Goal: Task Accomplishment & Management: Manage account settings

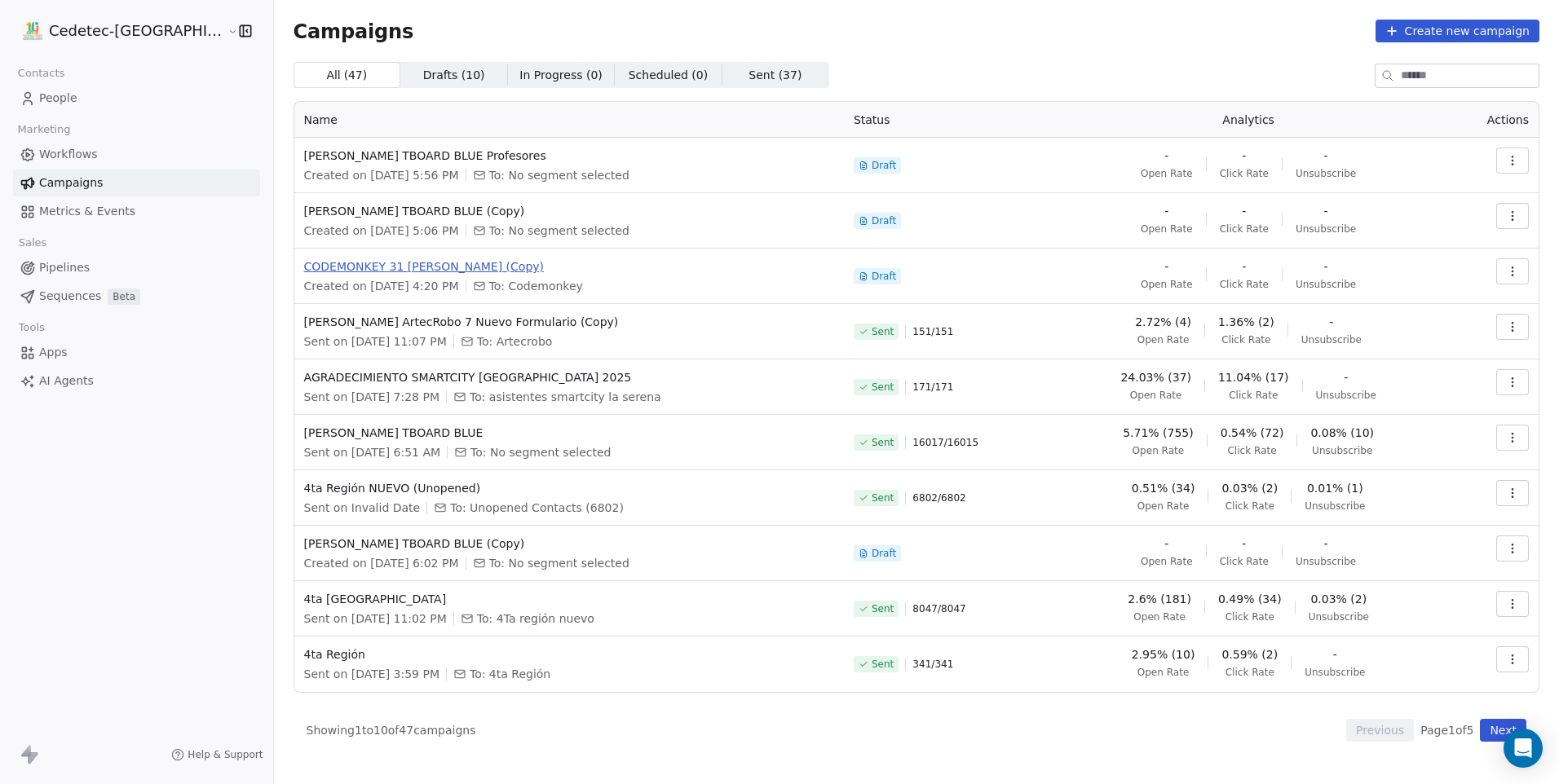
click at [382, 272] on span "CODEMONKEY 31 [PERSON_NAME] (Copy)" at bounding box center [569, 267] width 530 height 16
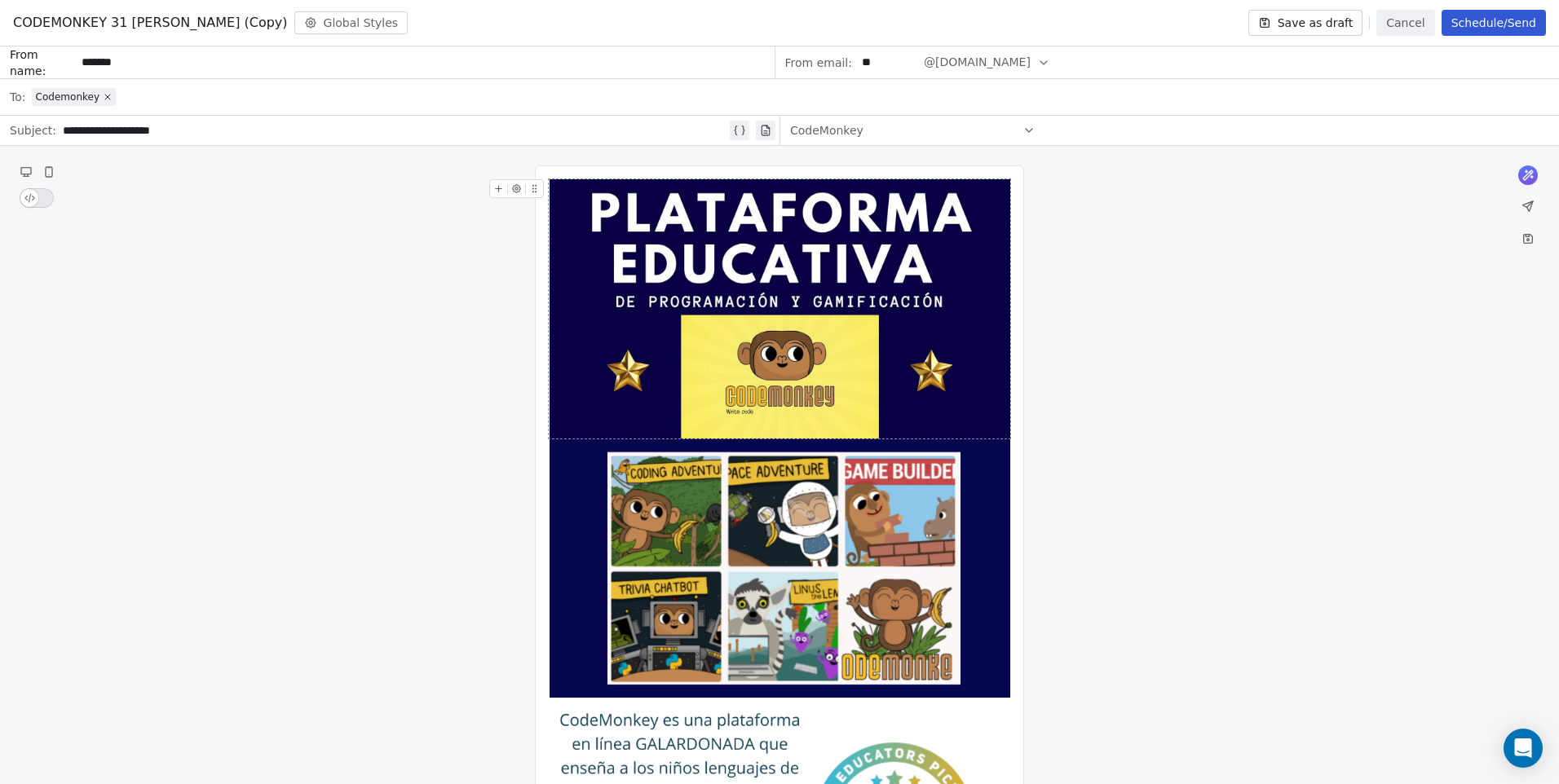
click at [803, 342] on img at bounding box center [780, 309] width 461 height 259
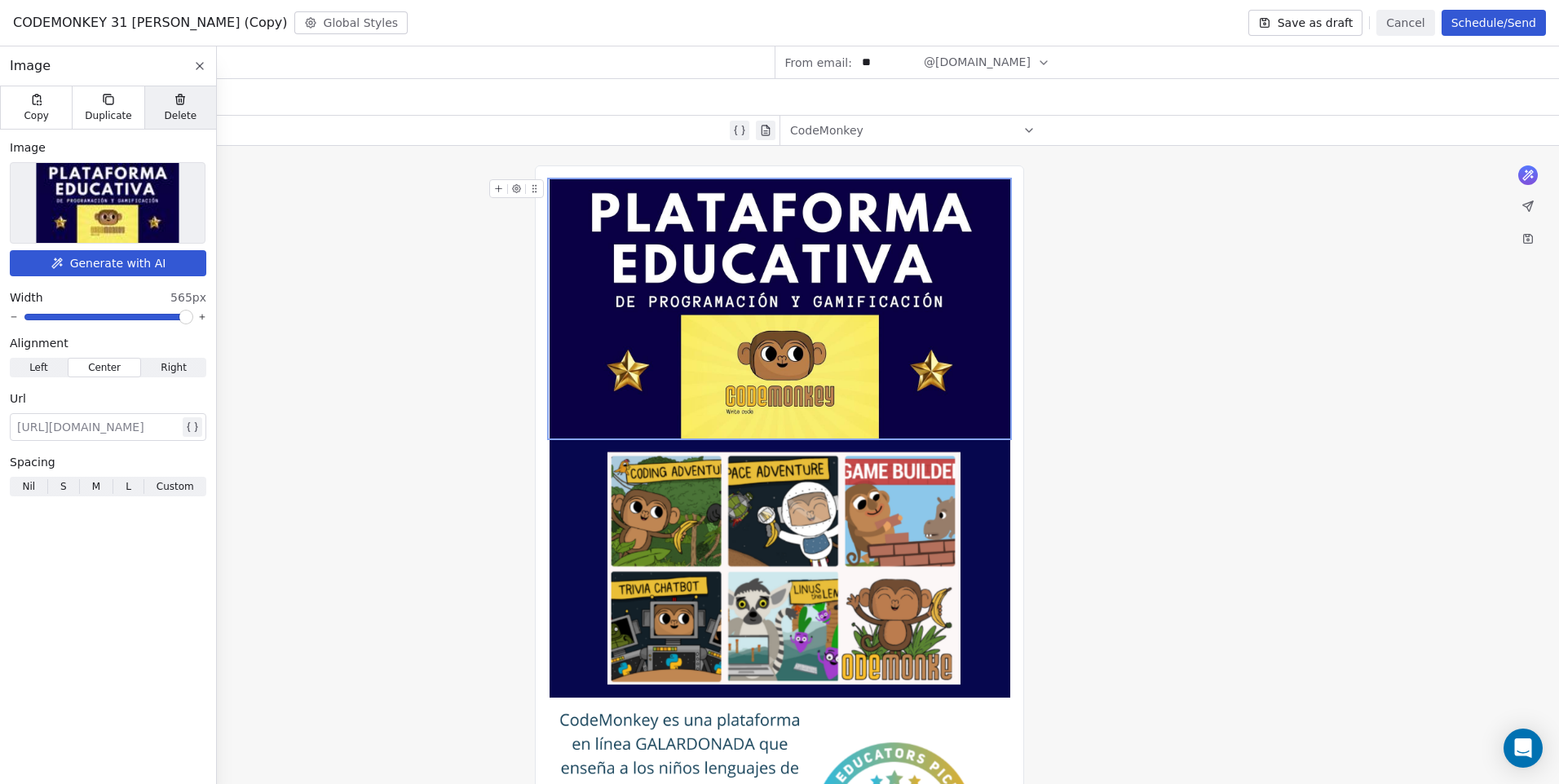
click at [173, 113] on span "Delete" at bounding box center [181, 116] width 33 height 13
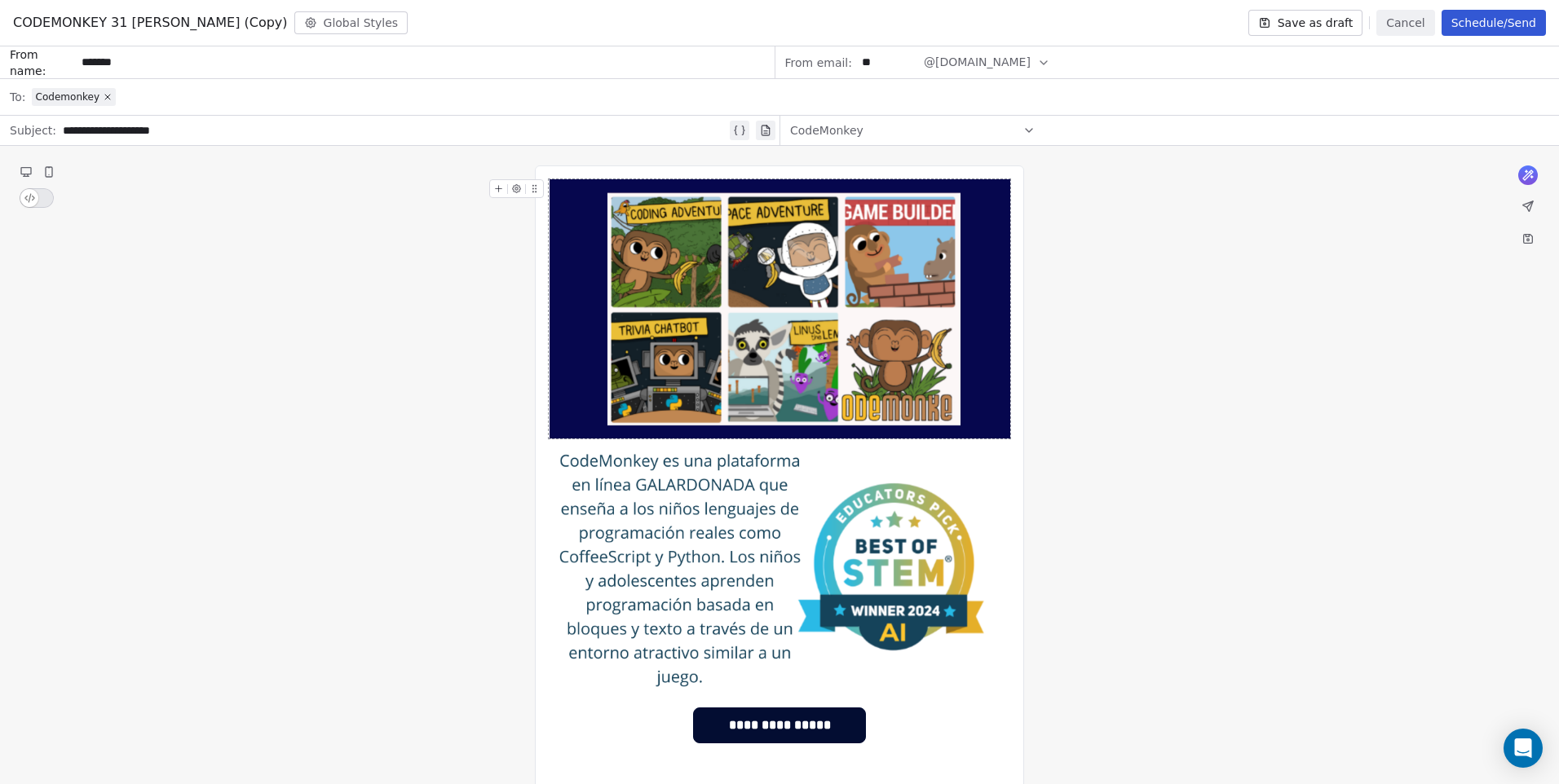
click at [559, 172] on div "**********" at bounding box center [779, 547] width 489 height 762
click at [500, 185] on icon at bounding box center [499, 189] width 10 height 10
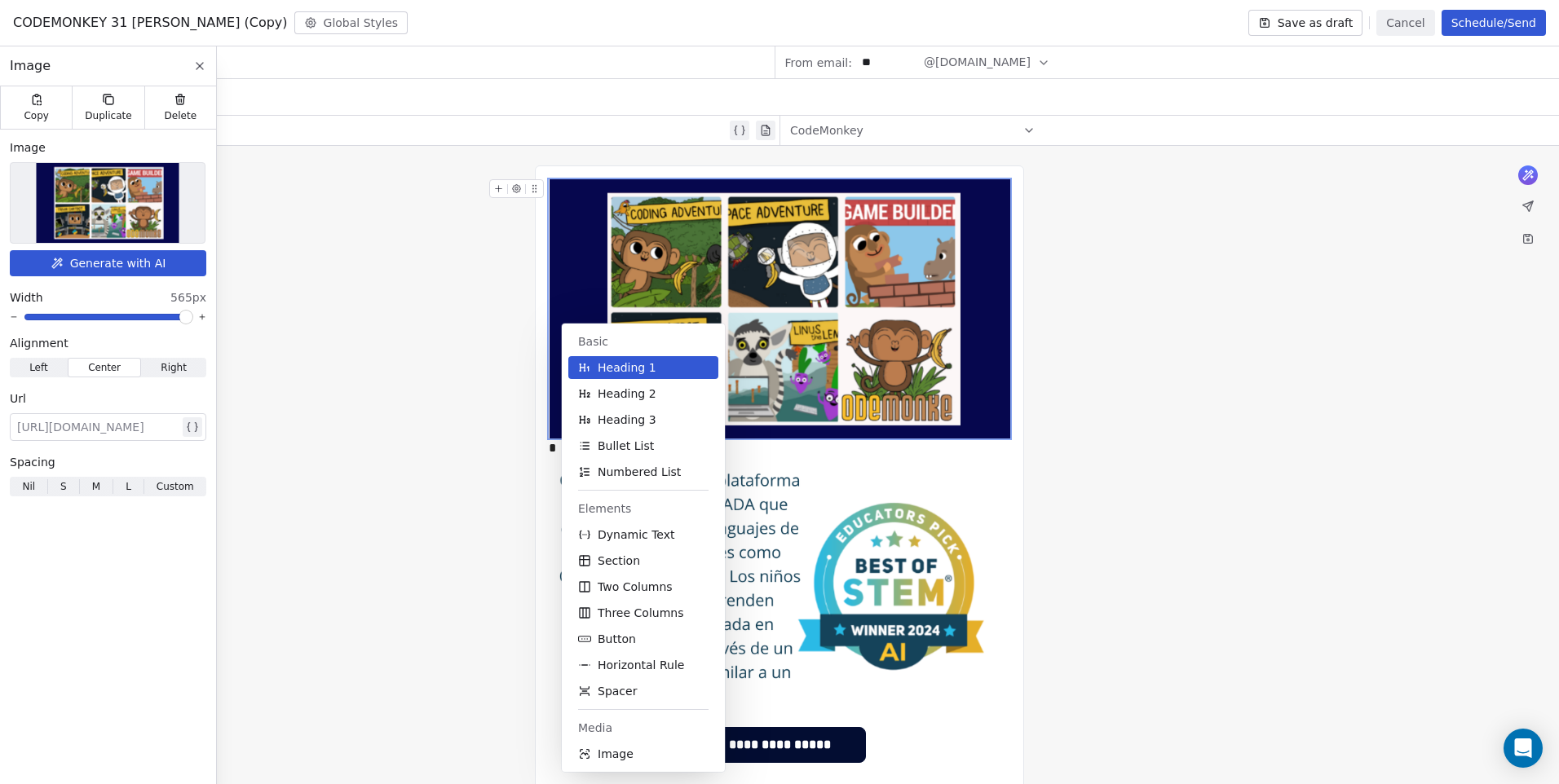
click at [412, 321] on div "**********" at bounding box center [779, 556] width 1559 height 821
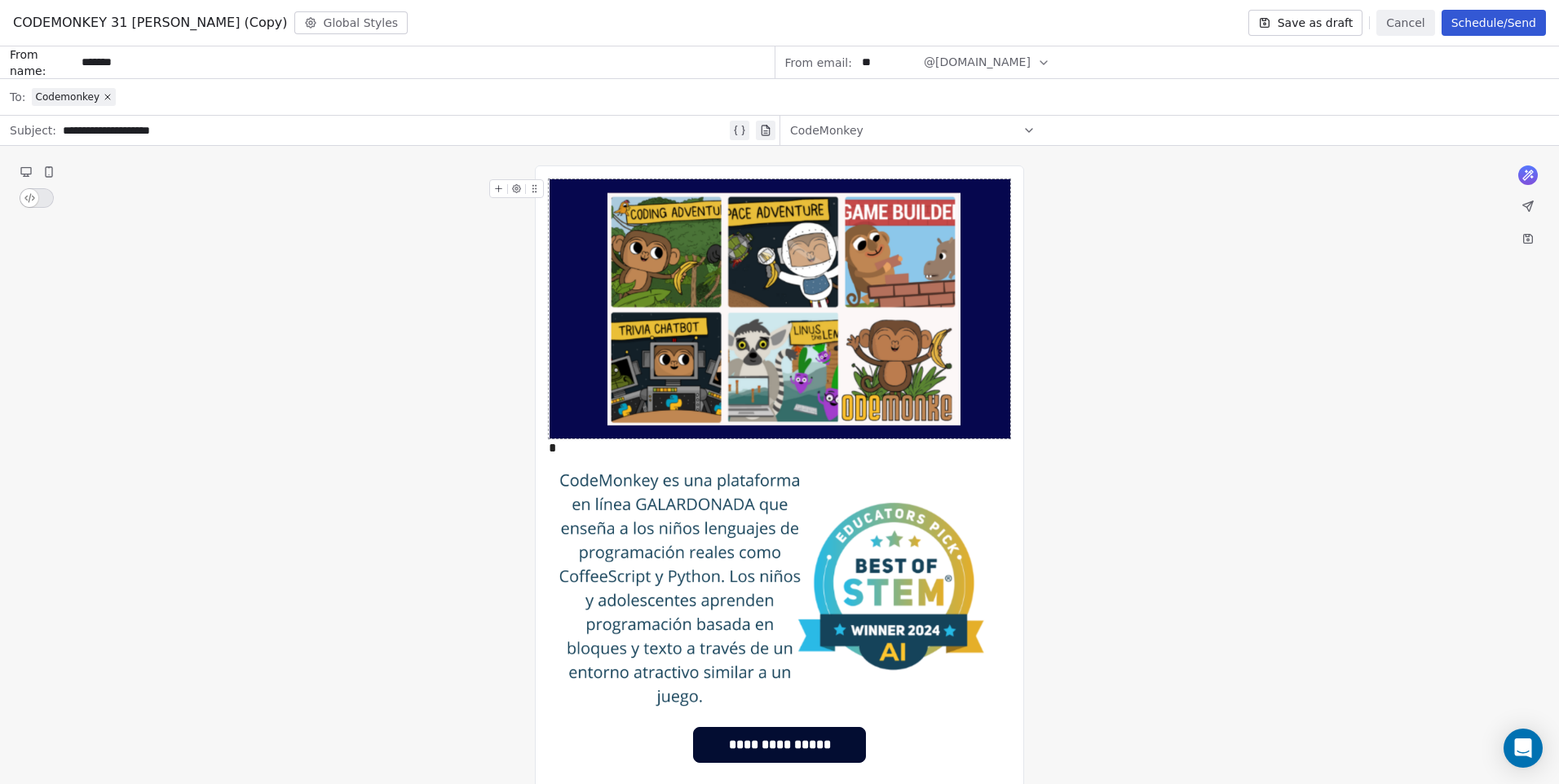
click at [1198, 286] on div "**********" at bounding box center [779, 556] width 1559 height 821
click at [1088, 422] on div "**********" at bounding box center [779, 556] width 1559 height 821
click at [607, 165] on div "**********" at bounding box center [779, 556] width 1559 height 821
click at [606, 175] on div "**********" at bounding box center [779, 556] width 489 height 781
click at [593, 175] on div "**********" at bounding box center [779, 556] width 489 height 781
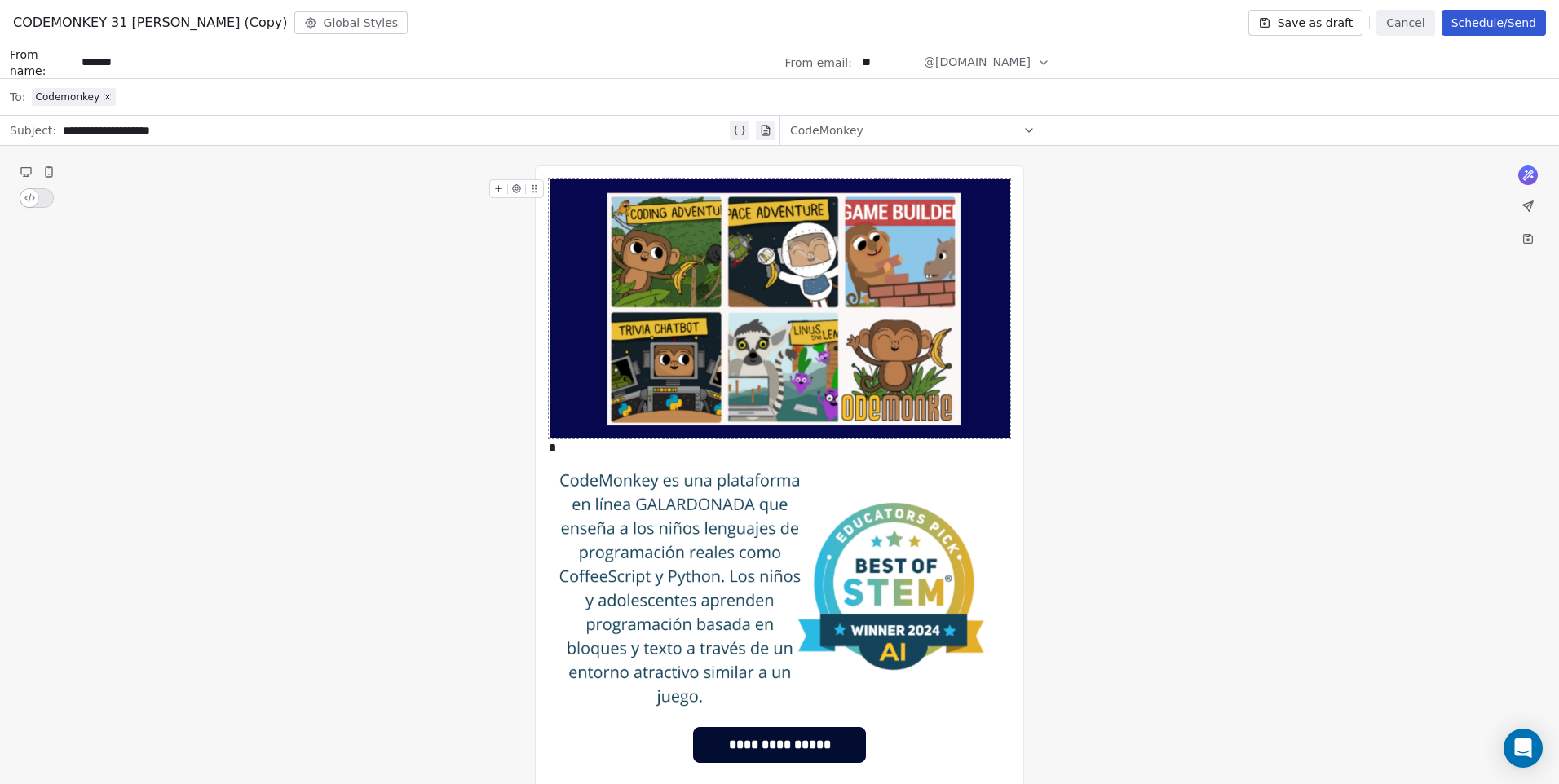
click at [535, 501] on div "**********" at bounding box center [779, 556] width 489 height 781
click at [562, 533] on img at bounding box center [780, 587] width 461 height 259
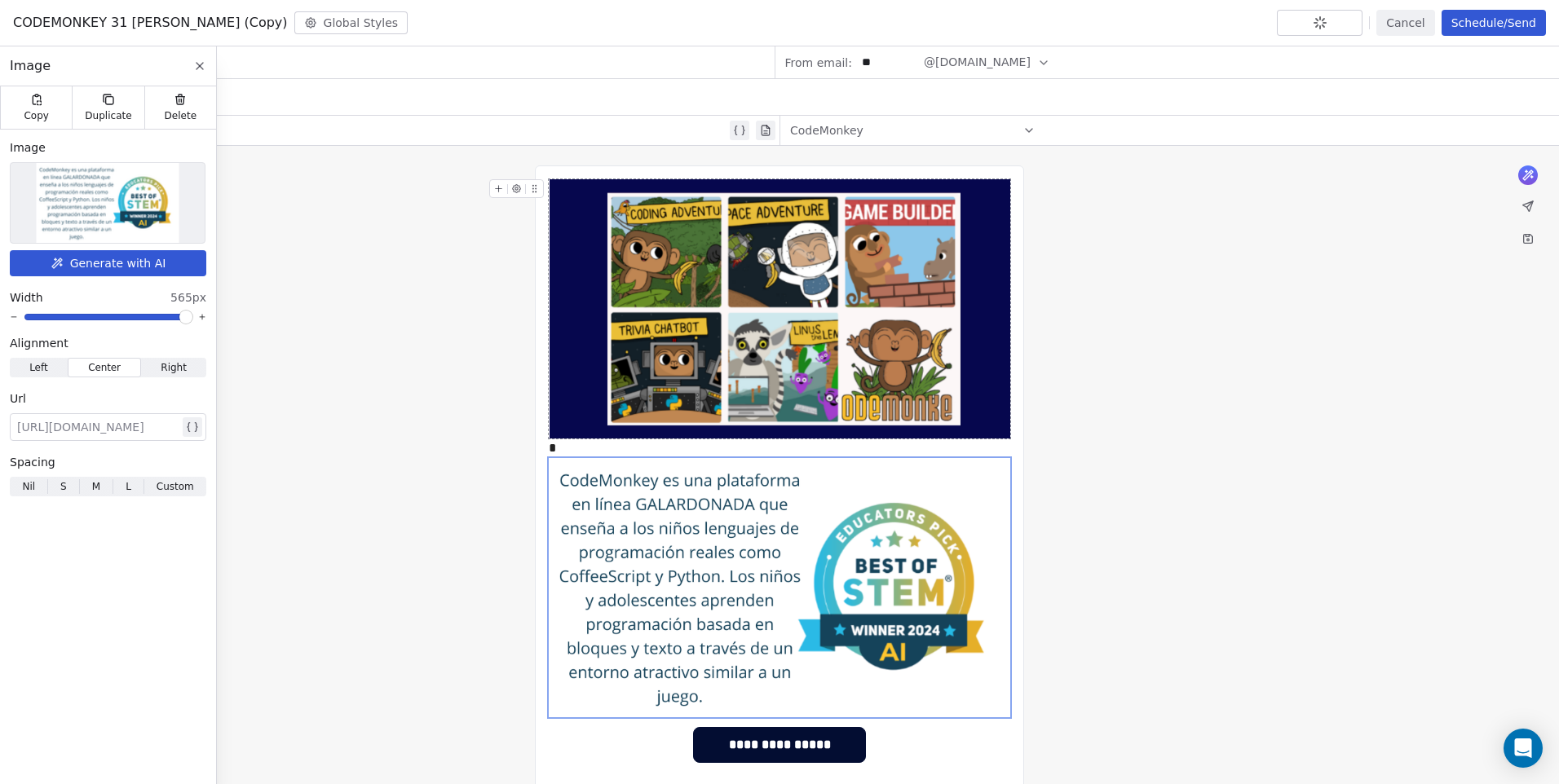
click at [578, 171] on div "**********" at bounding box center [779, 556] width 489 height 781
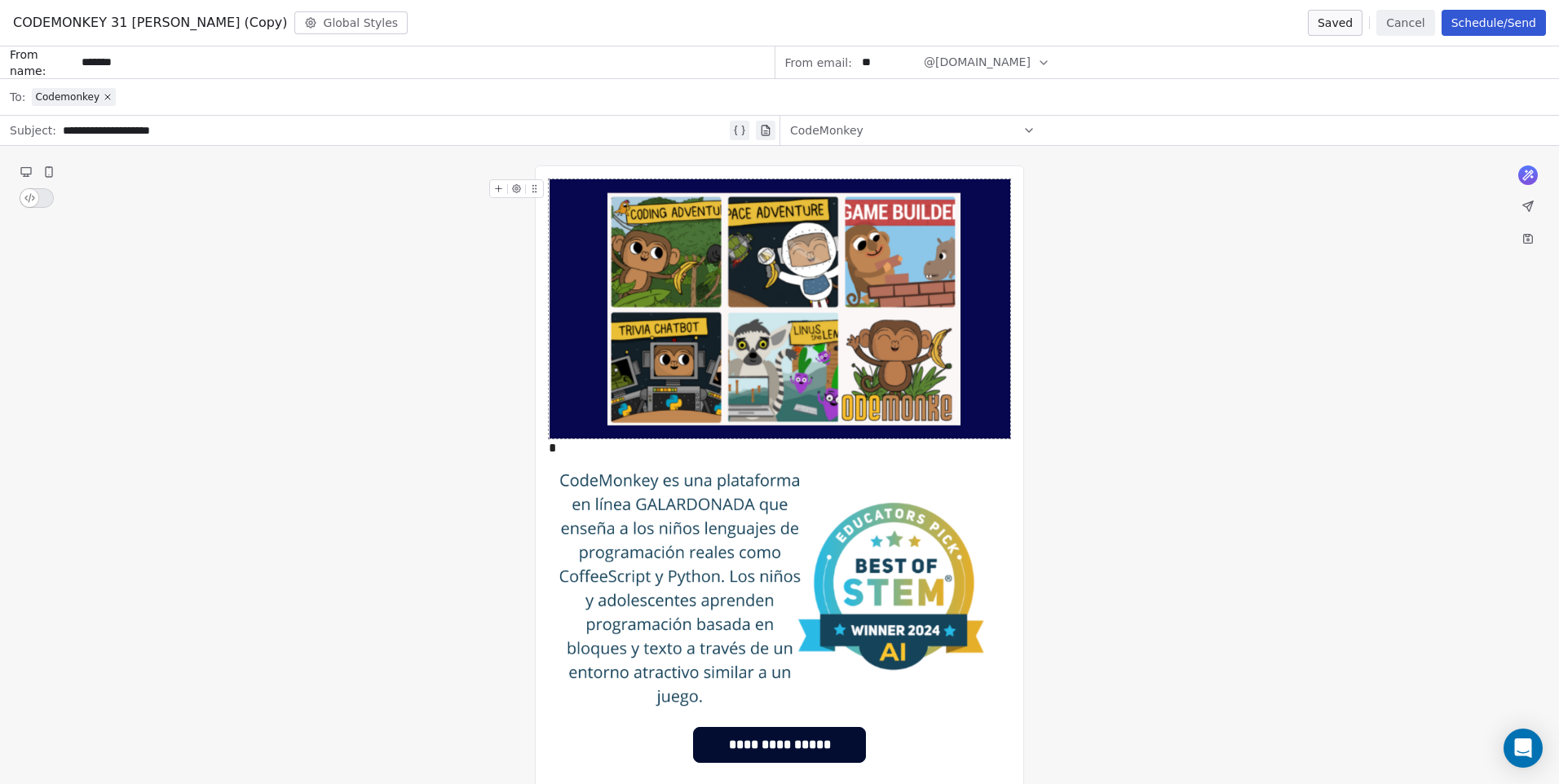
click at [547, 174] on div "**********" at bounding box center [779, 556] width 489 height 781
click at [497, 191] on icon at bounding box center [499, 189] width 10 height 10
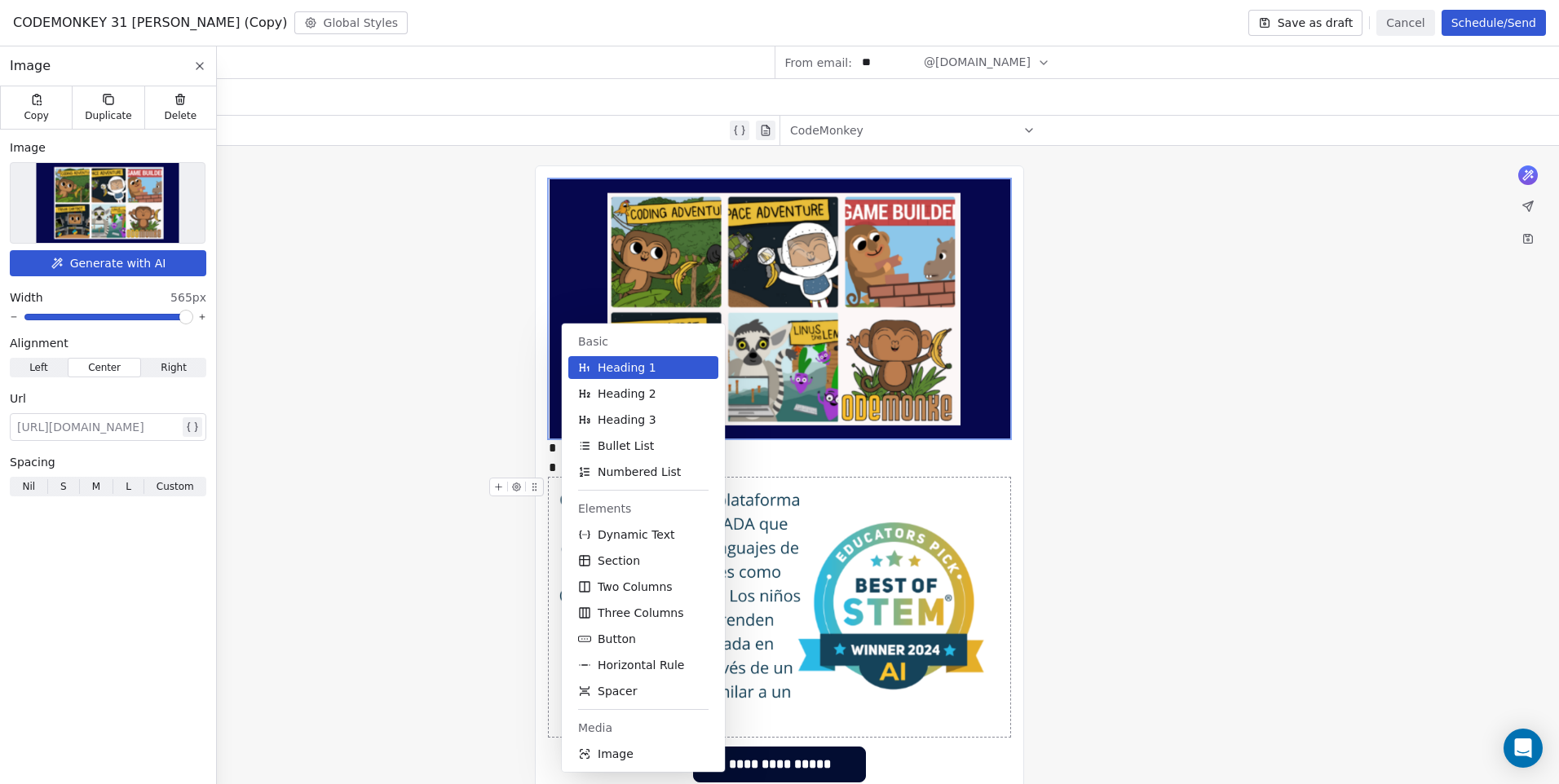
click at [1178, 474] on div "**********" at bounding box center [779, 566] width 1559 height 840
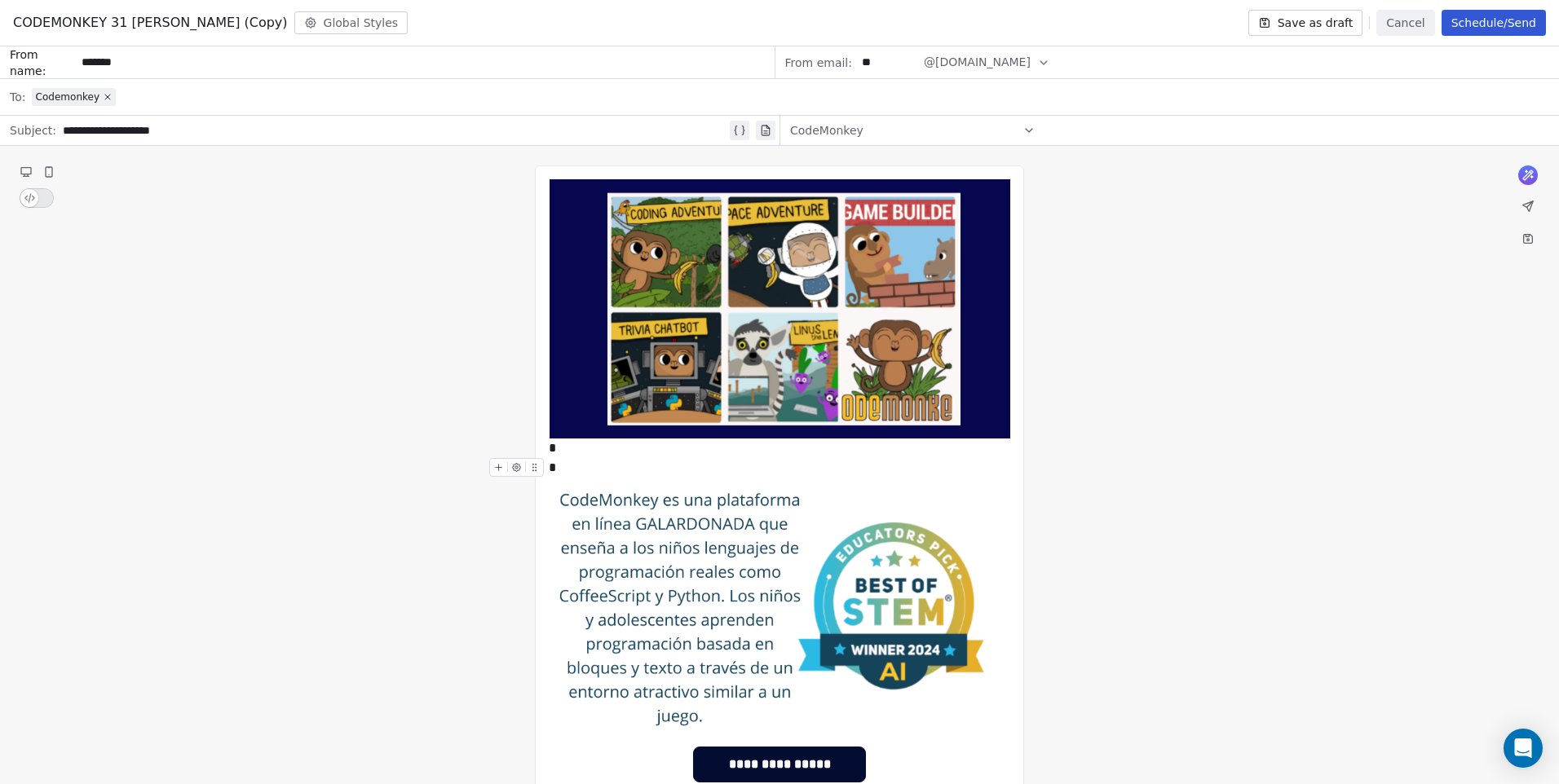
click at [703, 468] on div "**********" at bounding box center [779, 536] width 462 height 712
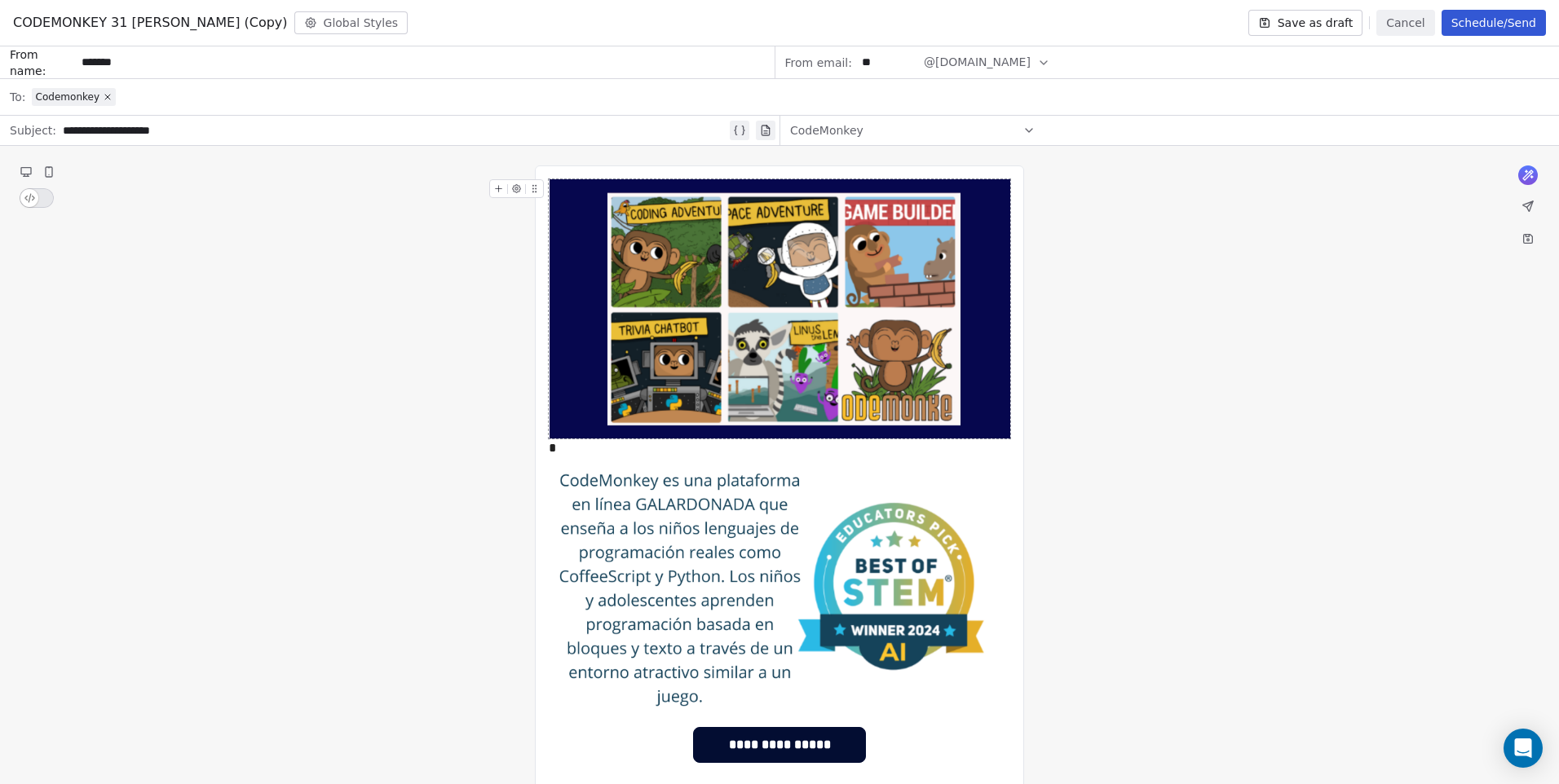
click at [841, 176] on div "**********" at bounding box center [779, 556] width 489 height 781
click at [559, 166] on div "**********" at bounding box center [779, 556] width 489 height 781
click at [572, 171] on div "**********" at bounding box center [779, 556] width 489 height 781
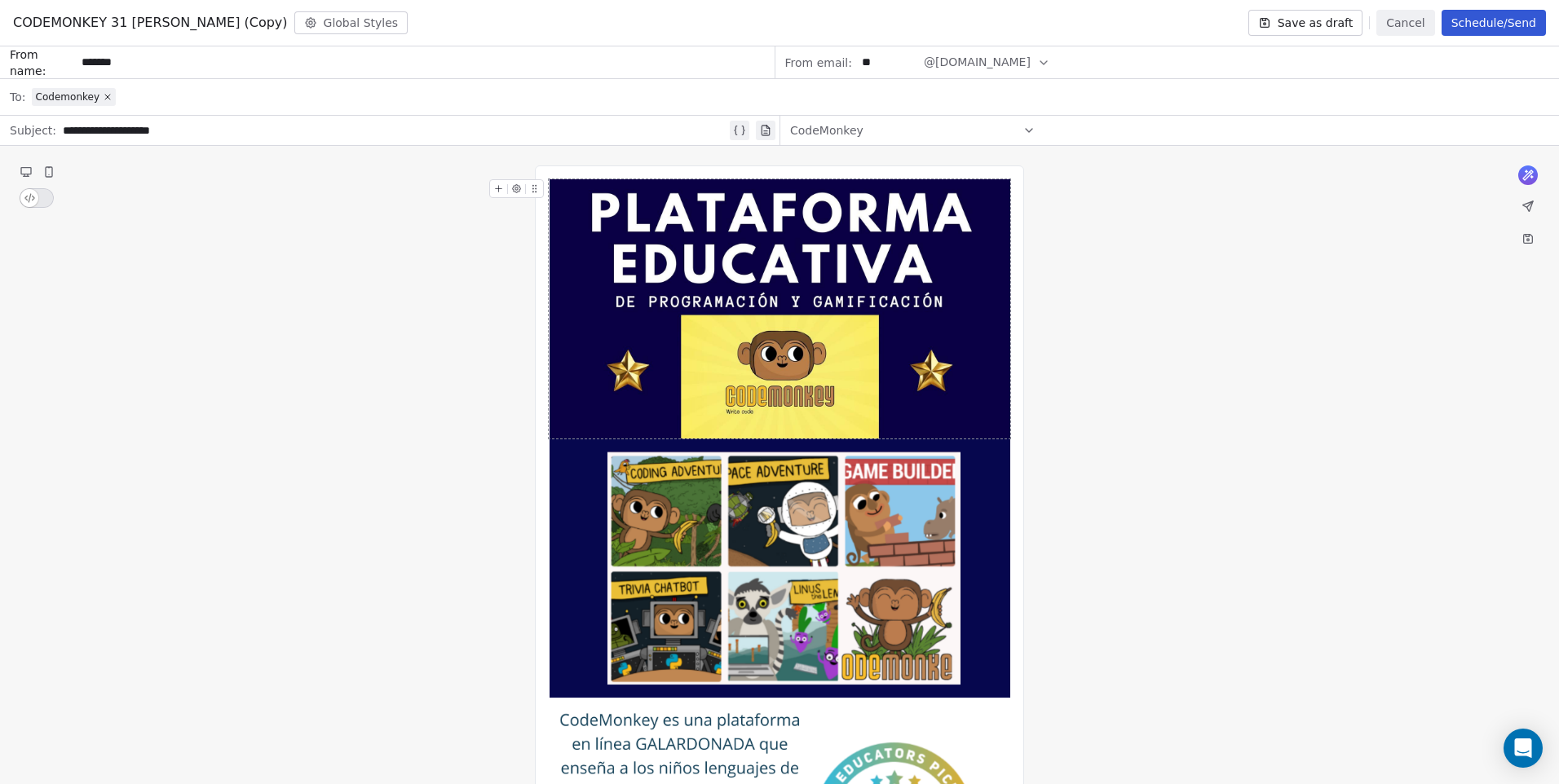
click at [737, 327] on img at bounding box center [780, 309] width 461 height 259
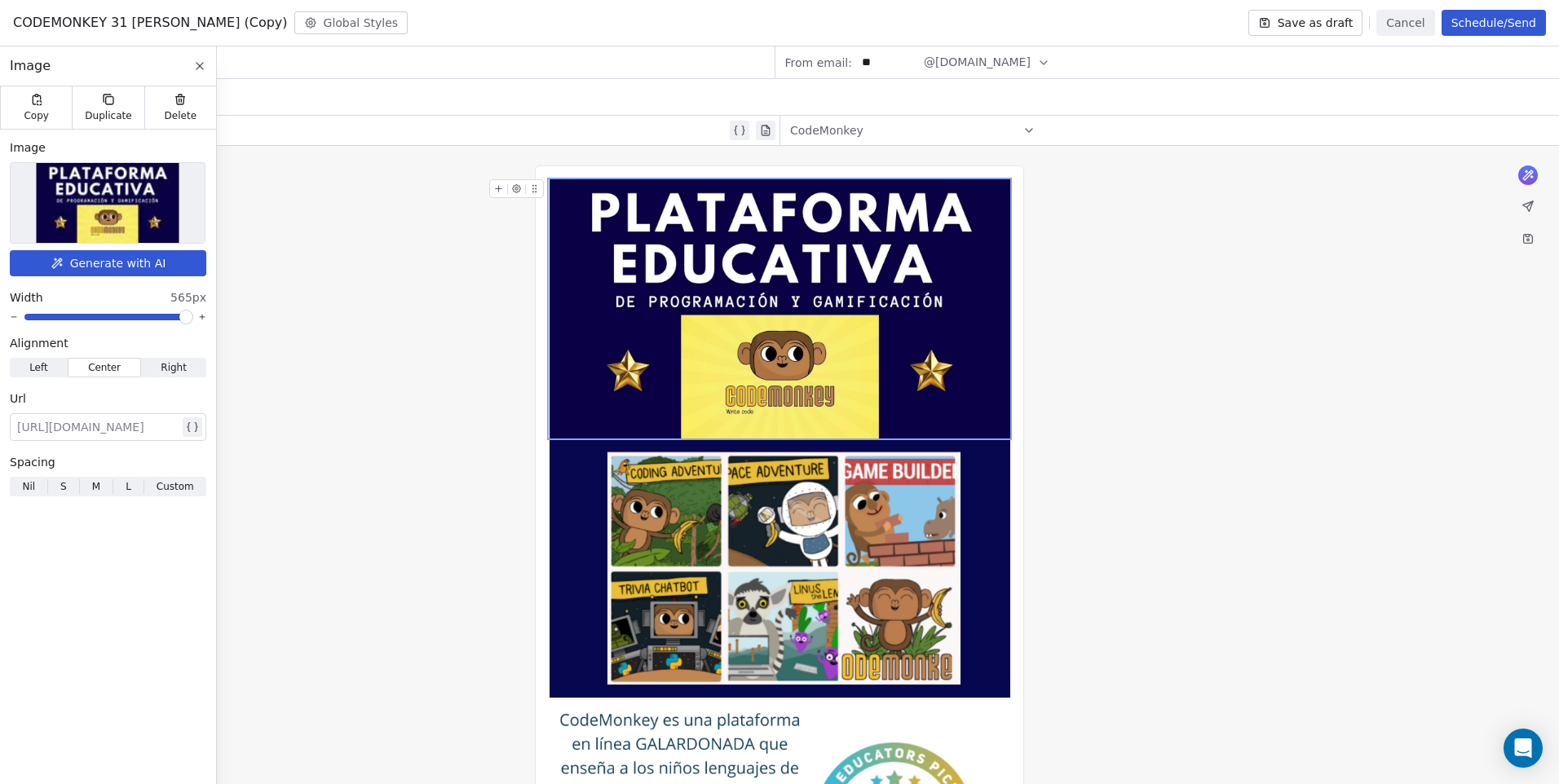
click at [497, 185] on icon at bounding box center [499, 189] width 10 height 10
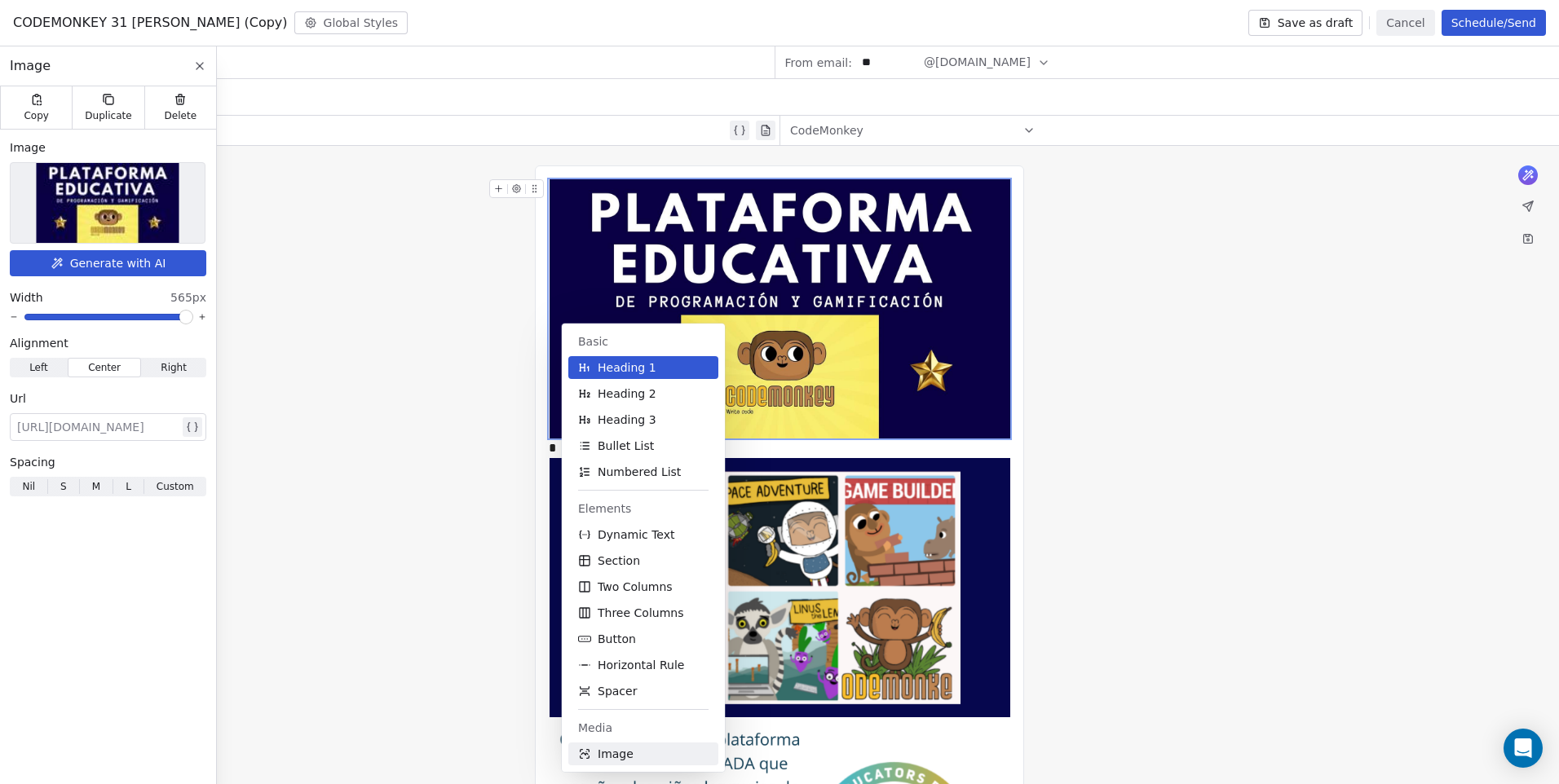
click at [621, 756] on span "Image" at bounding box center [616, 754] width 36 height 16
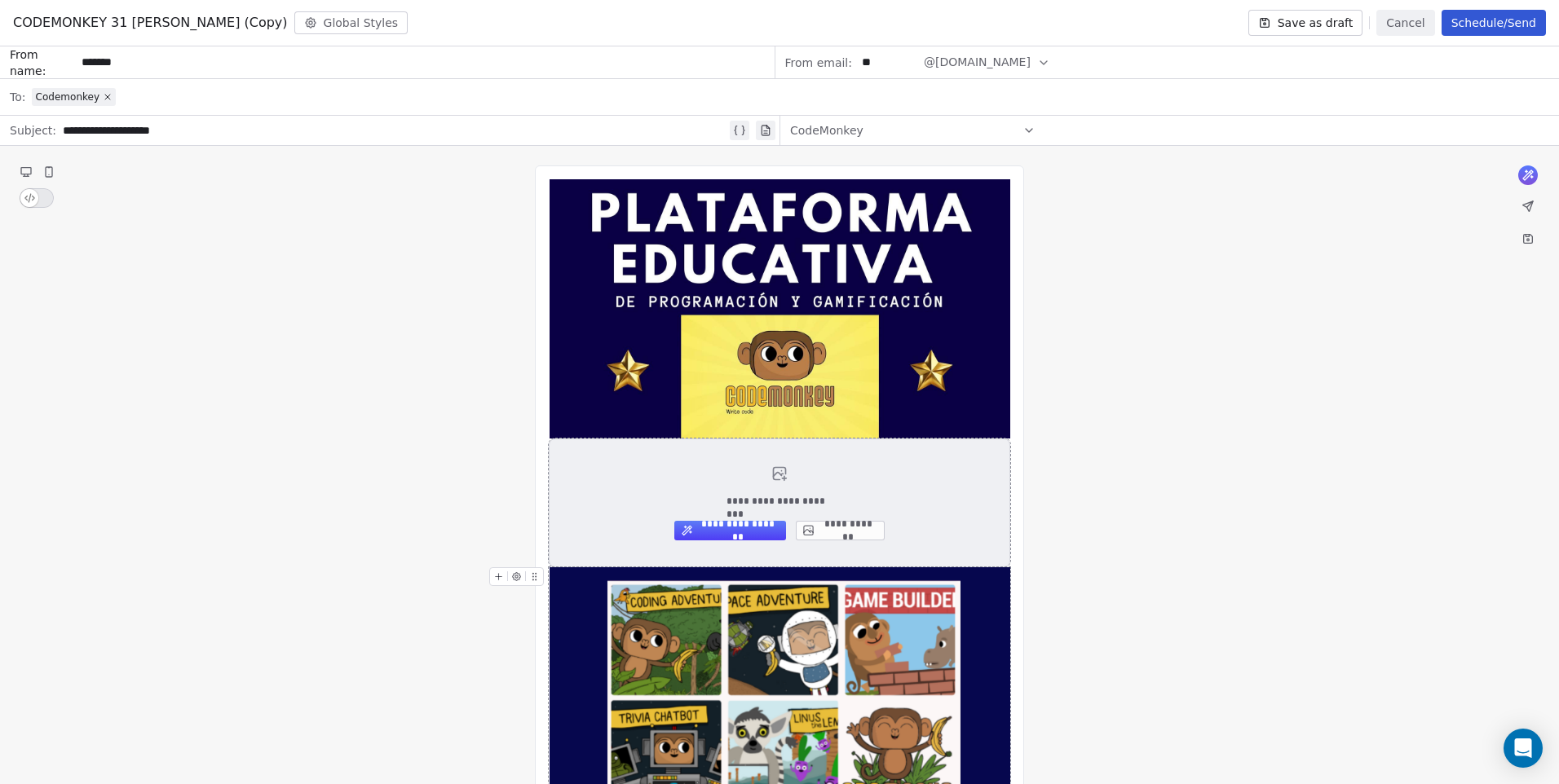
click at [816, 530] on button "**********" at bounding box center [839, 530] width 89 height 20
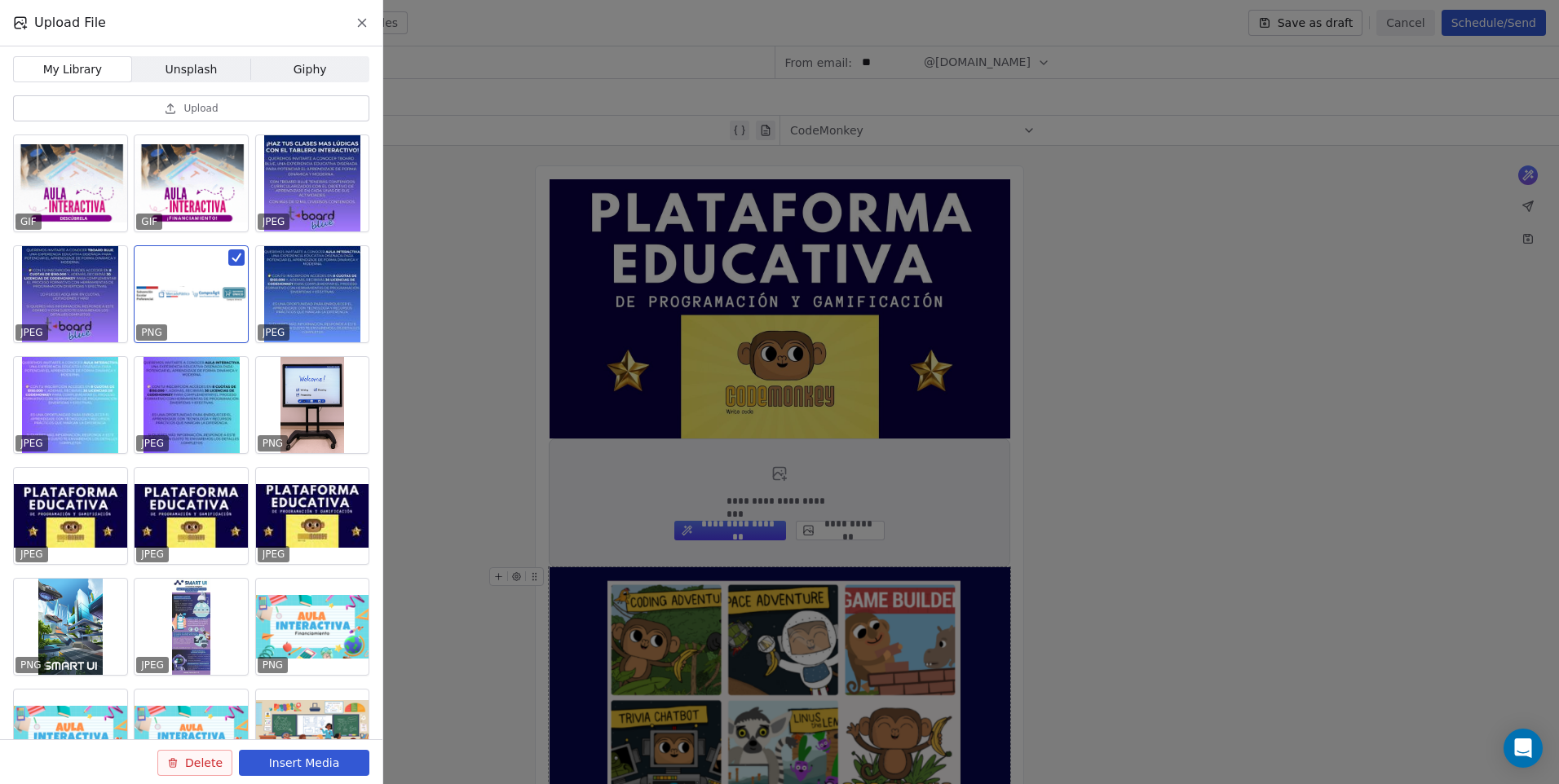
click at [216, 267] on div at bounding box center [191, 294] width 113 height 97
click at [228, 105] on button "Upload" at bounding box center [191, 109] width 356 height 26
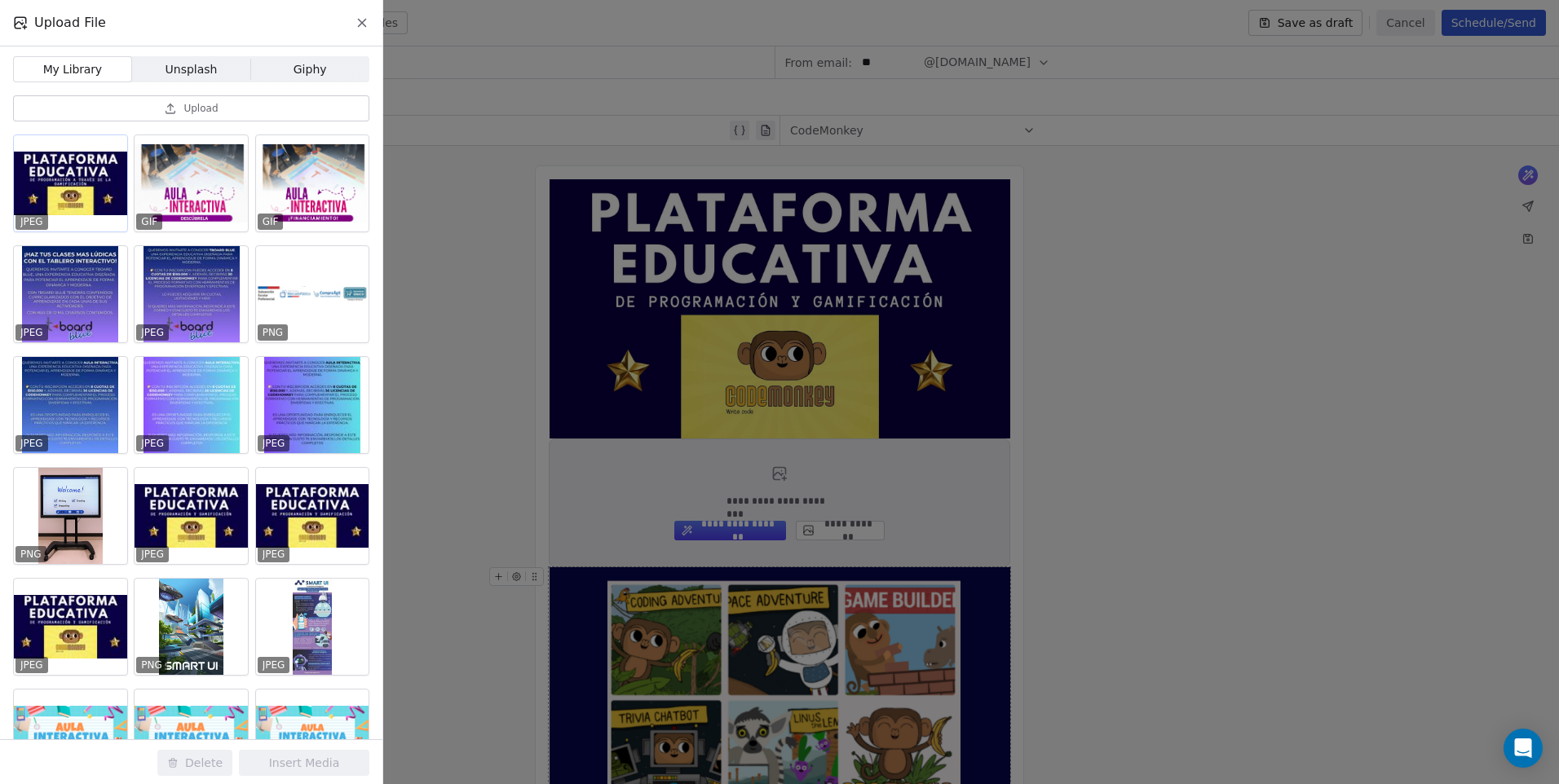
click at [82, 190] on div at bounding box center [70, 184] width 113 height 97
click at [338, 765] on button "Insert Media" at bounding box center [304, 762] width 130 height 26
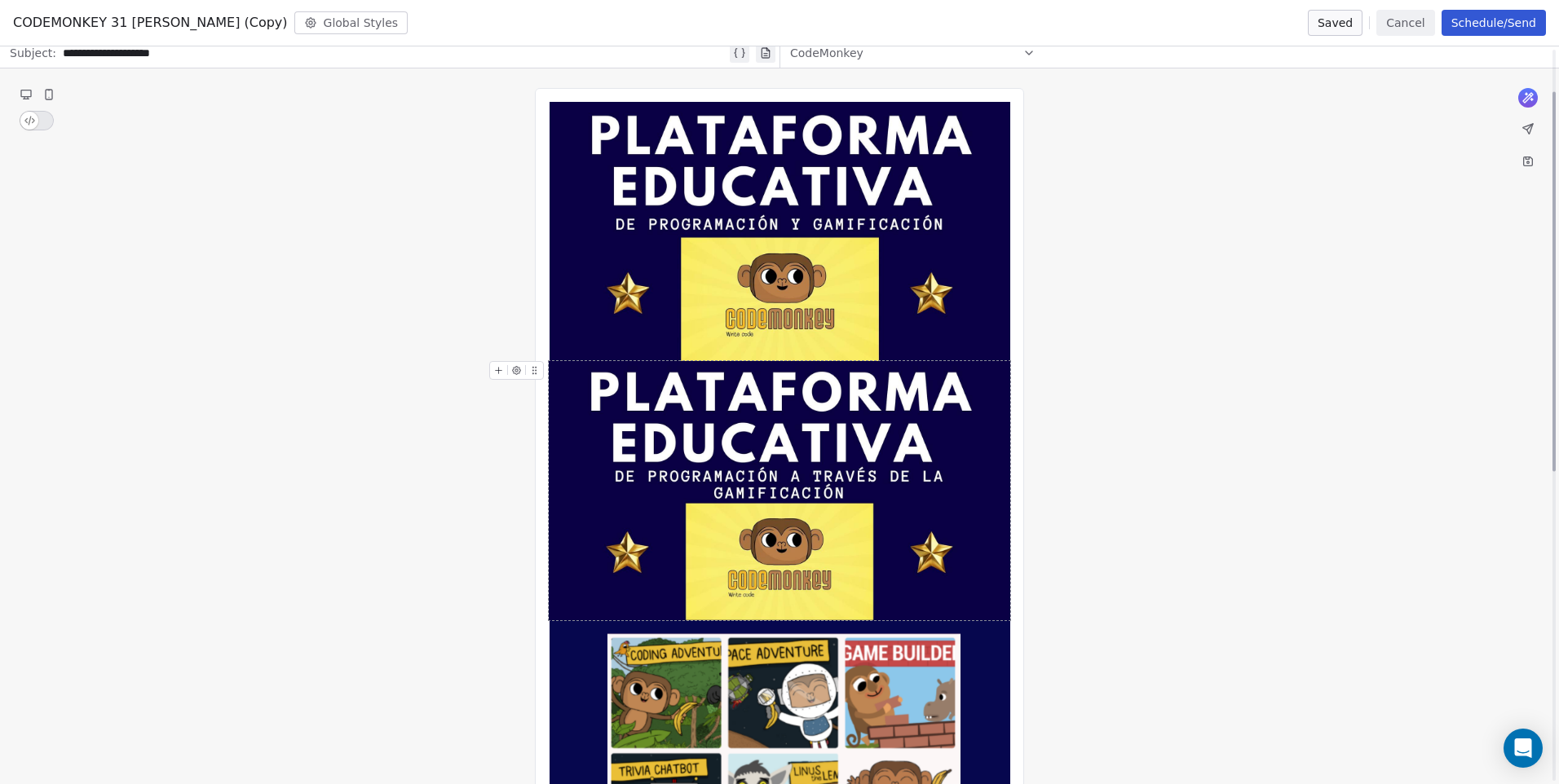
scroll to position [81, 0]
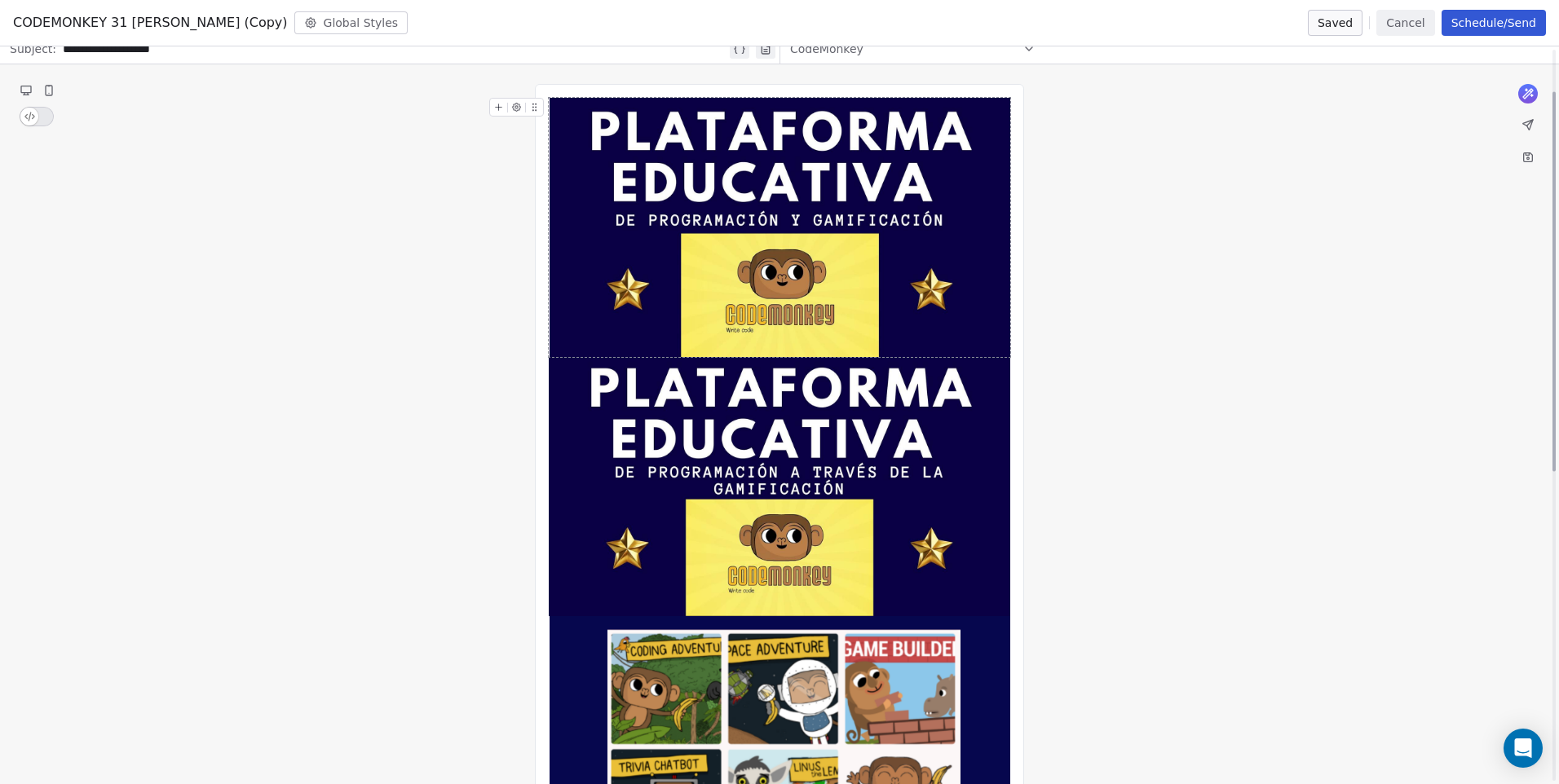
click at [887, 294] on img at bounding box center [780, 227] width 461 height 259
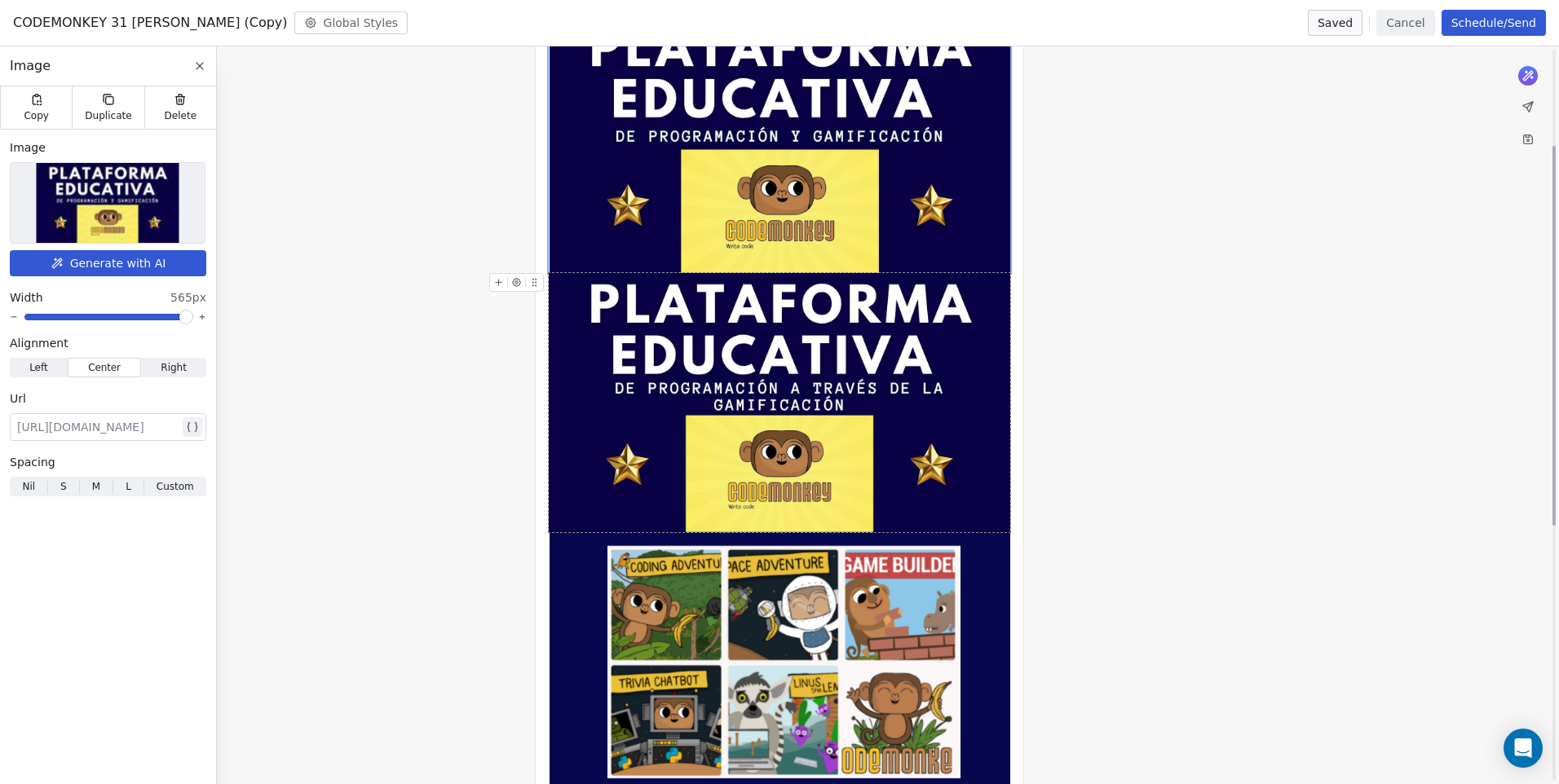
scroll to position [60, 0]
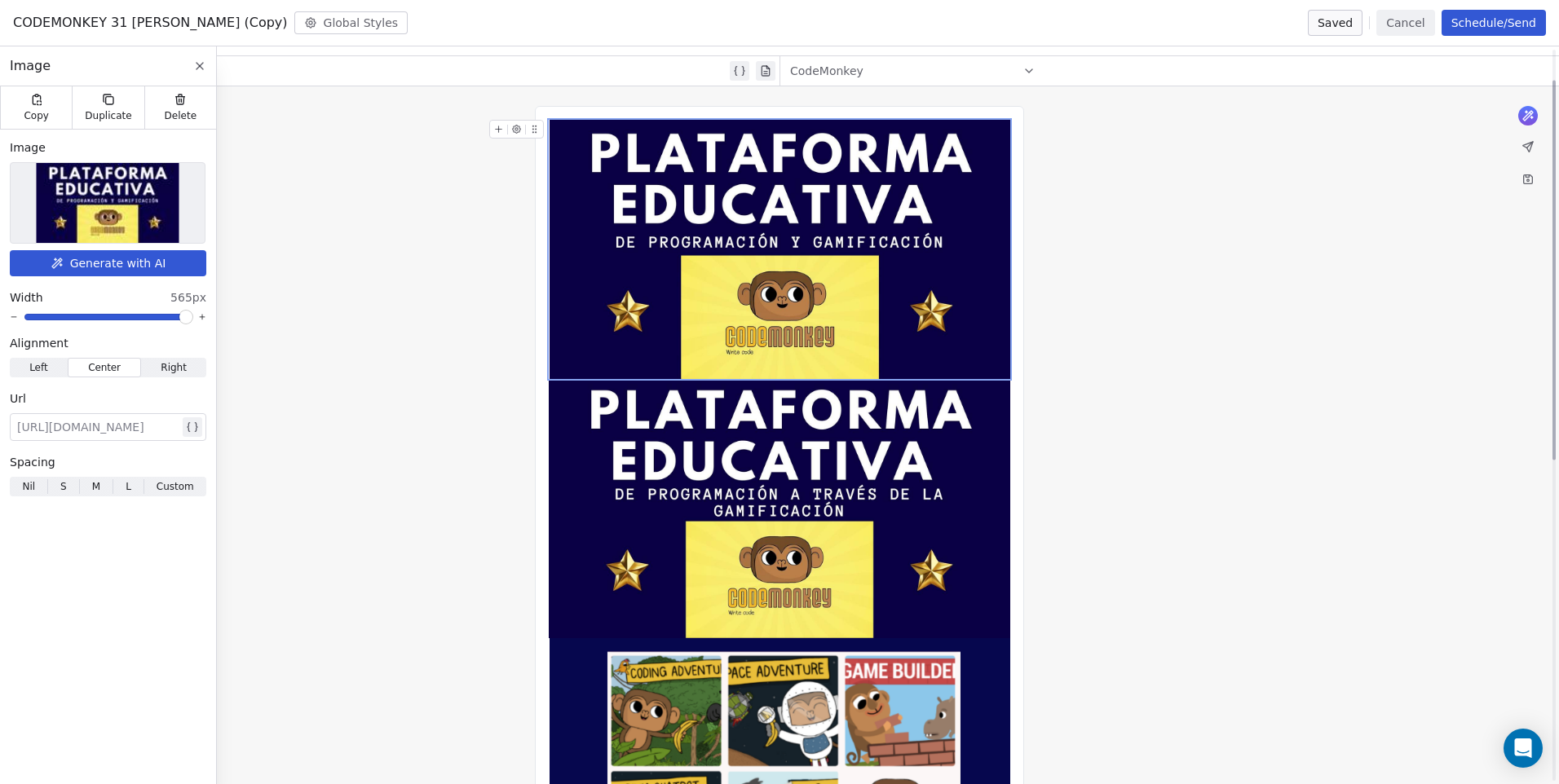
click at [792, 304] on img at bounding box center [780, 249] width 461 height 259
click at [192, 117] on span "Delete" at bounding box center [181, 116] width 33 height 13
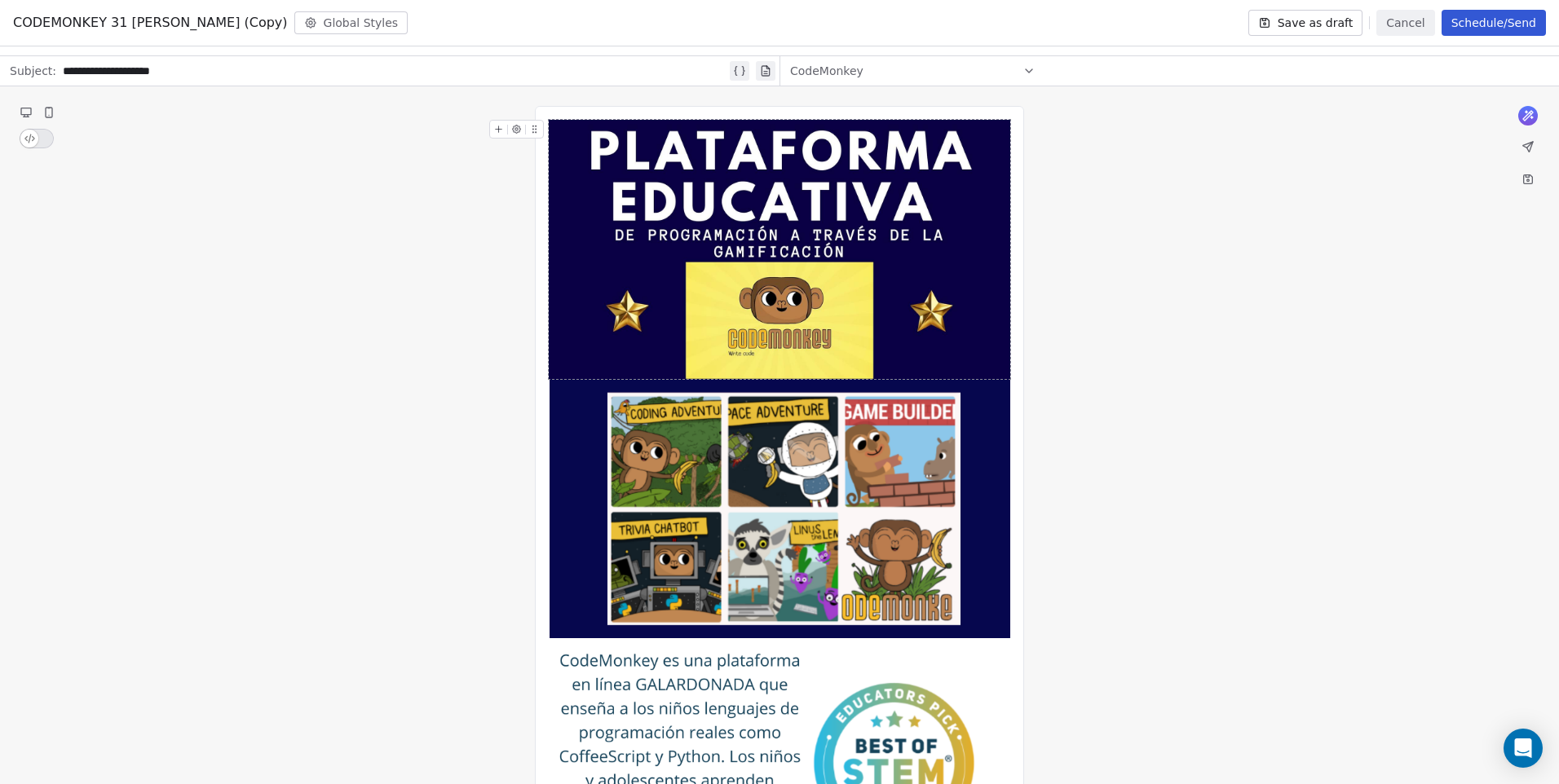
click at [1190, 354] on div "**********" at bounding box center [779, 616] width 1559 height 1060
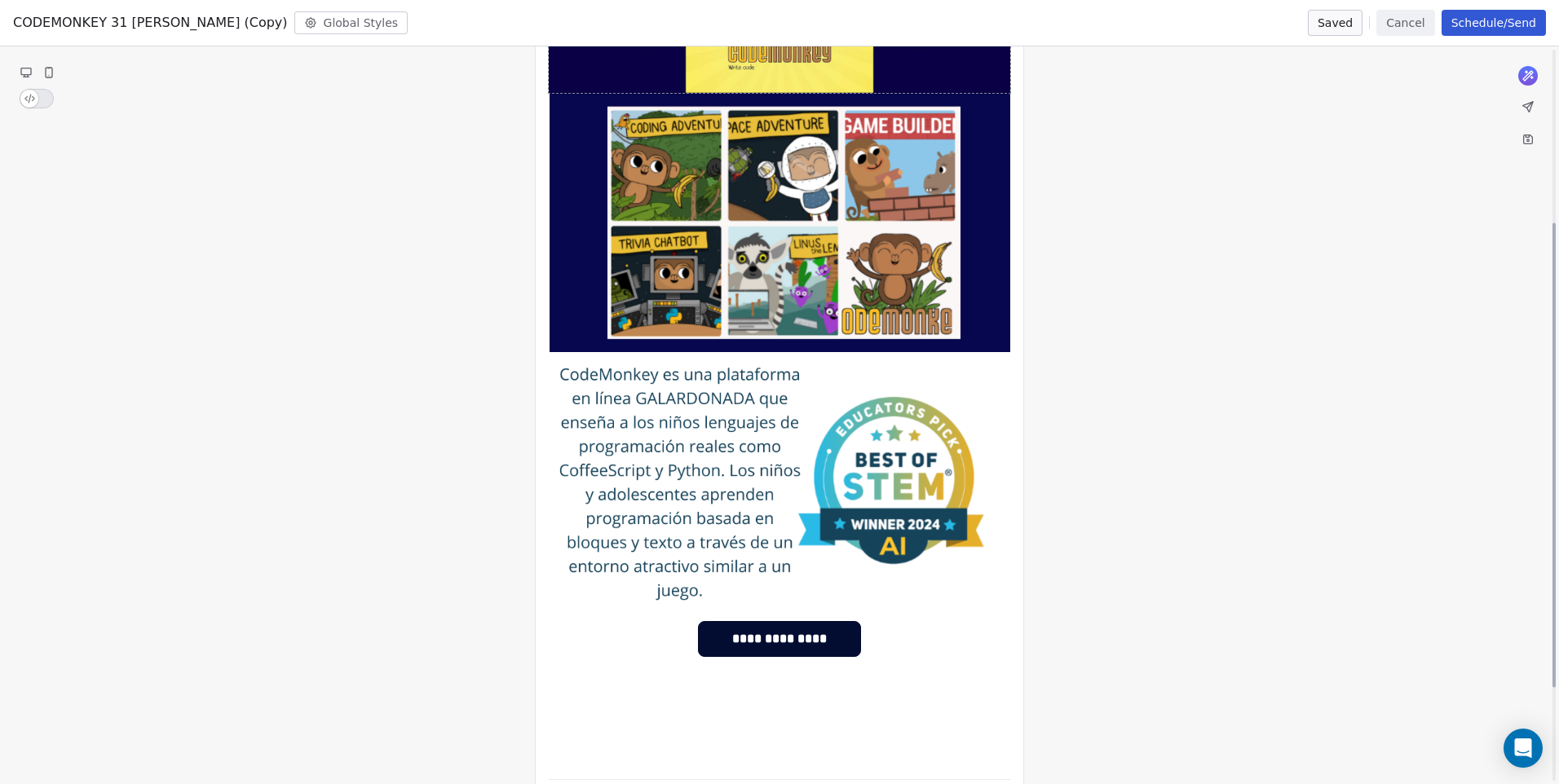
scroll to position [386, 0]
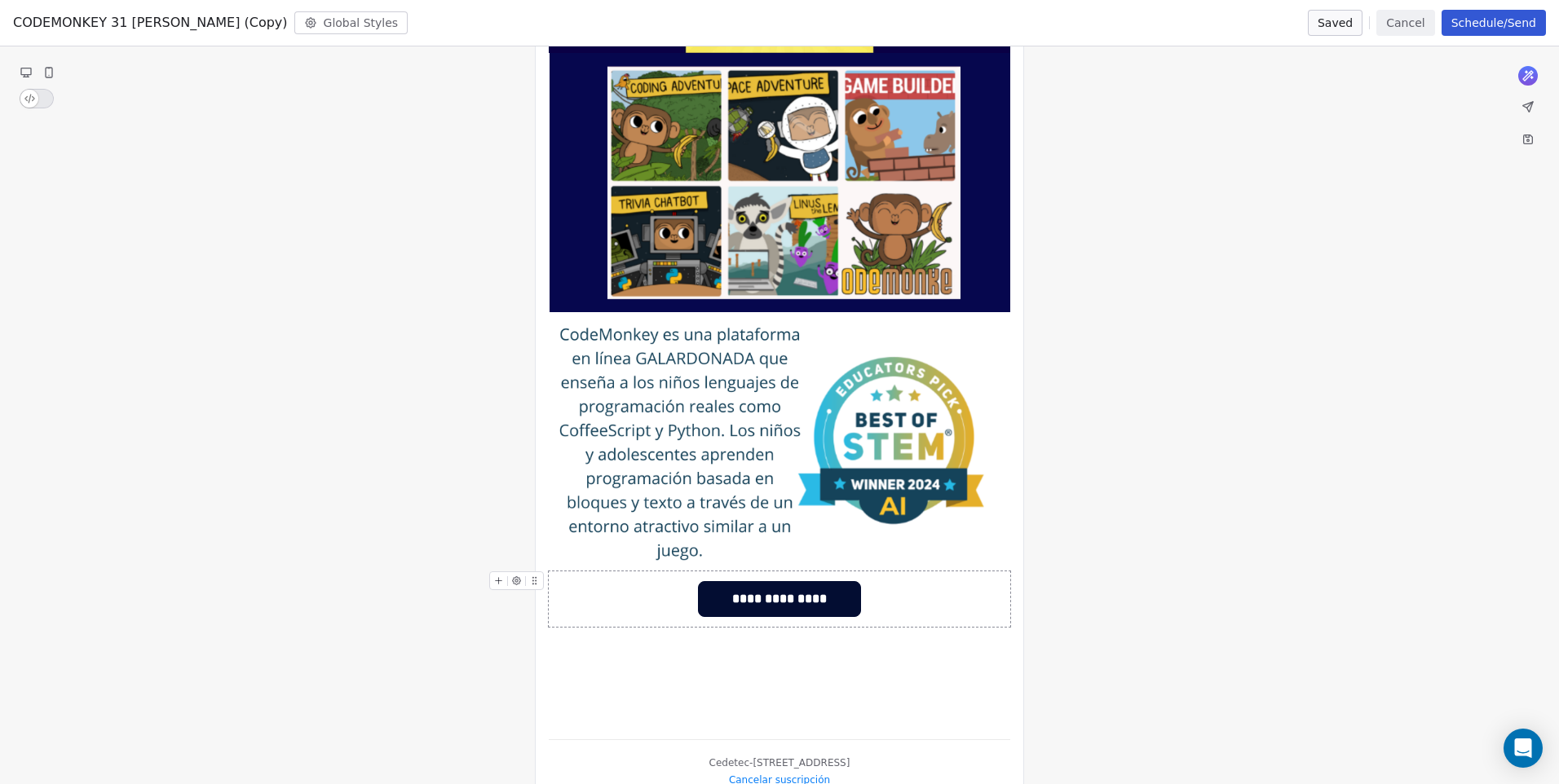
click at [709, 606] on span "**********" at bounding box center [779, 599] width 160 height 34
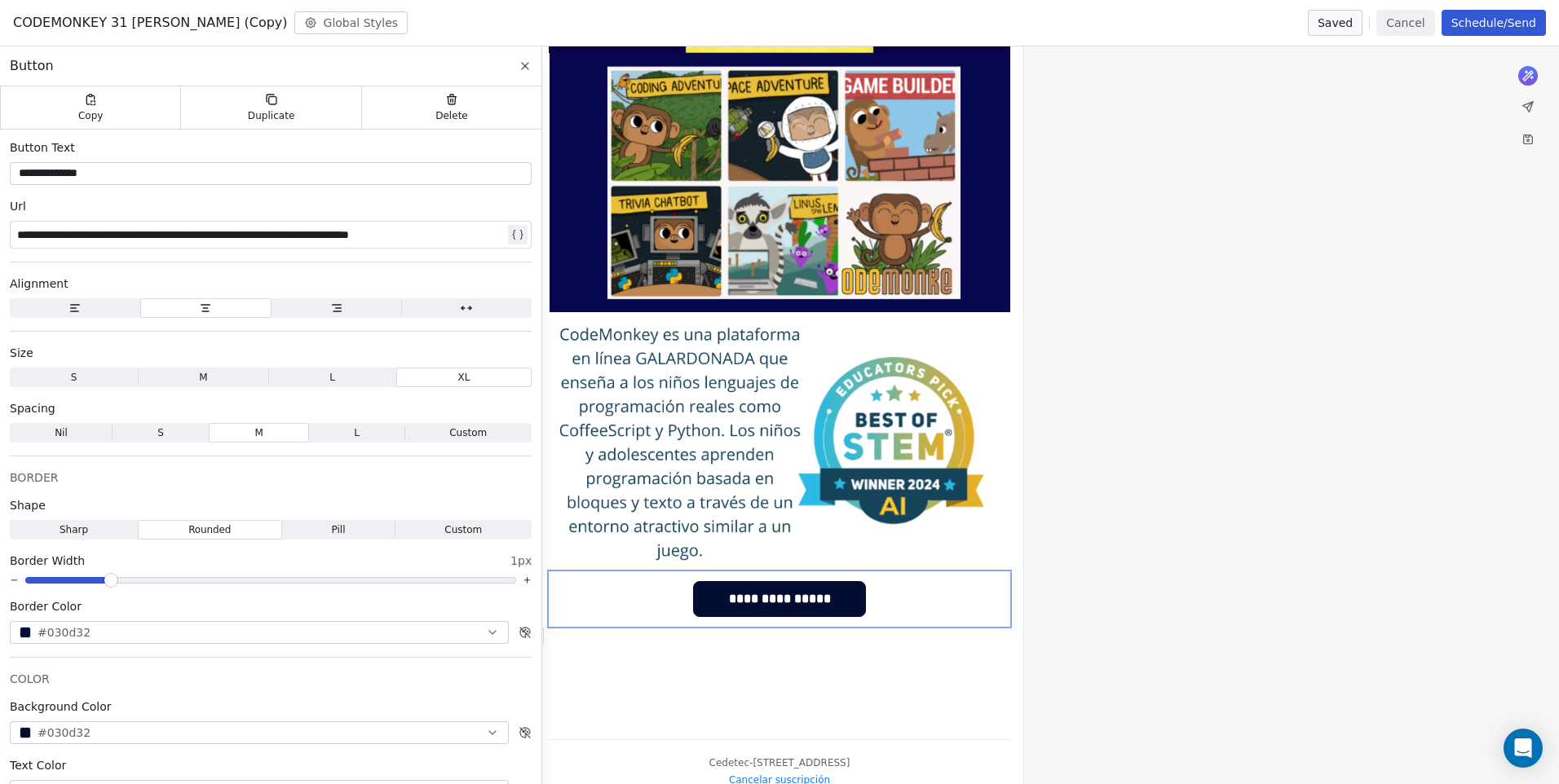
click at [861, 637] on div at bounding box center [779, 637] width 462 height 20
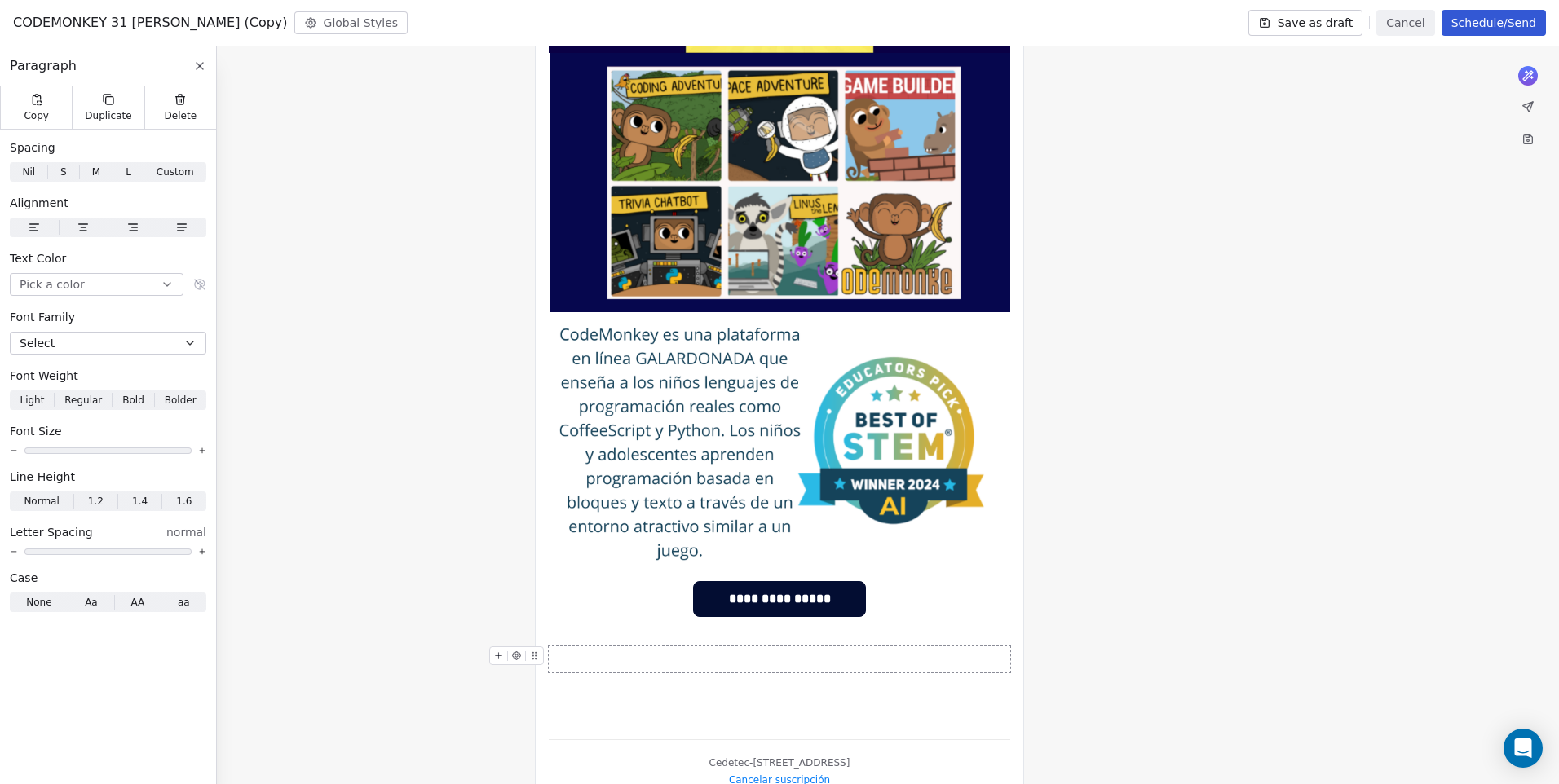
click at [1097, 663] on div "**********" at bounding box center [779, 290] width 1559 height 1060
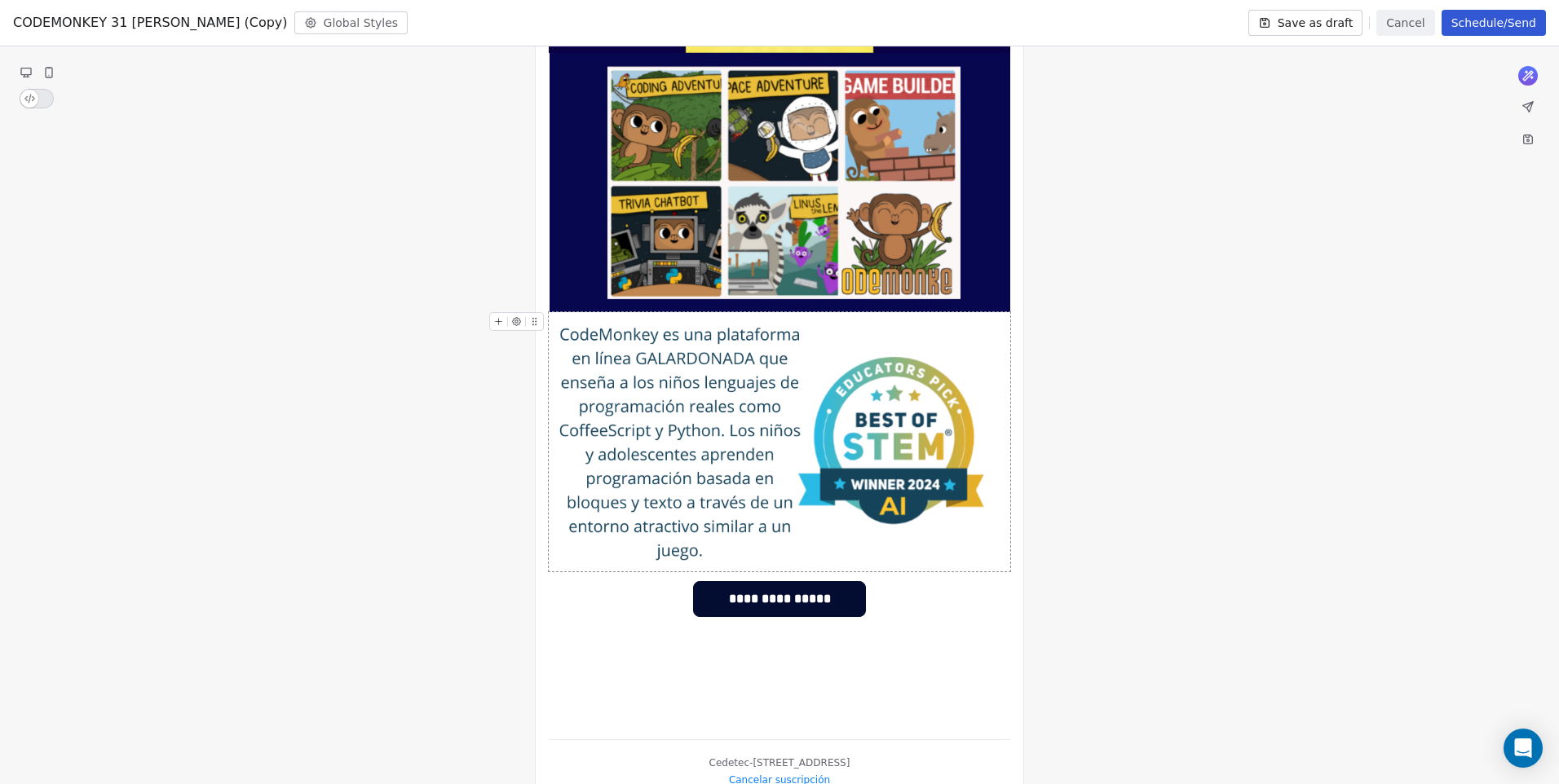
click at [493, 321] on icon at bounding box center [499, 322] width 10 height 10
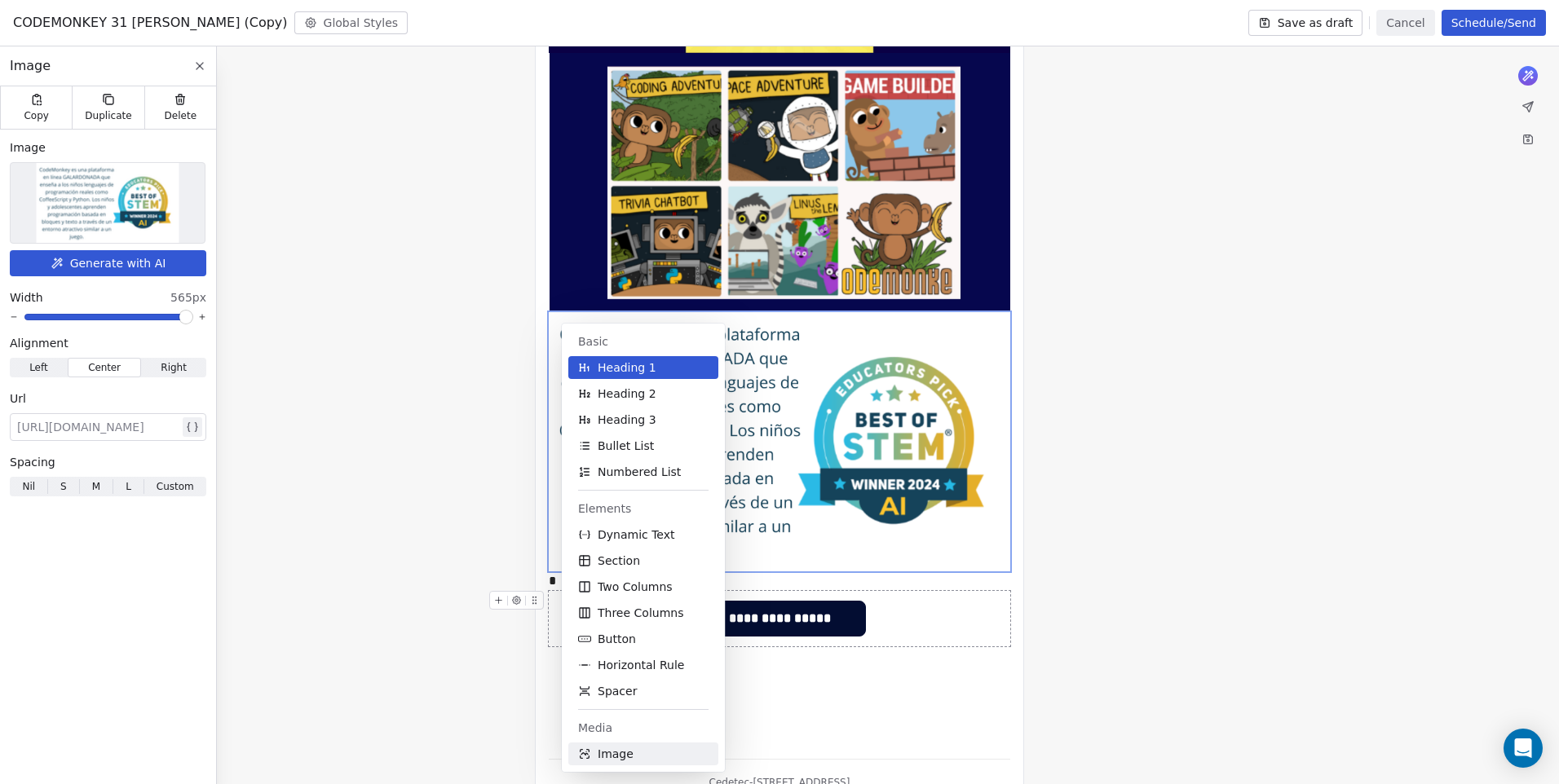
click at [620, 761] on span "Image" at bounding box center [616, 754] width 36 height 16
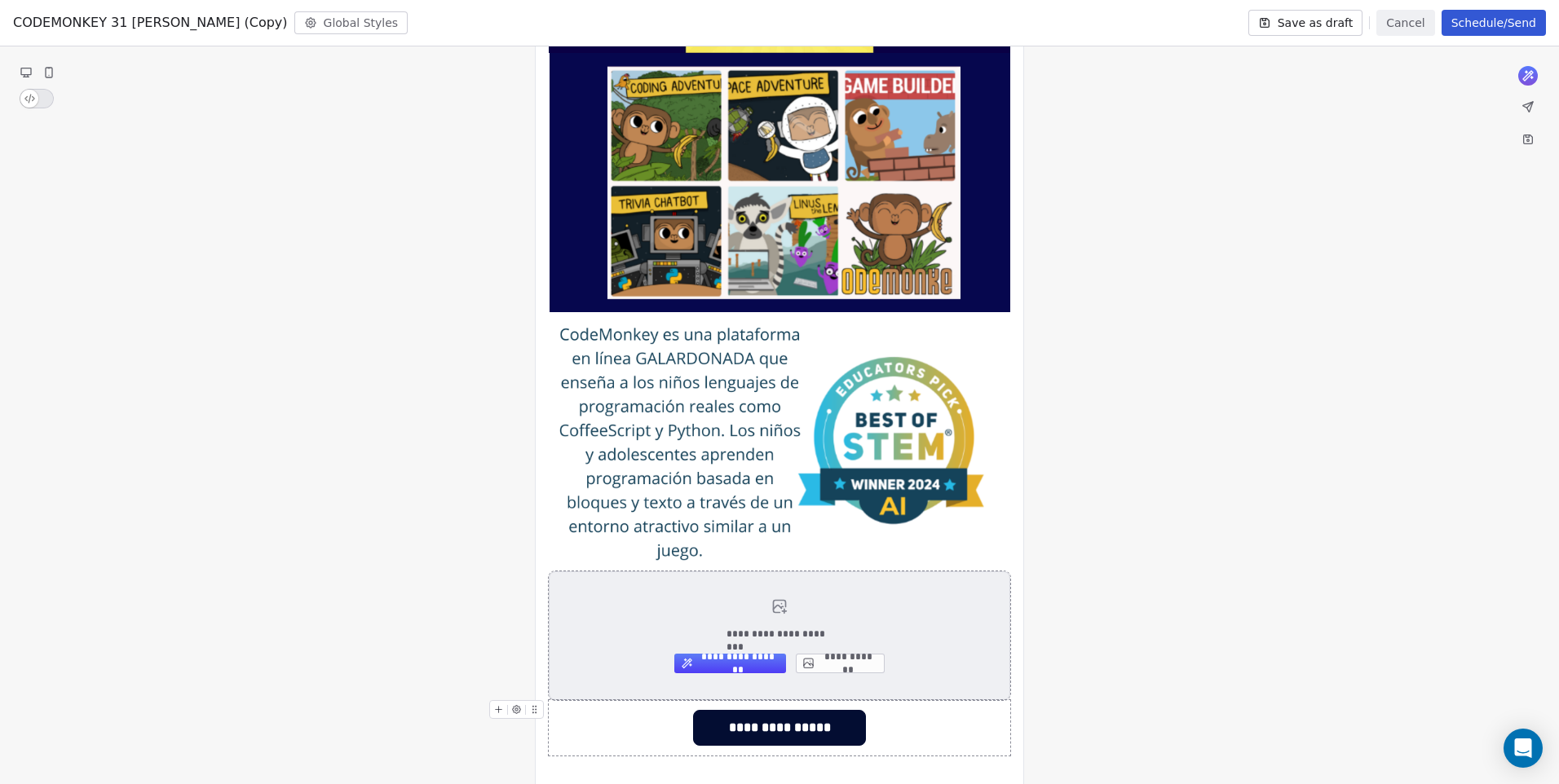
click at [820, 662] on button "**********" at bounding box center [839, 663] width 89 height 20
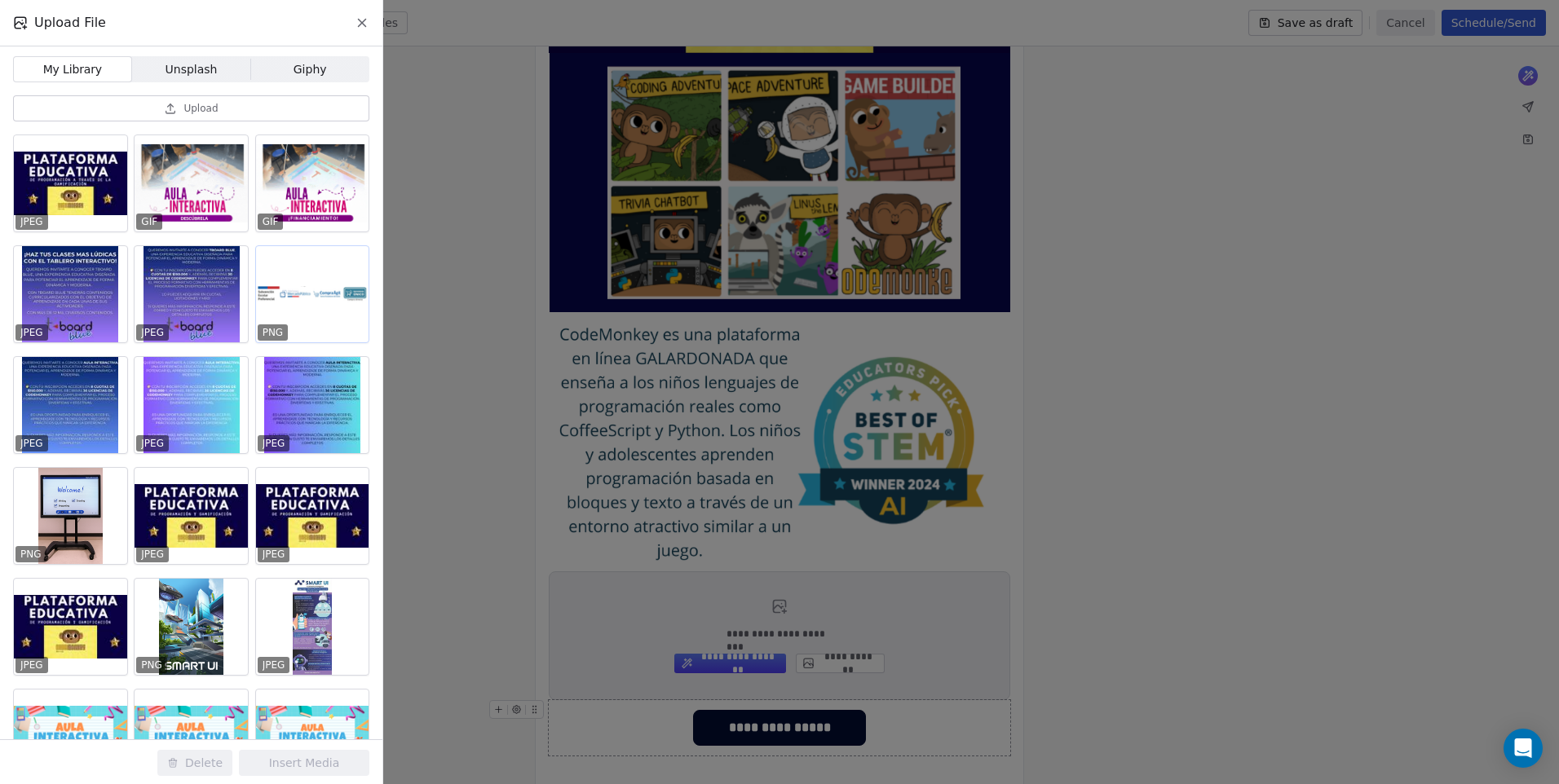
click at [293, 303] on div at bounding box center [312, 294] width 113 height 97
click at [325, 762] on button "Insert Media" at bounding box center [304, 762] width 130 height 26
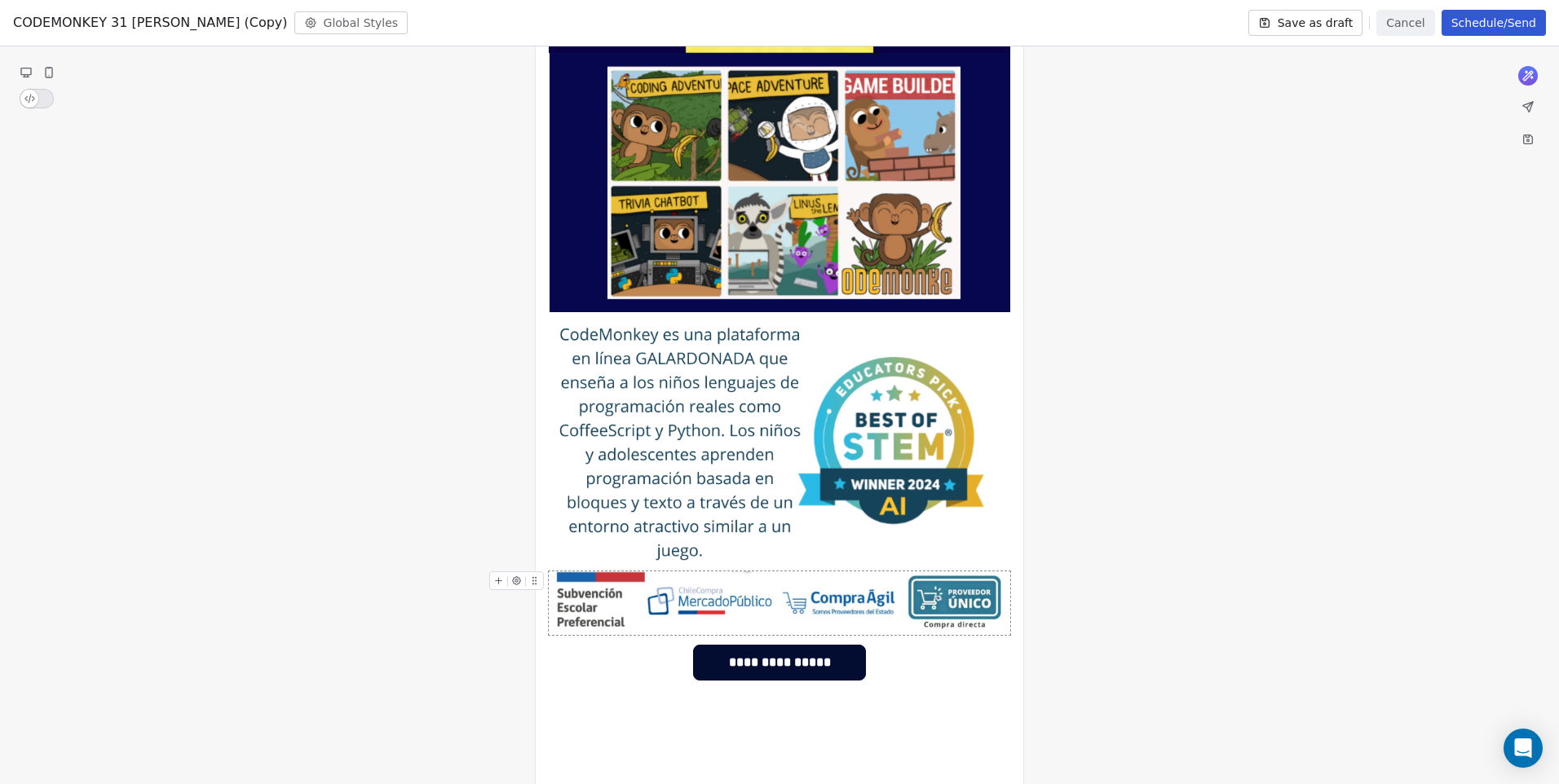
click at [724, 605] on img at bounding box center [779, 603] width 462 height 64
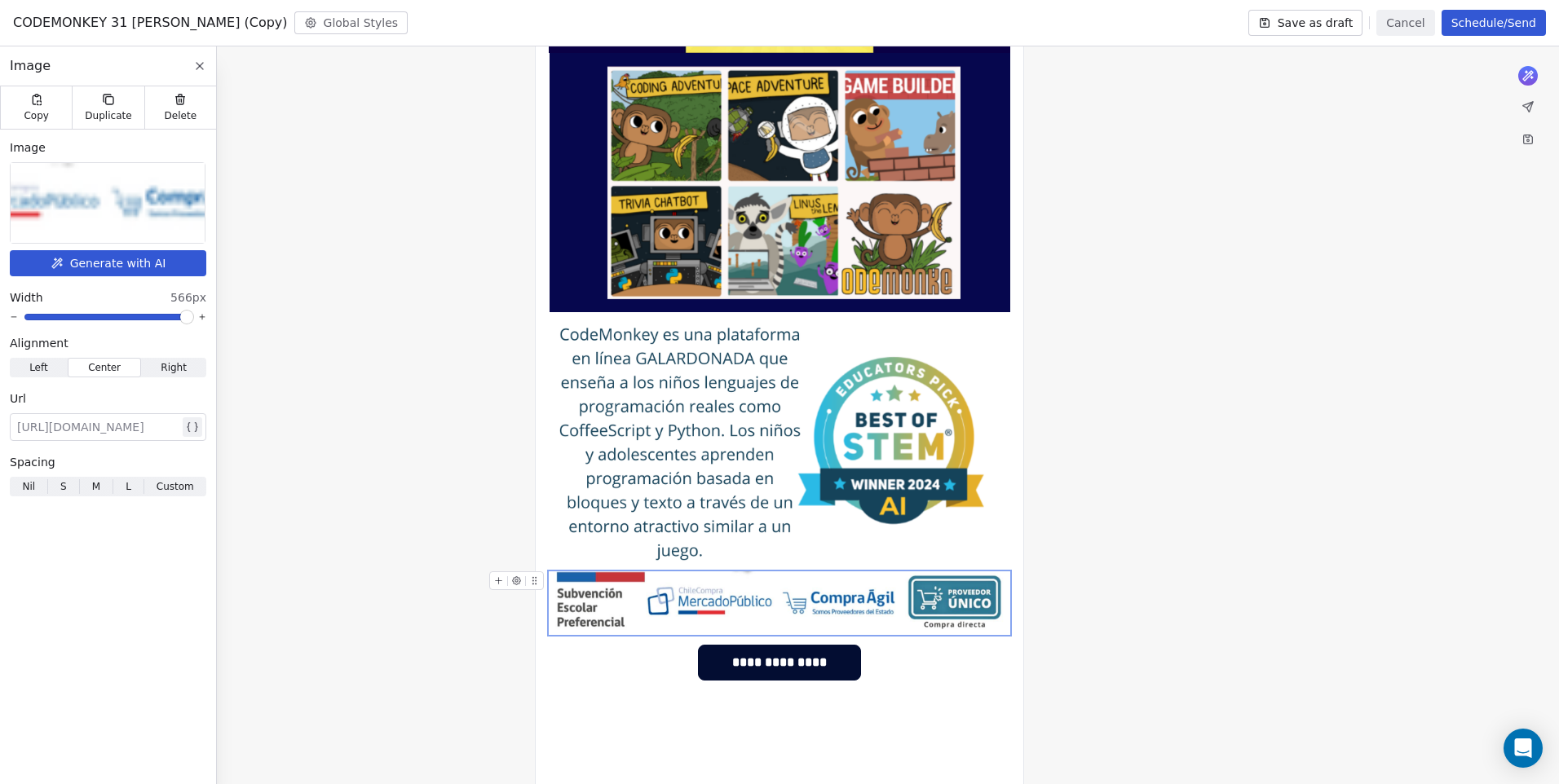
click at [496, 580] on icon at bounding box center [499, 580] width 10 height 10
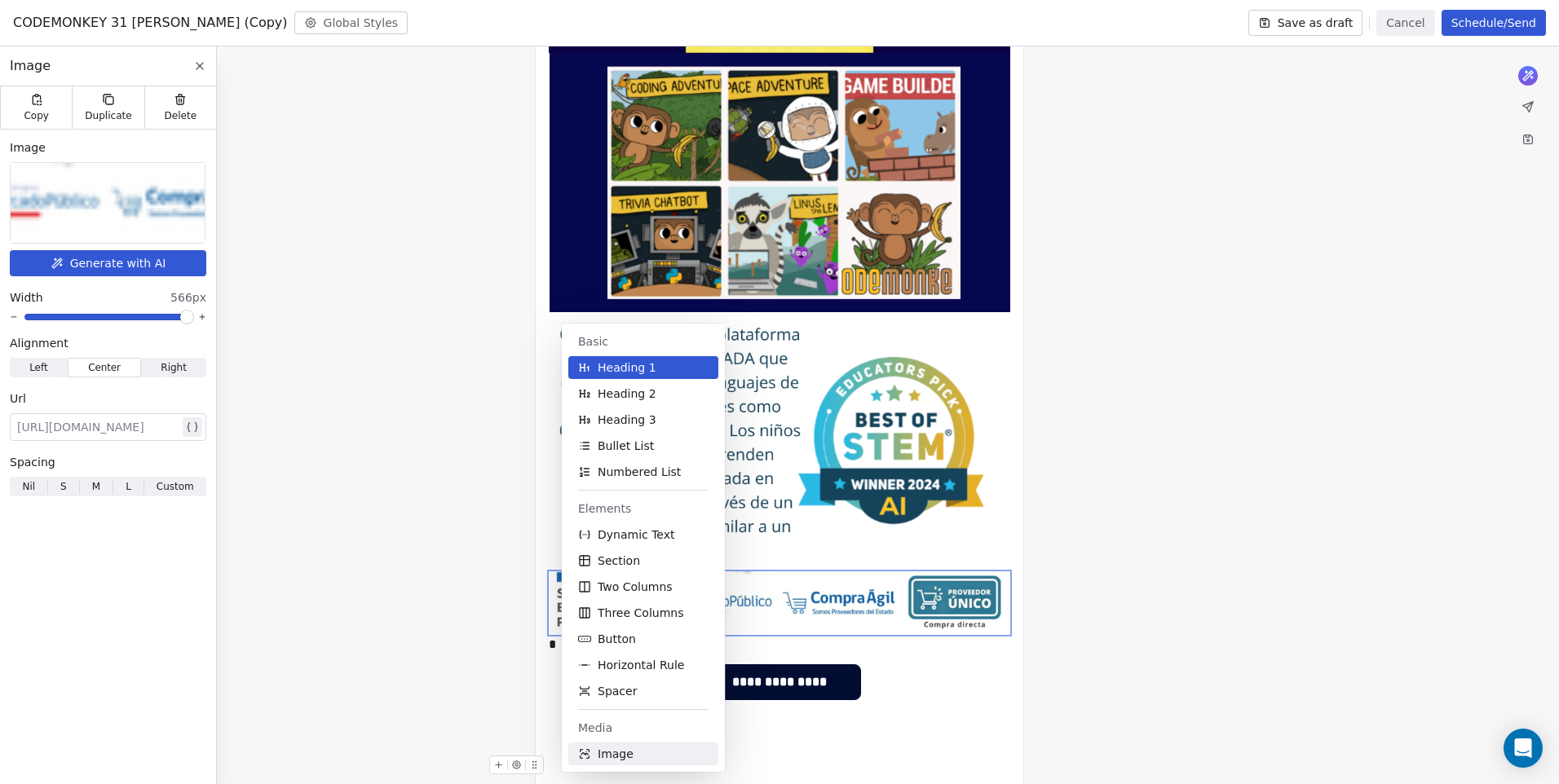
click at [613, 760] on span "Image" at bounding box center [616, 754] width 36 height 16
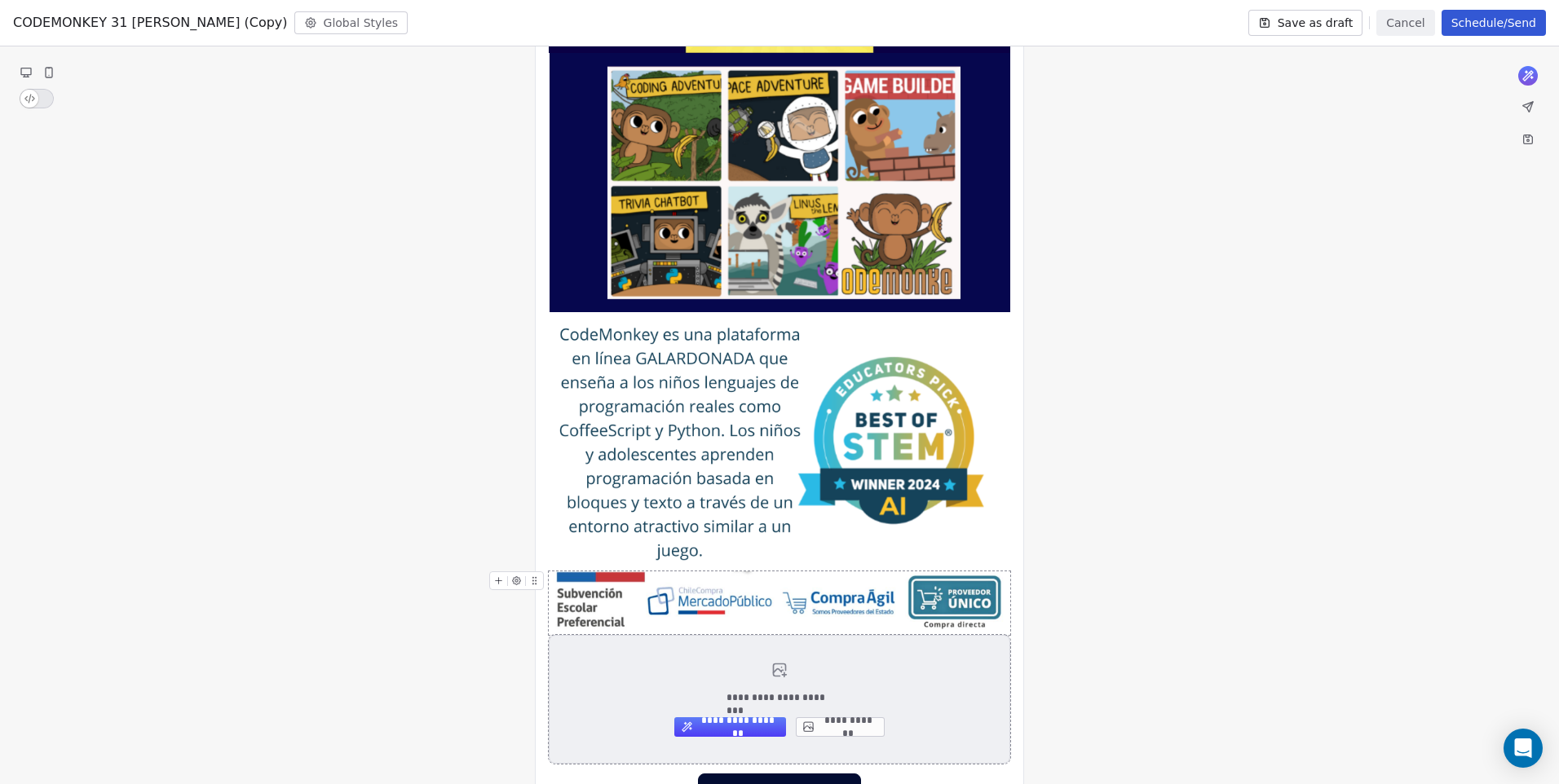
click at [839, 732] on button "**********" at bounding box center [839, 727] width 89 height 20
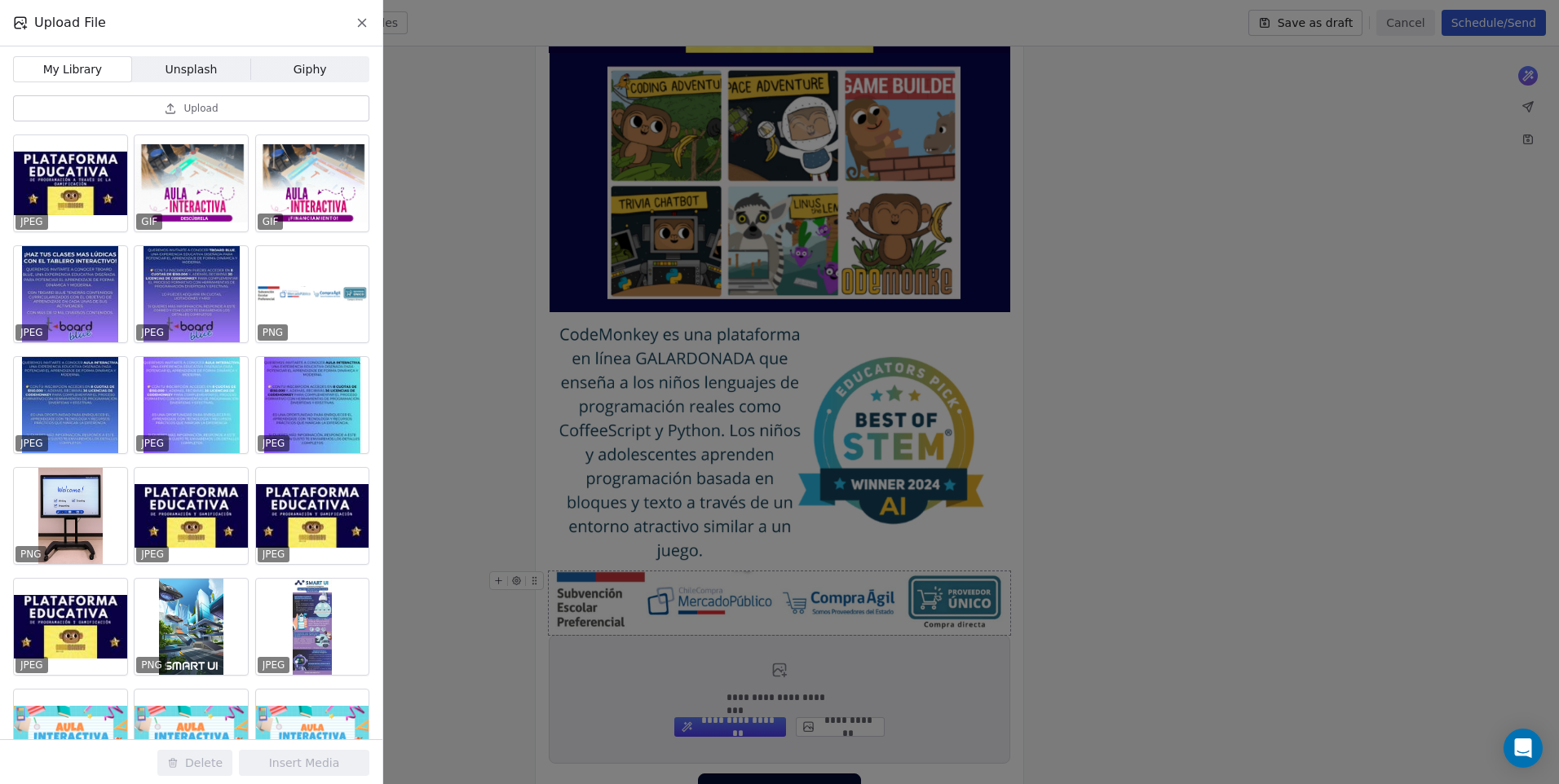
click at [164, 101] on button "Upload" at bounding box center [191, 109] width 356 height 26
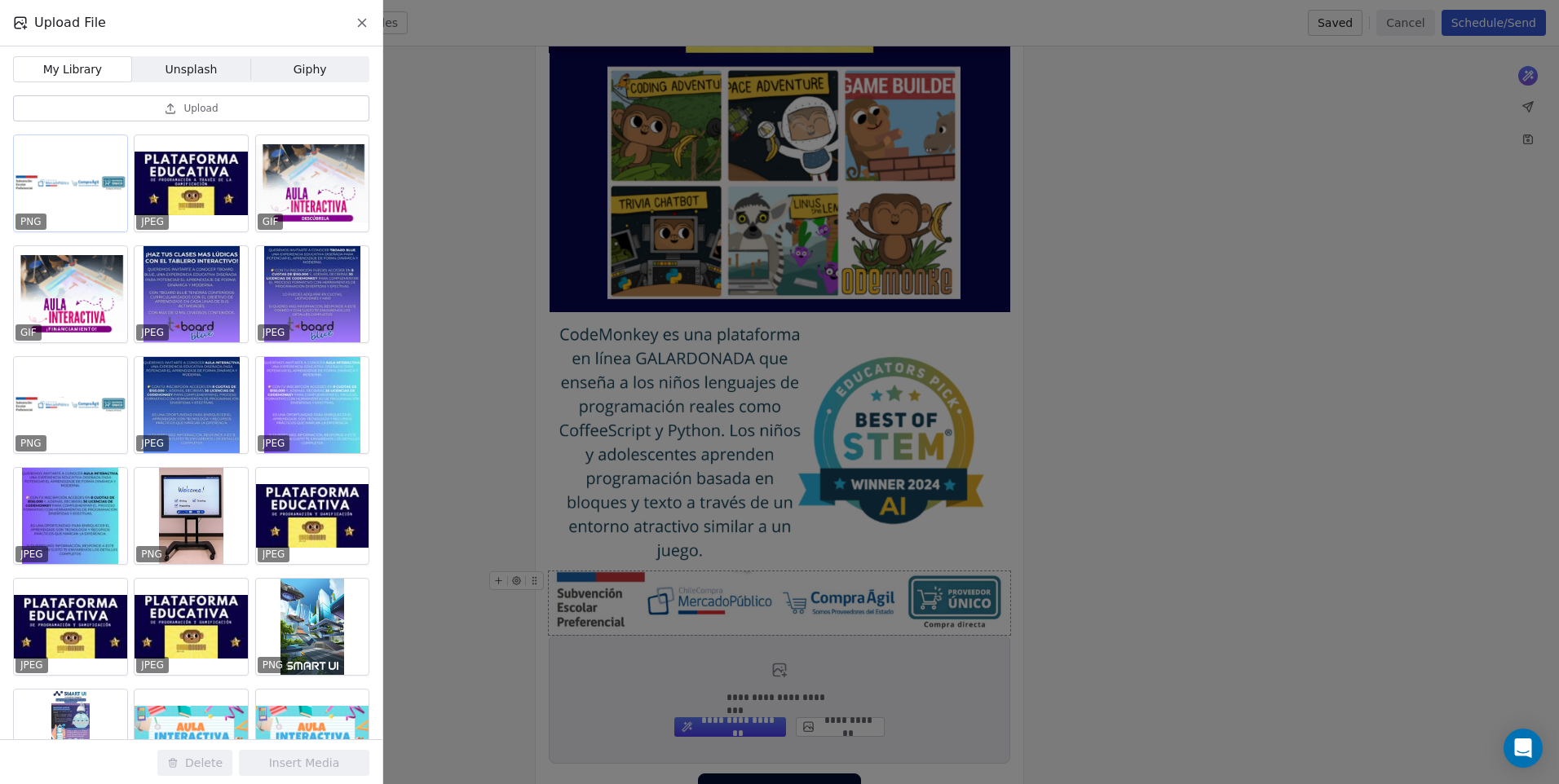
click at [95, 197] on div at bounding box center [70, 184] width 113 height 97
click at [327, 762] on button "Insert Media" at bounding box center [304, 762] width 130 height 26
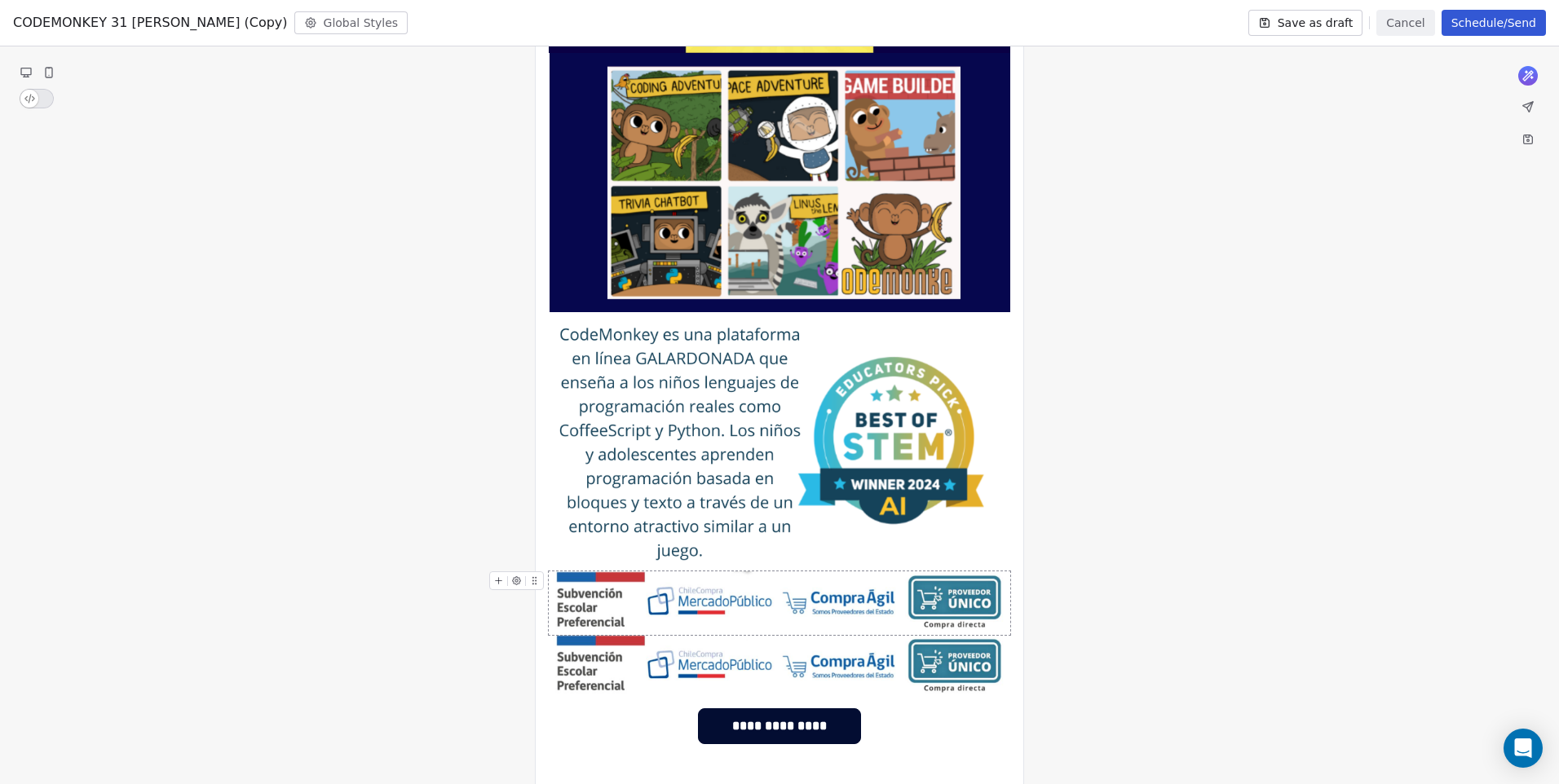
click at [697, 608] on img at bounding box center [779, 603] width 462 height 64
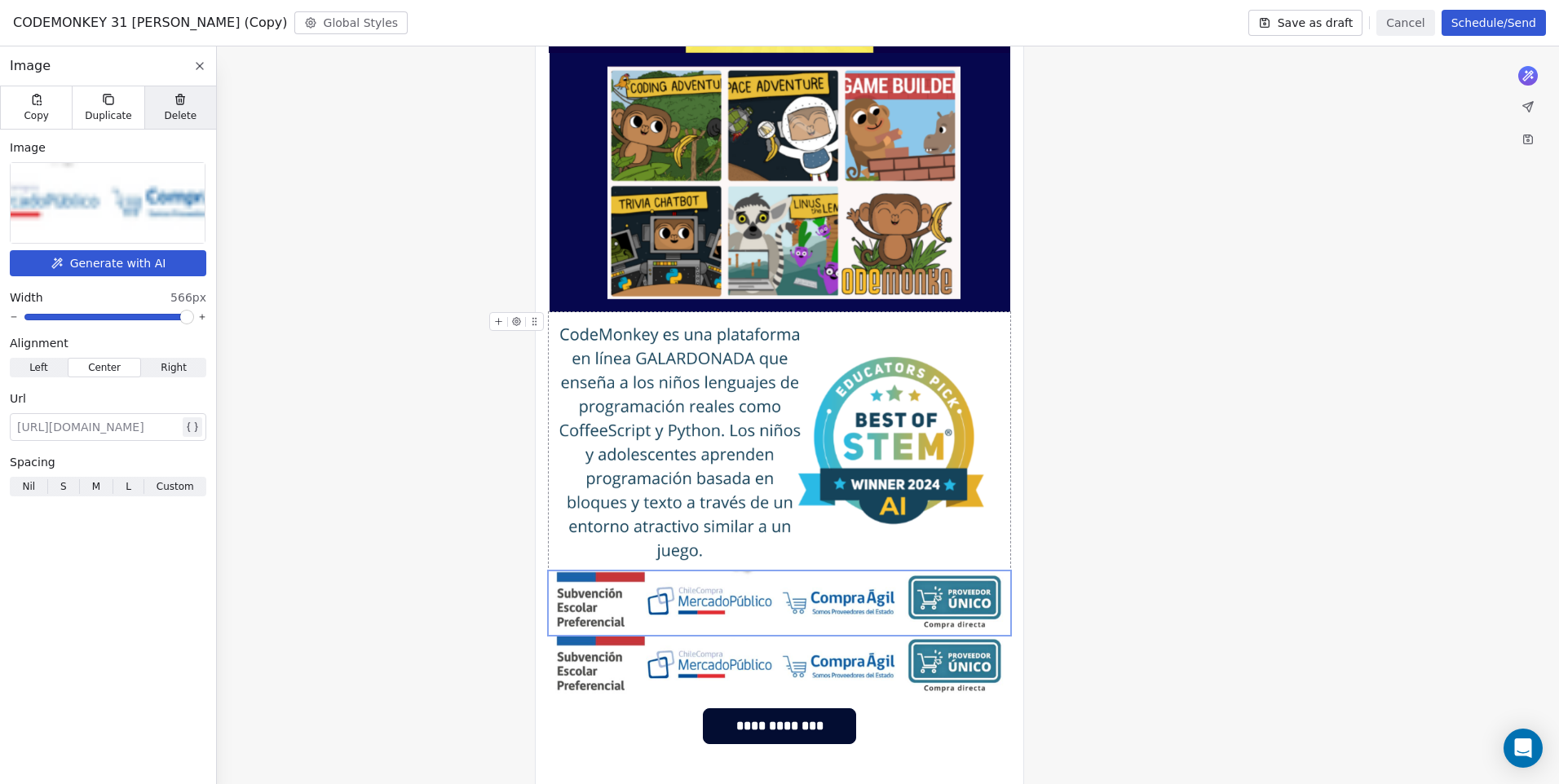
click at [179, 115] on span "Delete" at bounding box center [181, 116] width 33 height 13
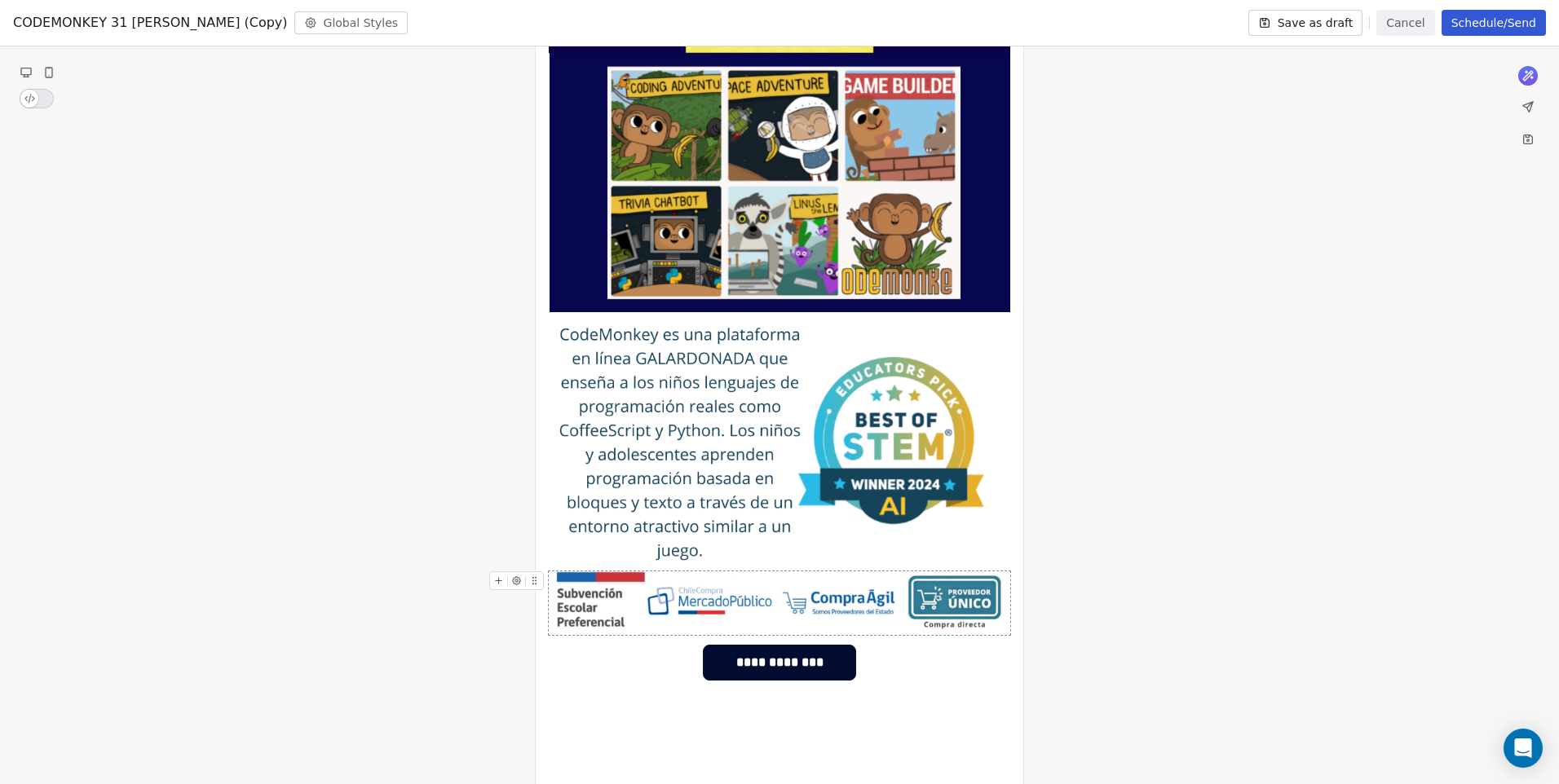
click at [761, 603] on img at bounding box center [779, 603] width 462 height 64
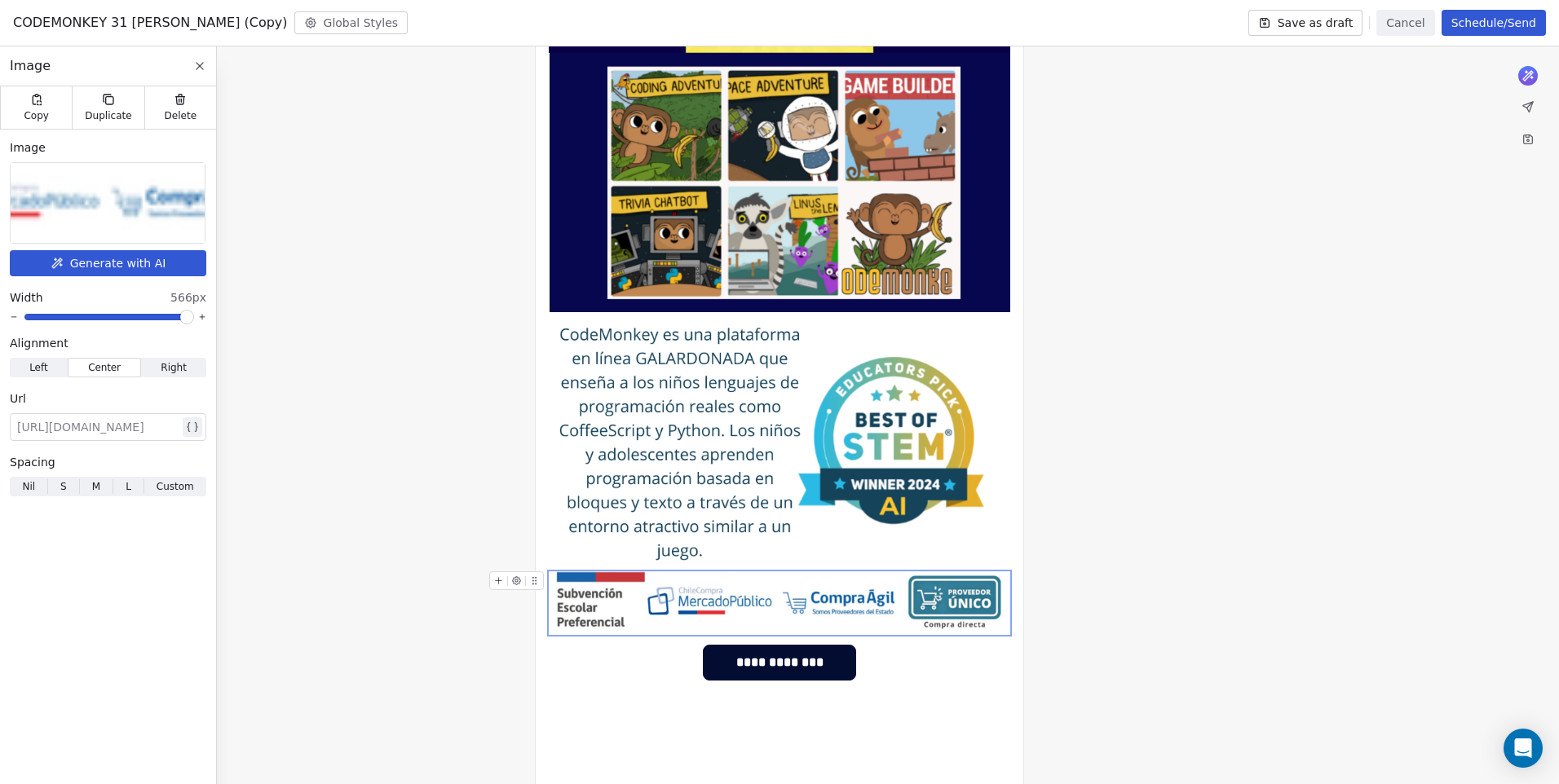
click at [1162, 569] on div "**********" at bounding box center [779, 322] width 1559 height 1124
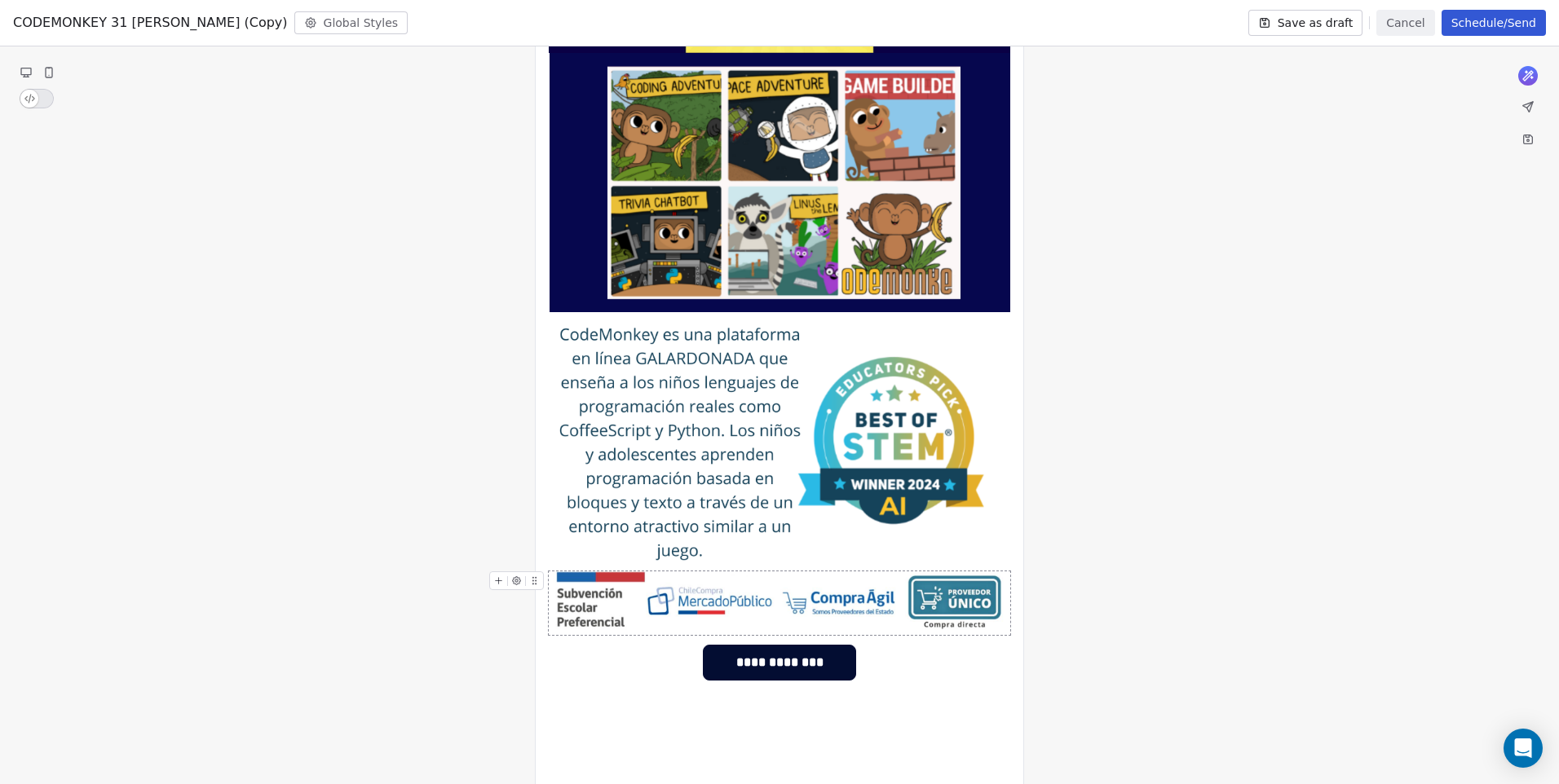
click at [1149, 544] on div "**********" at bounding box center [779, 322] width 1559 height 1124
click at [724, 666] on span "**********" at bounding box center [779, 662] width 152 height 34
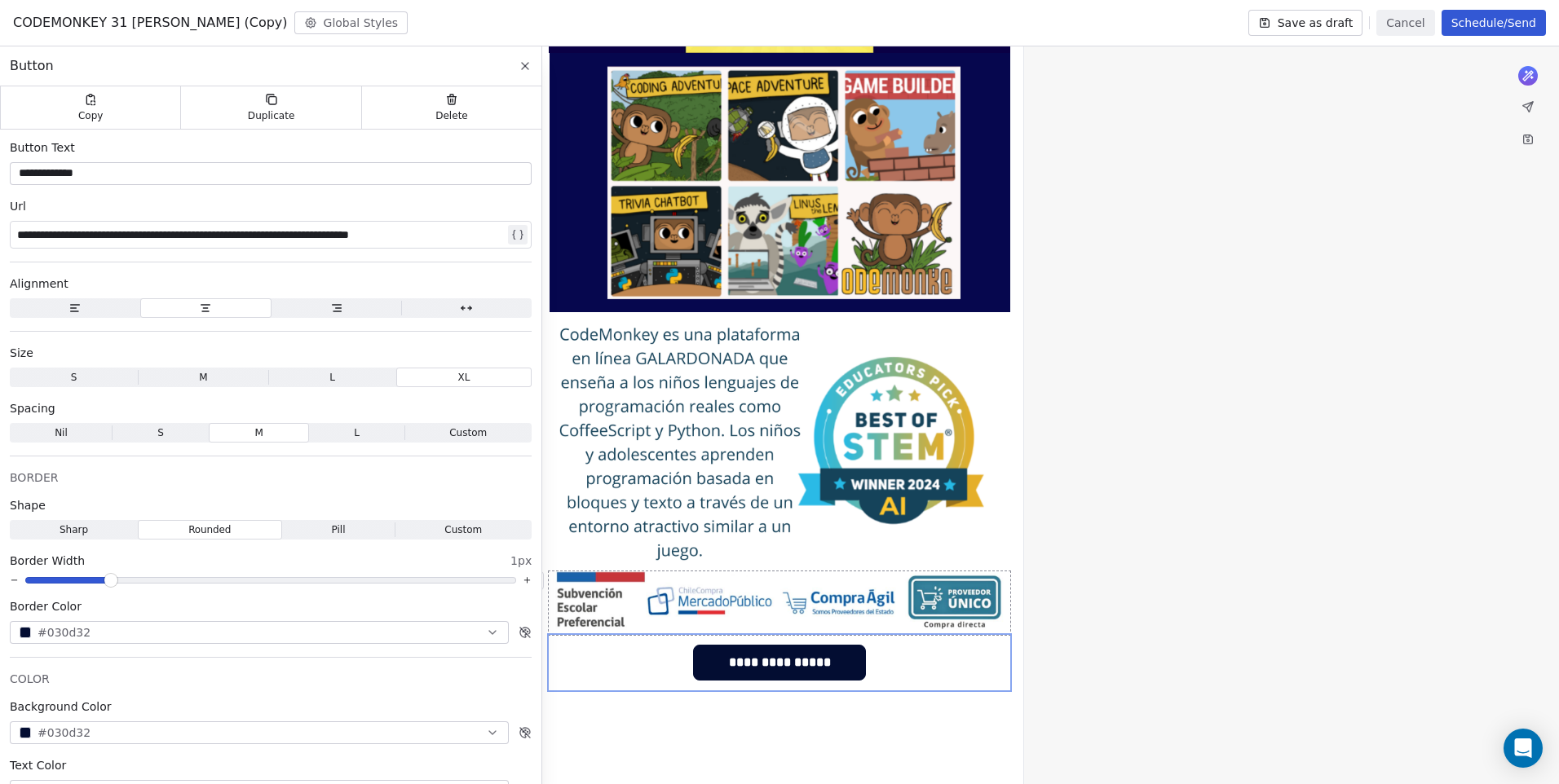
click at [1222, 581] on div "**********" at bounding box center [779, 322] width 1559 height 1124
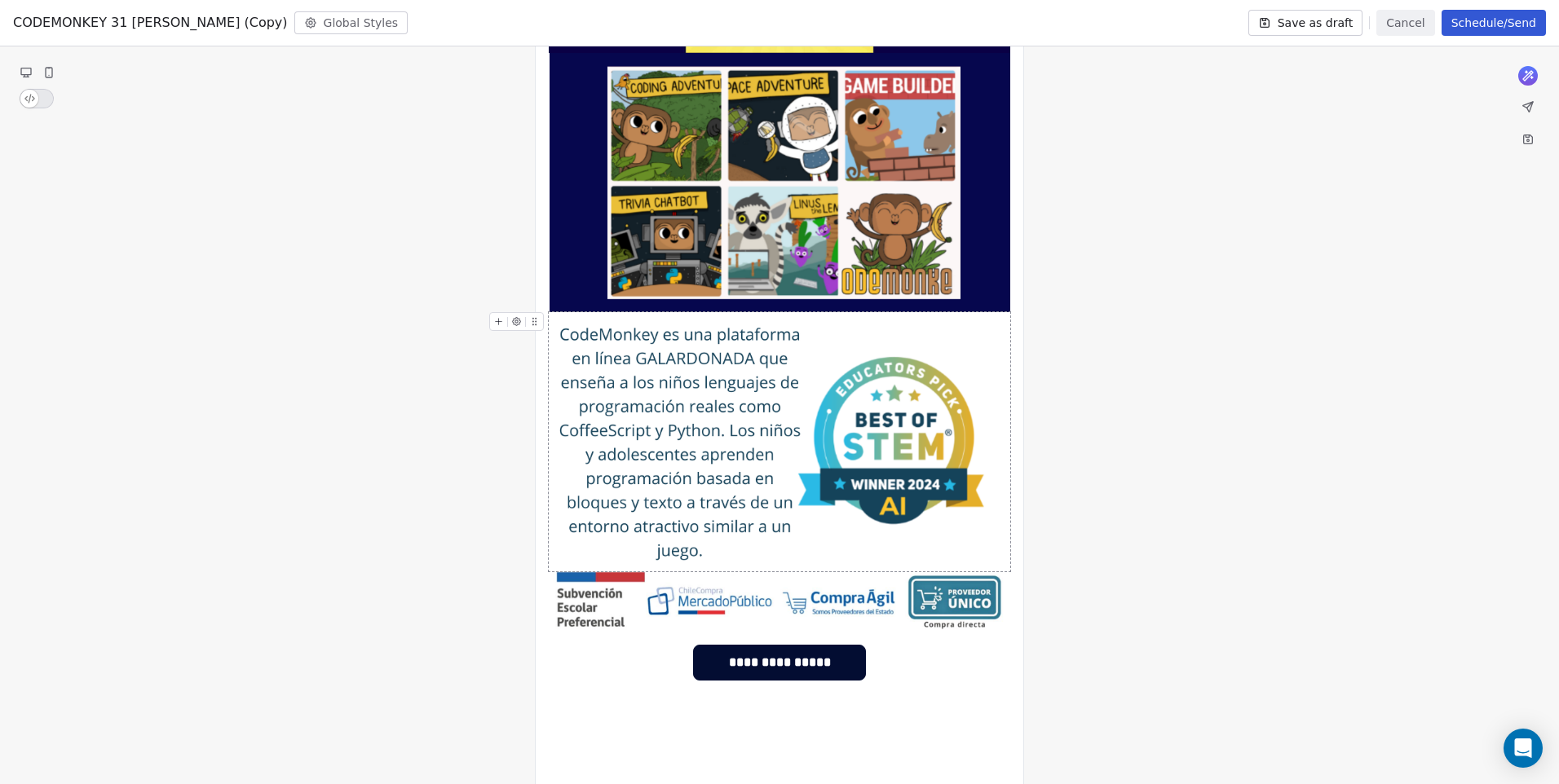
click at [1125, 549] on div "**********" at bounding box center [779, 322] width 1559 height 1124
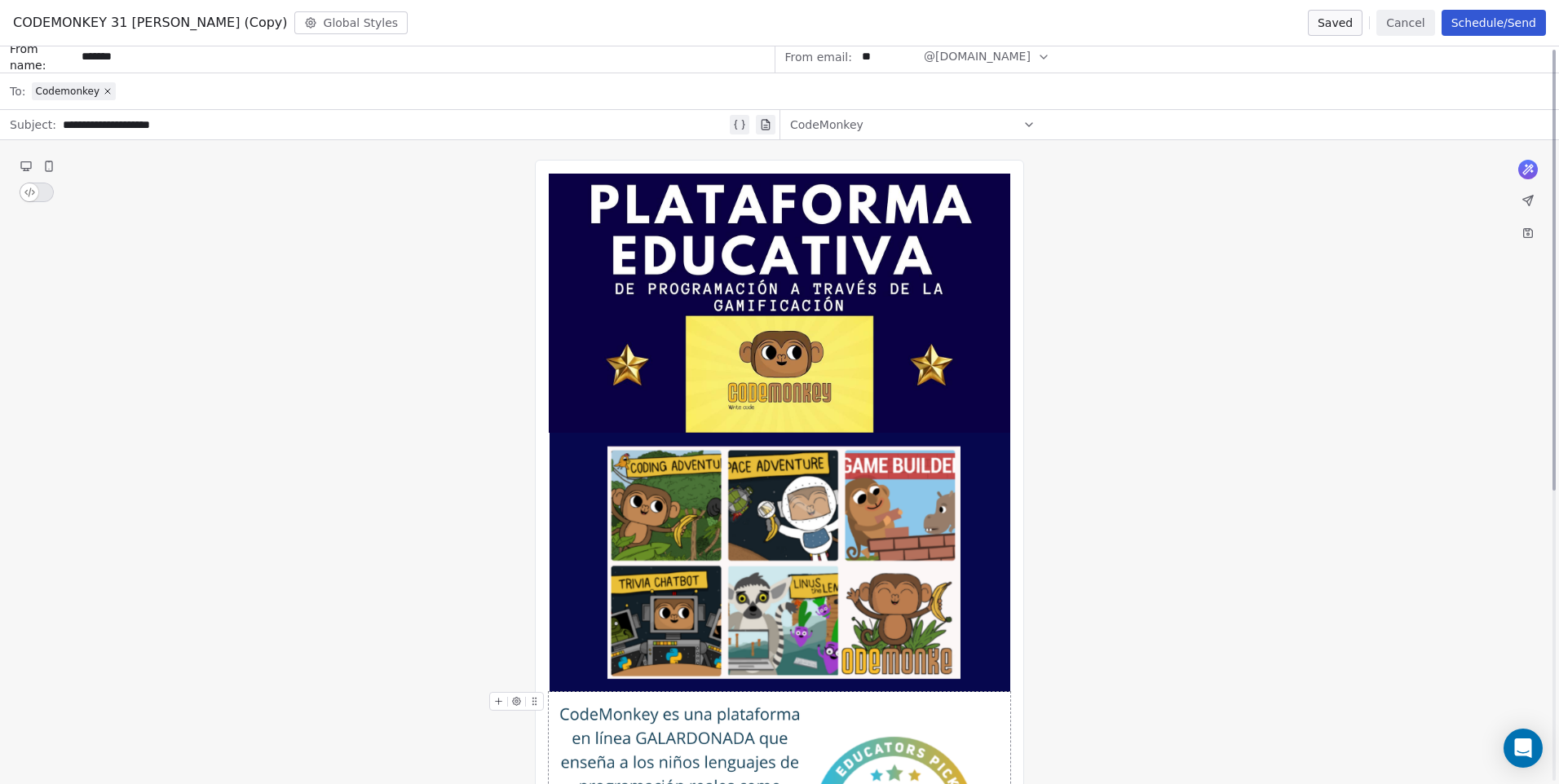
scroll to position [0, 0]
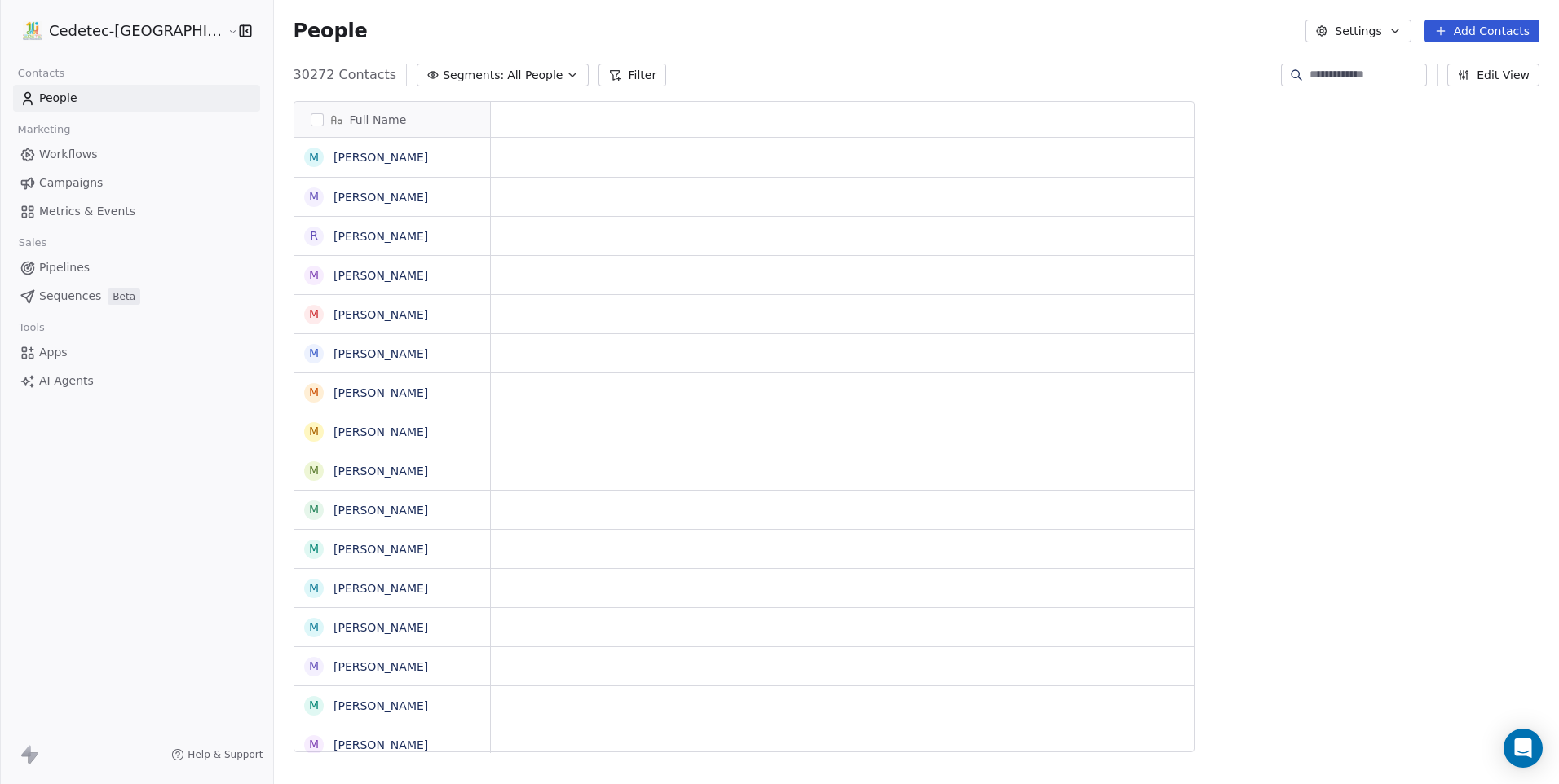
scroll to position [677, 1326]
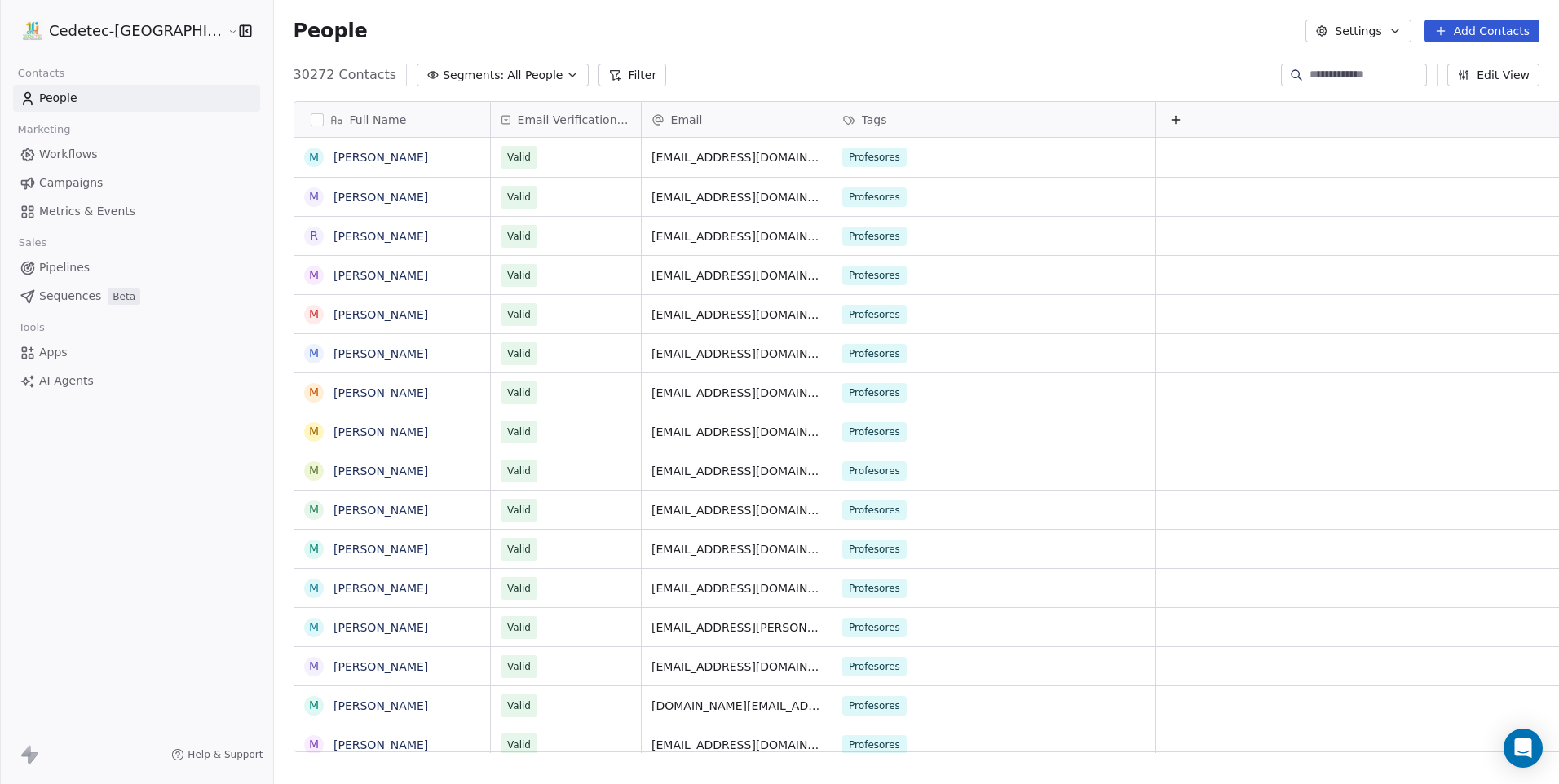
click at [96, 185] on span "Campaigns" at bounding box center [71, 183] width 64 height 17
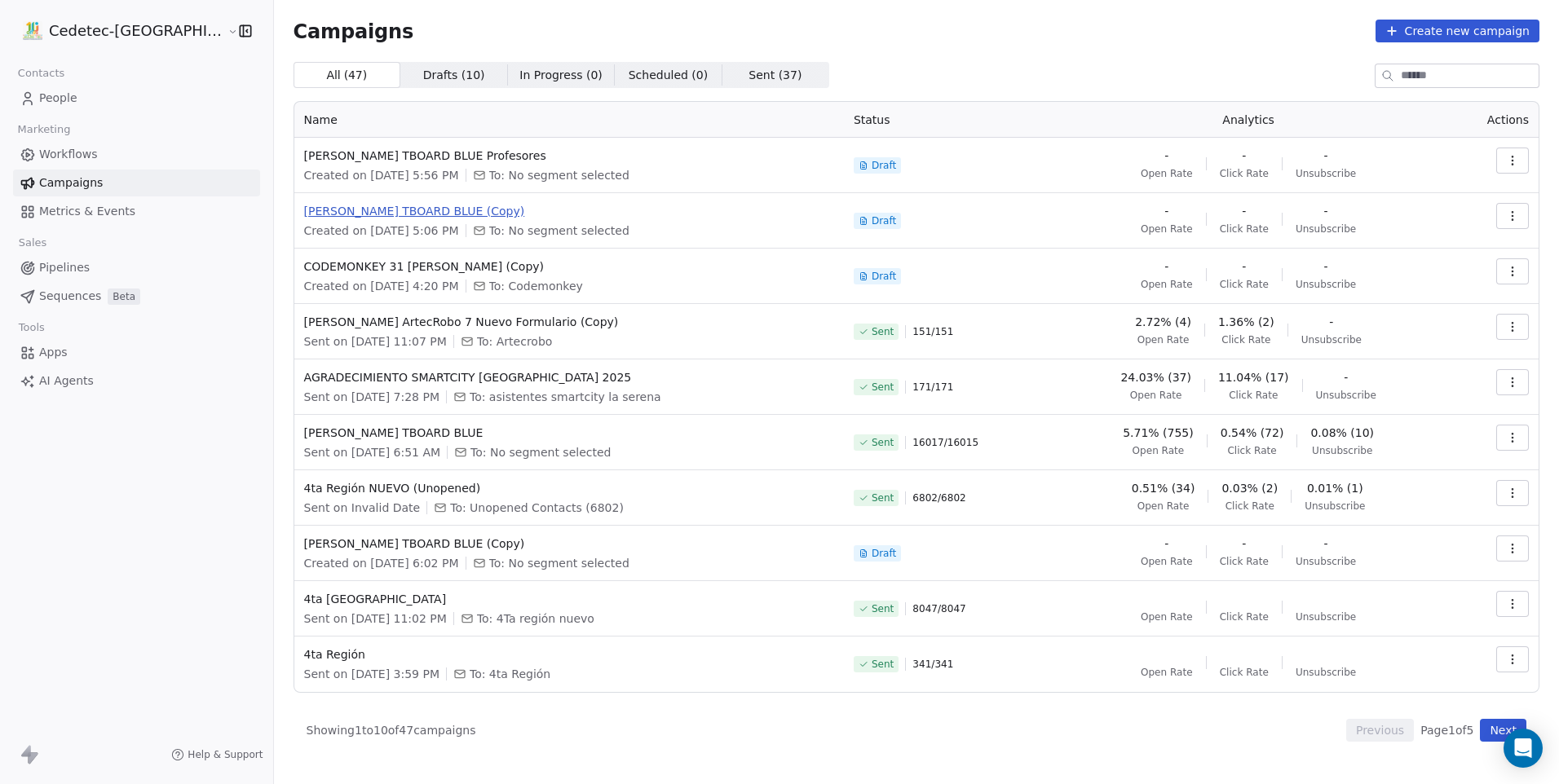
click at [368, 213] on span "[PERSON_NAME] TBOARD BLUE (Copy)" at bounding box center [569, 210] width 530 height 16
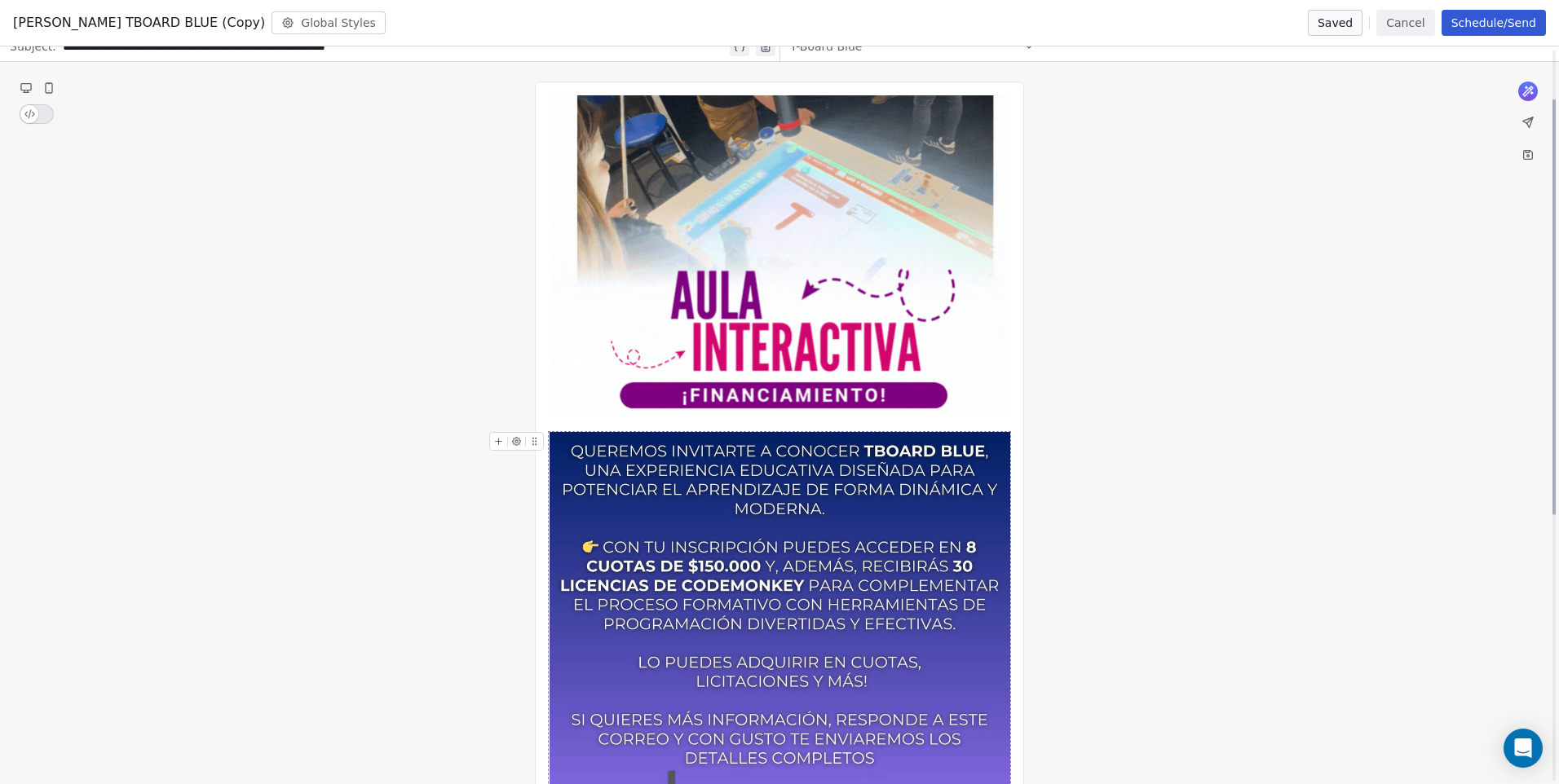
scroll to position [72, 0]
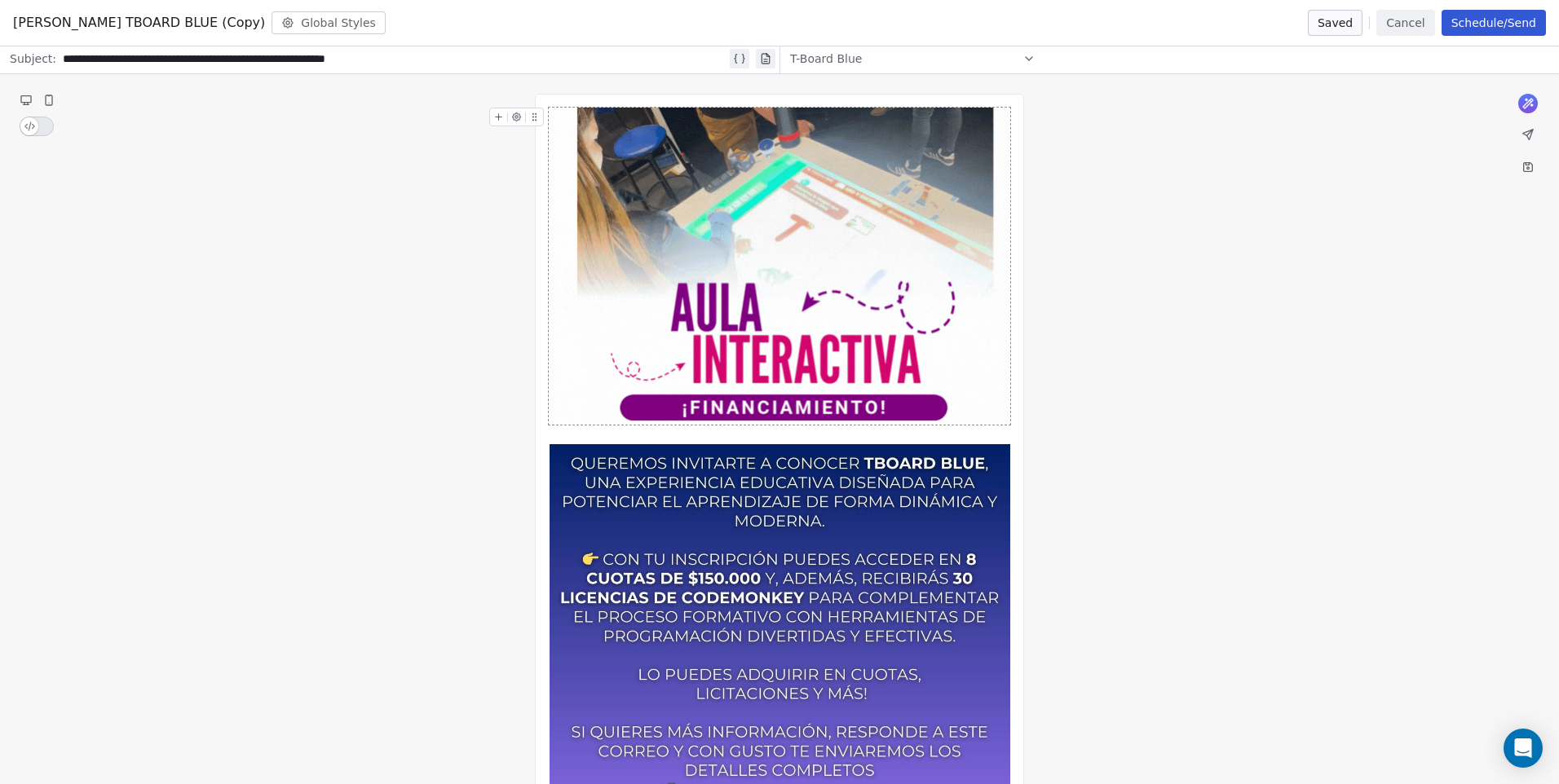
click at [500, 117] on icon at bounding box center [500, 117] width 7 height 0
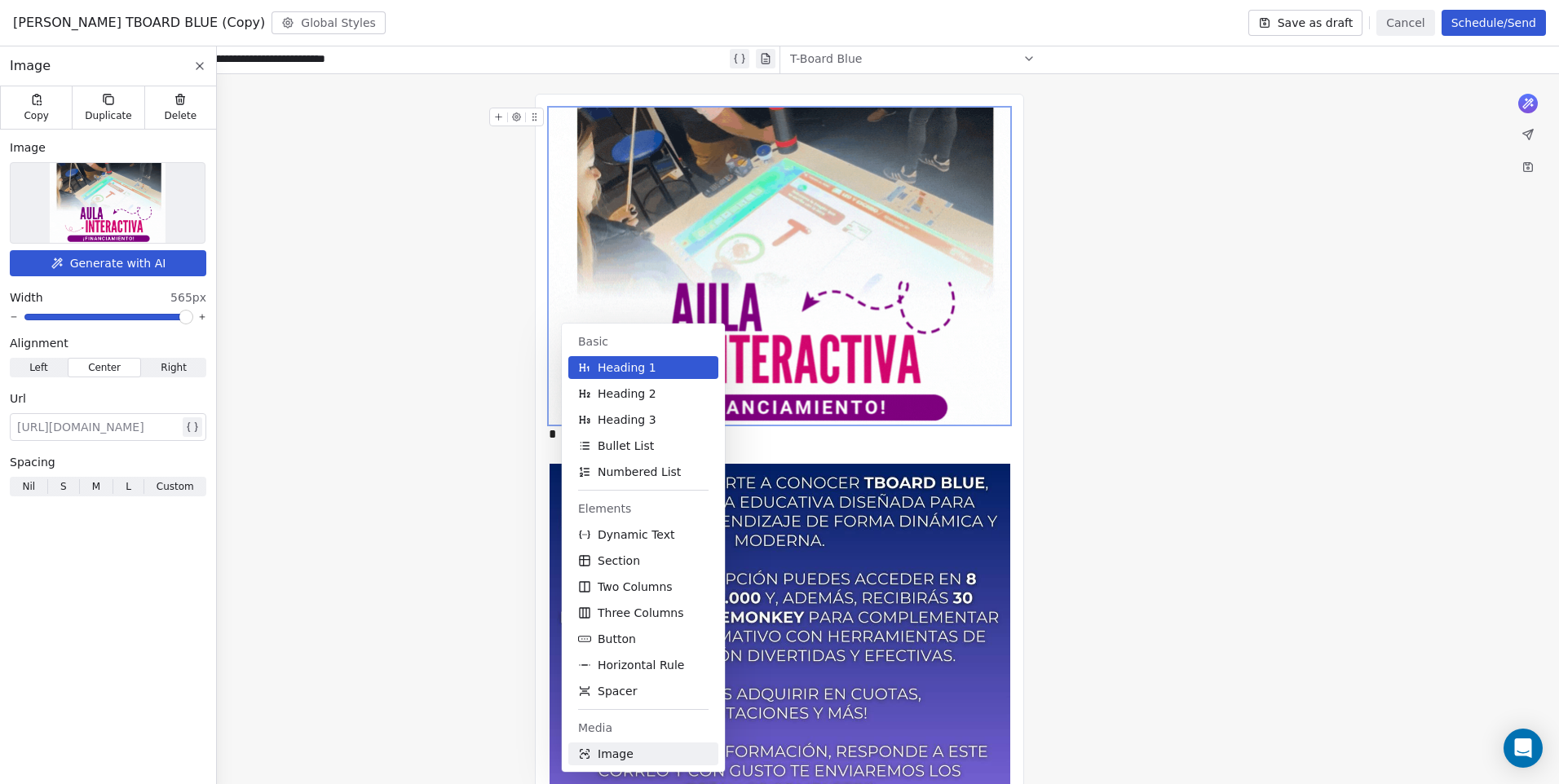
click at [636, 759] on button "Image" at bounding box center [644, 754] width 150 height 22
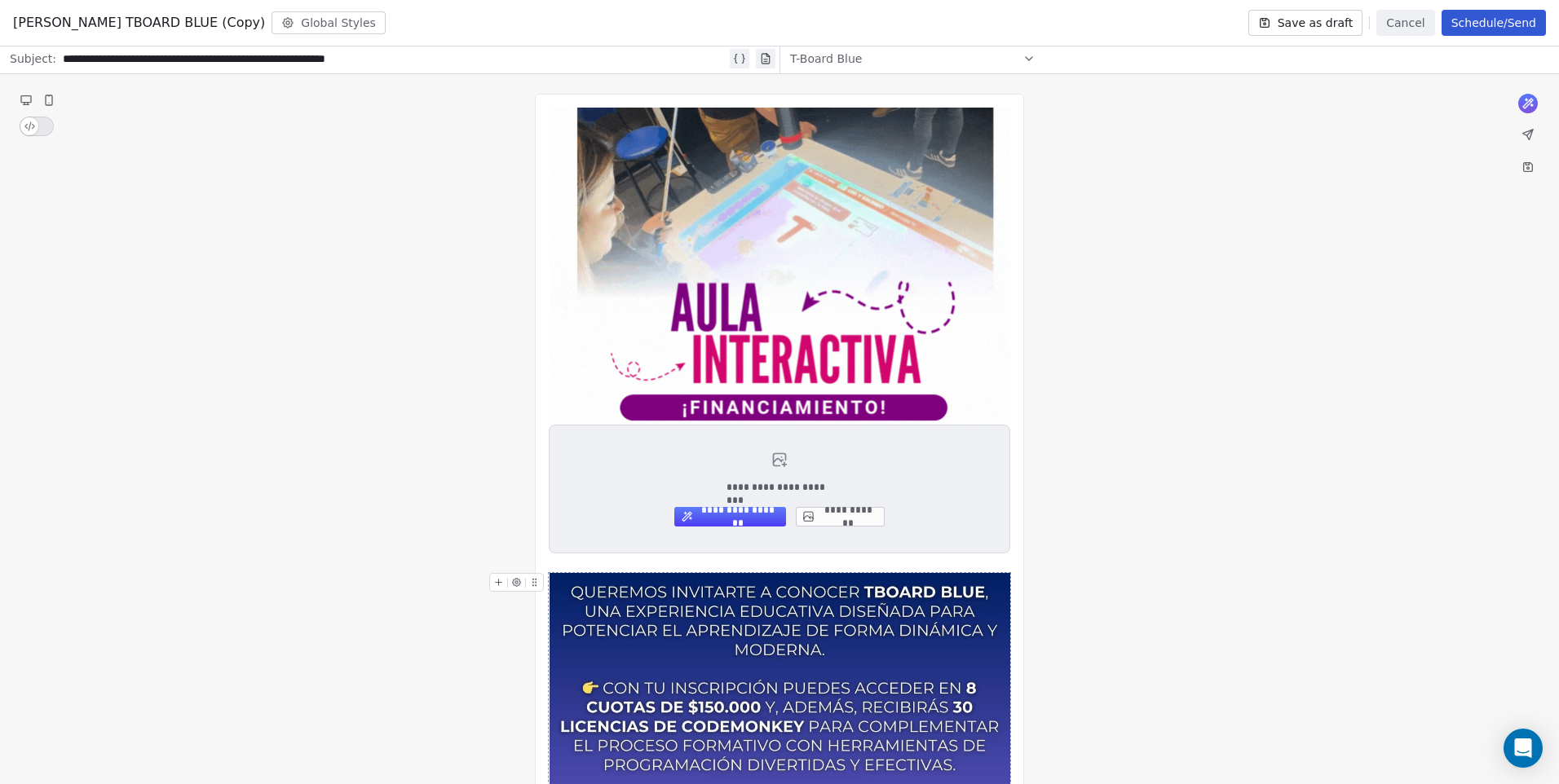
scroll to position [22, 0]
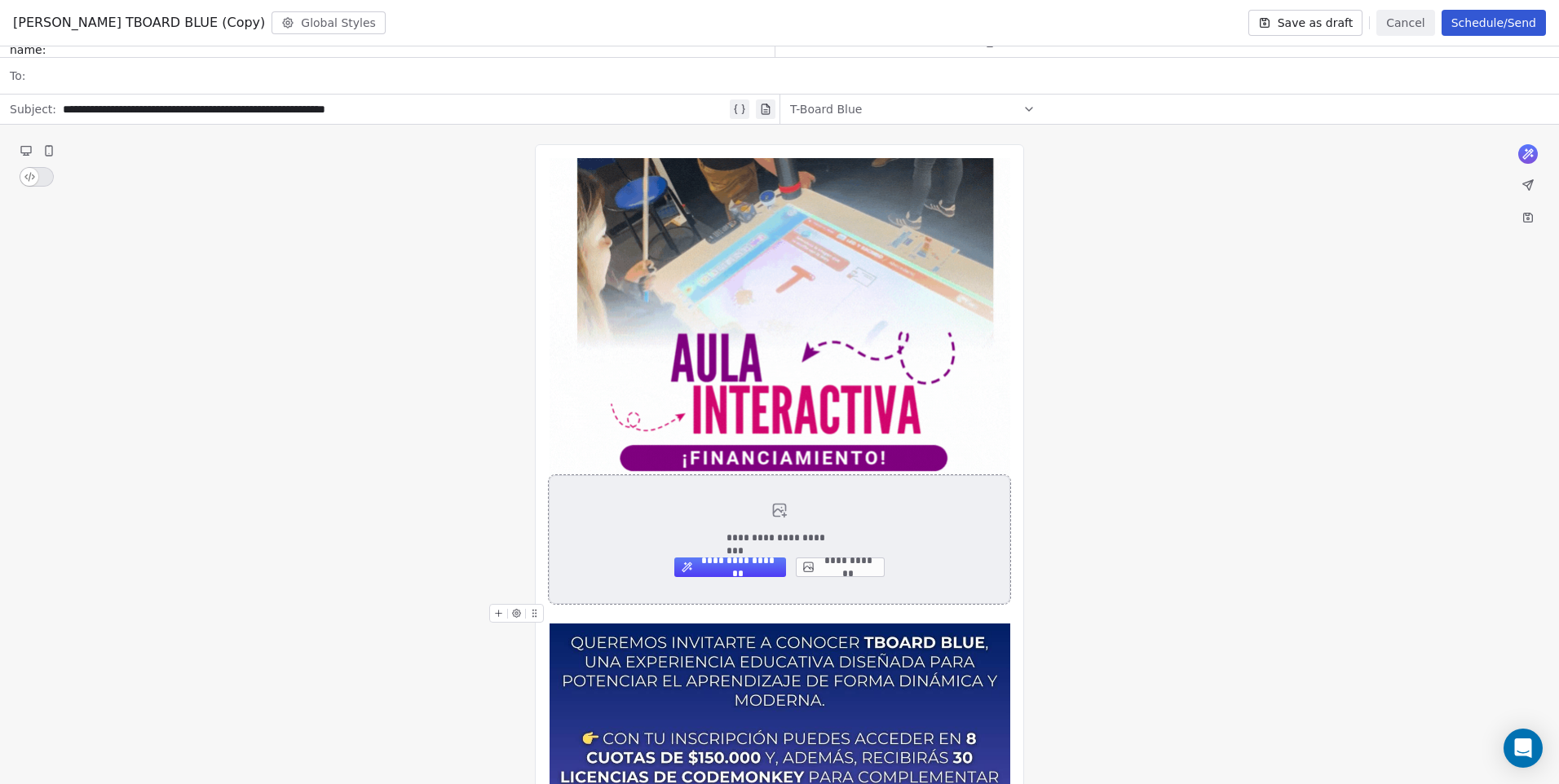
click at [852, 565] on button "**********" at bounding box center [839, 567] width 89 height 20
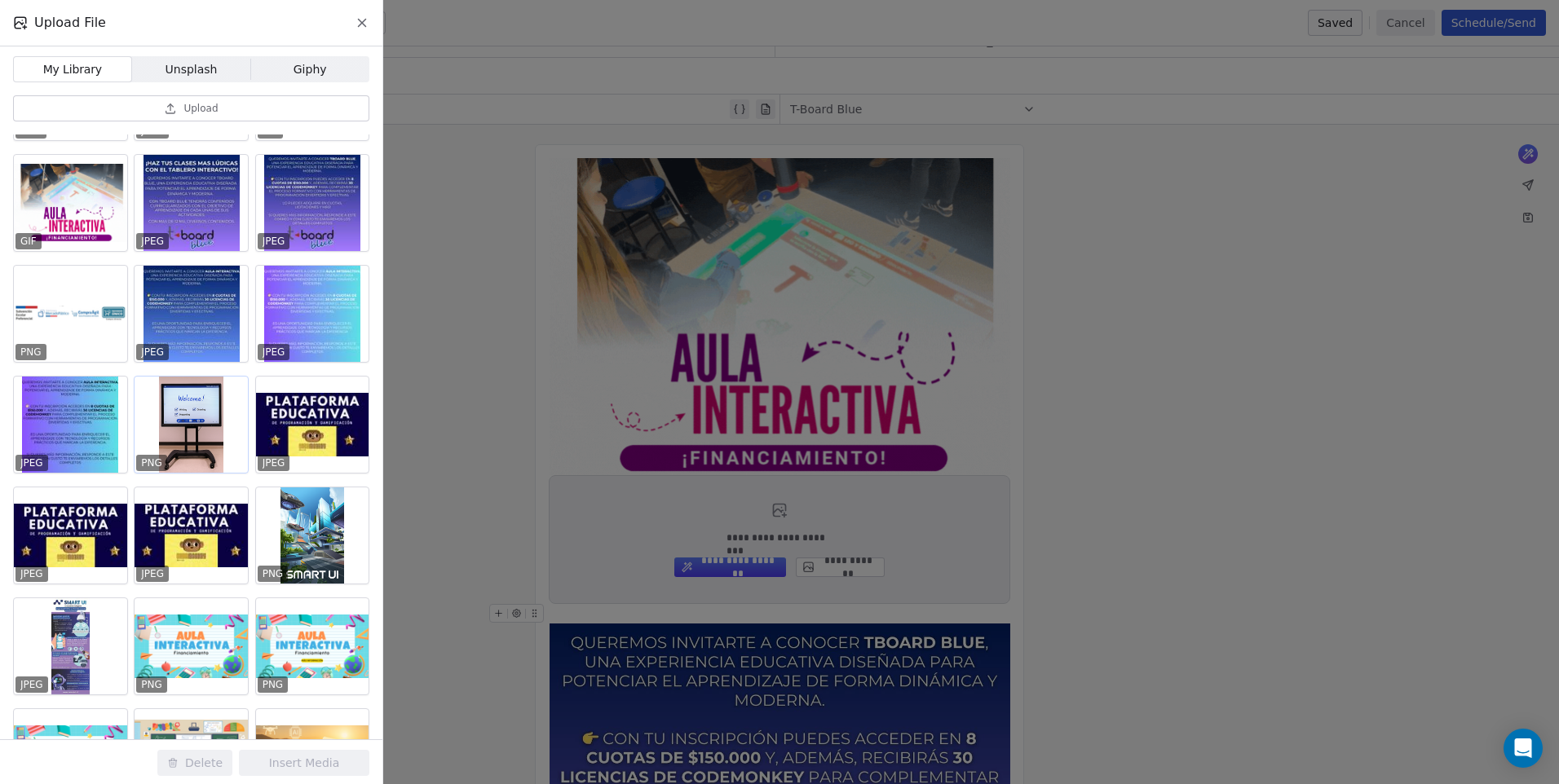
scroll to position [0, 0]
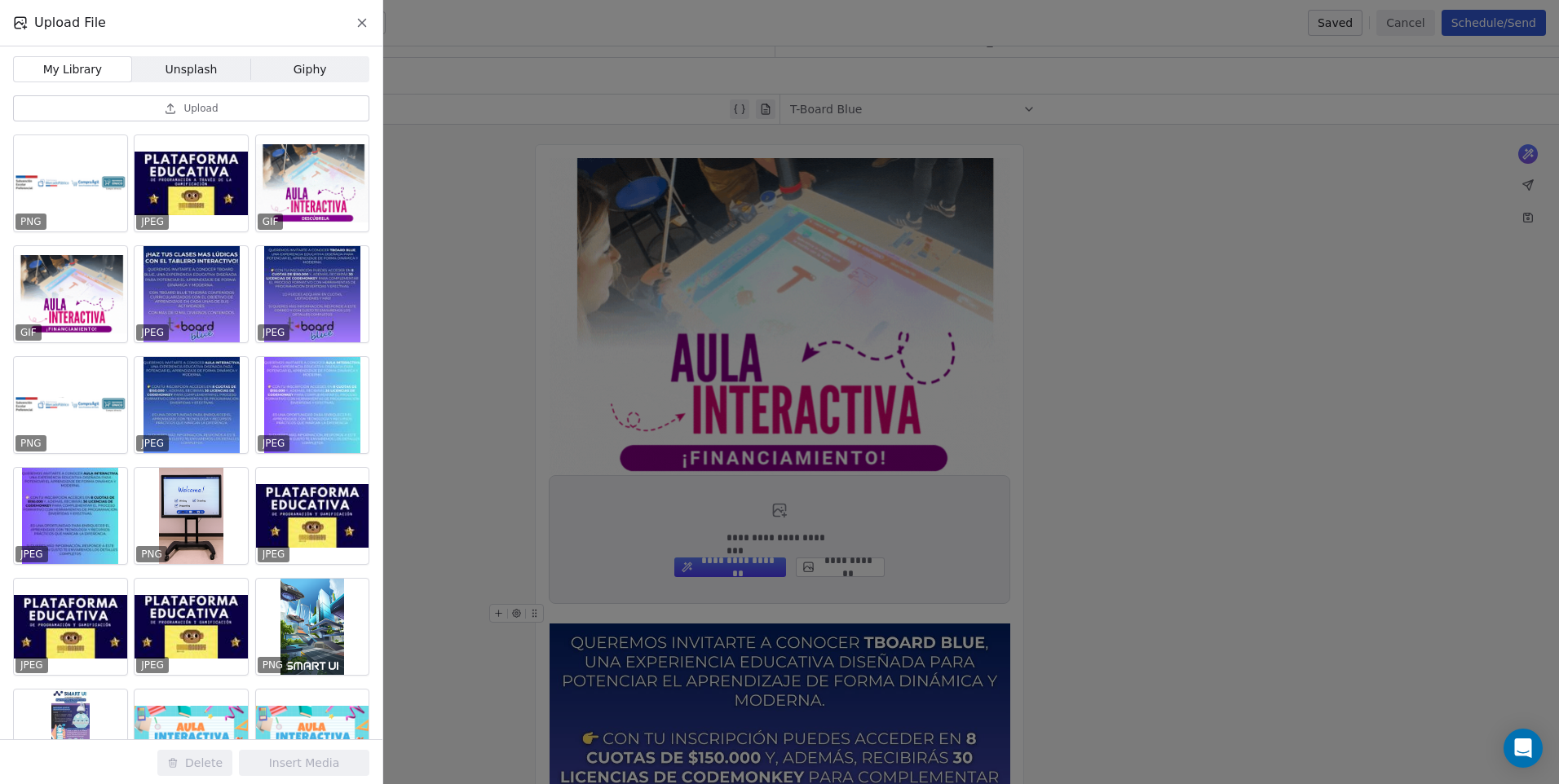
click at [215, 107] on span "Upload" at bounding box center [201, 108] width 35 height 13
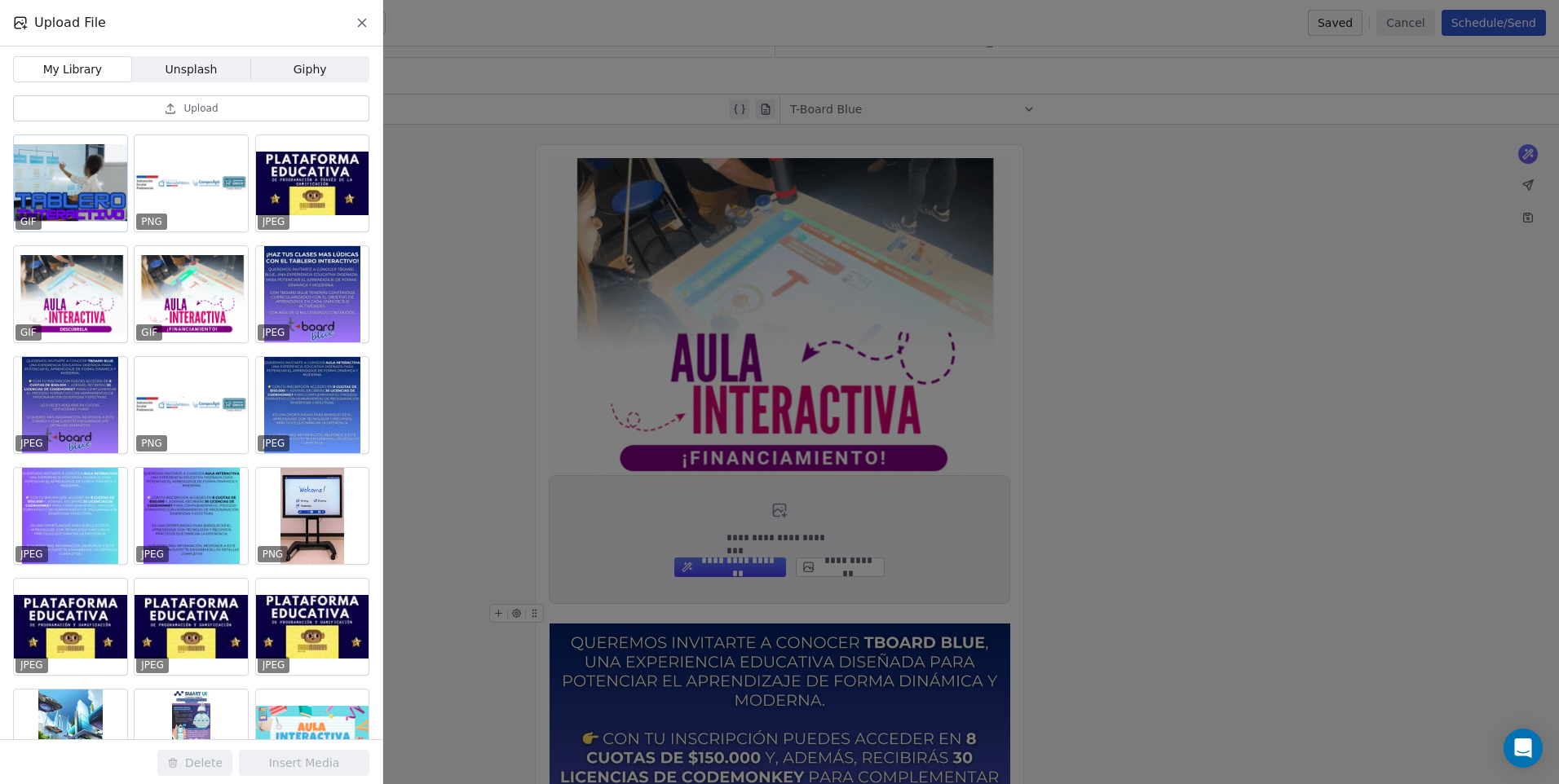
click at [117, 206] on div at bounding box center [70, 184] width 113 height 97
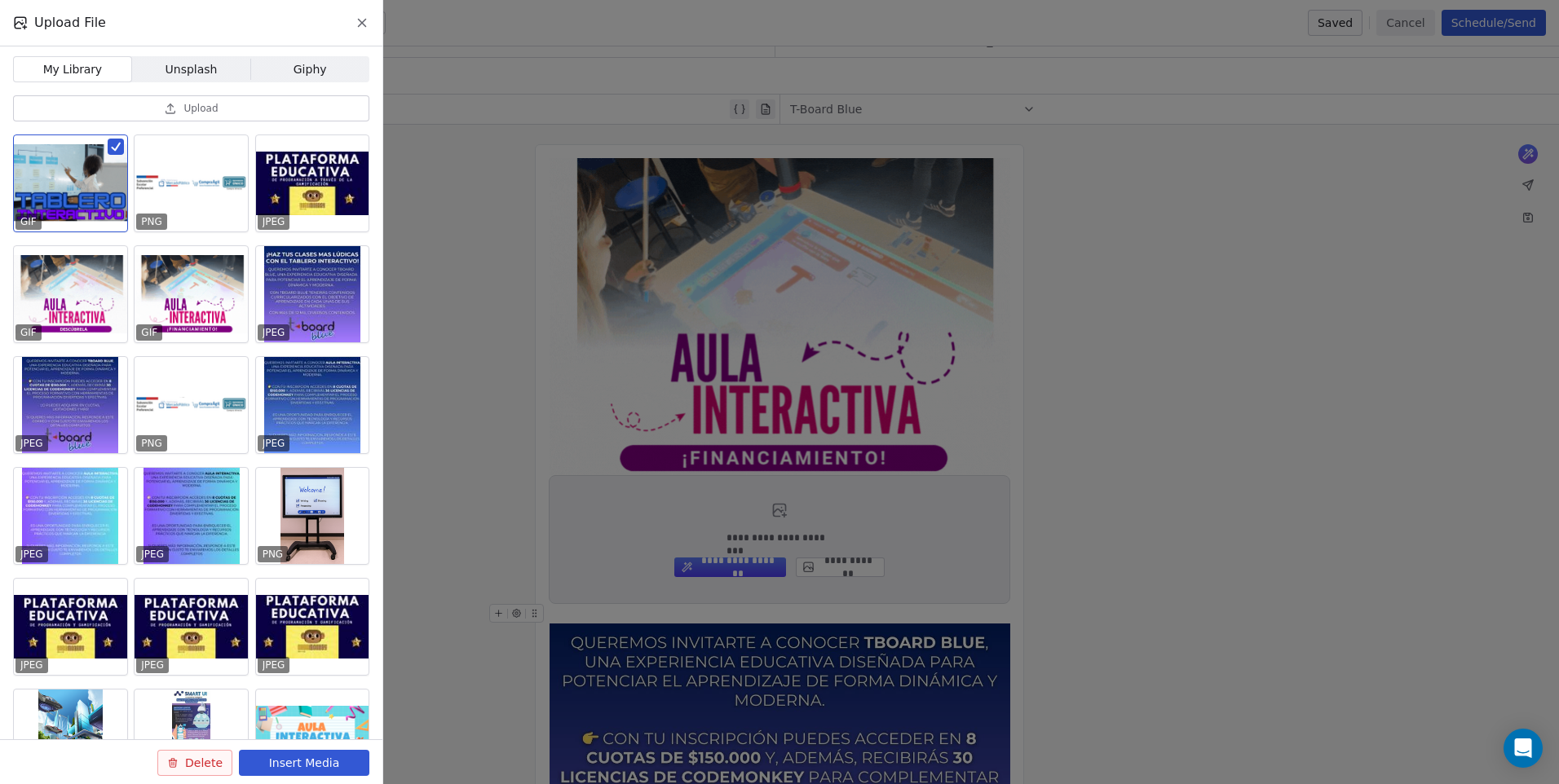
click at [282, 759] on button "Insert Media" at bounding box center [304, 762] width 130 height 26
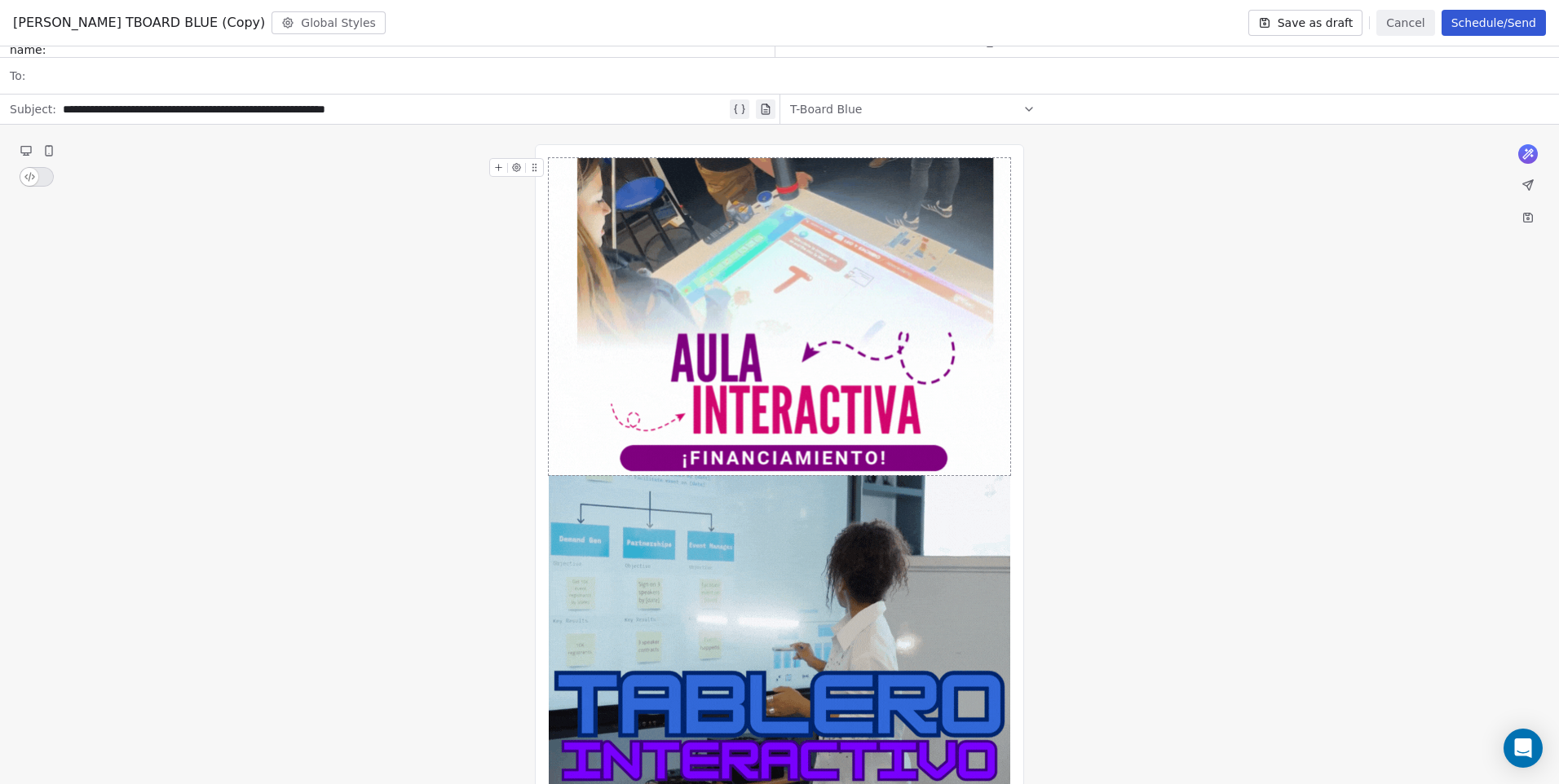
click at [674, 434] on img at bounding box center [780, 317] width 461 height 317
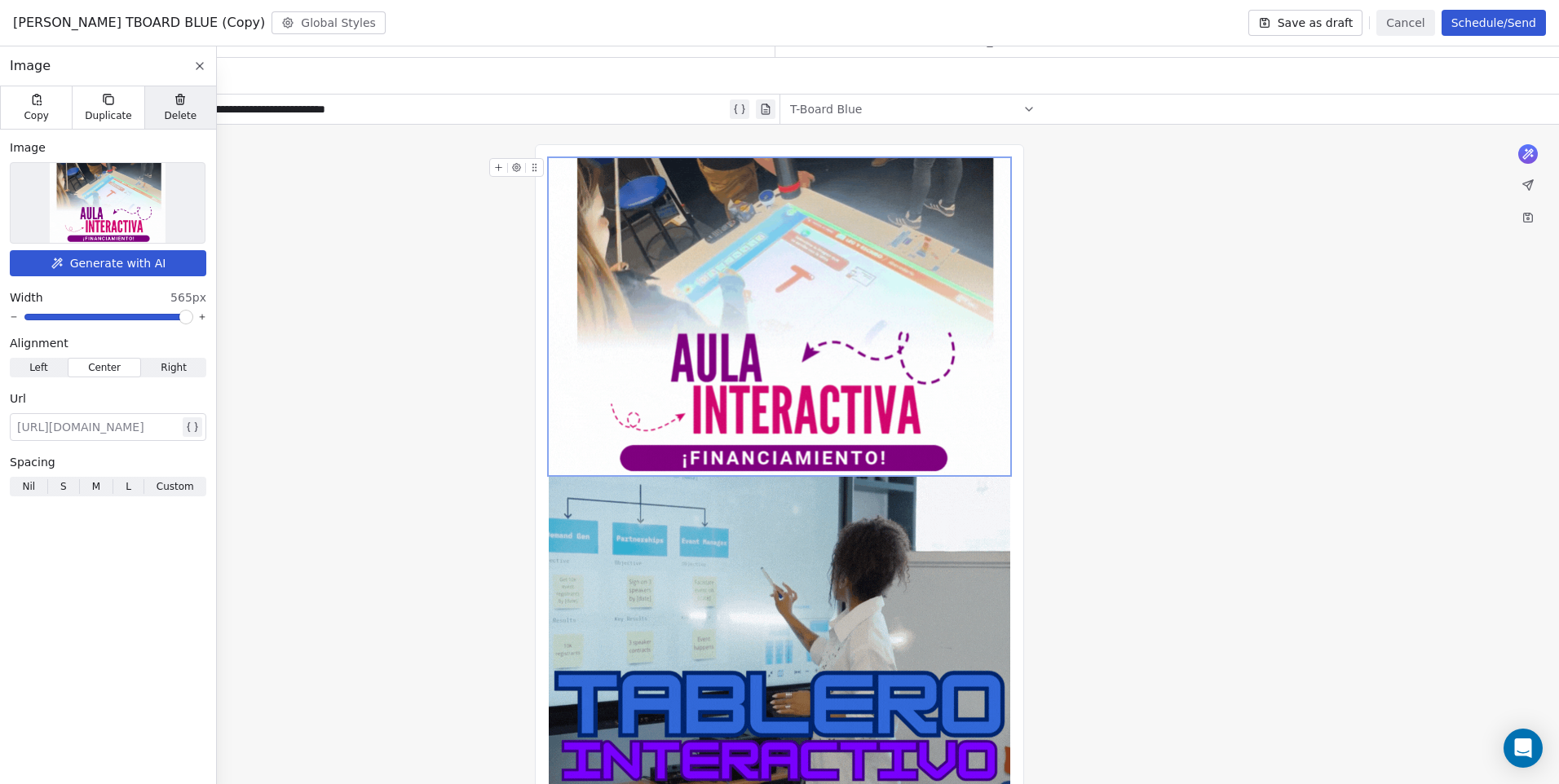
click at [192, 100] on div "Delete" at bounding box center [179, 107] width 72 height 42
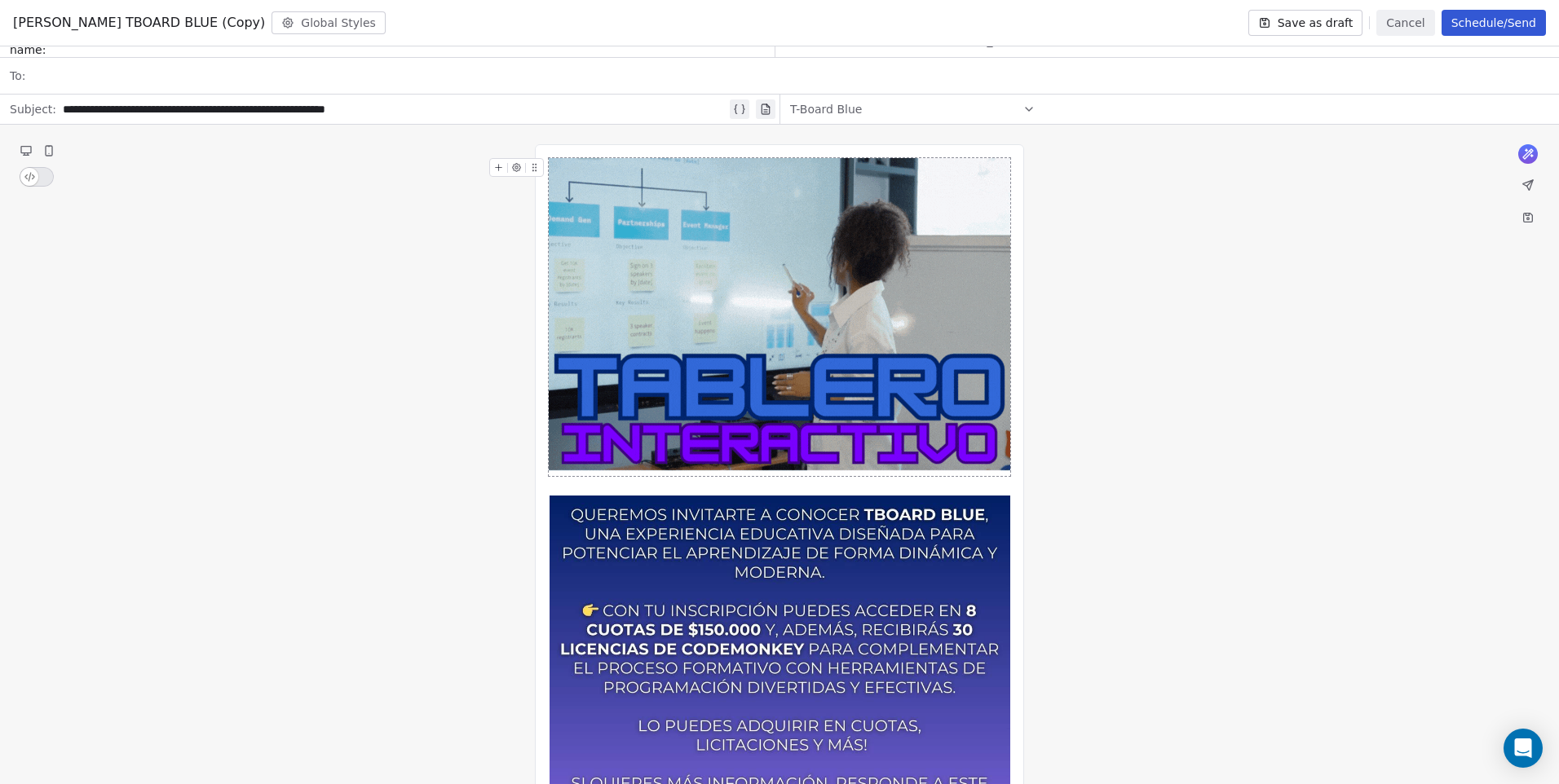
click at [1240, 386] on div "**********" at bounding box center [779, 724] width 1559 height 1199
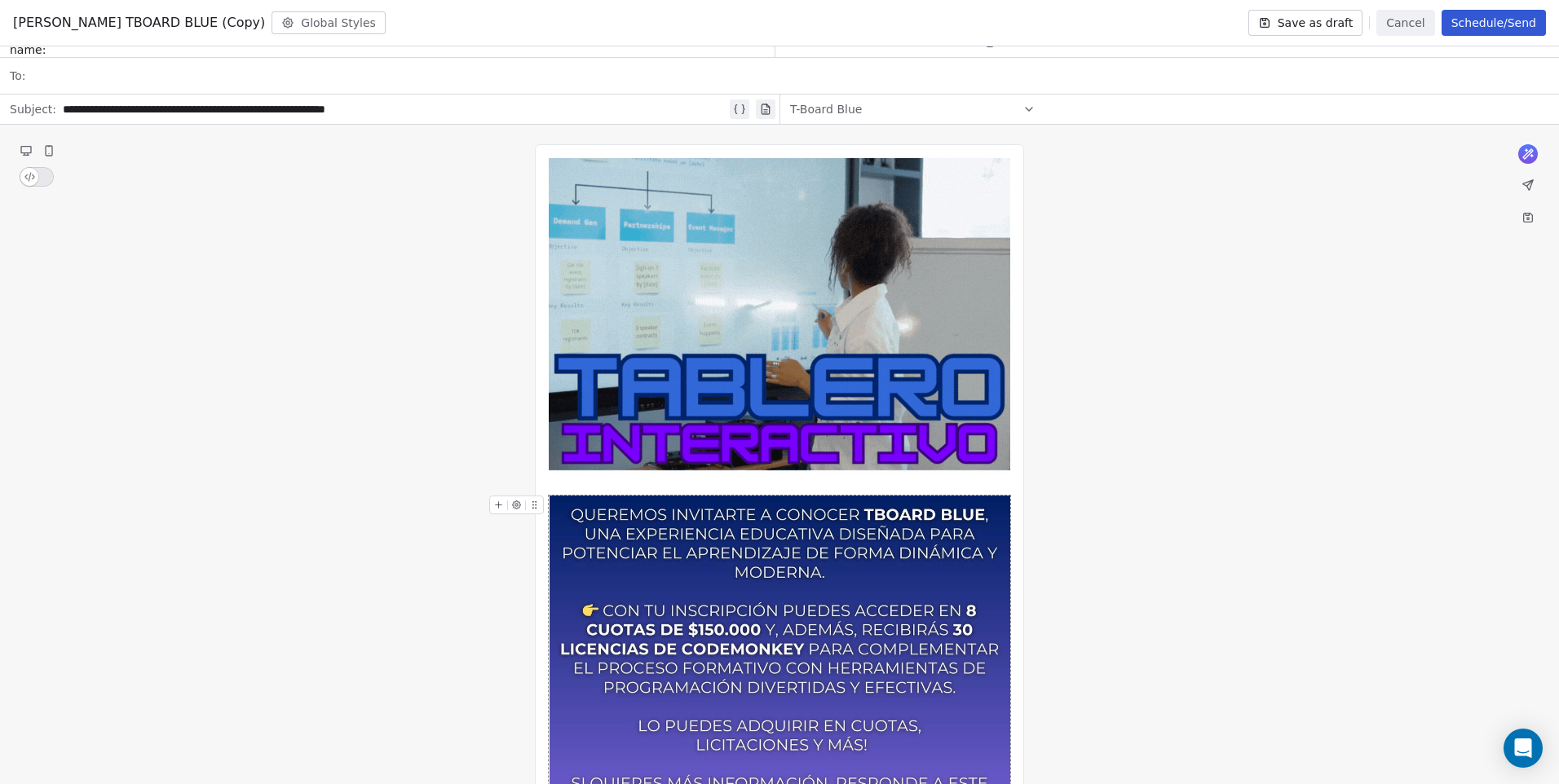
click at [1135, 553] on div "**********" at bounding box center [779, 724] width 1559 height 1199
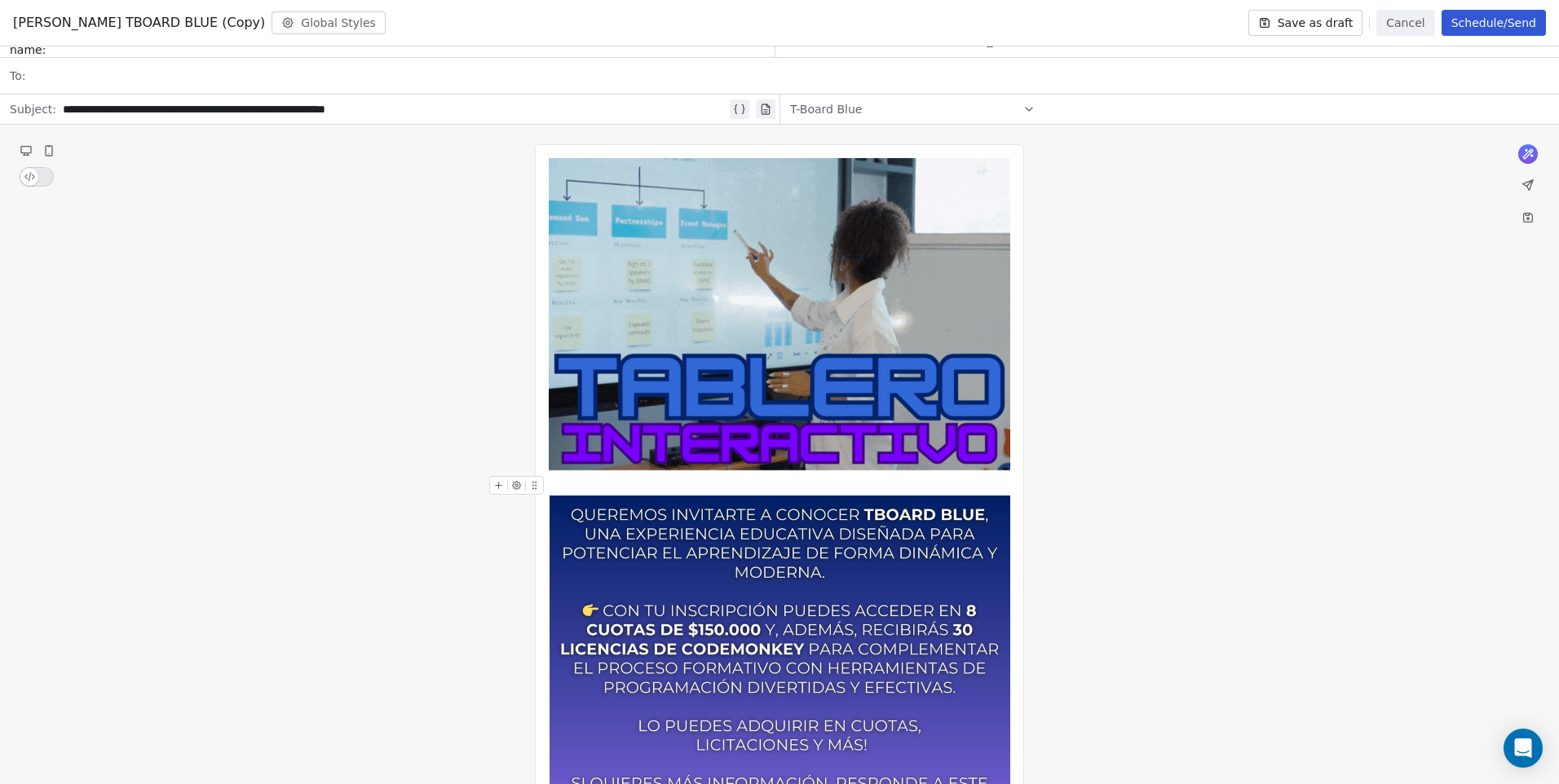
click at [949, 489] on div at bounding box center [779, 486] width 462 height 20
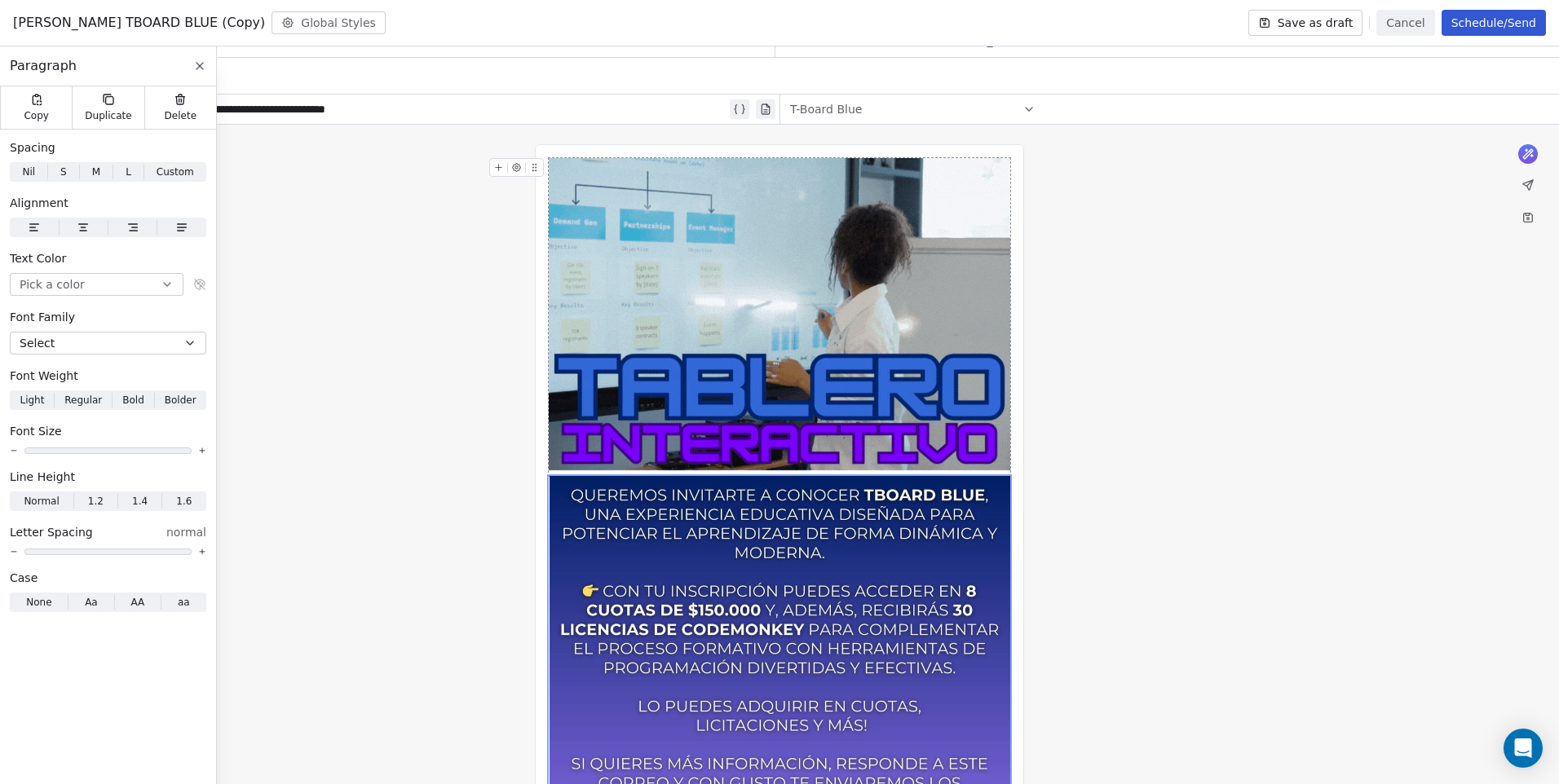
click at [1222, 397] on div "**********" at bounding box center [779, 714] width 1559 height 1179
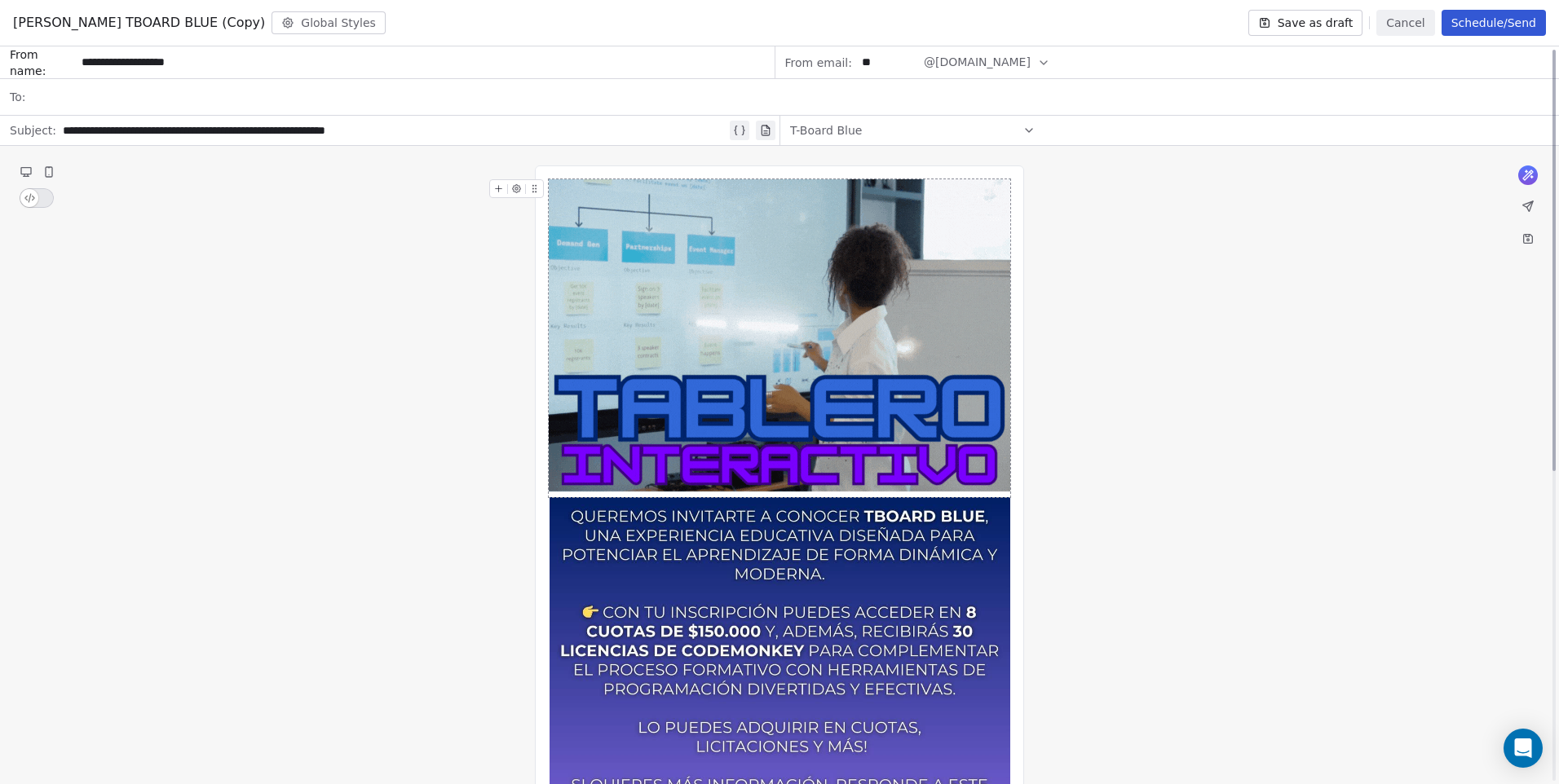
click at [946, 332] on img at bounding box center [779, 338] width 462 height 318
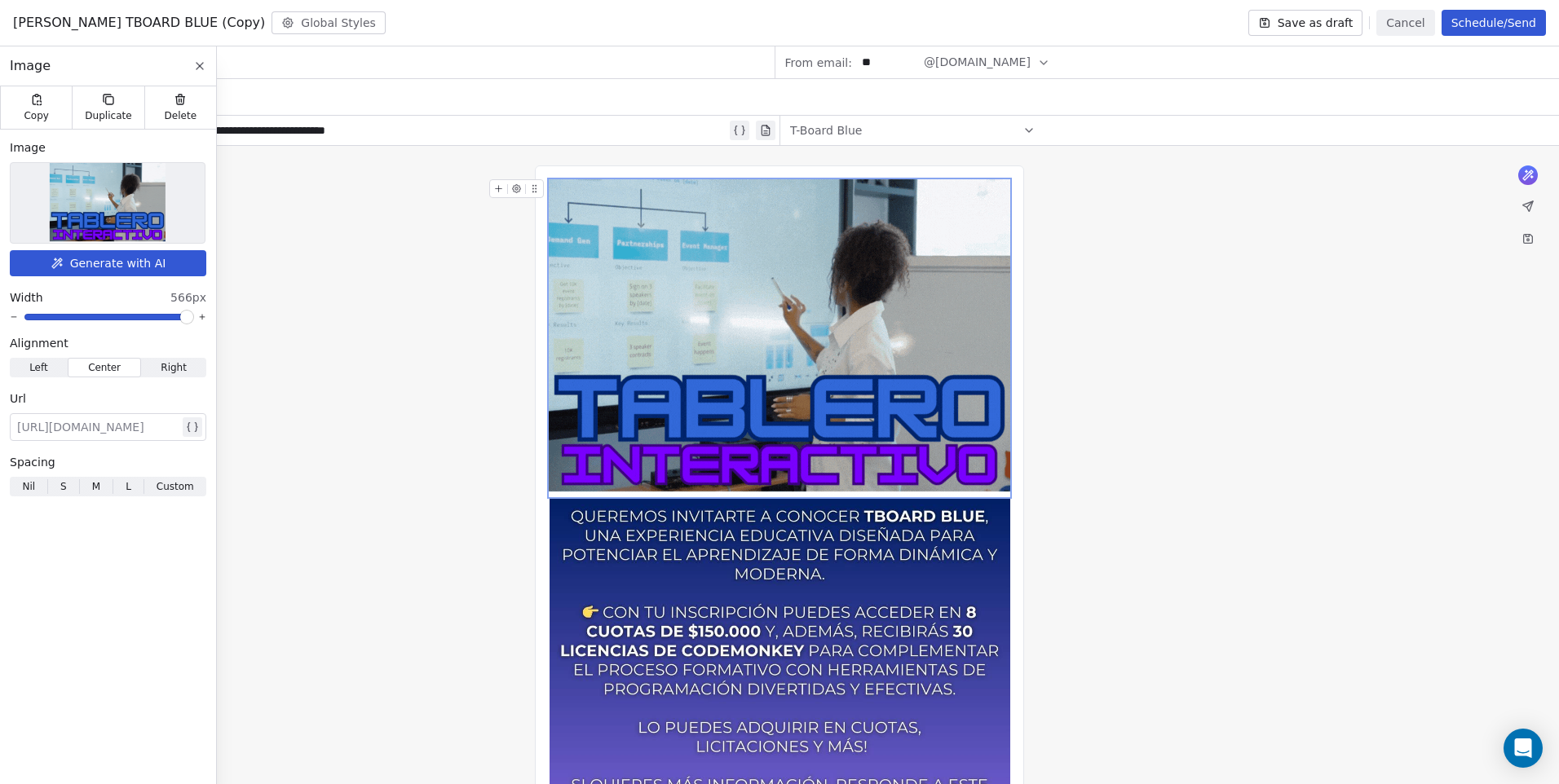
click at [192, 318] on span at bounding box center [186, 317] width 9 height 9
click at [1207, 417] on div "**********" at bounding box center [779, 735] width 1559 height 1179
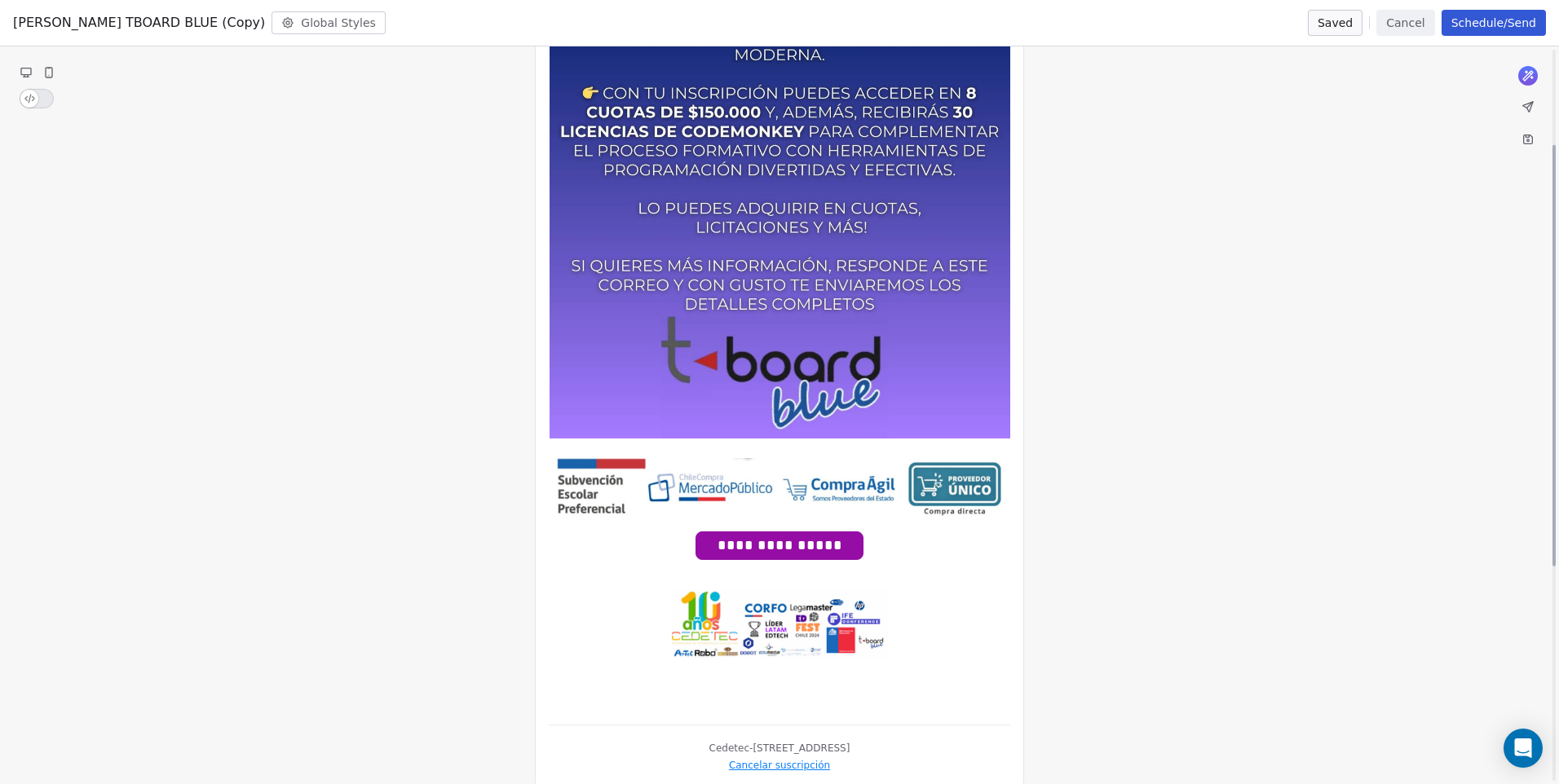
scroll to position [541, 0]
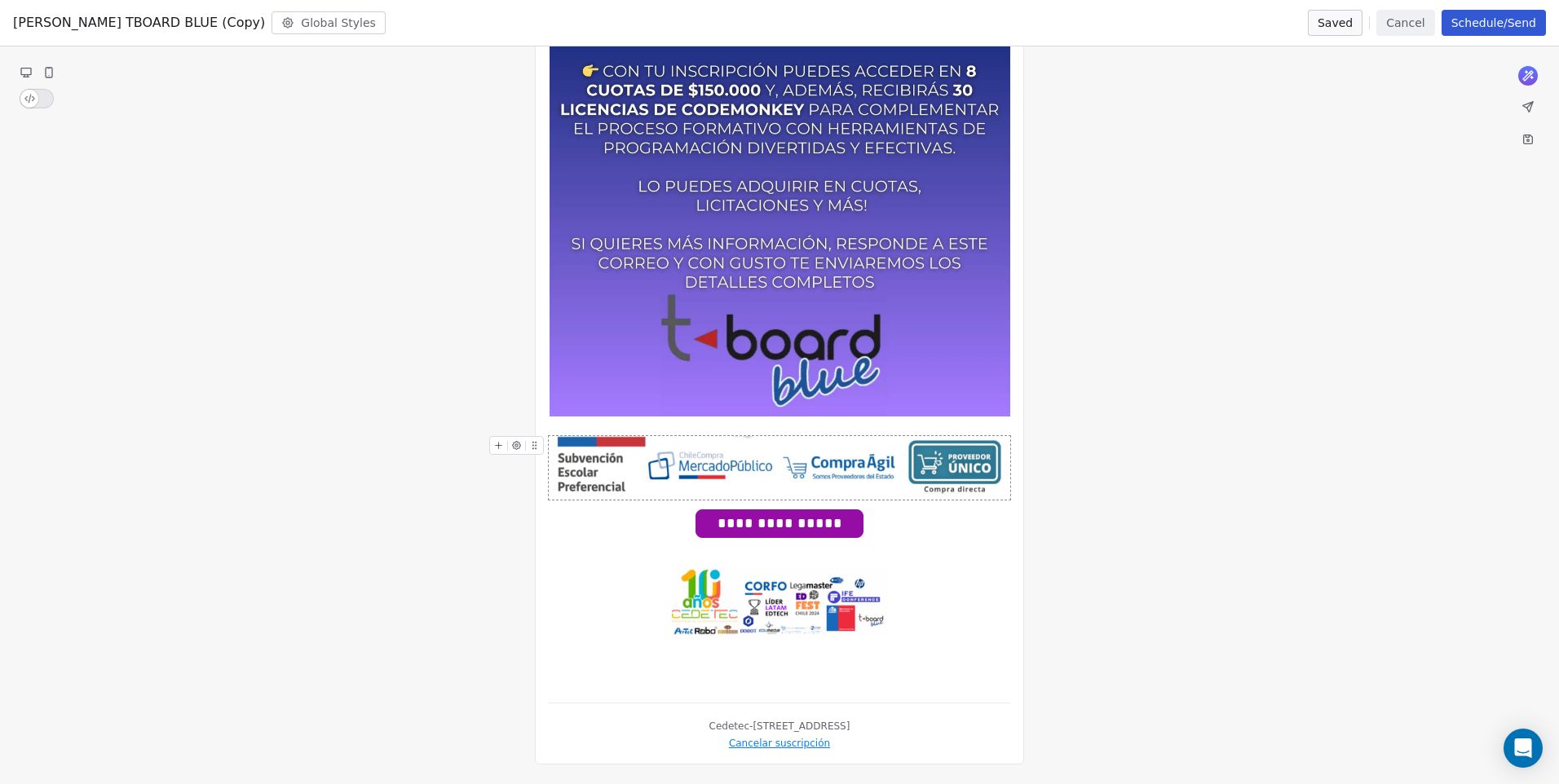
click at [757, 483] on img at bounding box center [780, 468] width 461 height 64
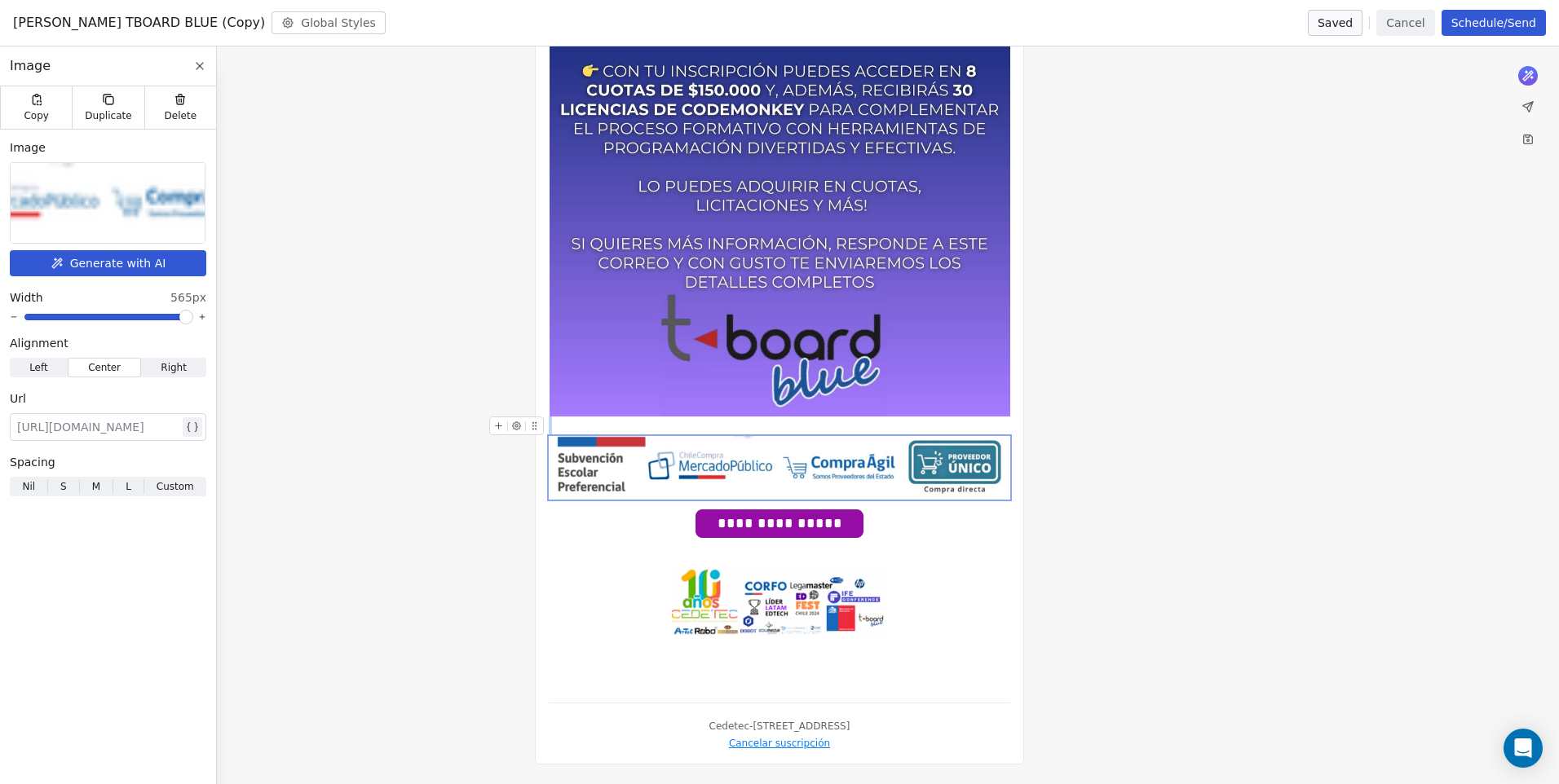
click at [503, 430] on icon at bounding box center [499, 426] width 10 height 10
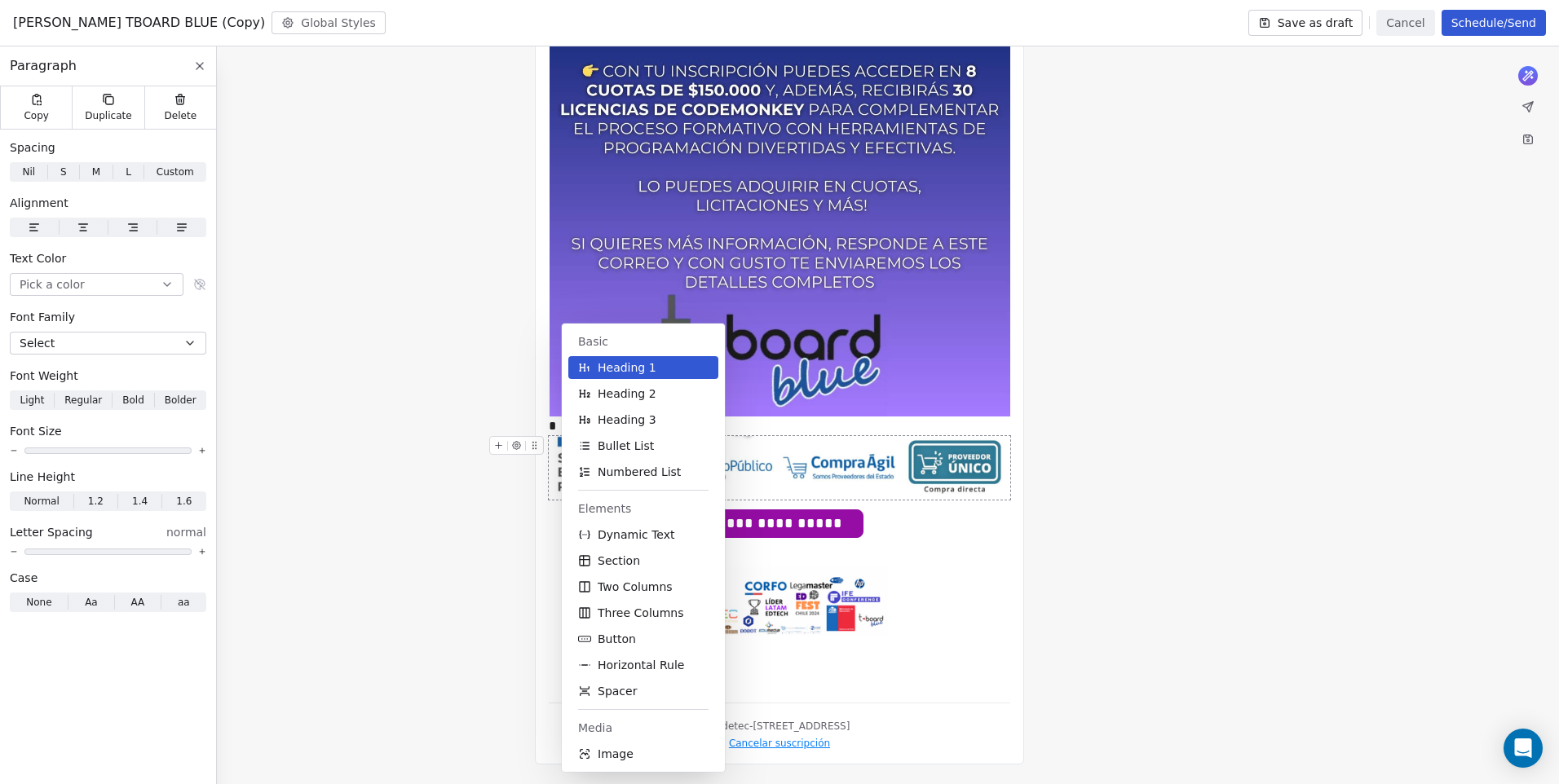
click at [609, 756] on span "Image" at bounding box center [616, 754] width 36 height 16
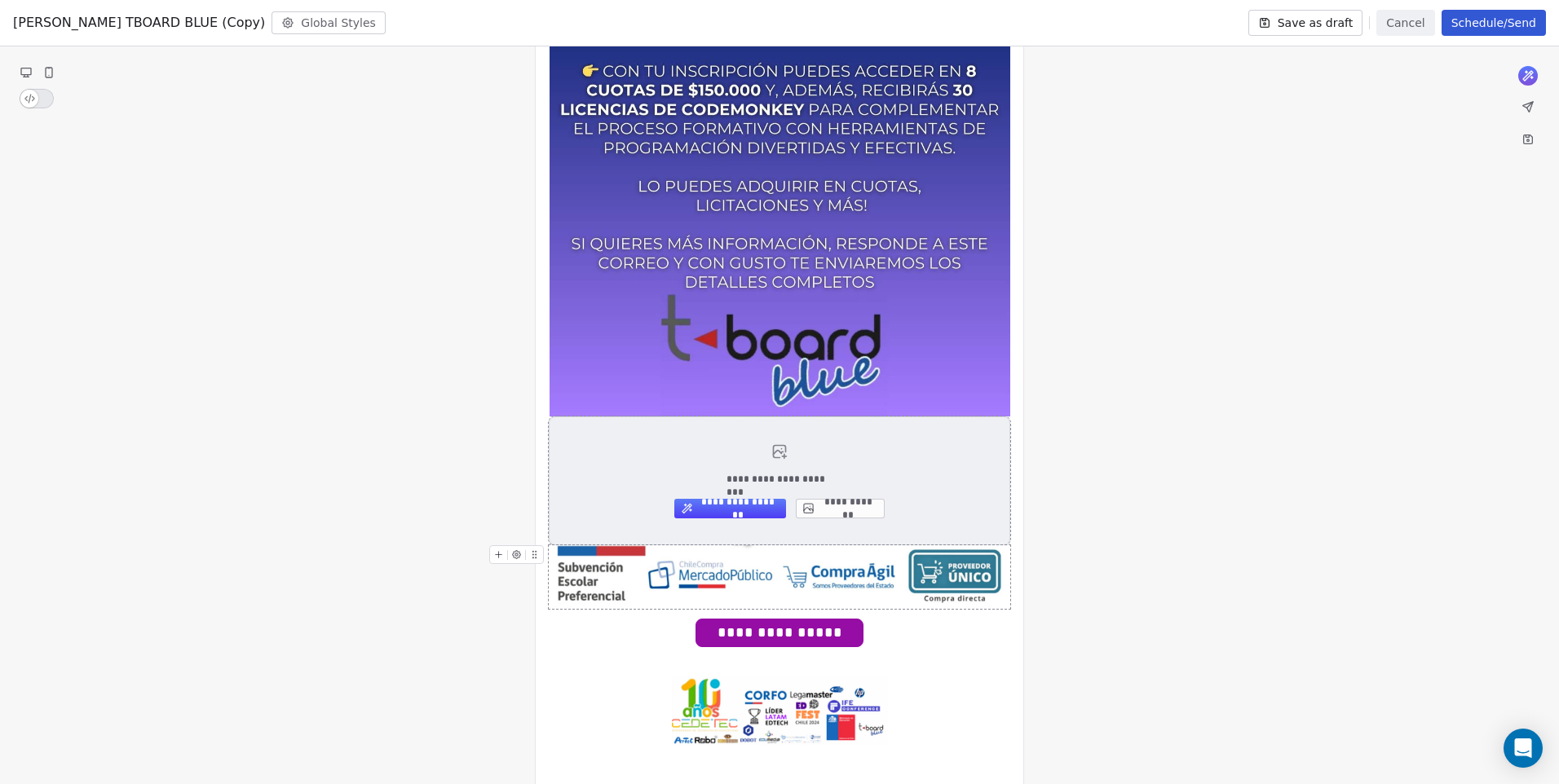
click at [835, 506] on button "**********" at bounding box center [839, 508] width 89 height 20
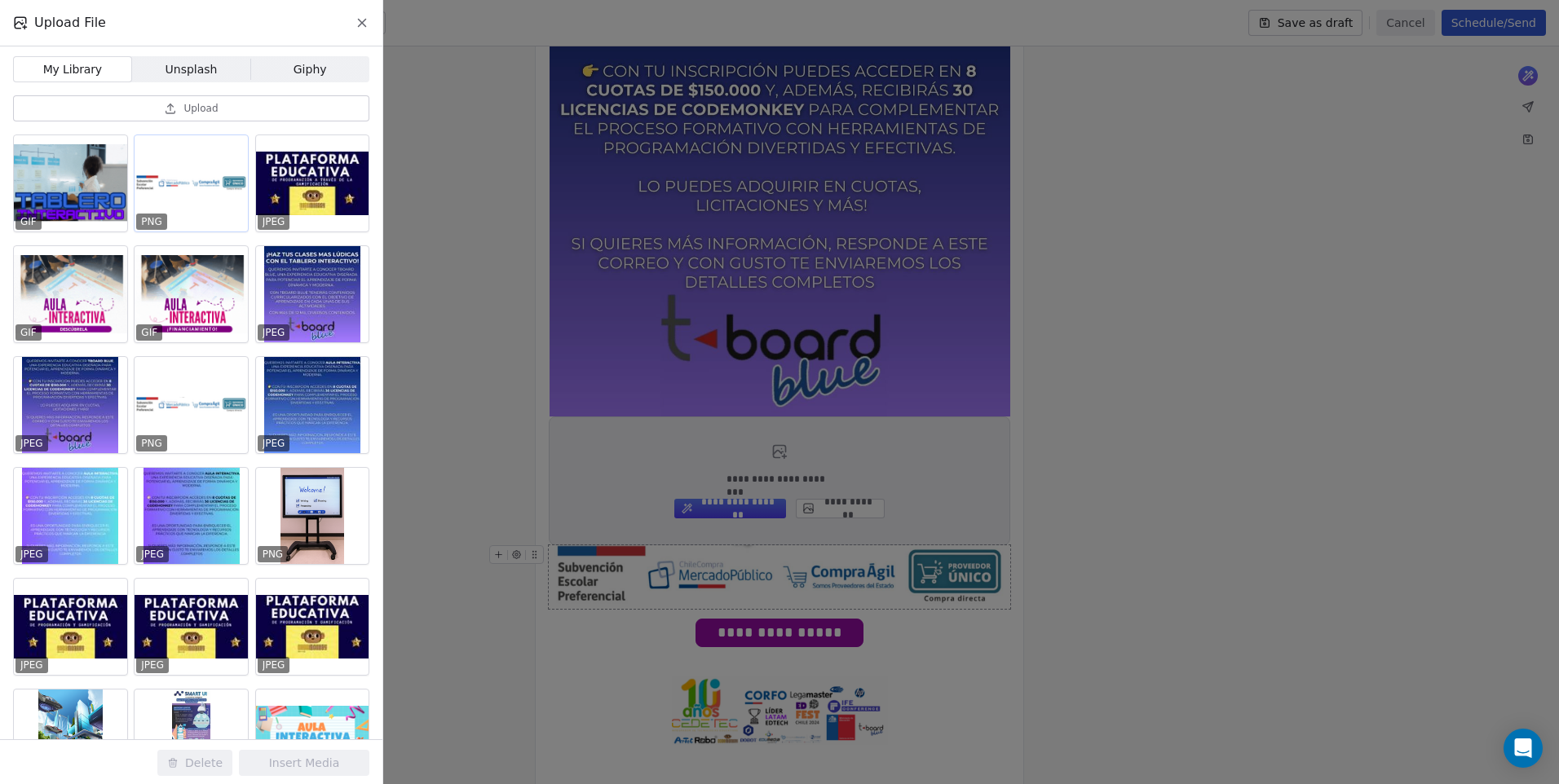
click at [179, 185] on div at bounding box center [191, 184] width 113 height 97
click at [298, 753] on button "Insert Media" at bounding box center [304, 762] width 130 height 26
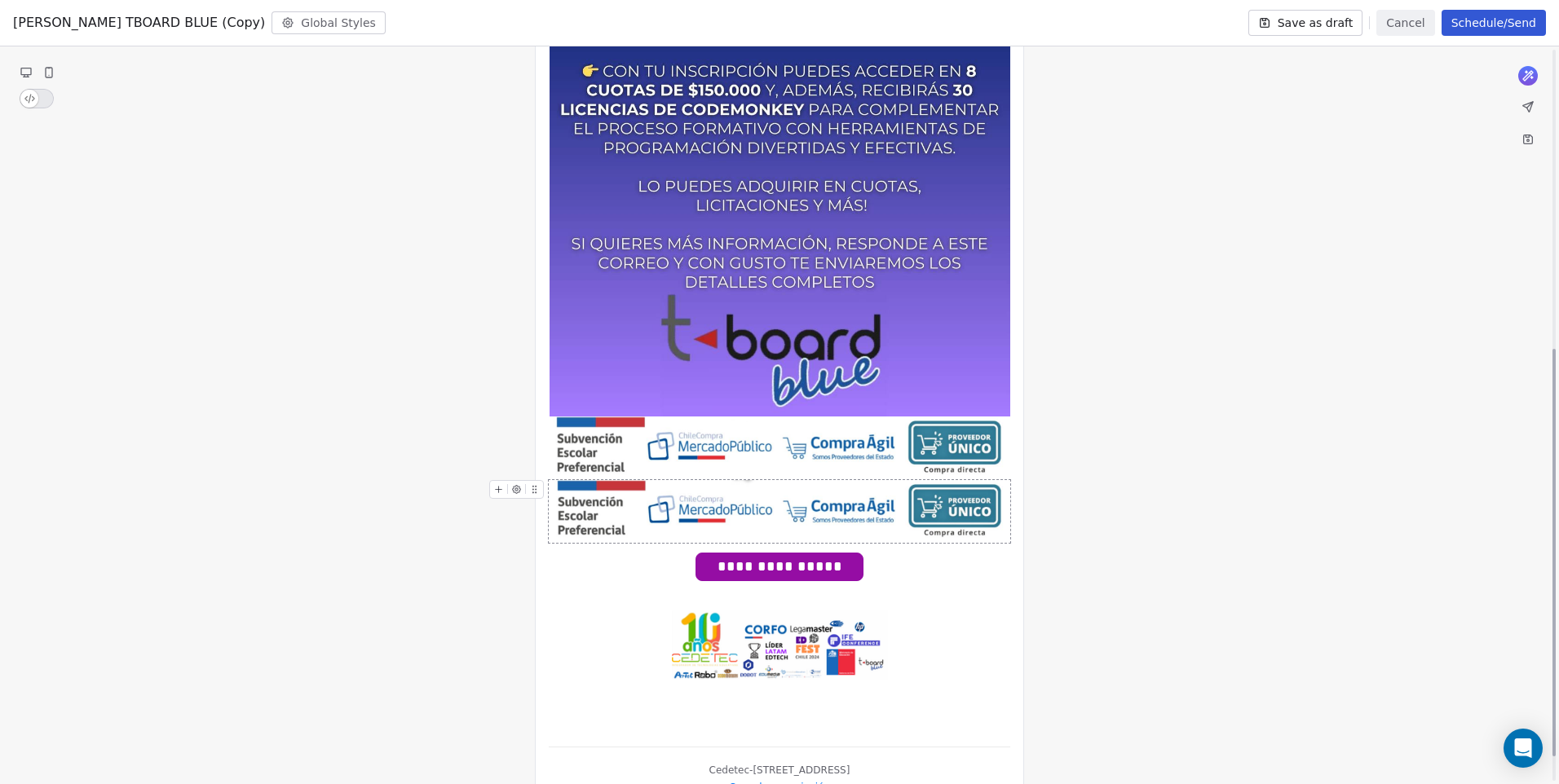
click at [810, 504] on img at bounding box center [780, 512] width 461 height 64
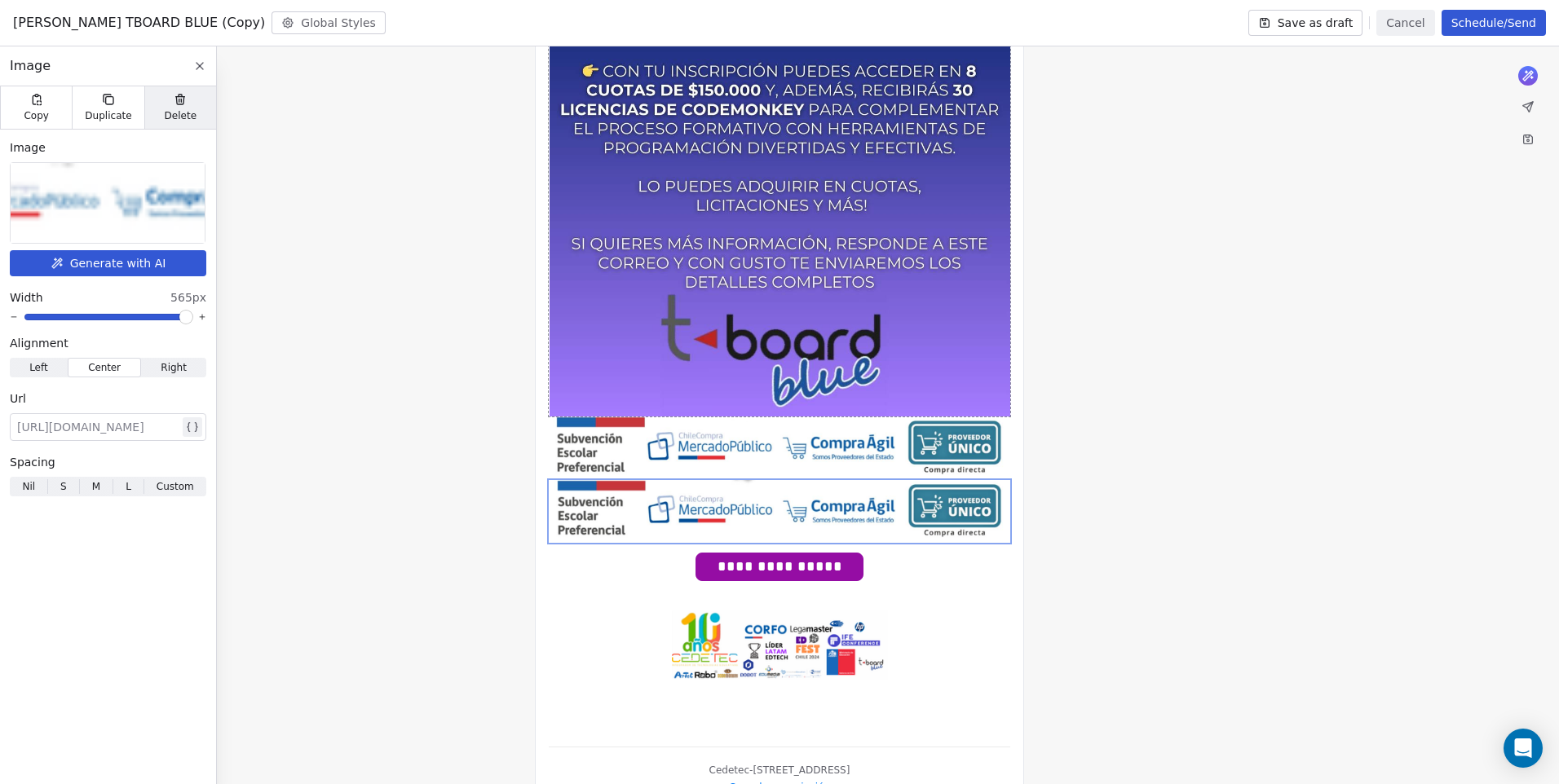
click at [181, 97] on icon at bounding box center [180, 100] width 8 height 8
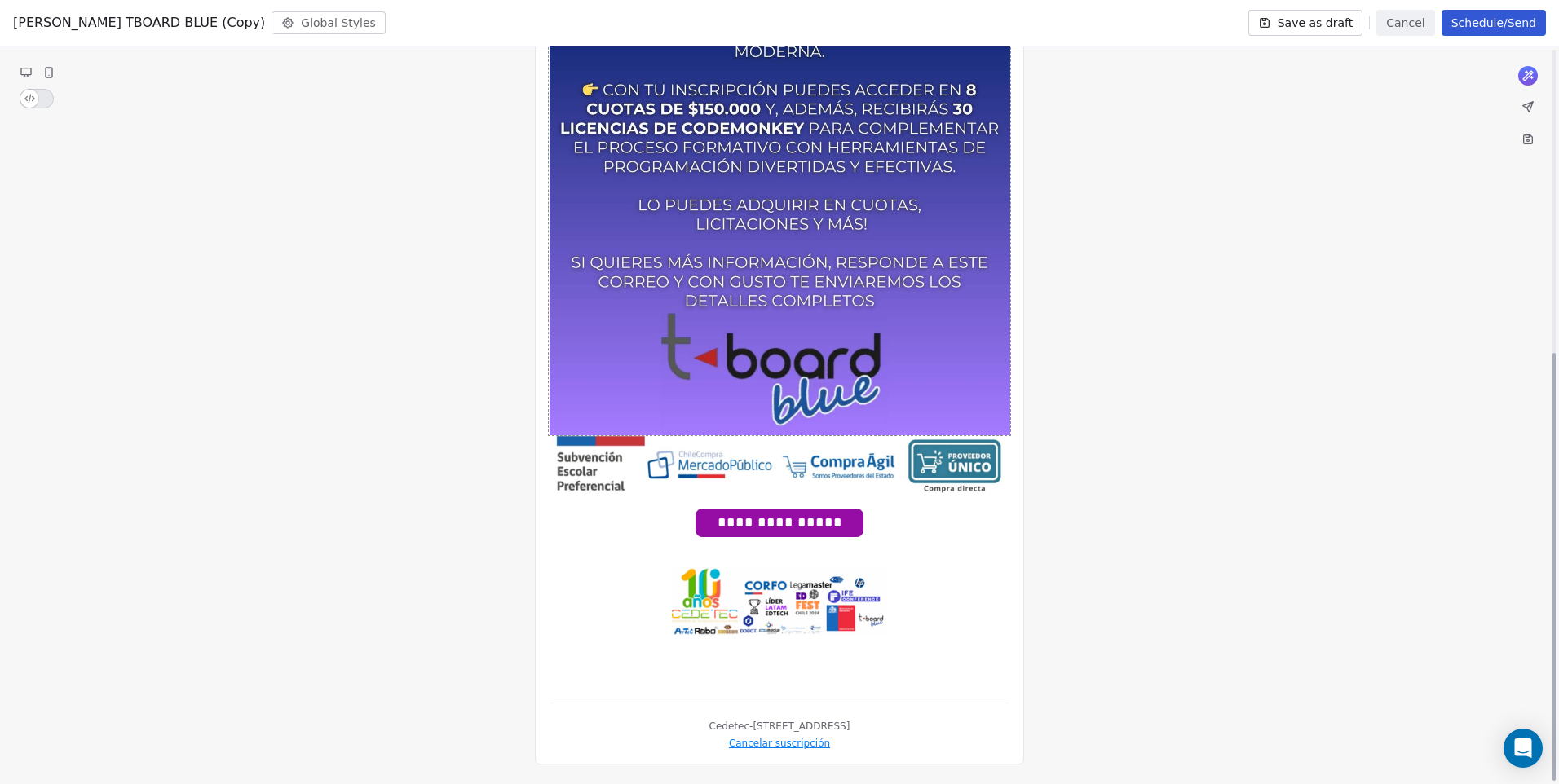
scroll to position [523, 0]
click at [1188, 410] on div "**********" at bounding box center [779, 204] width 1559 height 1161
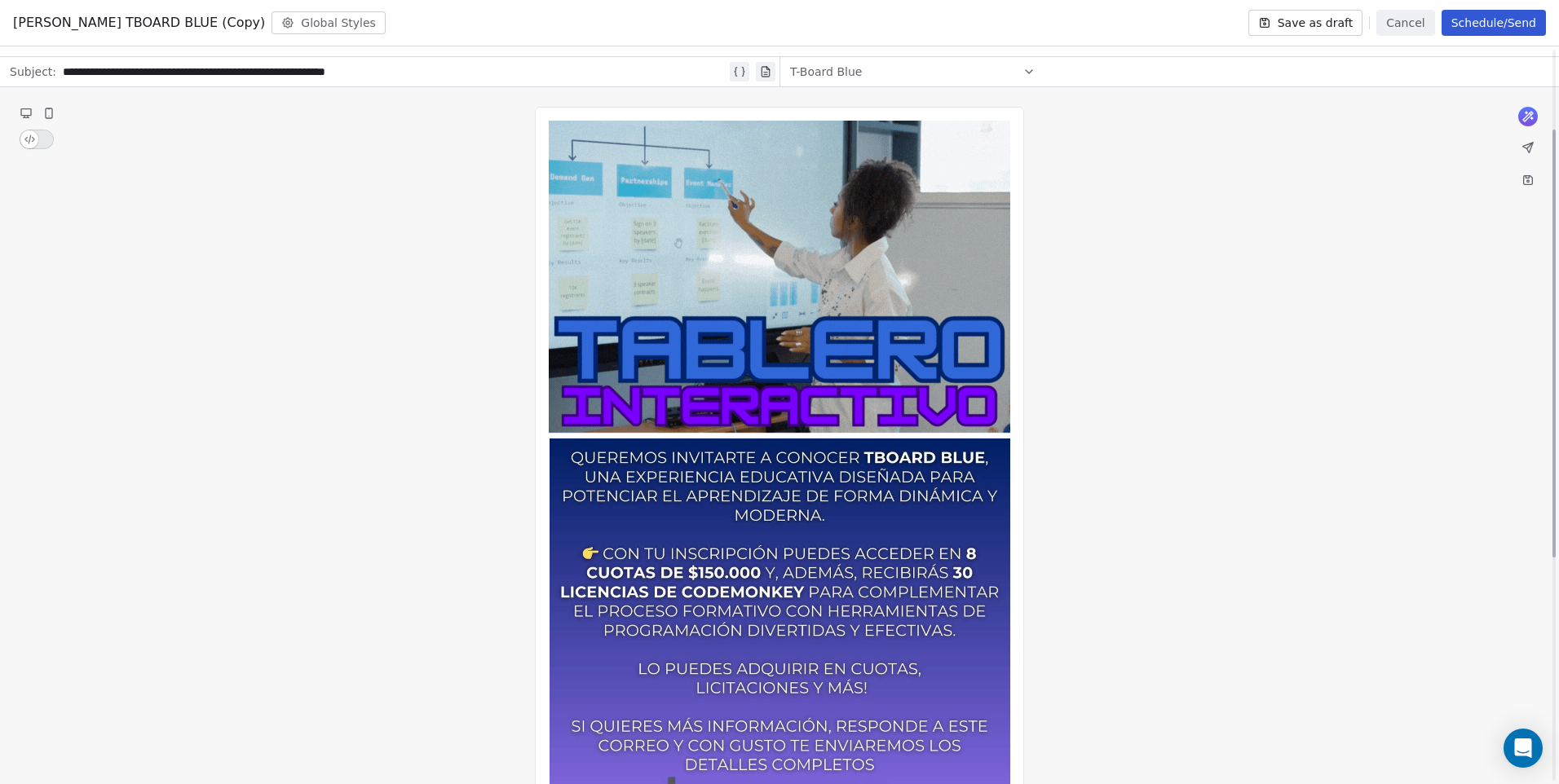
scroll to position [34, 0]
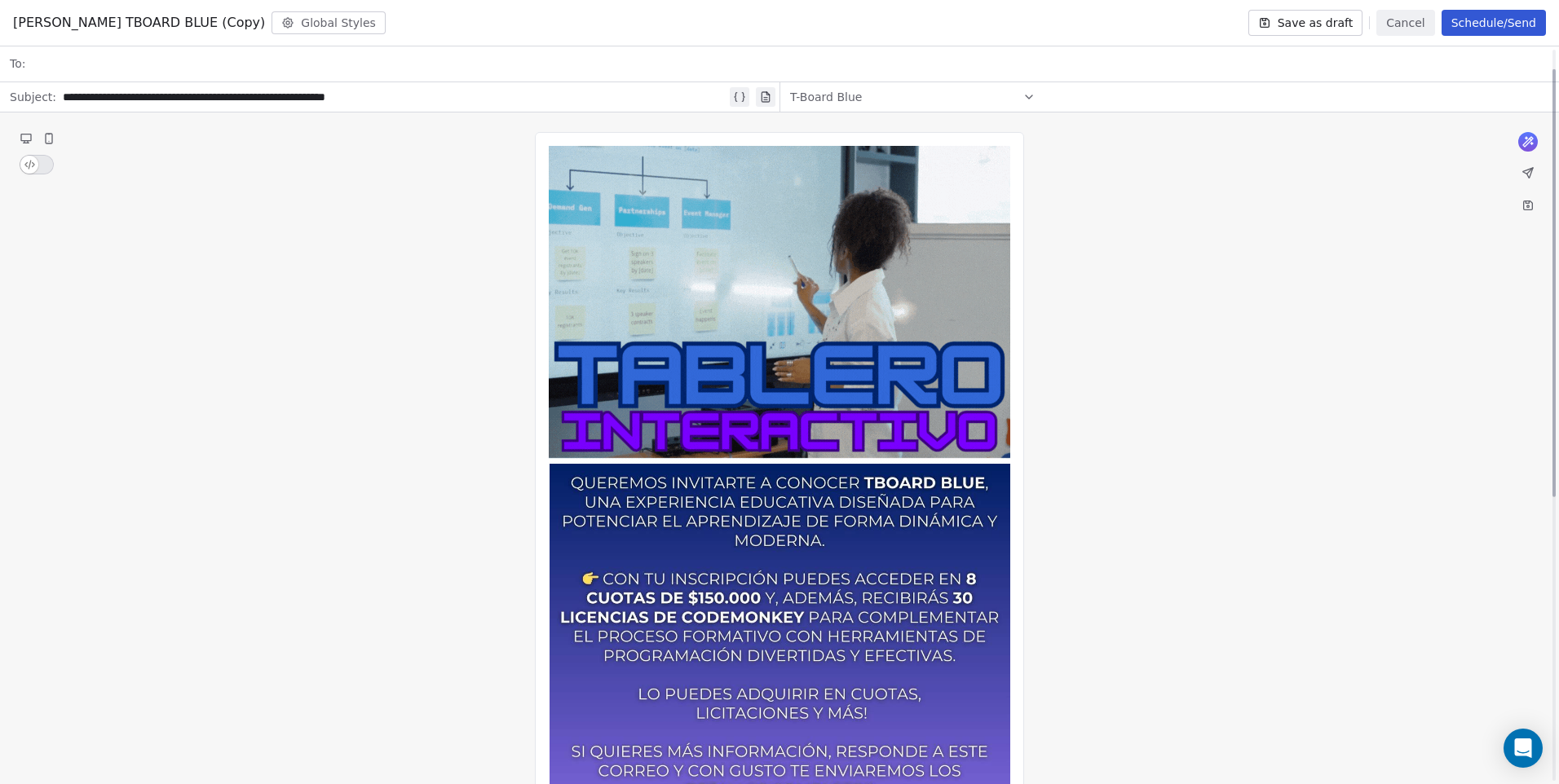
click at [1294, 29] on button "Save as draft" at bounding box center [1305, 22] width 115 height 26
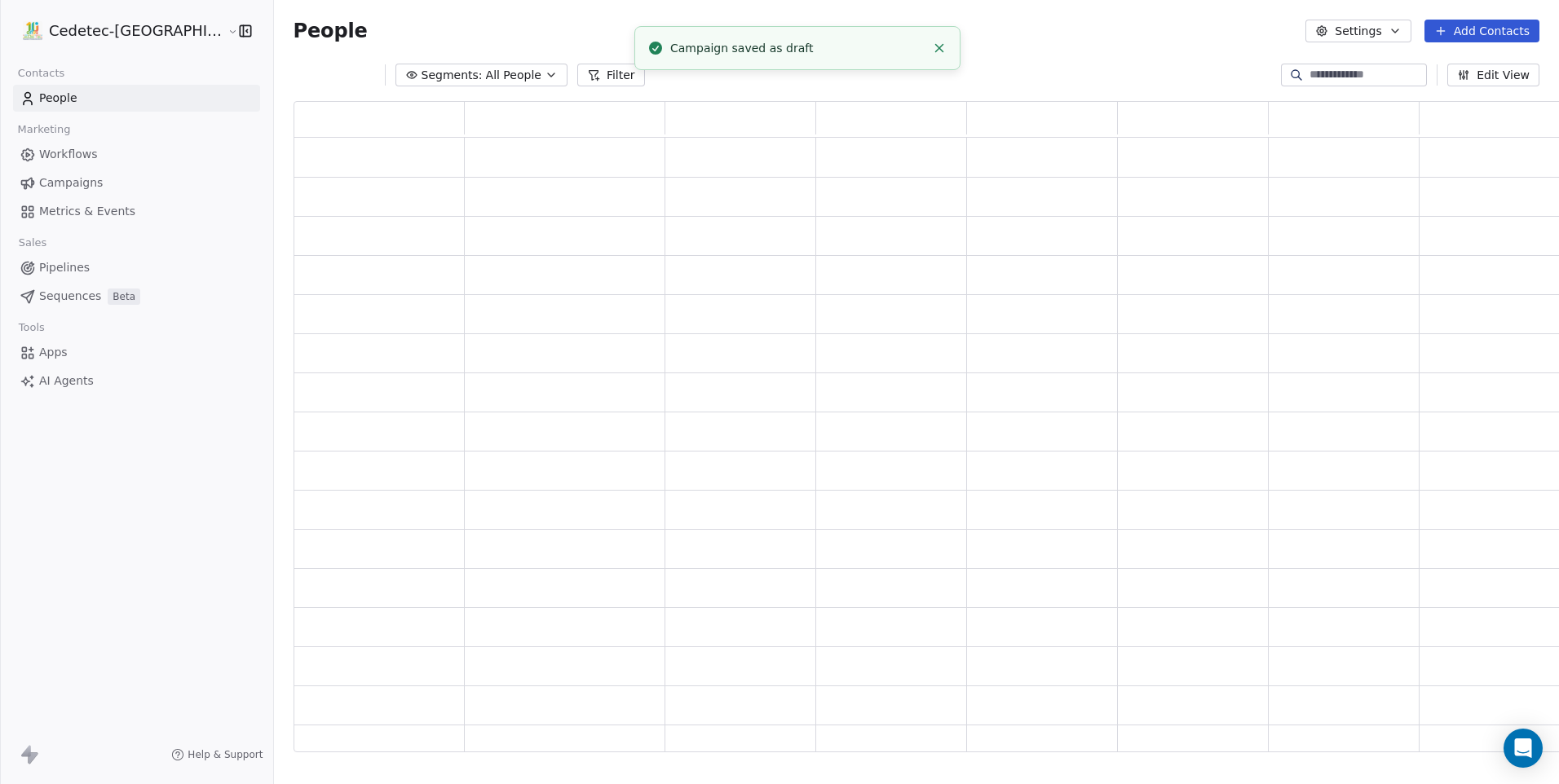
scroll to position [638, 1287]
click at [71, 178] on span "Campaigns" at bounding box center [71, 183] width 64 height 17
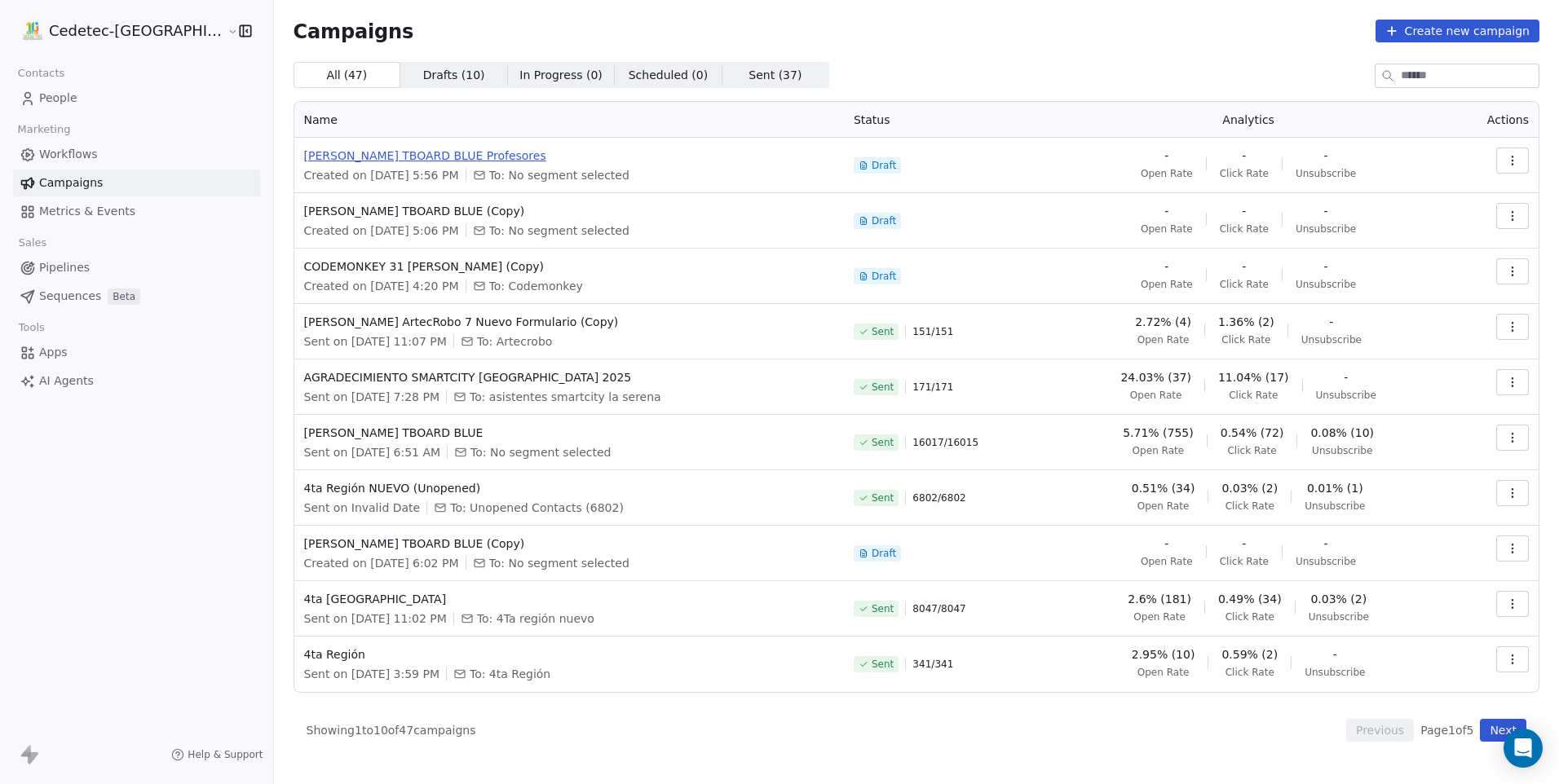
click at [377, 158] on span "CAMPAÑA TBOARD BLUE Profesores" at bounding box center [569, 155] width 530 height 16
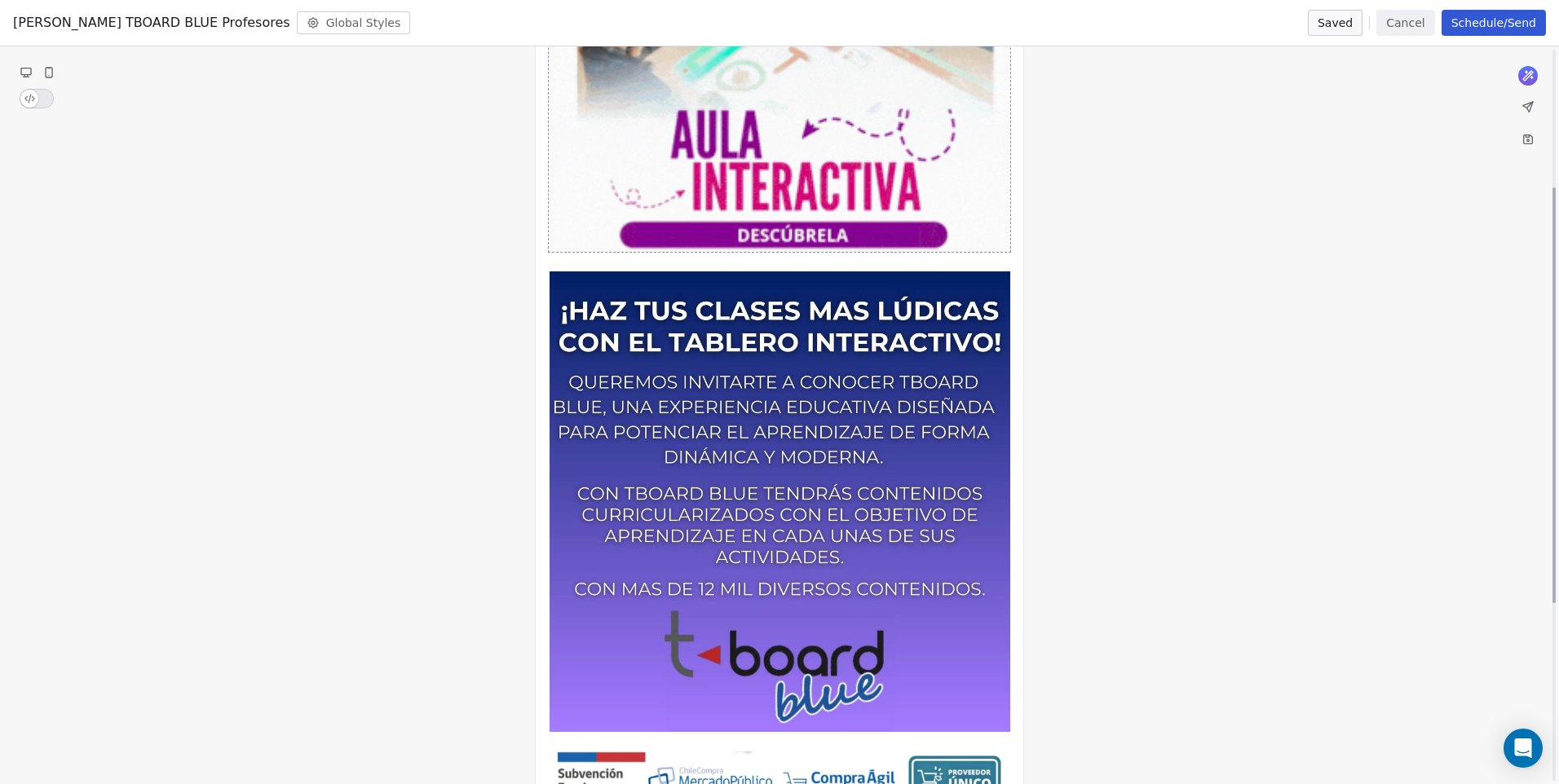
click at [783, 190] on img at bounding box center [780, 93] width 461 height 317
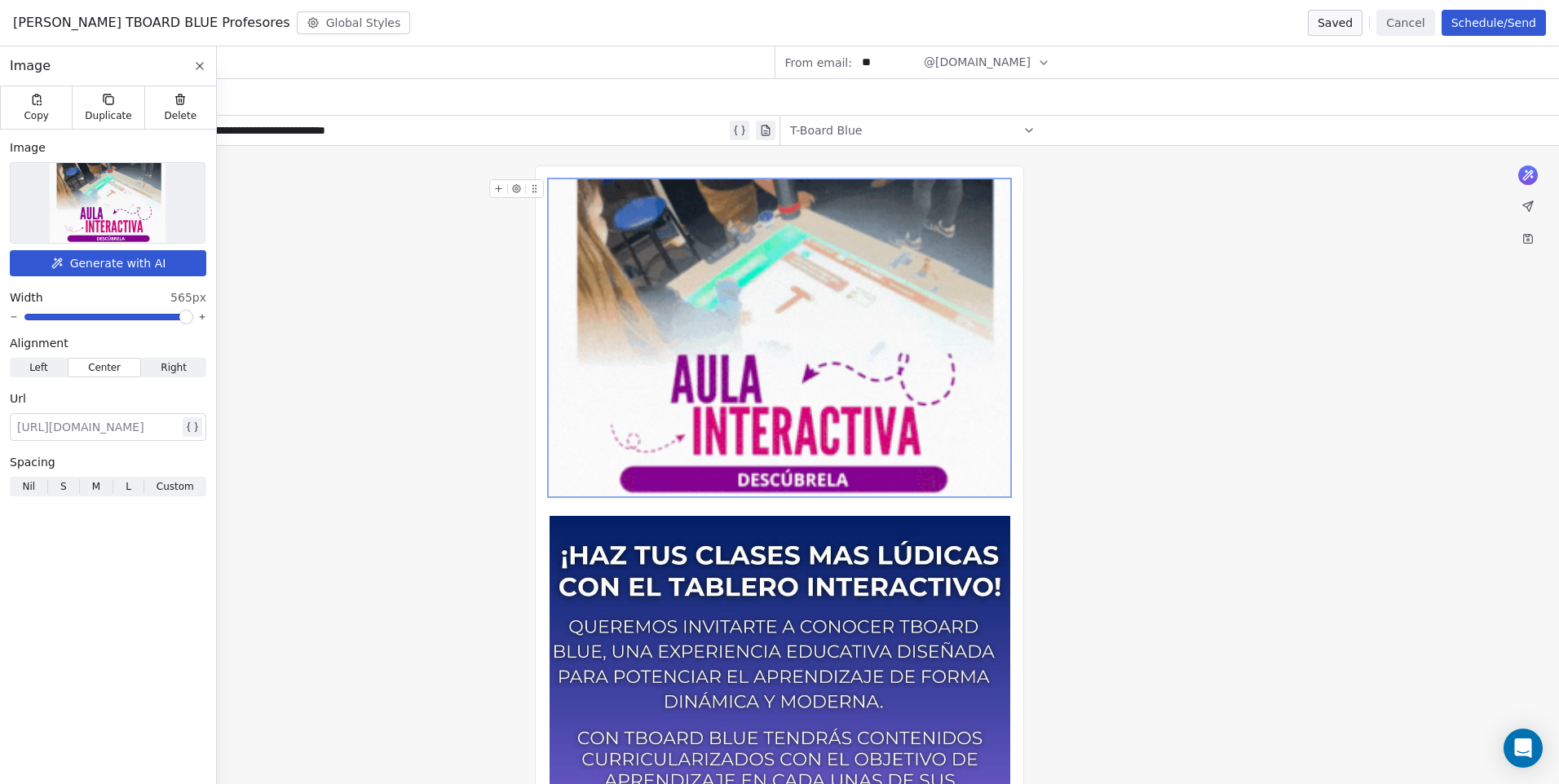
click at [502, 189] on icon at bounding box center [499, 189] width 10 height 10
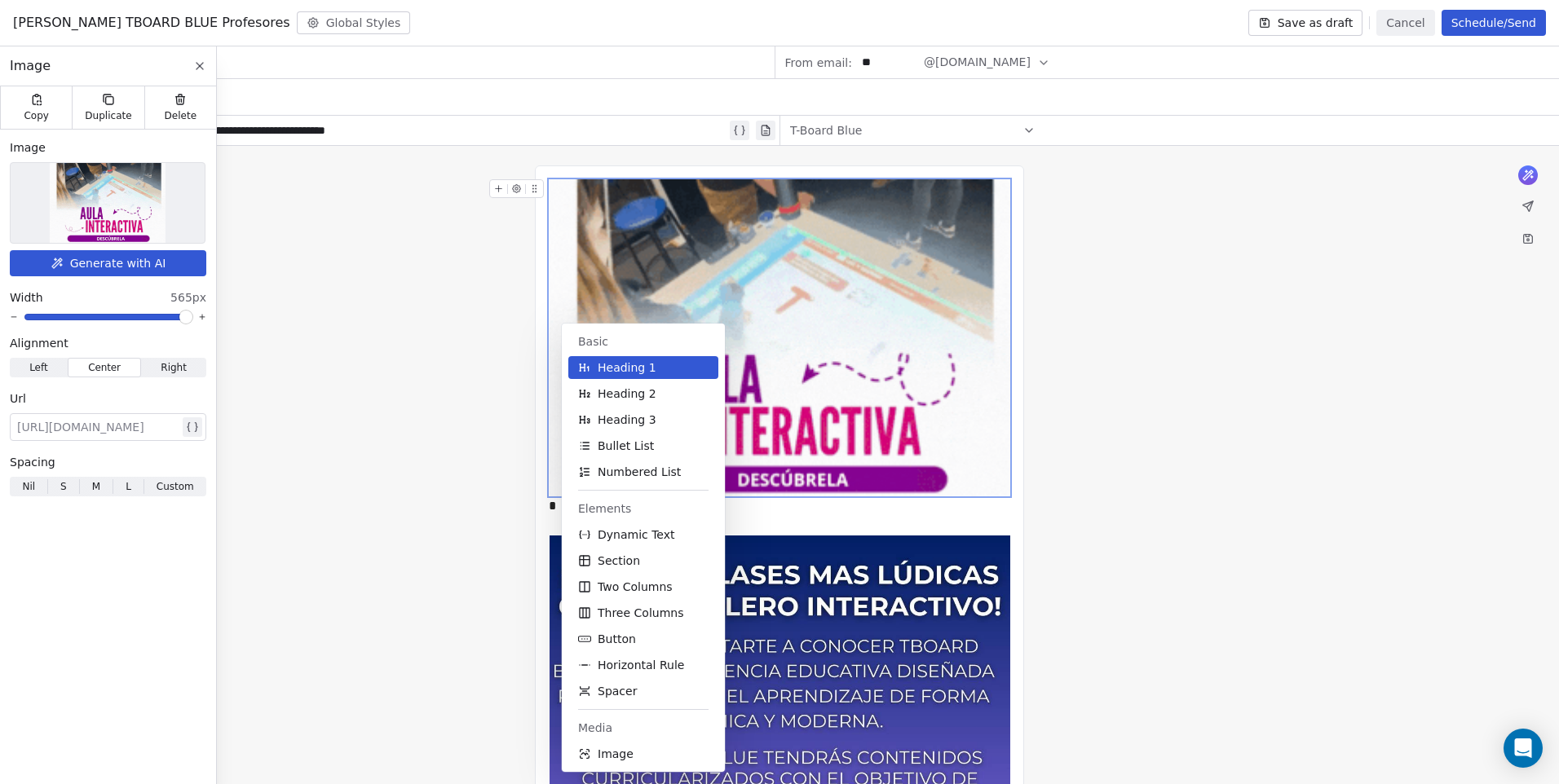
click at [621, 761] on span "Image" at bounding box center [616, 754] width 36 height 16
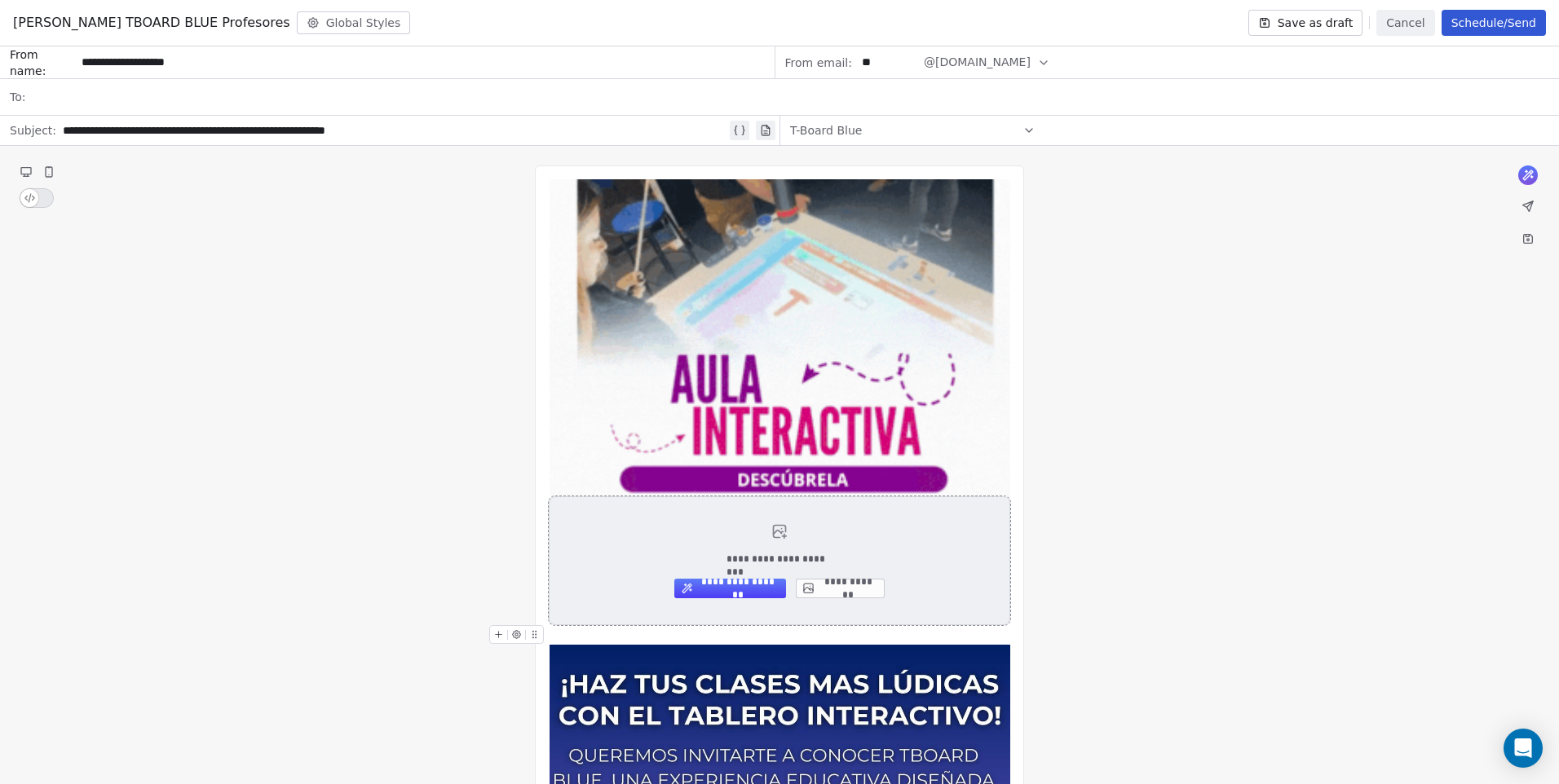
click at [833, 592] on button "**********" at bounding box center [839, 588] width 89 height 20
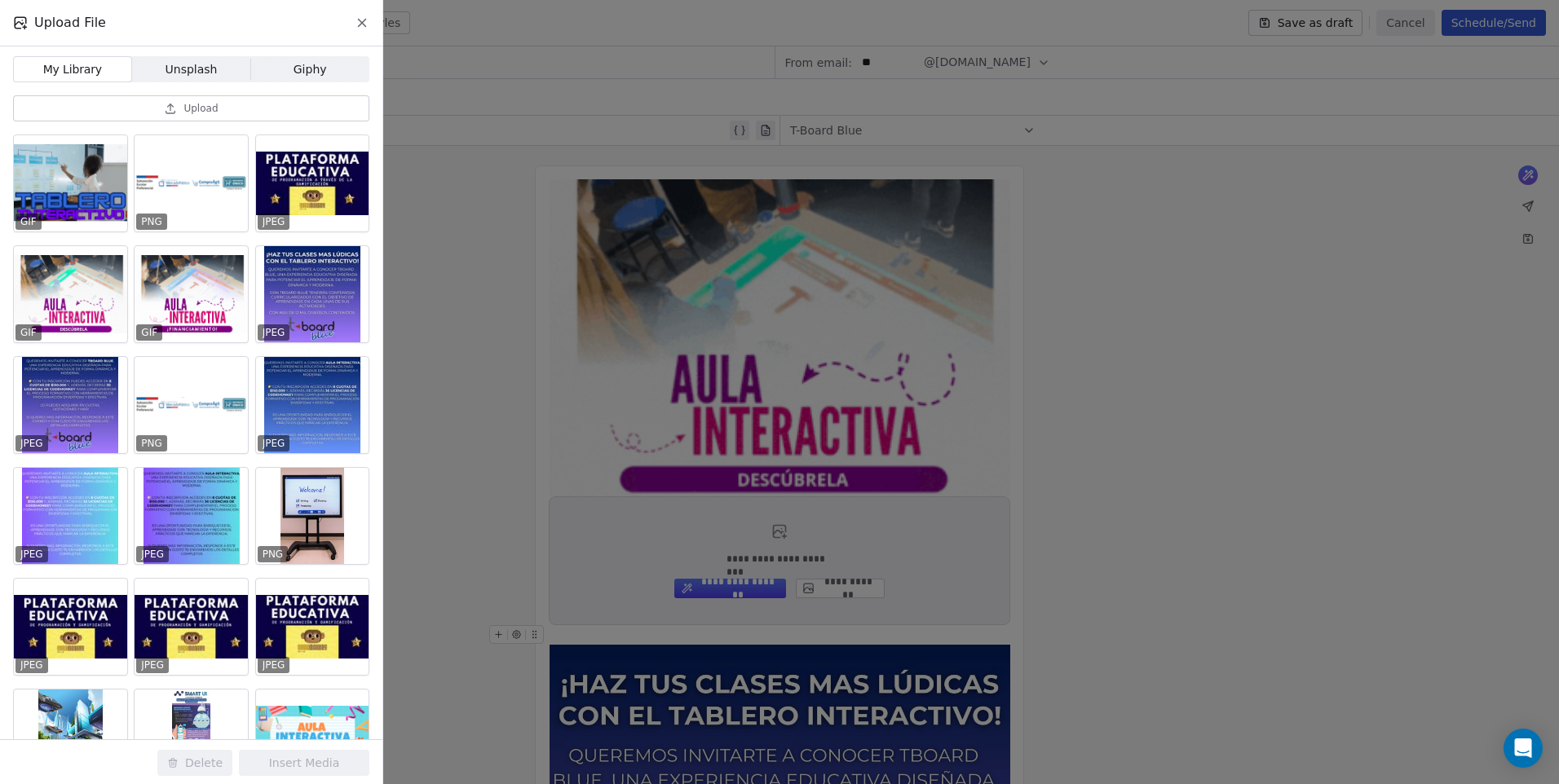
click at [144, 97] on button "Upload" at bounding box center [191, 109] width 356 height 26
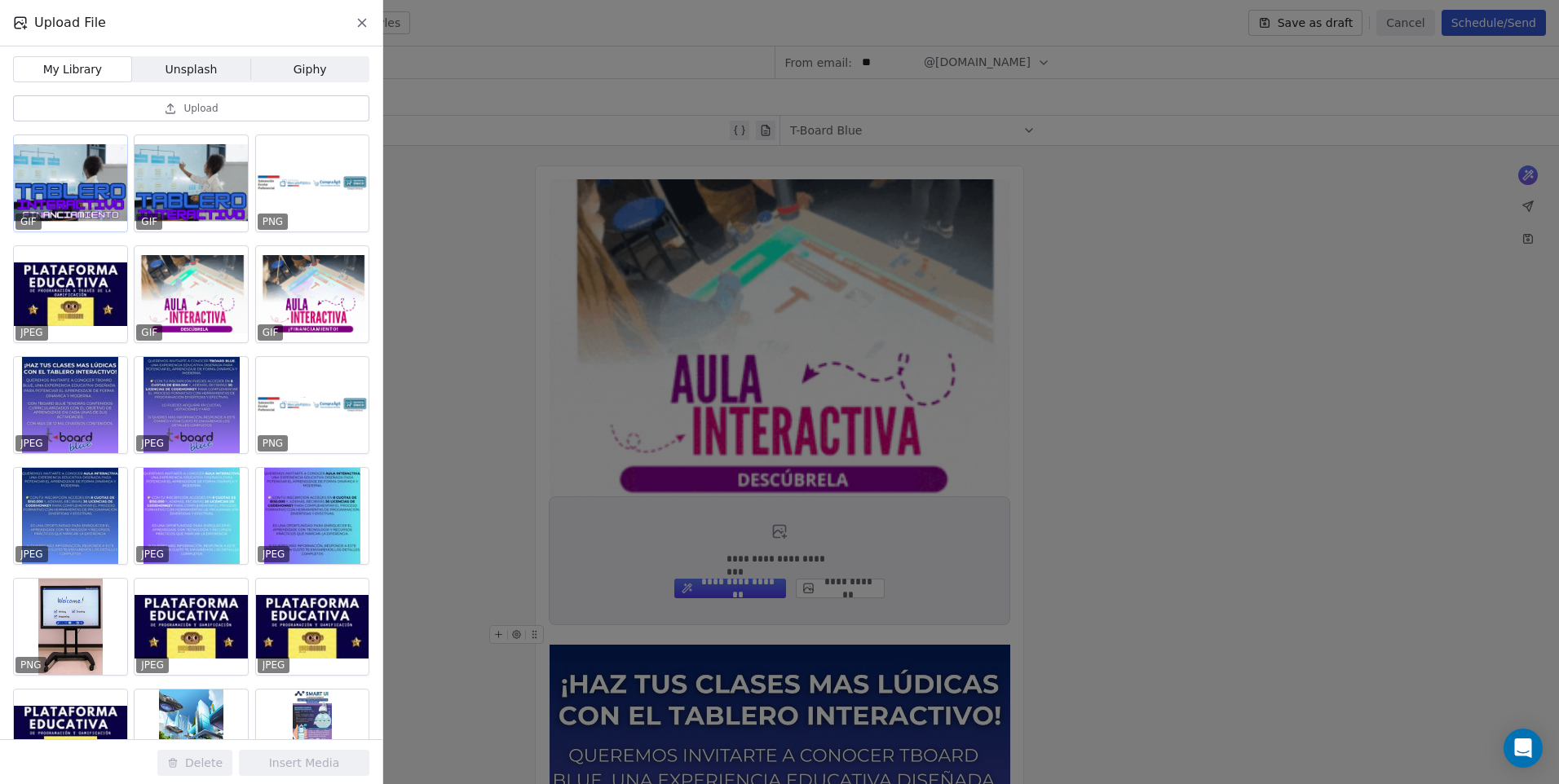
click at [75, 194] on div at bounding box center [70, 184] width 113 height 97
click at [324, 765] on button "Insert Media" at bounding box center [304, 762] width 130 height 26
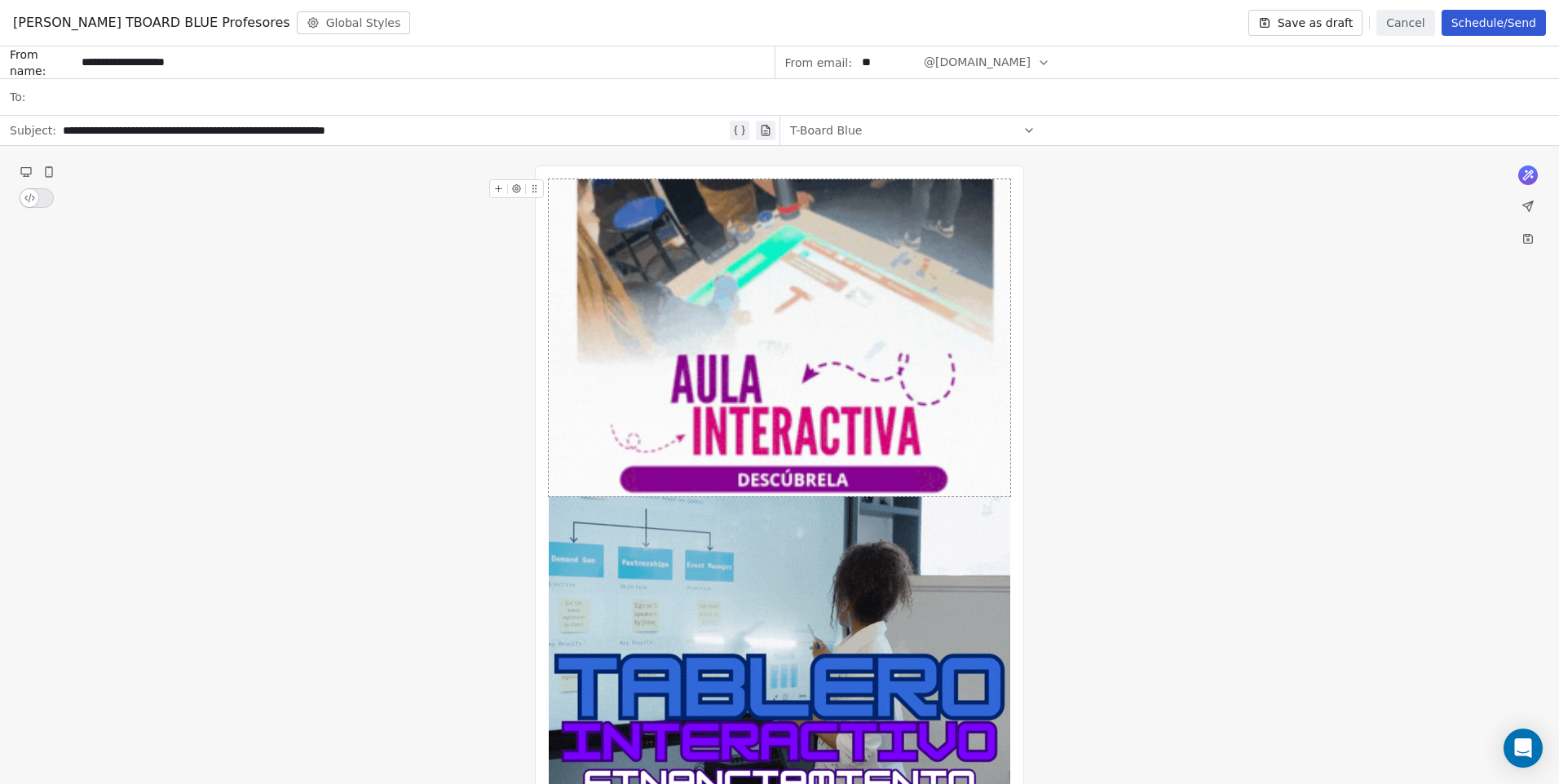
click at [822, 430] on img at bounding box center [780, 338] width 461 height 317
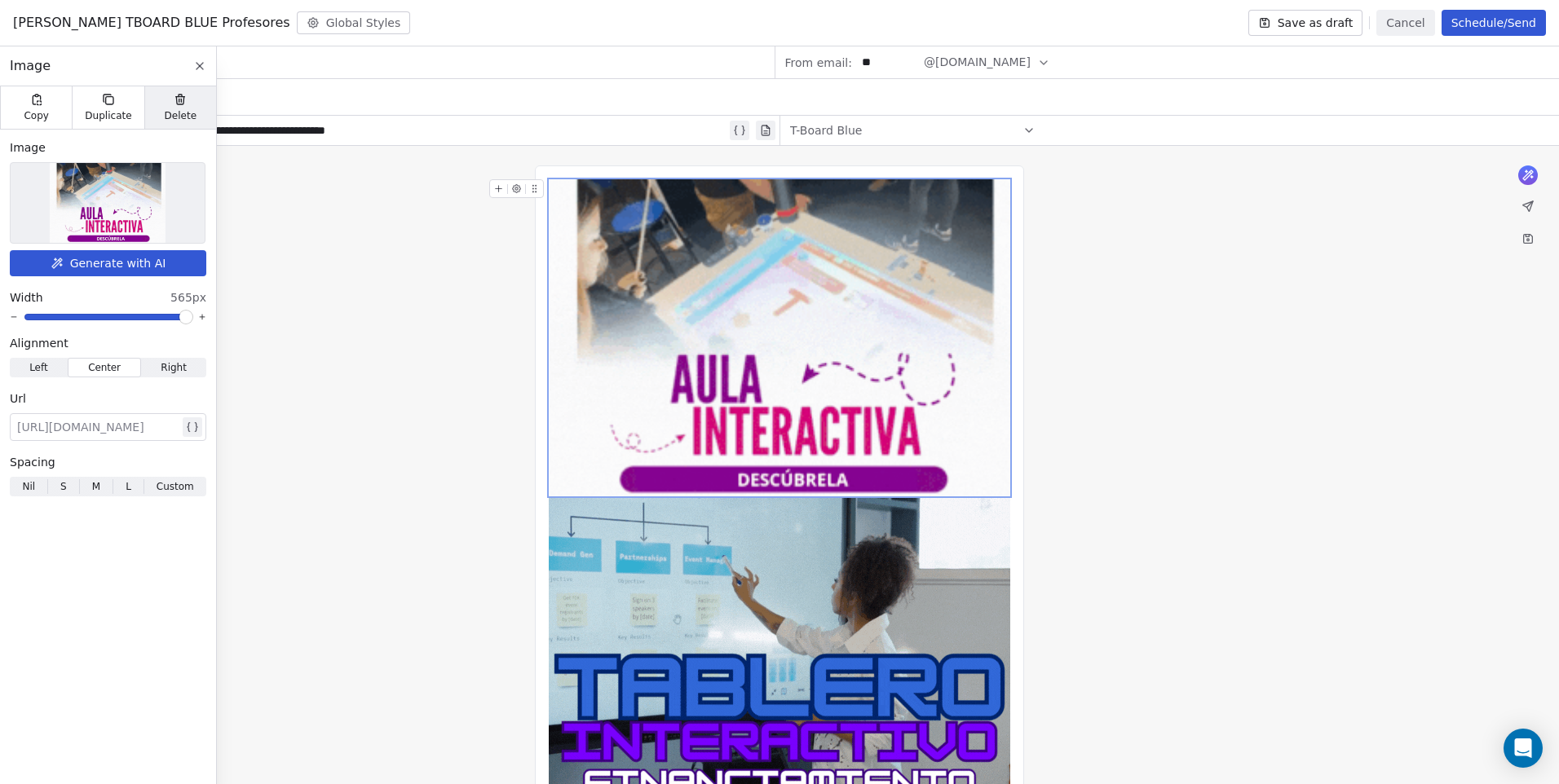
click at [164, 124] on div "Delete" at bounding box center [179, 107] width 72 height 42
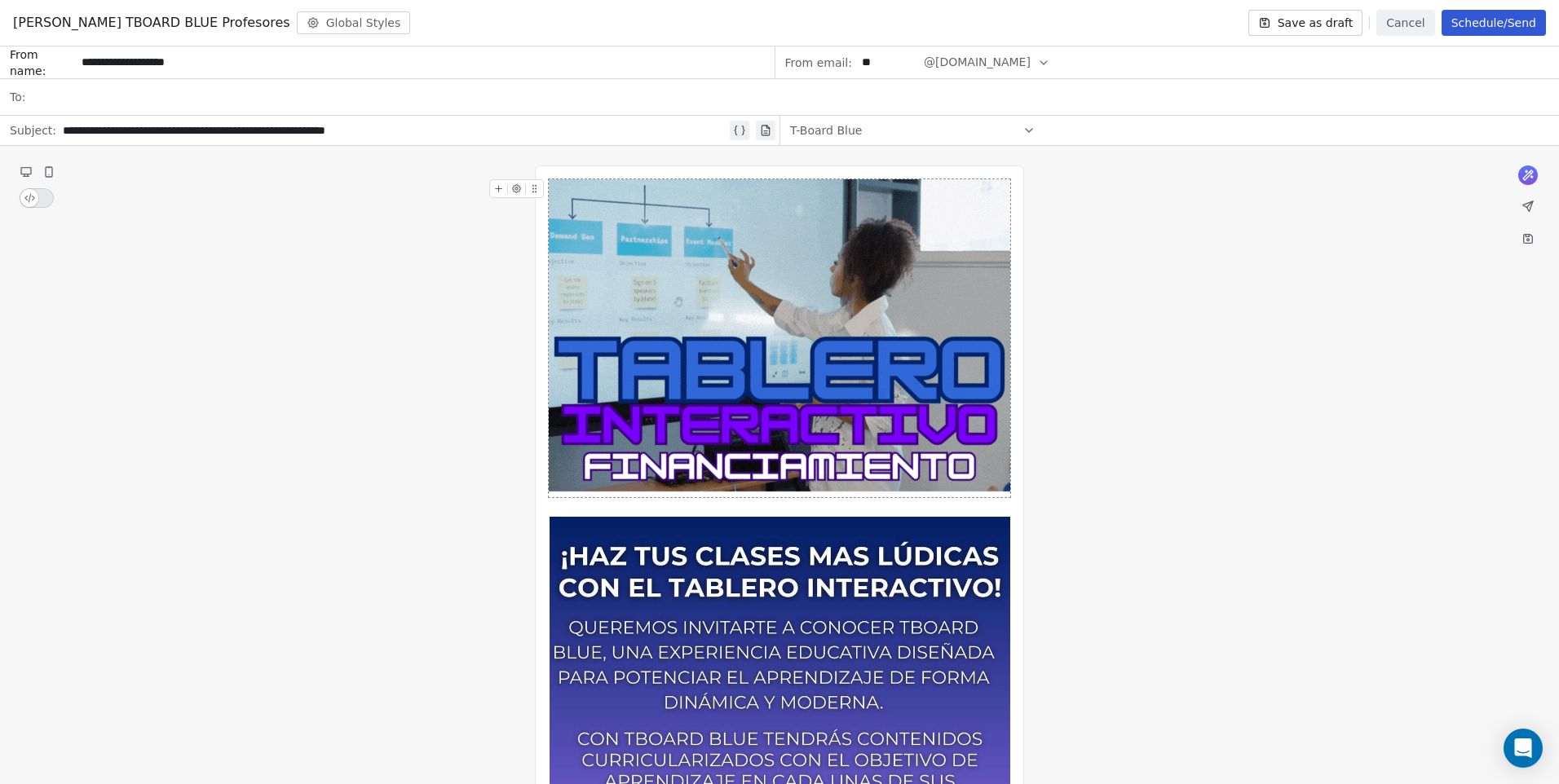
click at [1283, 442] on div "**********" at bounding box center [779, 745] width 1559 height 1199
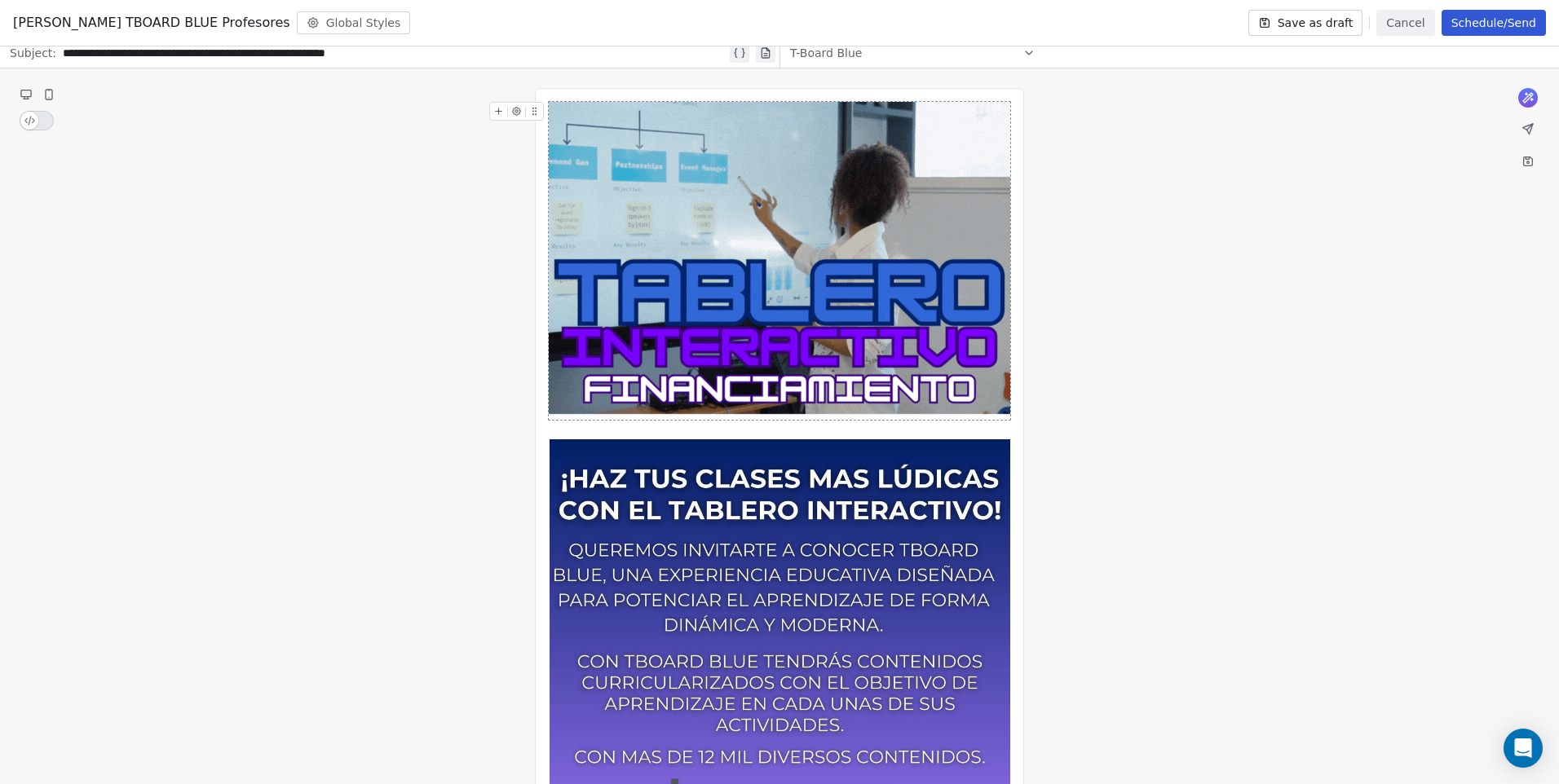
scroll to position [81, 0]
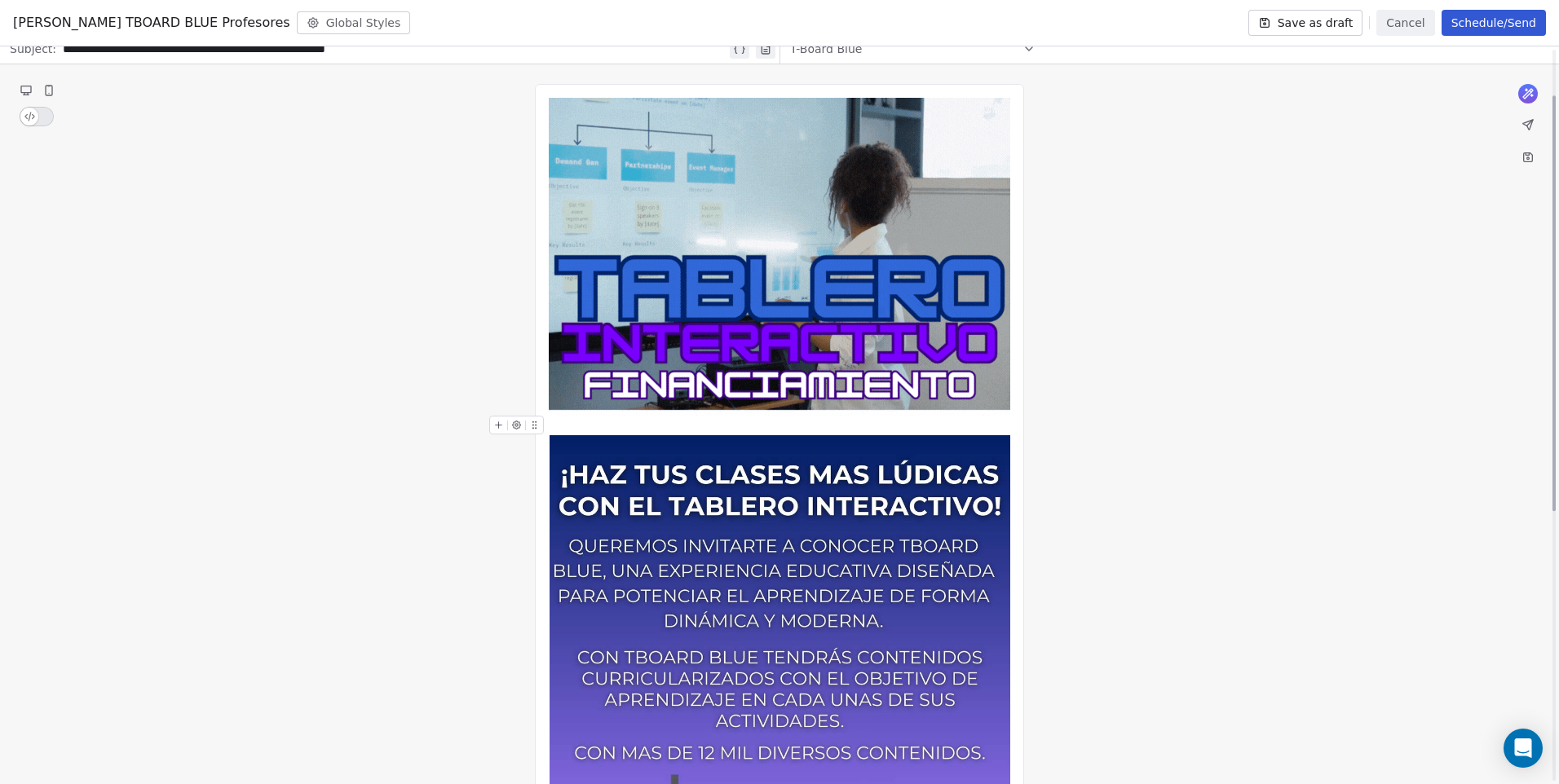
click at [838, 426] on div at bounding box center [779, 425] width 462 height 20
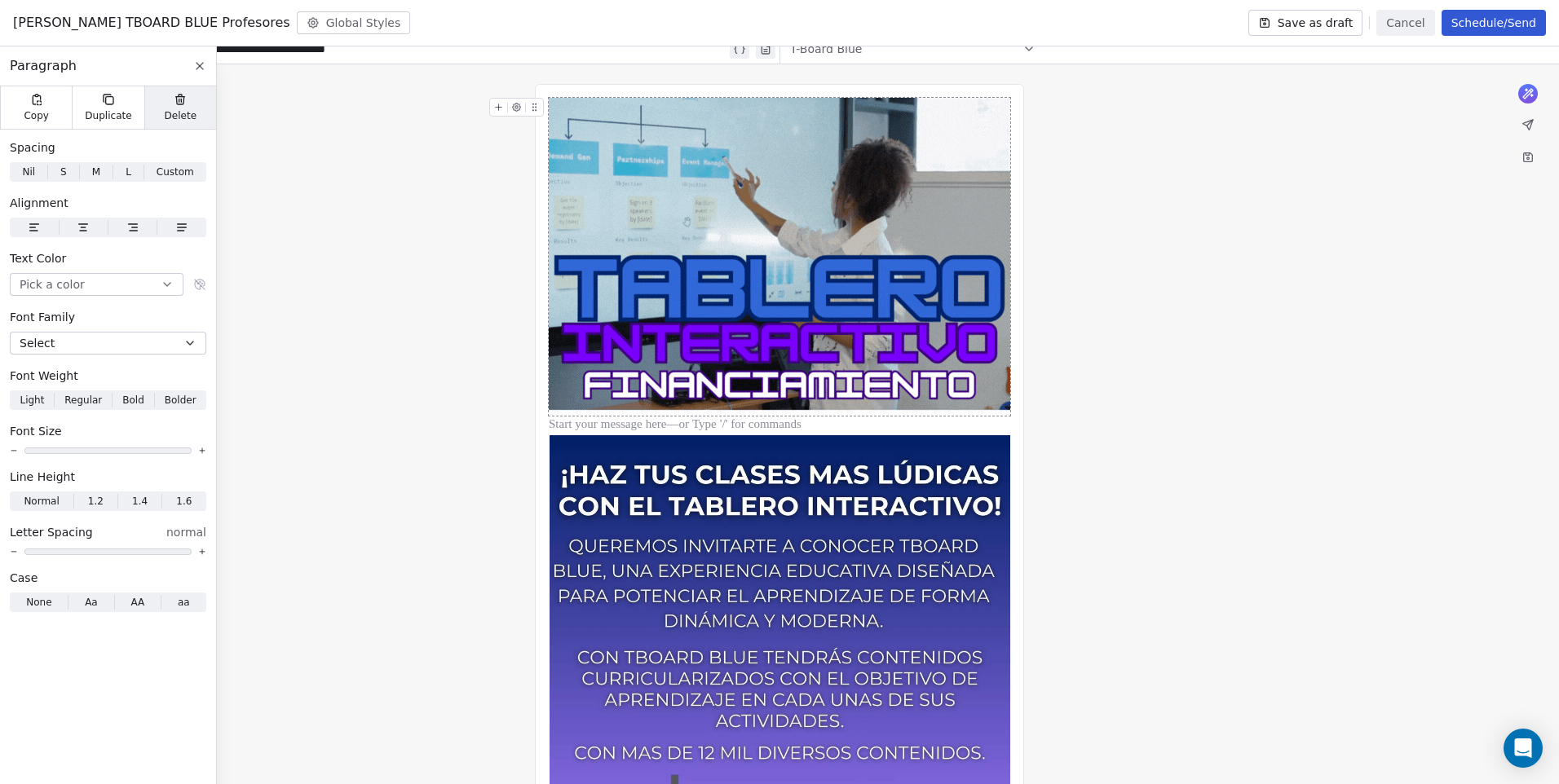
click at [185, 116] on span "Delete" at bounding box center [181, 116] width 33 height 13
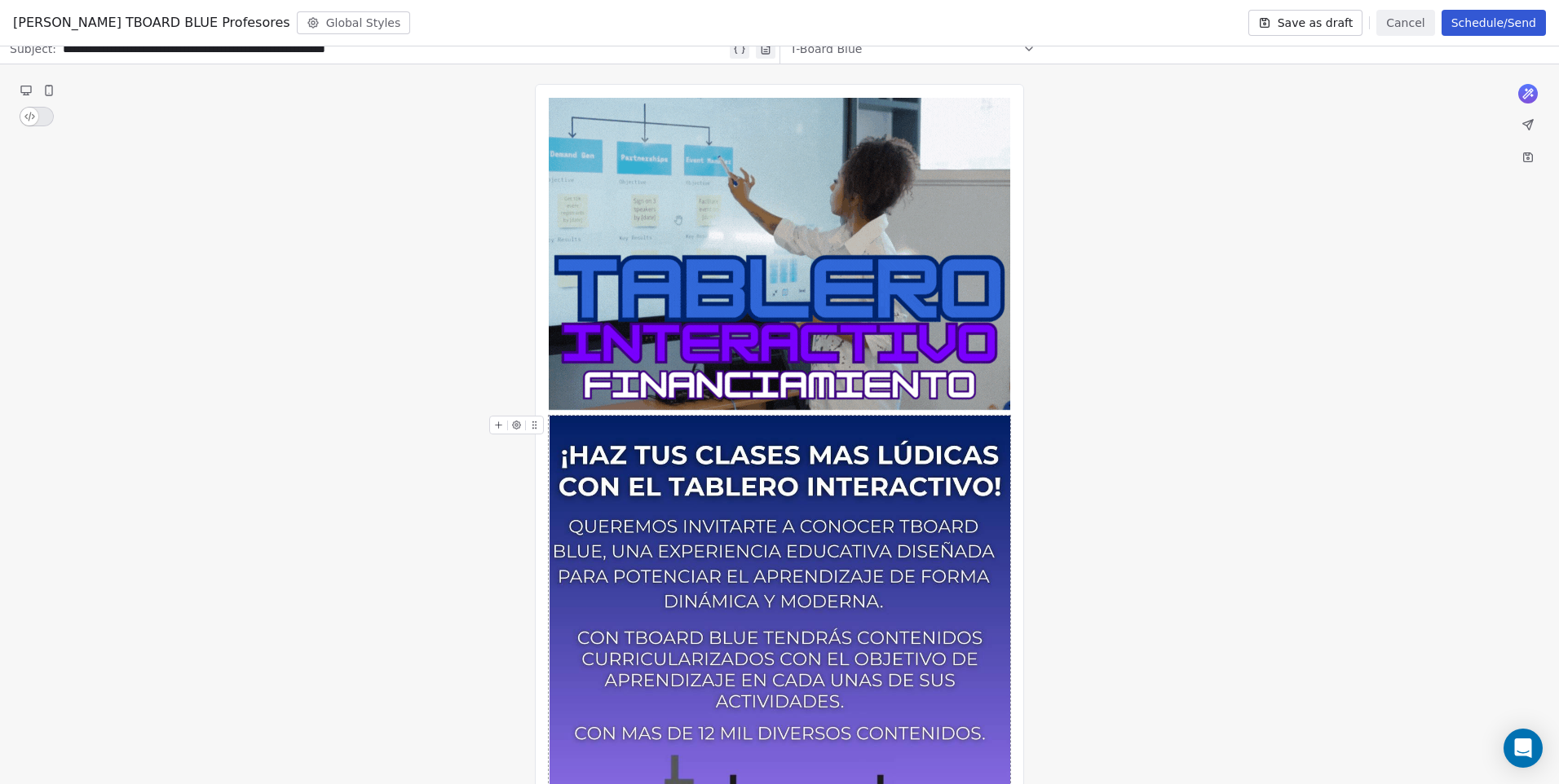
click at [1280, 533] on div "**********" at bounding box center [779, 654] width 1559 height 1179
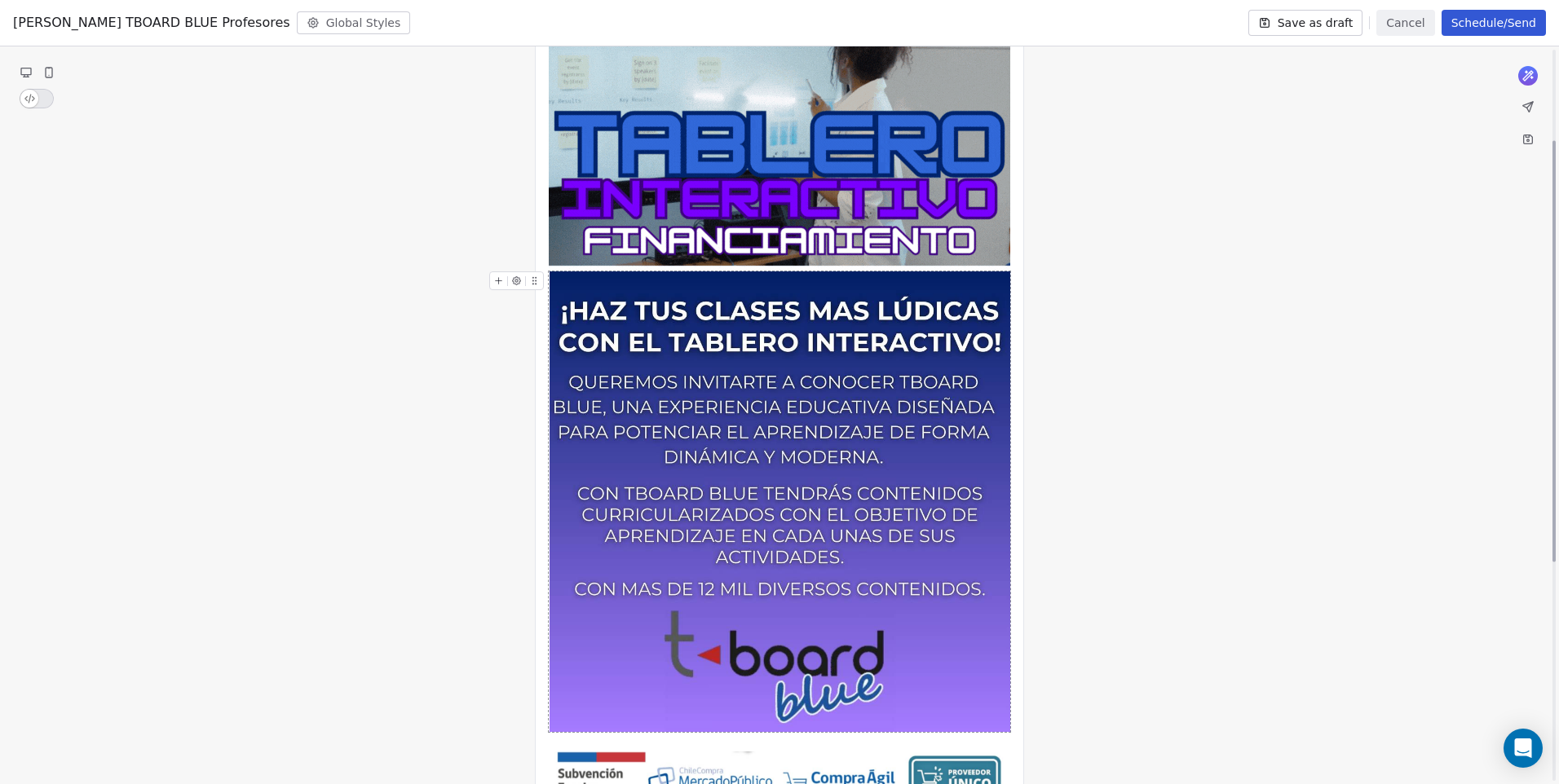
scroll to position [244, 0]
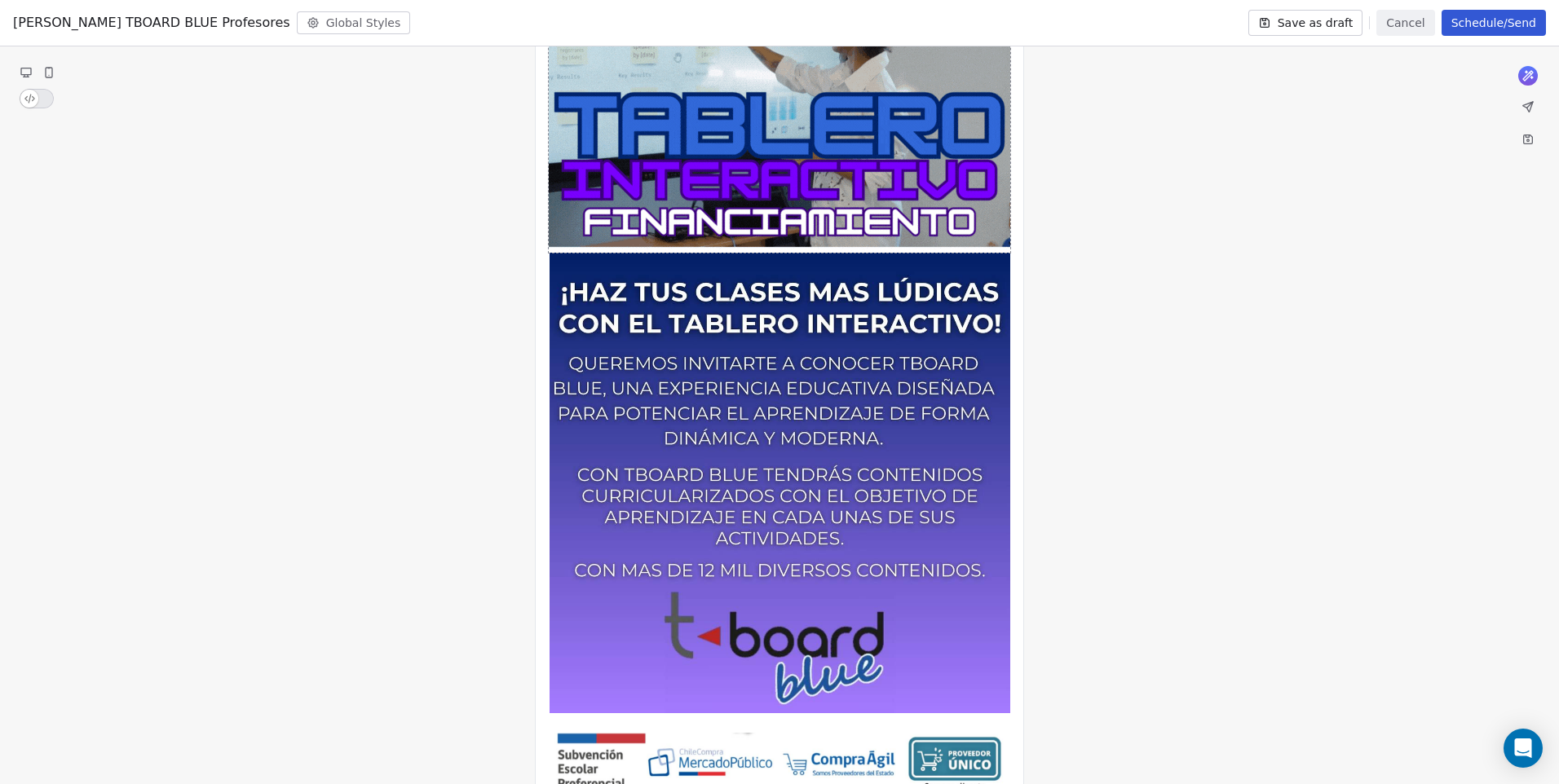
click at [762, 194] on img at bounding box center [779, 93] width 462 height 318
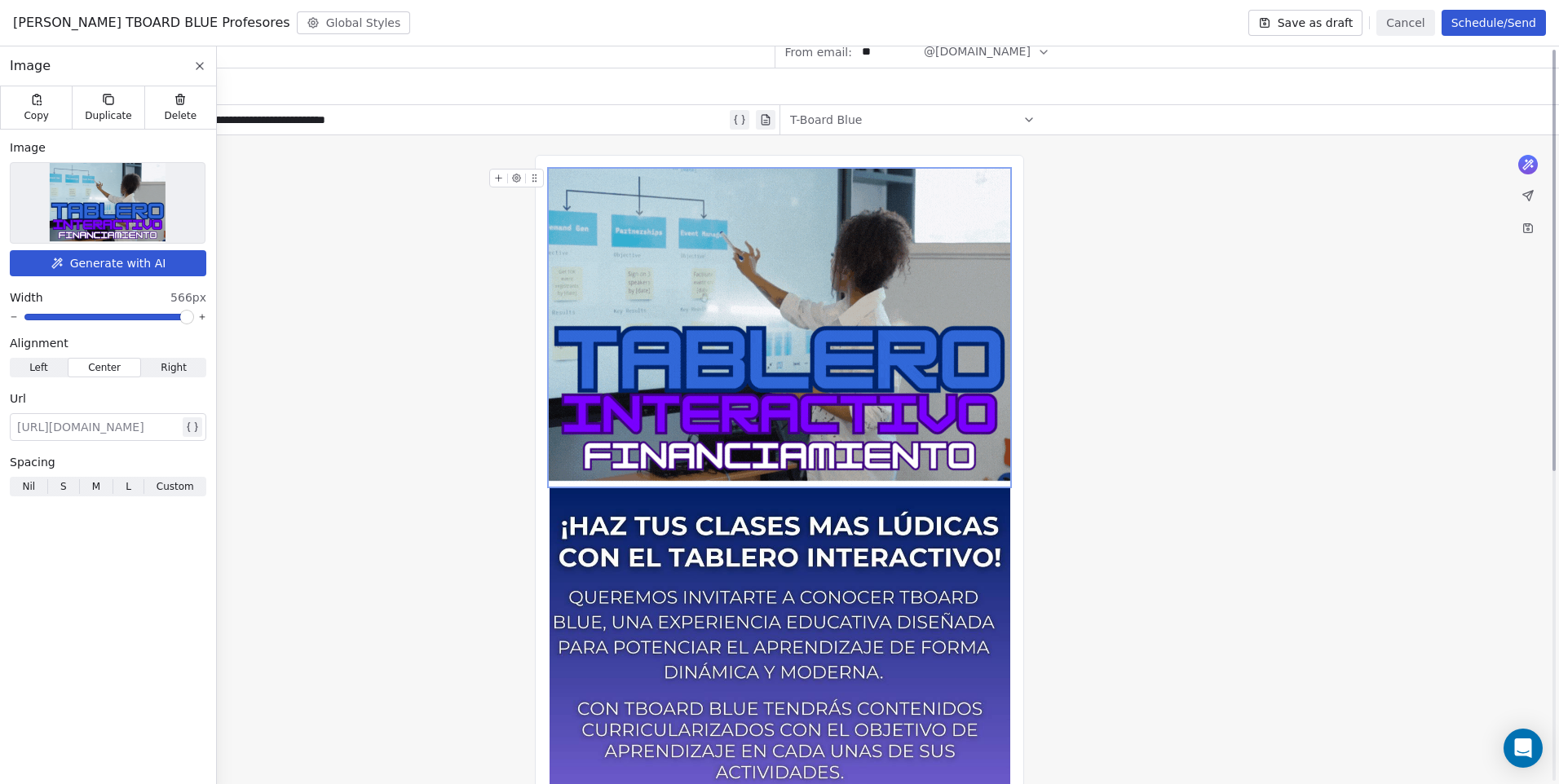
scroll to position [0, 0]
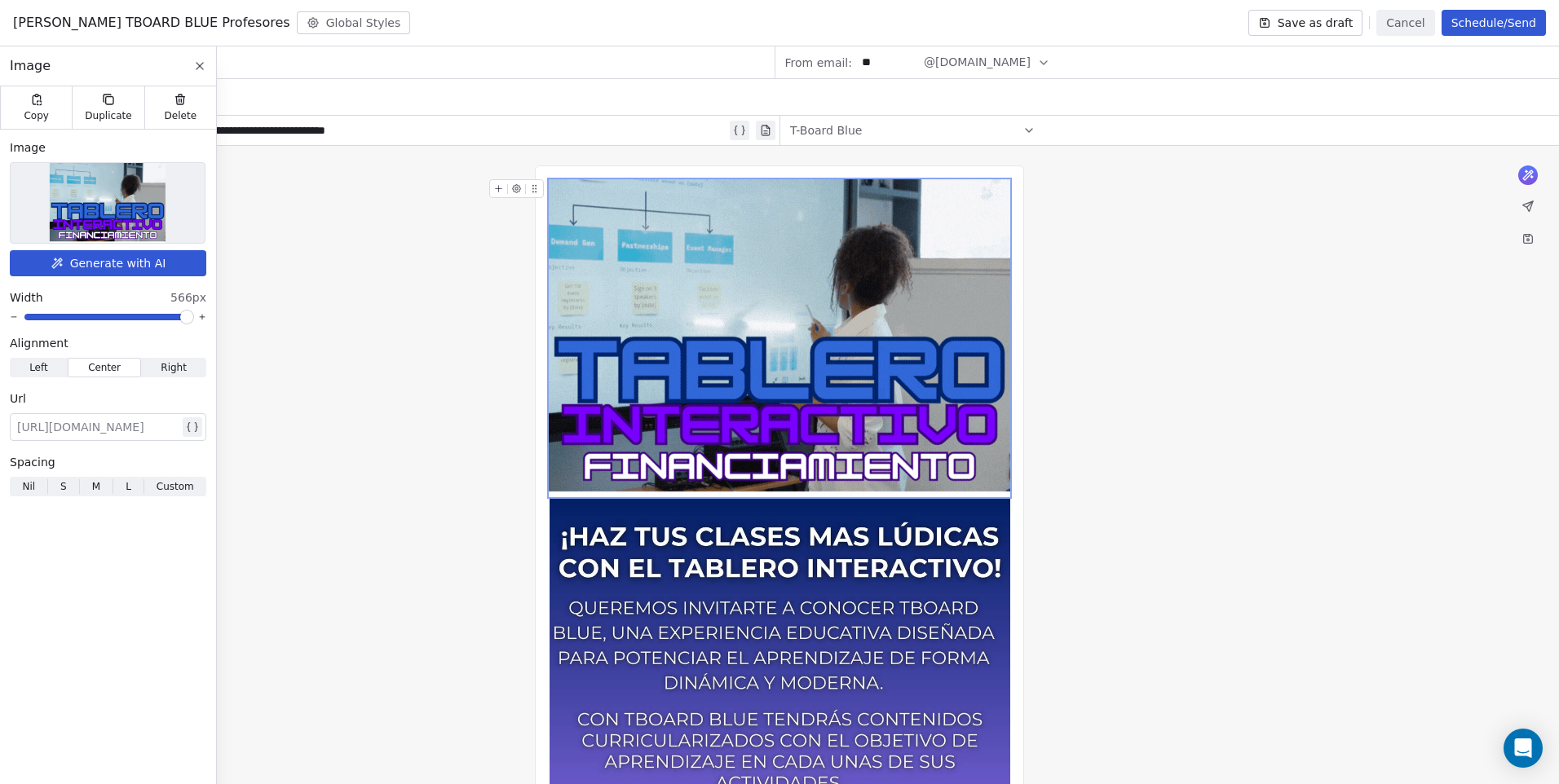
click at [496, 185] on icon at bounding box center [499, 189] width 10 height 10
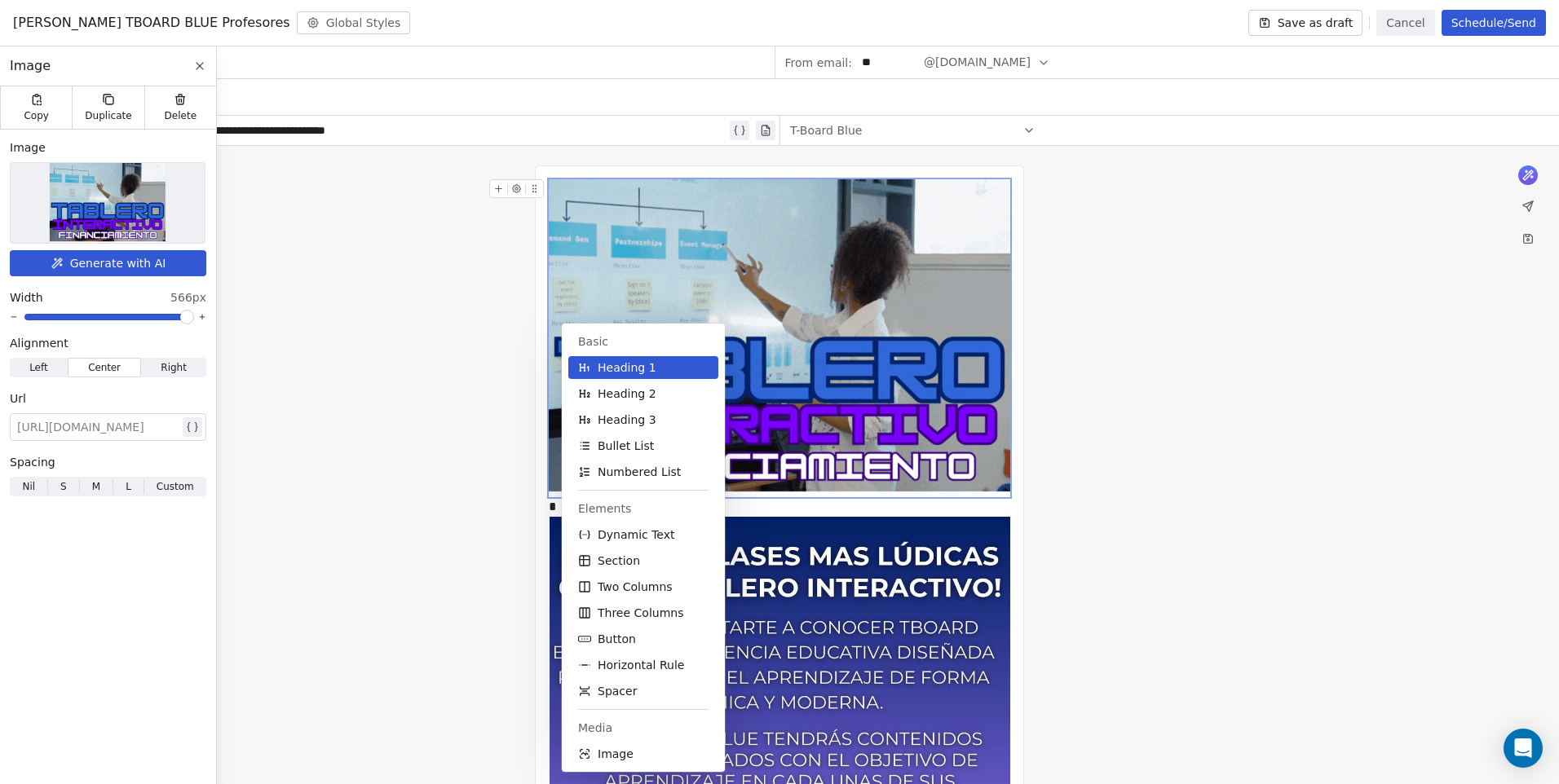
click at [638, 748] on button "Image" at bounding box center [644, 754] width 150 height 22
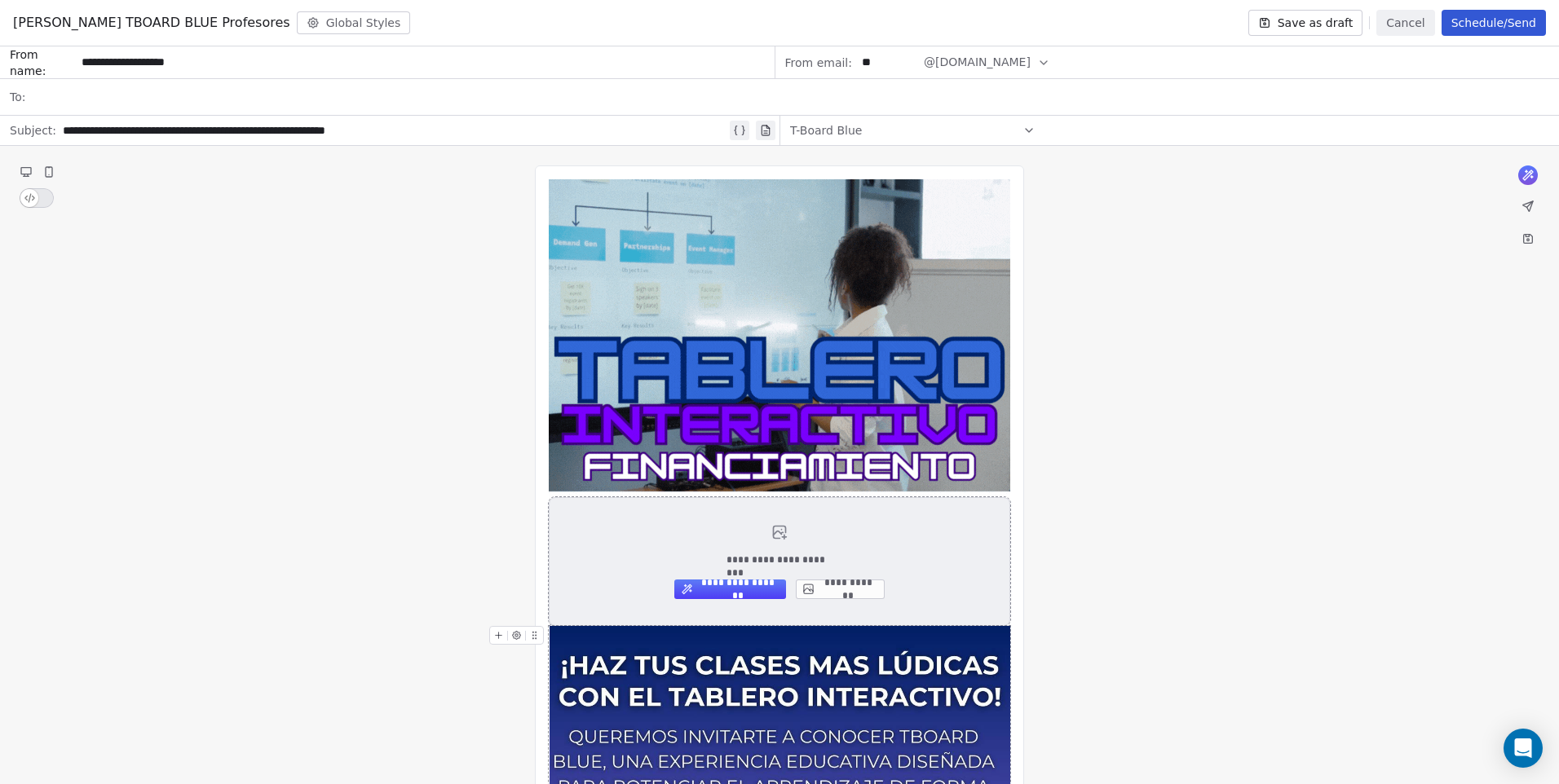
click at [823, 593] on button "**********" at bounding box center [839, 589] width 89 height 20
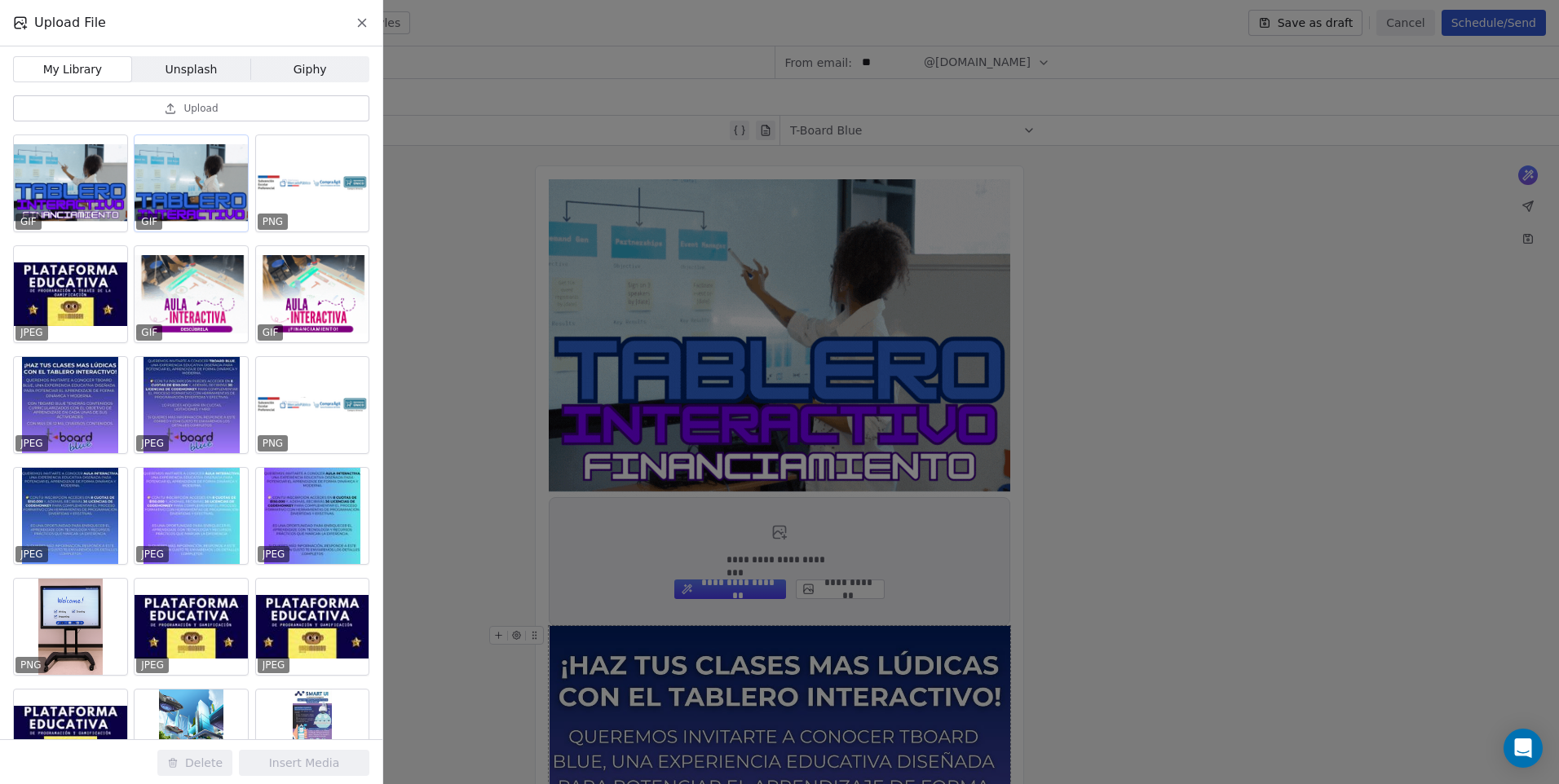
click at [160, 193] on div at bounding box center [191, 184] width 113 height 97
click at [287, 762] on button "Insert Media" at bounding box center [304, 762] width 130 height 26
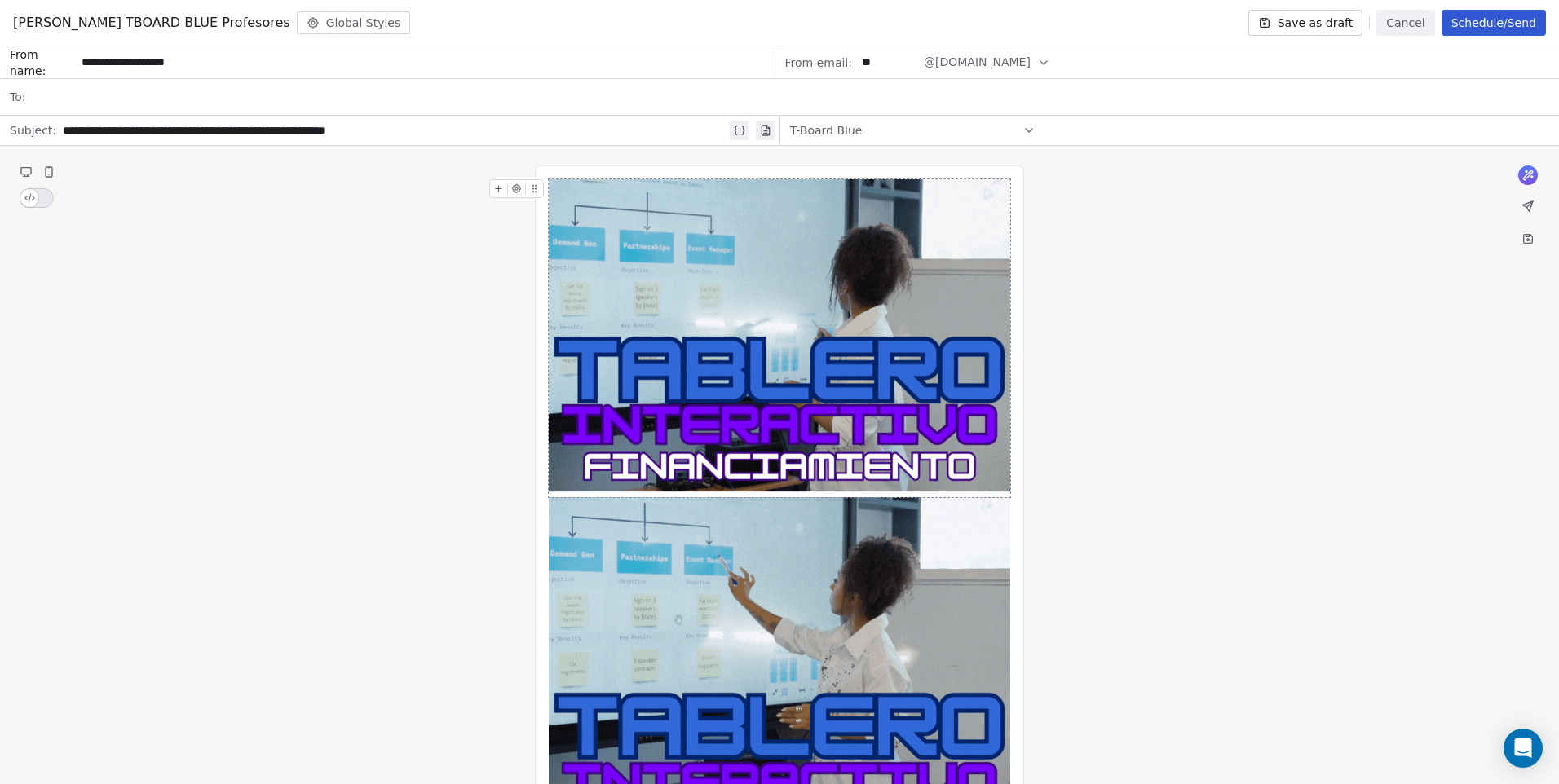
click at [802, 403] on img at bounding box center [779, 338] width 462 height 318
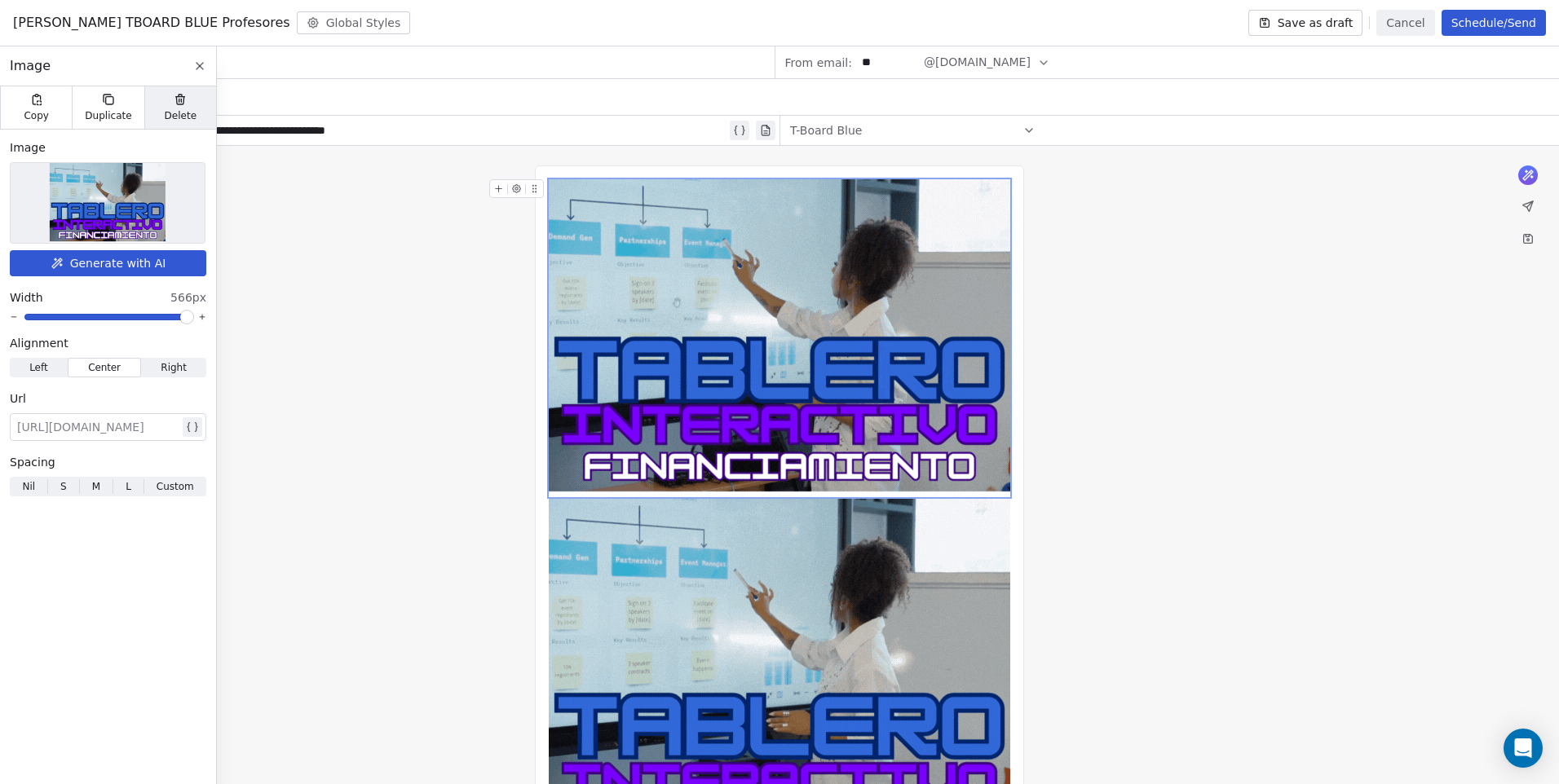
click at [176, 110] on span "Delete" at bounding box center [181, 116] width 33 height 13
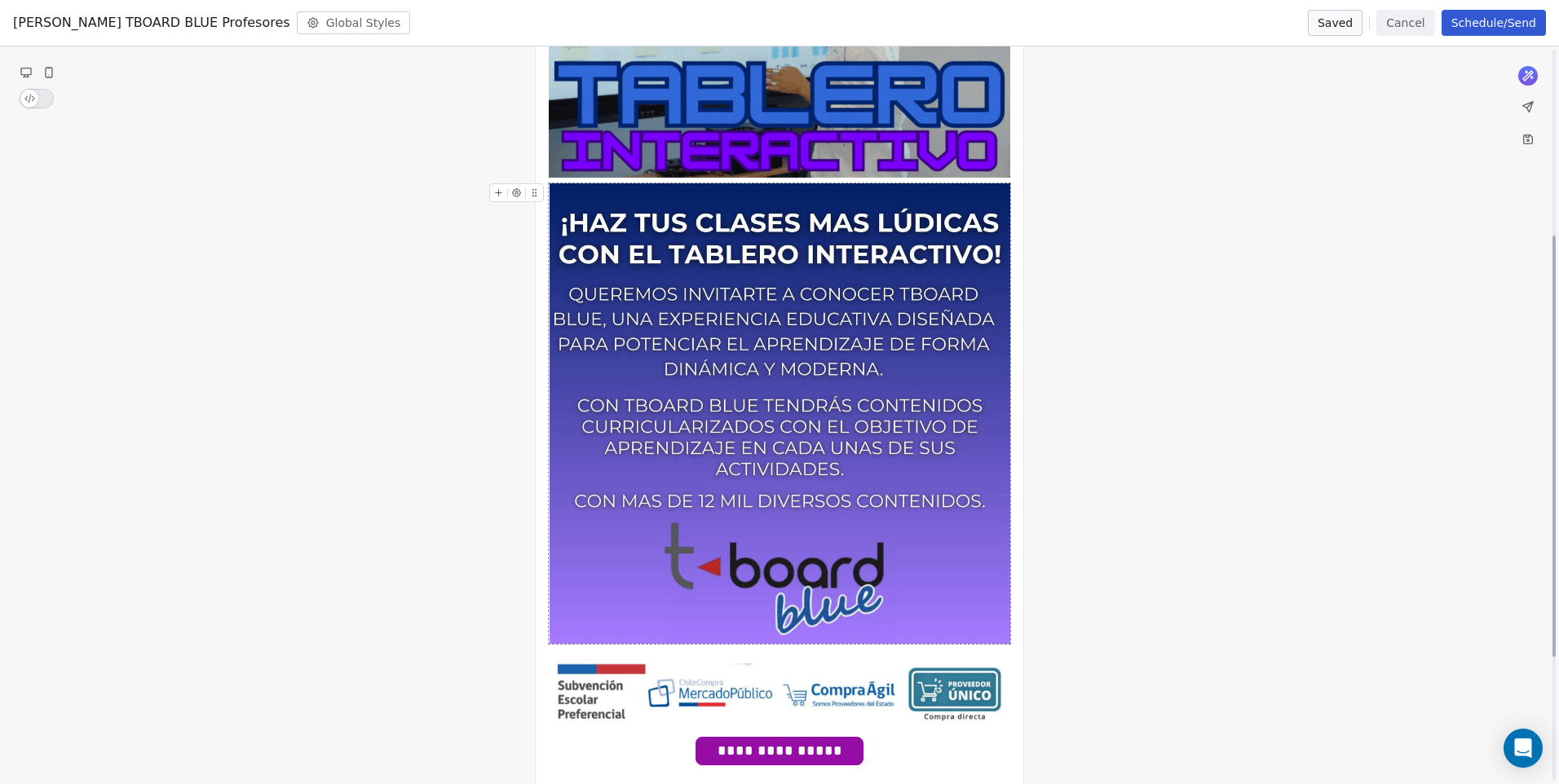
scroll to position [326, 0]
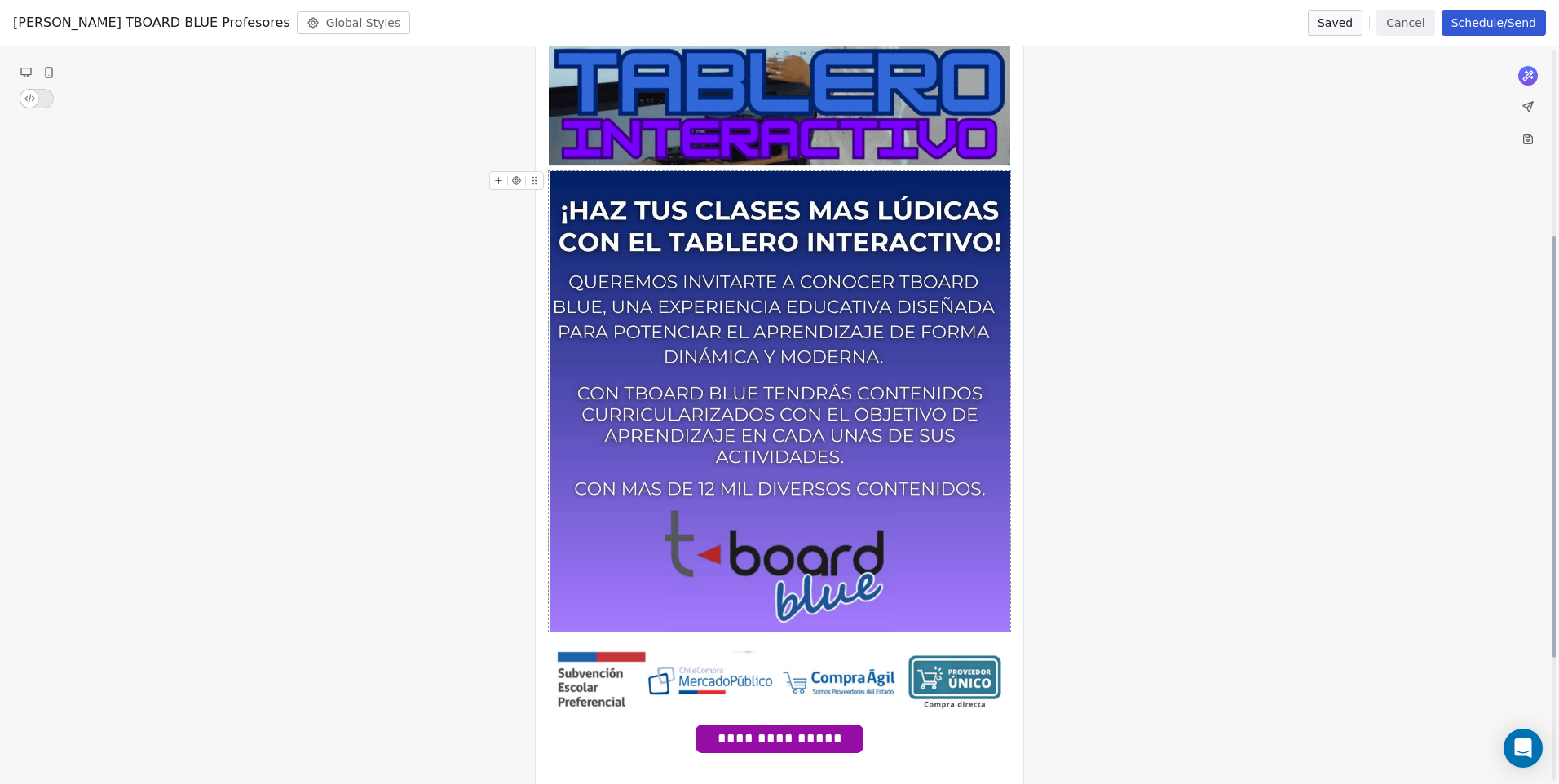
click at [789, 417] on img at bounding box center [780, 401] width 461 height 461
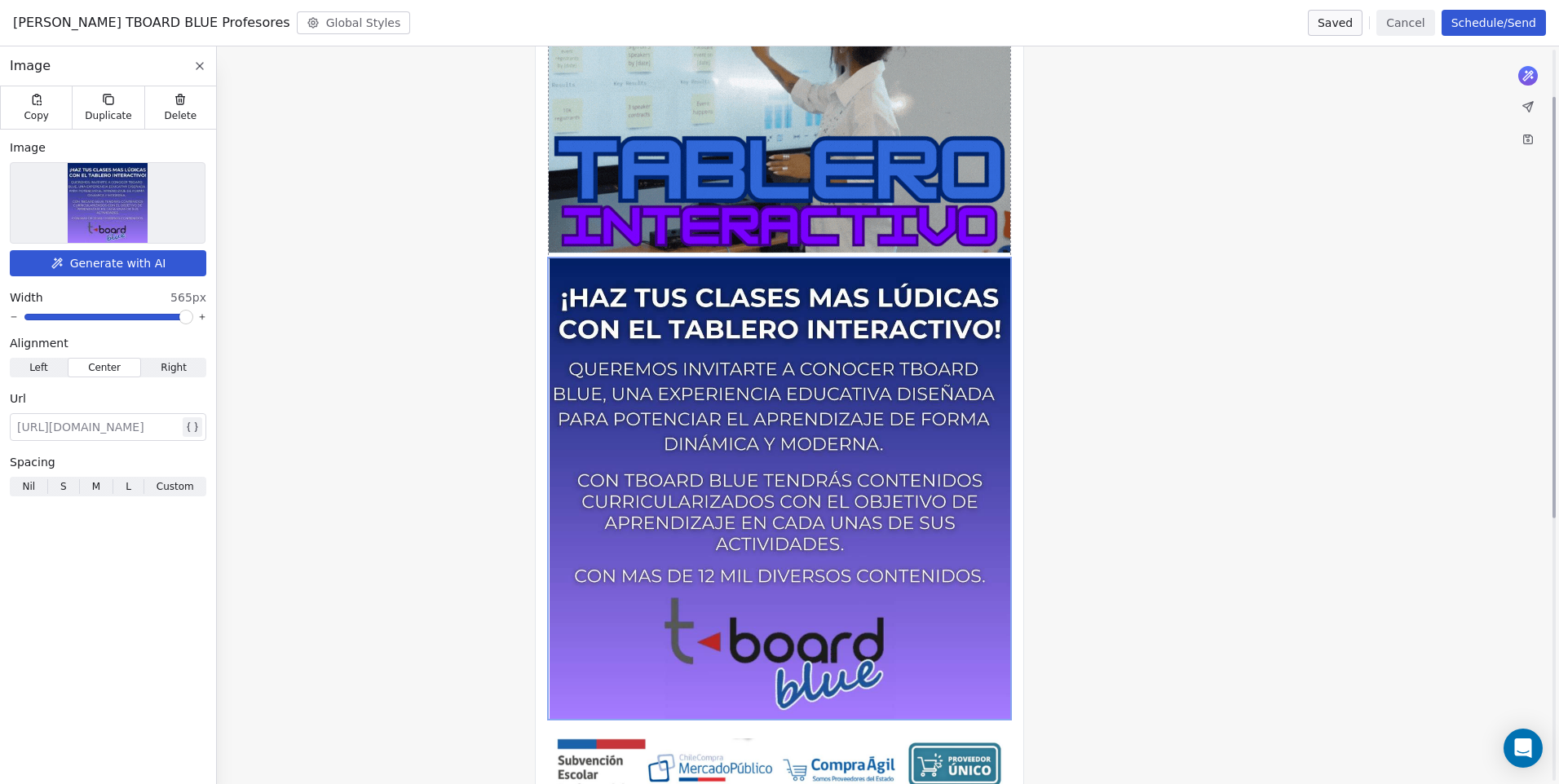
scroll to position [244, 0]
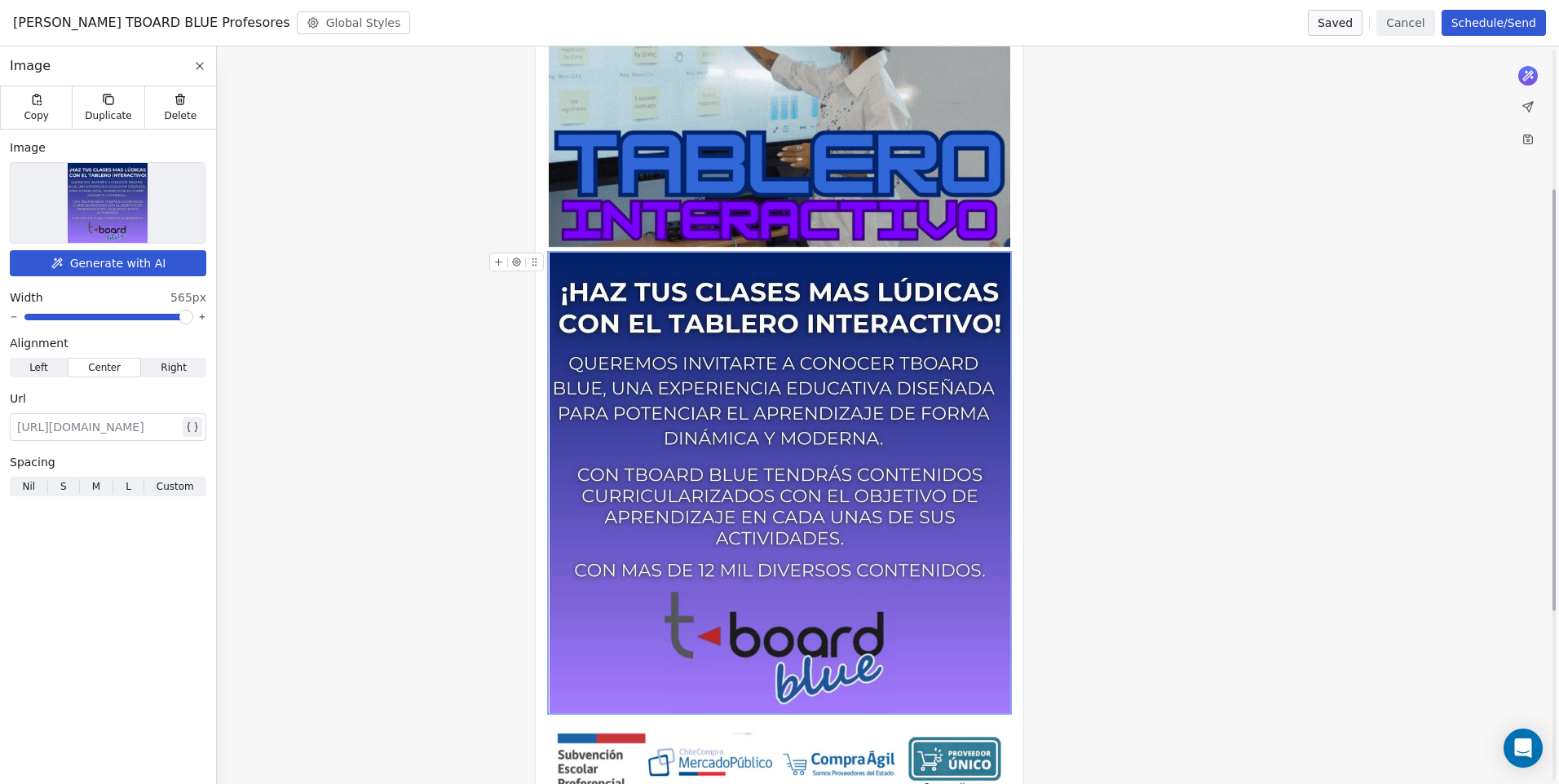
click at [681, 366] on img at bounding box center [780, 483] width 461 height 461
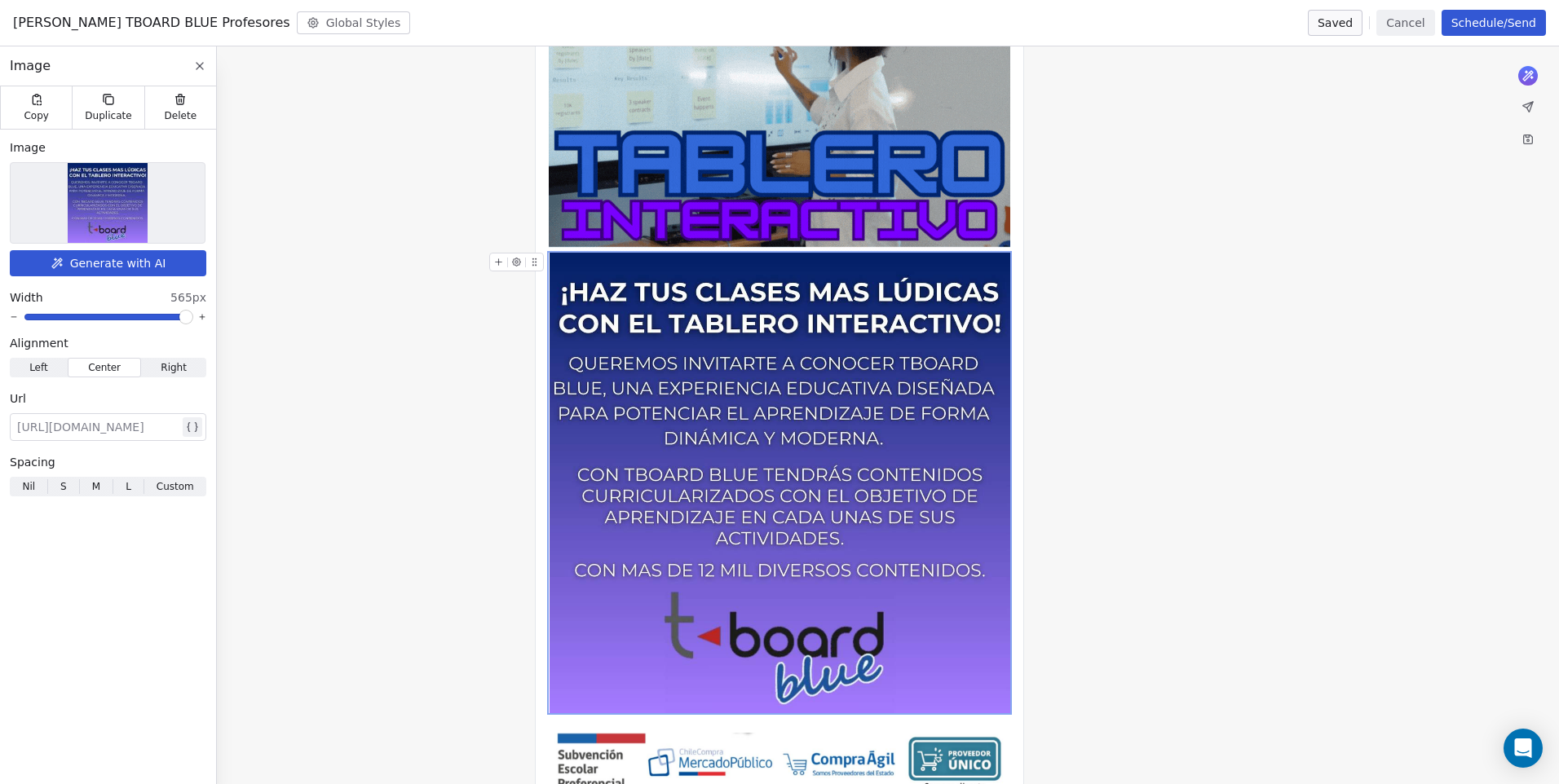
click at [497, 262] on icon at bounding box center [500, 262] width 7 height 0
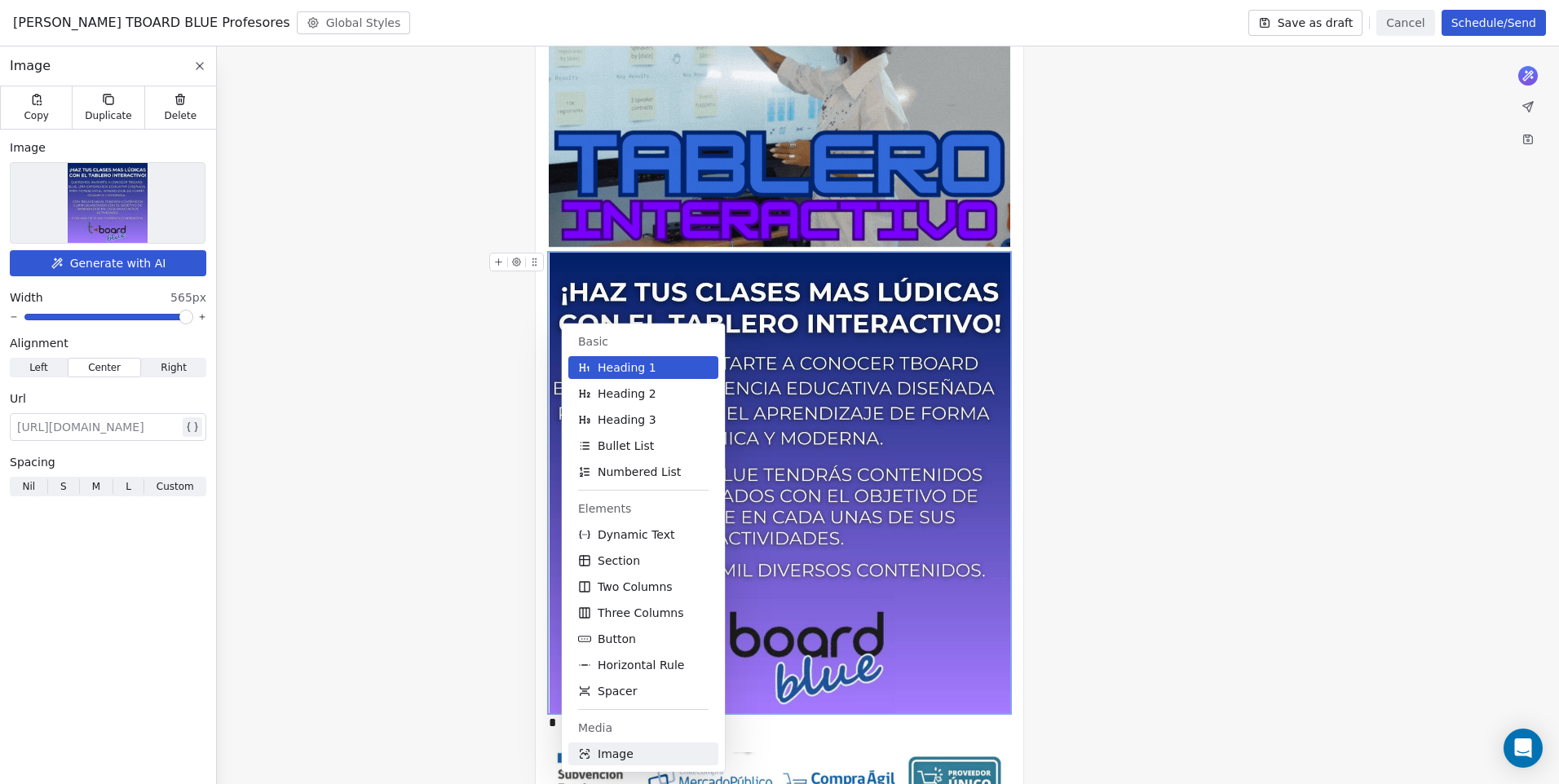
click at [613, 757] on span "Image" at bounding box center [616, 754] width 36 height 16
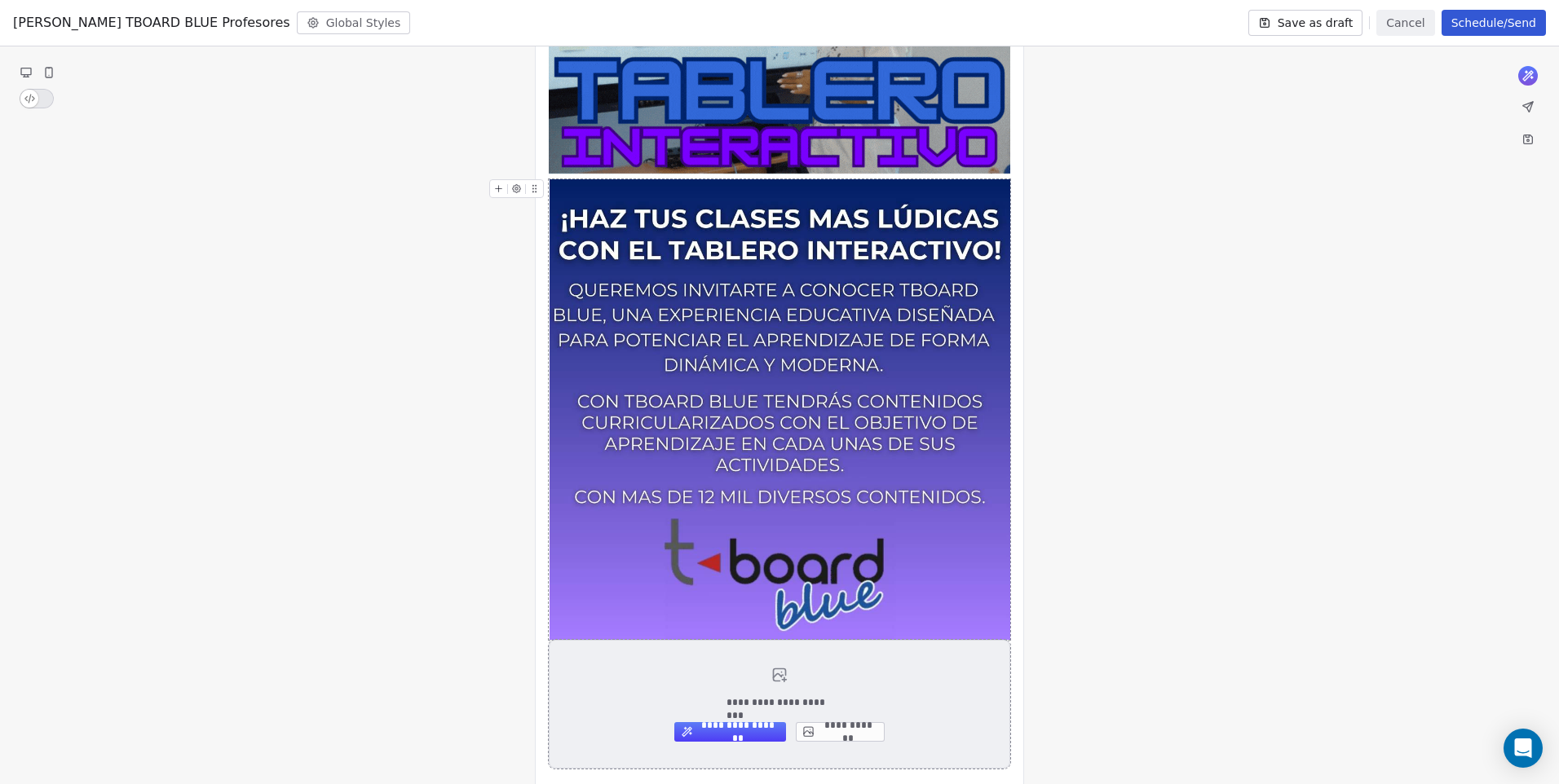
scroll to position [601, 0]
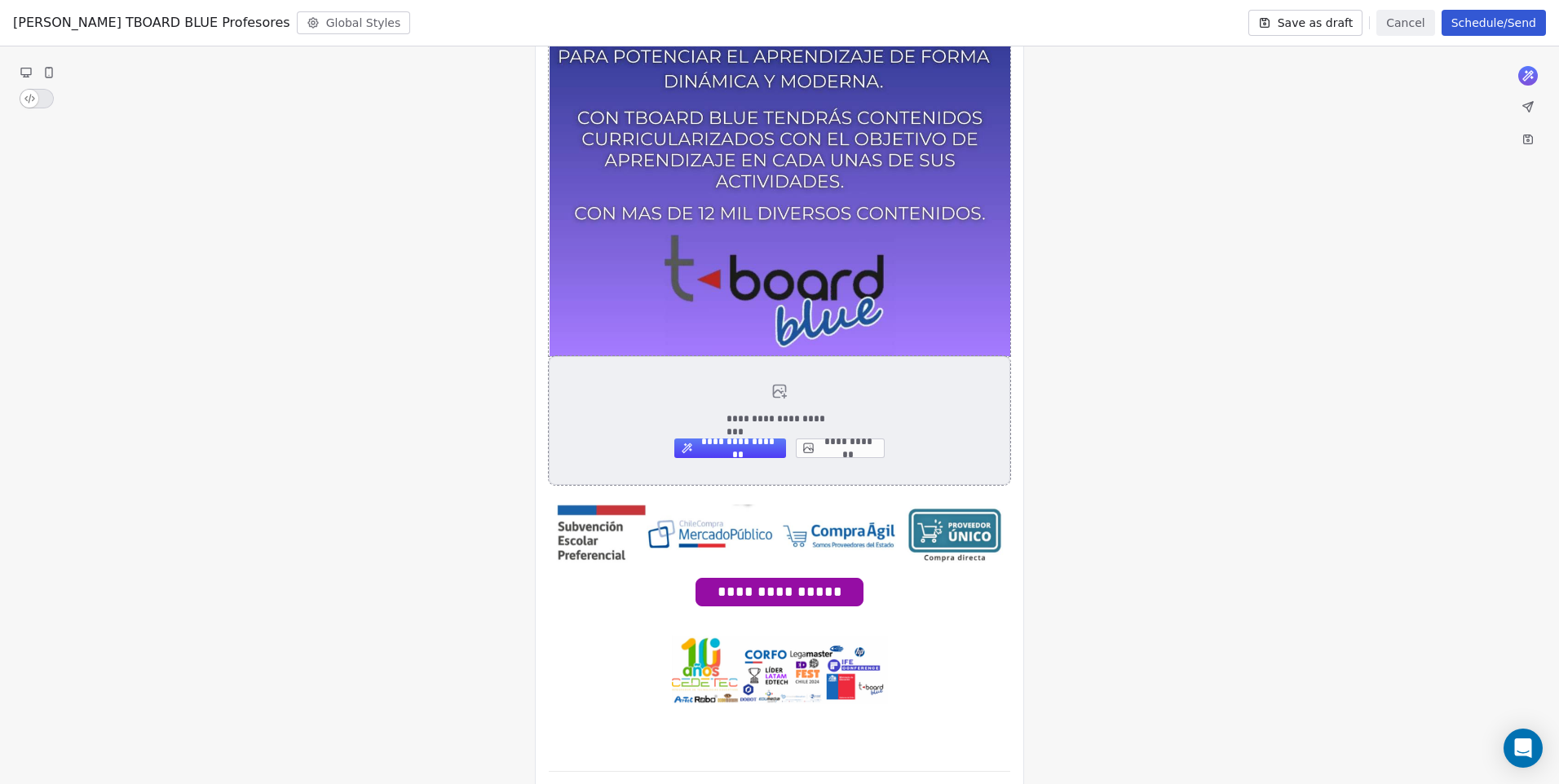
click at [842, 445] on button "**********" at bounding box center [839, 448] width 89 height 20
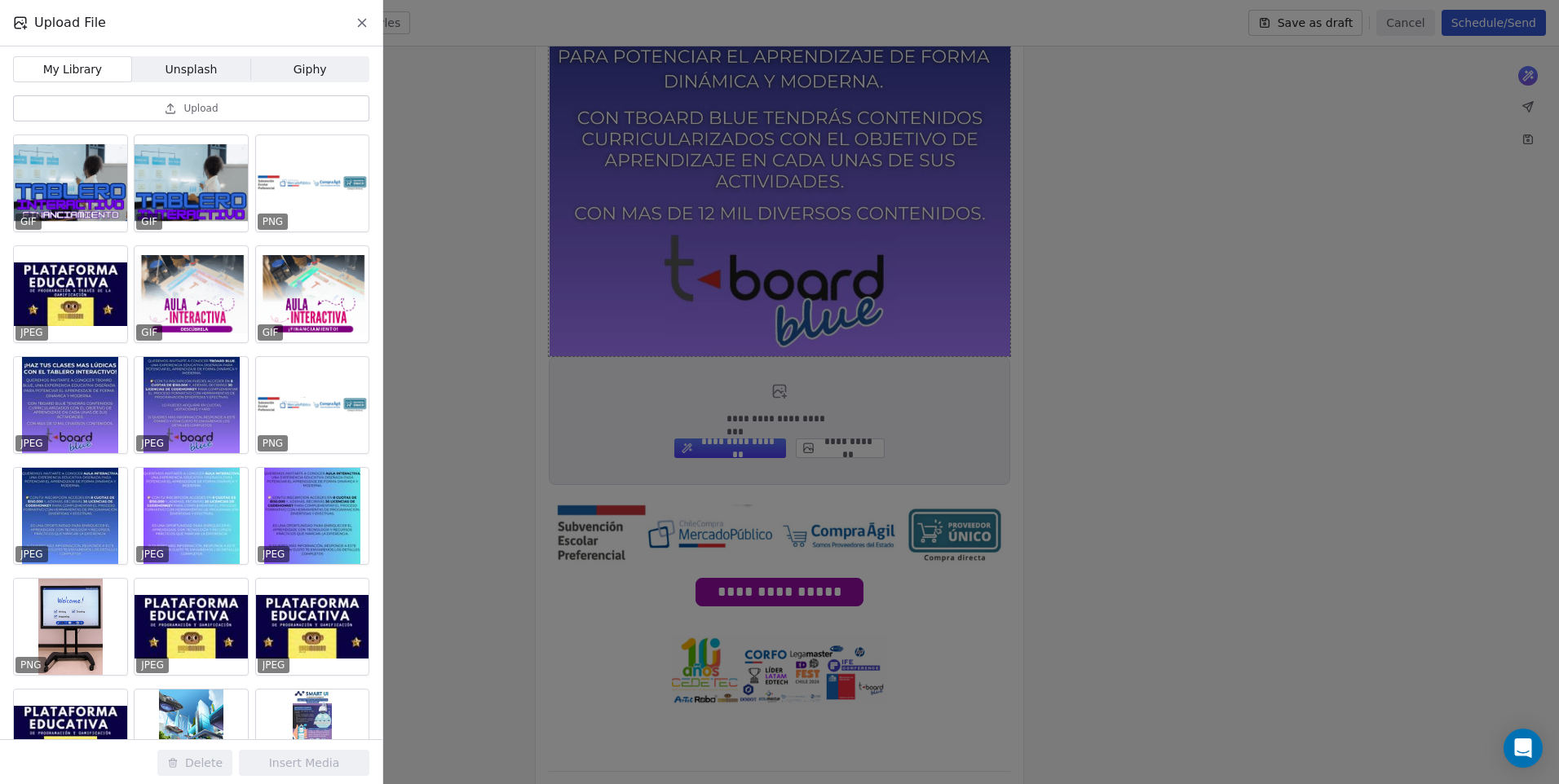
click at [128, 102] on button "Upload" at bounding box center [191, 109] width 356 height 26
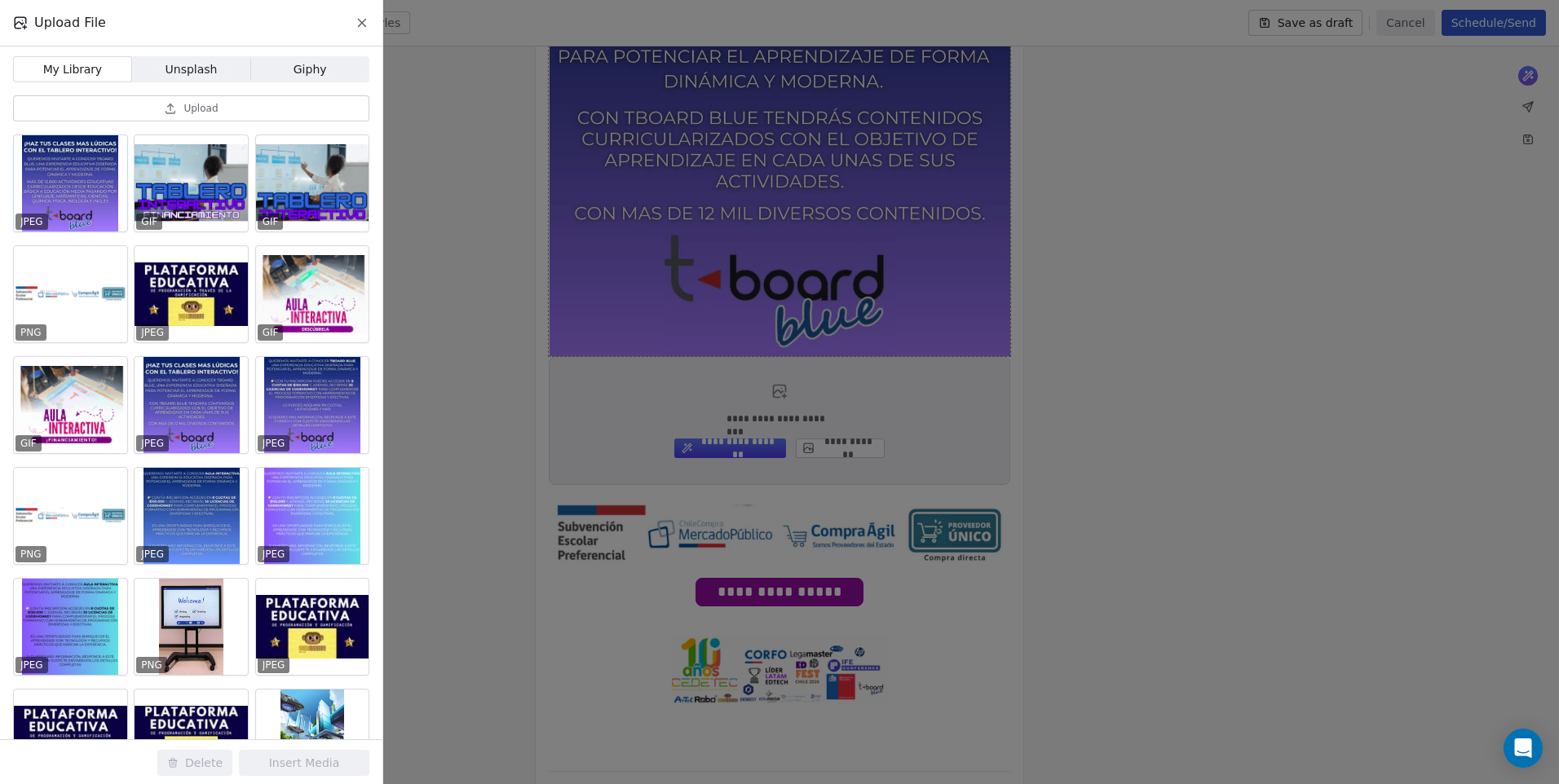
click at [79, 175] on div at bounding box center [70, 184] width 113 height 97
click at [310, 762] on button "Insert Media" at bounding box center [304, 762] width 130 height 26
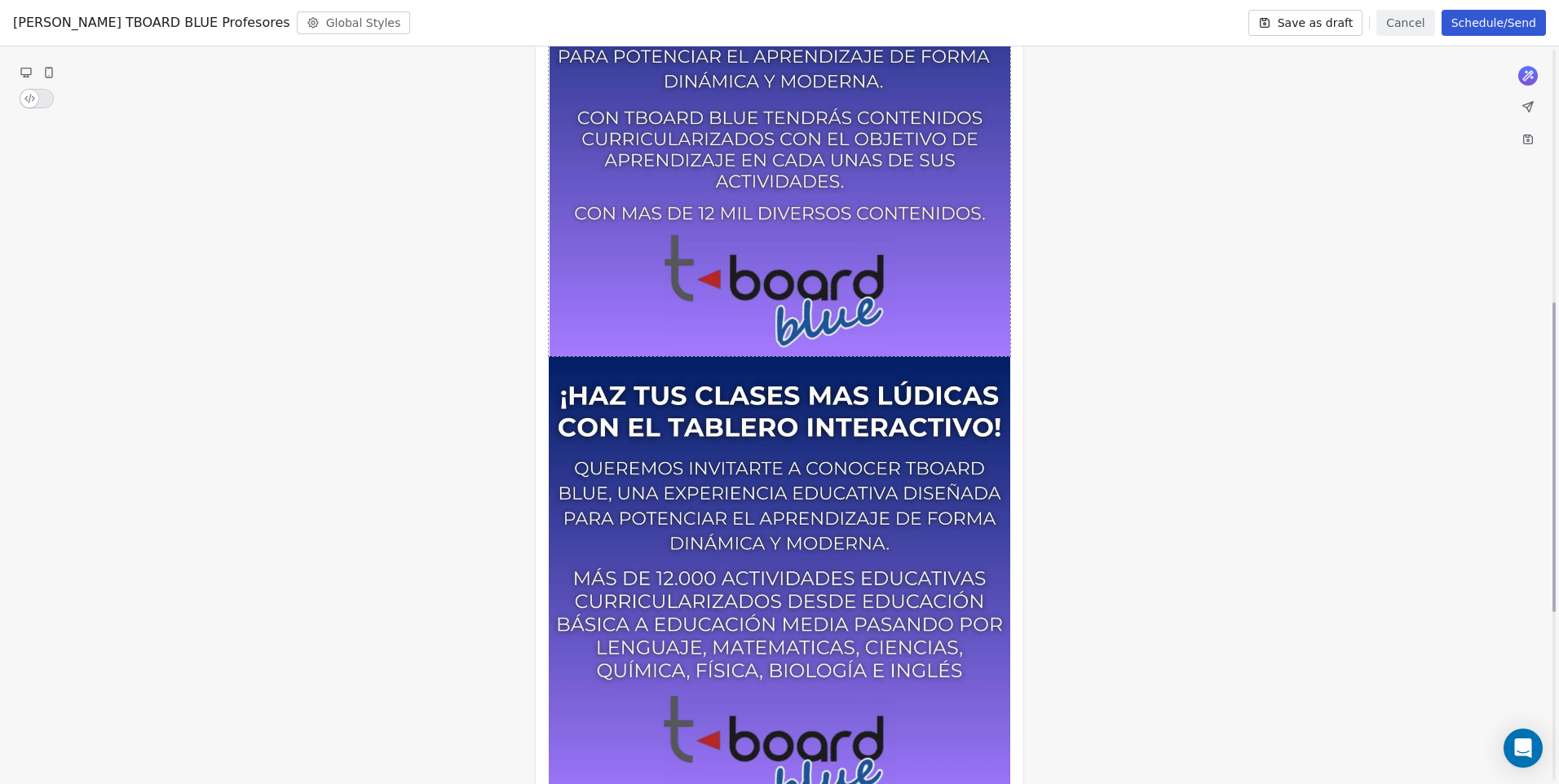
click at [681, 274] on img at bounding box center [780, 126] width 461 height 461
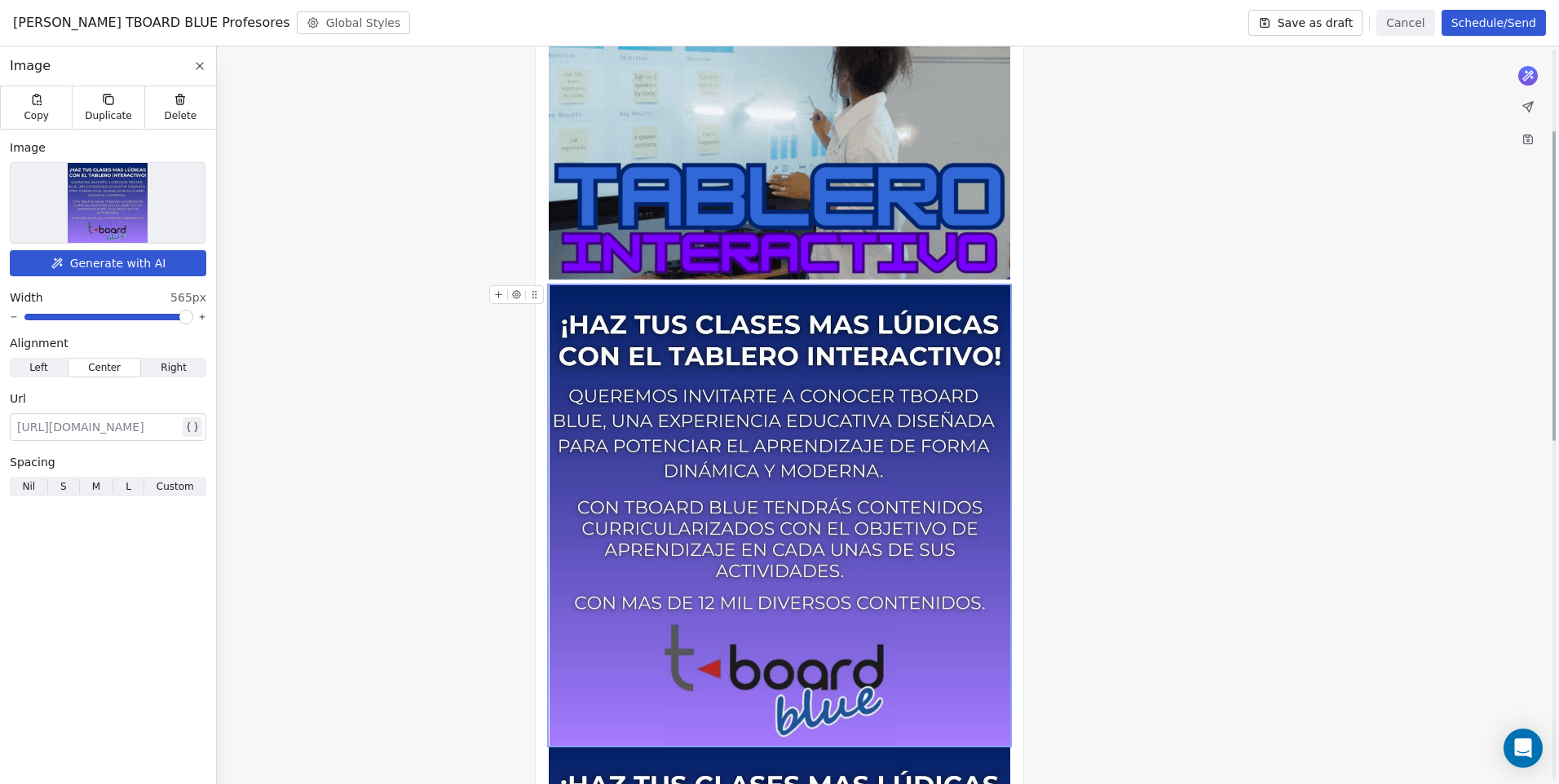
scroll to position [194, 0]
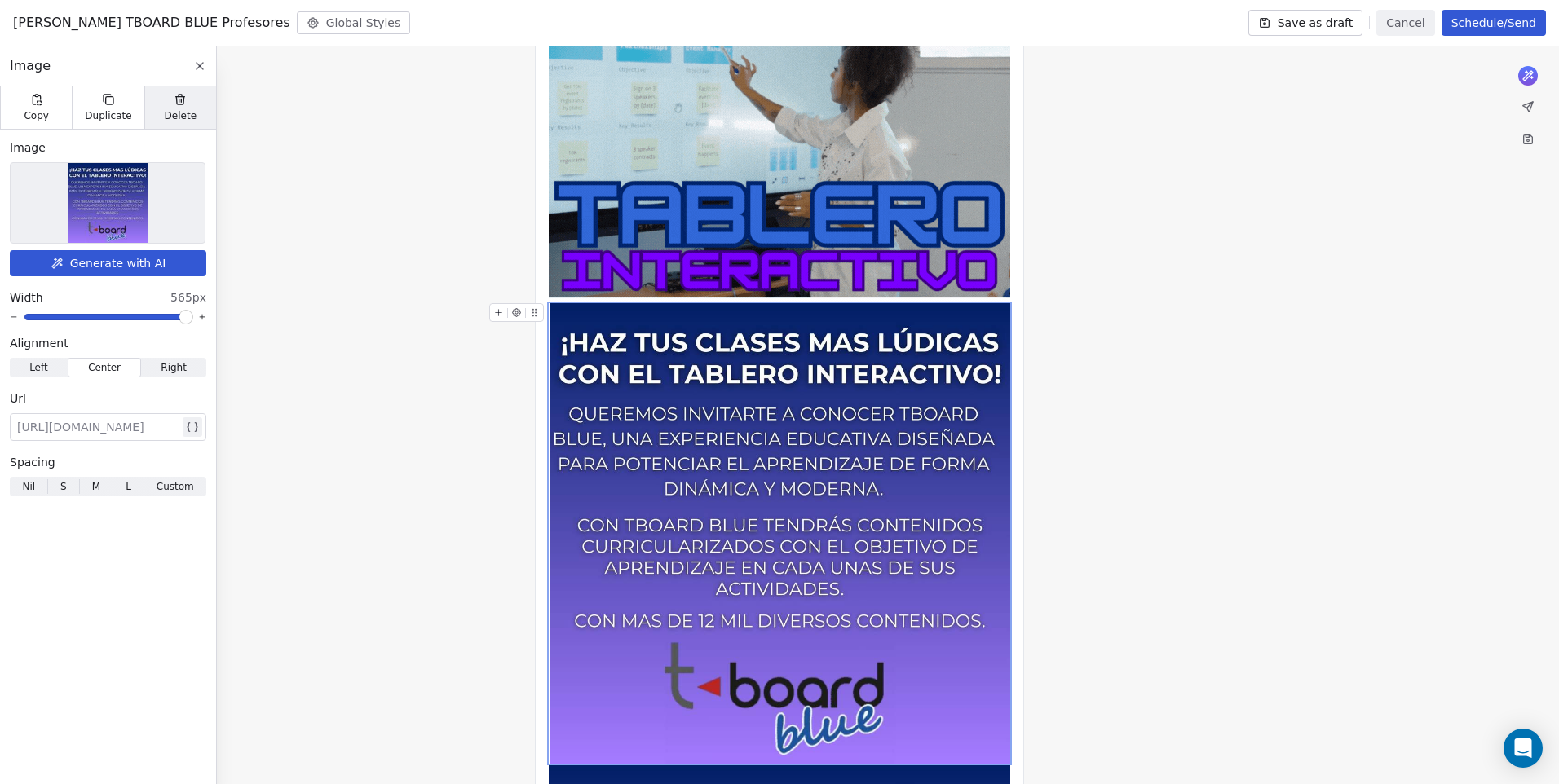
click at [177, 102] on icon at bounding box center [180, 100] width 8 height 8
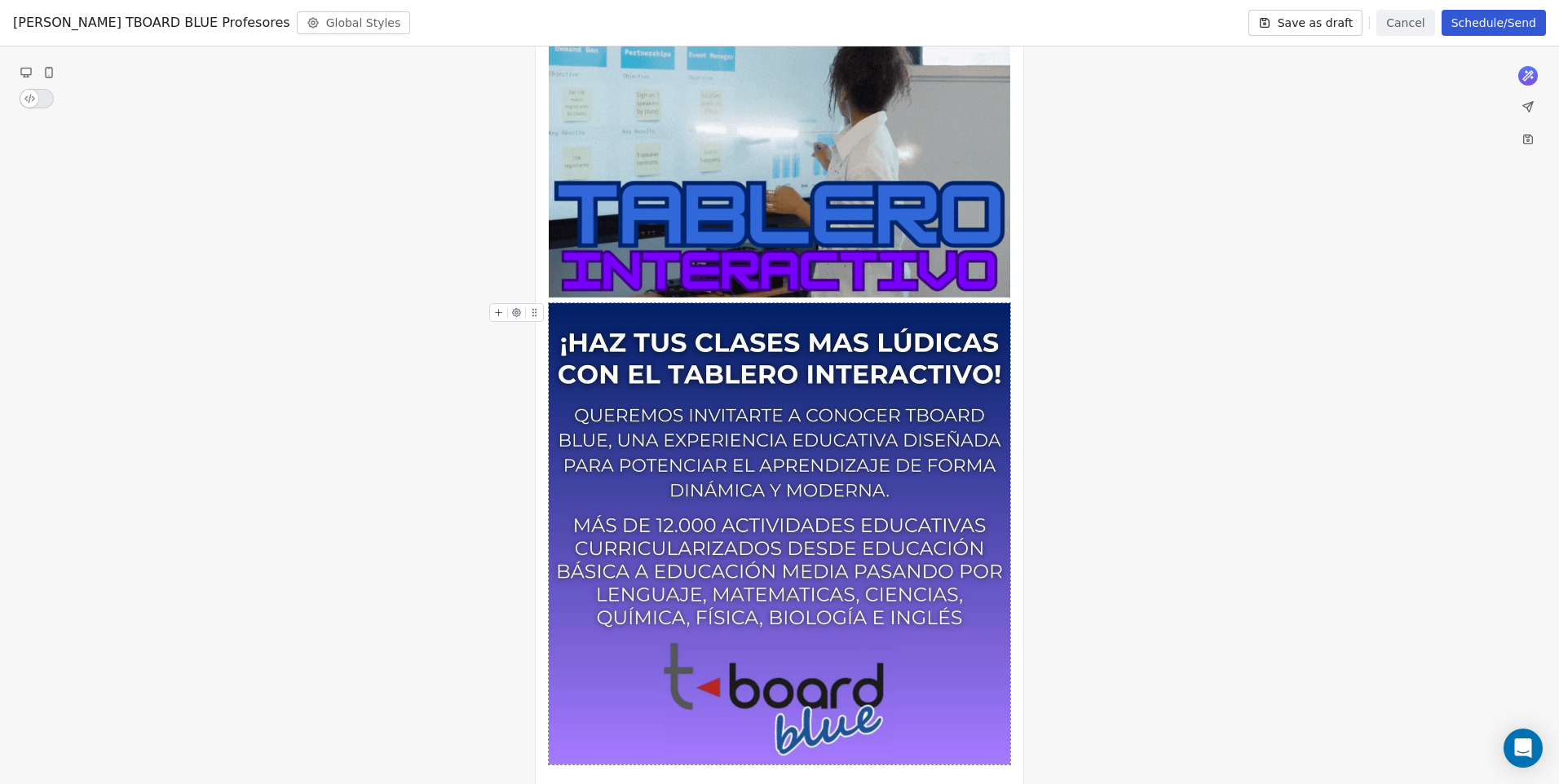
click at [1092, 436] on div "**********" at bounding box center [779, 542] width 1559 height 1180
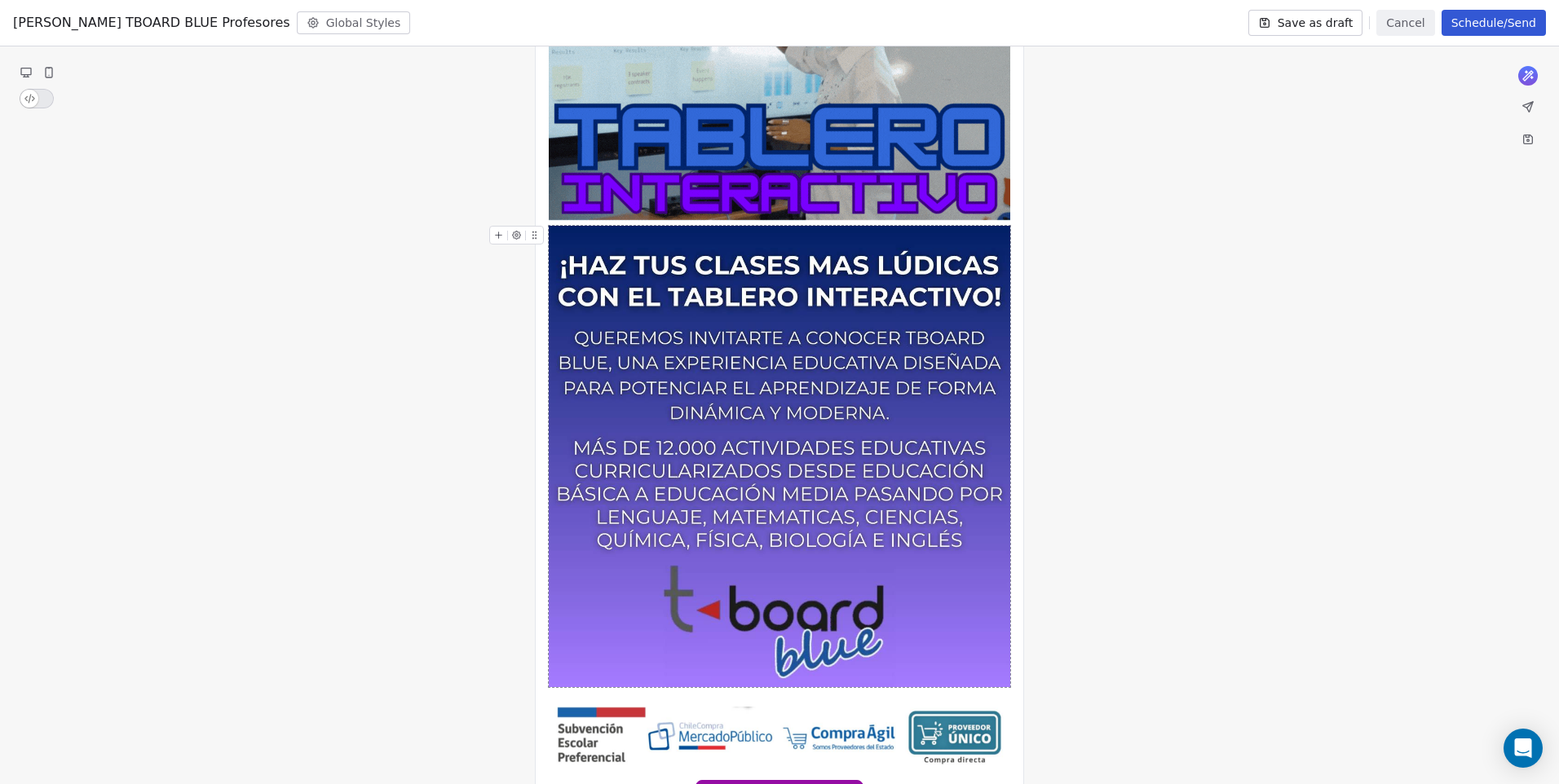
scroll to position [275, 0]
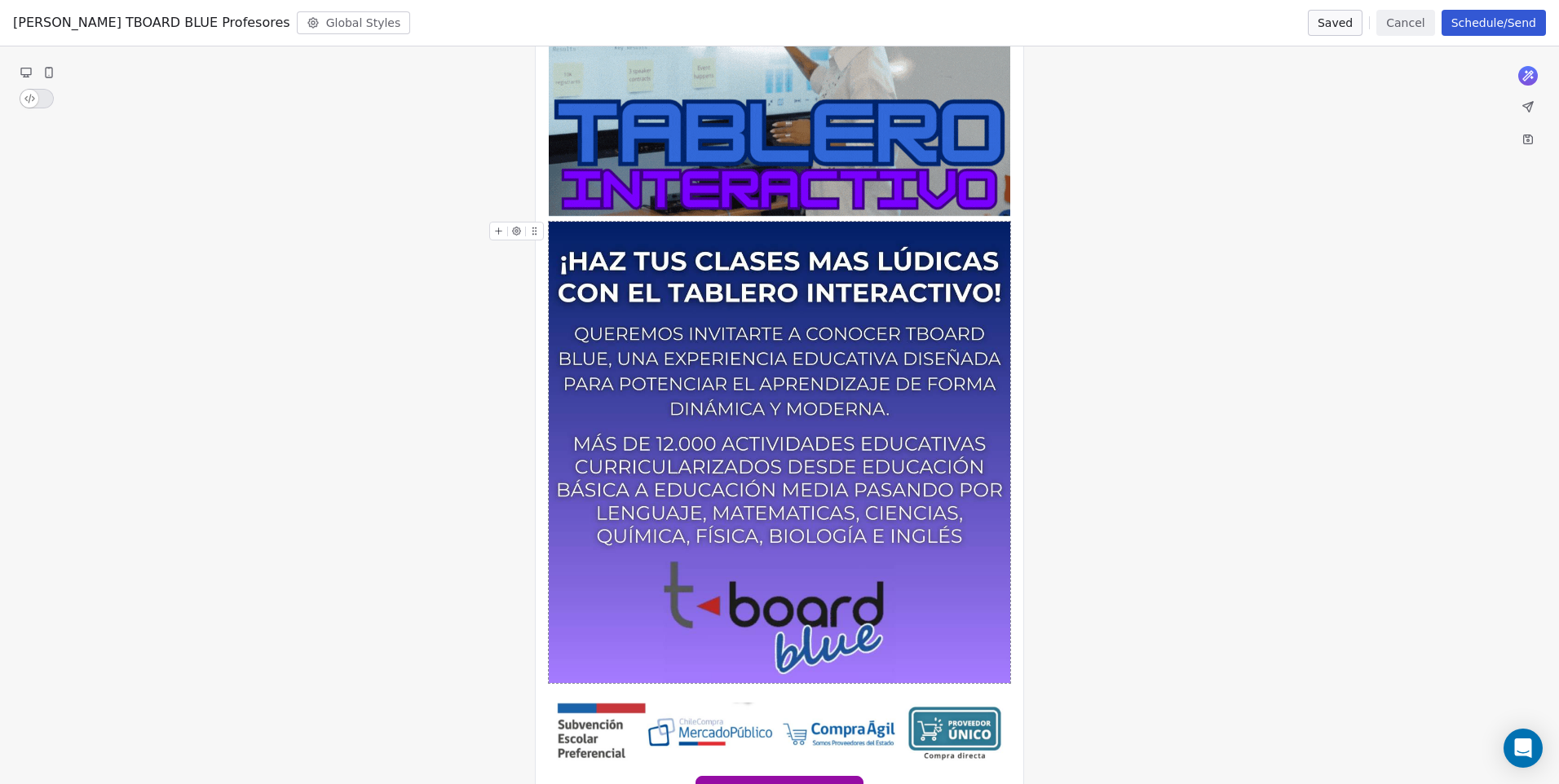
click at [605, 440] on img at bounding box center [779, 452] width 462 height 461
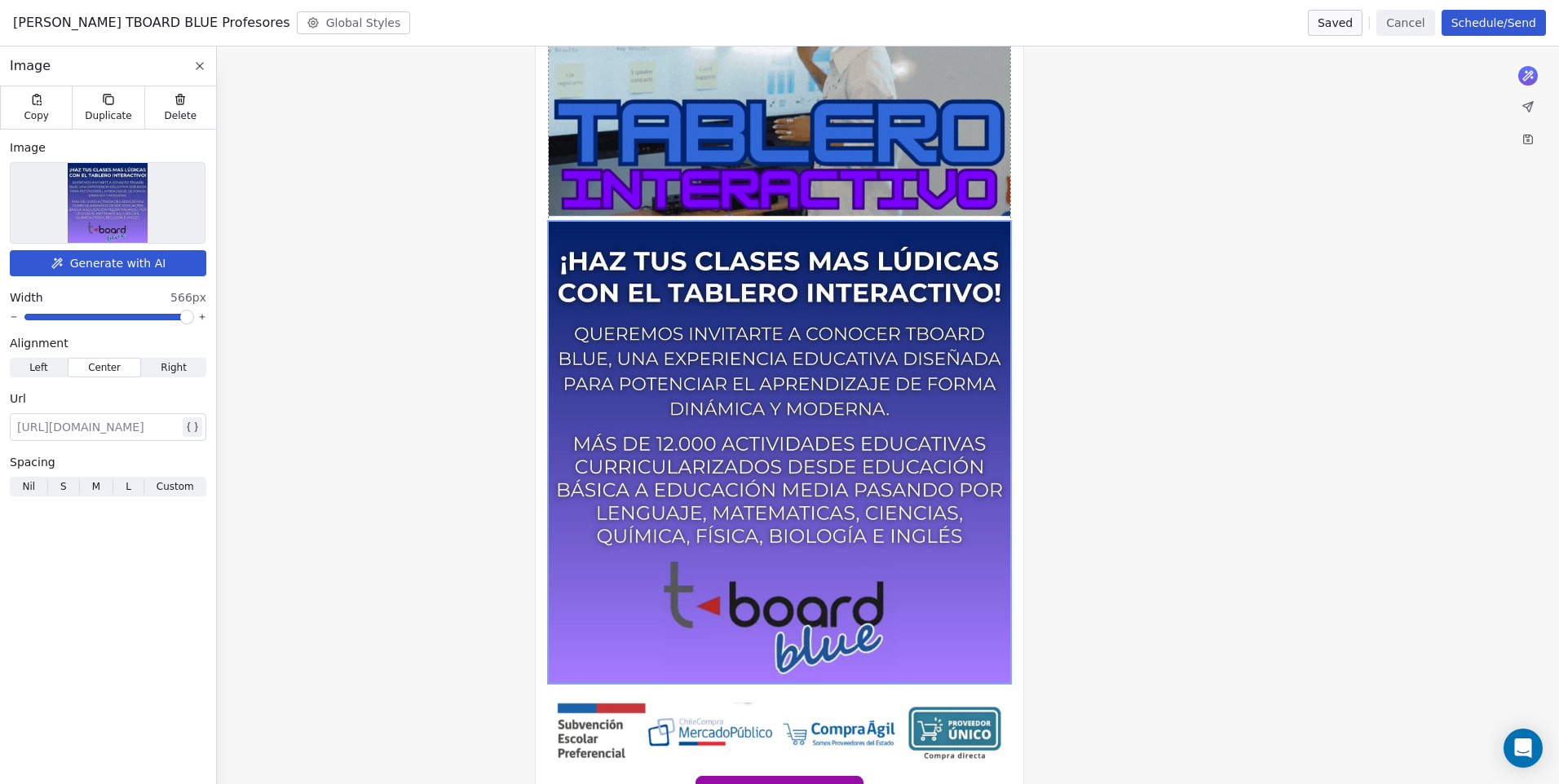
click at [651, 387] on img at bounding box center [779, 452] width 462 height 461
click at [499, 229] on icon at bounding box center [499, 232] width 0 height 7
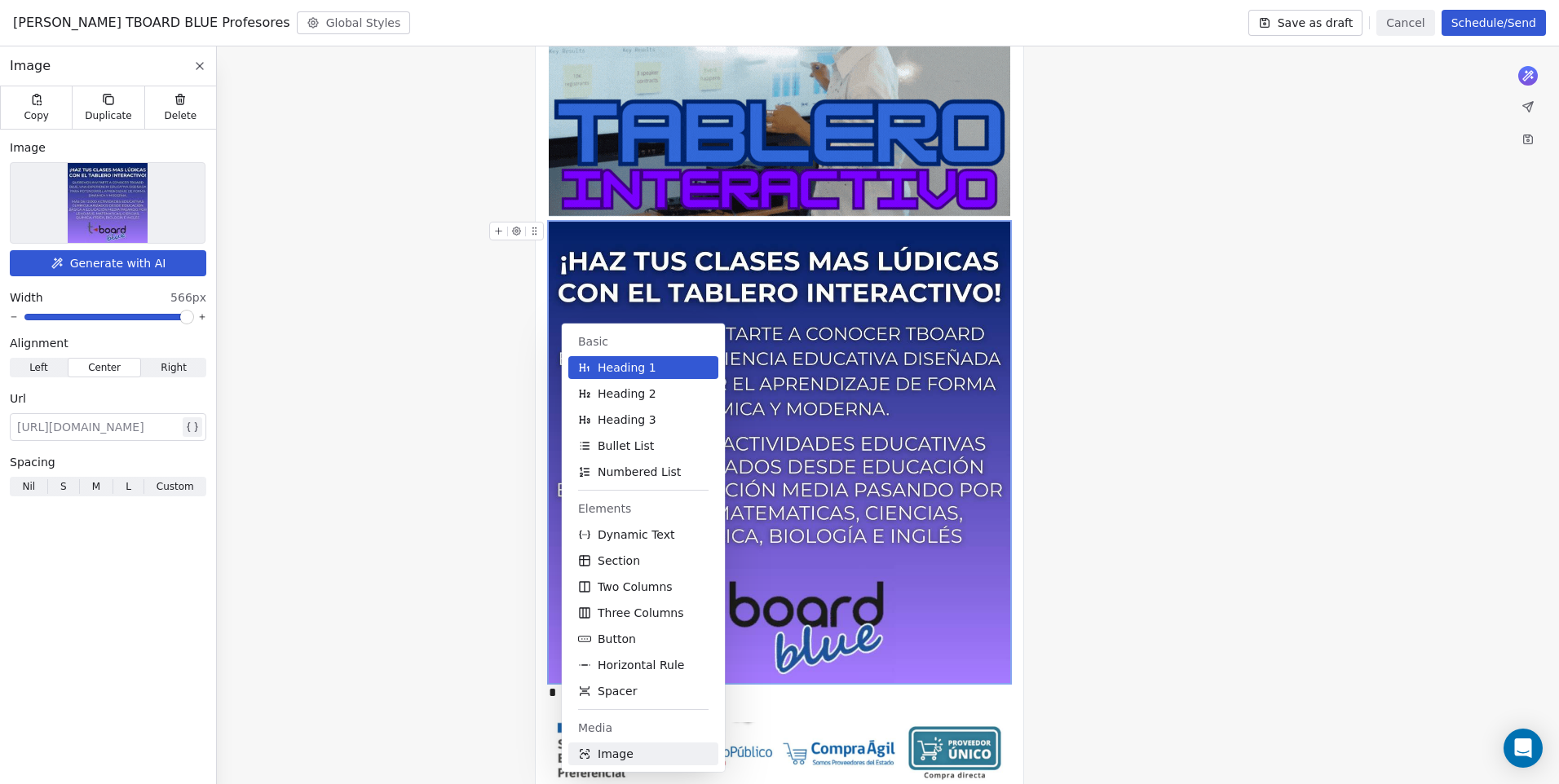
click at [619, 749] on span "Image" at bounding box center [616, 754] width 36 height 16
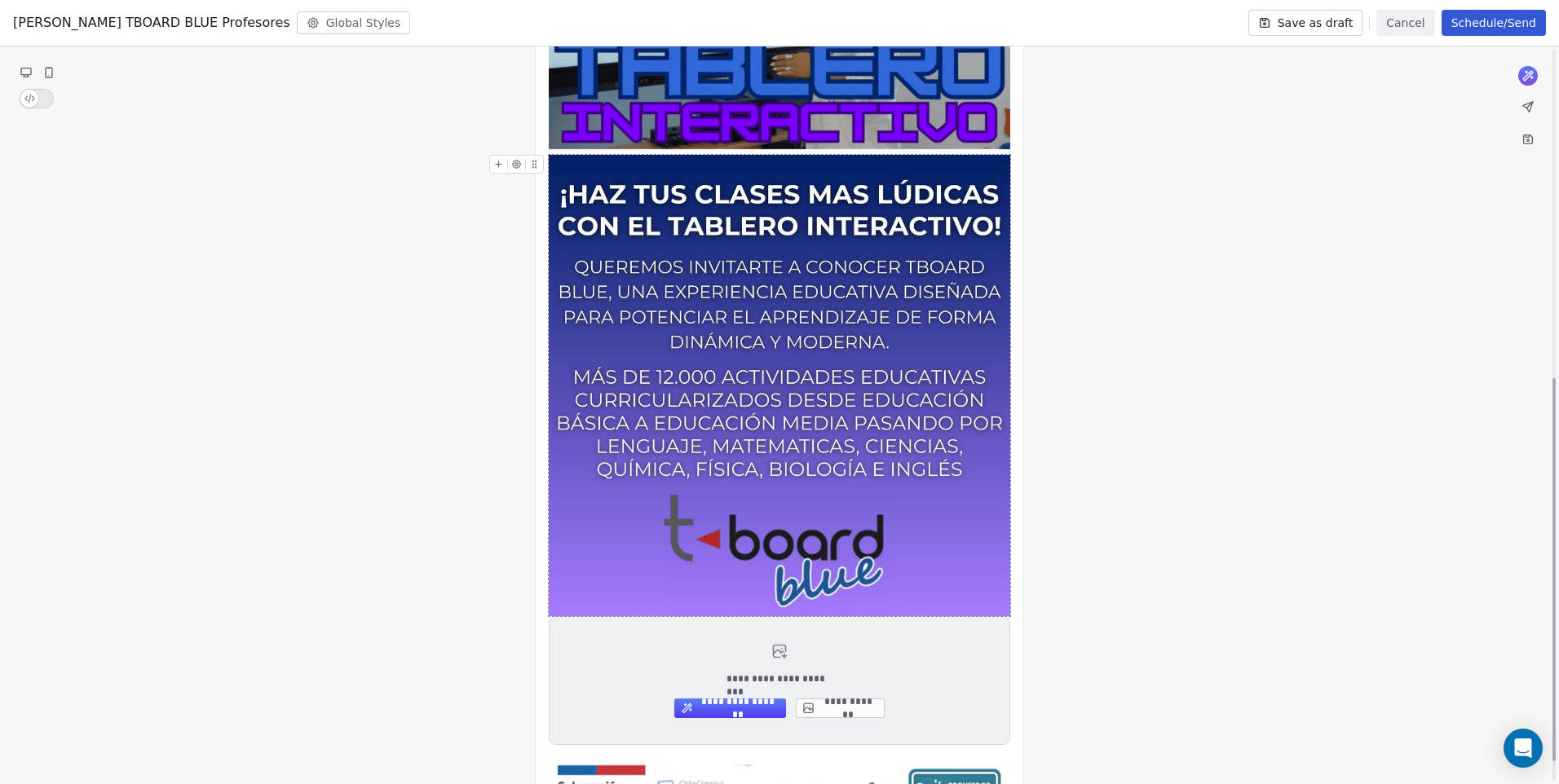
scroll to position [632, 0]
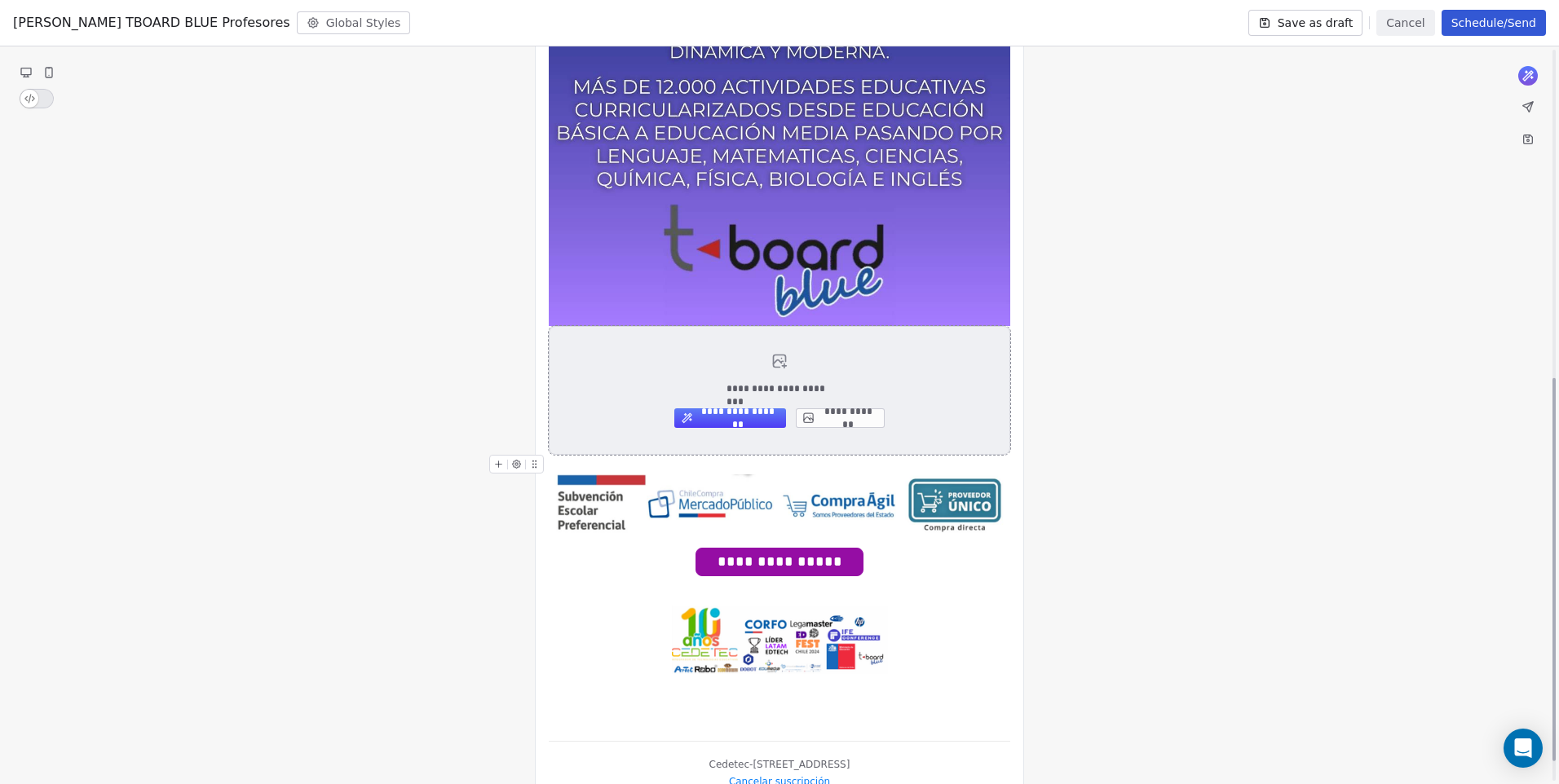
click at [881, 415] on button "**********" at bounding box center [839, 417] width 89 height 20
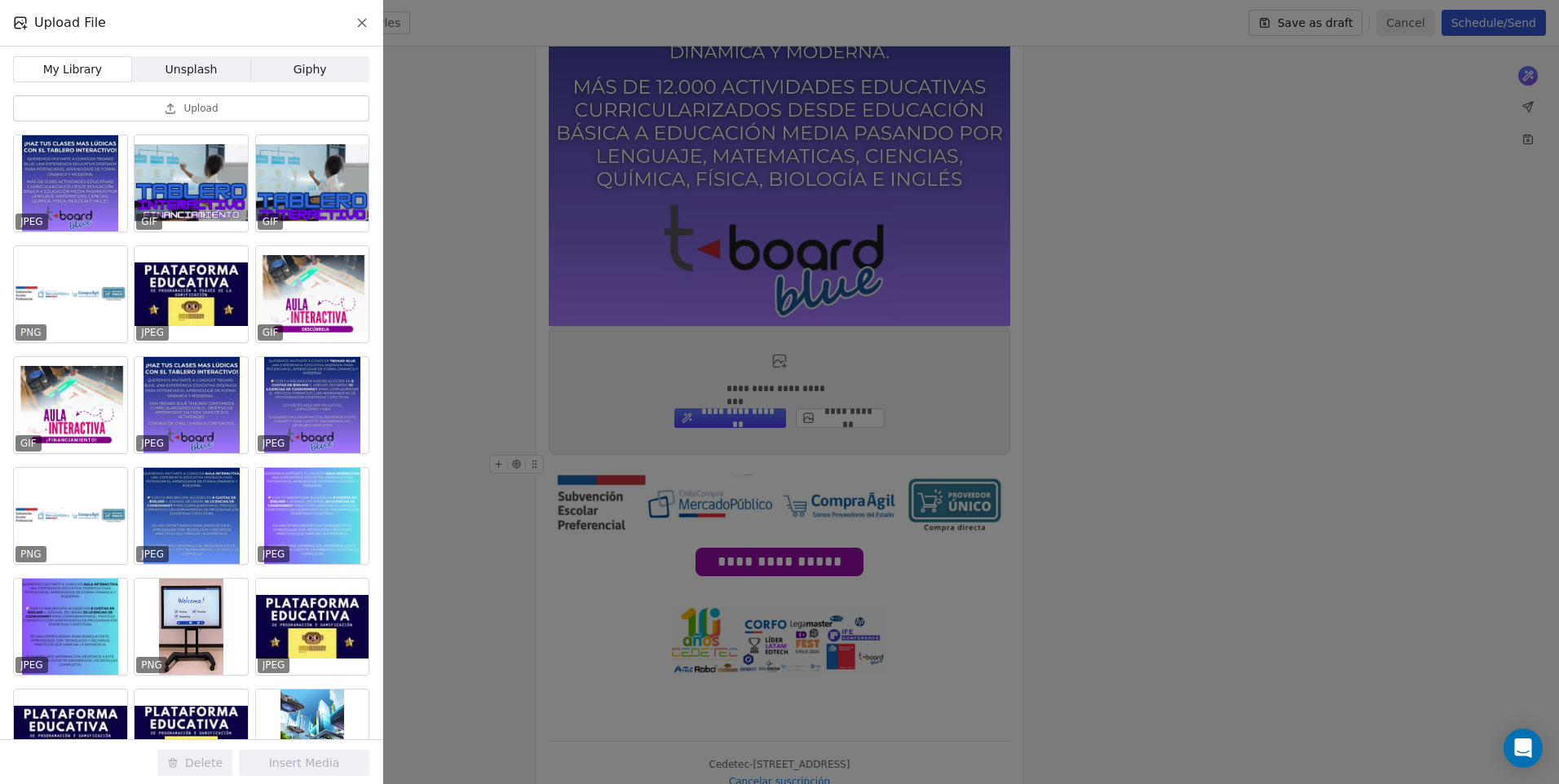
click at [143, 116] on button "Upload" at bounding box center [191, 109] width 356 height 26
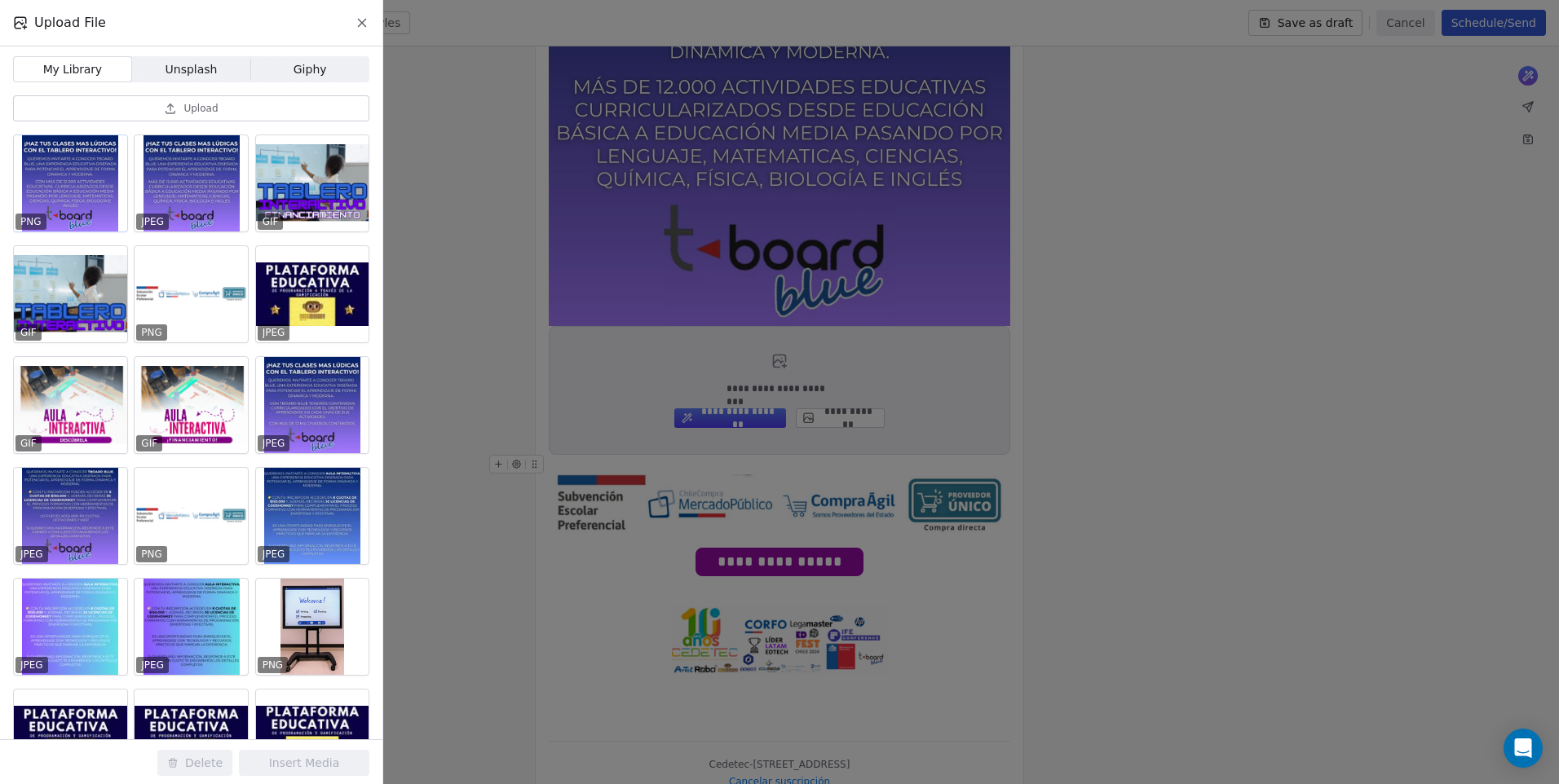
click at [92, 200] on div at bounding box center [70, 184] width 113 height 97
click at [320, 764] on button "Insert Media" at bounding box center [304, 762] width 130 height 26
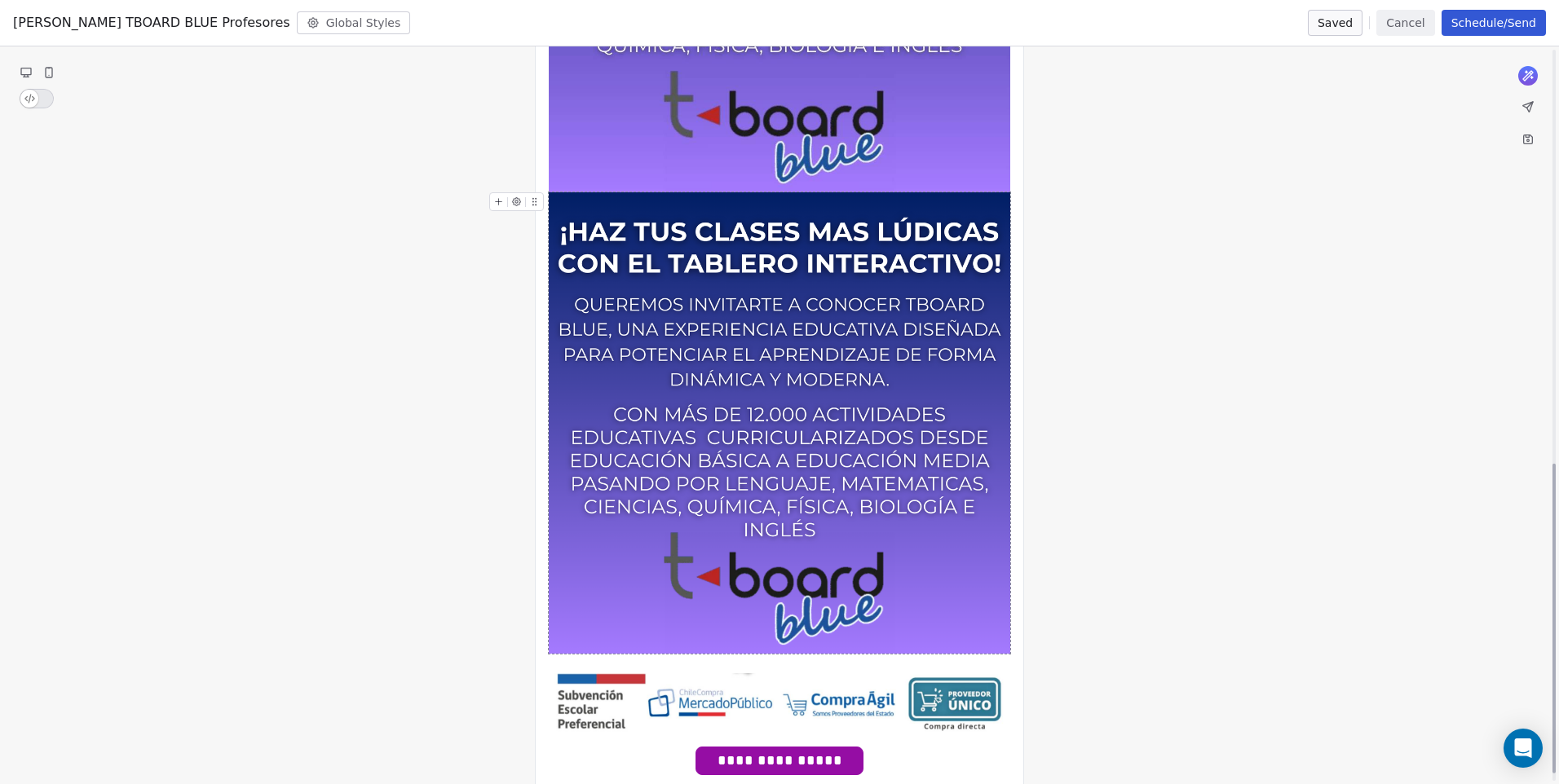
scroll to position [1003, 0]
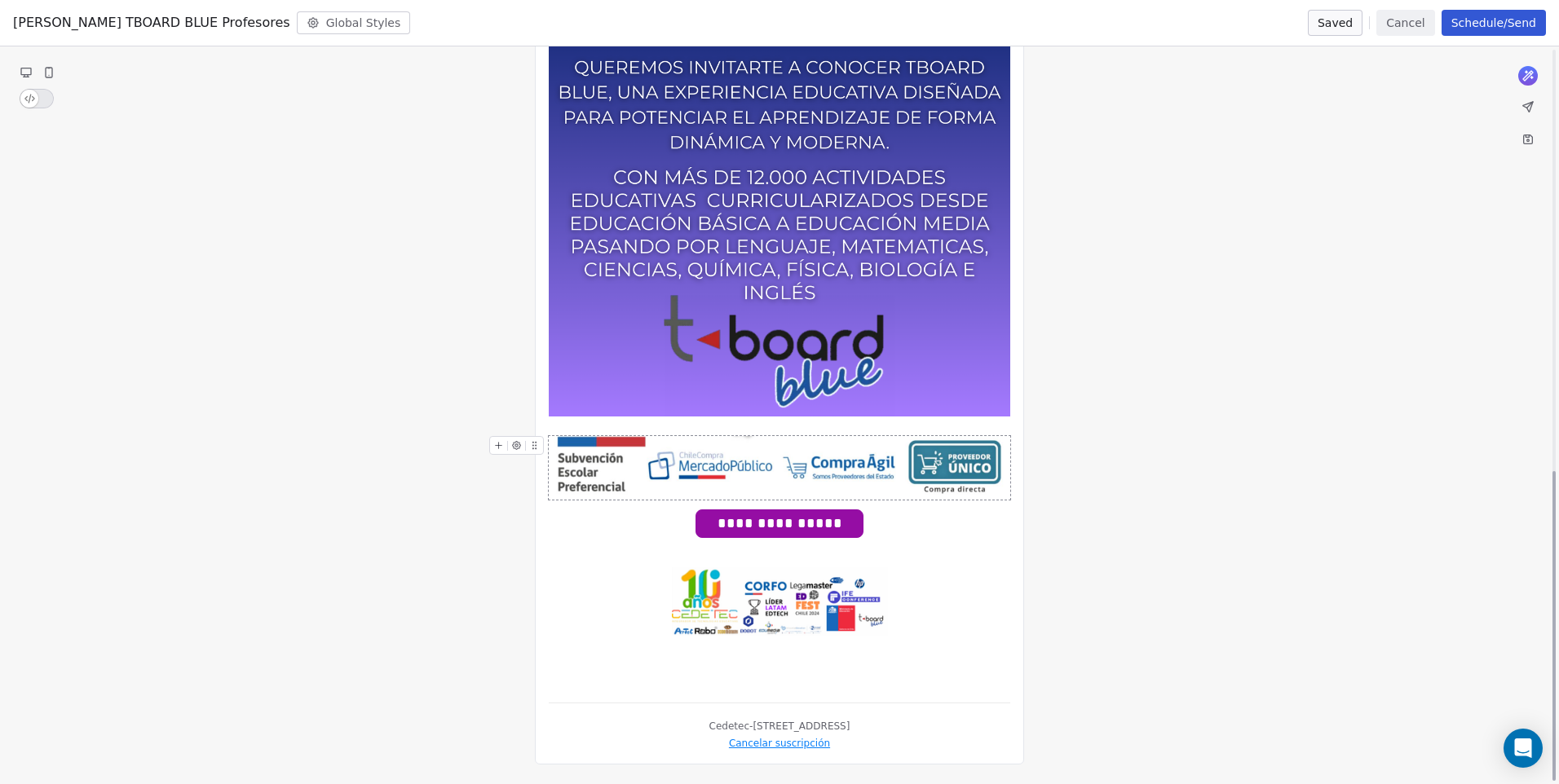
click at [759, 462] on img at bounding box center [780, 468] width 461 height 64
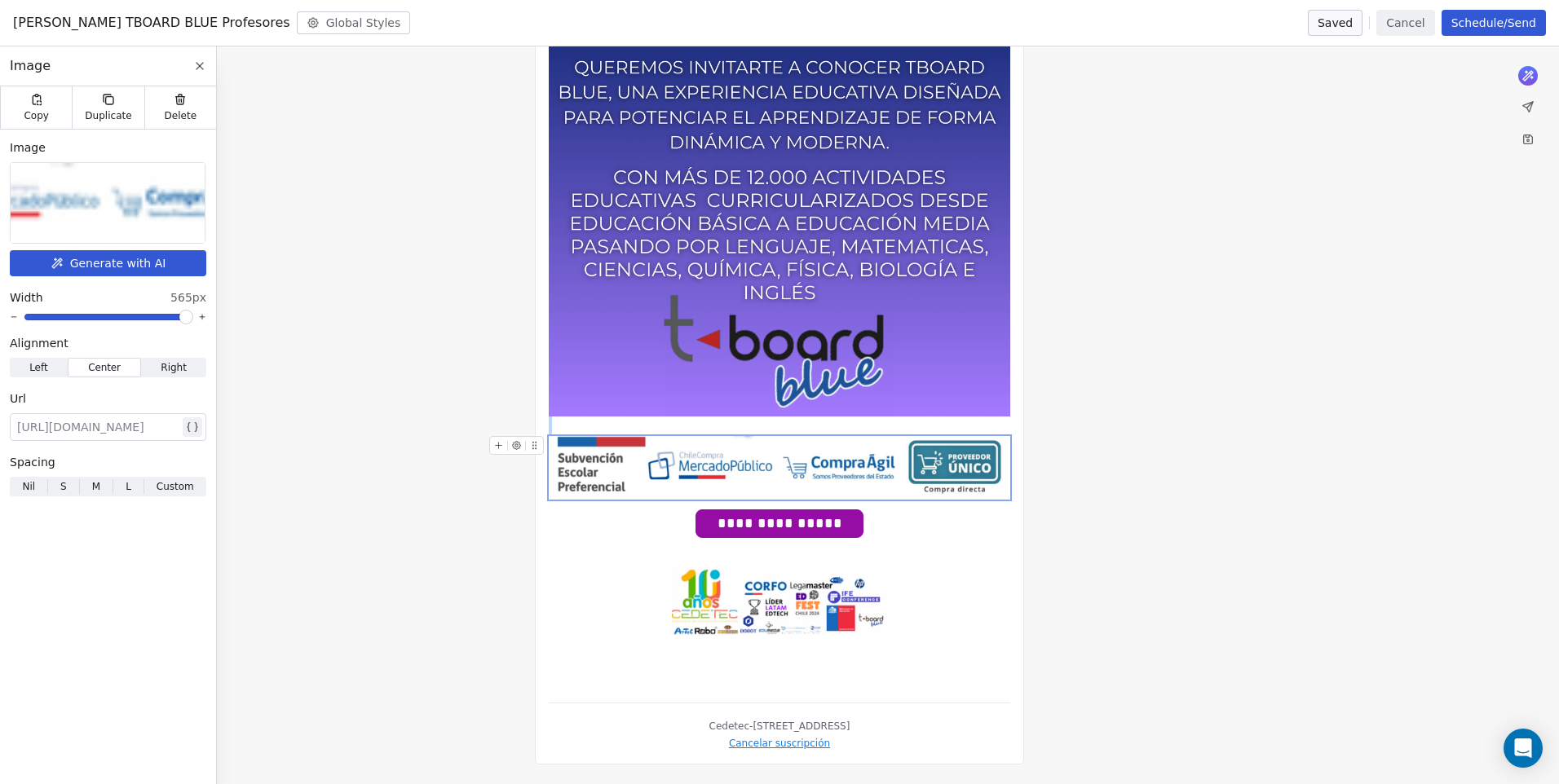
click at [496, 442] on icon at bounding box center [499, 445] width 10 height 10
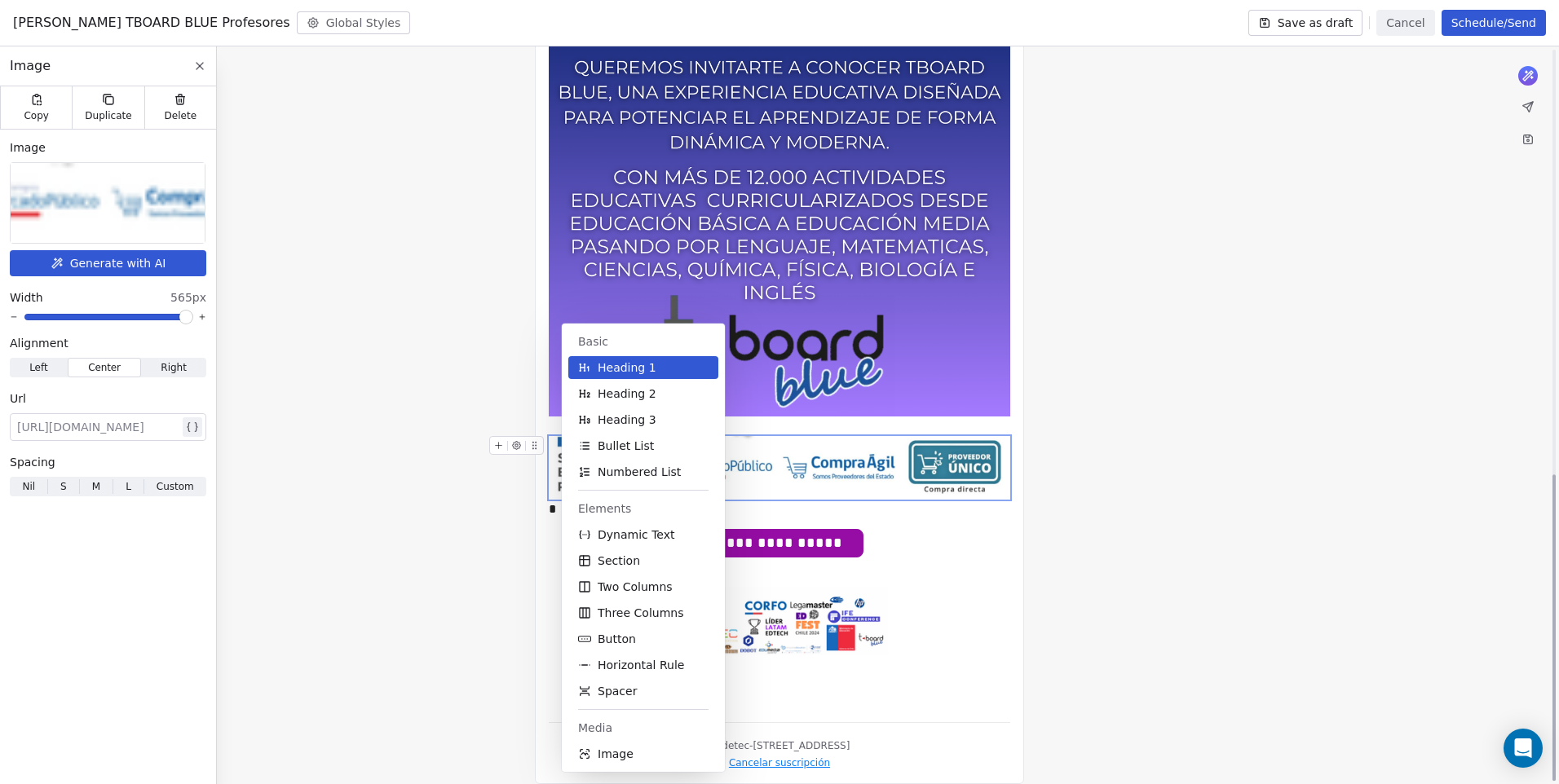
scroll to position [1023, 0]
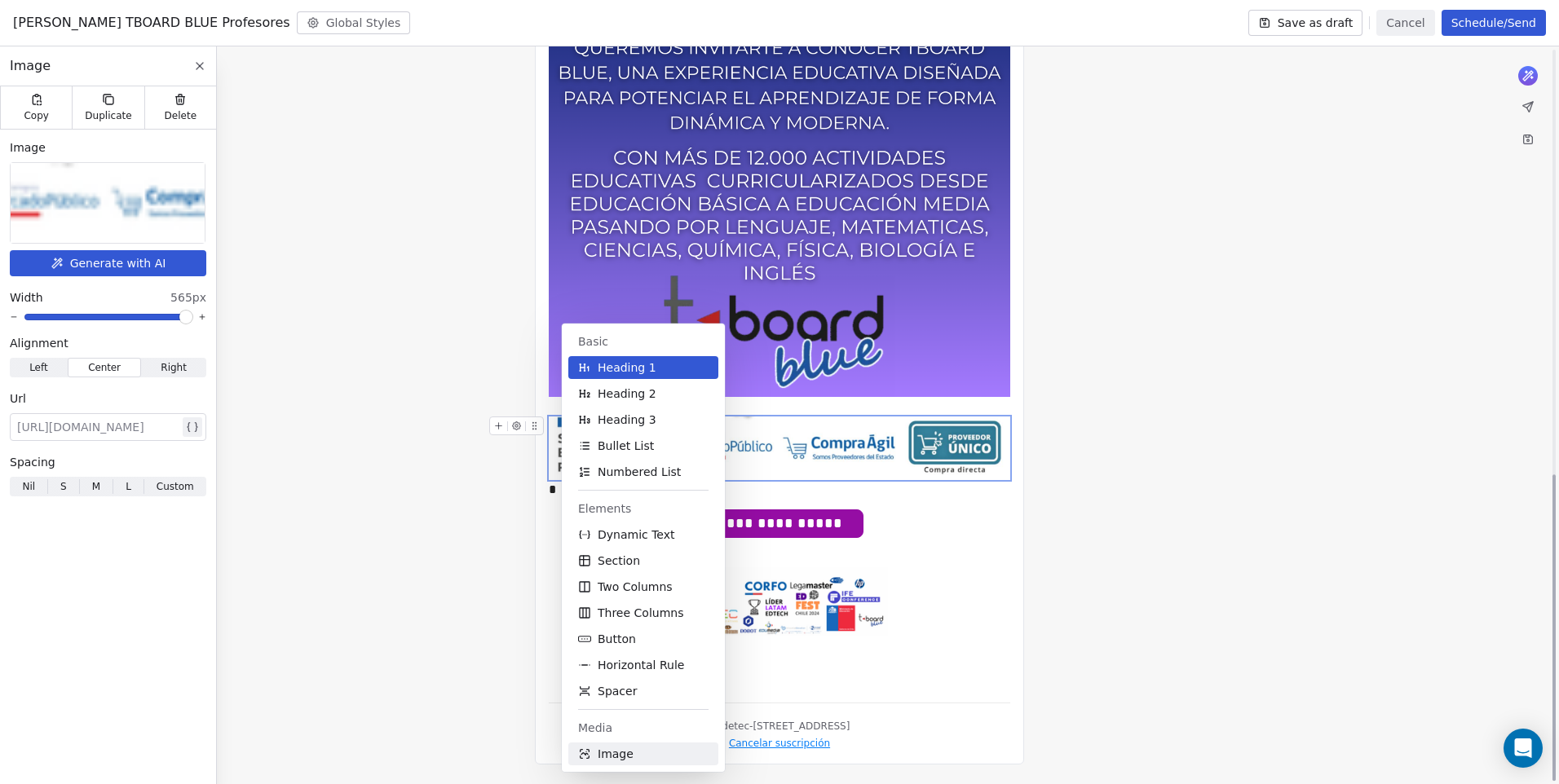
click at [610, 750] on span "Image" at bounding box center [616, 754] width 36 height 16
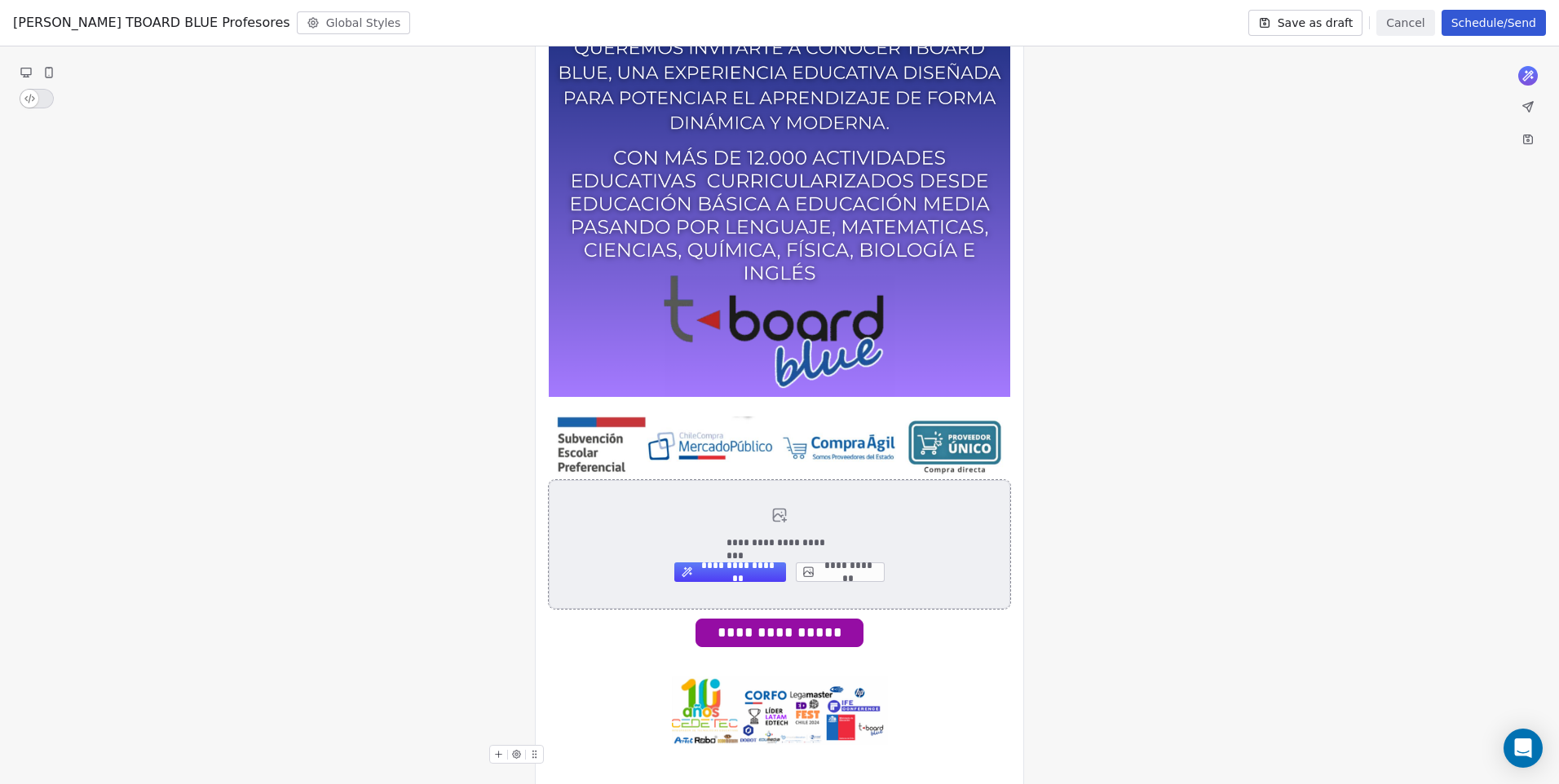
scroll to position [972, 0]
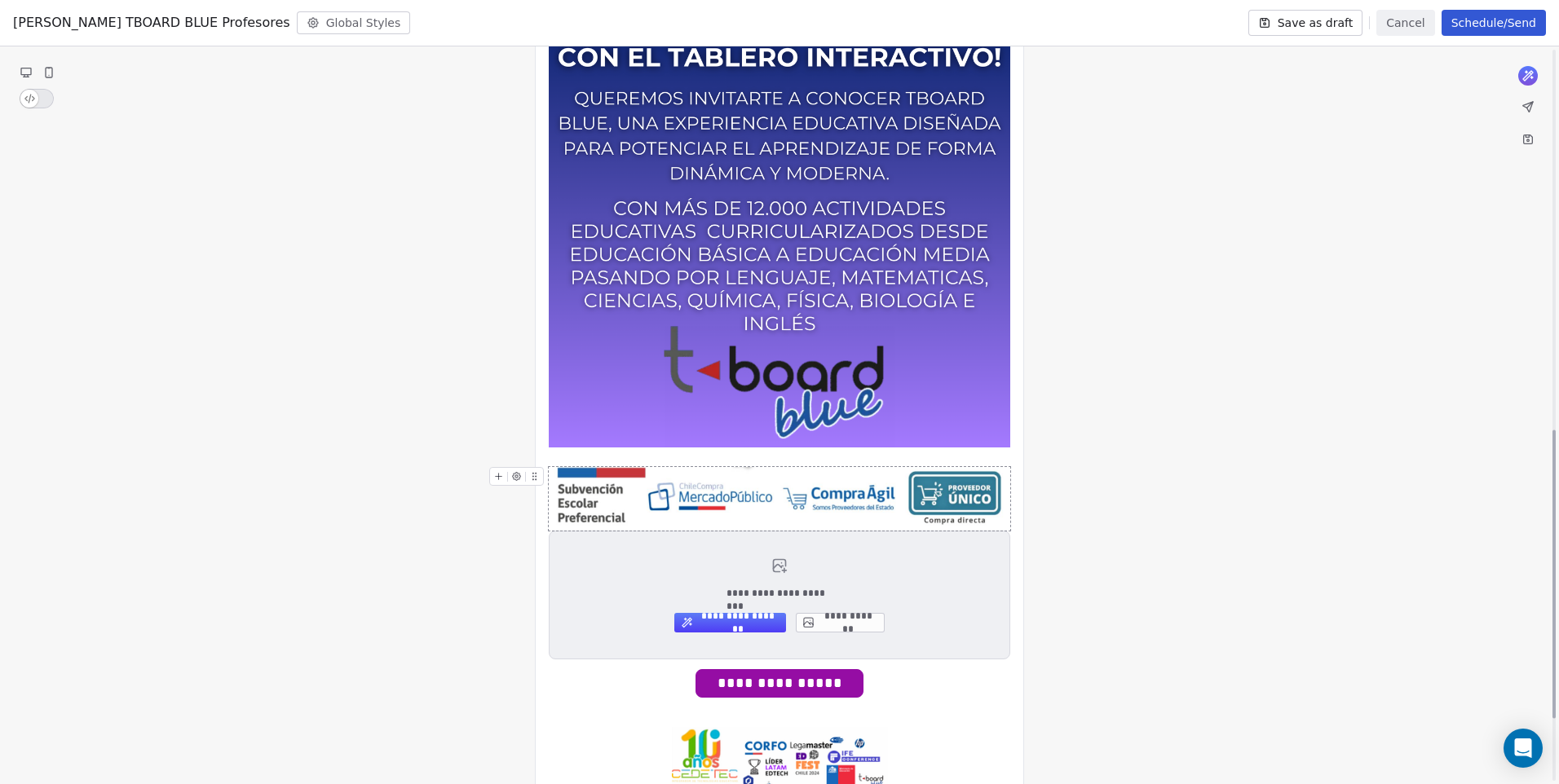
click at [652, 484] on img at bounding box center [780, 499] width 461 height 64
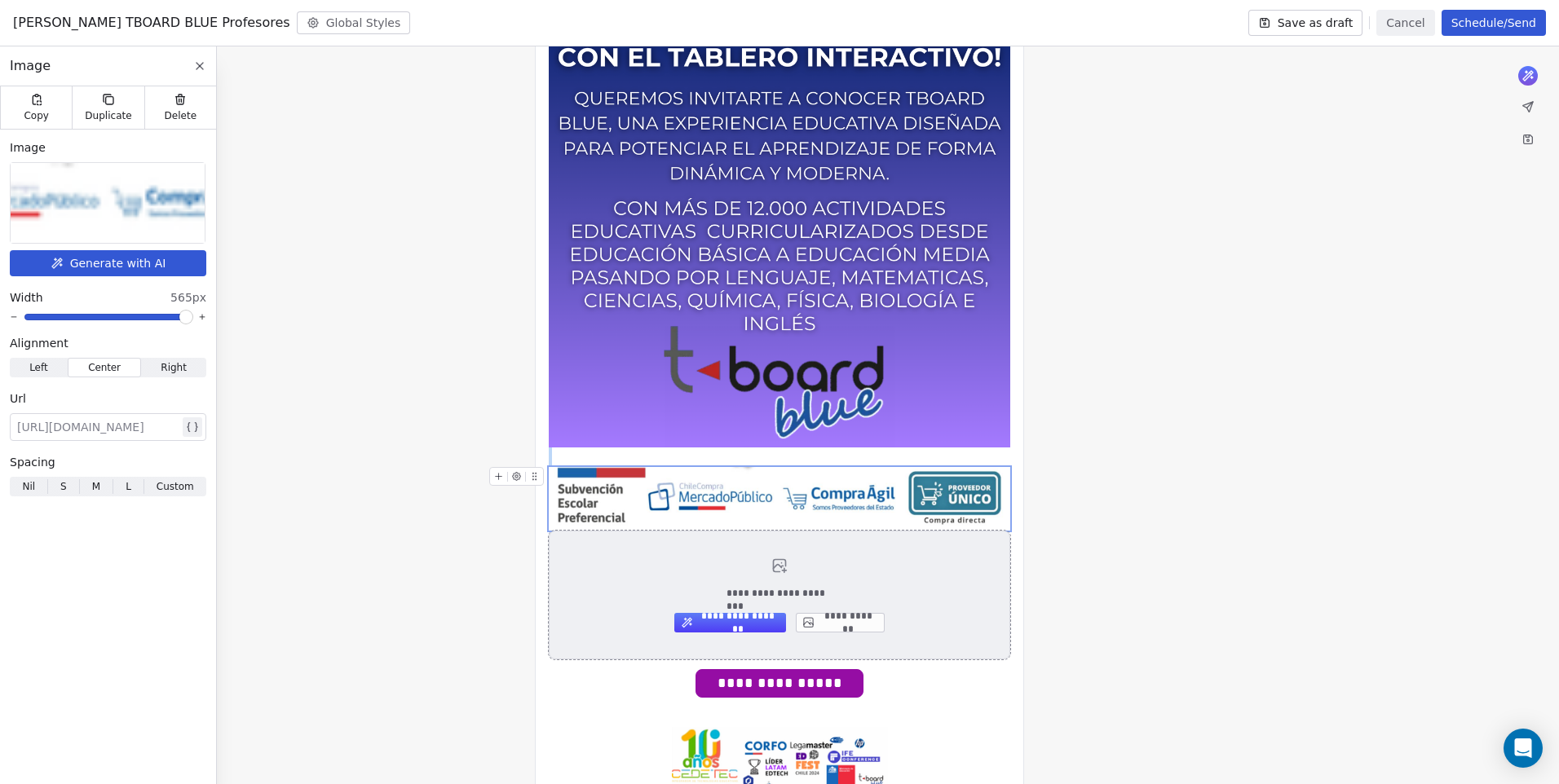
click at [834, 618] on button "**********" at bounding box center [839, 623] width 89 height 20
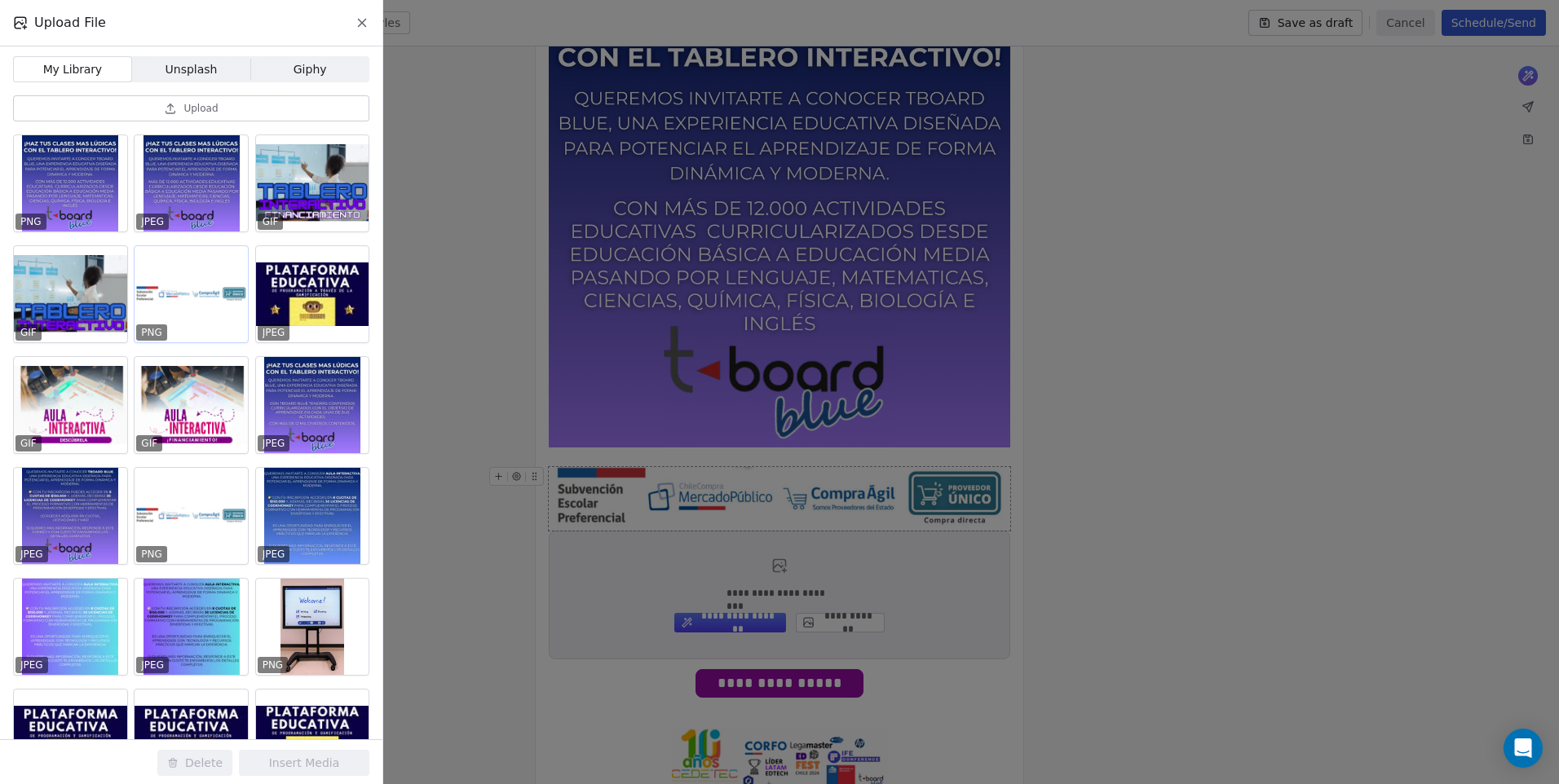
click at [179, 307] on div at bounding box center [191, 294] width 113 height 97
click at [300, 764] on button "Insert Media" at bounding box center [304, 762] width 130 height 26
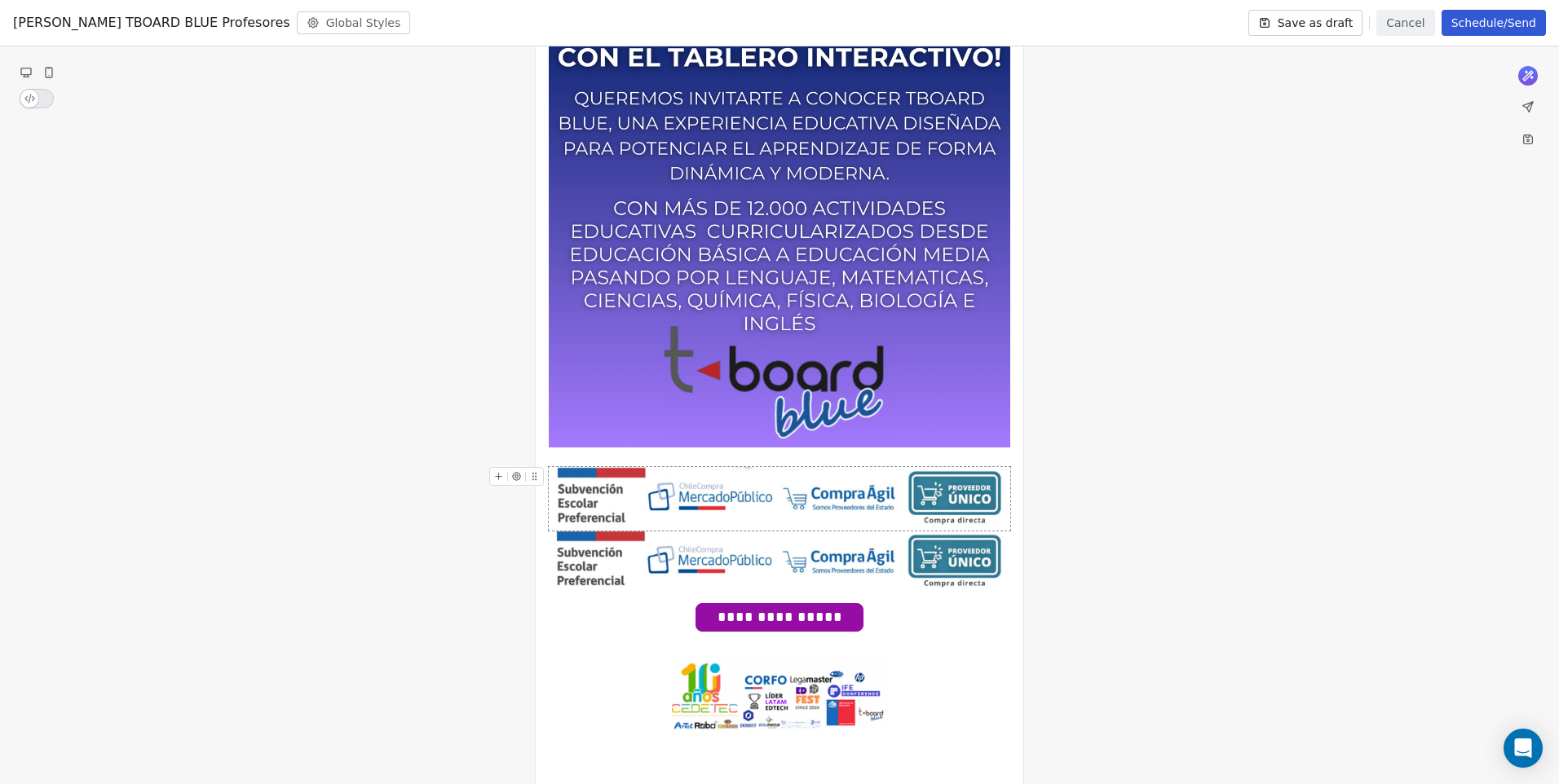
click at [818, 486] on img at bounding box center [780, 499] width 461 height 64
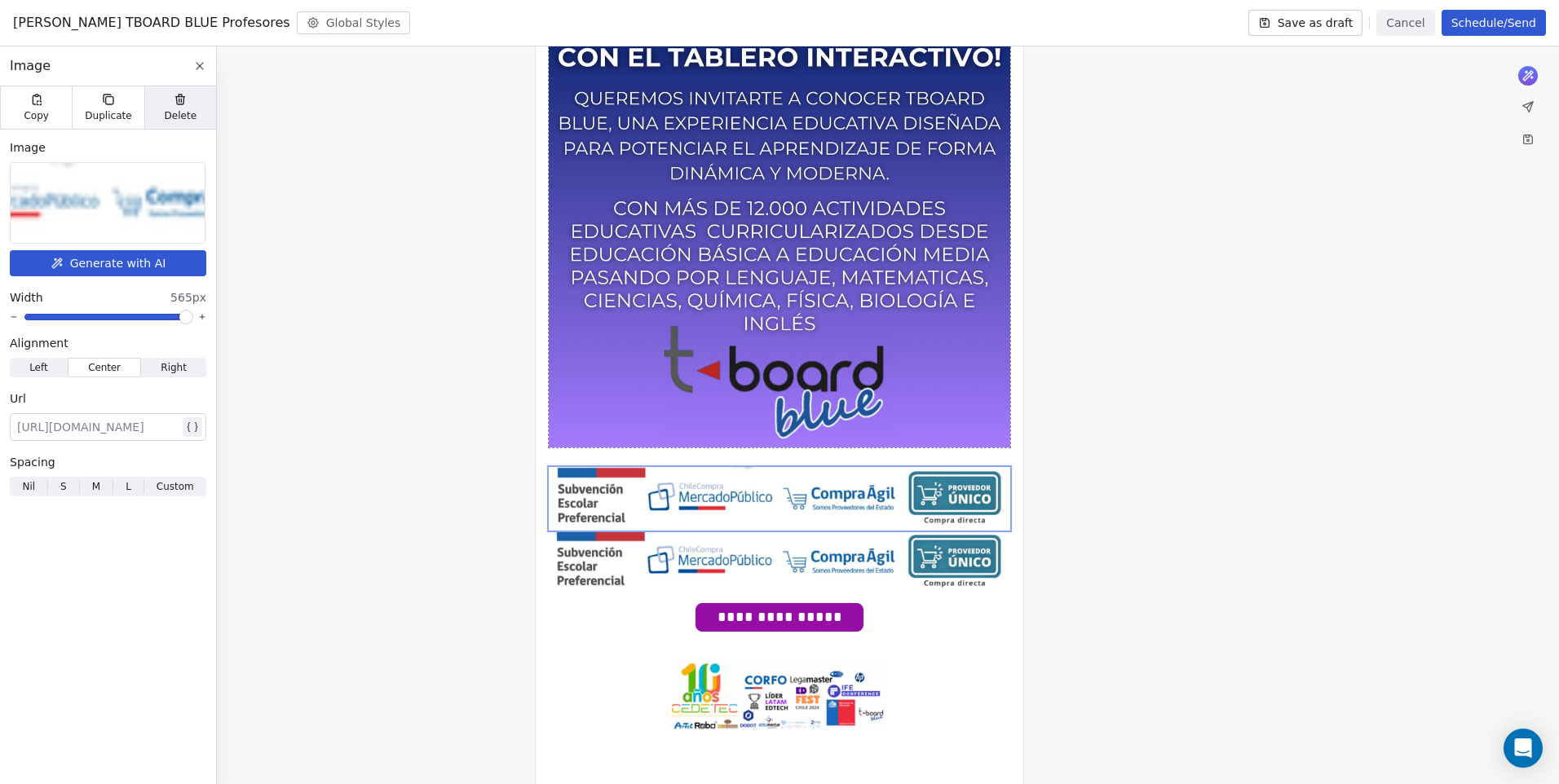
click at [197, 99] on div "Delete" at bounding box center [179, 107] width 72 height 42
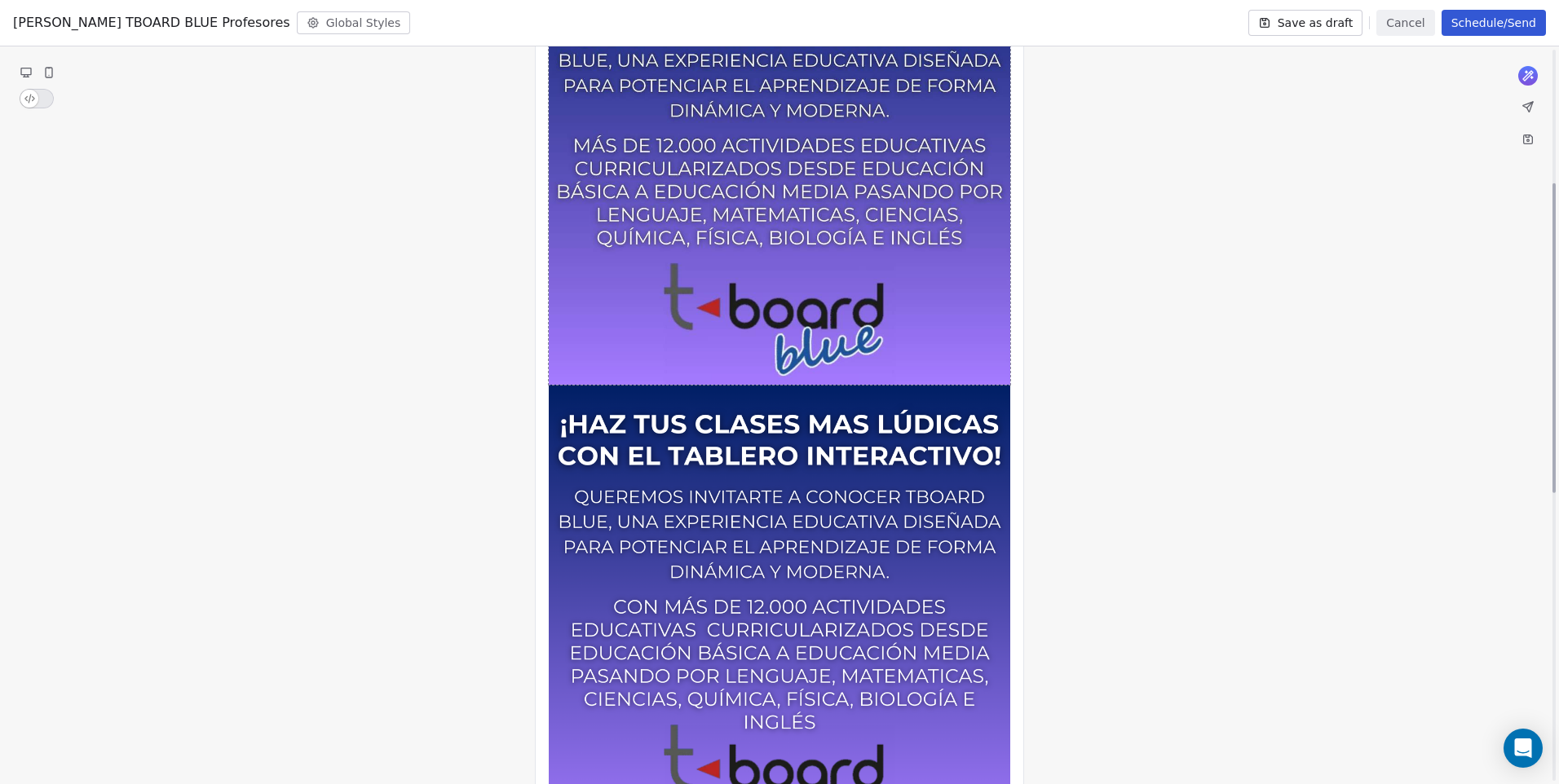
scroll to position [239, 0]
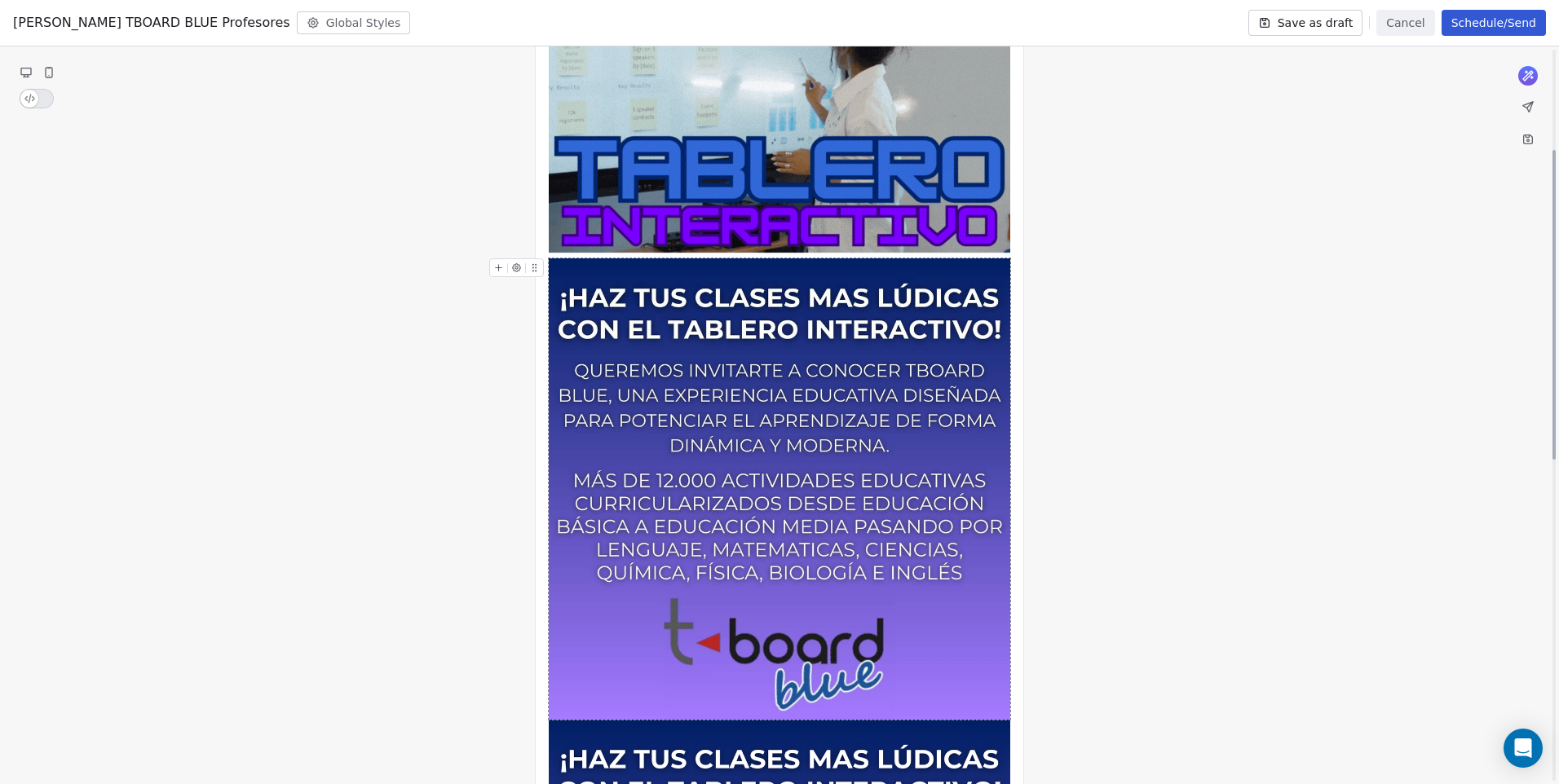
click at [771, 423] on img at bounding box center [779, 489] width 462 height 461
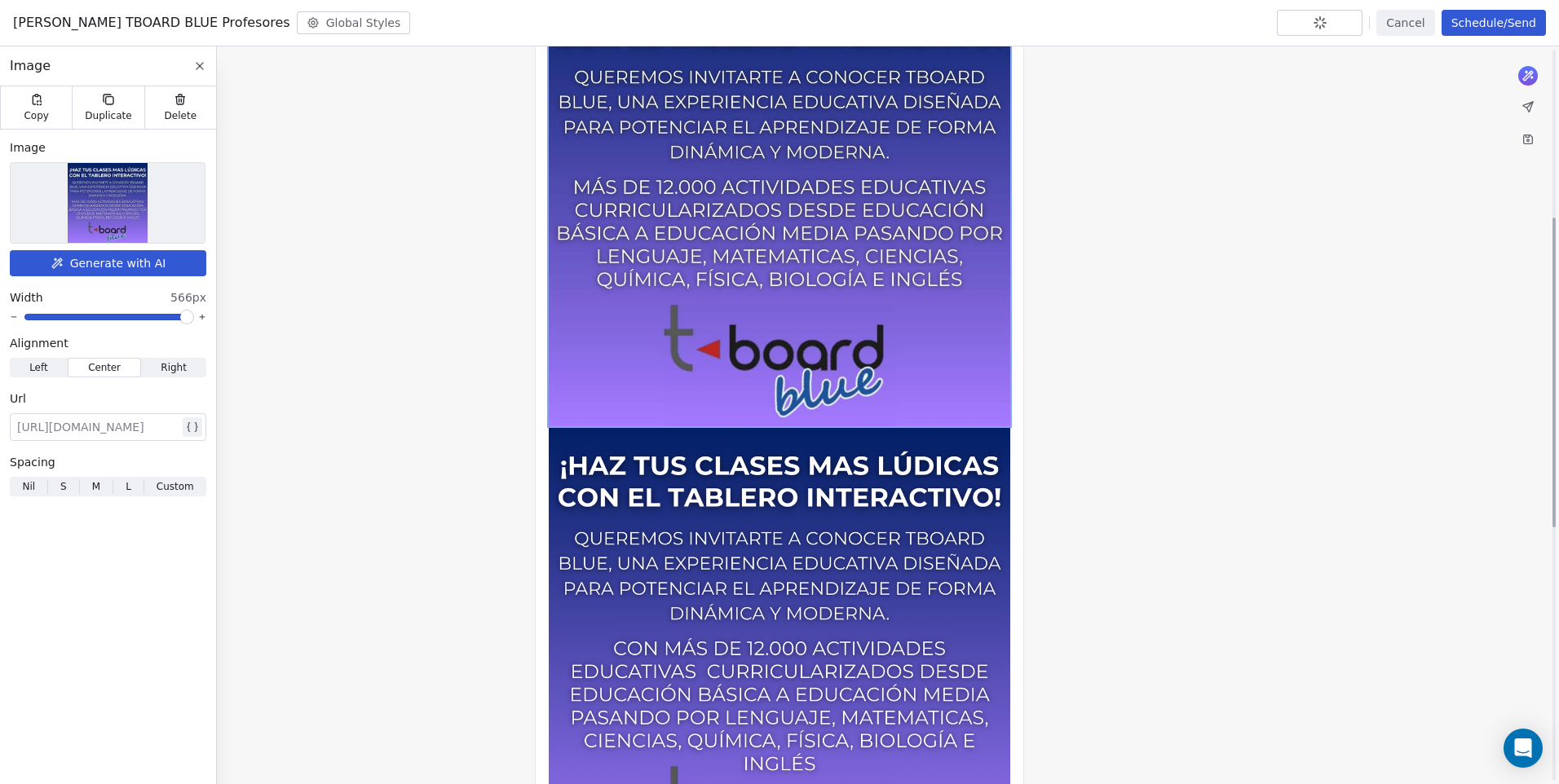
scroll to position [320, 0]
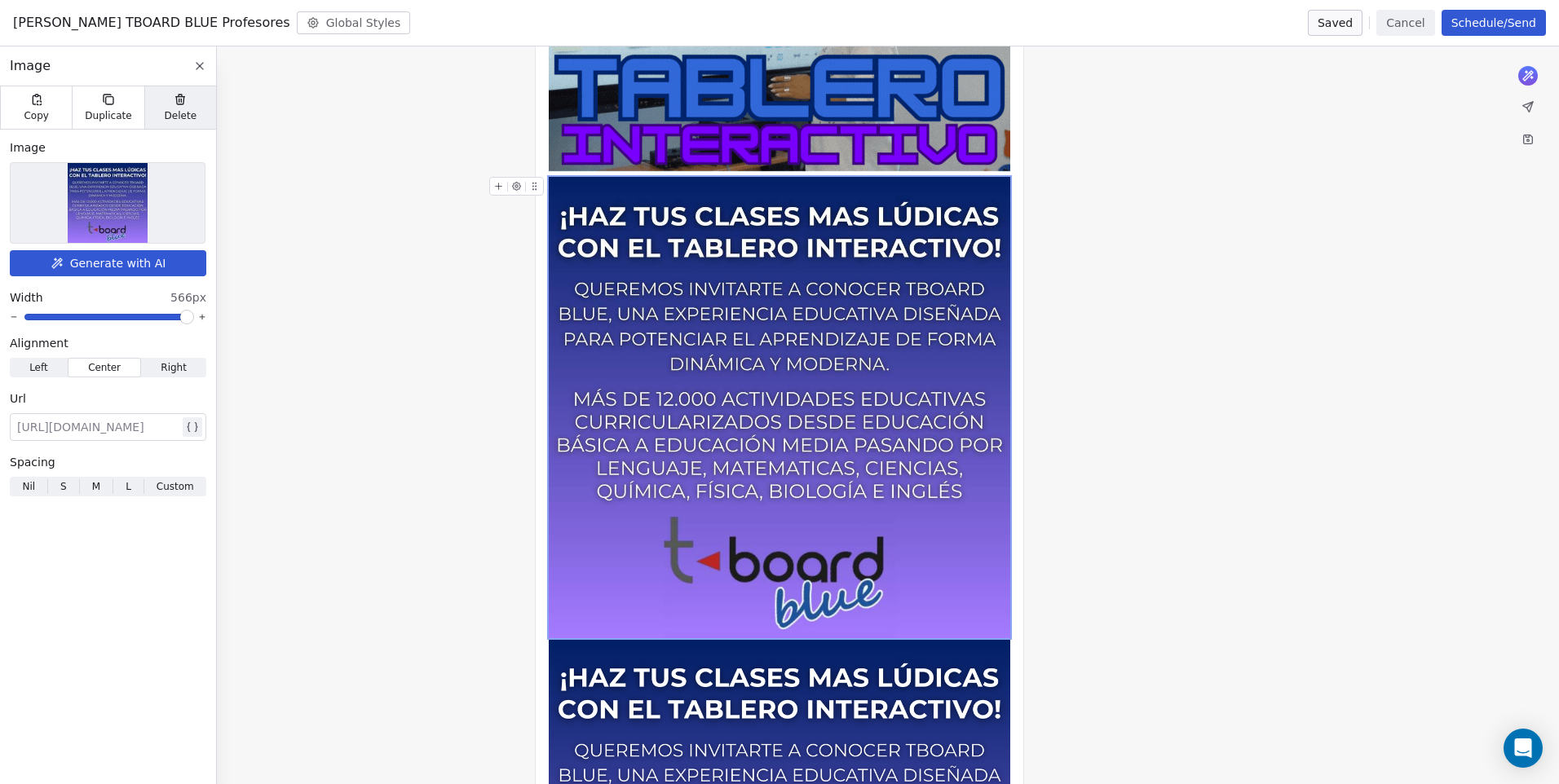
click at [173, 111] on span "Delete" at bounding box center [181, 116] width 33 height 13
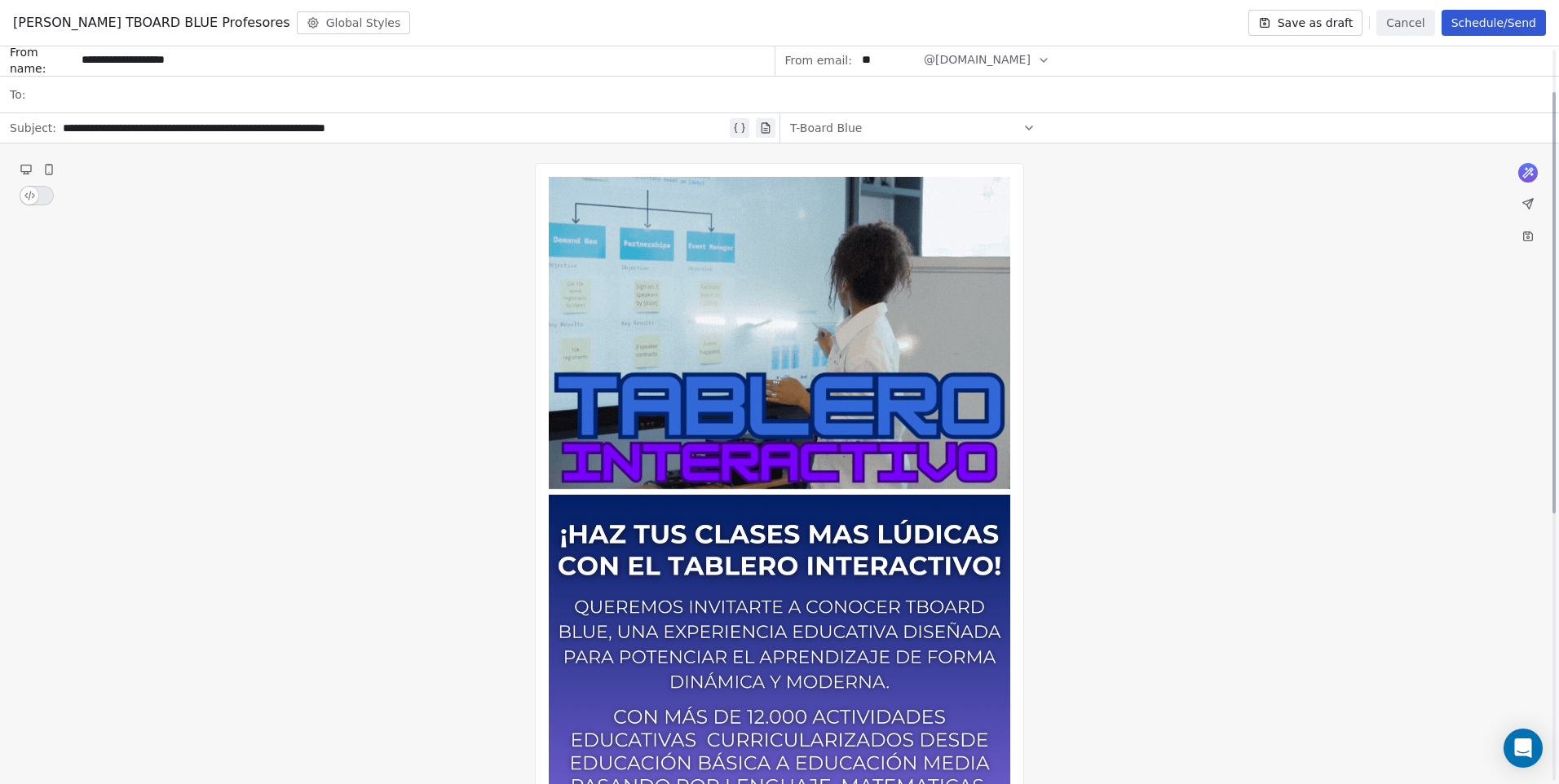
scroll to position [0, 0]
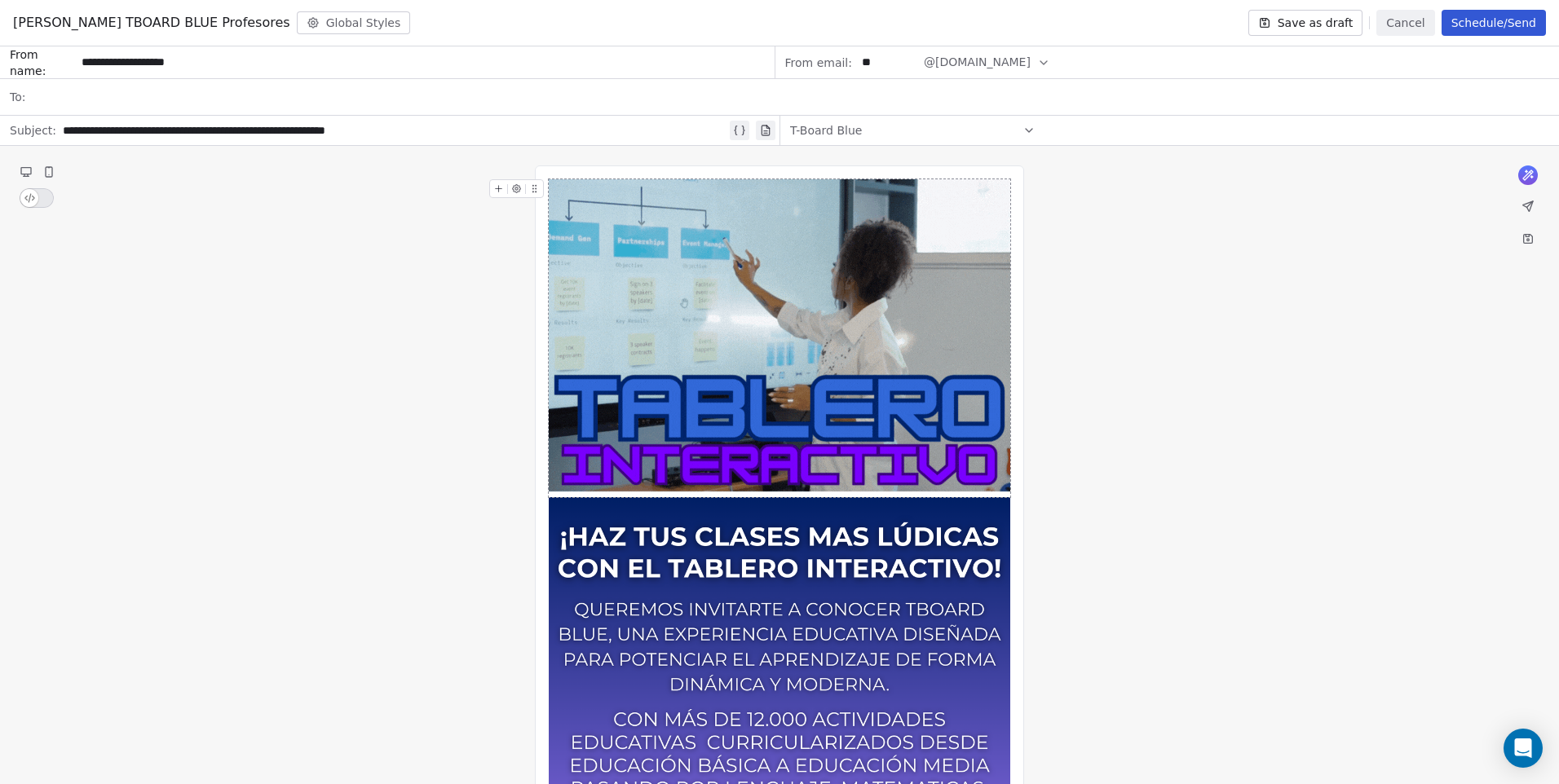
click at [1346, 22] on button "Save as draft" at bounding box center [1305, 22] width 115 height 26
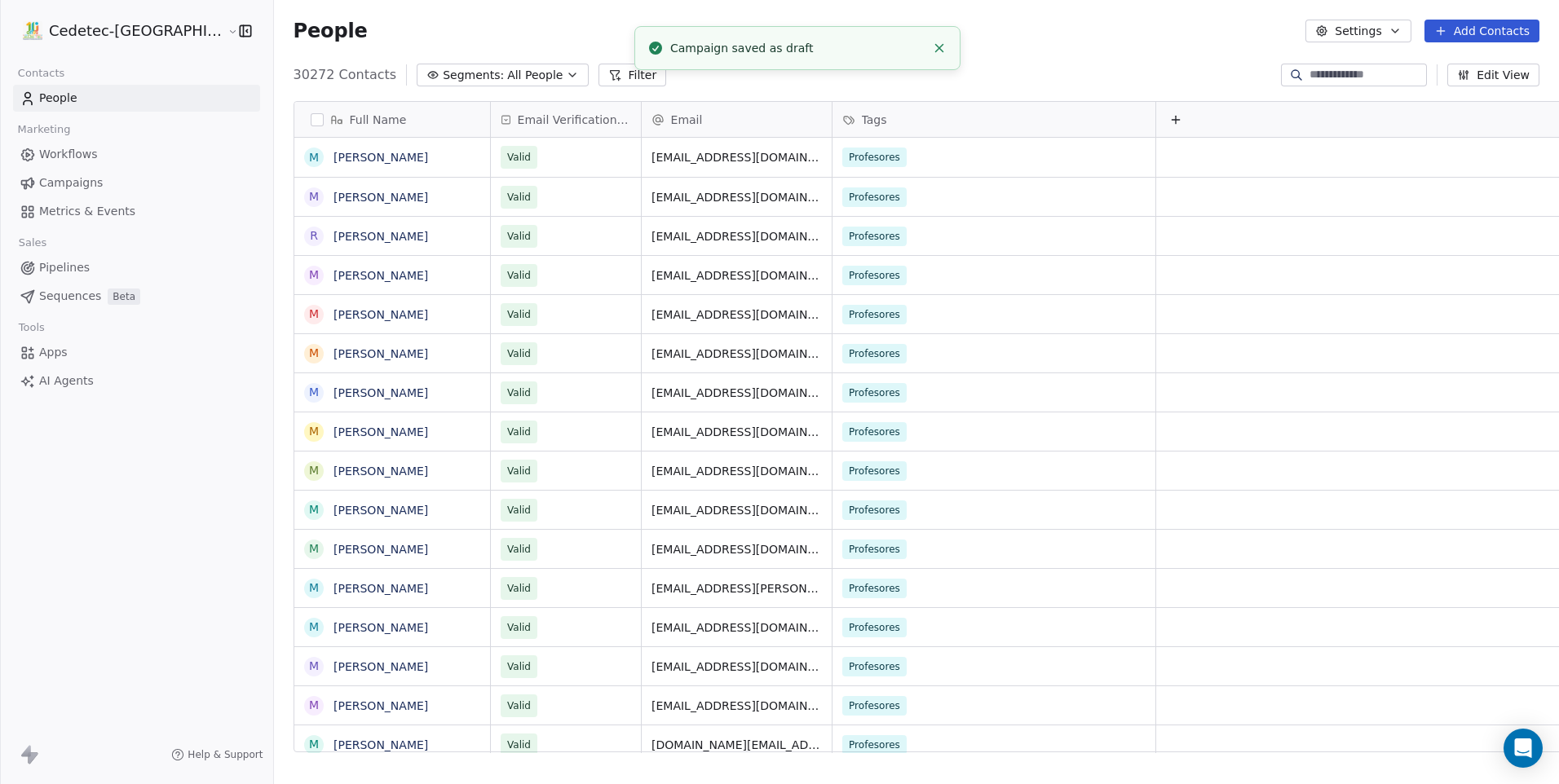
scroll to position [677, 1326]
click at [77, 178] on span "Campaigns" at bounding box center [71, 183] width 64 height 17
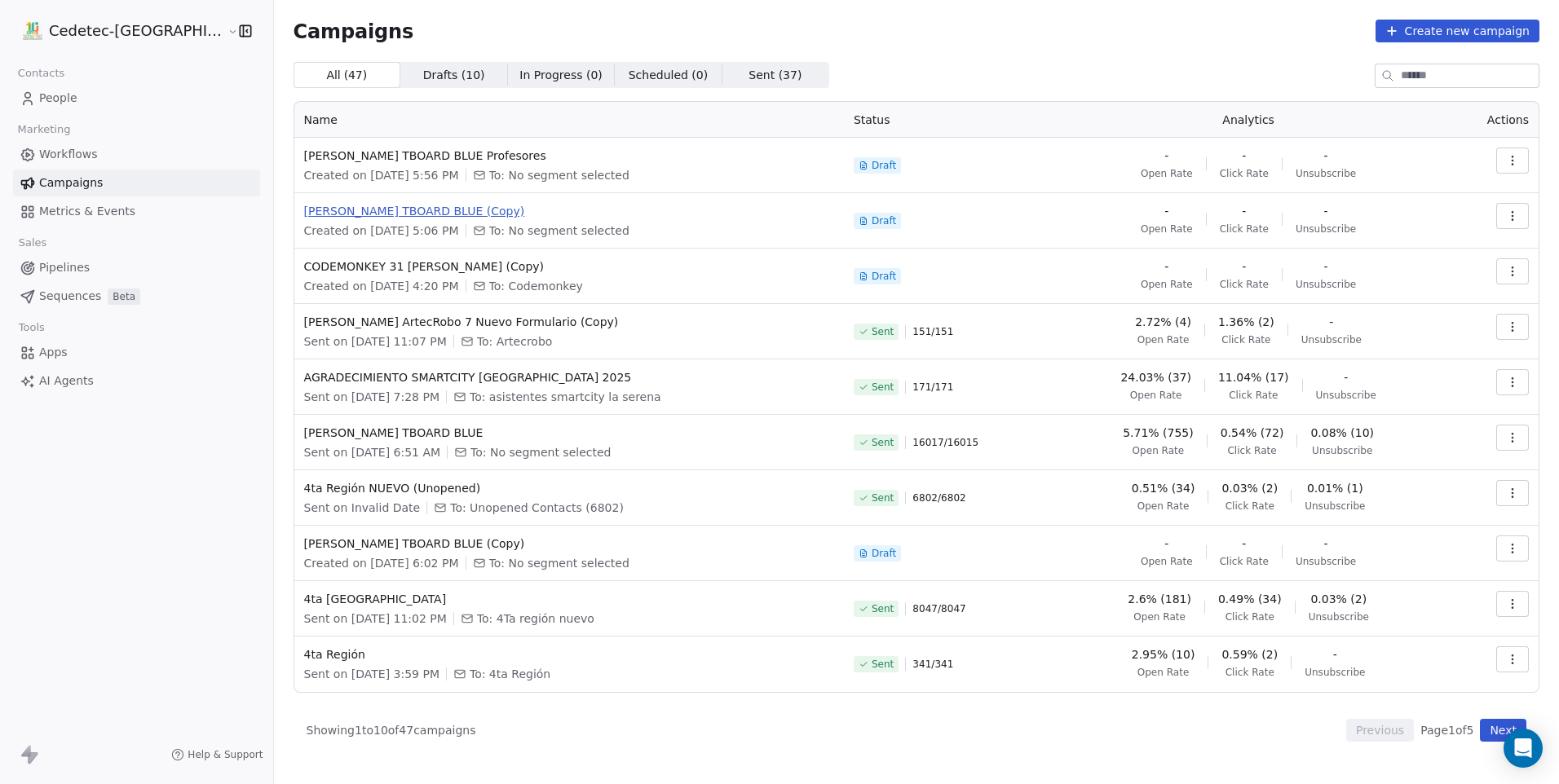
click at [382, 210] on span "CAMPAÑA TBOARD BLUE (Copy)" at bounding box center [569, 210] width 530 height 16
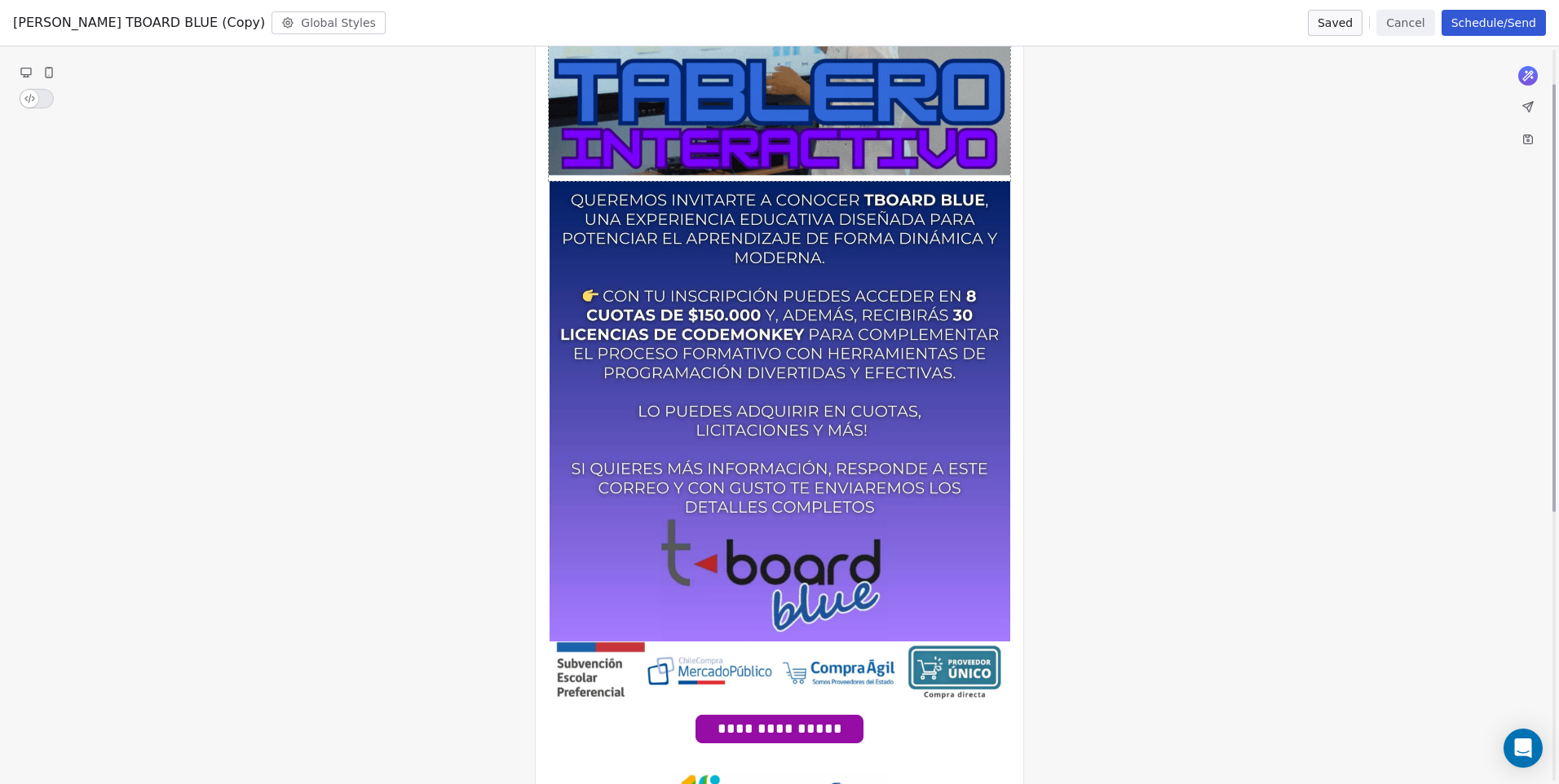
scroll to position [326, 0]
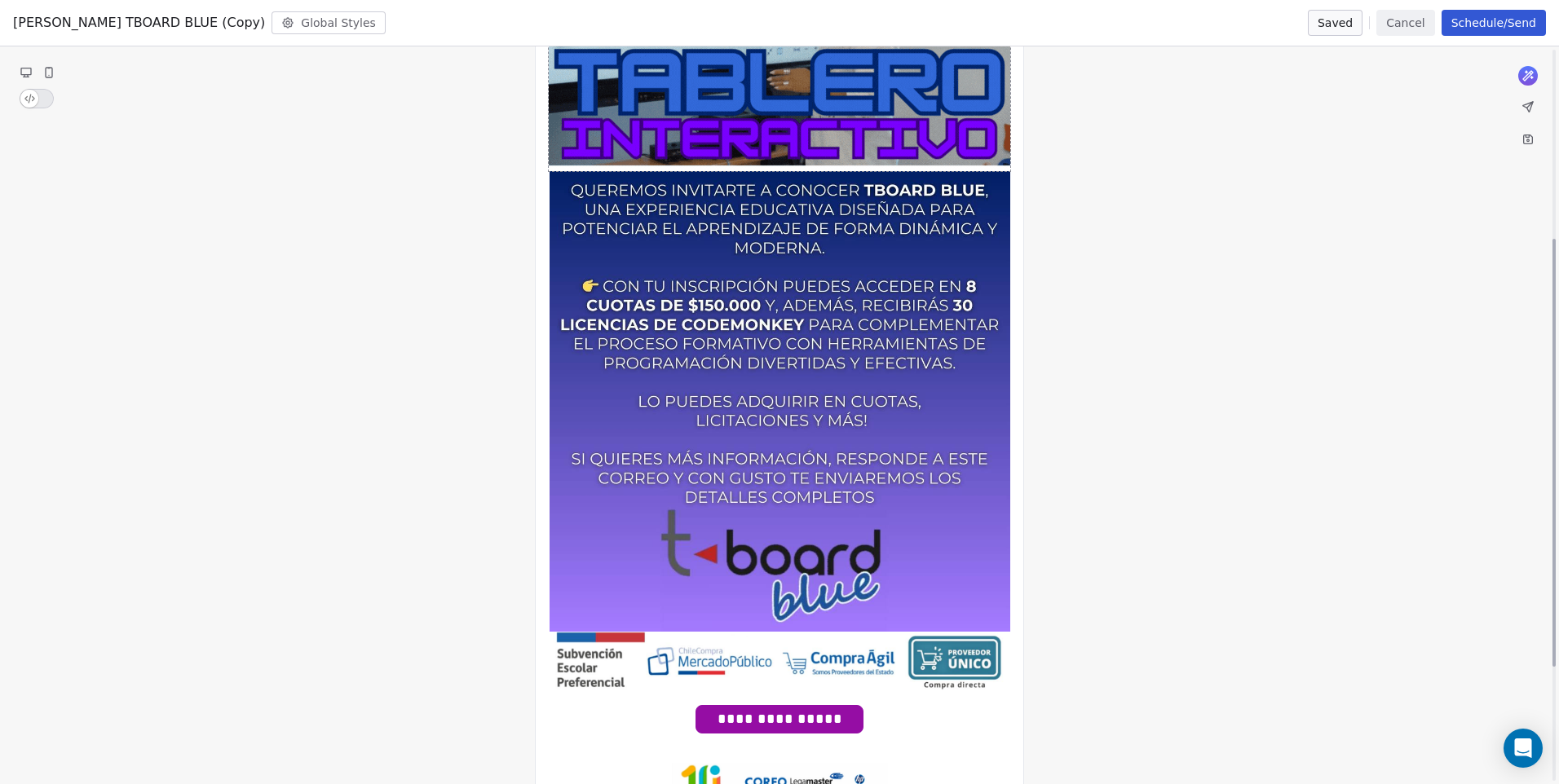
click at [748, 127] on img at bounding box center [779, 12] width 462 height 318
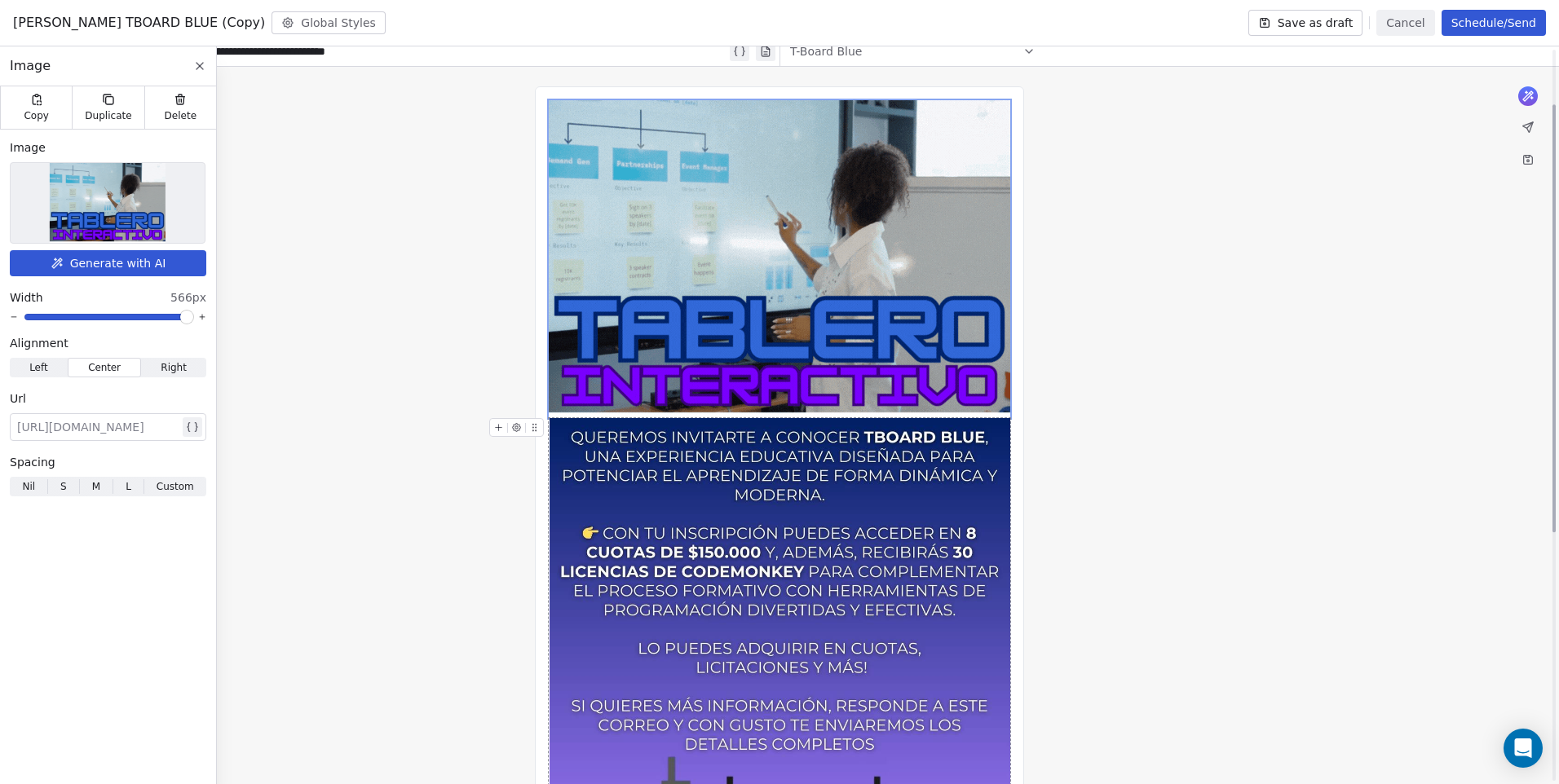
scroll to position [0, 0]
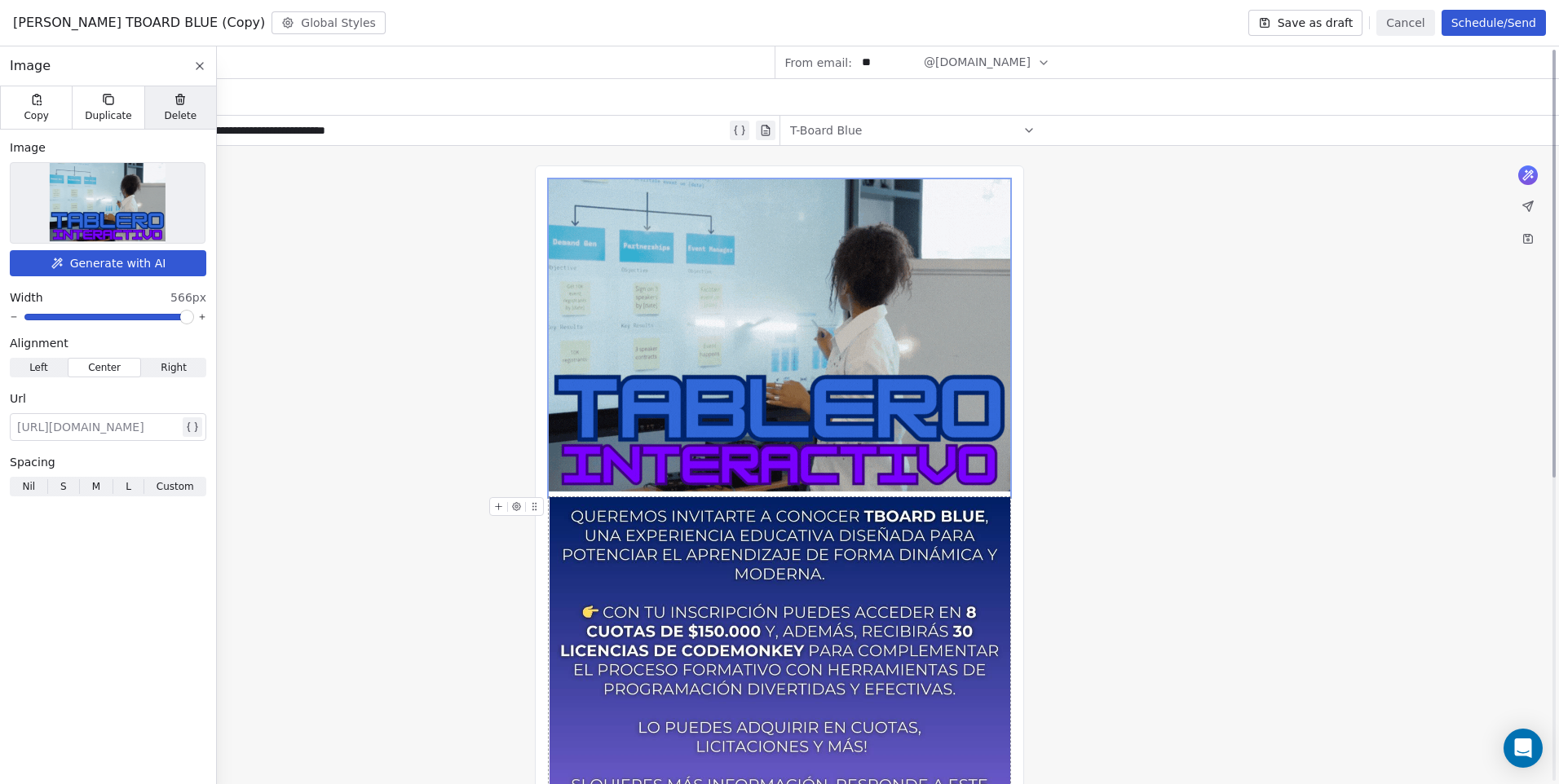
click at [180, 102] on icon at bounding box center [180, 100] width 8 height 8
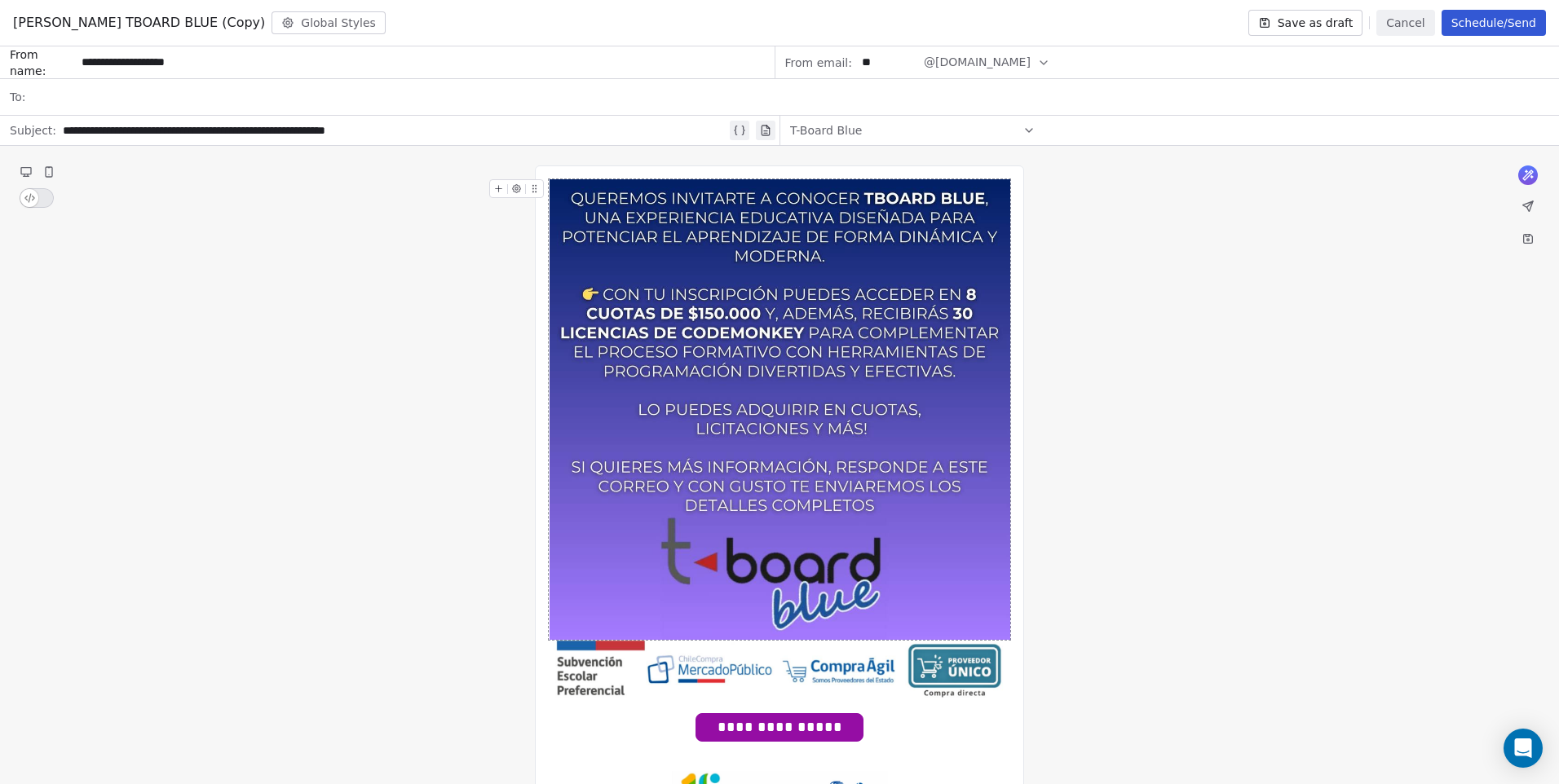
click at [1106, 461] on div "**********" at bounding box center [779, 567] width 1559 height 843
click at [639, 630] on img at bounding box center [780, 410] width 461 height 461
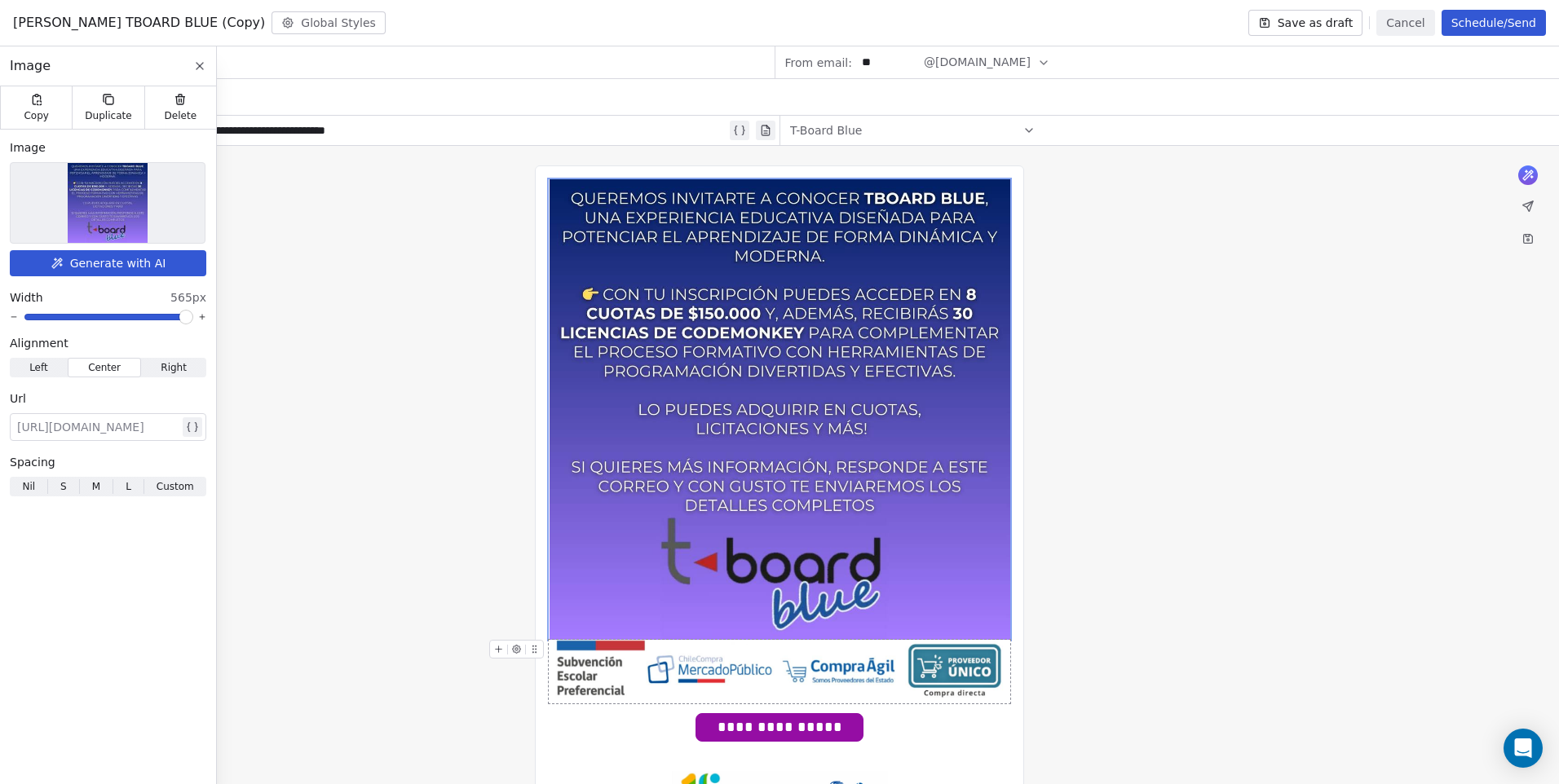
click at [595, 674] on img at bounding box center [779, 672] width 462 height 64
click at [533, 511] on div "**********" at bounding box center [779, 567] width 1559 height 843
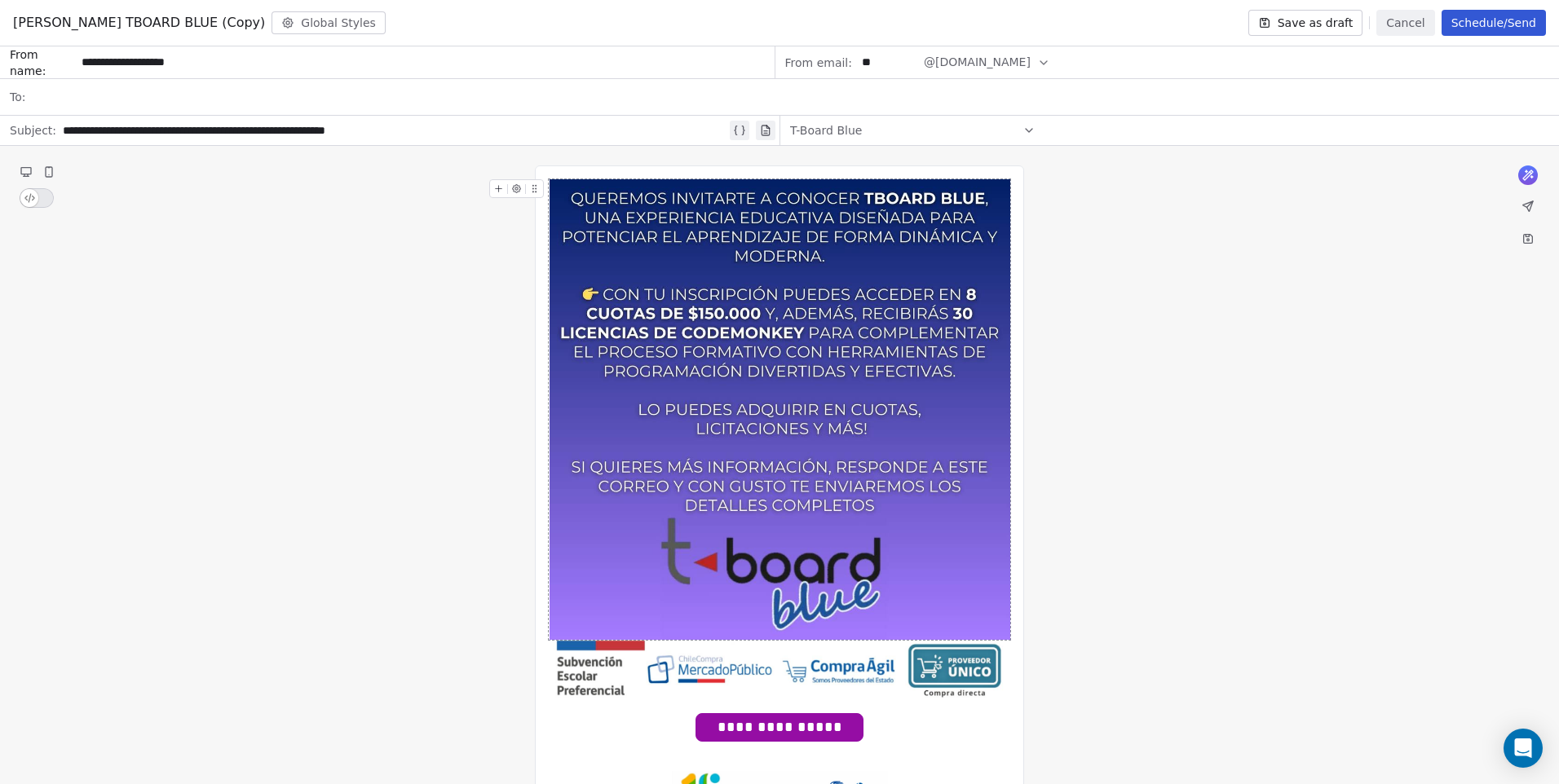
click at [542, 510] on div "**********" at bounding box center [779, 568] width 489 height 804
click at [625, 175] on div "**********" at bounding box center [779, 568] width 489 height 804
click at [555, 161] on div "**********" at bounding box center [779, 567] width 1559 height 843
click at [519, 161] on div "**********" at bounding box center [779, 567] width 1559 height 843
click at [506, 649] on button at bounding box center [499, 649] width 17 height 17
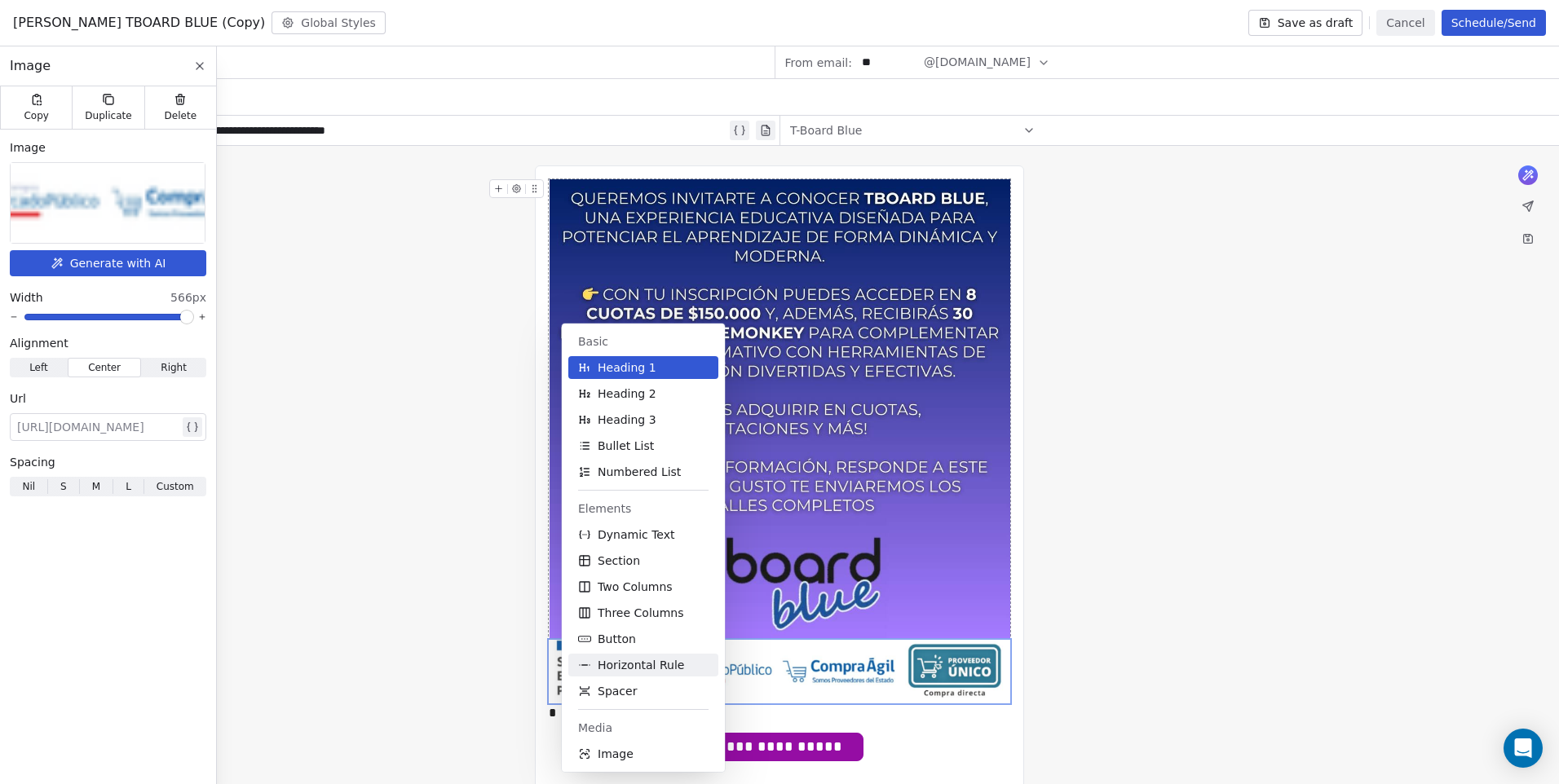
click at [658, 668] on span "Horizontal Rule" at bounding box center [641, 665] width 86 height 16
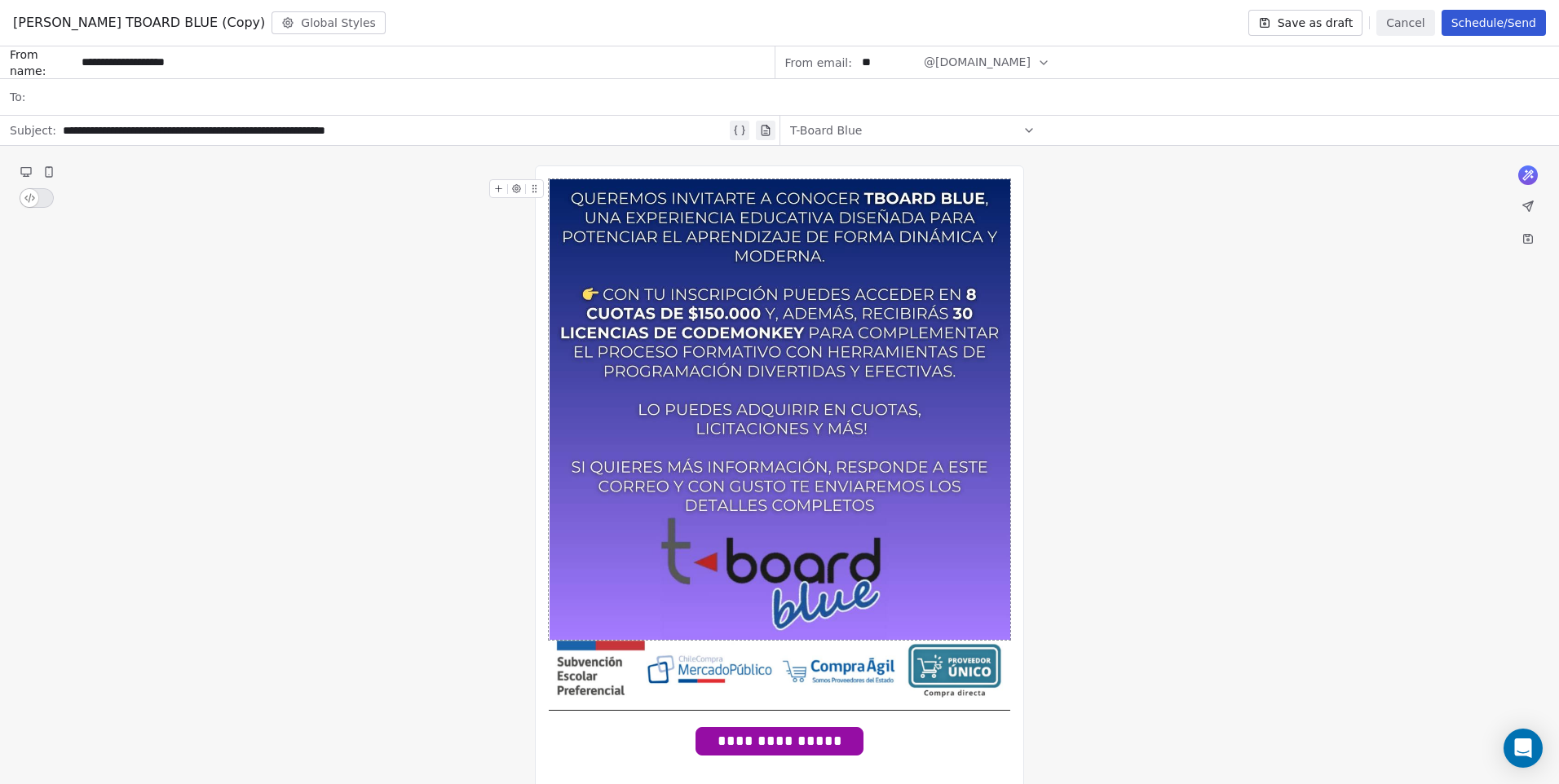
click at [1189, 536] on div "**********" at bounding box center [779, 574] width 1559 height 856
click at [685, 172] on div "**********" at bounding box center [779, 574] width 489 height 818
click at [496, 185] on icon at bounding box center [499, 189] width 10 height 10
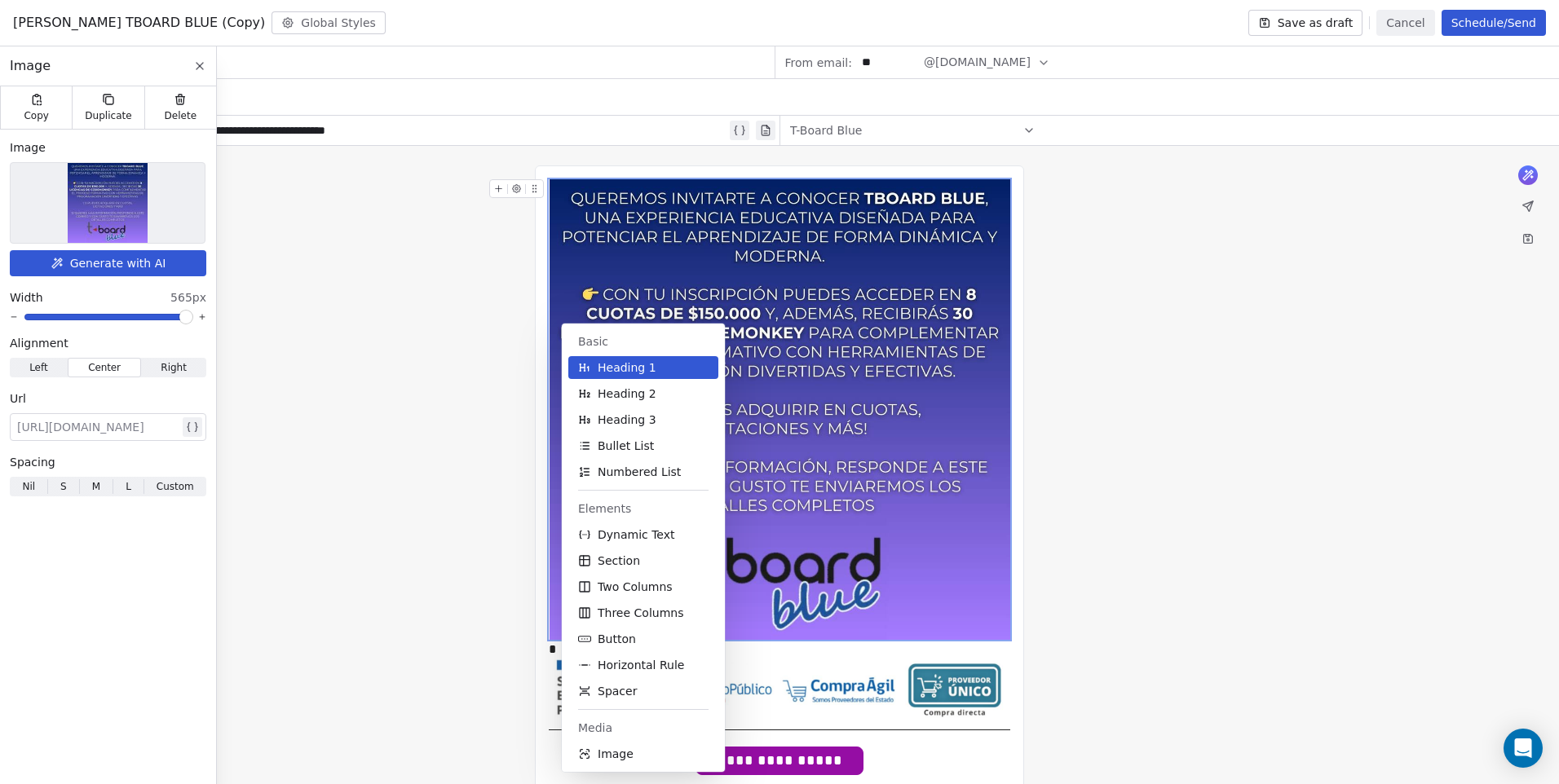
click at [1294, 354] on div "**********" at bounding box center [779, 584] width 1559 height 876
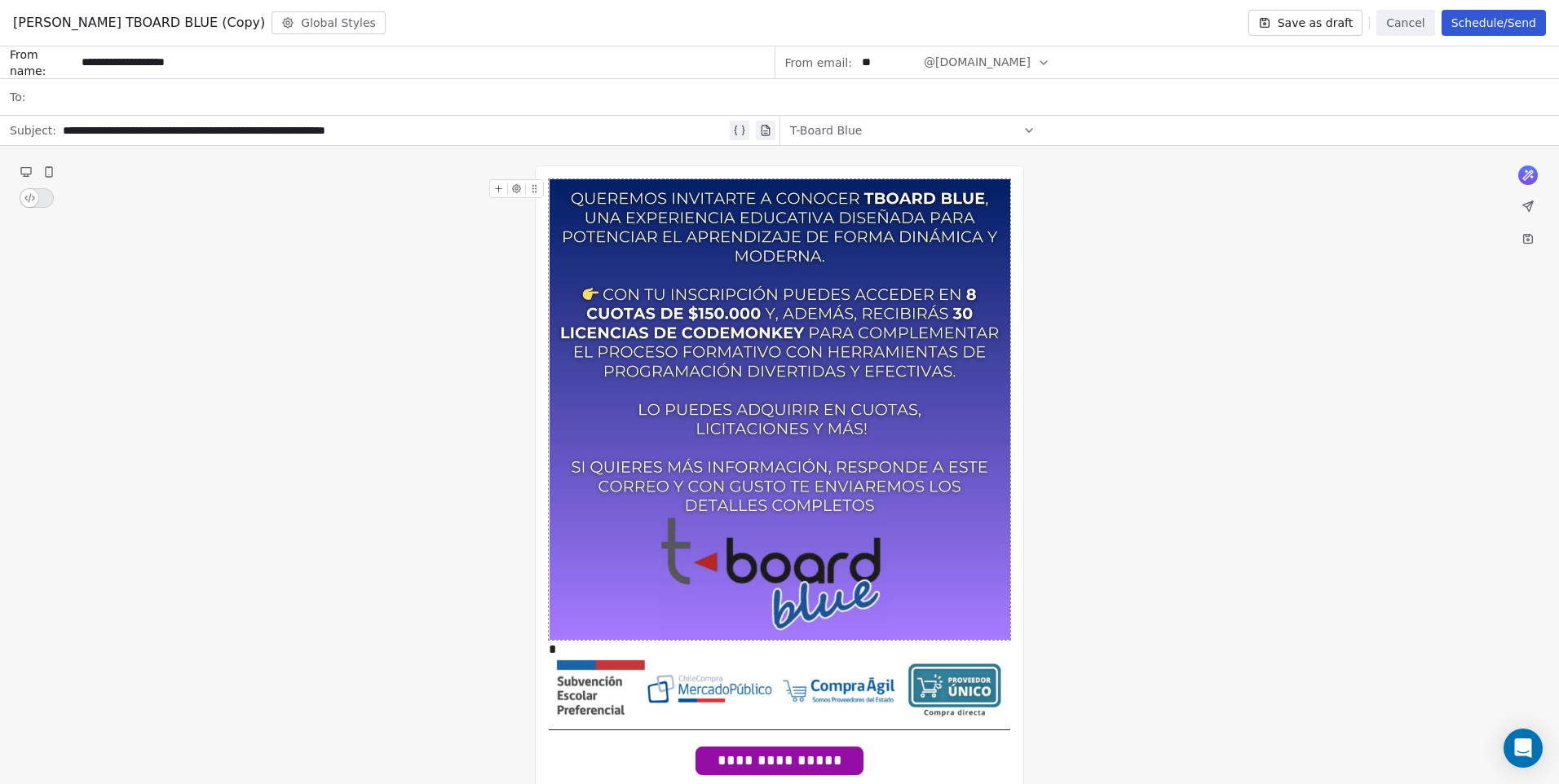
click at [1181, 291] on div "**********" at bounding box center [779, 584] width 1559 height 876
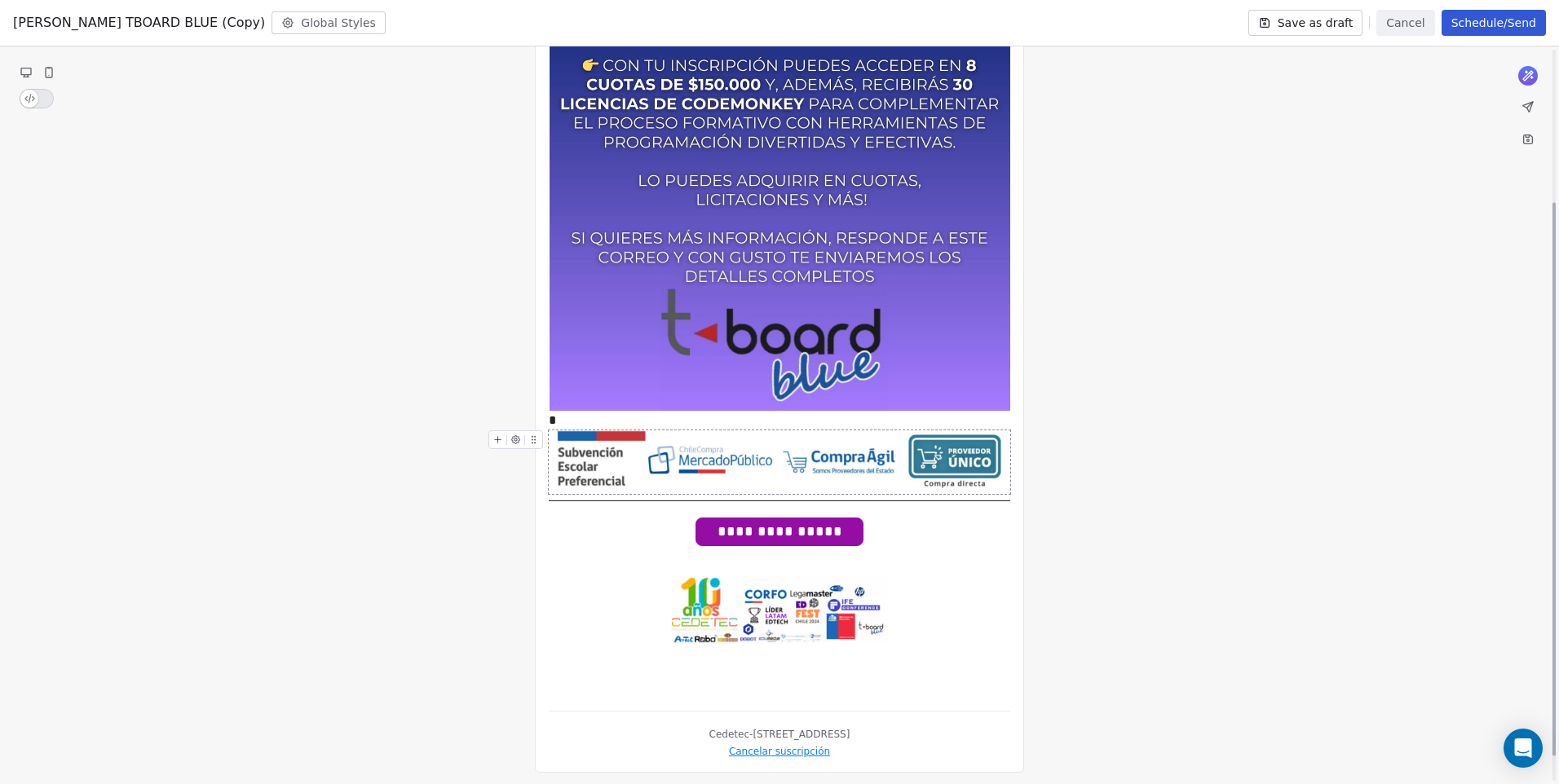
scroll to position [237, 0]
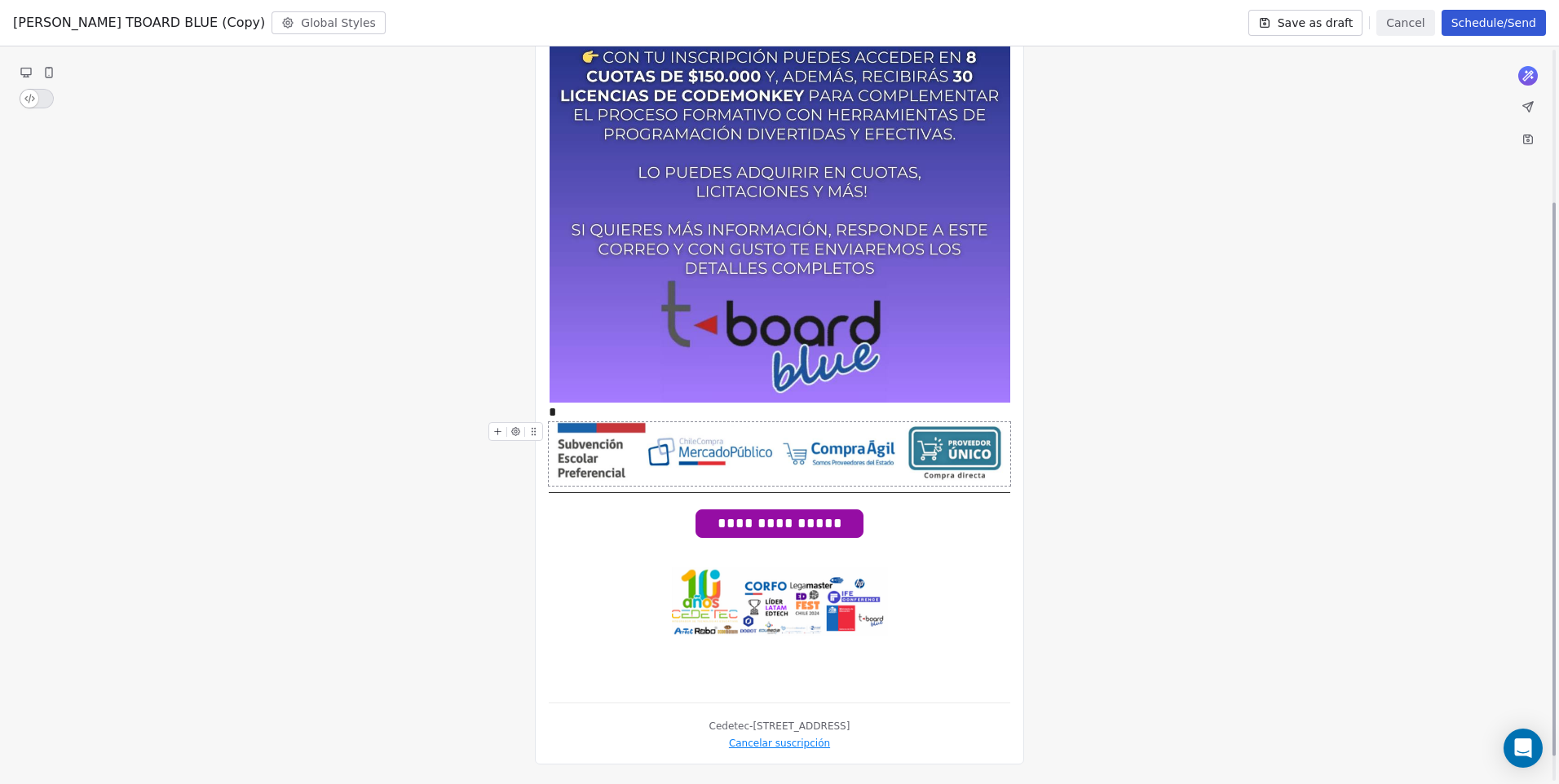
click at [1135, 405] on div "**********" at bounding box center [779, 346] width 1559 height 875
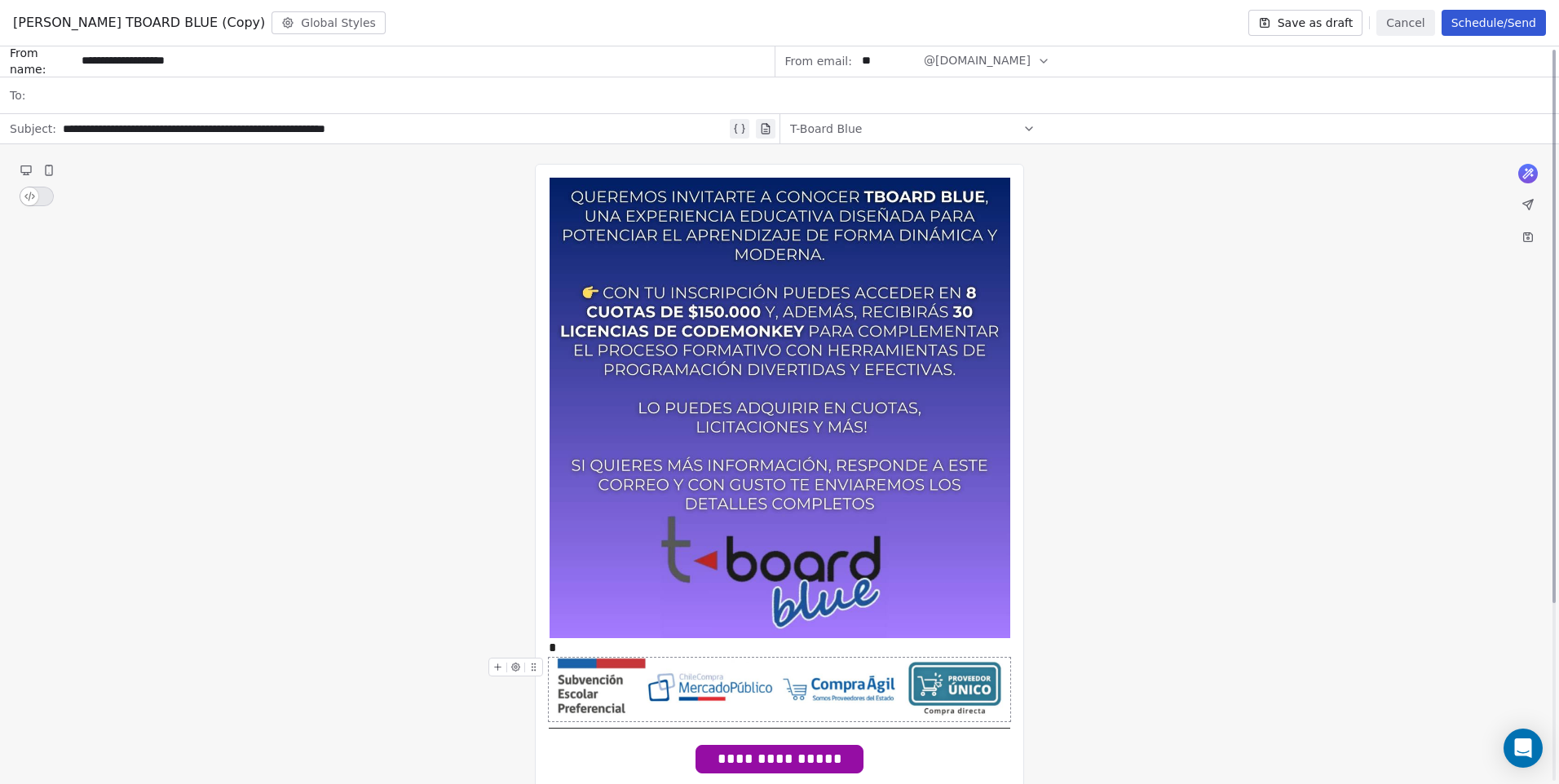
scroll to position [0, 0]
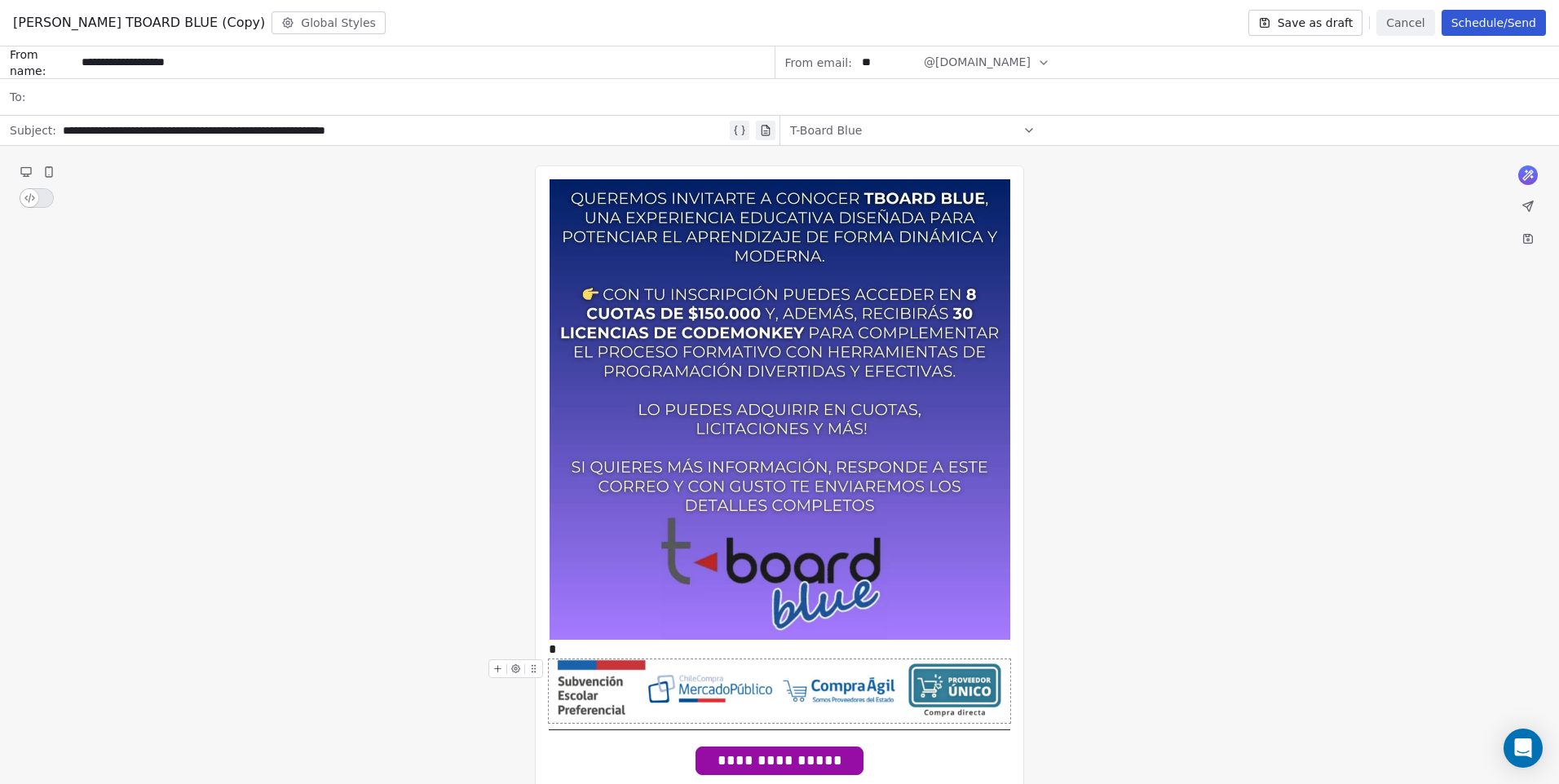
click at [1135, 414] on div "**********" at bounding box center [779, 583] width 1559 height 875
click at [571, 644] on div "*" at bounding box center [779, 649] width 462 height 20
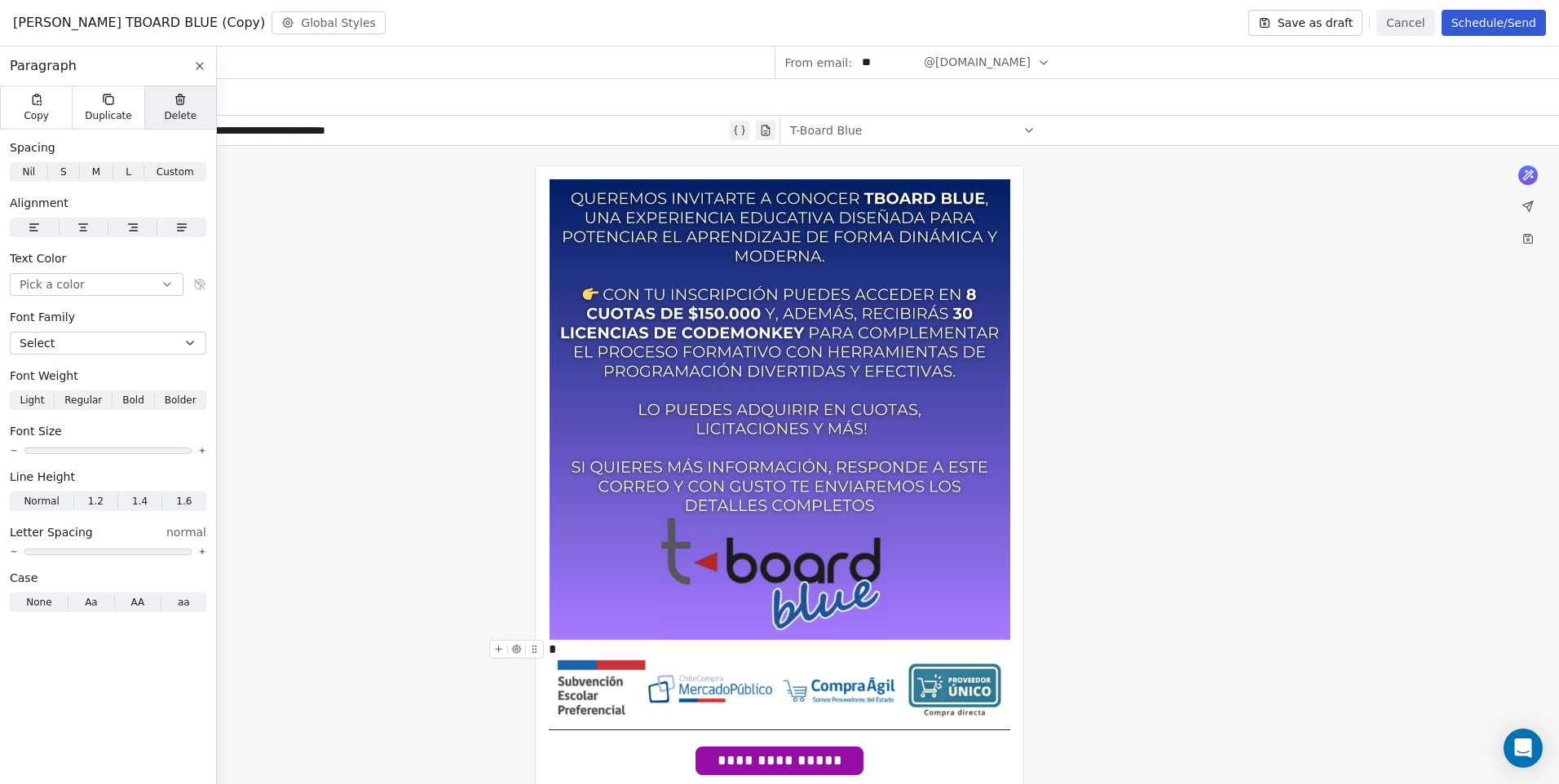
click at [185, 115] on span "Delete" at bounding box center [181, 116] width 33 height 13
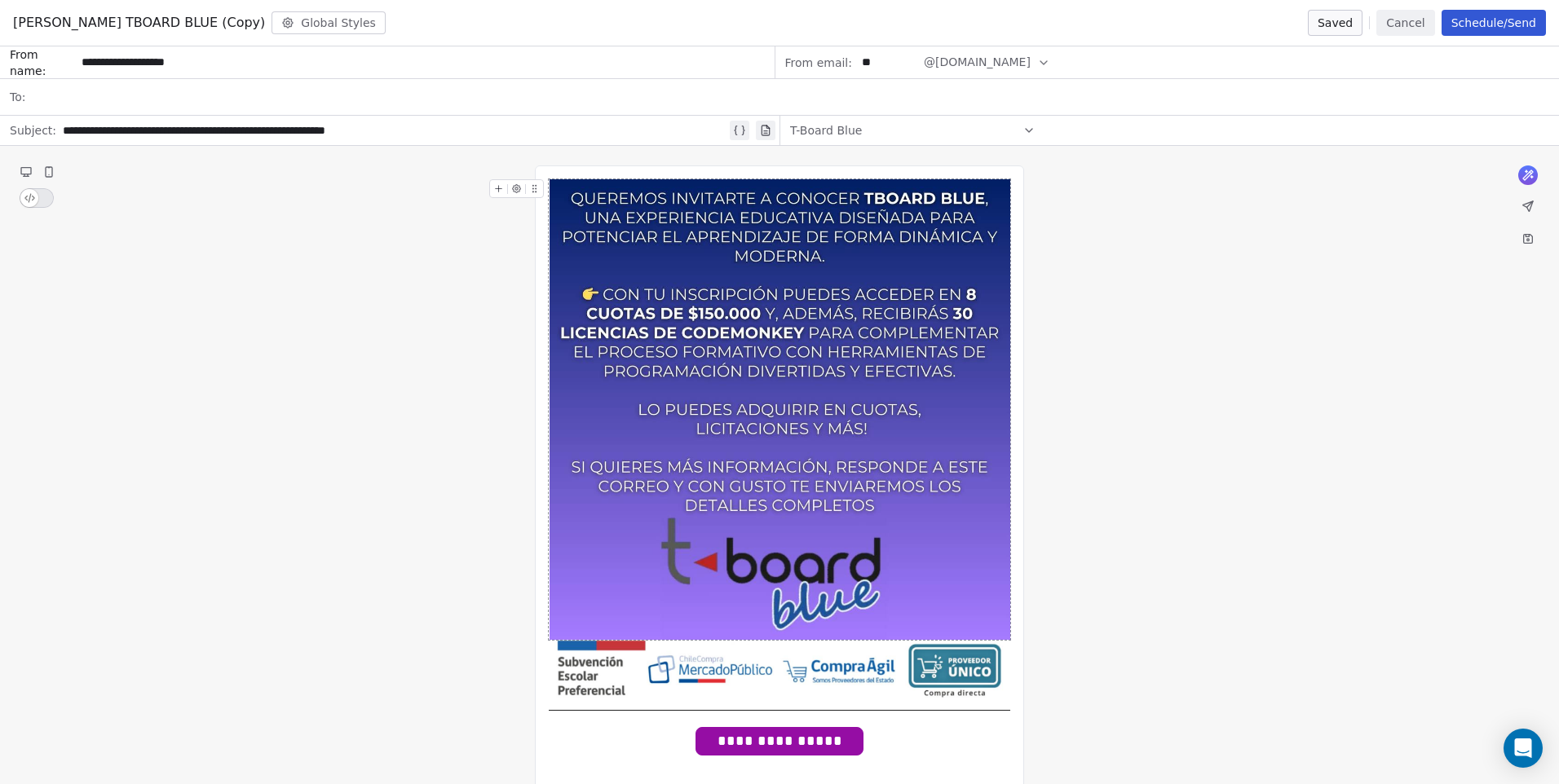
click at [575, 176] on div "**********" at bounding box center [779, 574] width 489 height 817
click at [574, 176] on div "**********" at bounding box center [779, 574] width 489 height 817
click at [544, 172] on div "**********" at bounding box center [779, 574] width 489 height 817
click at [572, 174] on div "**********" at bounding box center [779, 574] width 489 height 817
click at [502, 185] on icon at bounding box center [499, 189] width 10 height 10
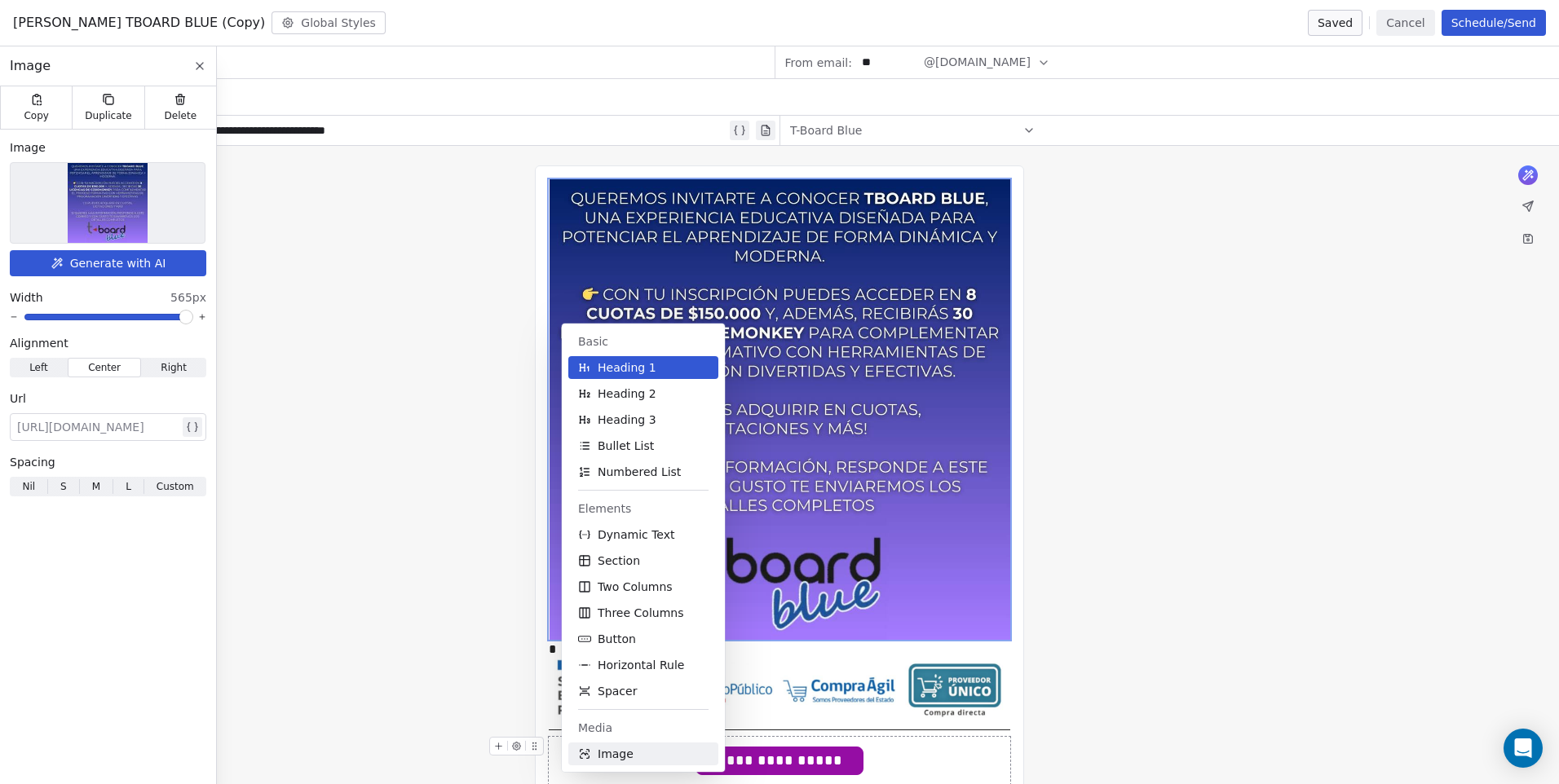
click at [612, 757] on span "Image" at bounding box center [616, 754] width 36 height 16
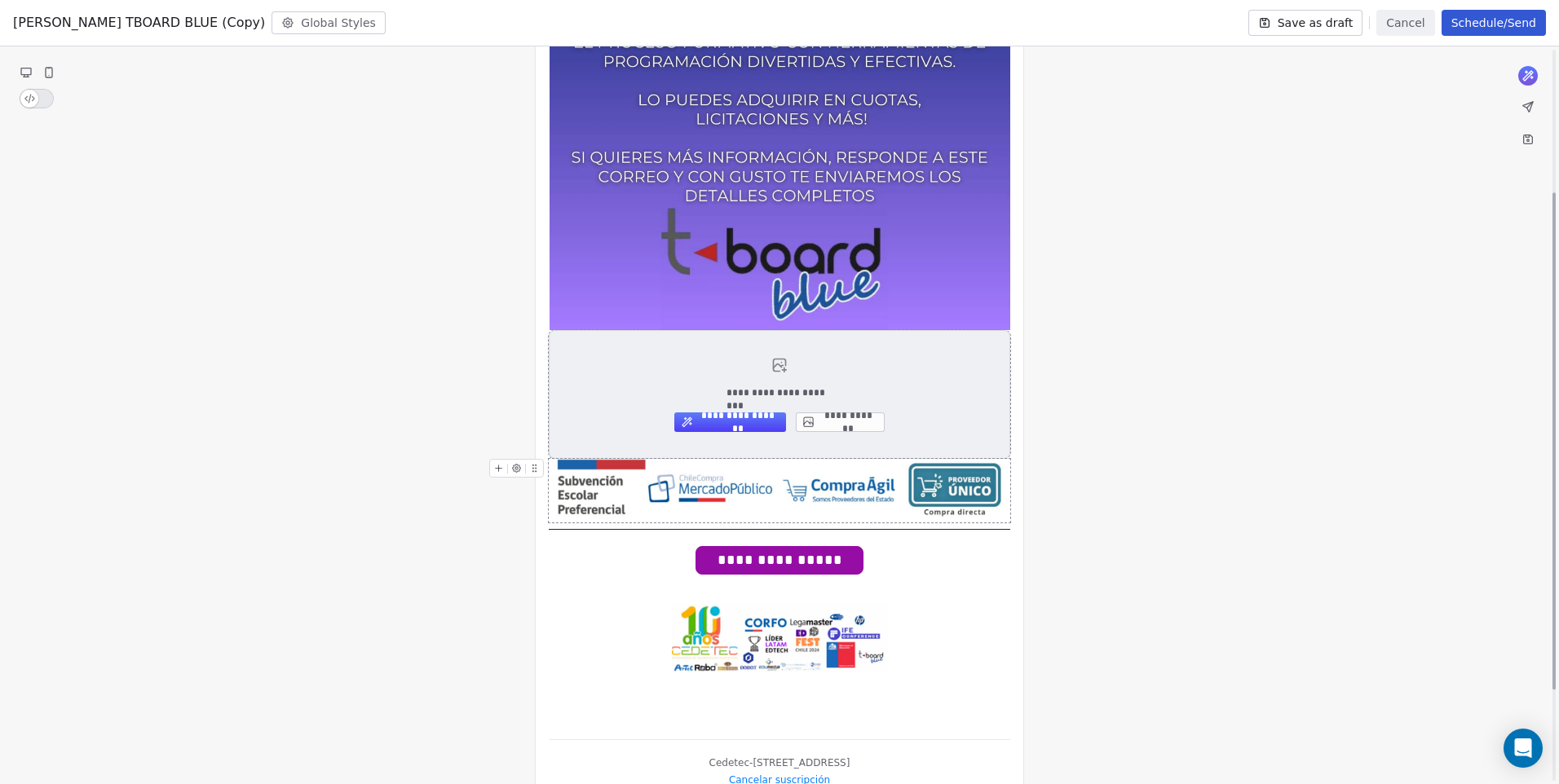
scroll to position [326, 0]
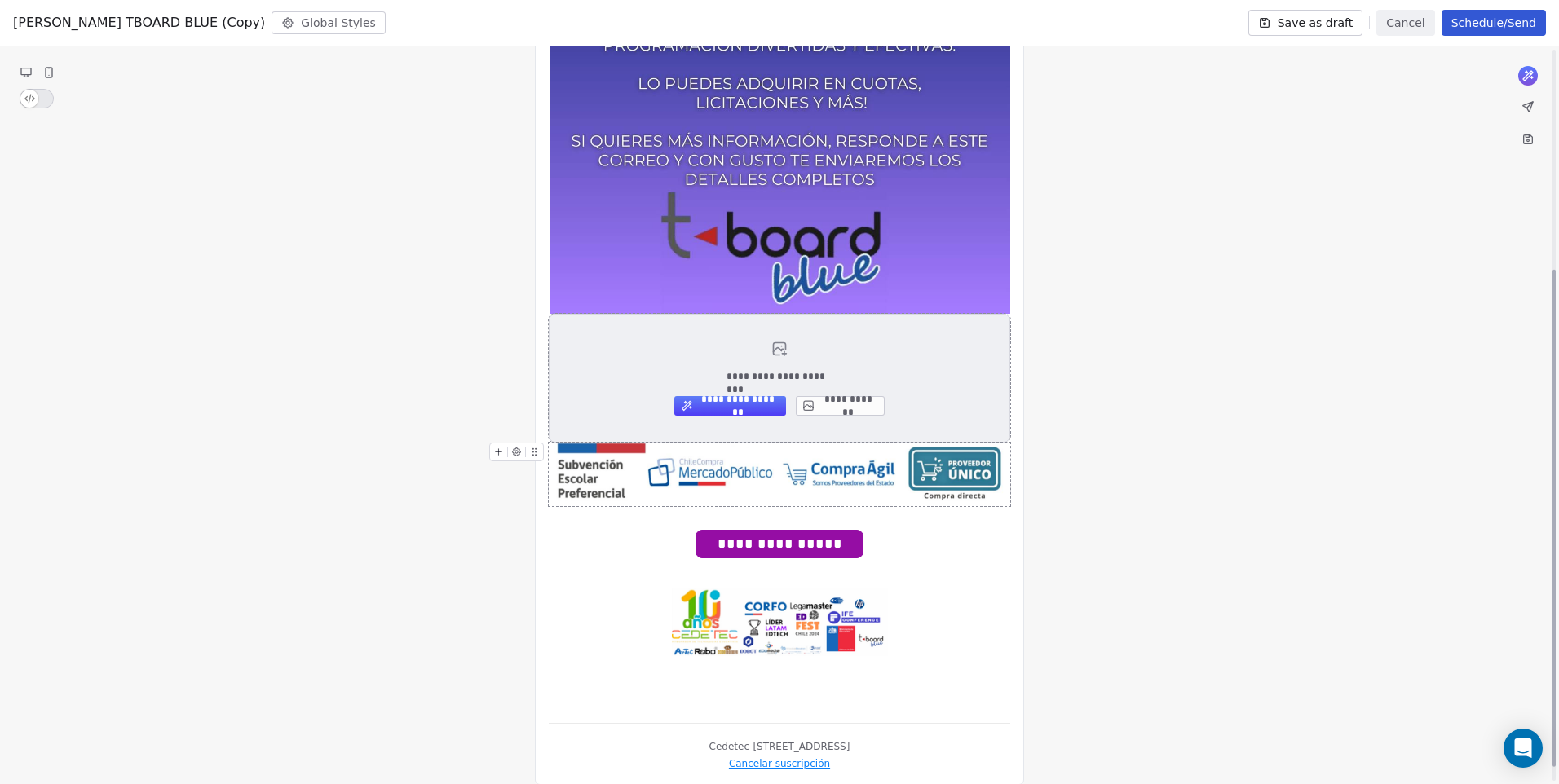
click at [838, 401] on button "**********" at bounding box center [839, 405] width 89 height 20
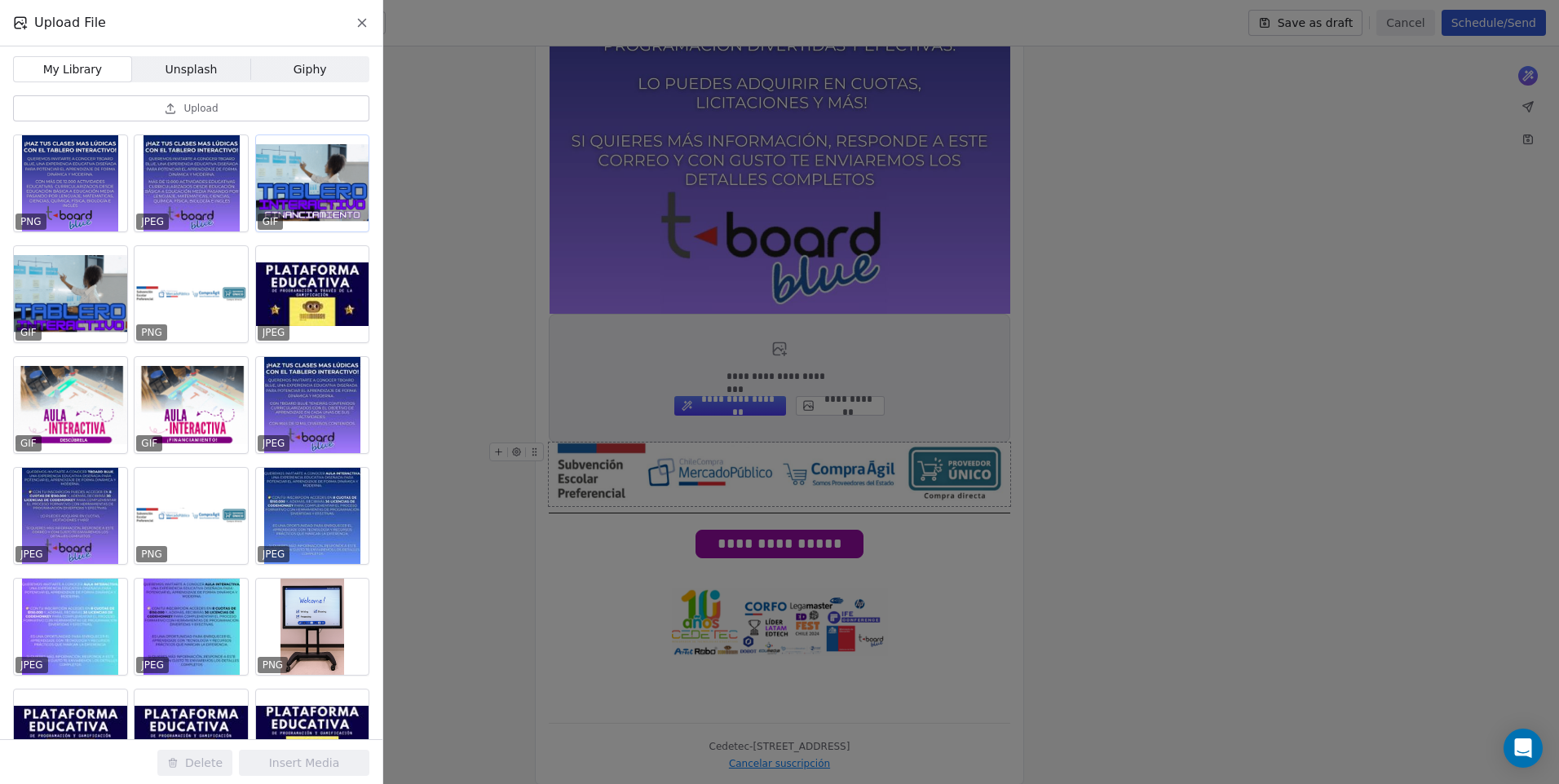
click at [301, 197] on div at bounding box center [312, 184] width 113 height 97
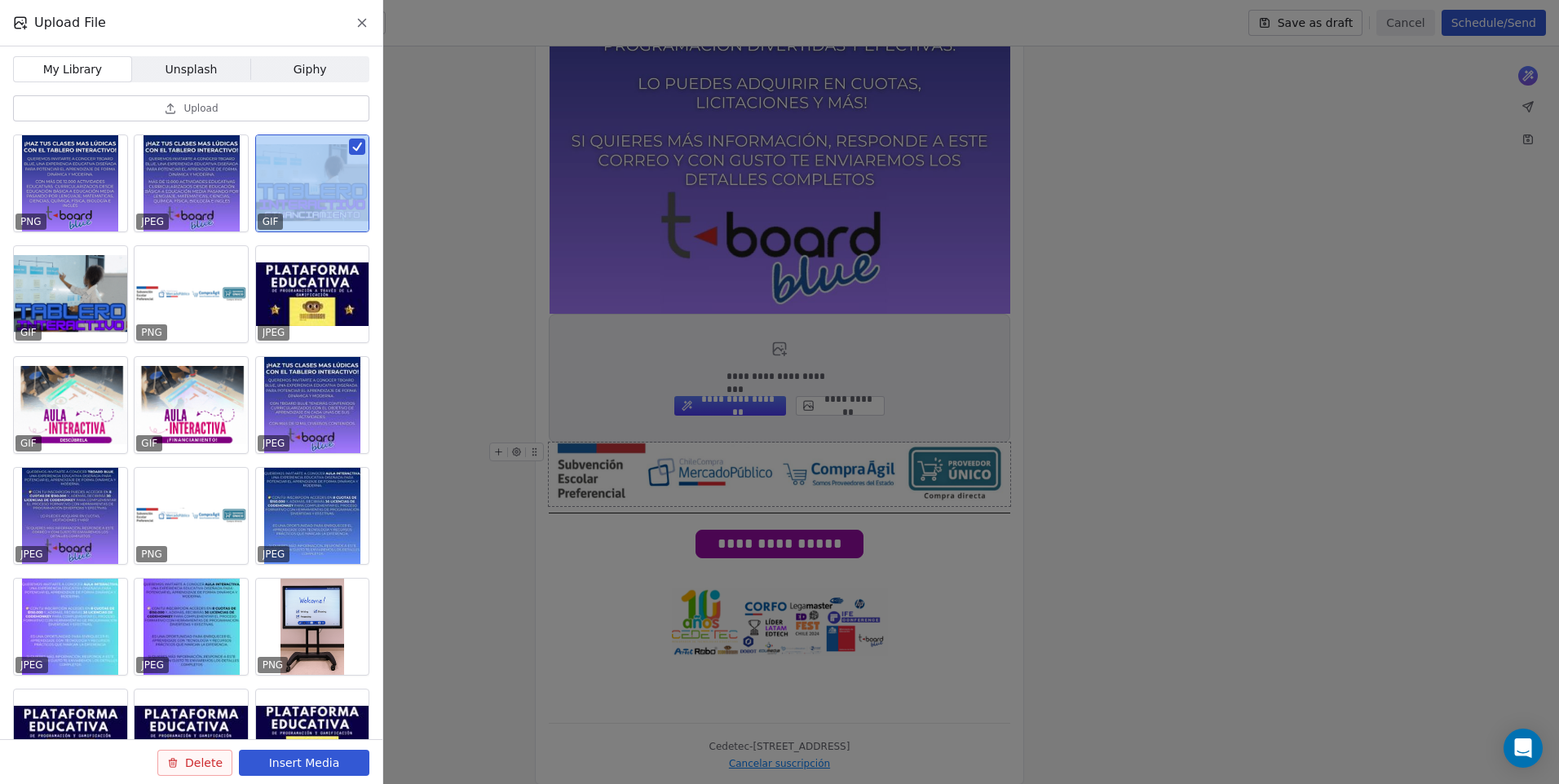
click at [301, 197] on div at bounding box center [312, 184] width 113 height 97
click at [306, 764] on button "Insert Media" at bounding box center [304, 762] width 130 height 26
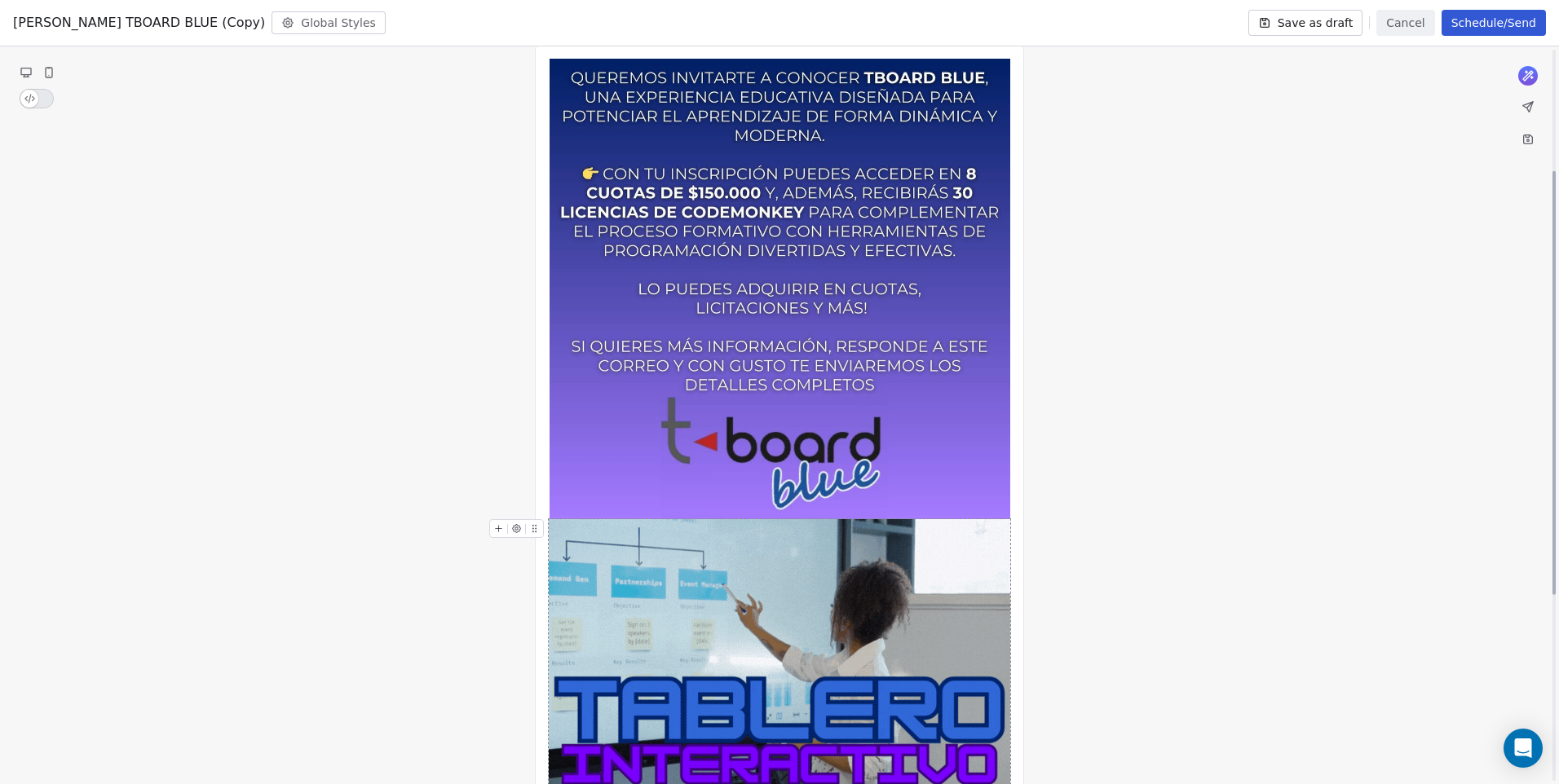
scroll to position [81, 0]
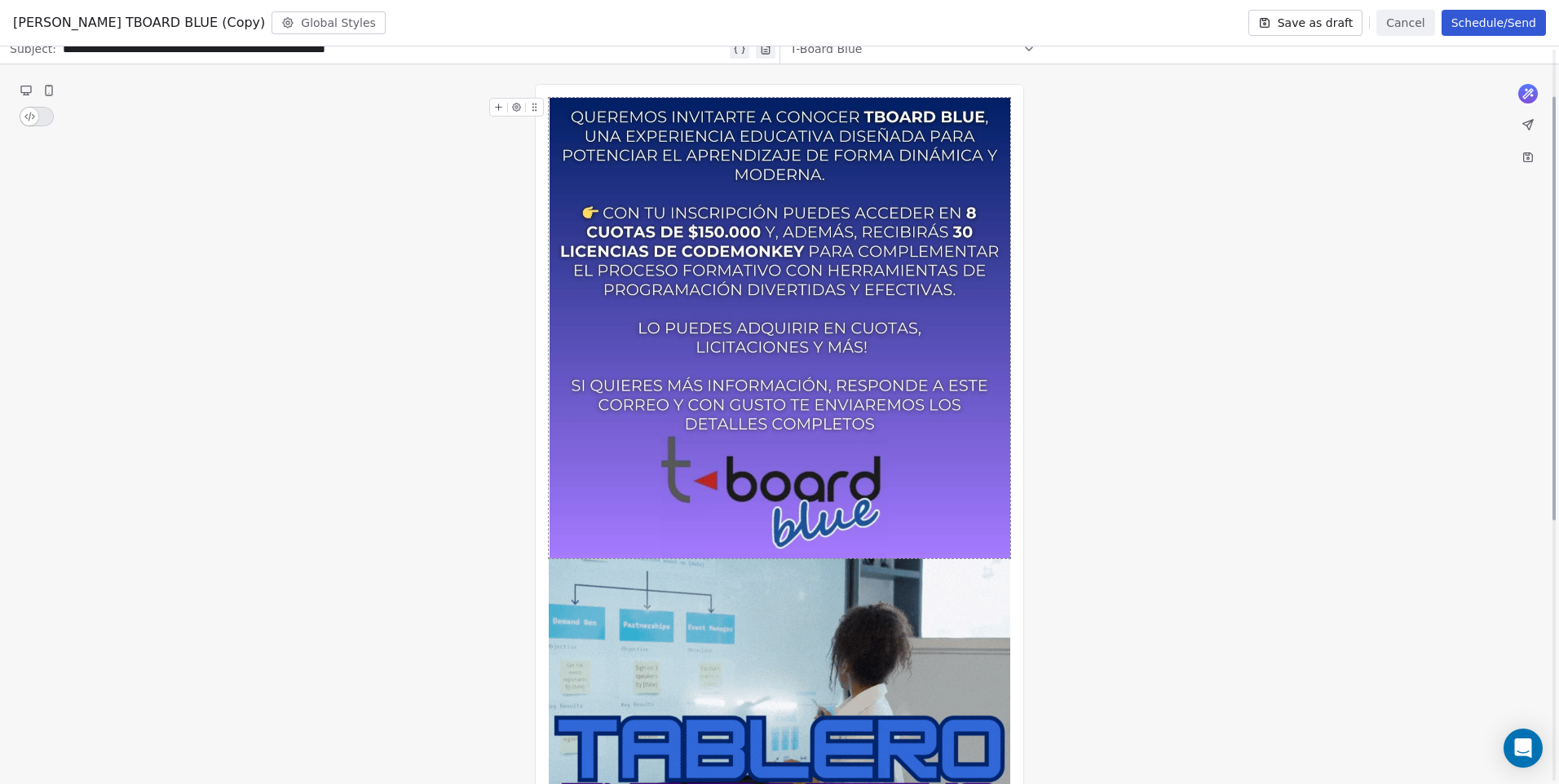
click at [659, 403] on img at bounding box center [780, 328] width 461 height 461
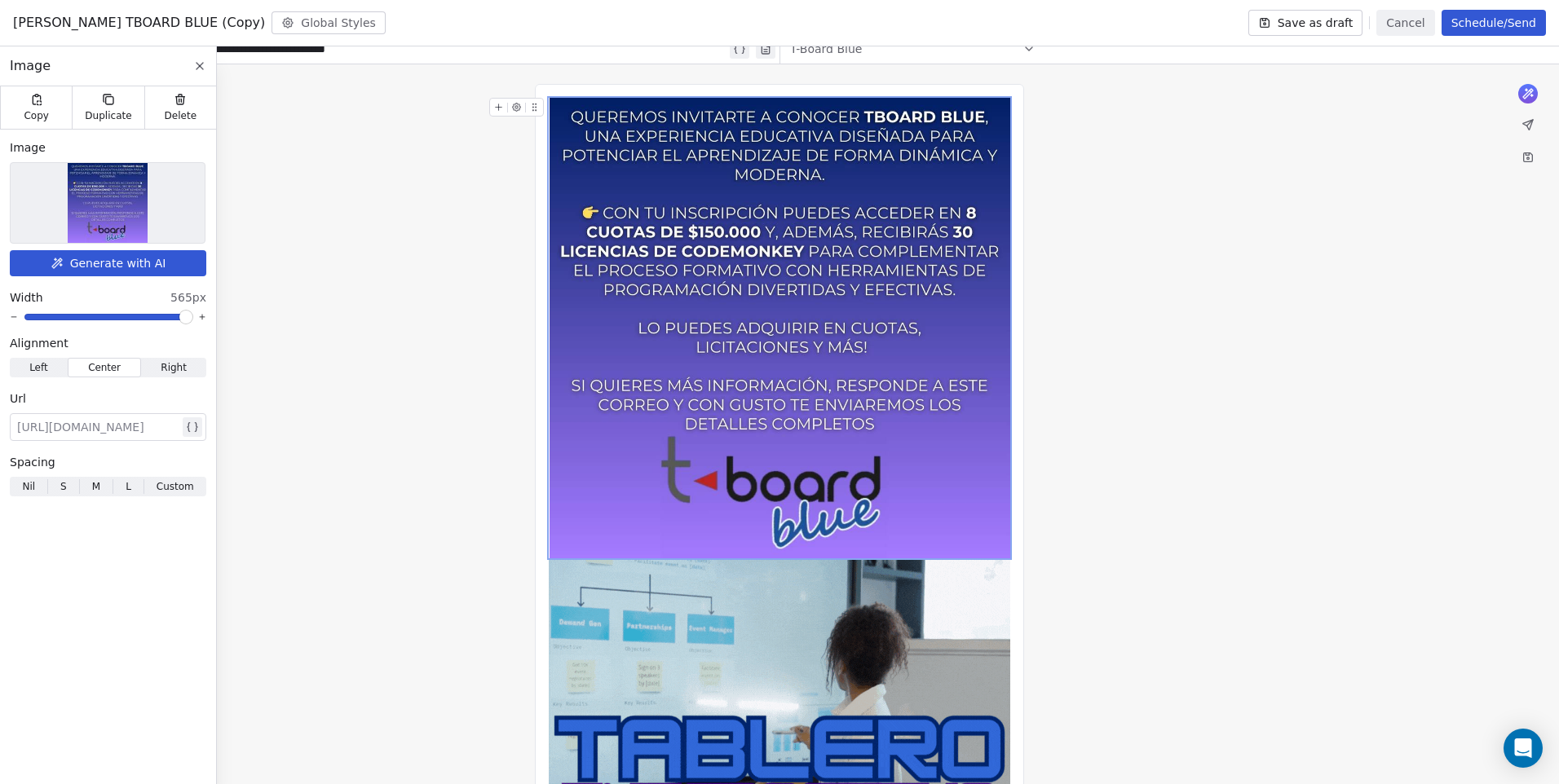
scroll to position [75, 0]
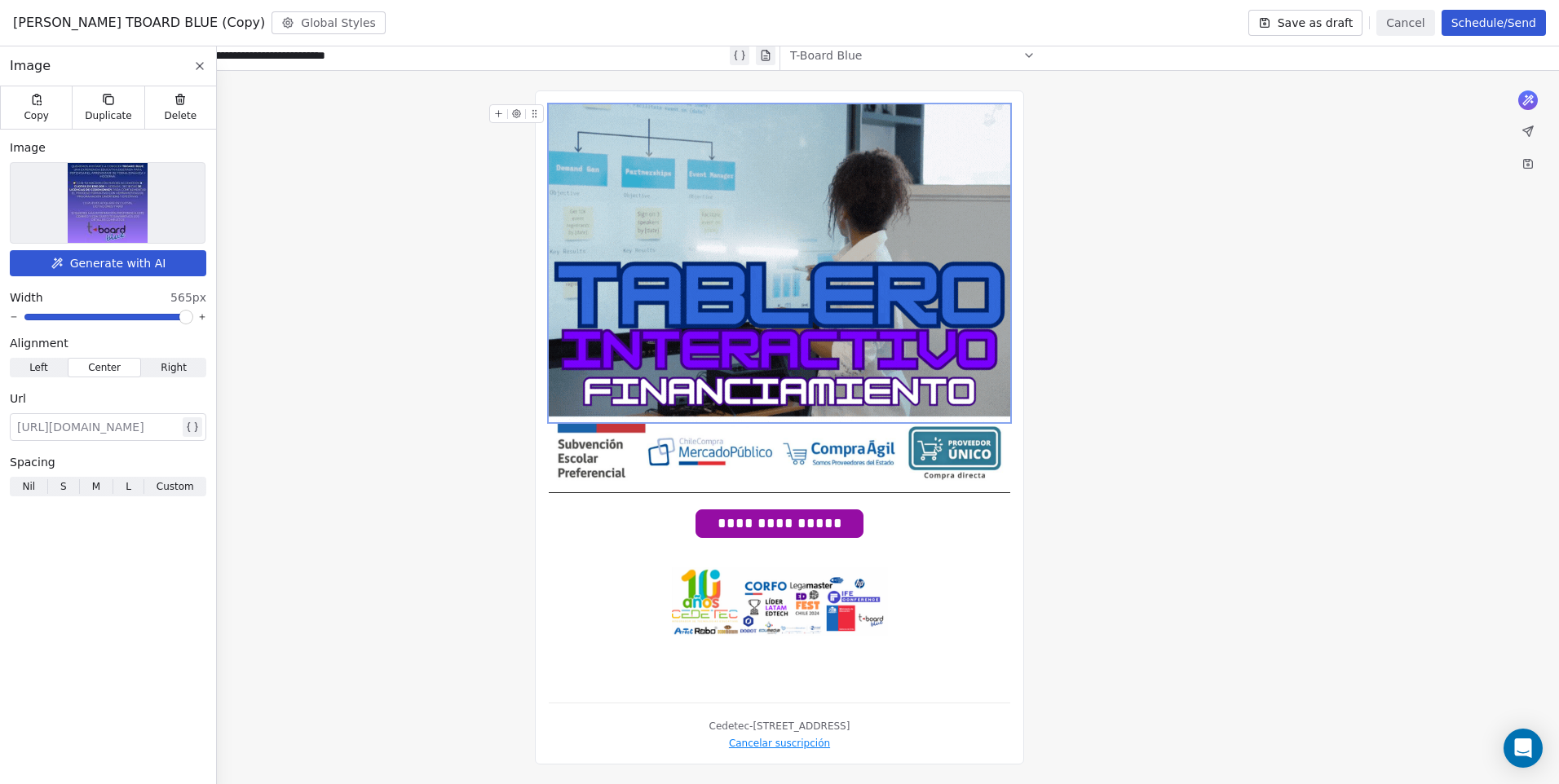
click at [500, 114] on icon at bounding box center [500, 114] width 7 height 0
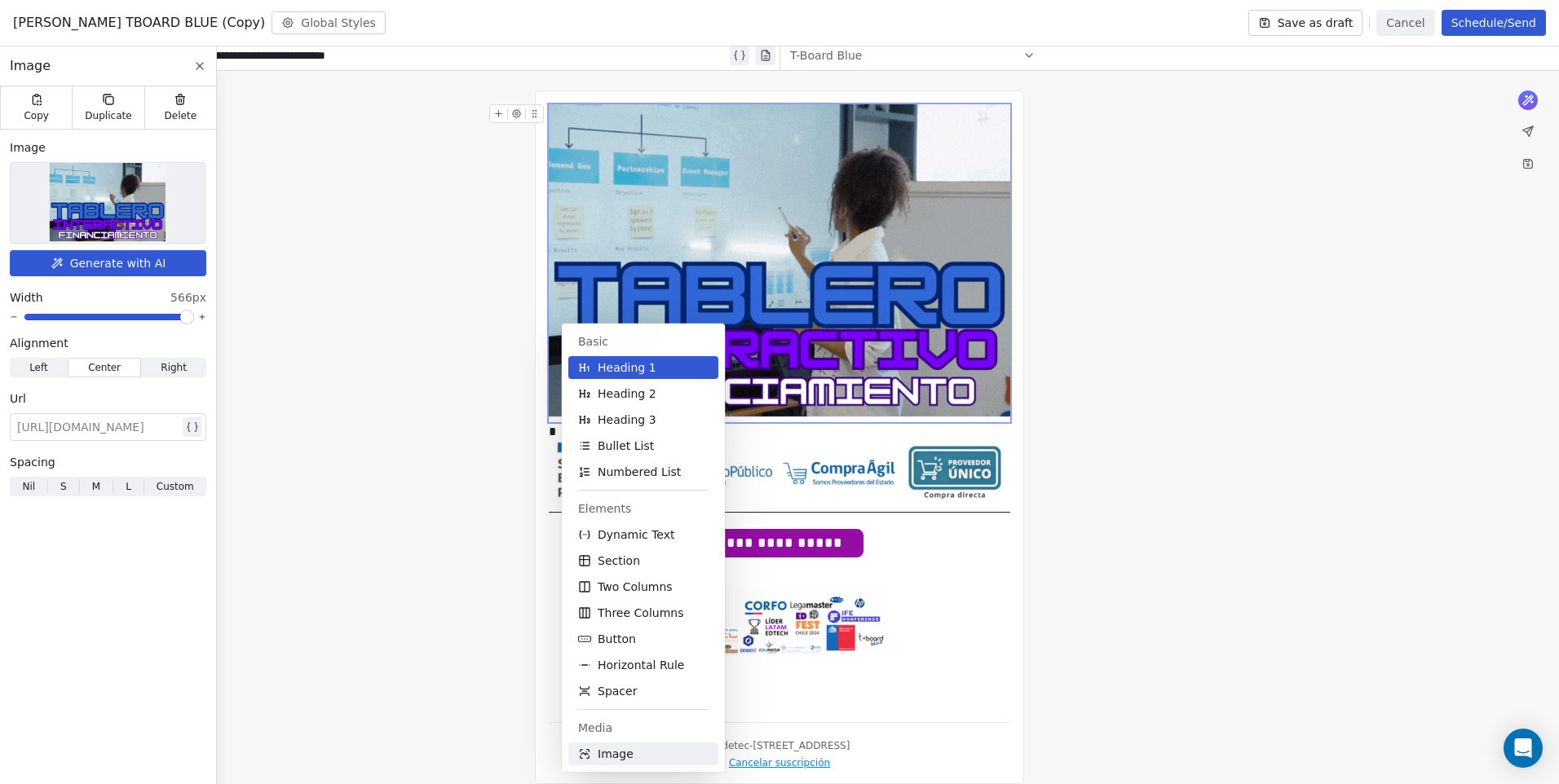
click at [619, 756] on span "Image" at bounding box center [616, 754] width 36 height 16
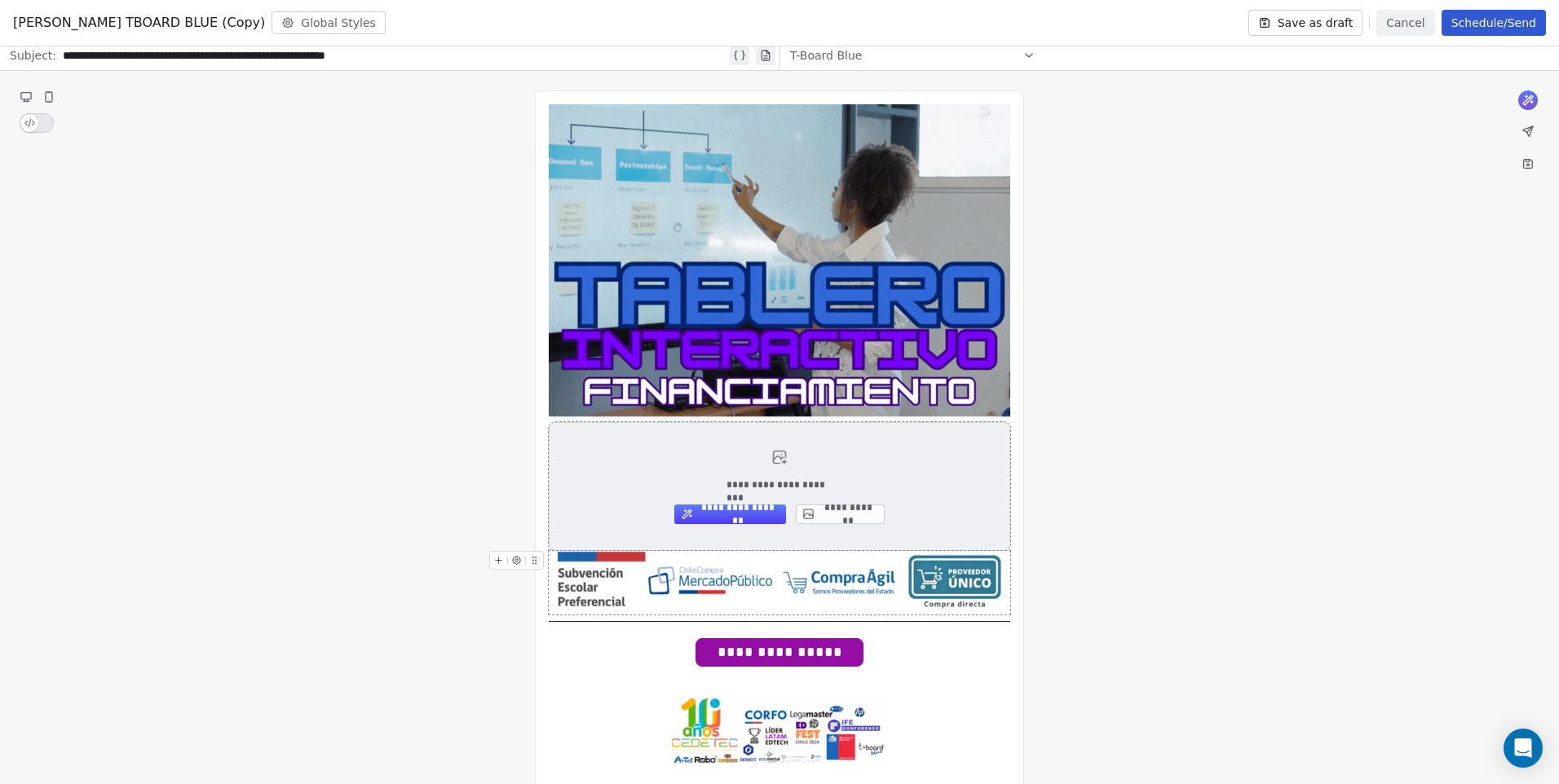
click at [838, 515] on button "**********" at bounding box center [839, 514] width 89 height 20
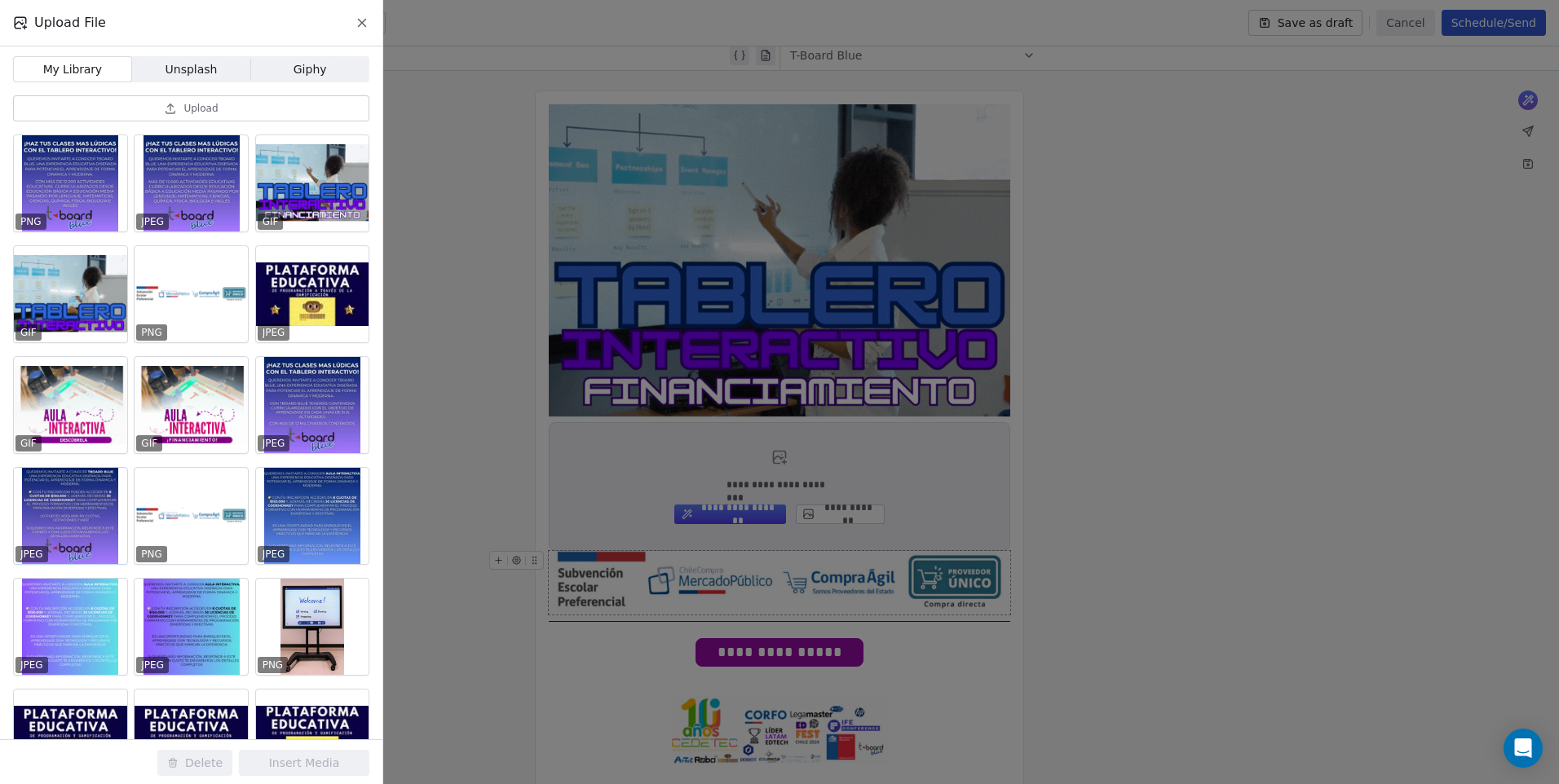
click at [73, 545] on div at bounding box center [70, 516] width 113 height 97
click at [335, 762] on button "Insert Media" at bounding box center [304, 762] width 130 height 26
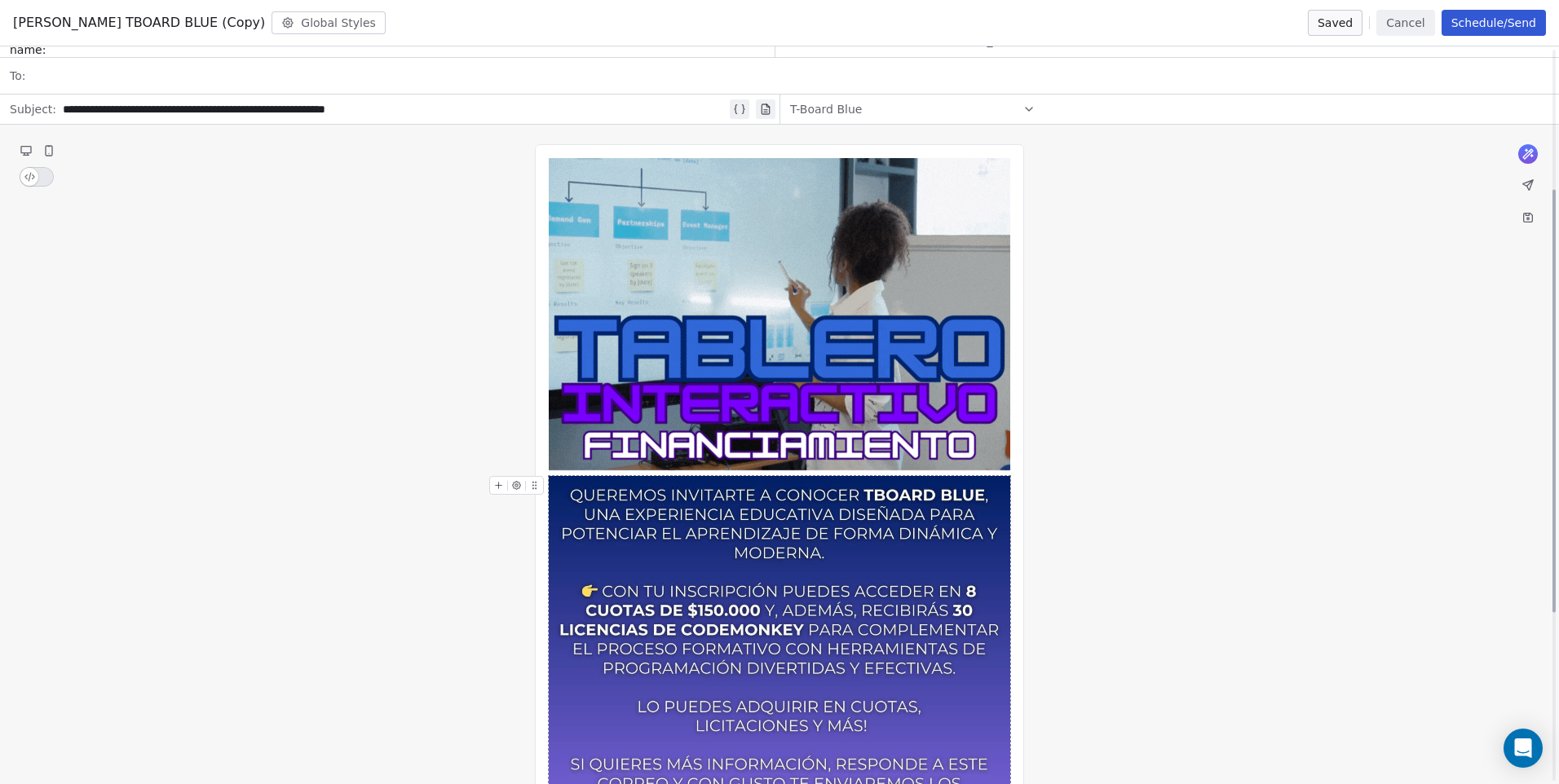
scroll to position [0, 0]
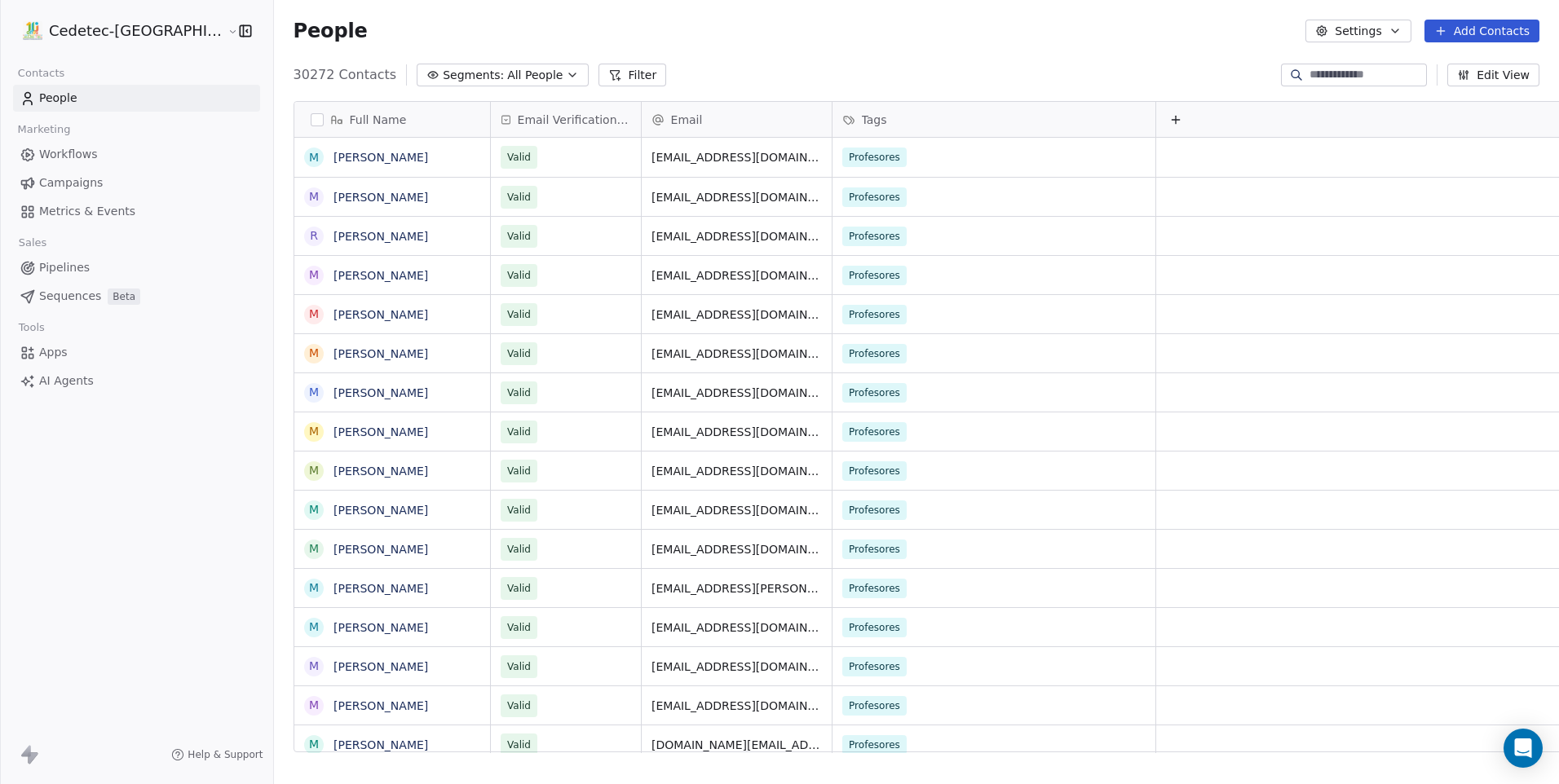
scroll to position [677, 1326]
click at [443, 74] on span "Segments:" at bounding box center [473, 75] width 61 height 17
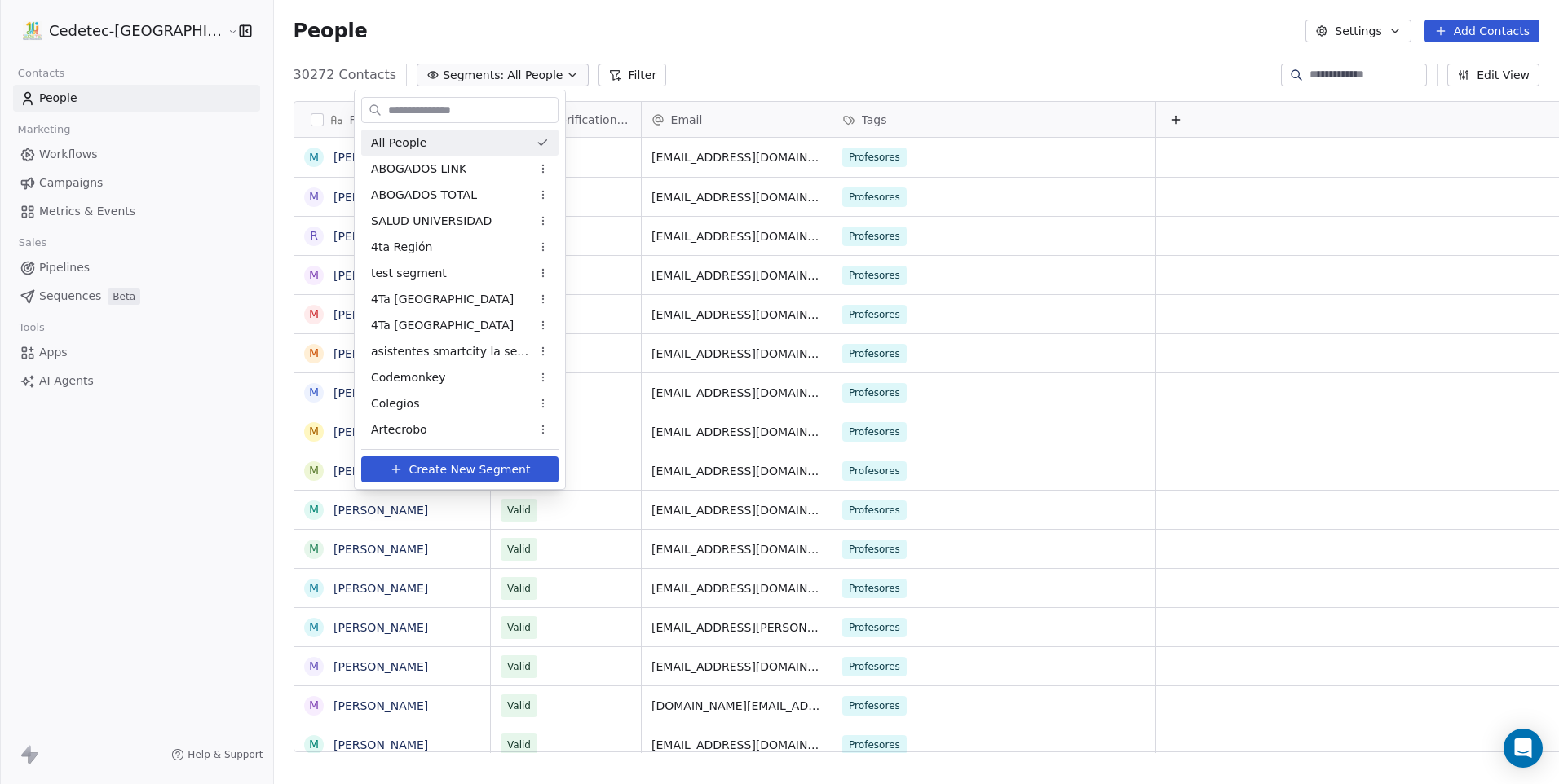
click at [416, 79] on html "Cedetec-Chile Contacts People Marketing Workflows Campaigns Metrics & Events Sa…" at bounding box center [779, 392] width 1559 height 784
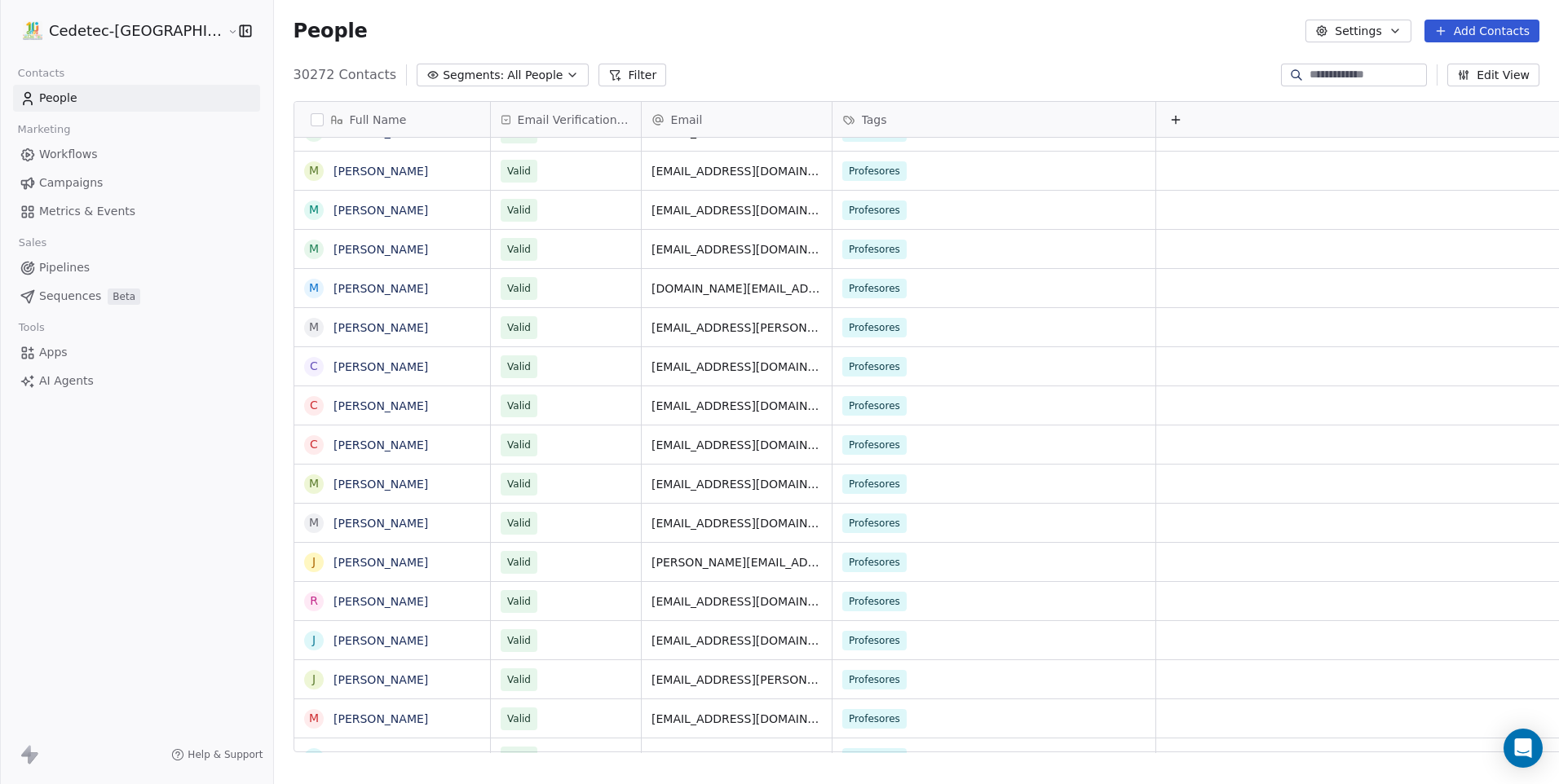
scroll to position [0, 0]
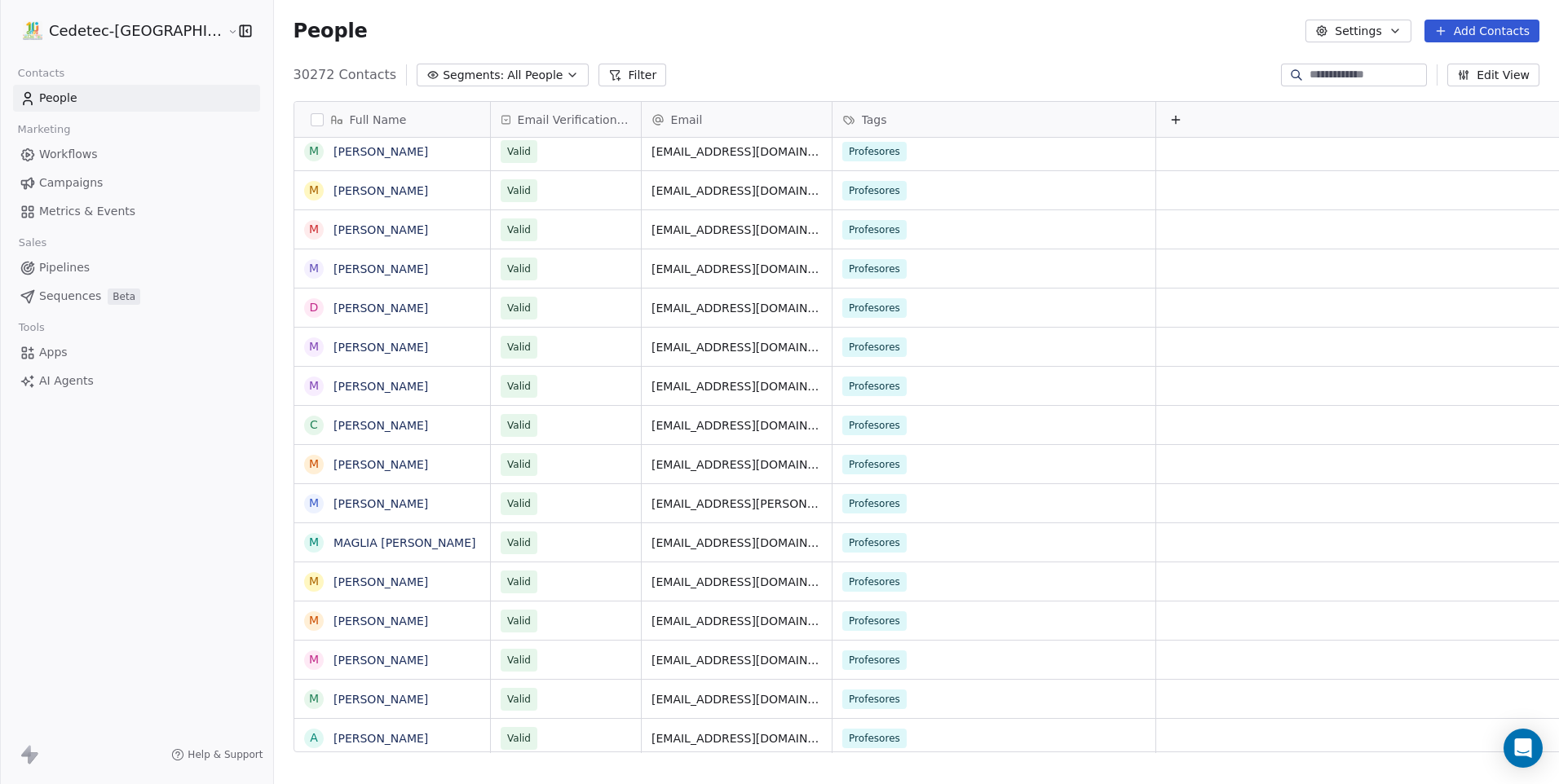
click at [443, 66] on span "Segments:" at bounding box center [473, 75] width 61 height 17
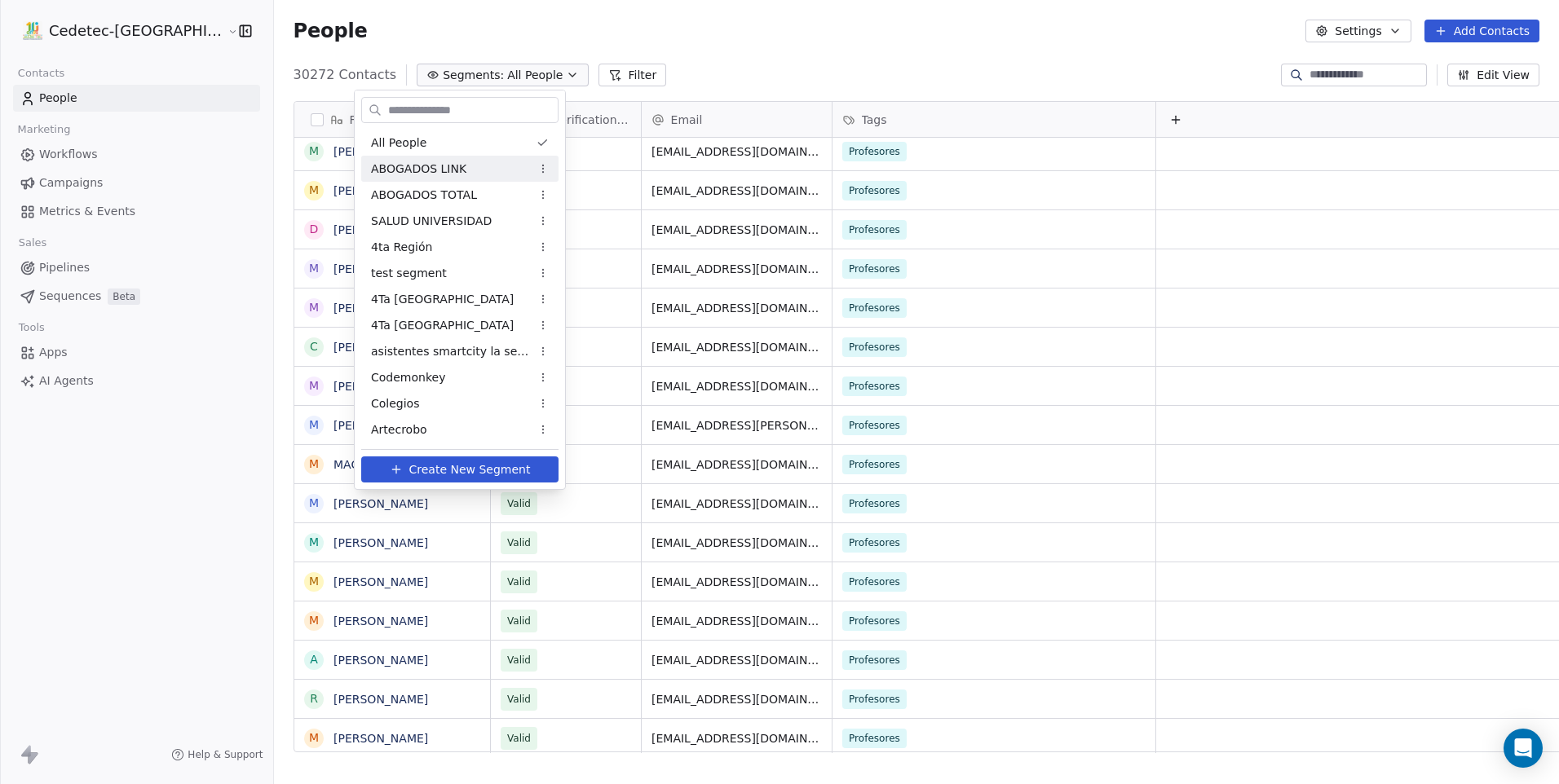
click at [477, 165] on div "ABOGADOS LINK" at bounding box center [460, 168] width 198 height 26
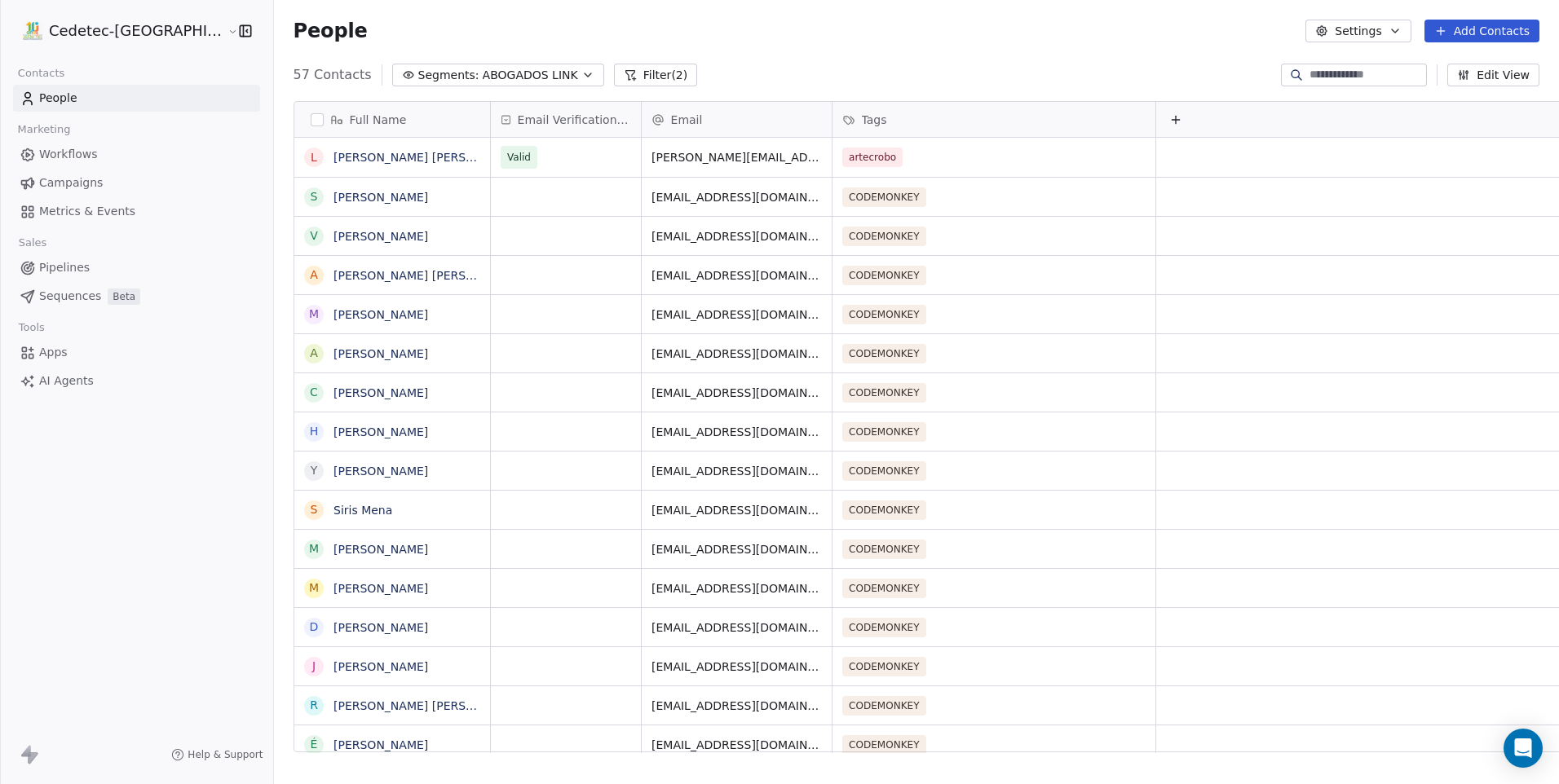
scroll to position [677, 1326]
click at [482, 72] on span "ABOGADOS LINK" at bounding box center [530, 75] width 96 height 17
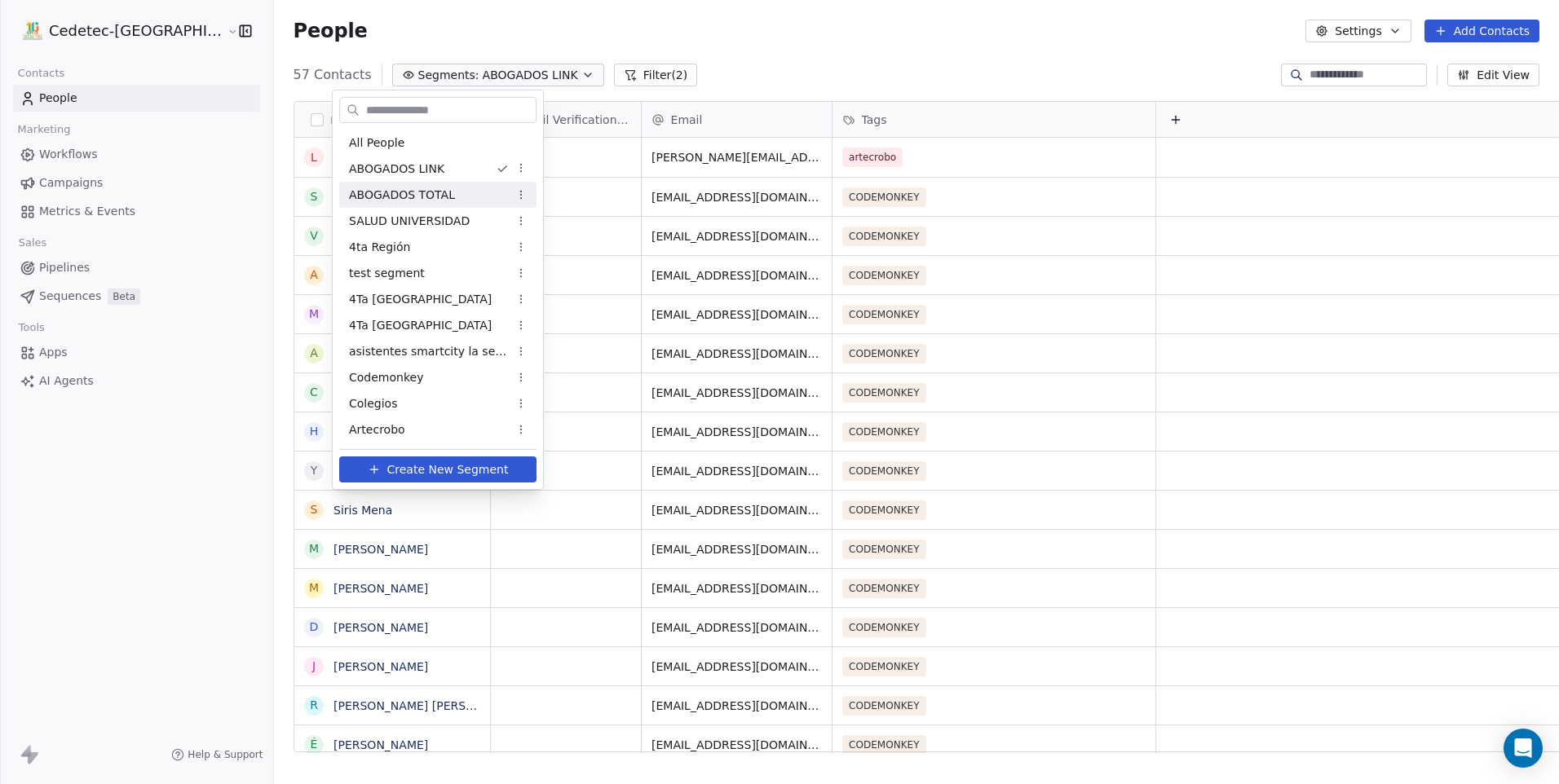
scroll to position [677, 1326]
click at [443, 188] on span "ABOGADOS TOTAL" at bounding box center [401, 195] width 106 height 17
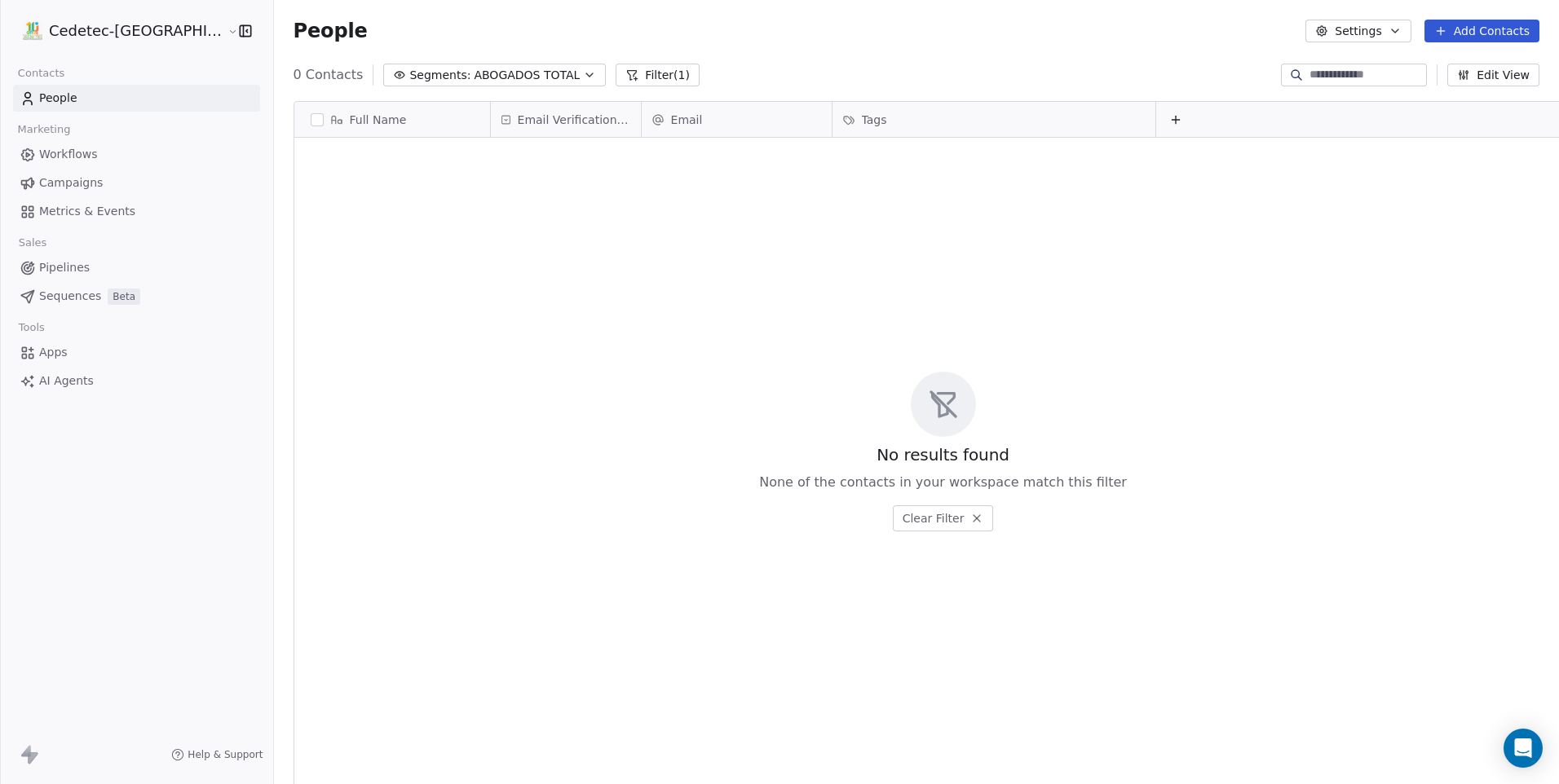
click at [474, 74] on span "ABOGADOS TOTAL" at bounding box center [526, 75] width 106 height 17
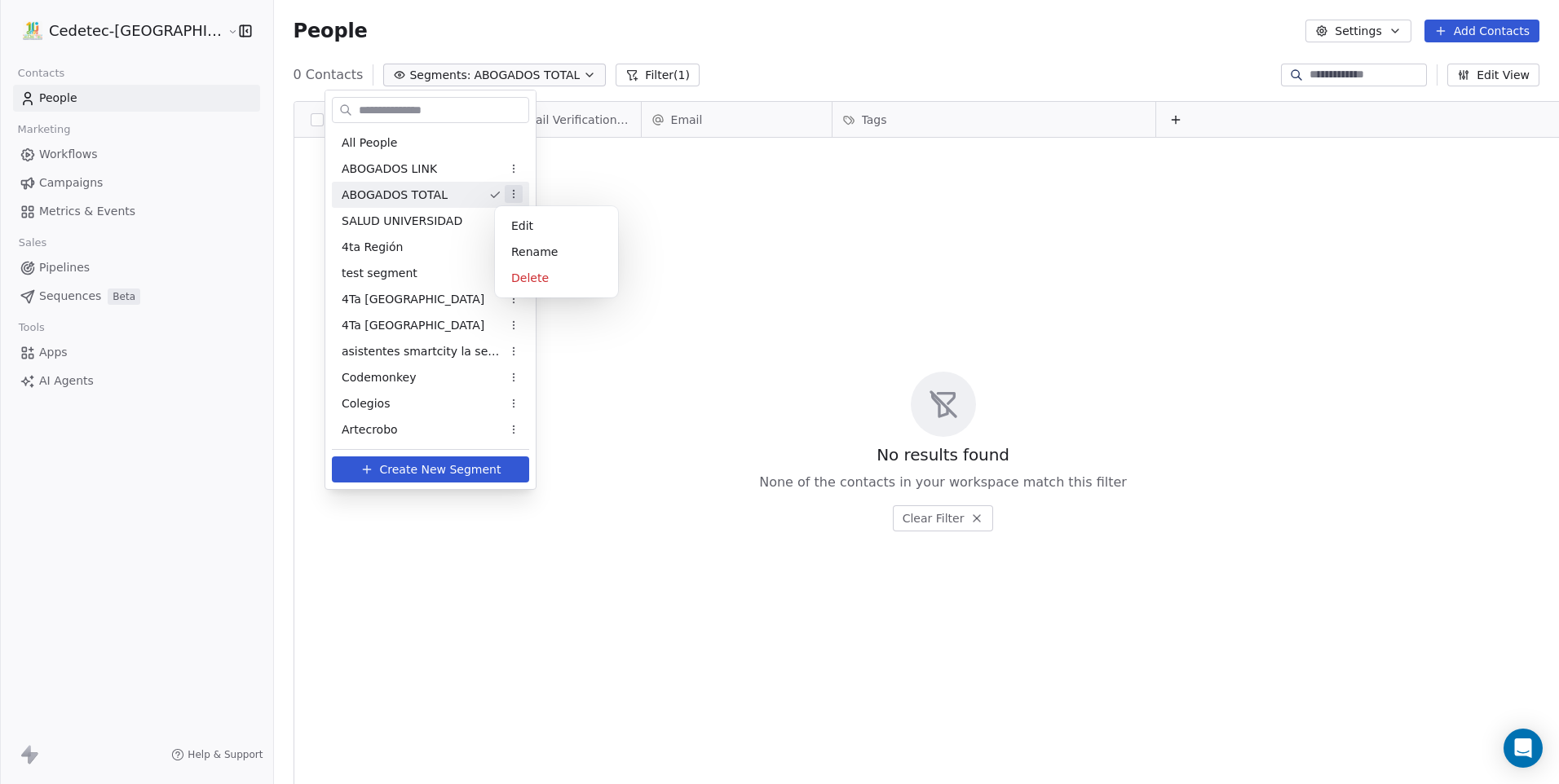
click at [509, 199] on html "Cedetec-Chile Contacts People Marketing Workflows Campaigns Metrics & Events Sa…" at bounding box center [779, 392] width 1559 height 784
click at [551, 280] on div "Delete" at bounding box center [556, 278] width 110 height 26
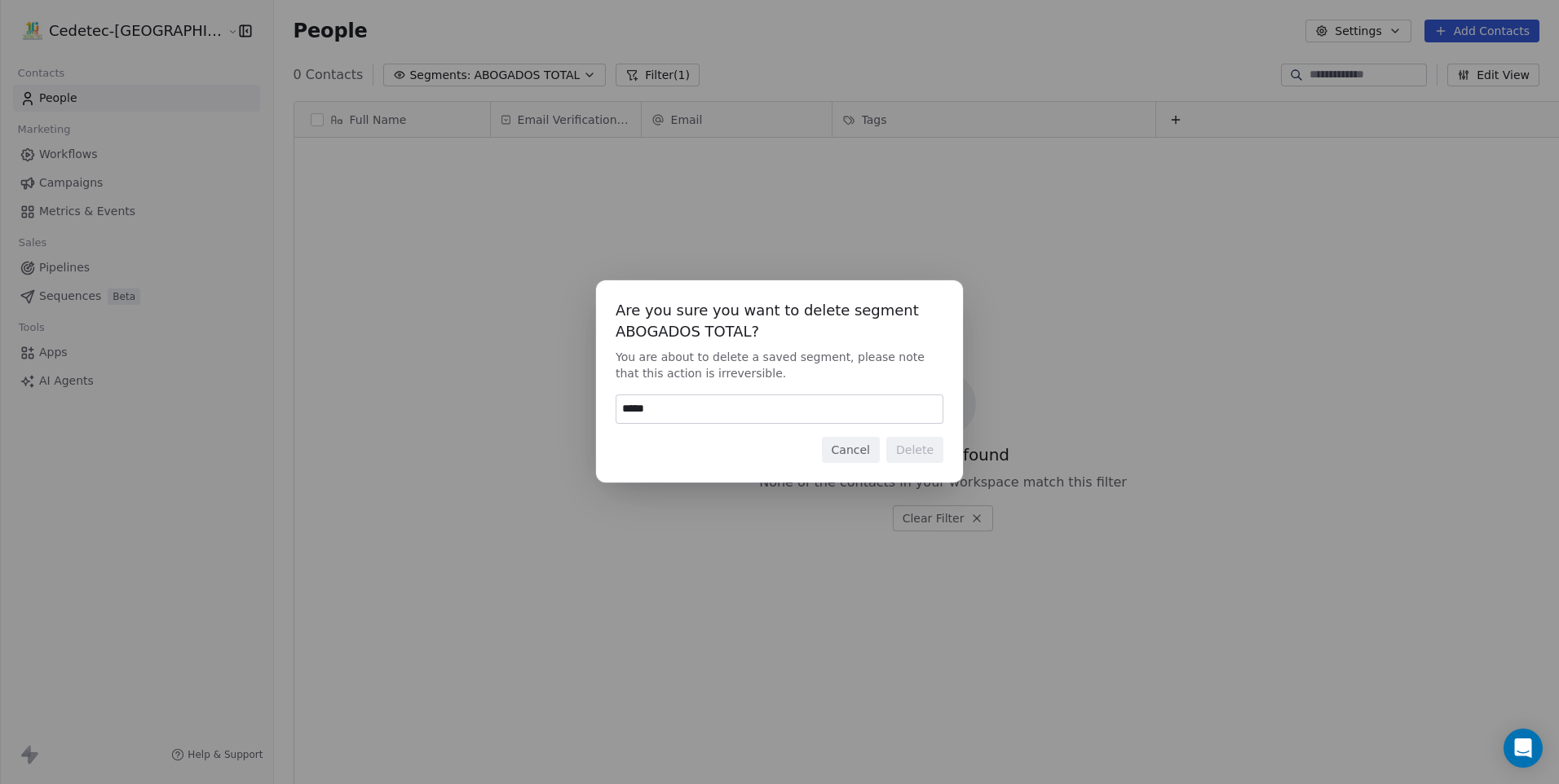
type input "******"
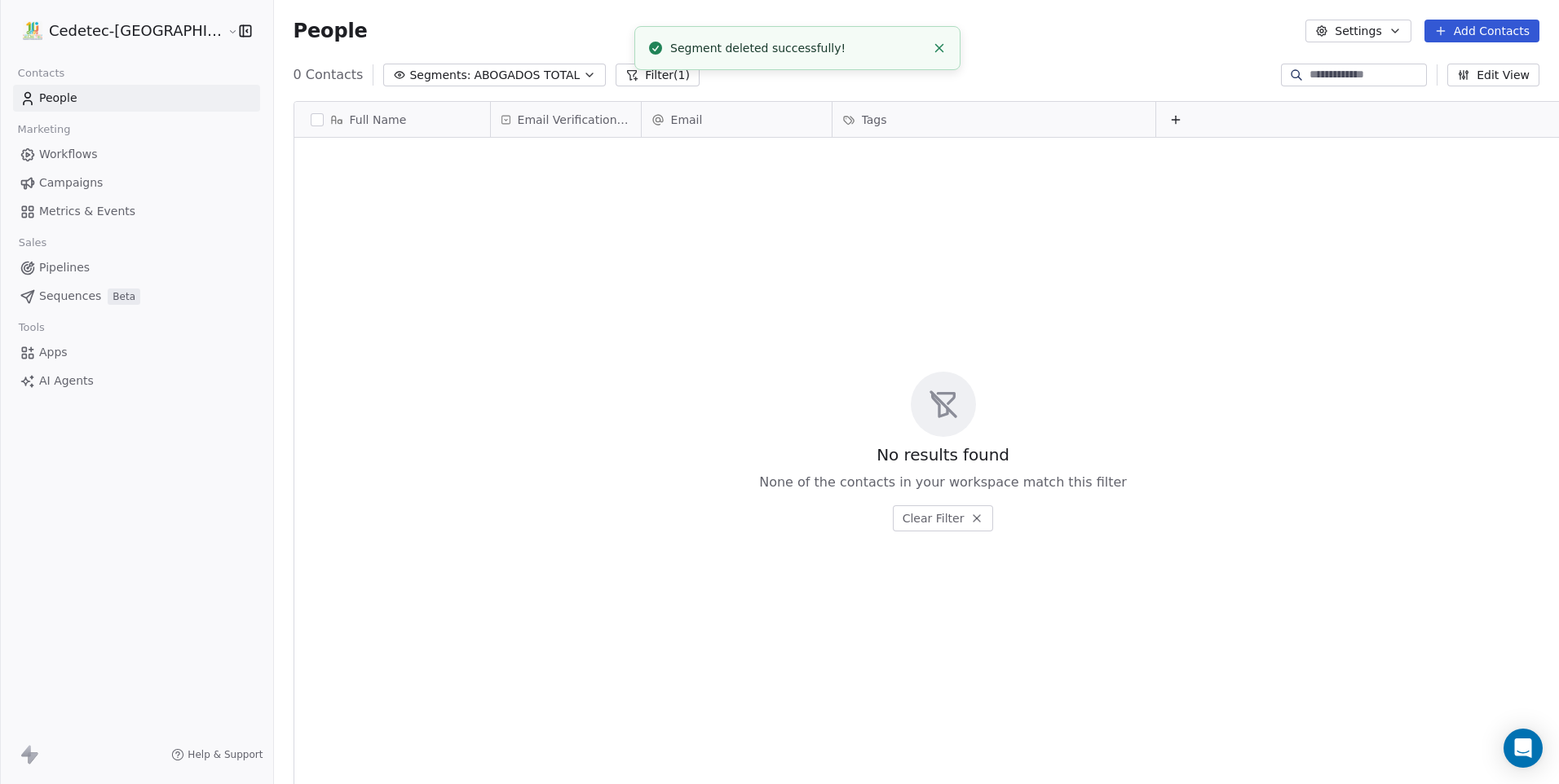
click at [474, 72] on span "ABOGADOS TOTAL" at bounding box center [526, 75] width 106 height 17
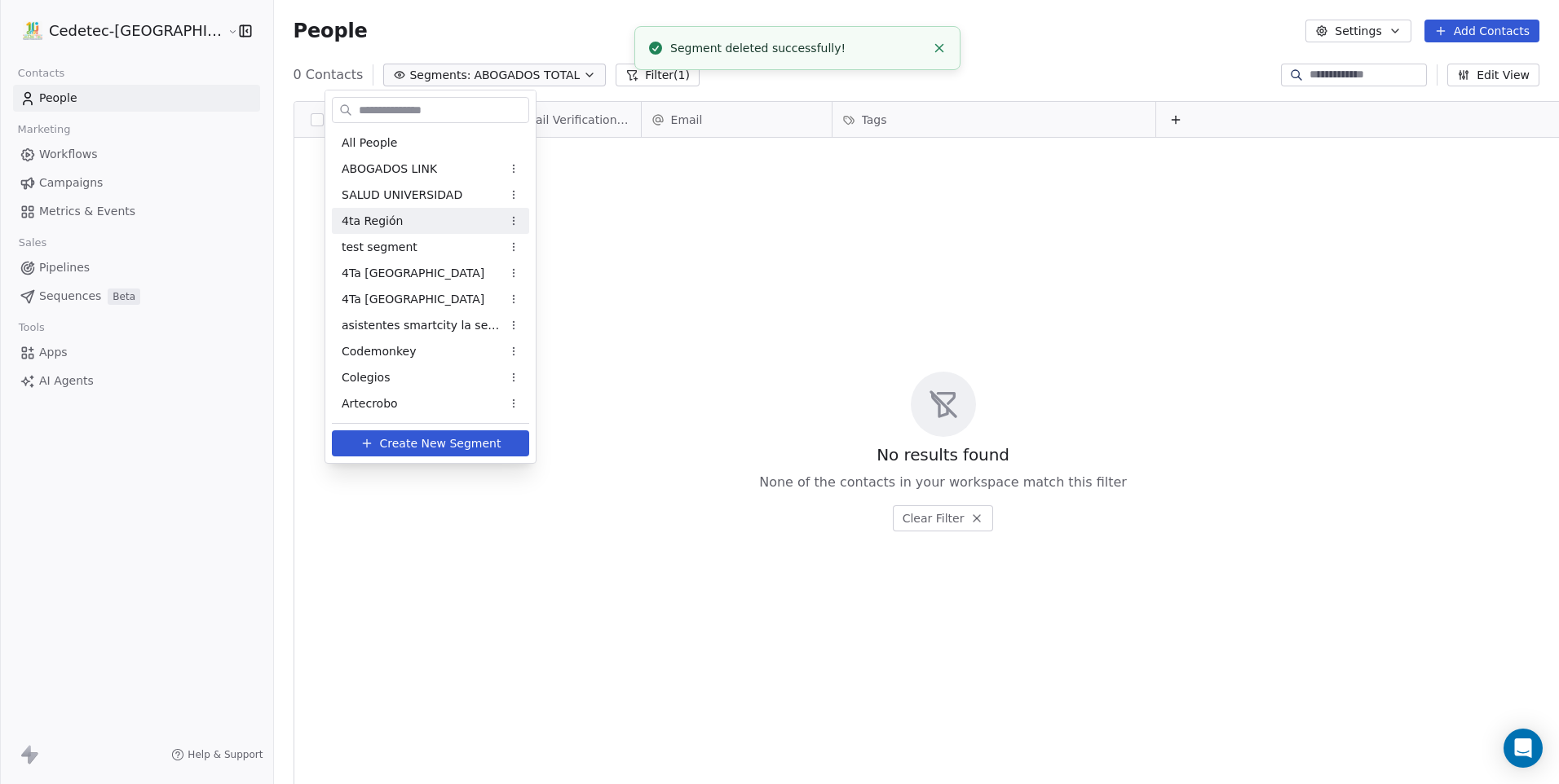
click at [426, 223] on div "4ta Región" at bounding box center [431, 221] width 198 height 26
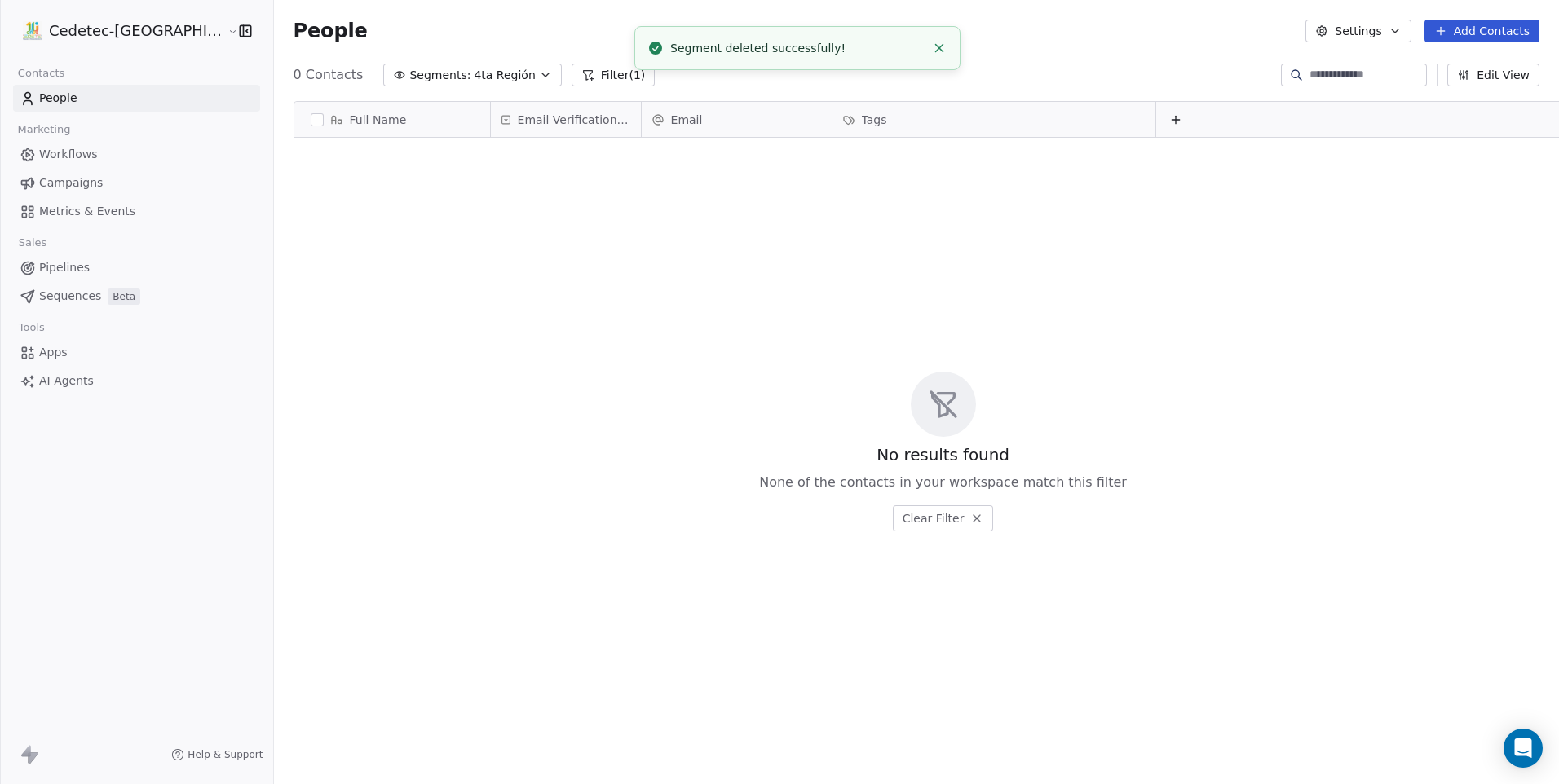
click at [474, 75] on span "4ta Región" at bounding box center [504, 75] width 61 height 17
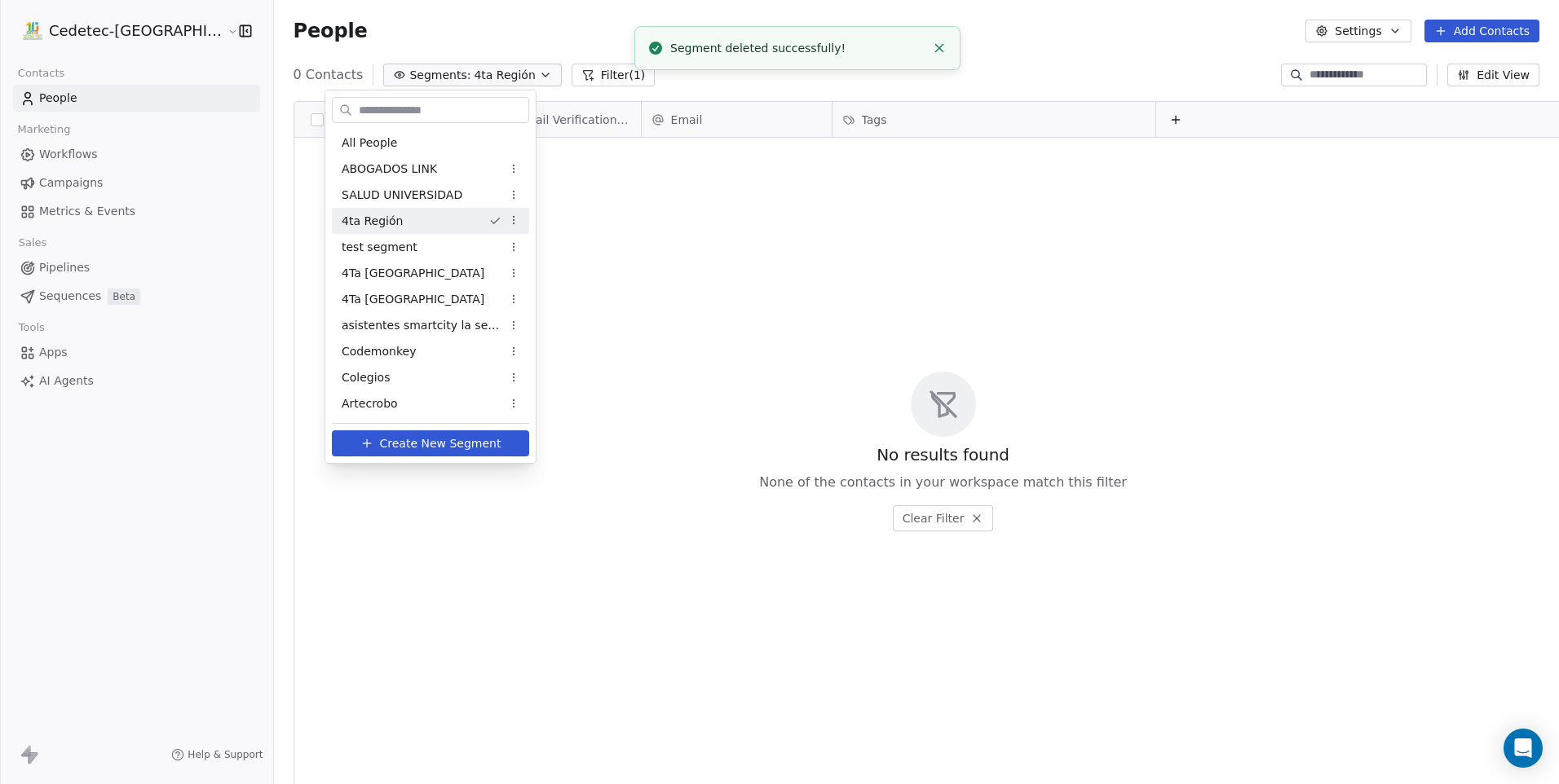
click at [446, 76] on html "Cedetec-Chile Contacts People Marketing Workflows Campaigns Metrics & Events Sa…" at bounding box center [779, 392] width 1559 height 784
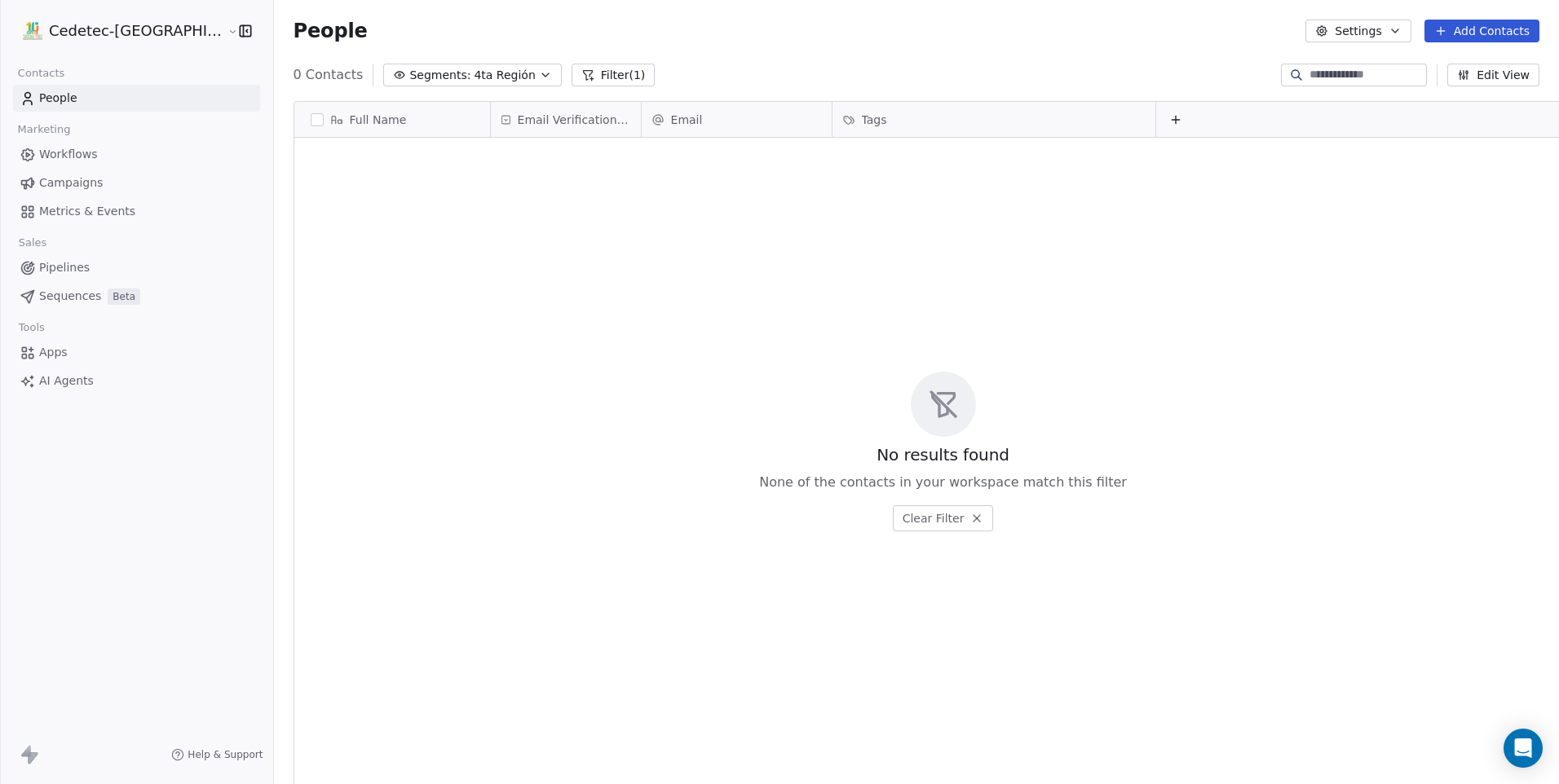
click at [474, 76] on span "4ta Región" at bounding box center [504, 75] width 61 height 17
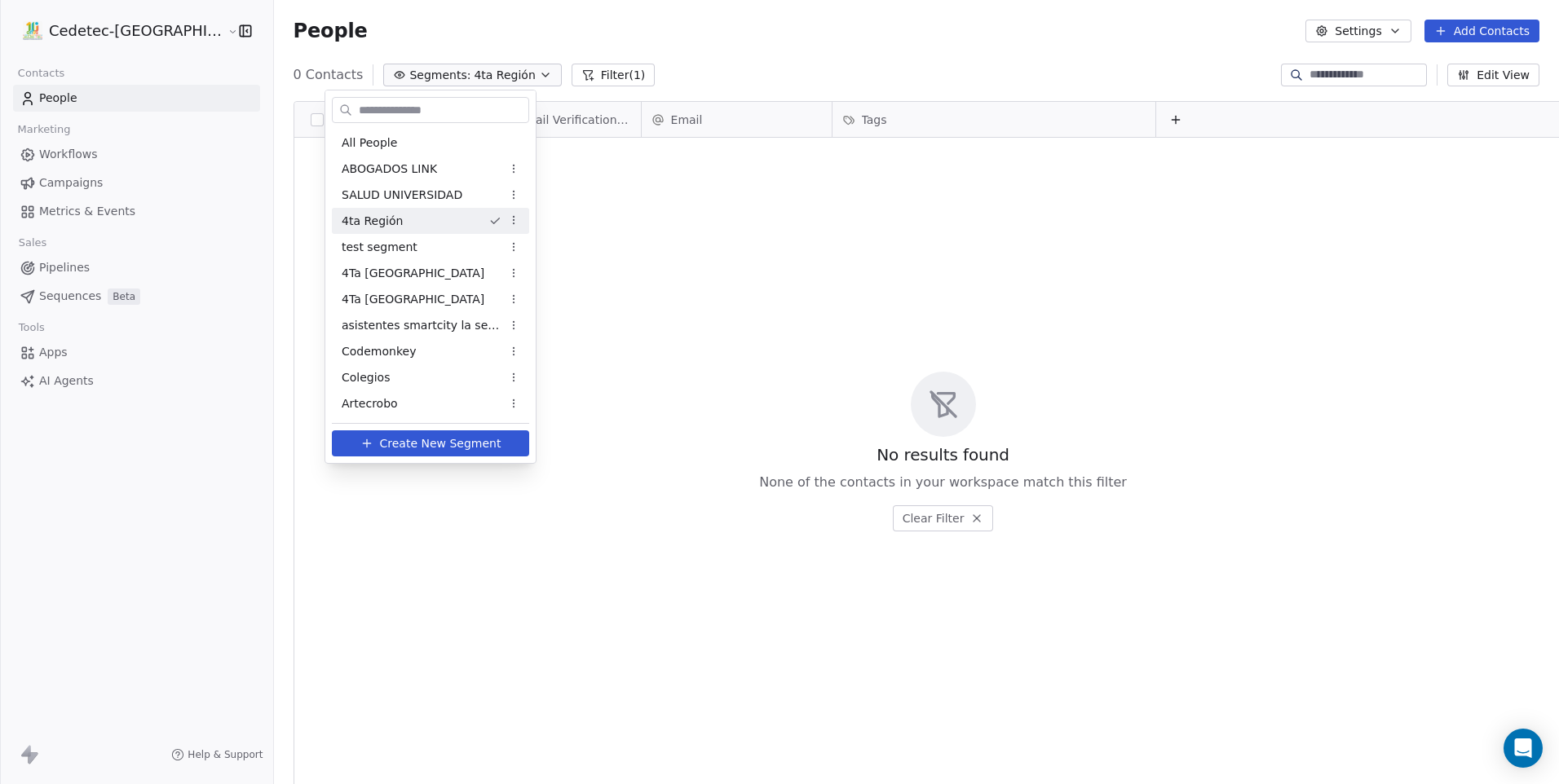
click at [506, 228] on html "Cedetec-Chile Contacts People Marketing Workflows Campaigns Metrics & Events Sa…" at bounding box center [779, 392] width 1559 height 784
click at [556, 298] on div "Delete" at bounding box center [556, 304] width 110 height 26
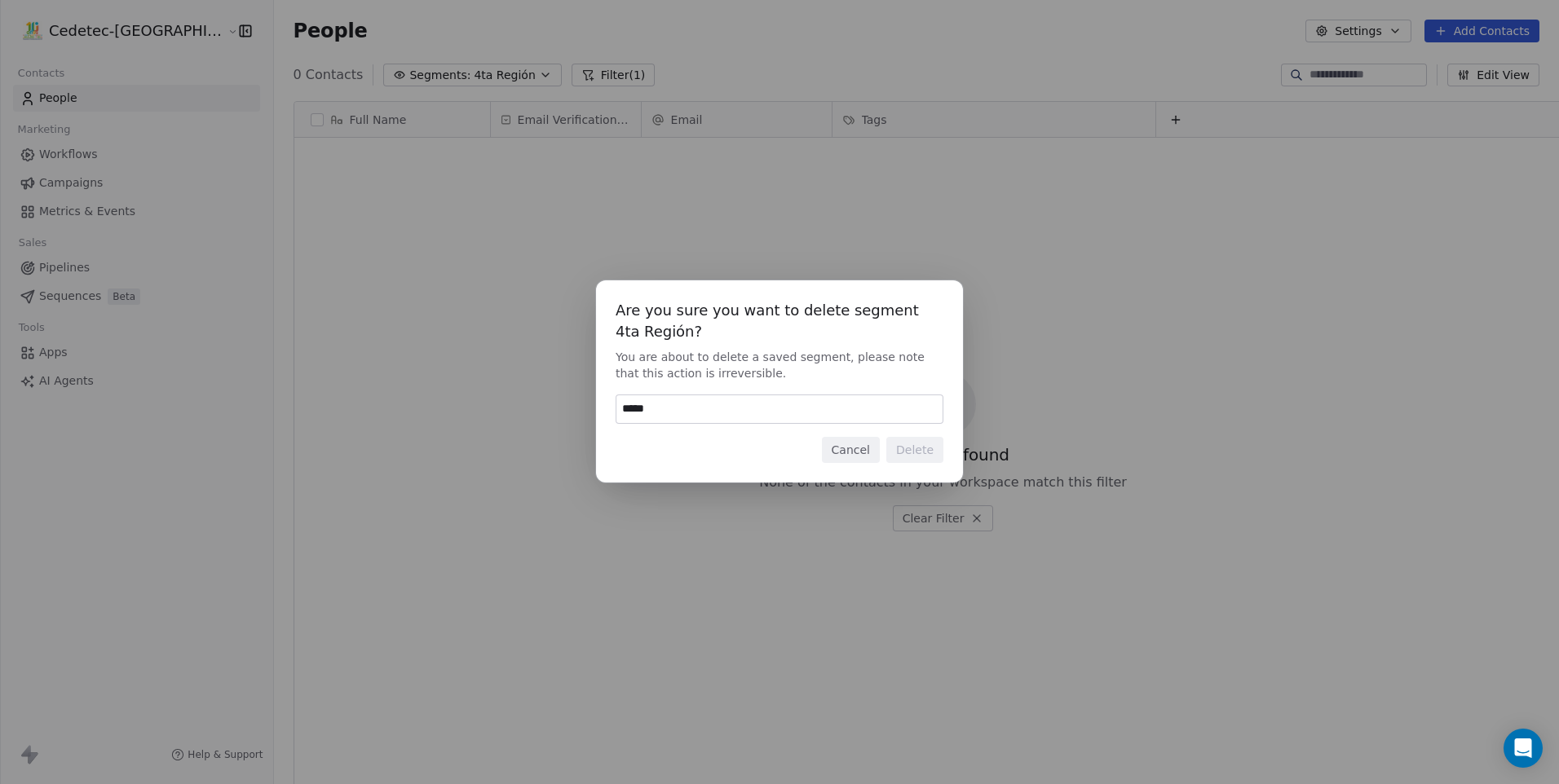
type input "******"
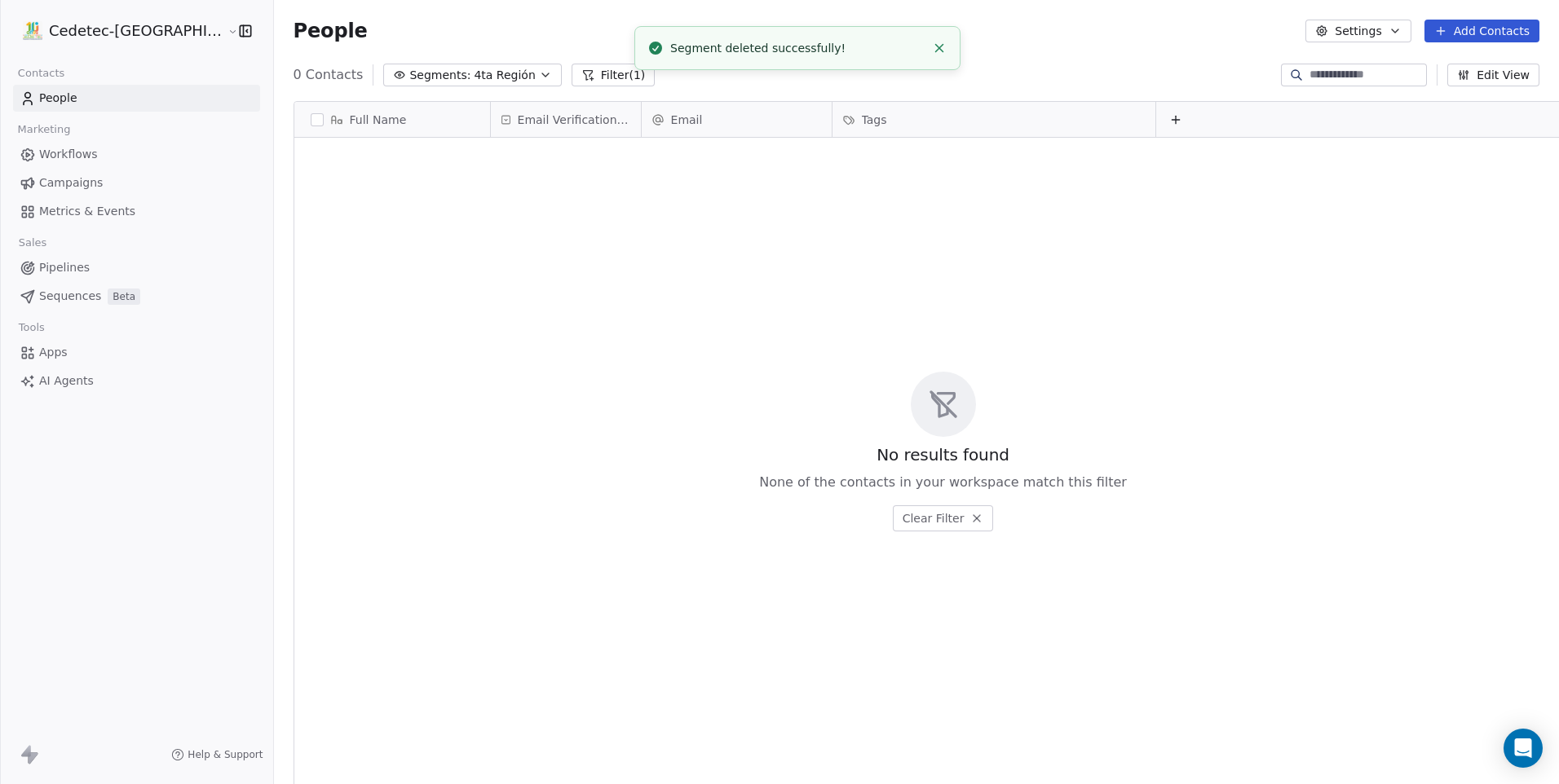
click at [474, 83] on span "4ta Región" at bounding box center [504, 75] width 61 height 17
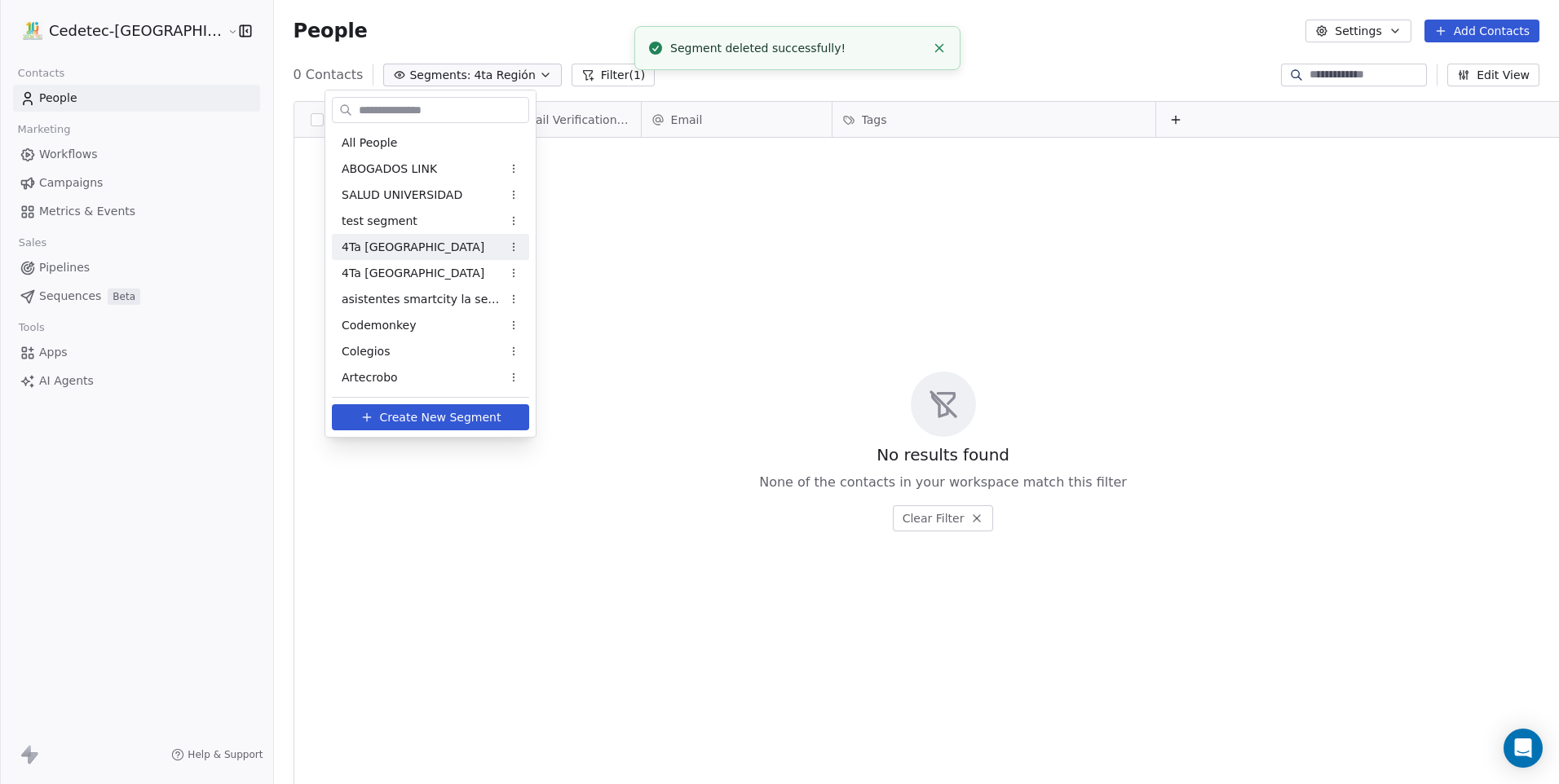
click at [454, 241] on div "4Ta [GEOGRAPHIC_DATA]" at bounding box center [431, 247] width 198 height 26
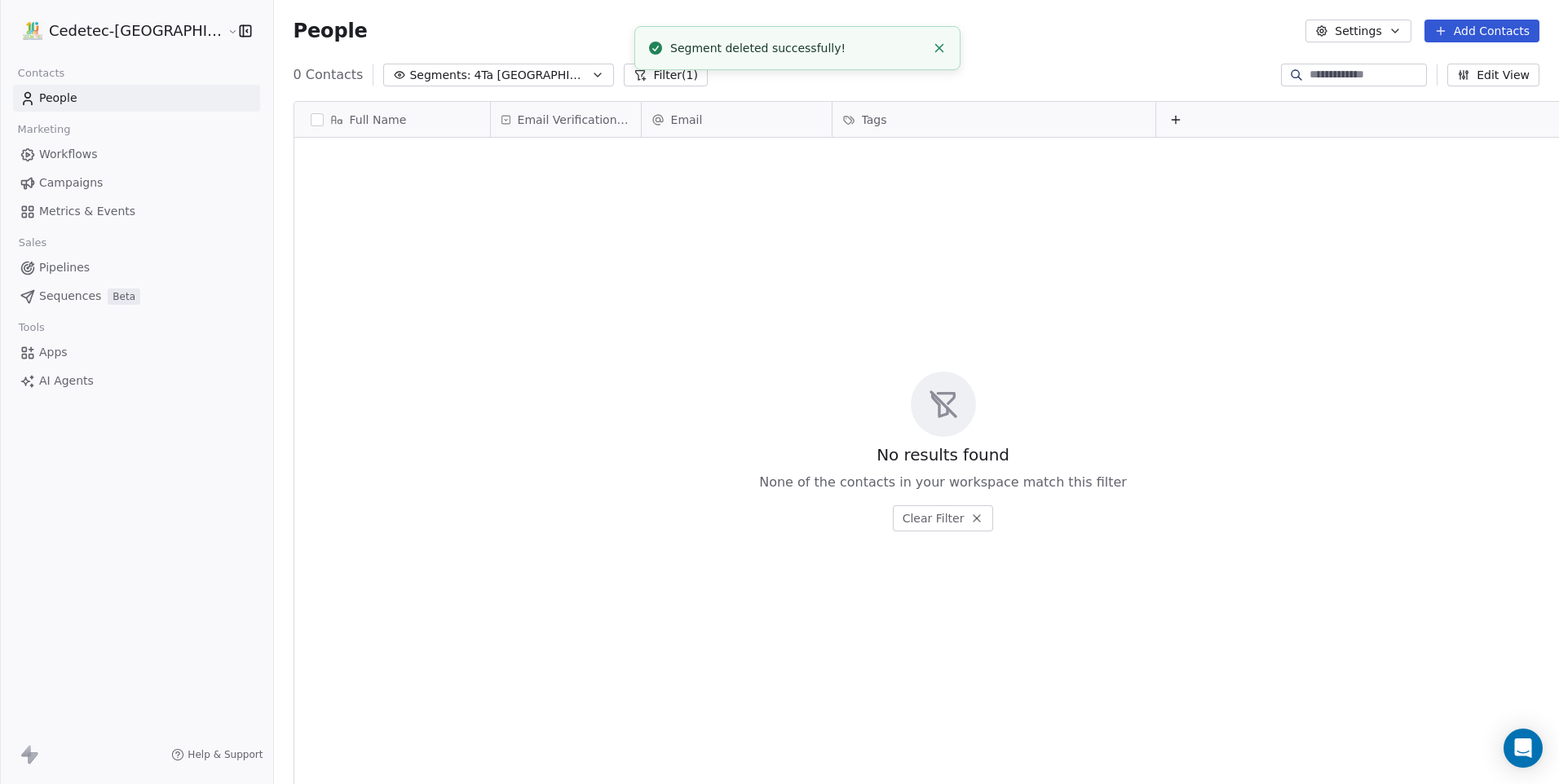
click at [474, 68] on span "4Ta [GEOGRAPHIC_DATA]" at bounding box center [531, 75] width 114 height 17
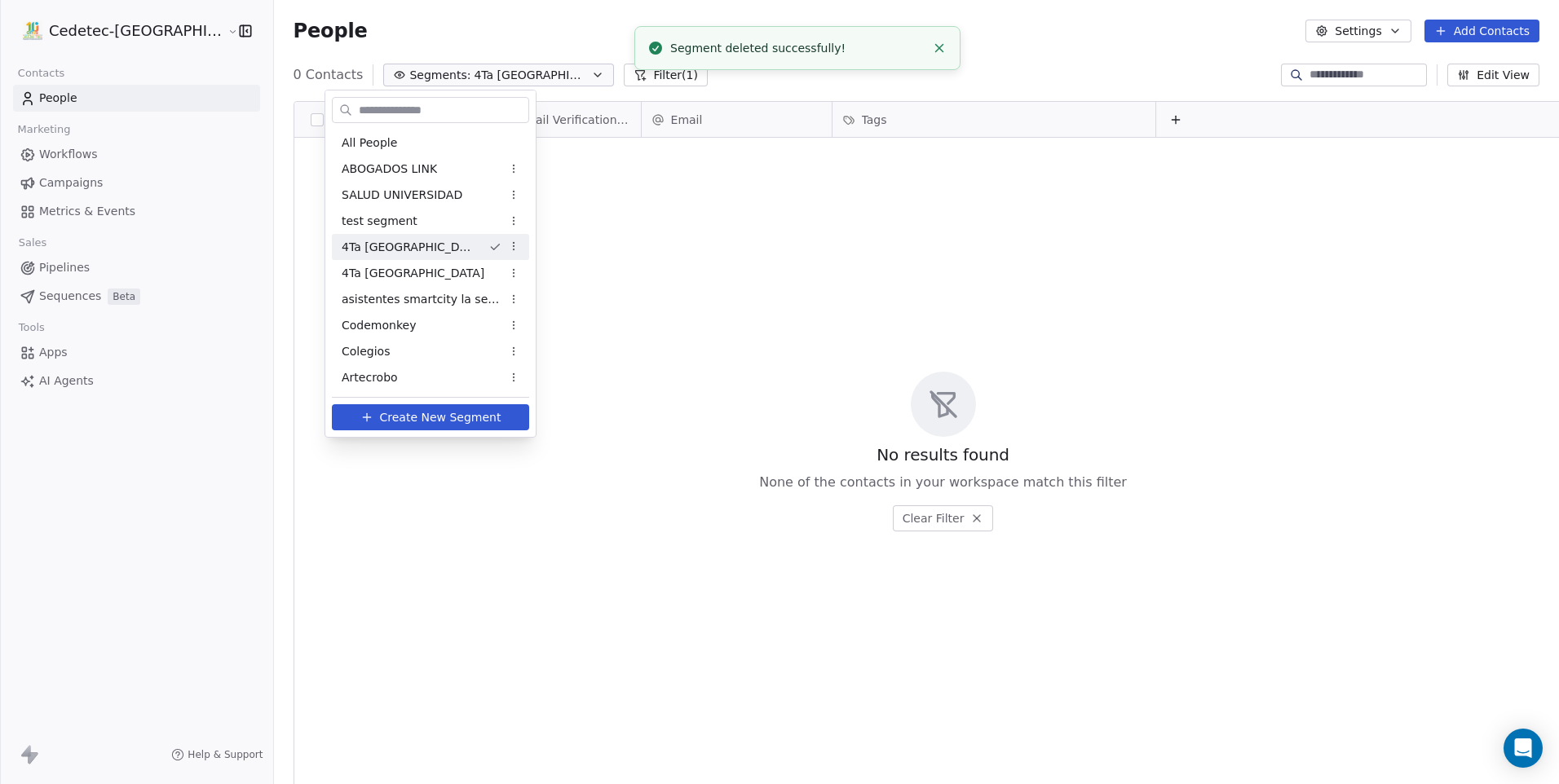
click at [505, 247] on html "Cedetec-Chile Contacts People Marketing Workflows Campaigns Metrics & Events Sa…" at bounding box center [779, 392] width 1559 height 784
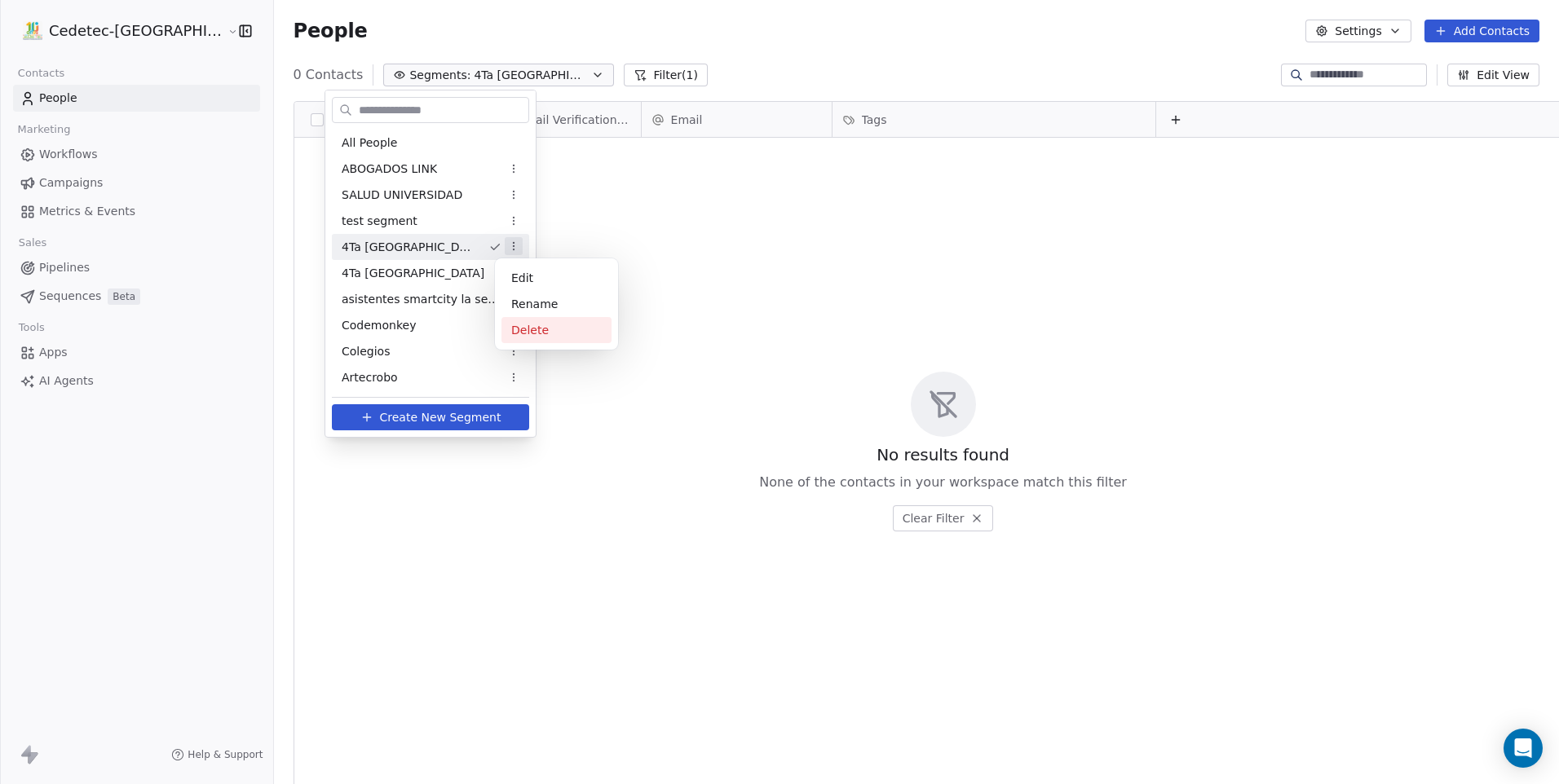
click at [539, 325] on div "Delete" at bounding box center [556, 330] width 110 height 26
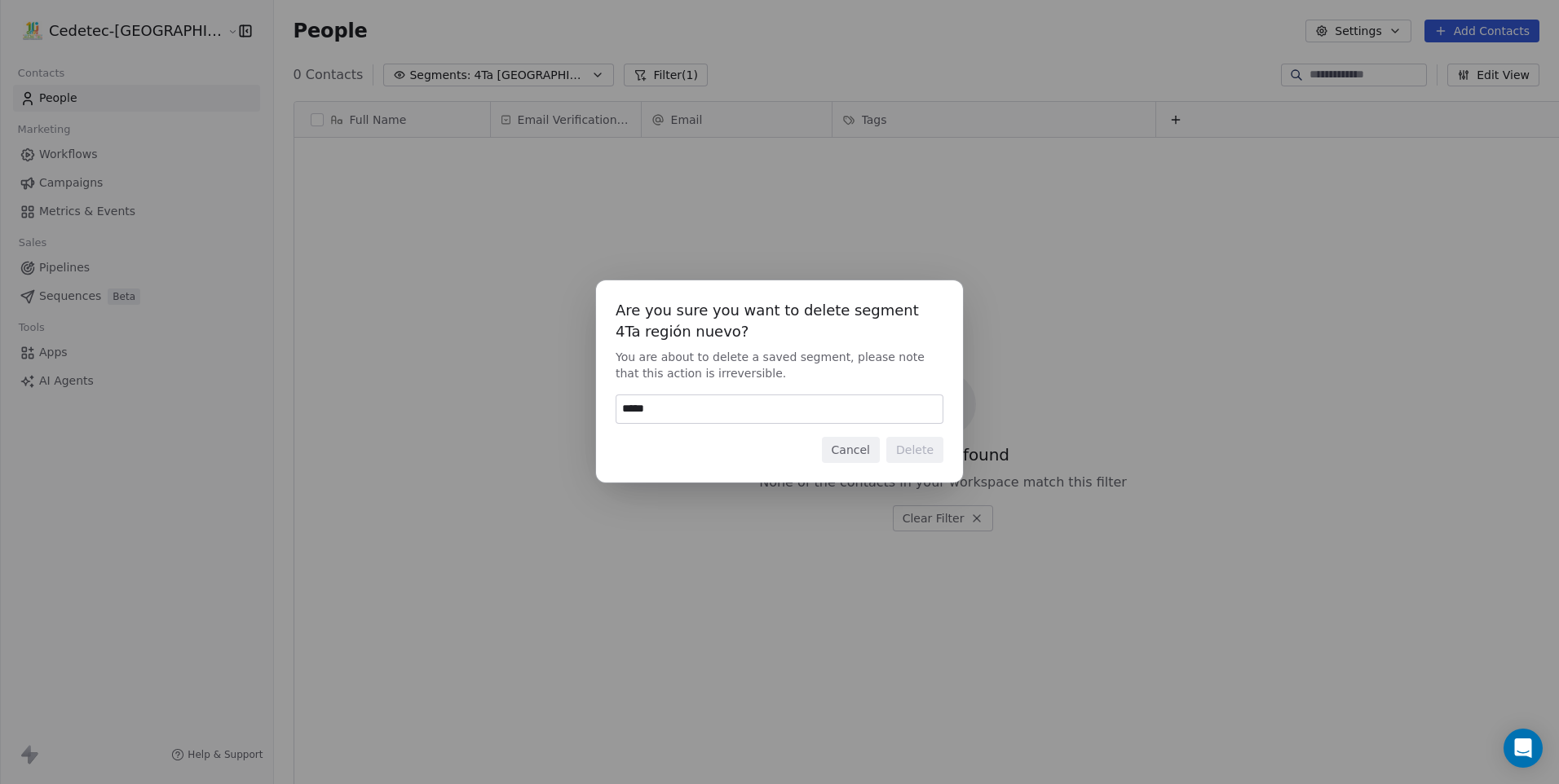
type input "******"
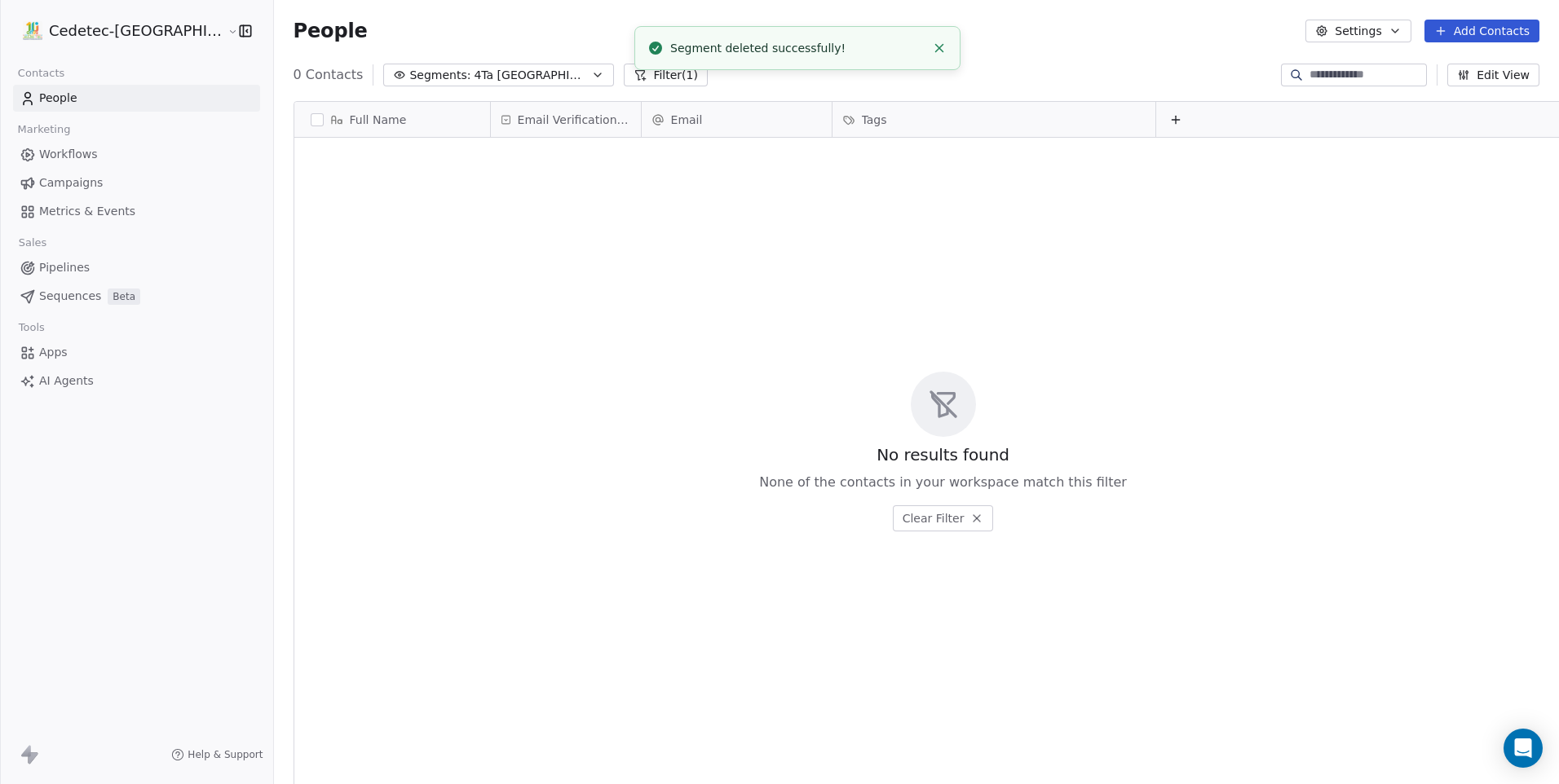
click at [491, 75] on span "4Ta [GEOGRAPHIC_DATA]" at bounding box center [531, 75] width 114 height 17
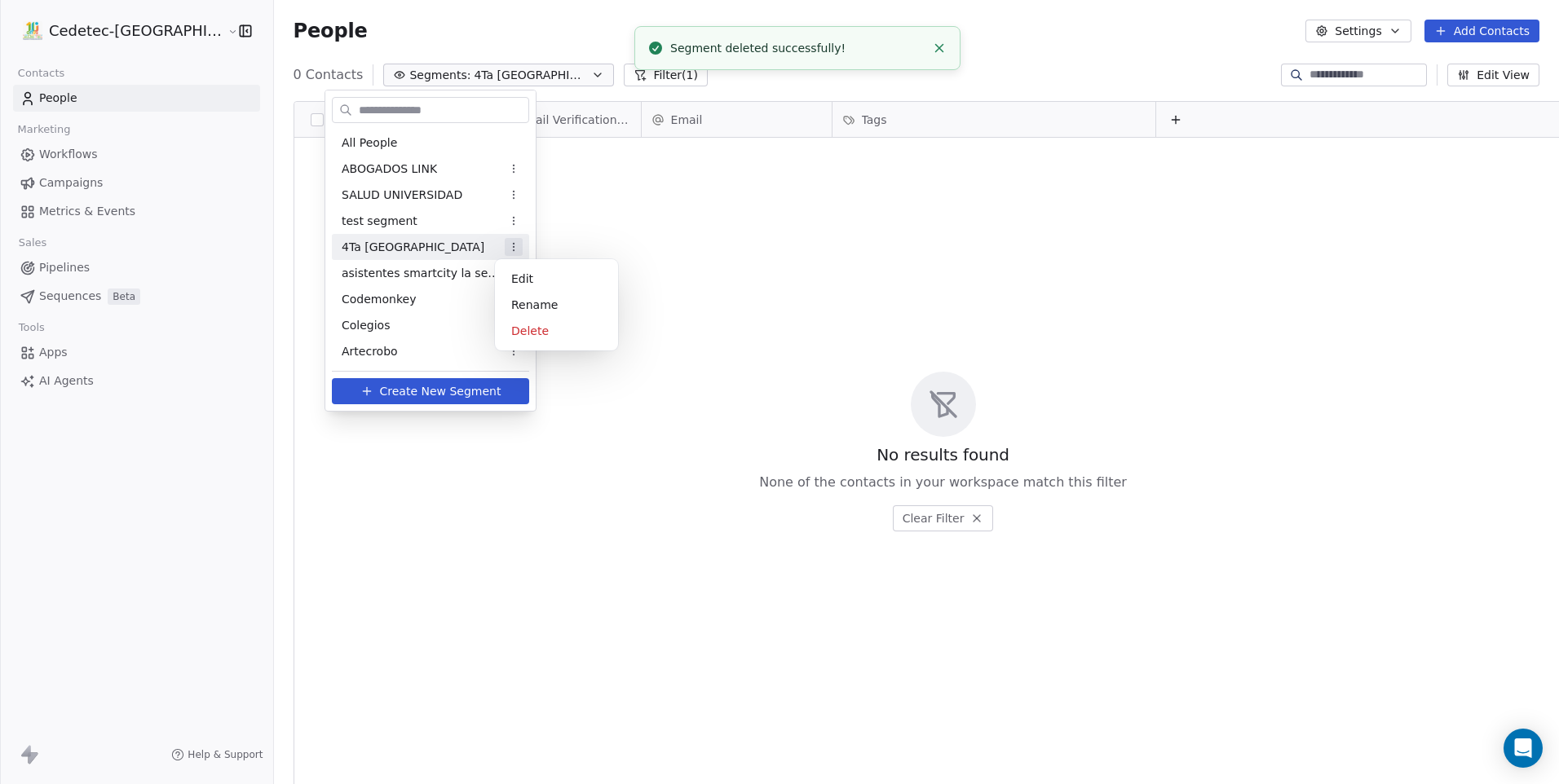
click at [503, 246] on html "Cedetec-Chile Contacts People Marketing Workflows Campaigns Metrics & Events Sa…" at bounding box center [779, 392] width 1559 height 784
click at [575, 329] on div "Delete" at bounding box center [556, 331] width 110 height 26
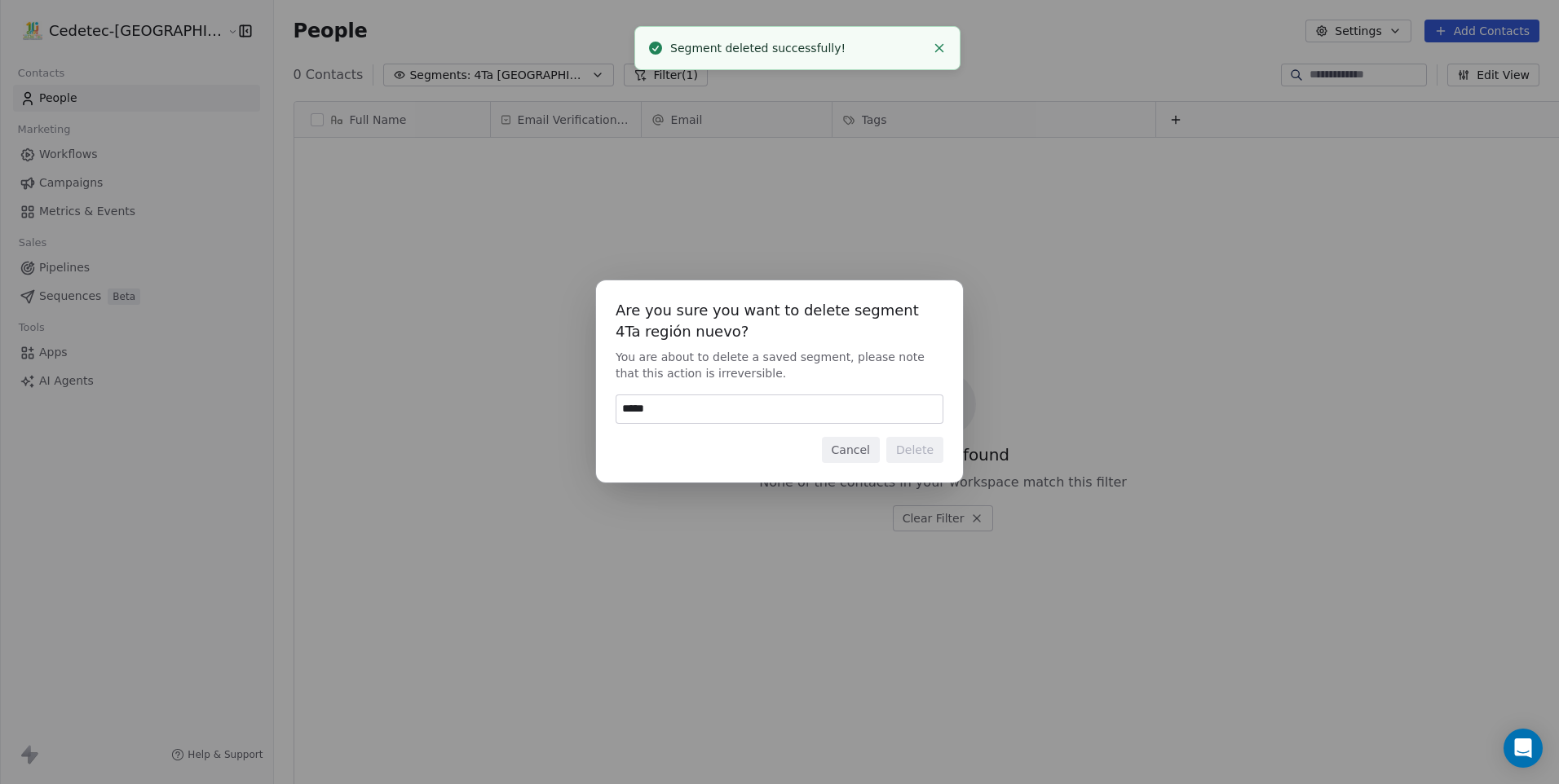
type input "******"
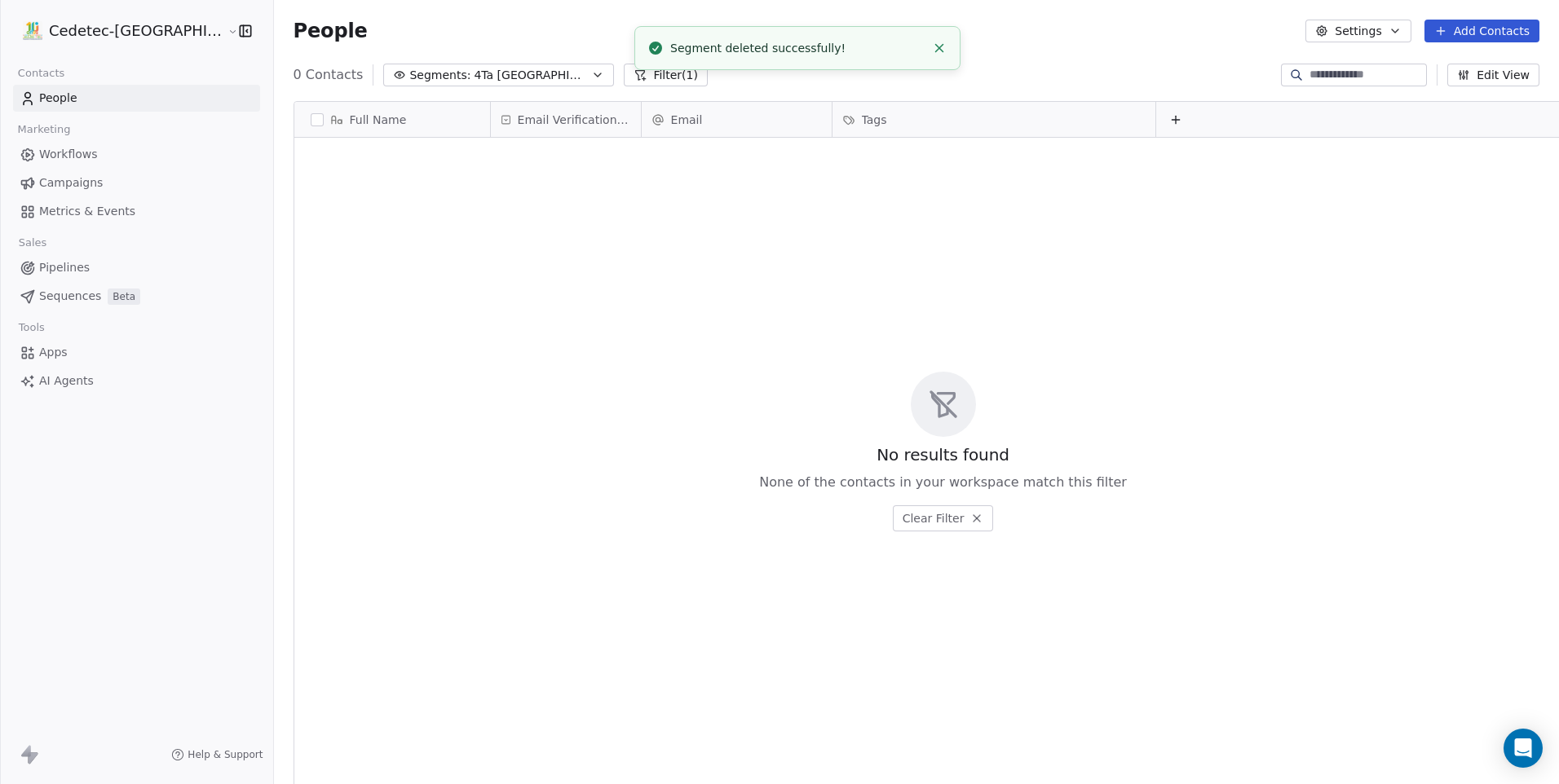
click at [491, 80] on span "4Ta [GEOGRAPHIC_DATA]" at bounding box center [531, 75] width 114 height 17
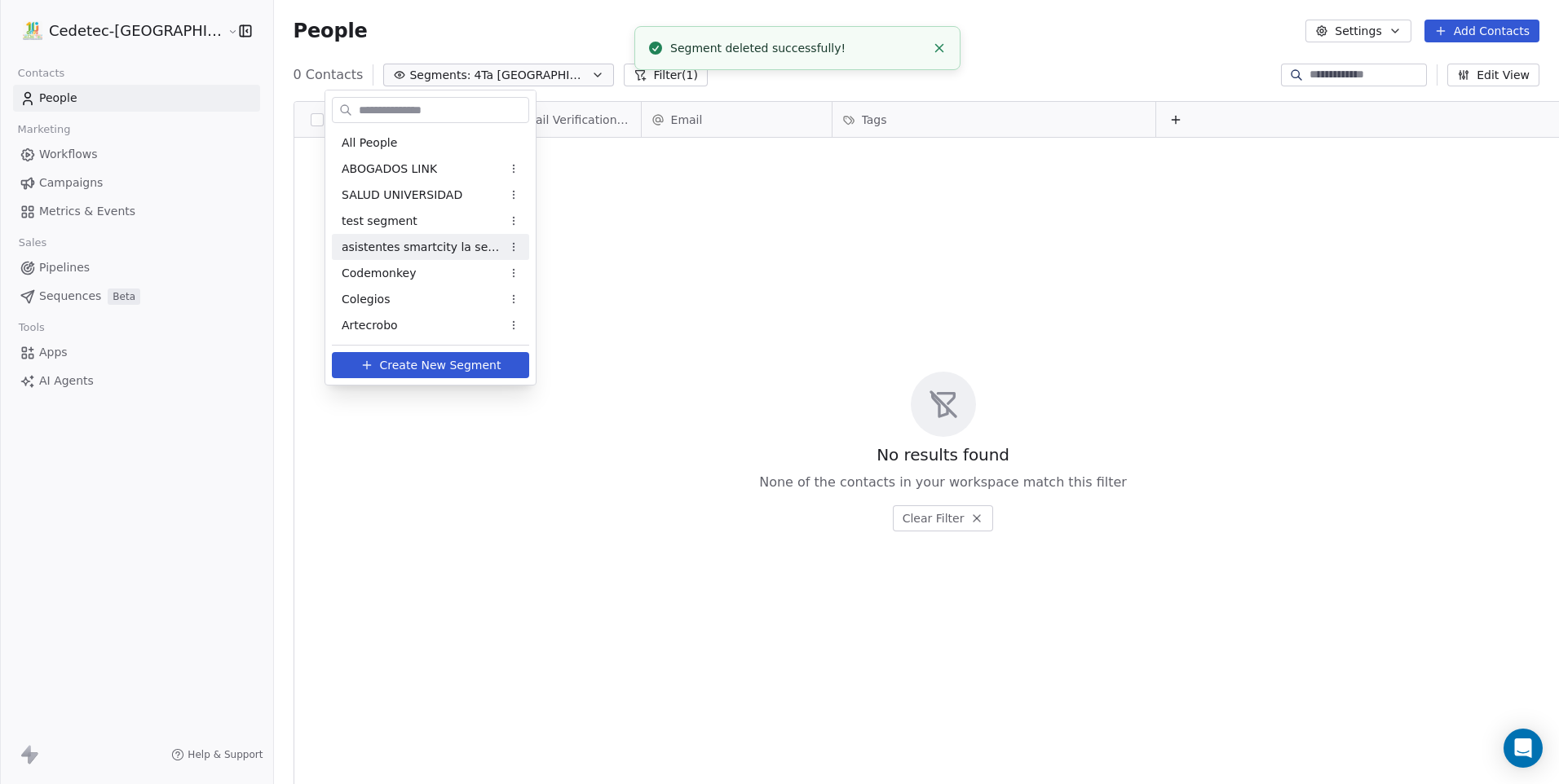
click at [430, 252] on span "asistentes smartcity la serena" at bounding box center [421, 248] width 160 height 17
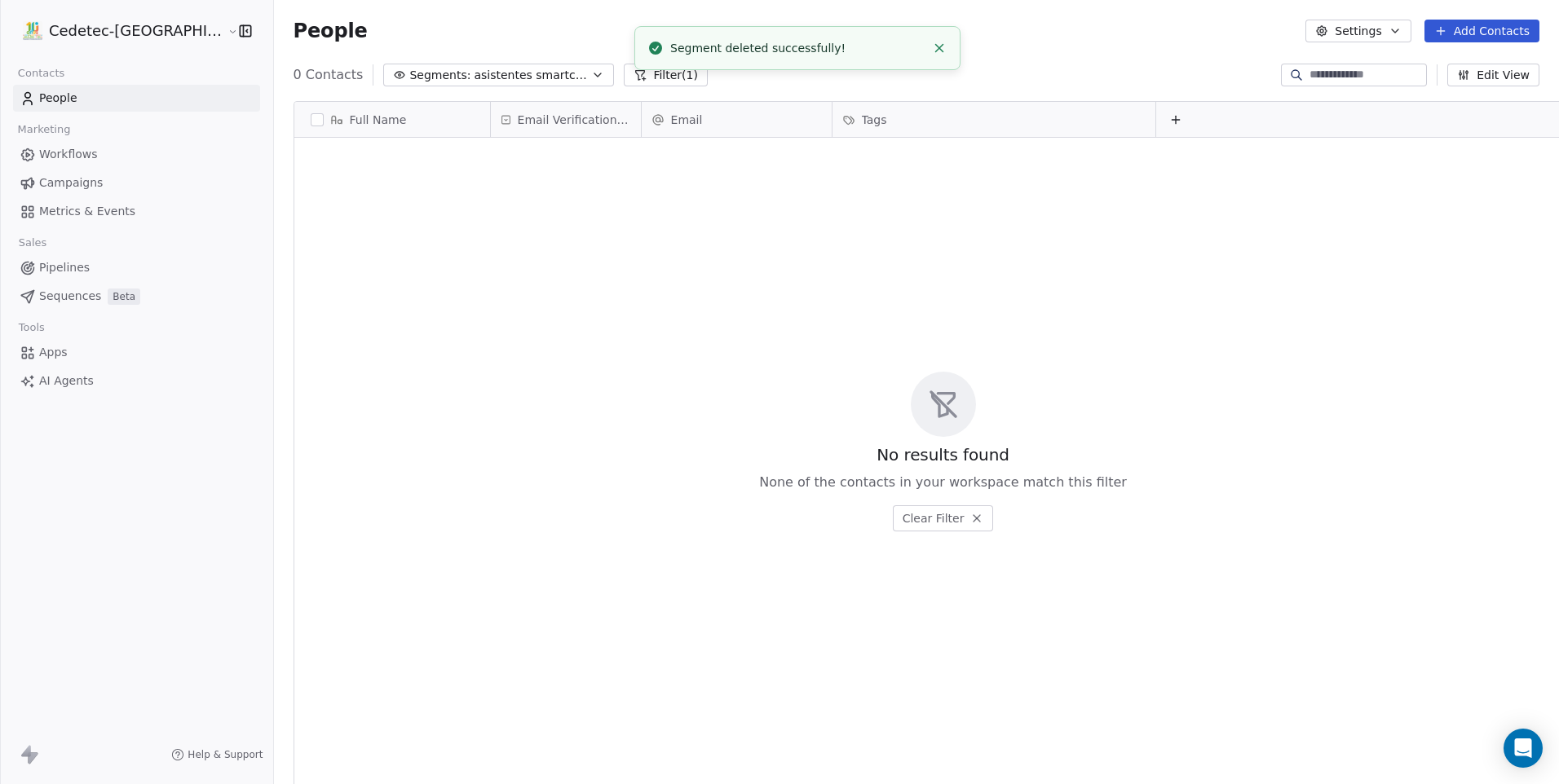
click at [518, 66] on span "asistentes smartcity la serena" at bounding box center [531, 75] width 114 height 17
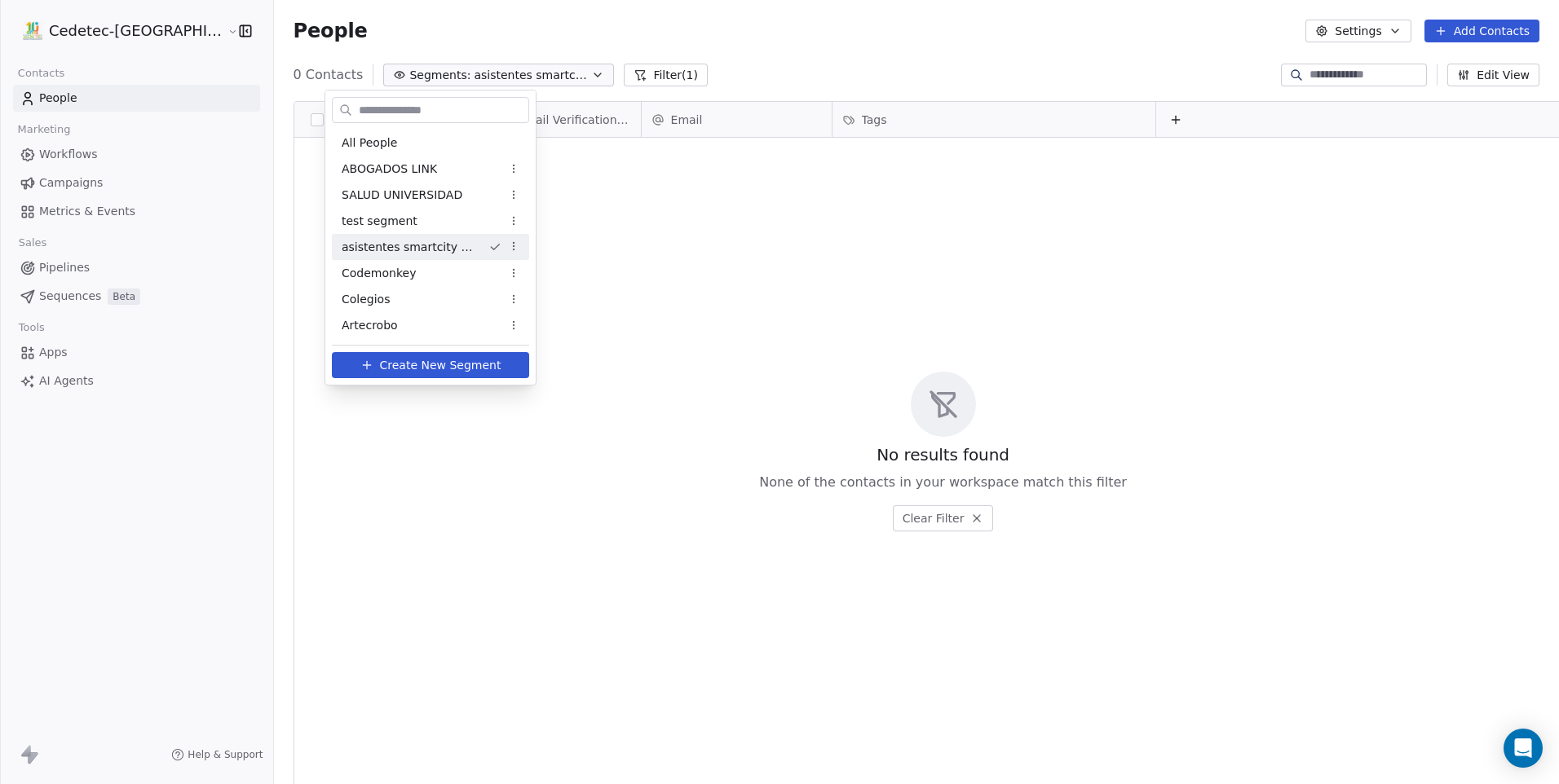
click at [517, 247] on html "Cedetec-Chile Contacts People Marketing Workflows Campaigns Metrics & Events Sa…" at bounding box center [779, 392] width 1559 height 784
click at [569, 338] on div "Delete" at bounding box center [566, 330] width 110 height 26
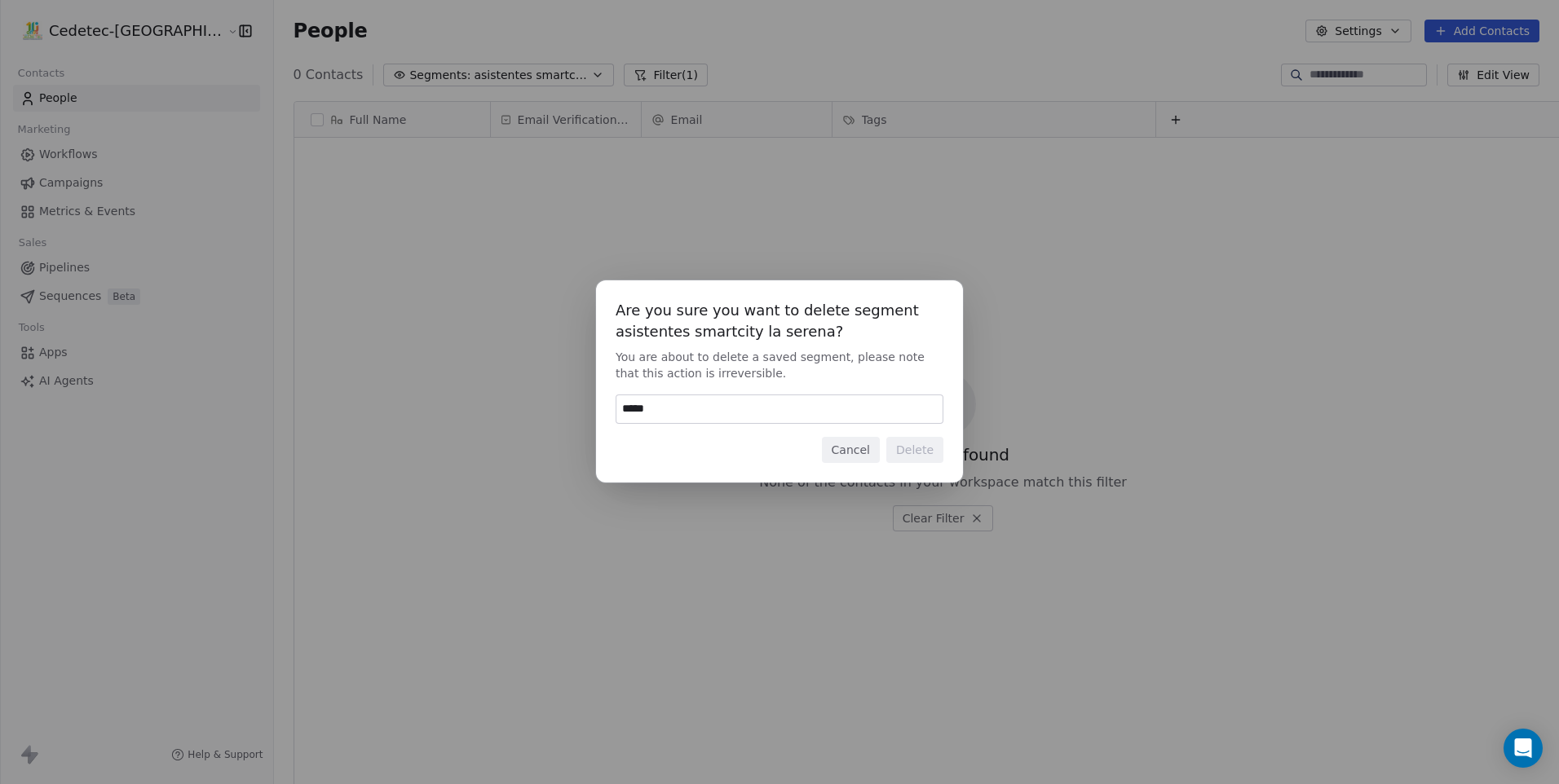
type input "******"
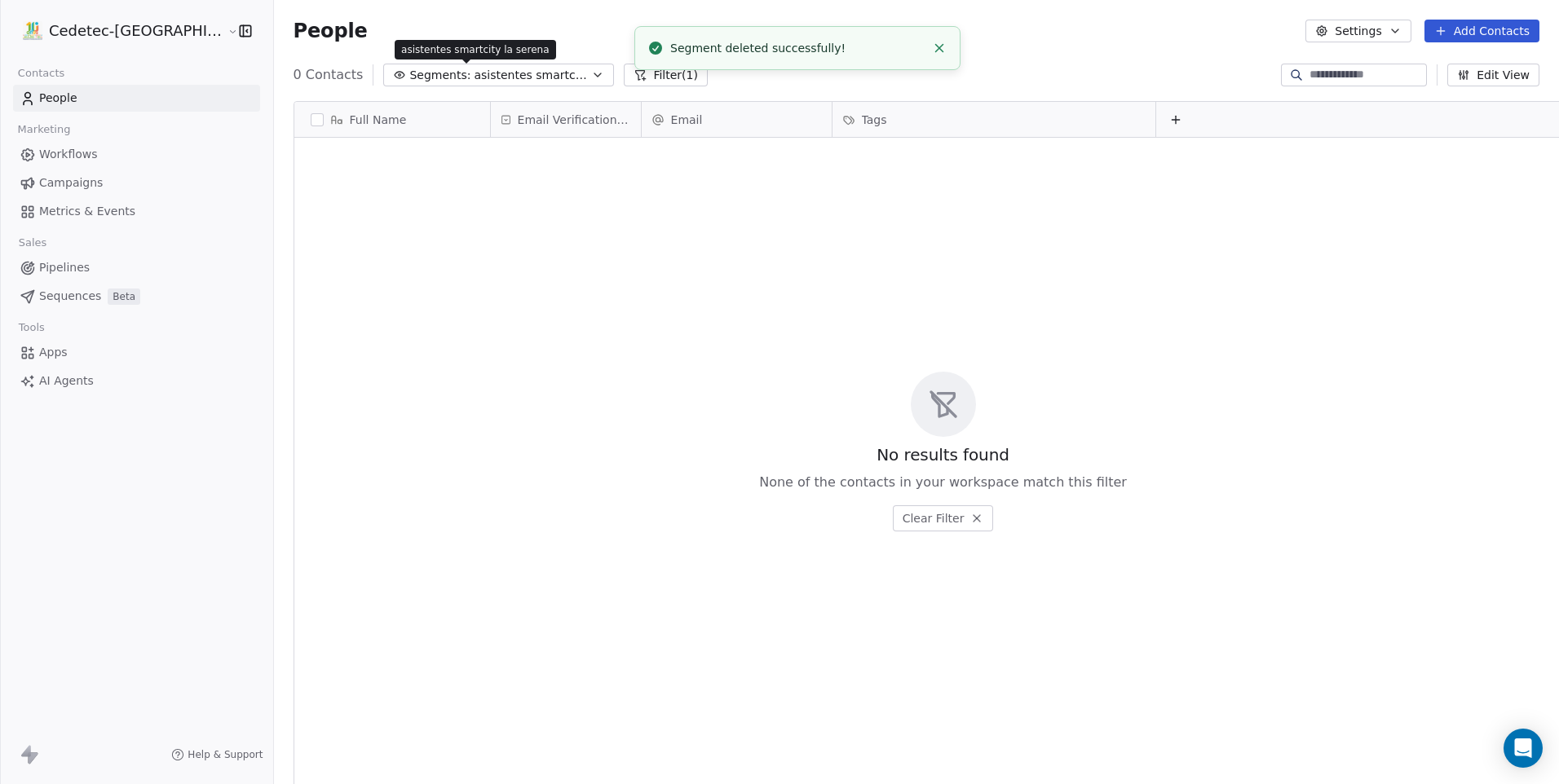
click at [482, 68] on span "asistentes smartcity la serena" at bounding box center [531, 75] width 114 height 17
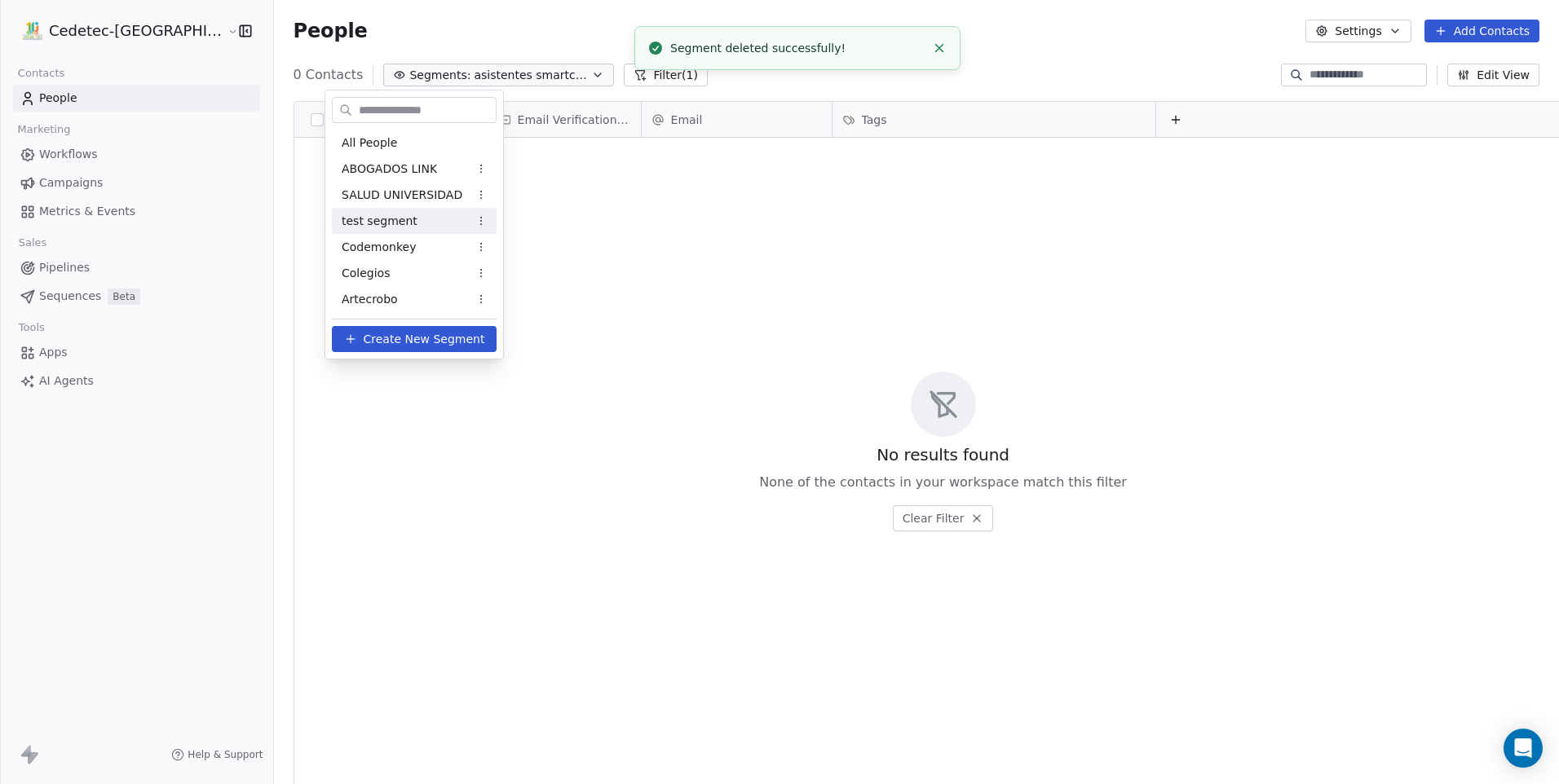
click at [431, 220] on div "test segment" at bounding box center [414, 221] width 165 height 26
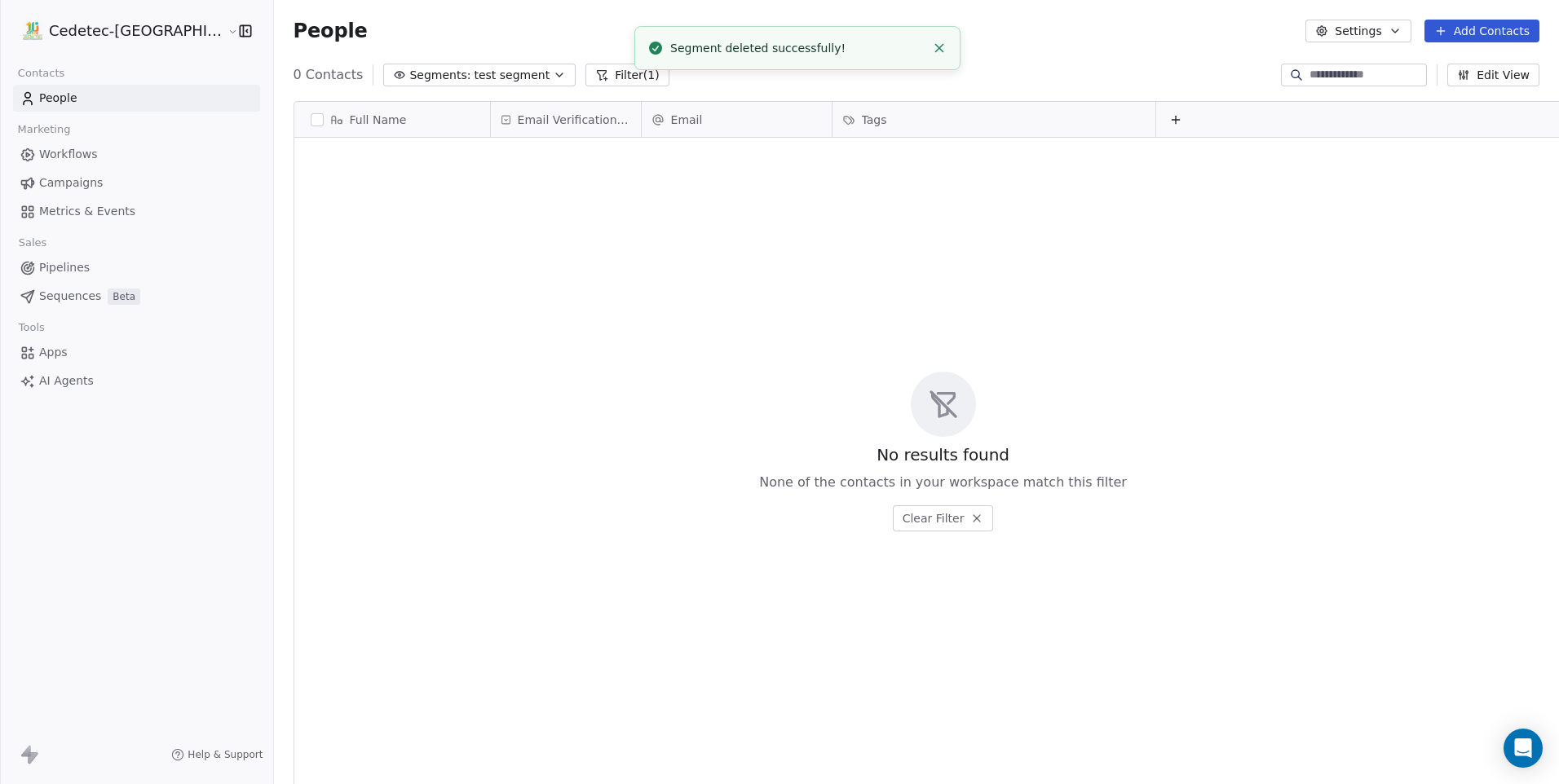
click at [496, 68] on button "Segments: test segment" at bounding box center [479, 75] width 192 height 22
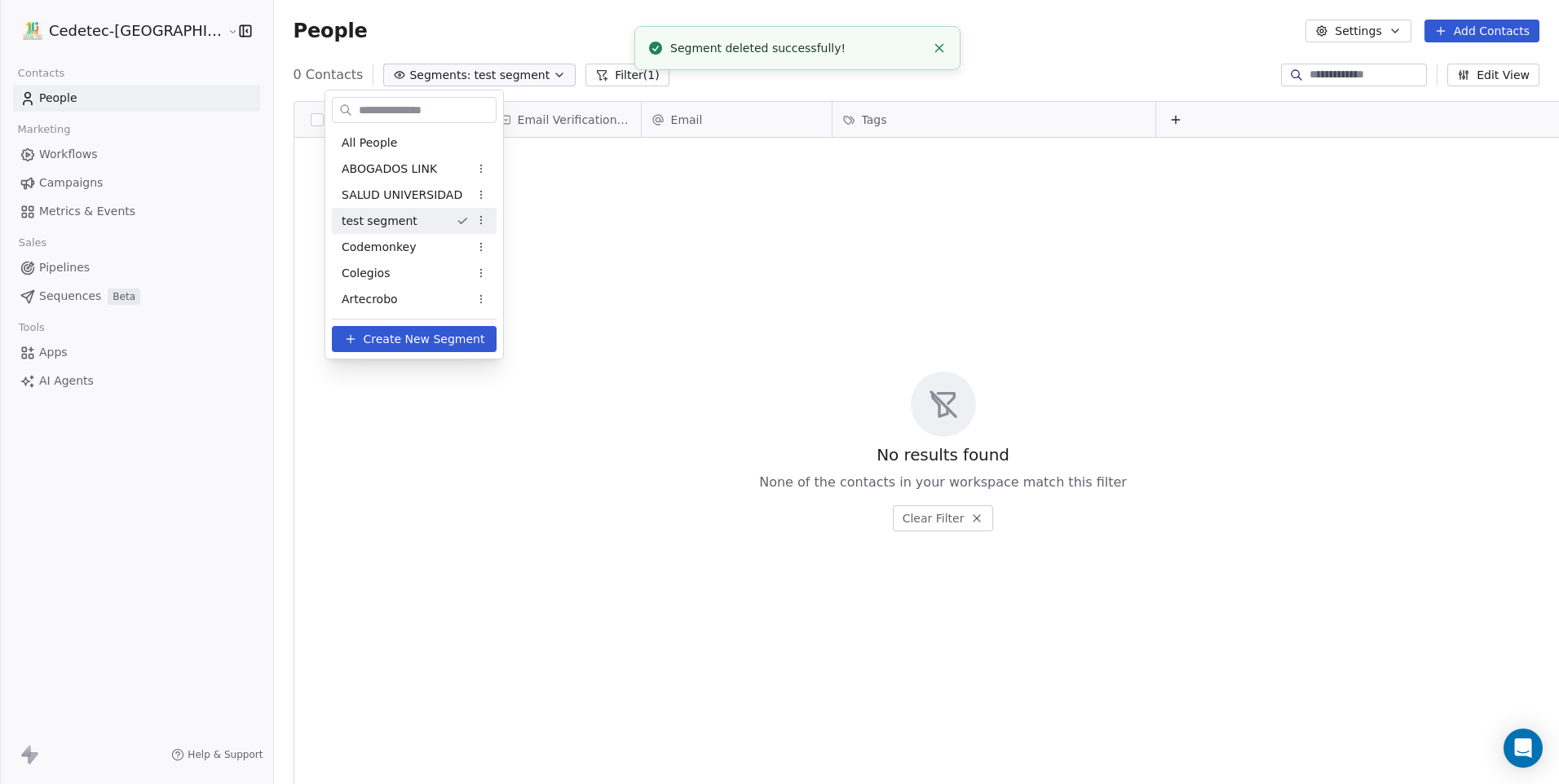
click at [487, 221] on html "Cedetec-Chile Contacts People Marketing Workflows Campaigns Metrics & Events Sa…" at bounding box center [779, 392] width 1559 height 784
click at [554, 300] on div "Delete" at bounding box center [538, 304] width 110 height 26
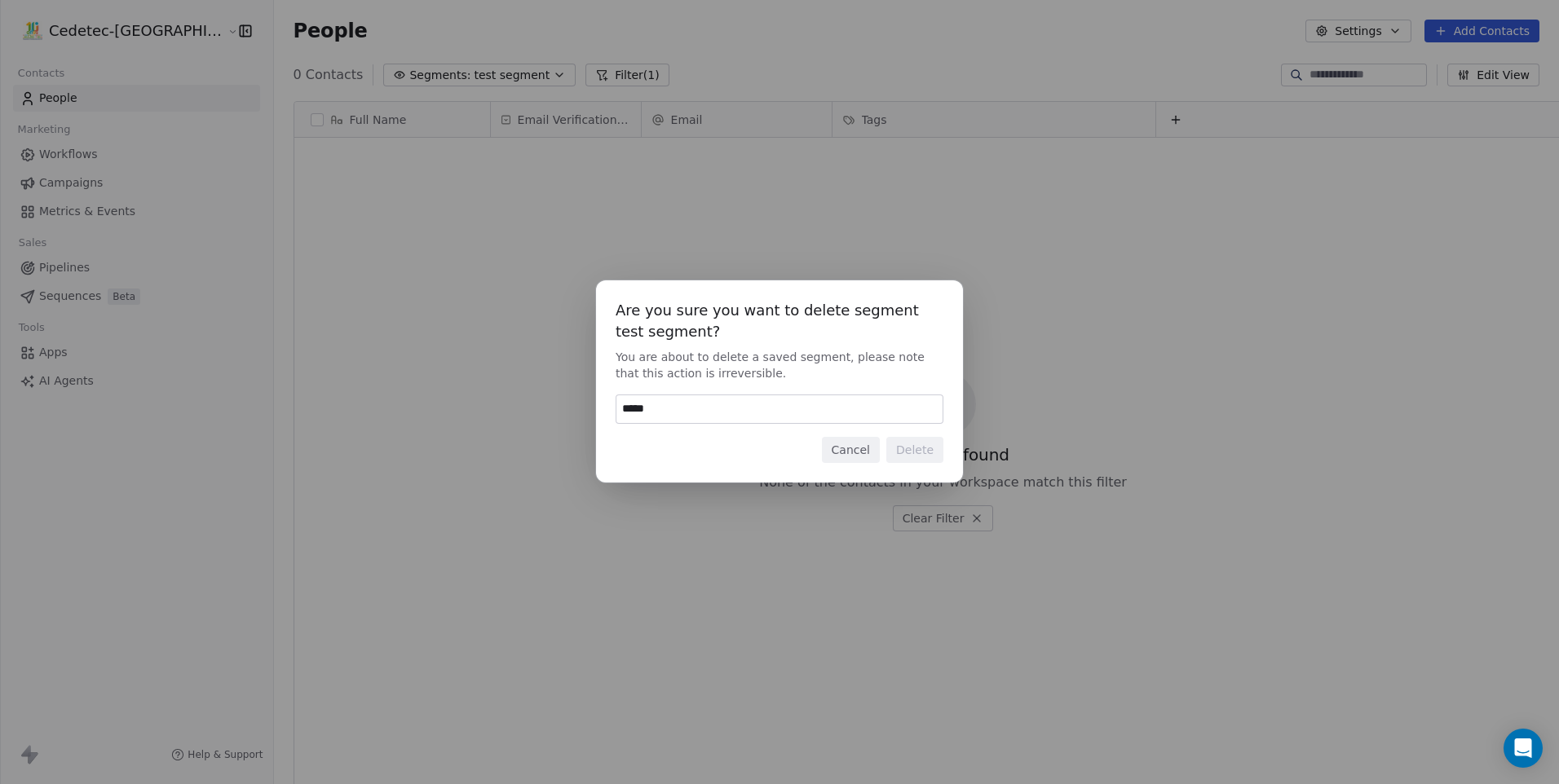
type input "******"
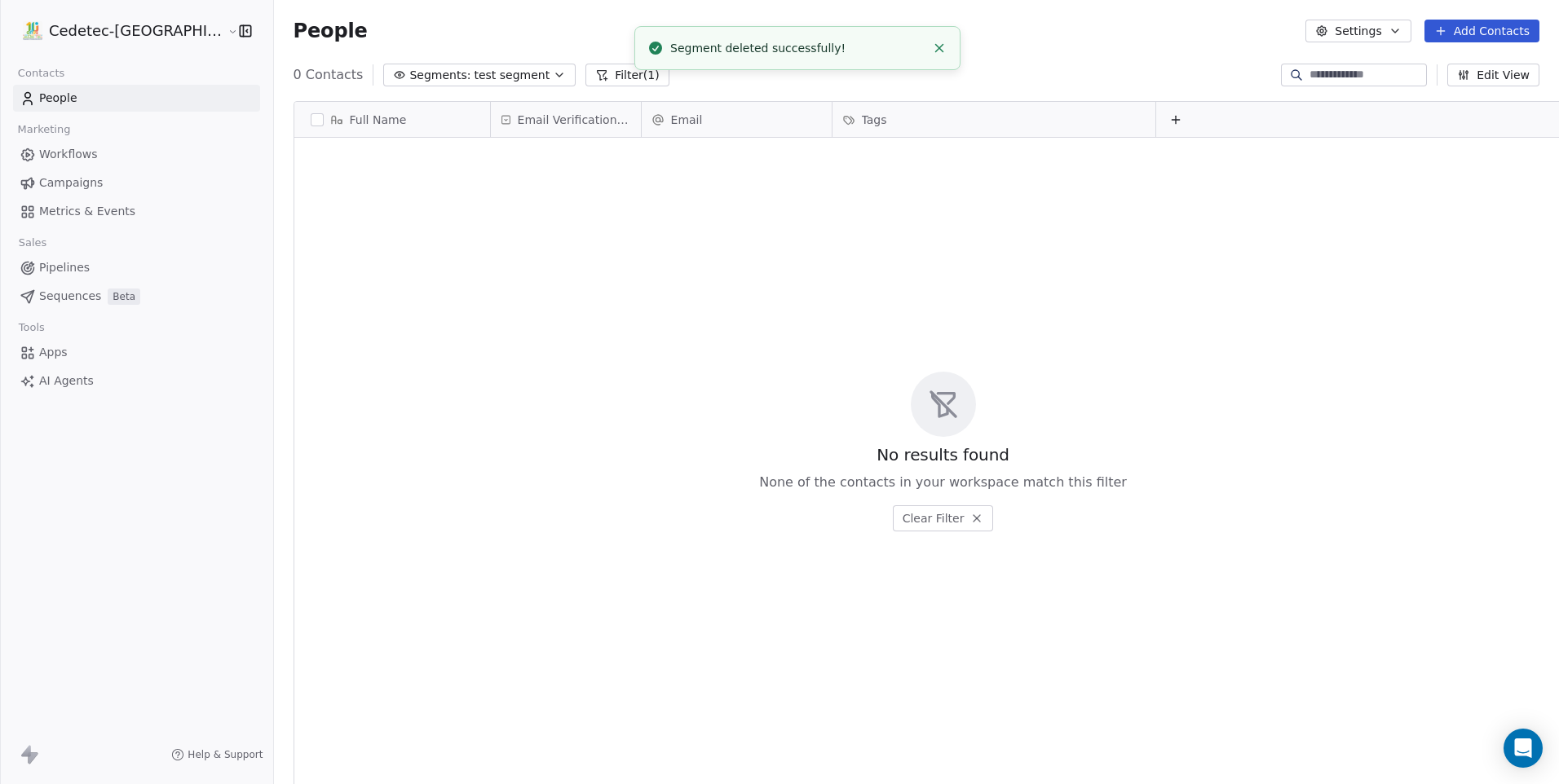
click at [474, 72] on span "test segment" at bounding box center [512, 75] width 76 height 17
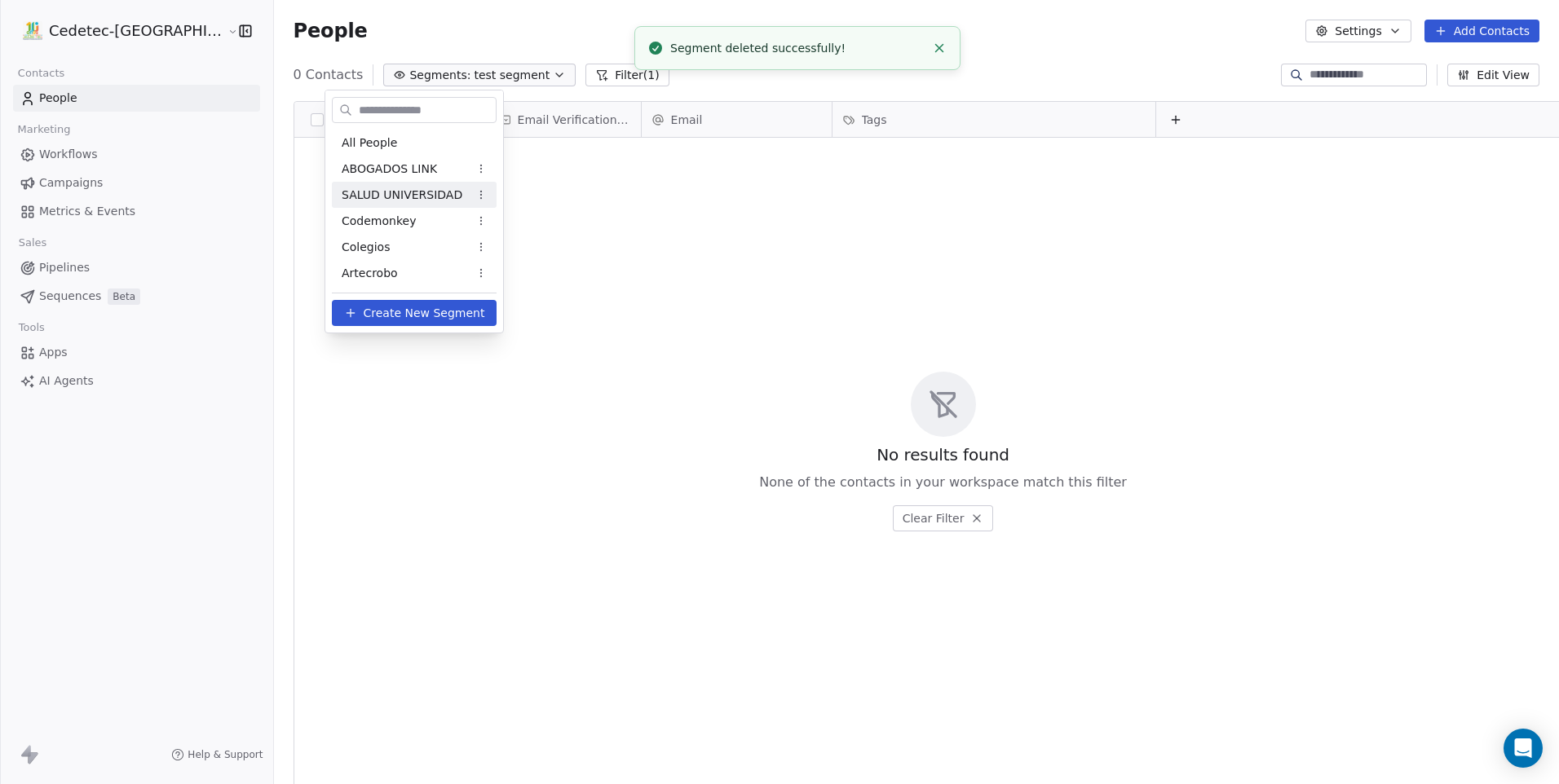
click at [431, 187] on span "SALUD UNIVERSIDAD" at bounding box center [402, 195] width 121 height 17
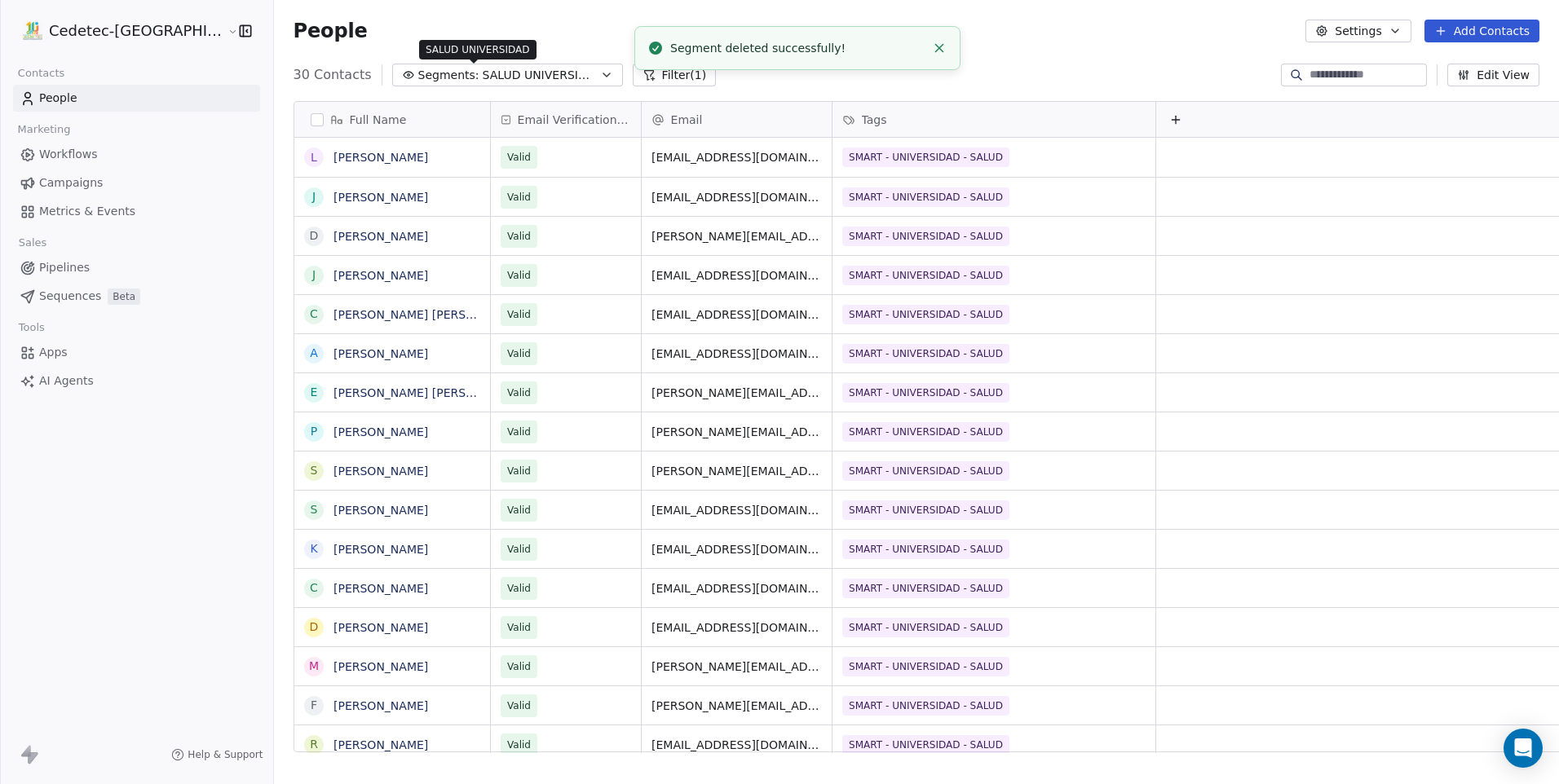
click at [482, 80] on span "SALUD UNIVERSIDAD" at bounding box center [539, 75] width 114 height 17
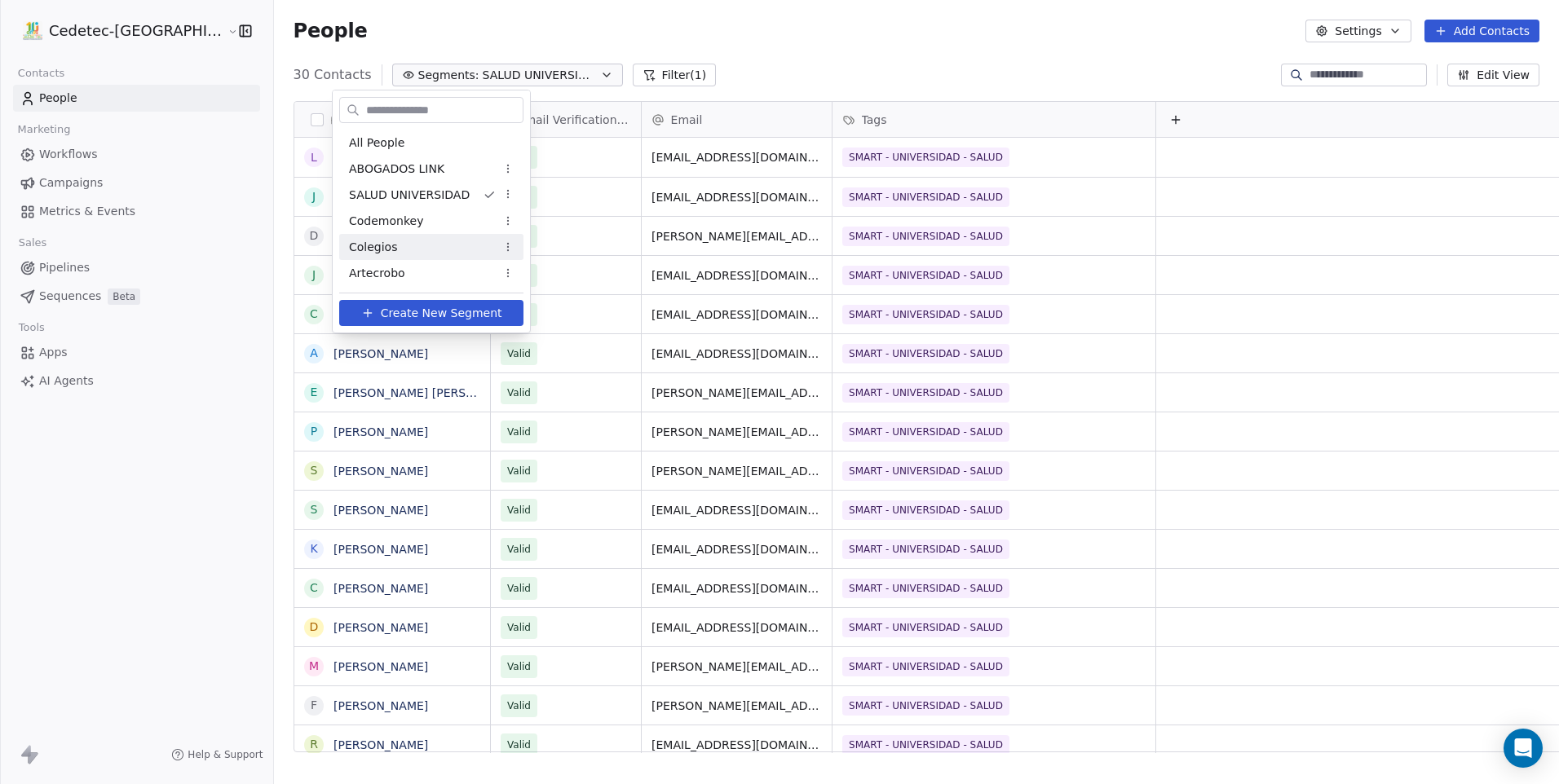
click at [411, 256] on div "Colegios" at bounding box center [431, 247] width 185 height 26
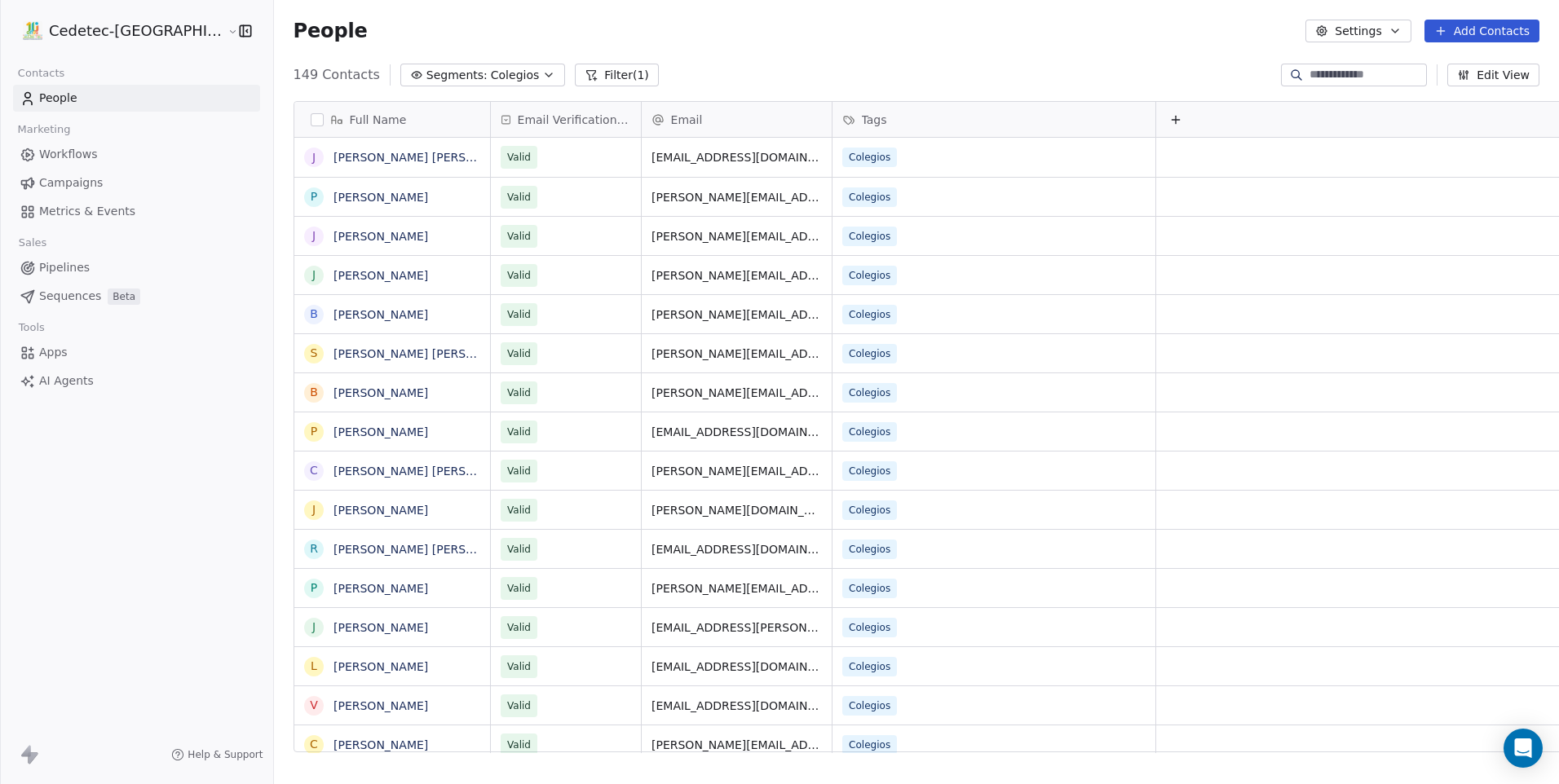
scroll to position [0, 0]
click at [491, 82] on span "Colegios" at bounding box center [515, 75] width 48 height 17
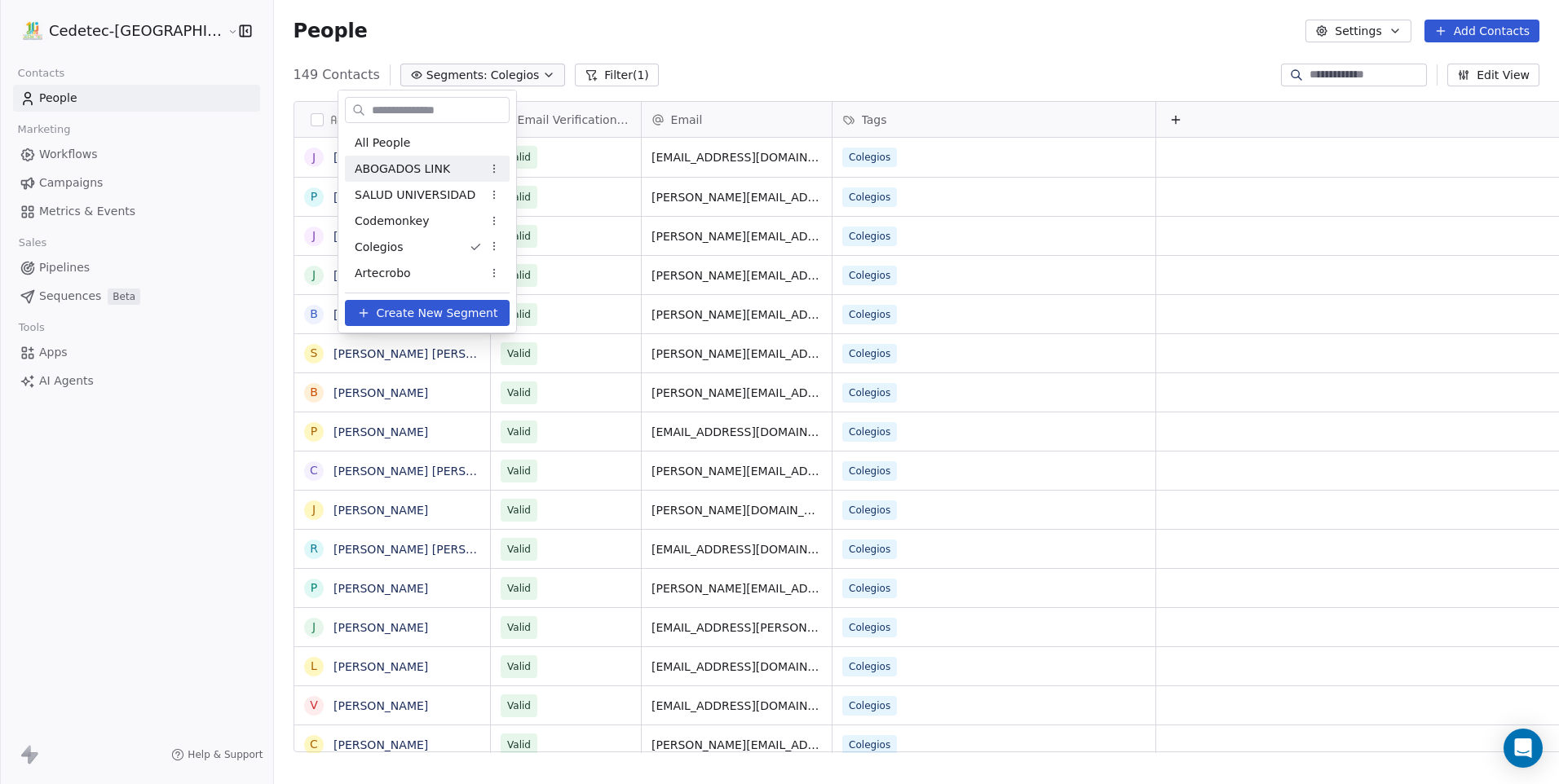
click at [428, 166] on span "ABOGADOS LINK" at bounding box center [402, 169] width 96 height 17
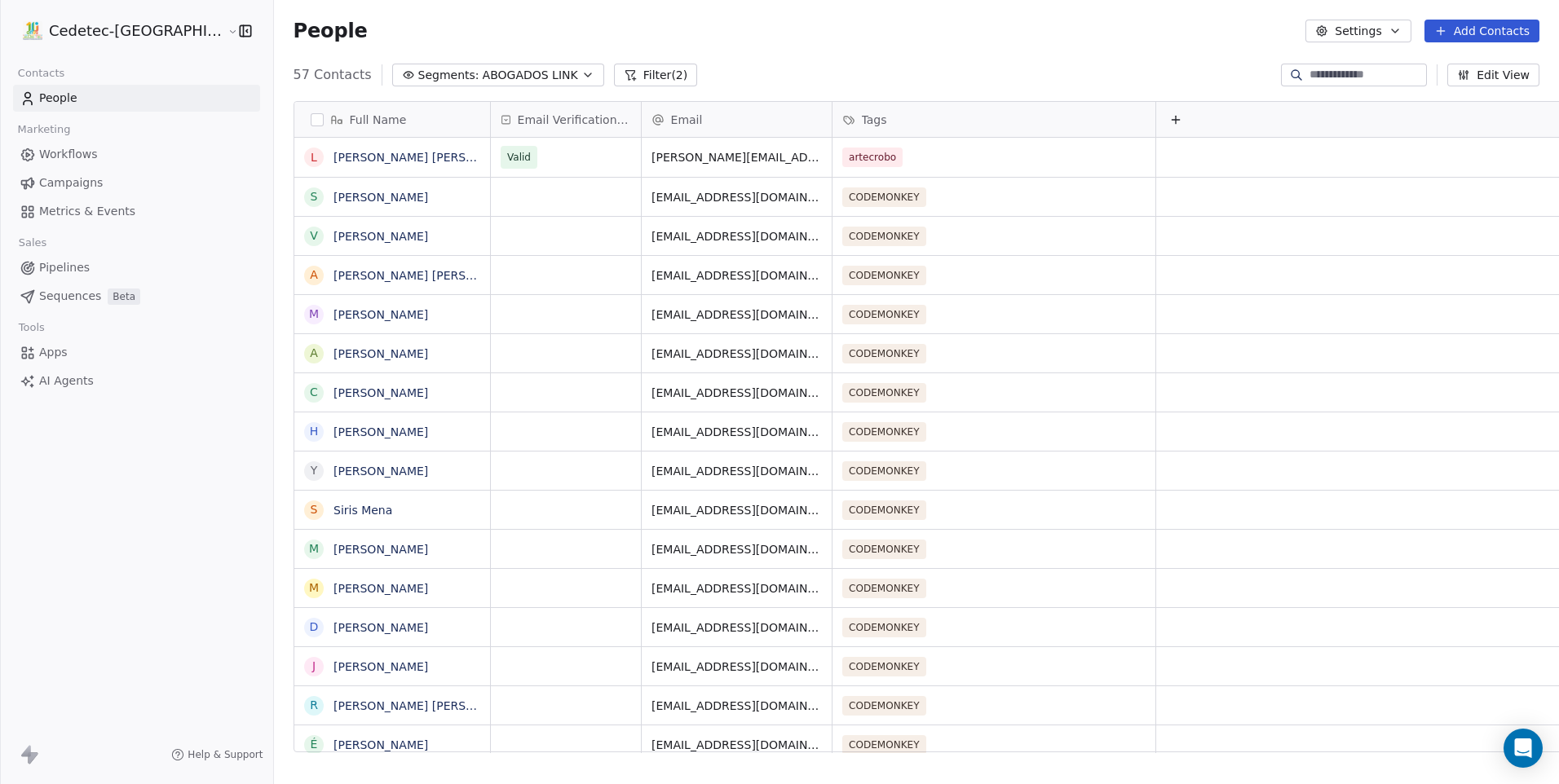
click at [482, 81] on span "ABOGADOS LINK" at bounding box center [530, 75] width 96 height 17
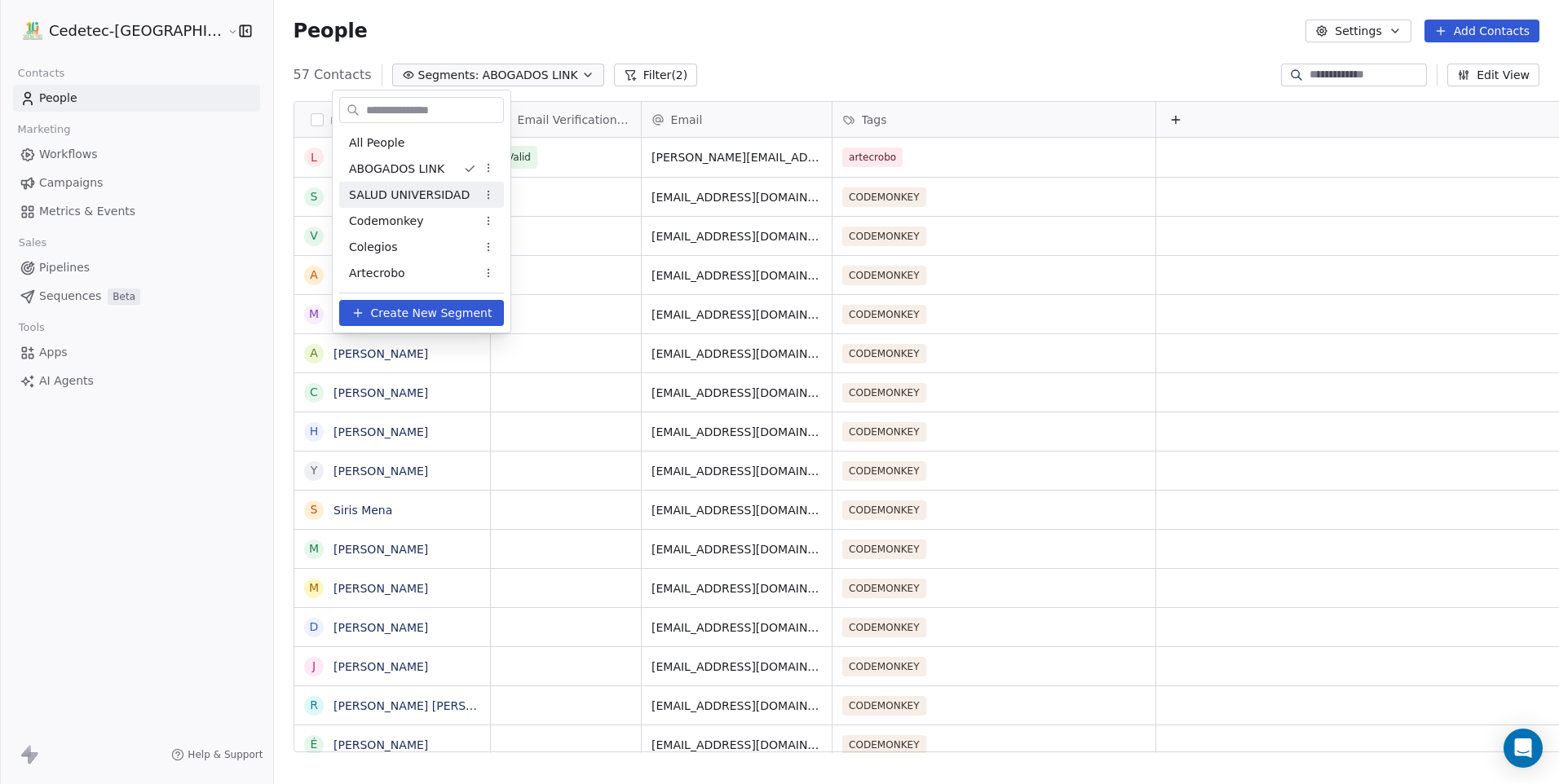
click at [409, 199] on span "SALUD UNIVERSIDAD" at bounding box center [409, 195] width 121 height 17
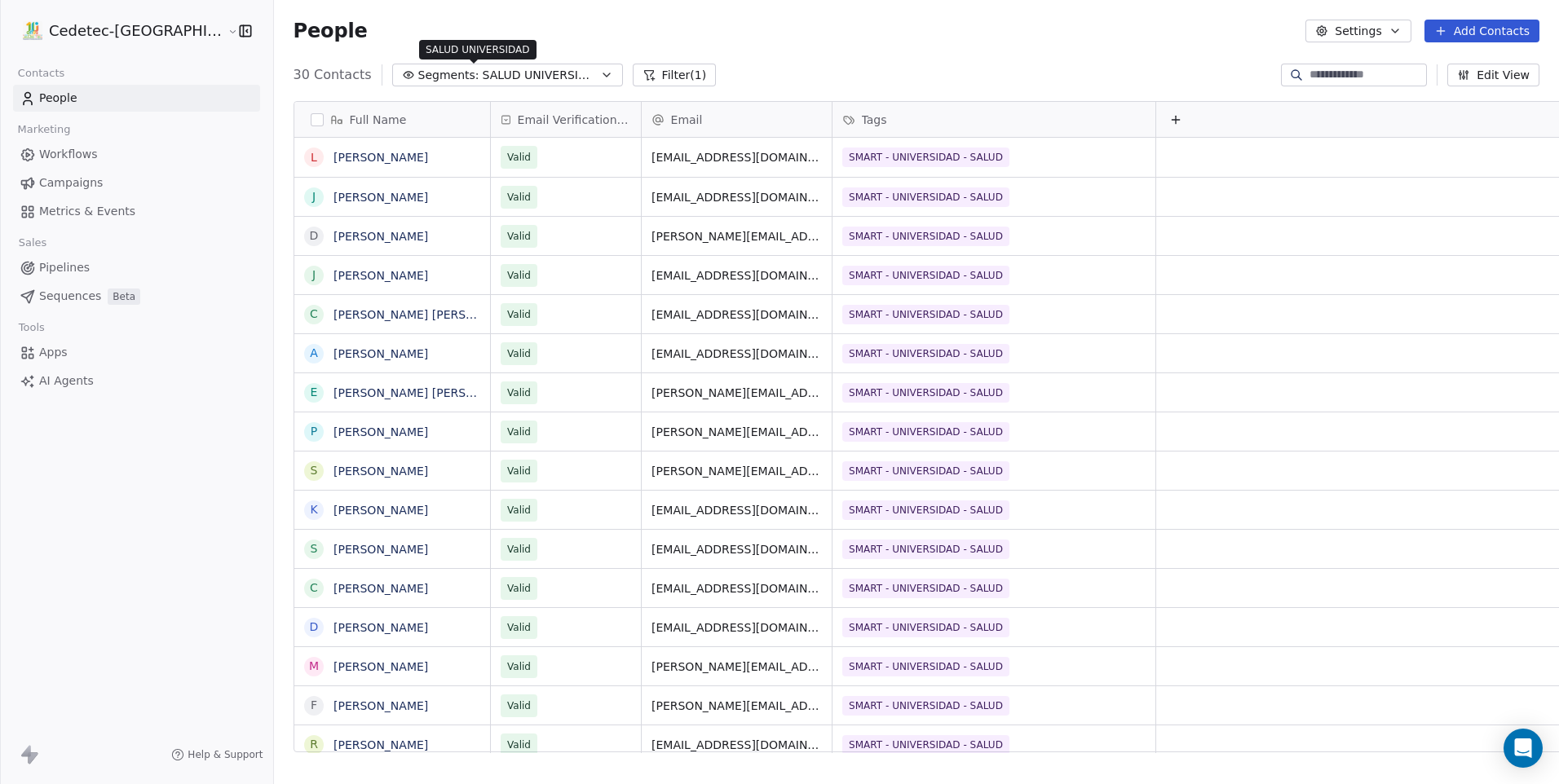
click at [482, 72] on span "SALUD UNIVERSIDAD" at bounding box center [539, 75] width 114 height 17
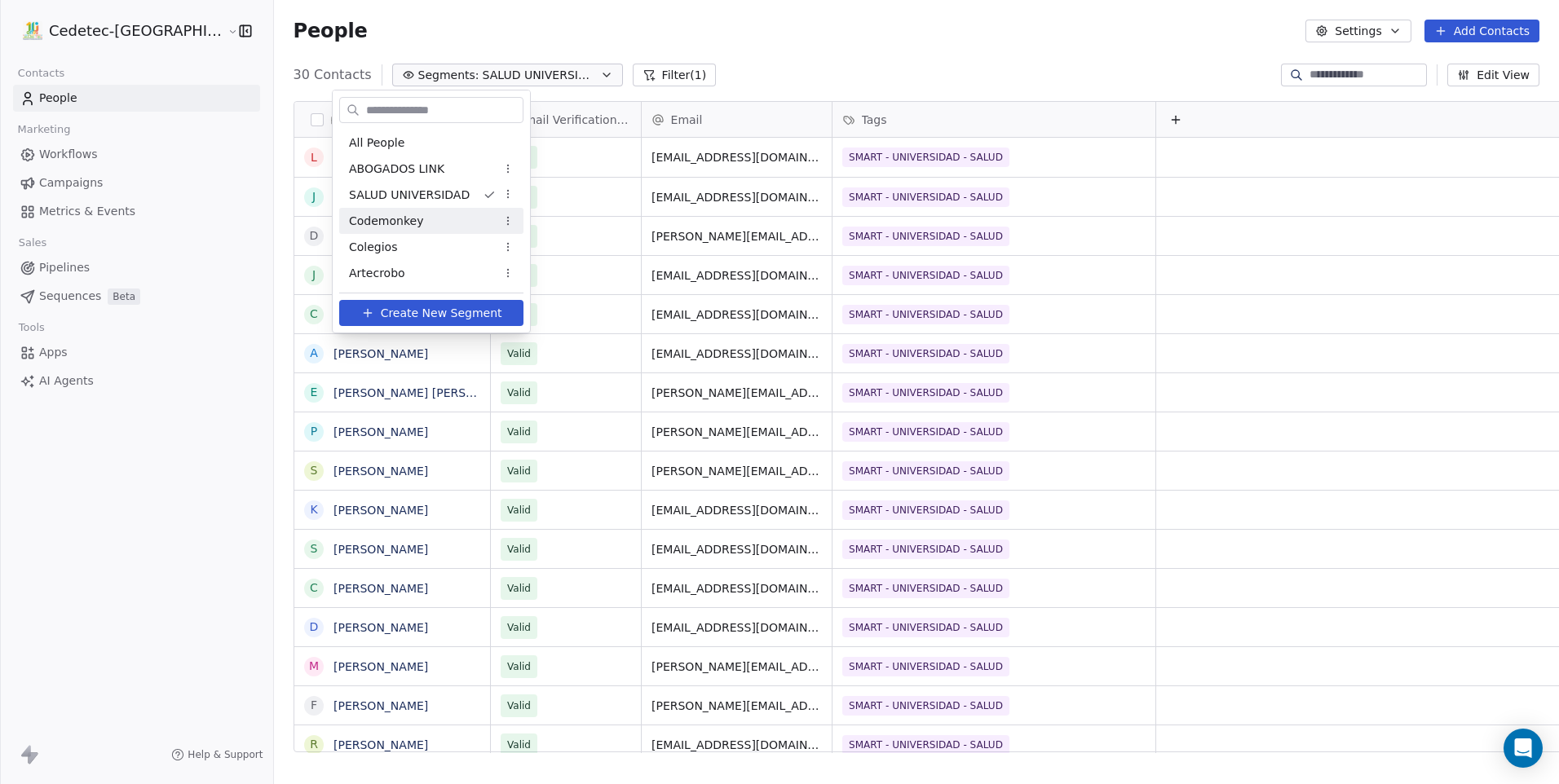
click at [420, 210] on div "Codemonkey" at bounding box center [431, 221] width 185 height 26
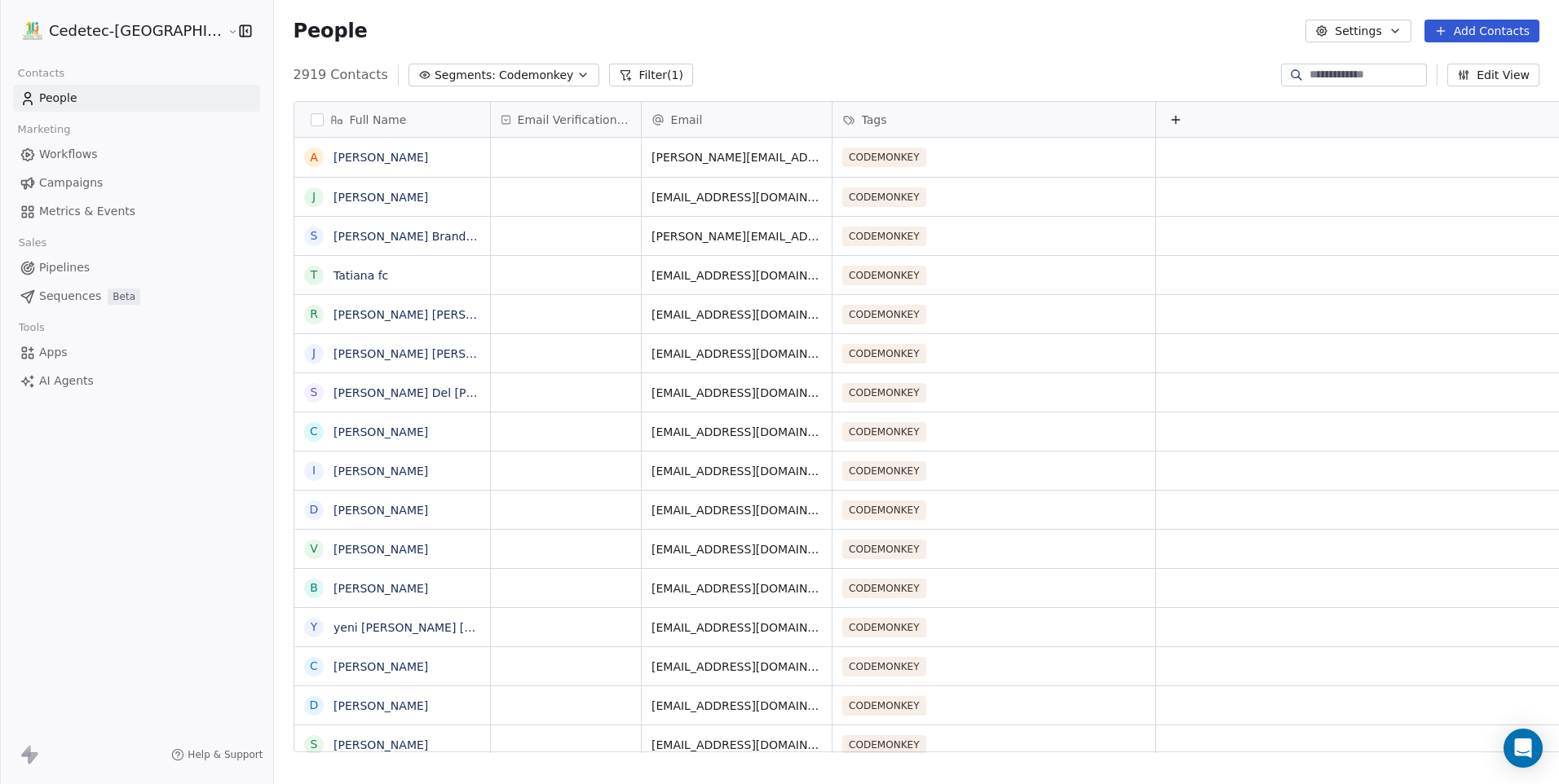
click at [435, 78] on span "Segments:" at bounding box center [465, 75] width 61 height 17
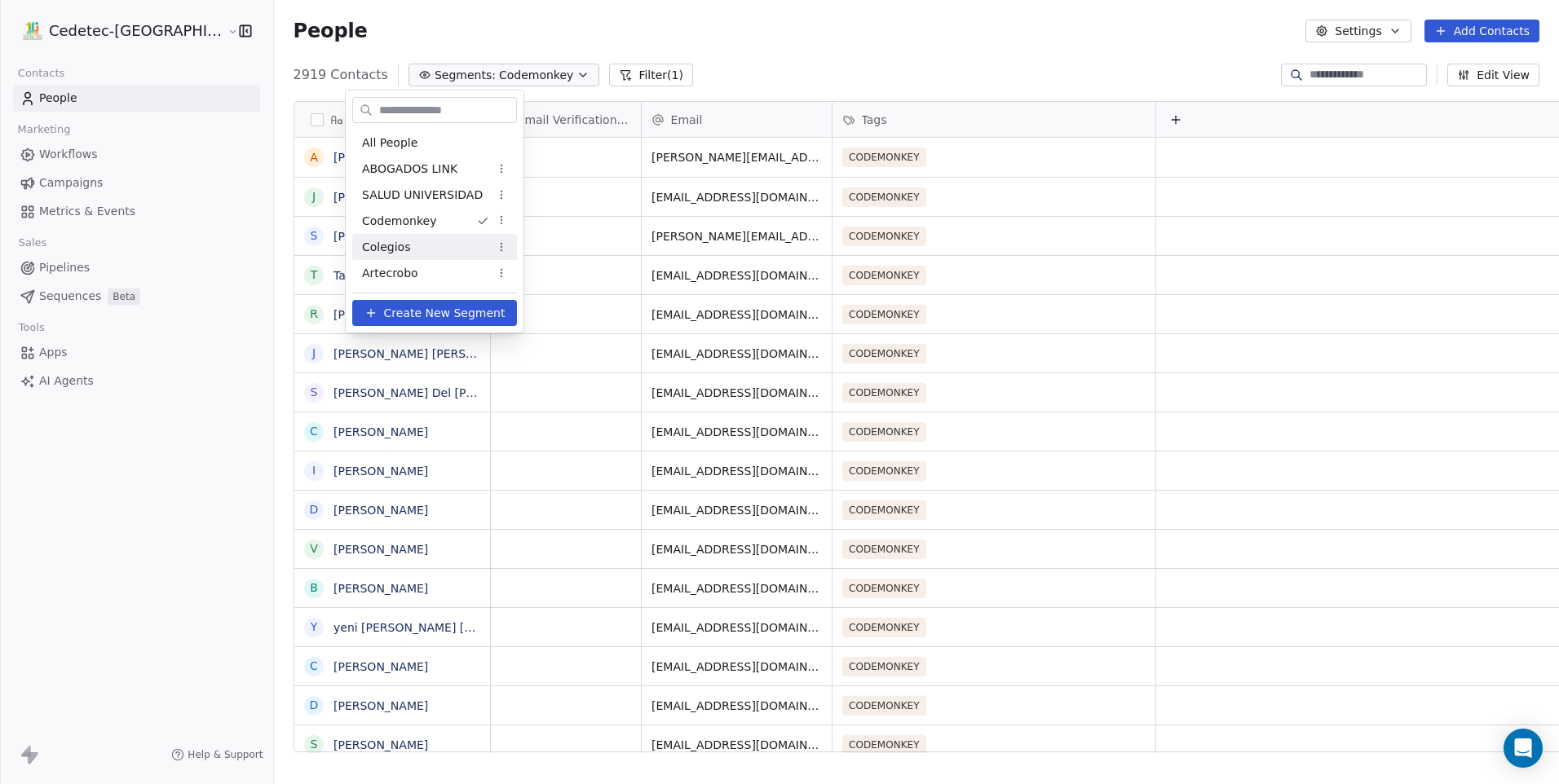
click at [405, 247] on span "Colegios" at bounding box center [387, 248] width 48 height 17
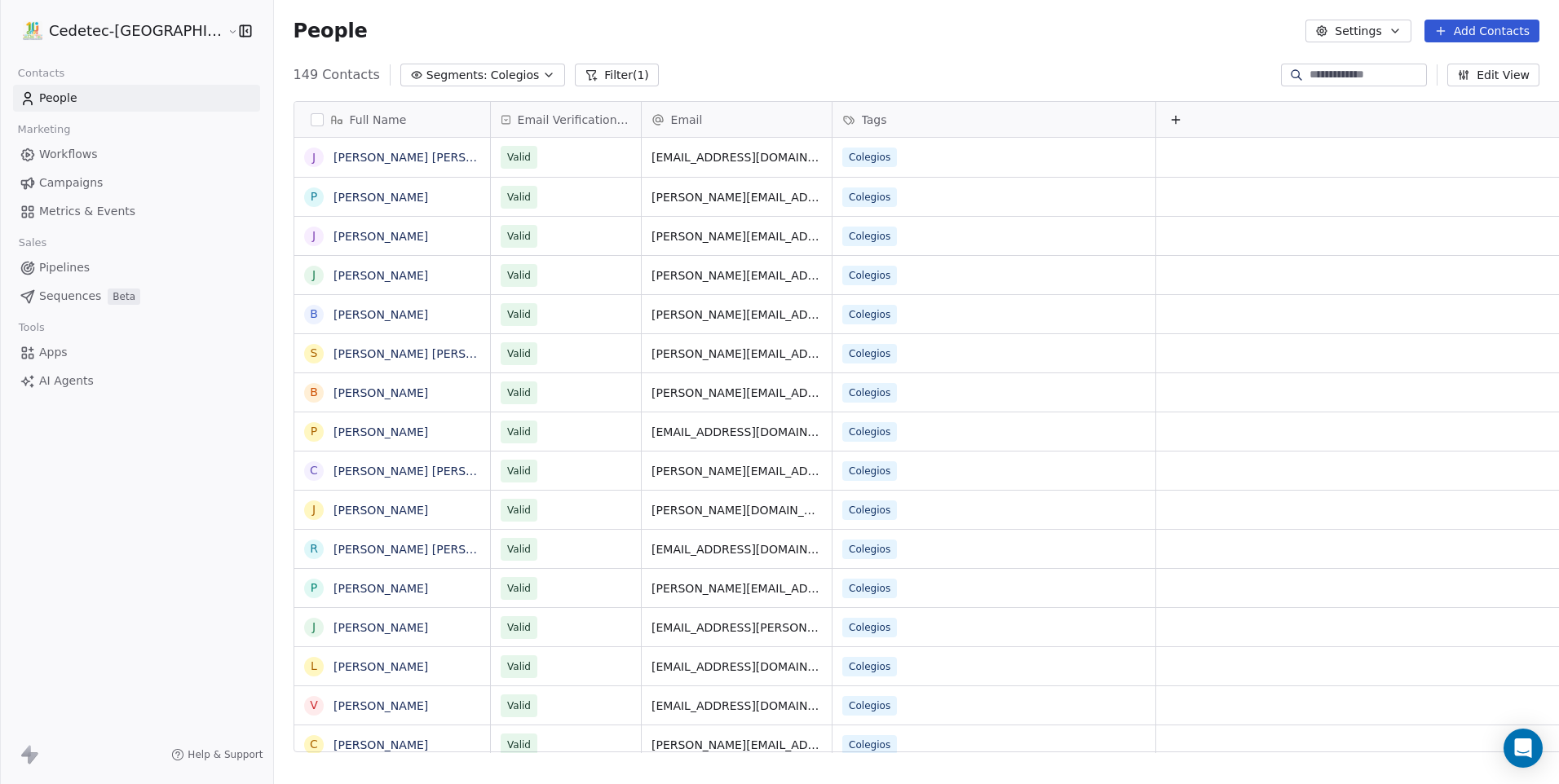
click at [491, 78] on span "Colegios" at bounding box center [515, 75] width 48 height 17
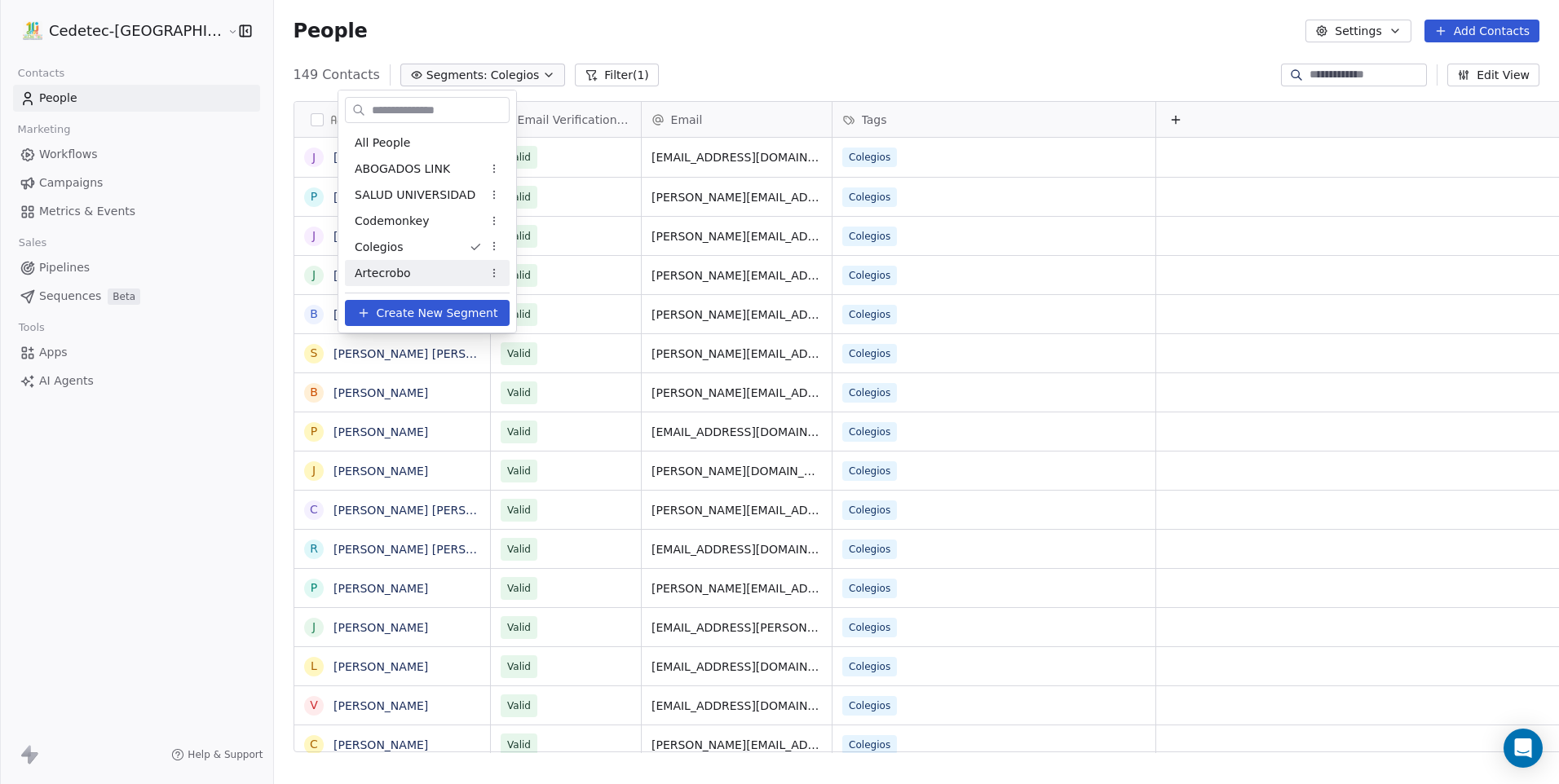
click at [444, 268] on div "Artecrobo" at bounding box center [427, 273] width 165 height 26
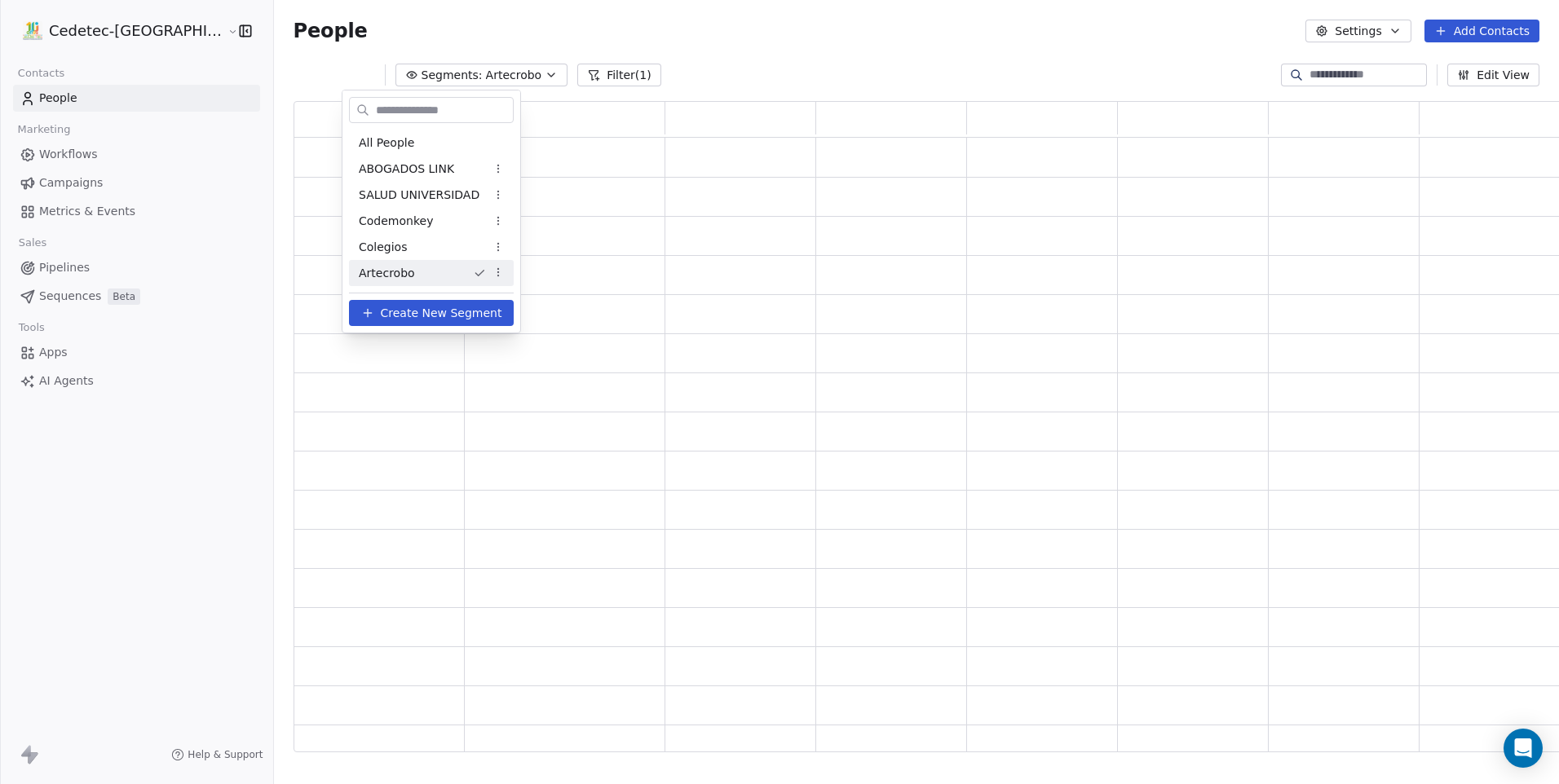
scroll to position [638, 1287]
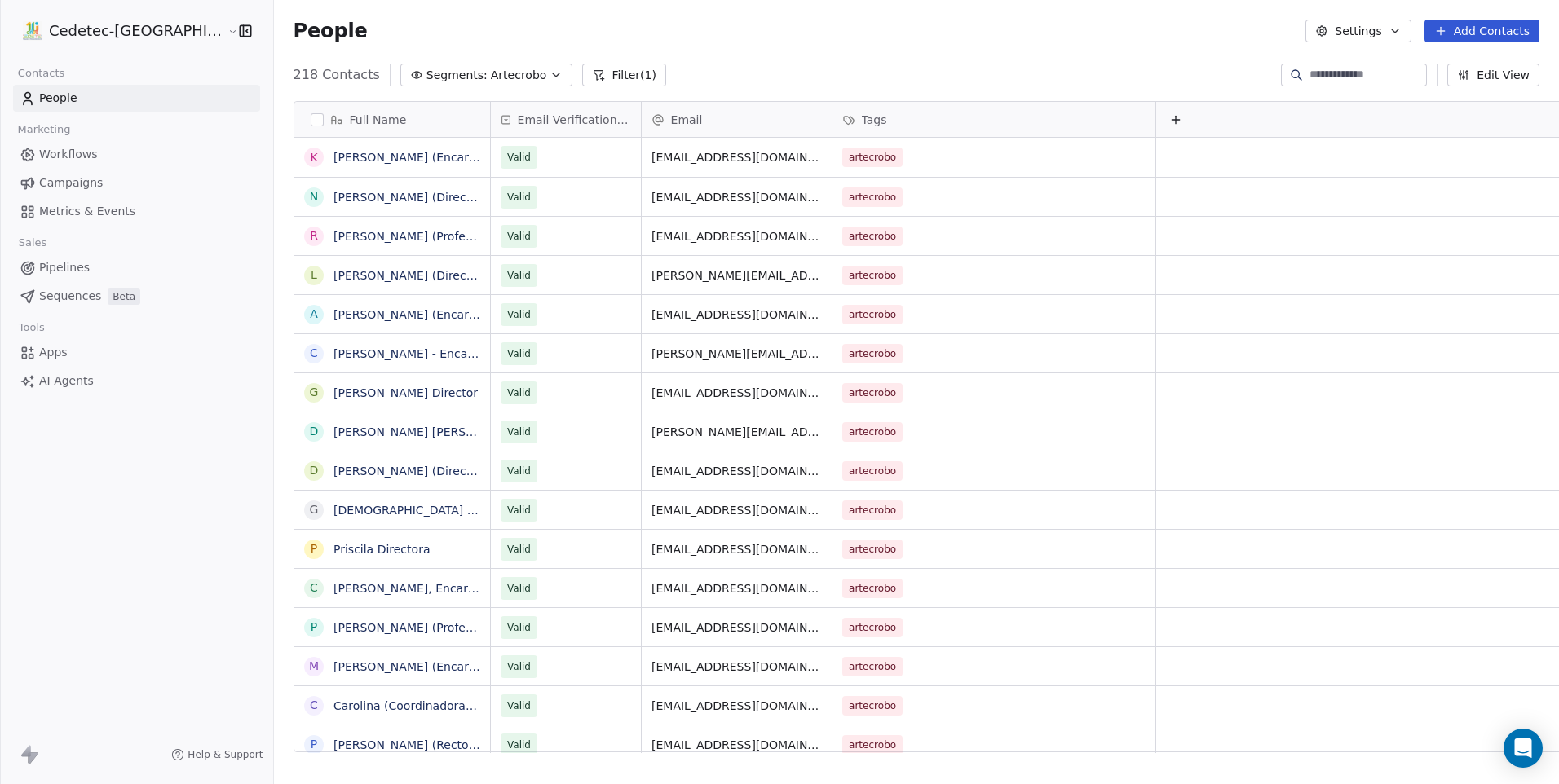
click at [491, 79] on span "Artecrobo" at bounding box center [519, 75] width 56 height 17
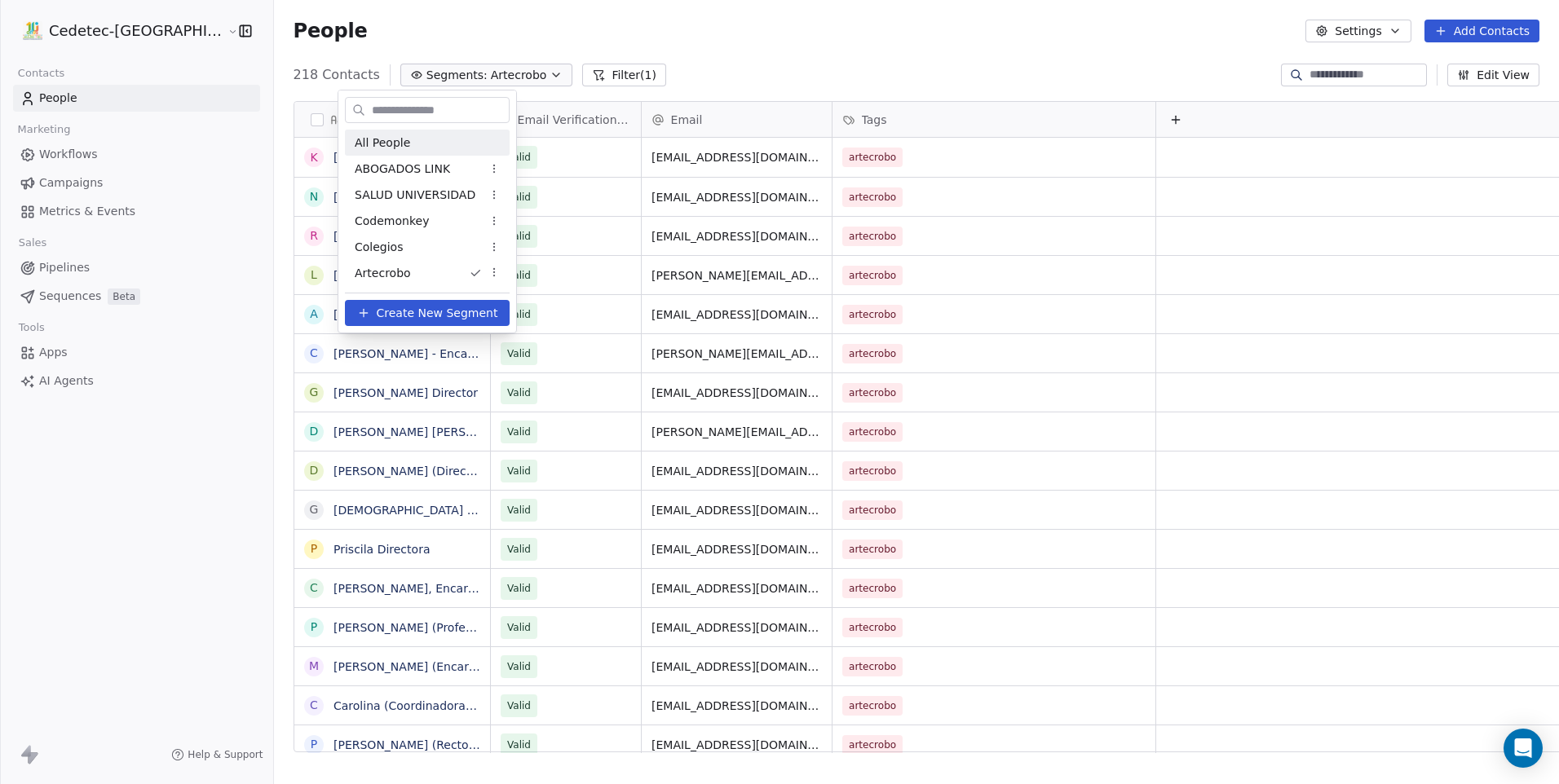
click at [418, 140] on div "All People" at bounding box center [427, 142] width 165 height 26
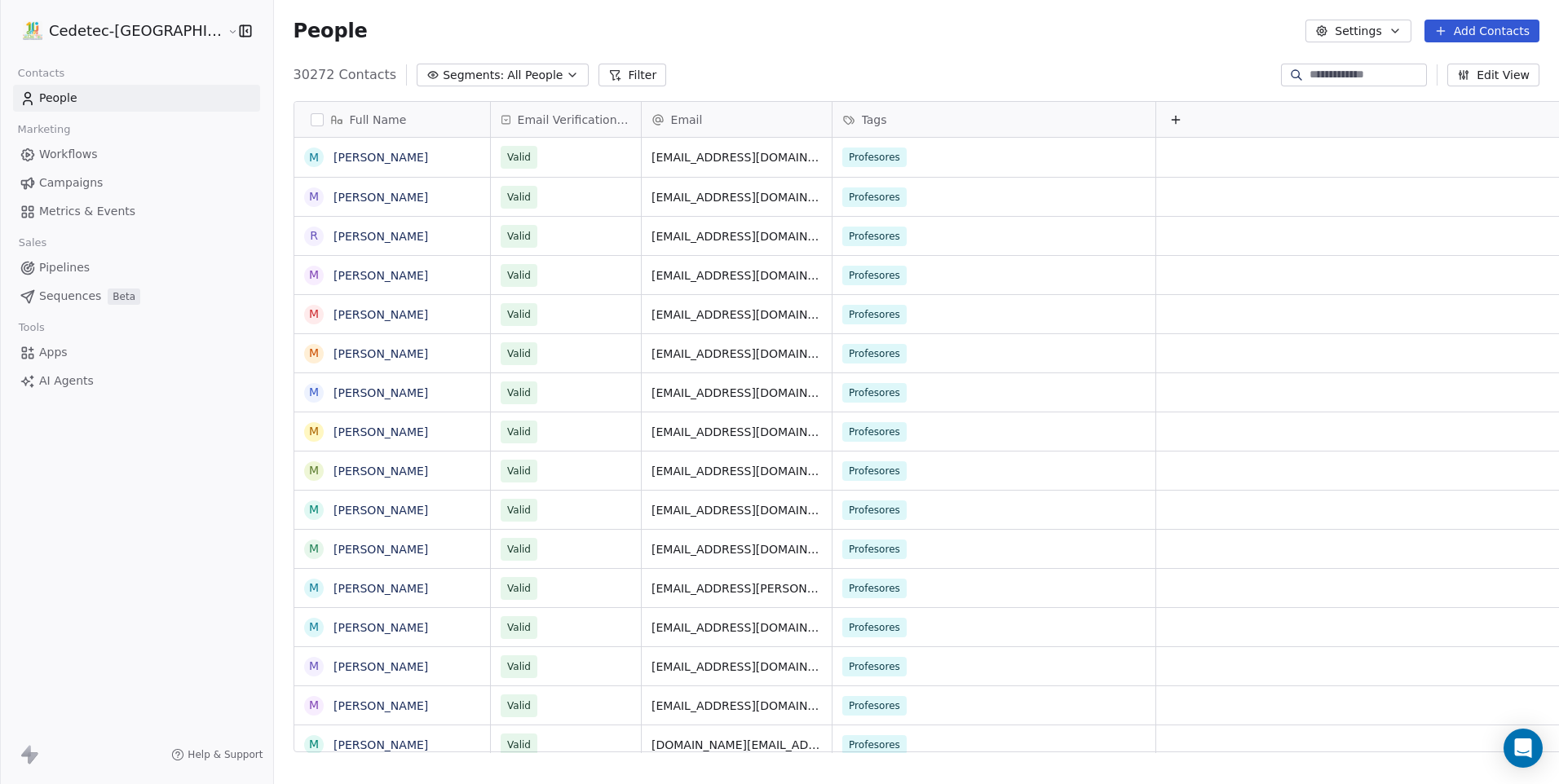
click at [311, 122] on button "button" at bounding box center [317, 119] width 13 height 13
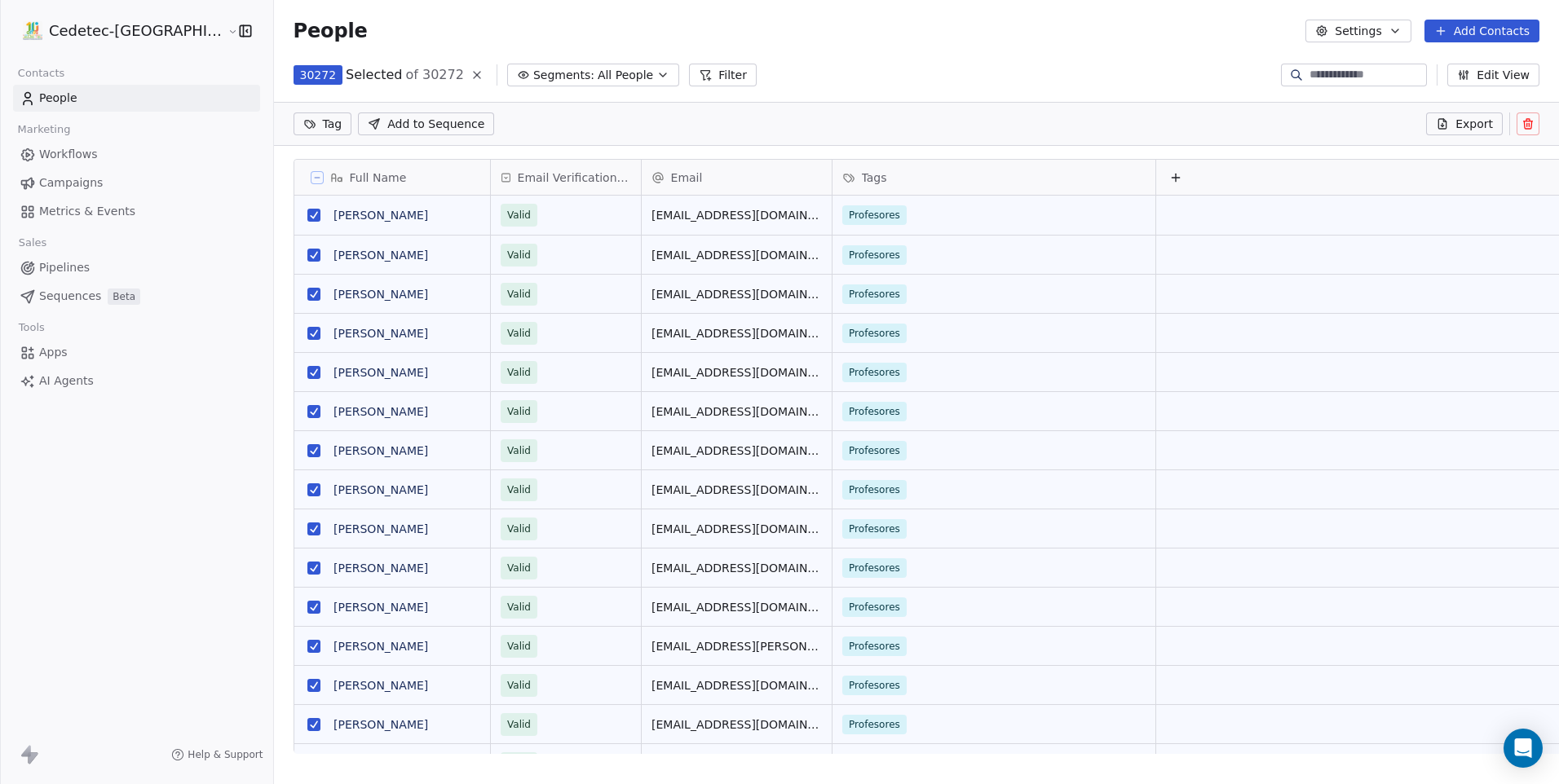
click at [313, 178] on icon at bounding box center [317, 177] width 8 height 8
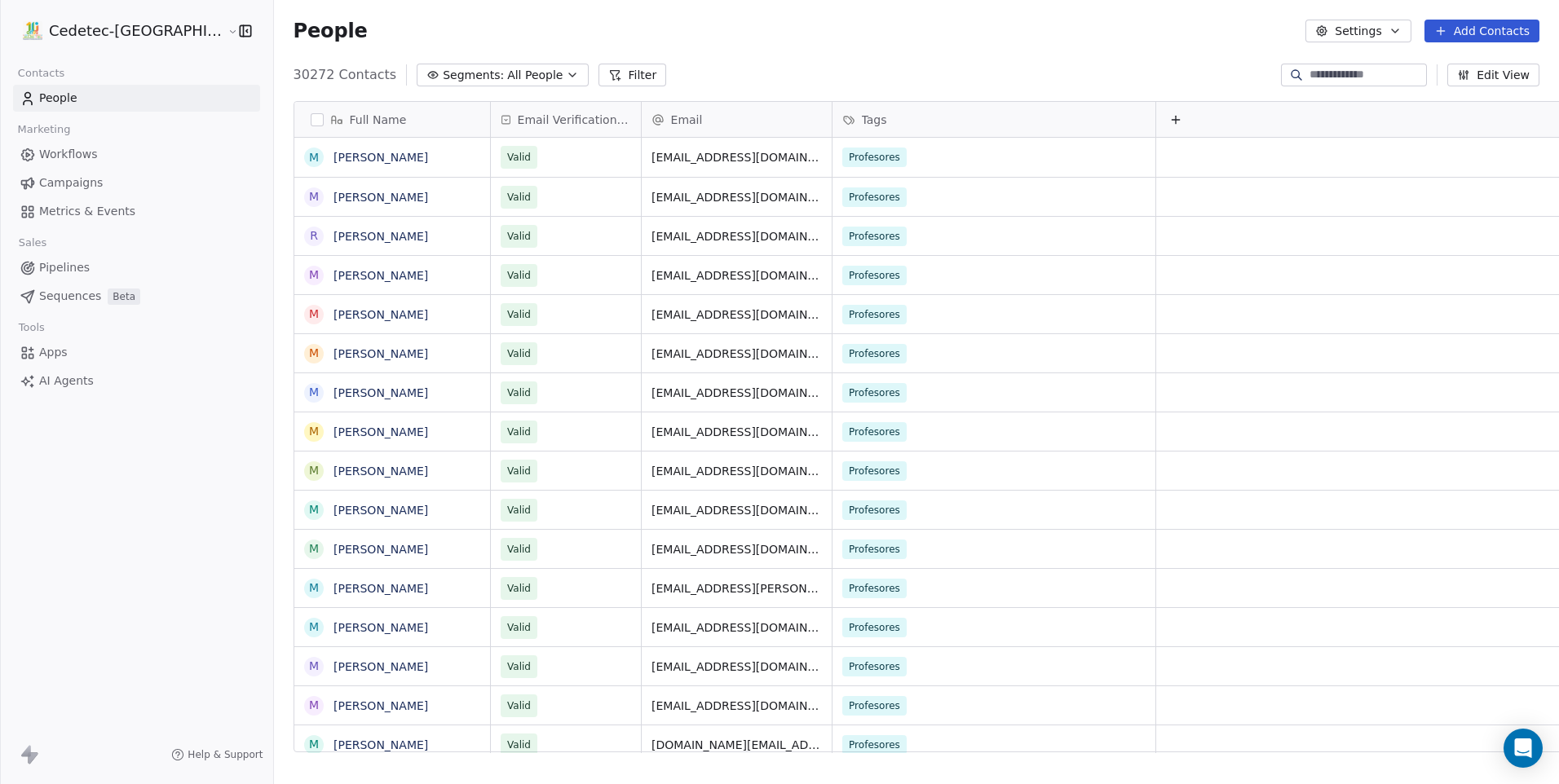
scroll to position [677, 1326]
click at [507, 76] on span "All People" at bounding box center [535, 75] width 55 height 17
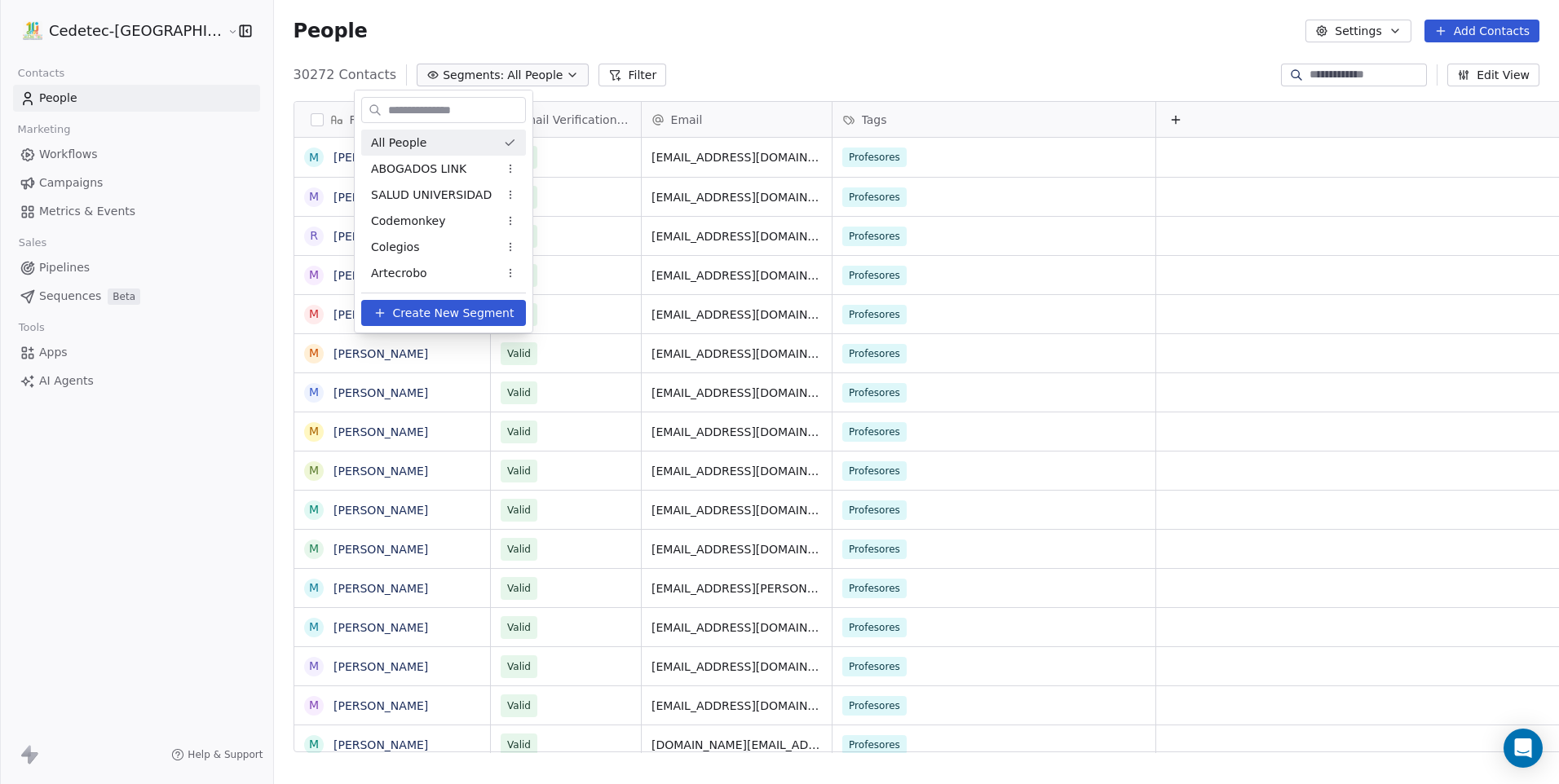
click at [497, 76] on html "Cedetec-Chile Contacts People Marketing Workflows Campaigns Metrics & Events Sa…" at bounding box center [779, 392] width 1559 height 784
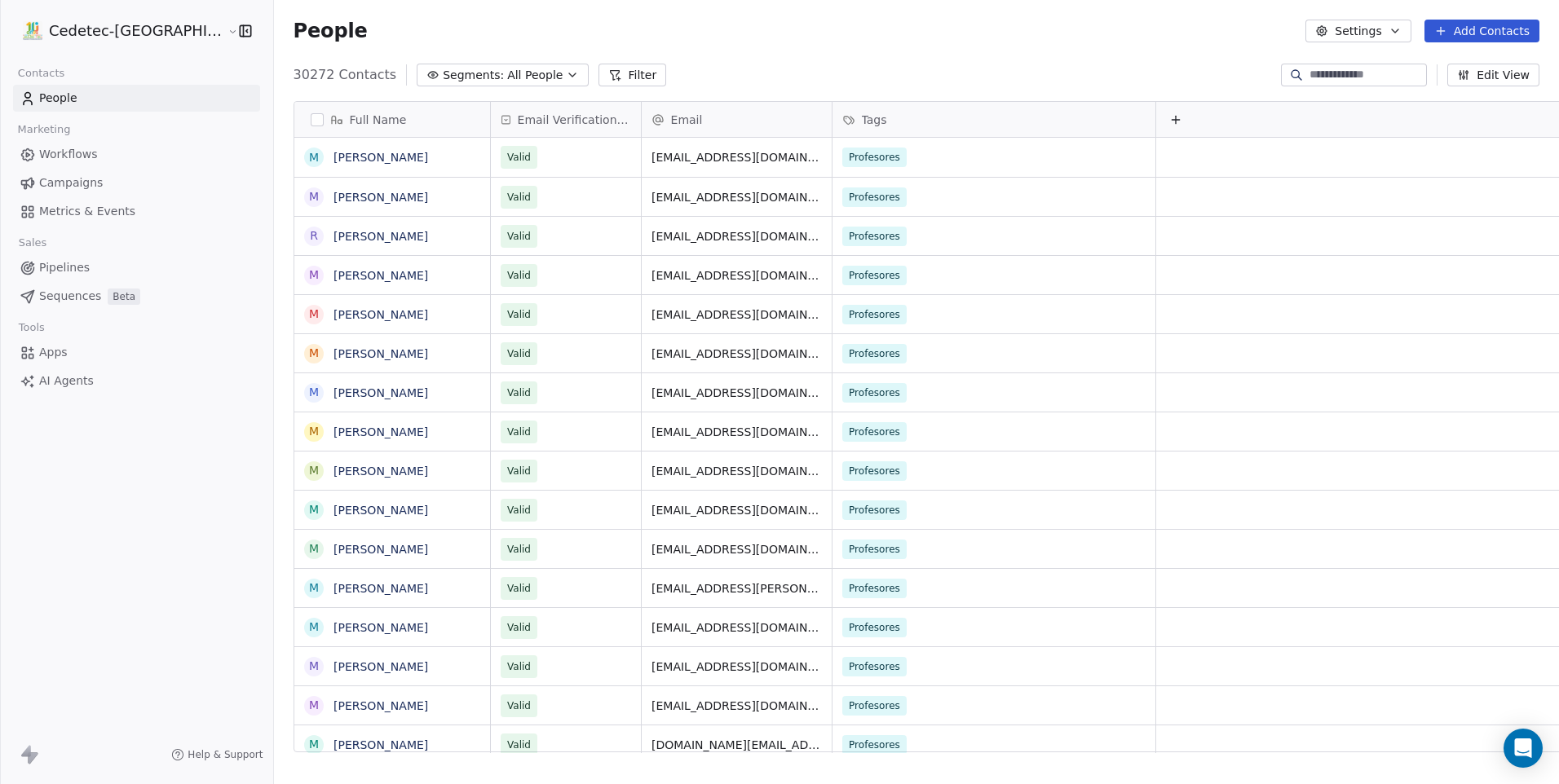
click at [608, 73] on icon at bounding box center [614, 74] width 13 height 13
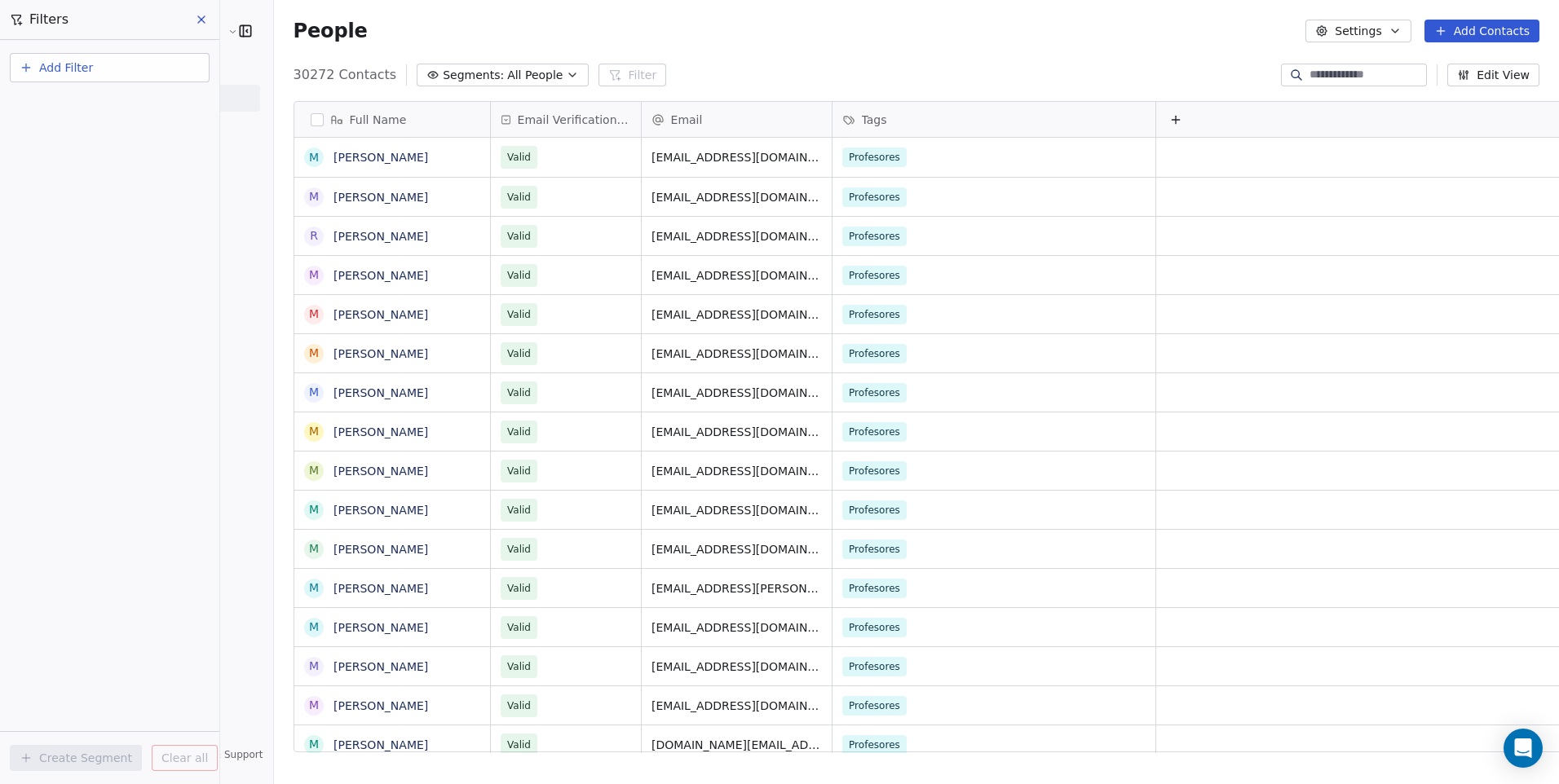
click at [123, 73] on button "Add Filter" at bounding box center [110, 67] width 200 height 29
click at [97, 134] on span "Contact activity" at bounding box center [72, 133] width 91 height 17
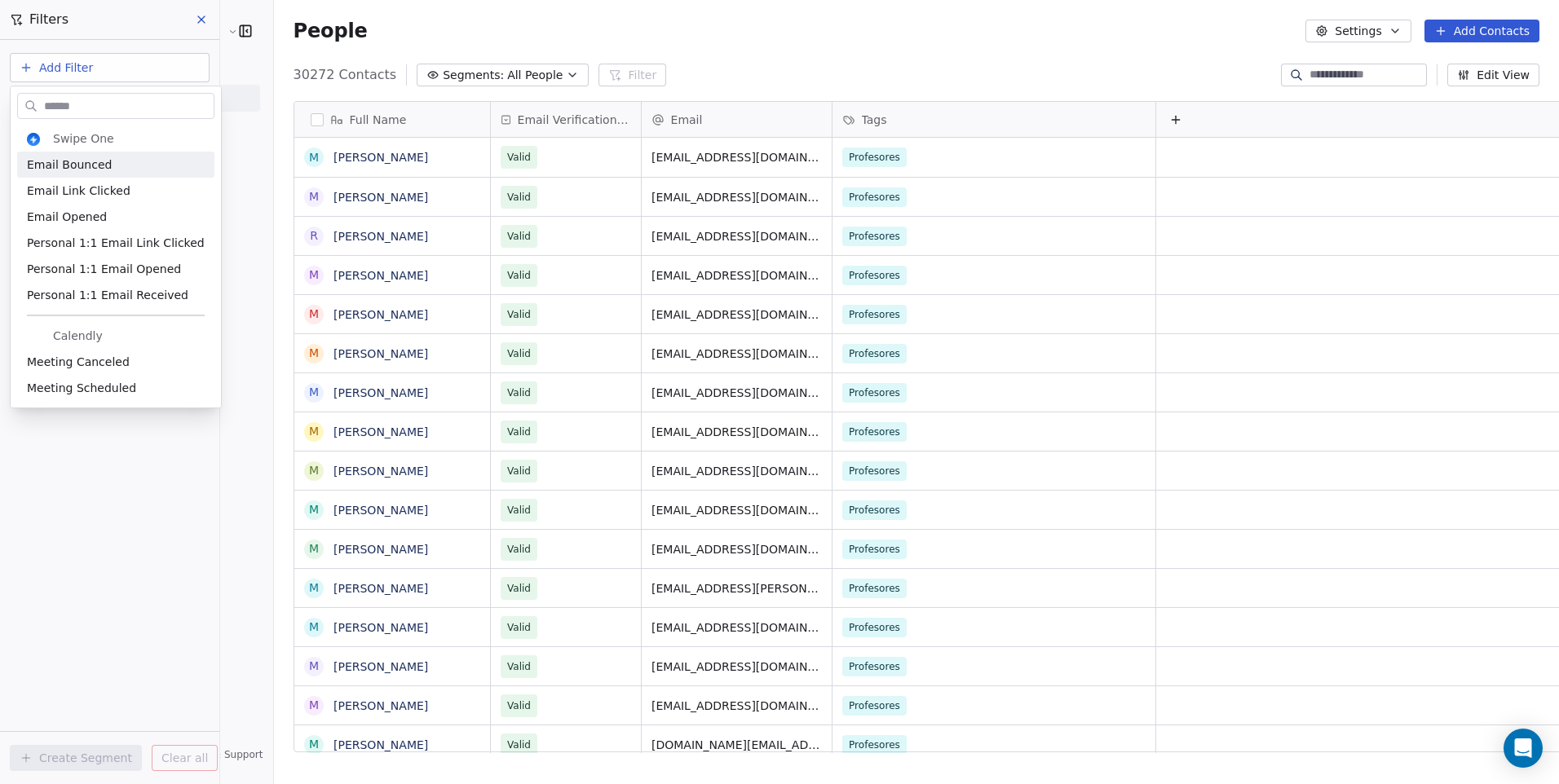
click at [27, 70] on html "Cedetec-Chile Contacts People Marketing Workflows Campaigns Metrics & Events Sa…" at bounding box center [779, 392] width 1559 height 784
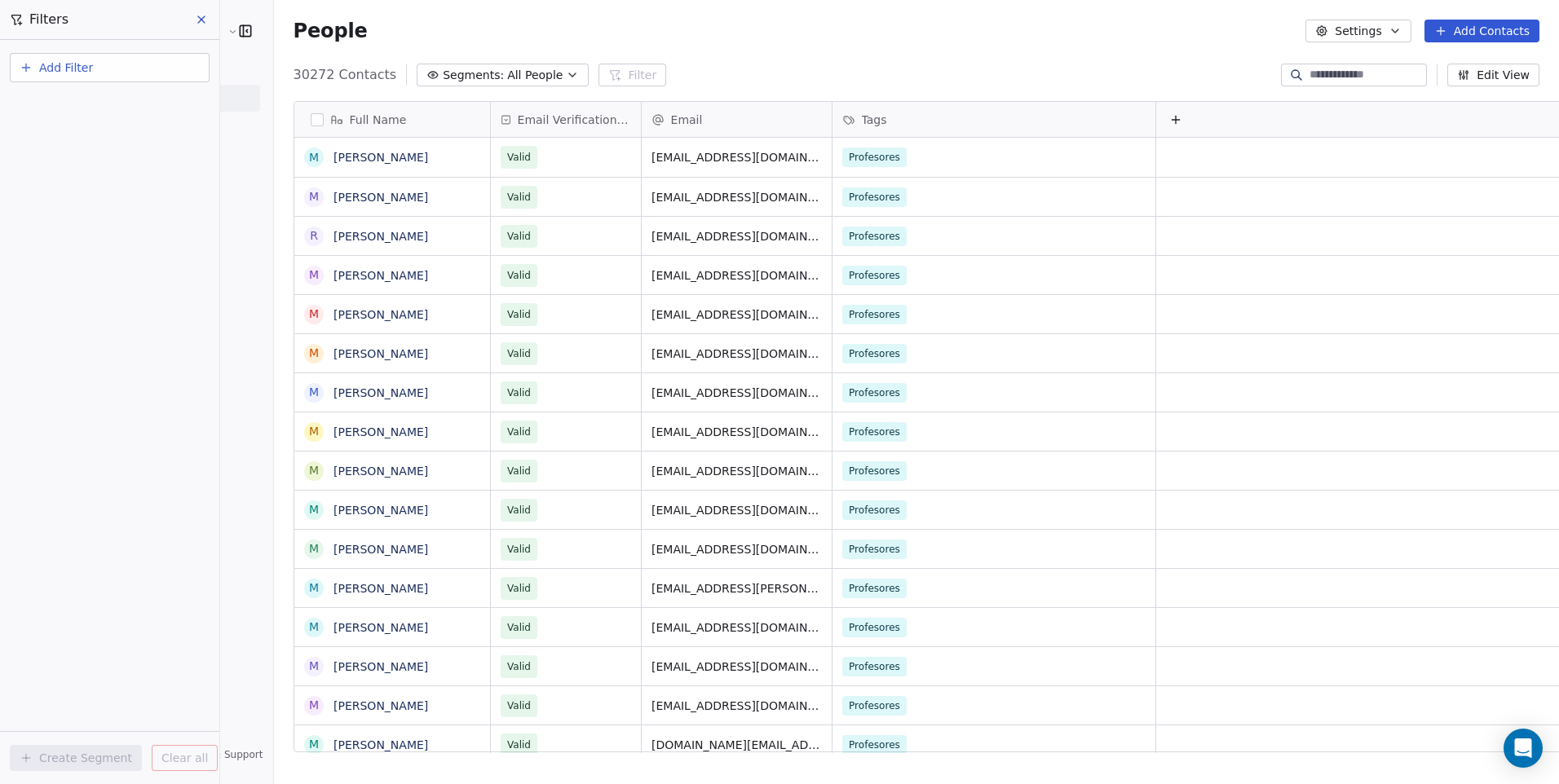
click at [83, 77] on button "Add Filter" at bounding box center [110, 67] width 200 height 29
click at [96, 114] on span "Contact properties" at bounding box center [79, 106] width 106 height 17
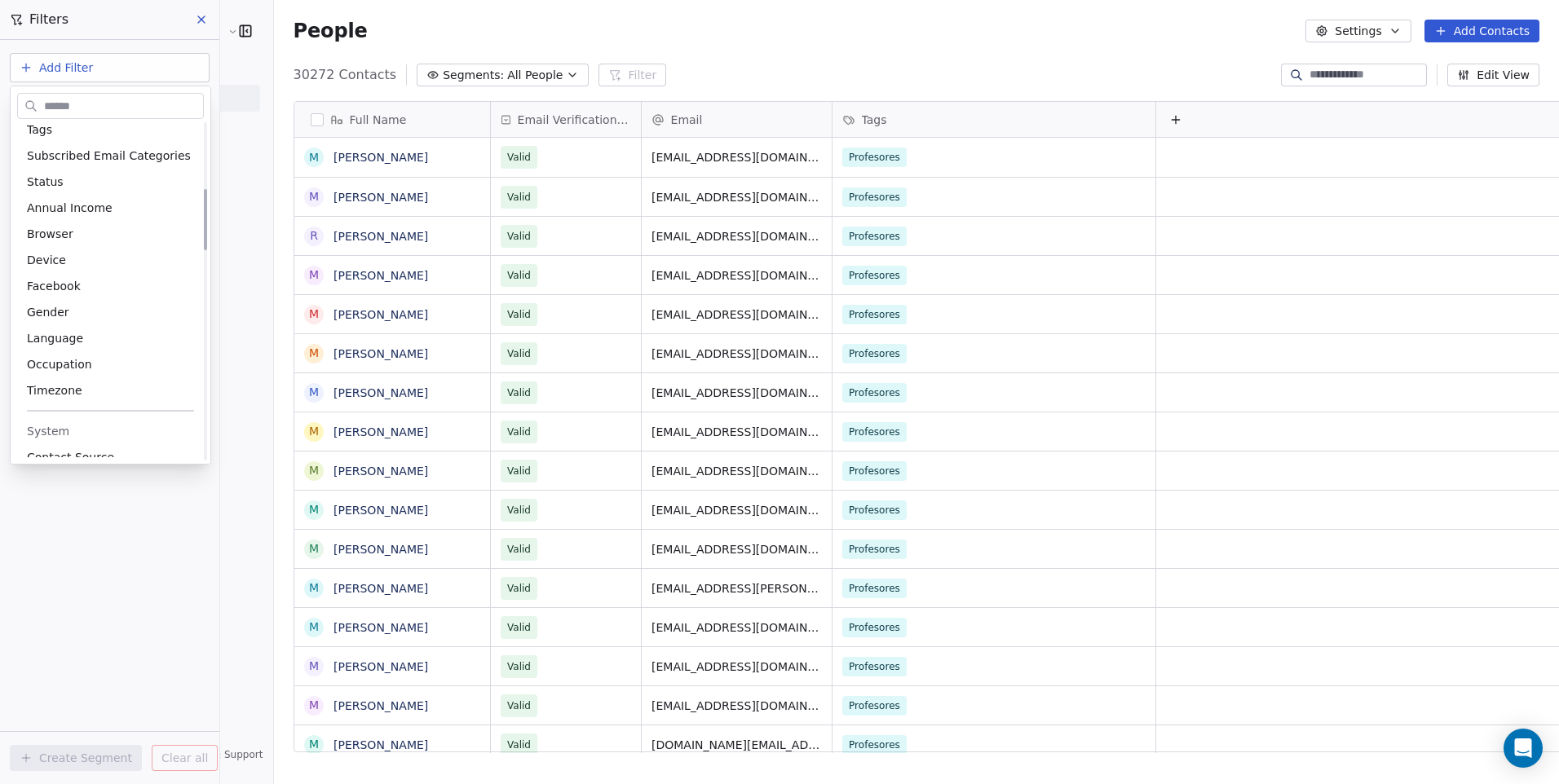
scroll to position [326, 0]
click at [66, 172] on div "Tags" at bounding box center [110, 178] width 167 height 16
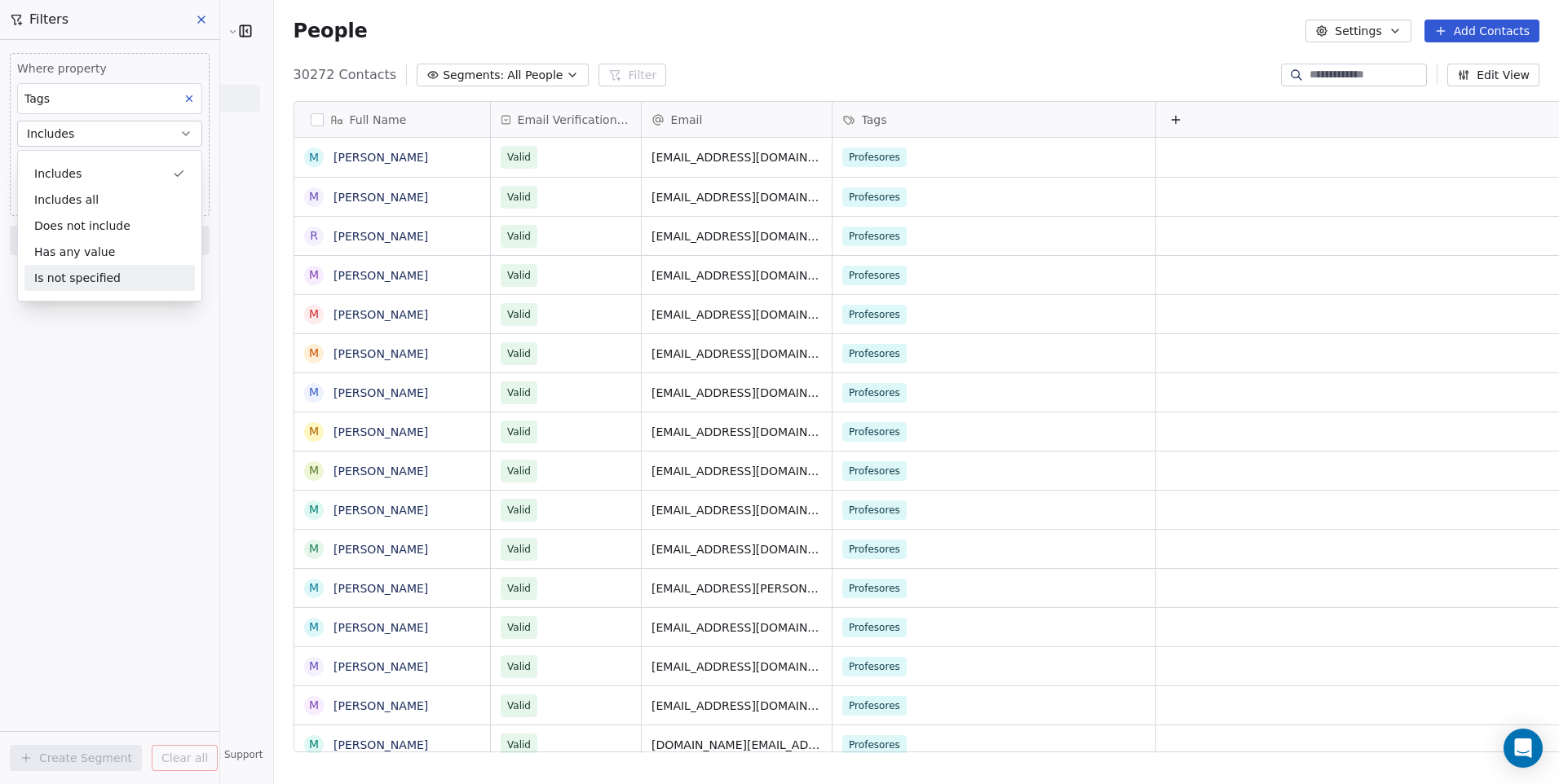
drag, startPoint x: 100, startPoint y: 356, endPoint x: 98, endPoint y: 348, distance: 8.2
click at [99, 354] on div "Where property Tags Includes Select Tags Add filter to this group Add another f…" at bounding box center [110, 411] width 219 height 744
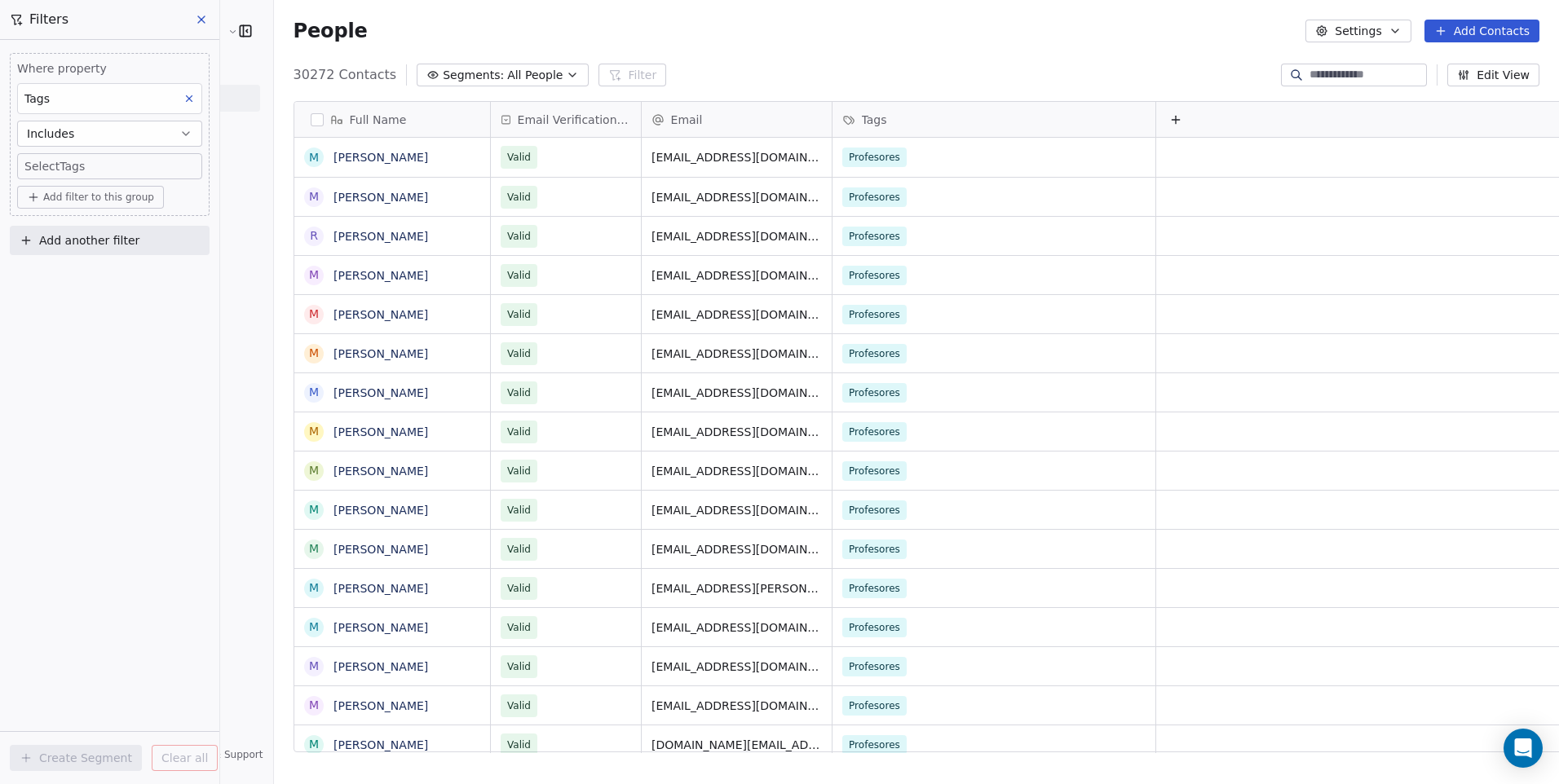
click at [79, 170] on body "Cedetec-Chile Contacts People Marketing Workflows Campaigns Metrics & Events Sa…" at bounding box center [779, 392] width 1559 height 784
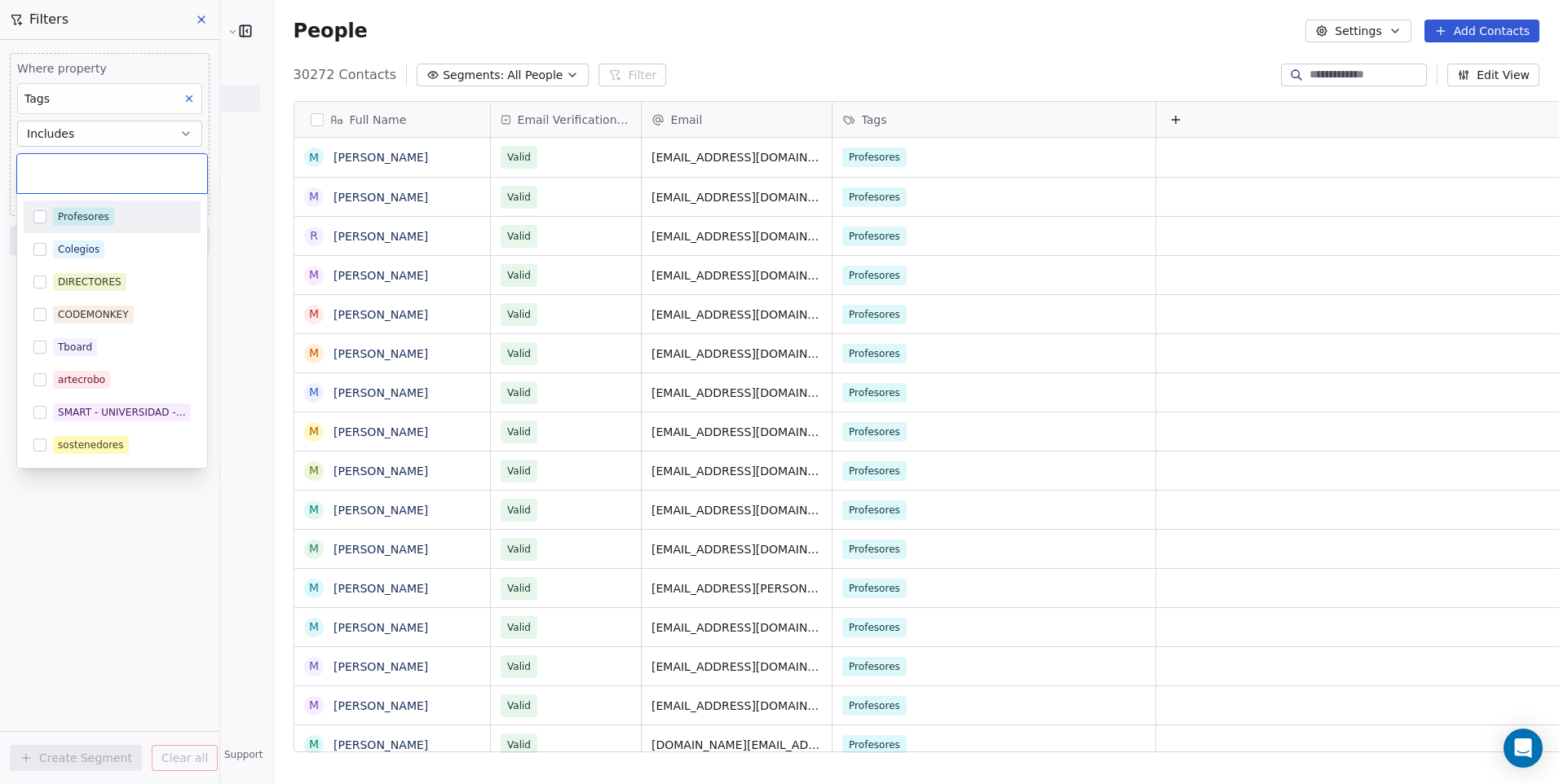
click at [71, 211] on div "Profesores" at bounding box center [84, 216] width 52 height 15
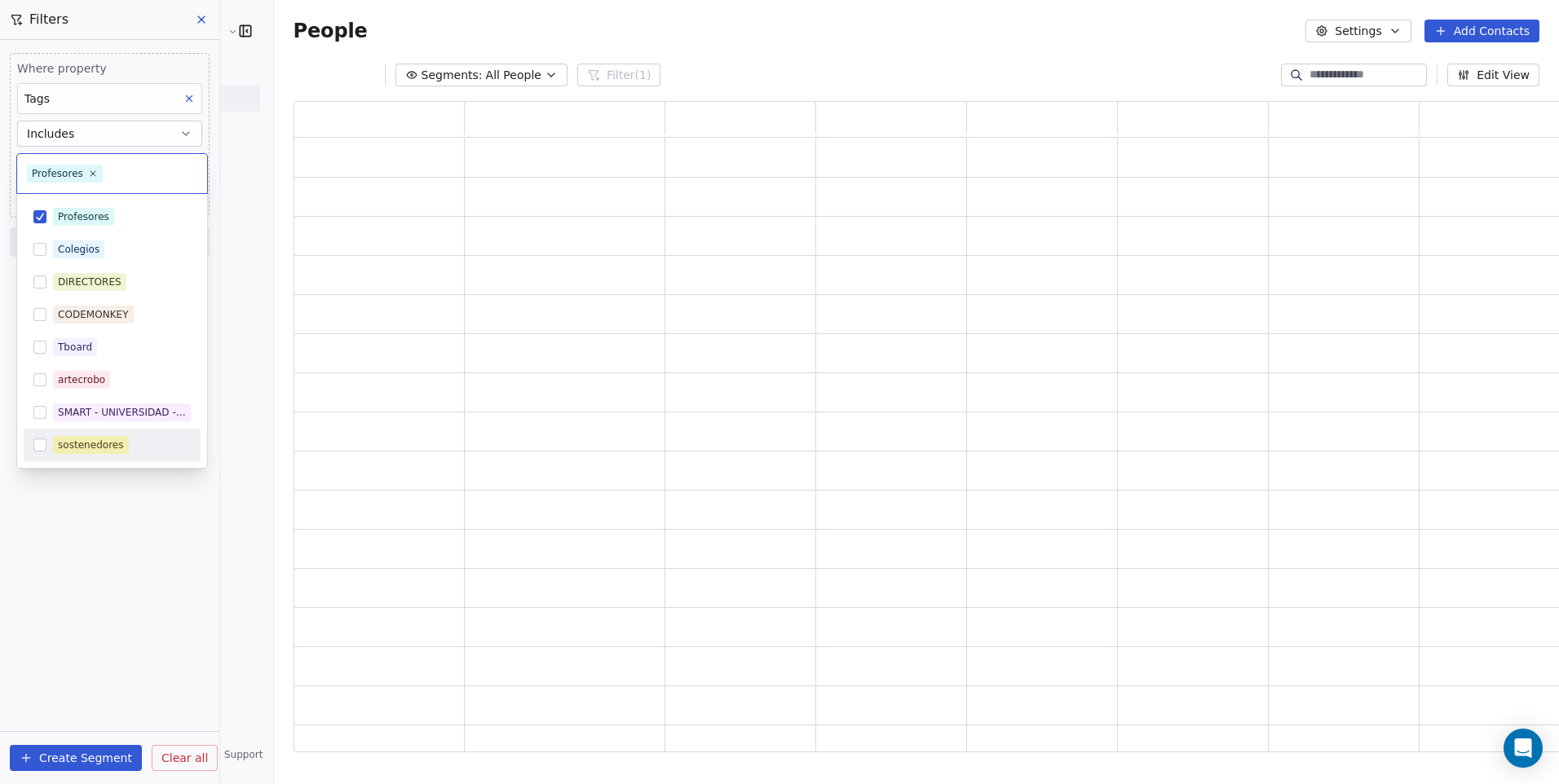
drag, startPoint x: 126, startPoint y: 489, endPoint x: 104, endPoint y: 391, distance: 100.4
click at [125, 489] on html "Cedetec-Chile Contacts People Marketing Workflows Campaigns Metrics & Events Sa…" at bounding box center [779, 392] width 1559 height 784
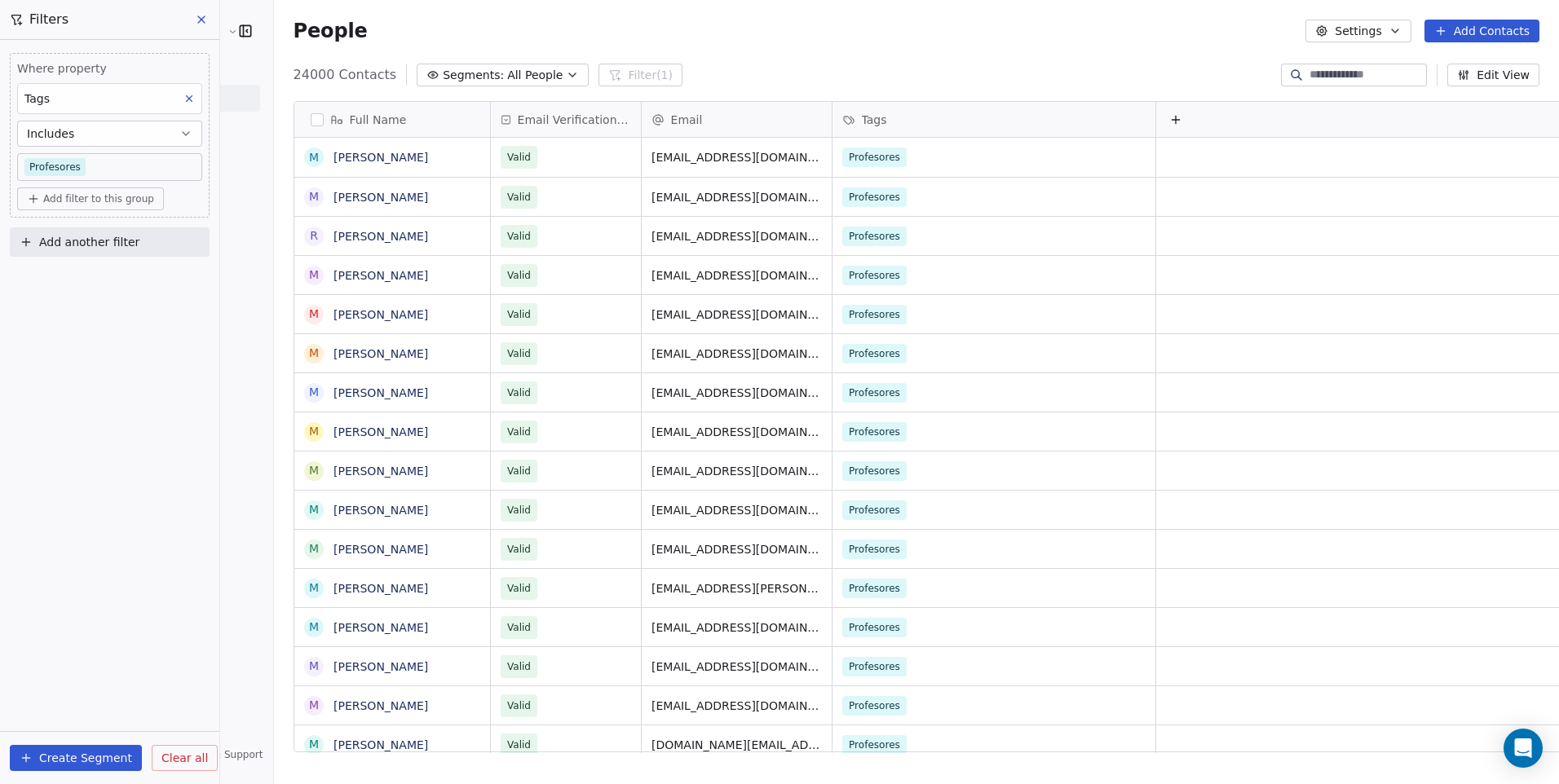
scroll to position [677, 1326]
click at [307, 155] on button "grid" at bounding box center [313, 157] width 13 height 13
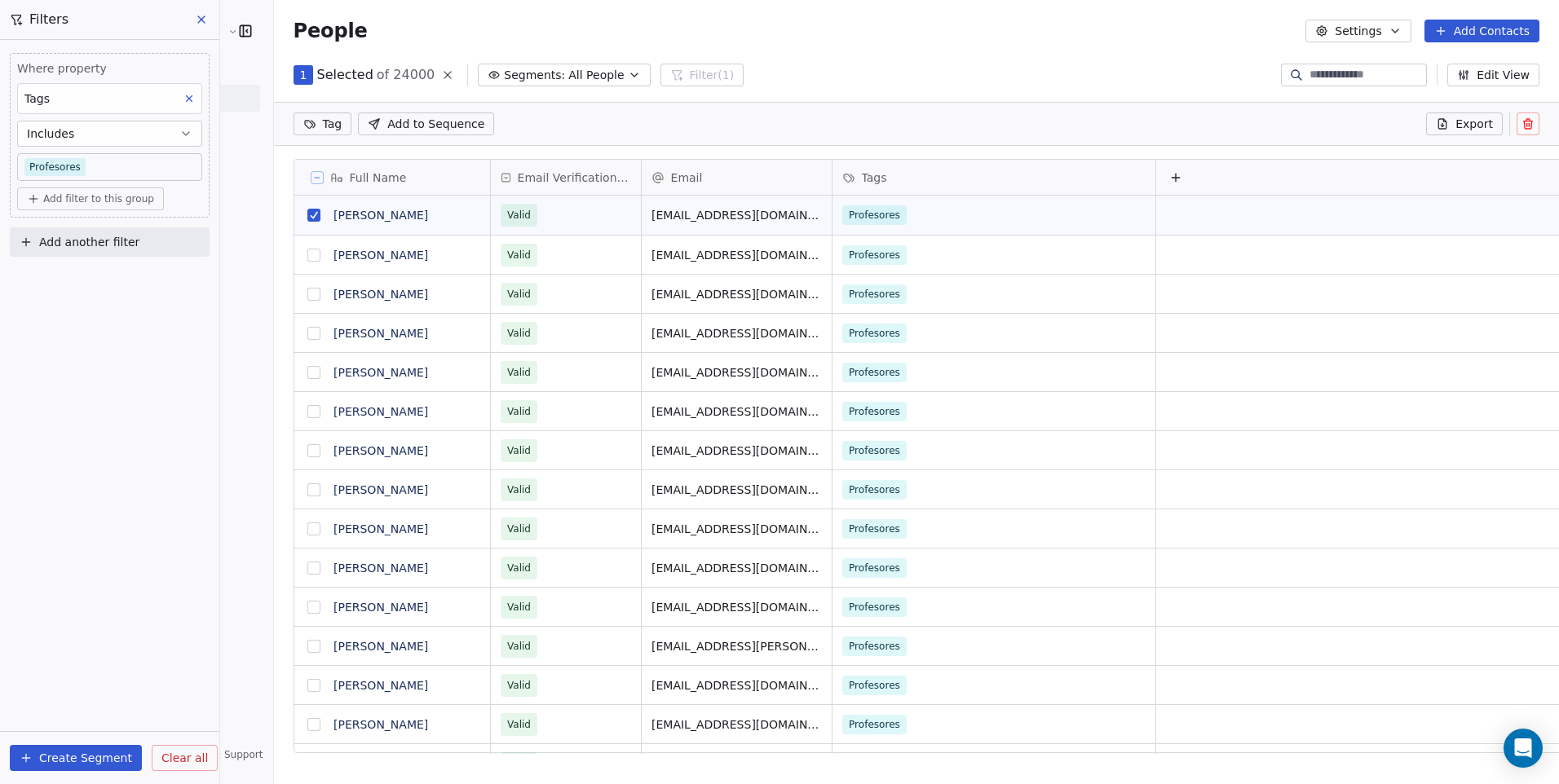
scroll to position [620, 1326]
click at [307, 254] on button "grid" at bounding box center [313, 254] width 13 height 13
click at [305, 301] on div "R" at bounding box center [314, 294] width 20 height 20
click at [307, 293] on button "grid" at bounding box center [313, 294] width 13 height 13
drag, startPoint x: 262, startPoint y: 334, endPoint x: 265, endPoint y: 354, distance: 20.2
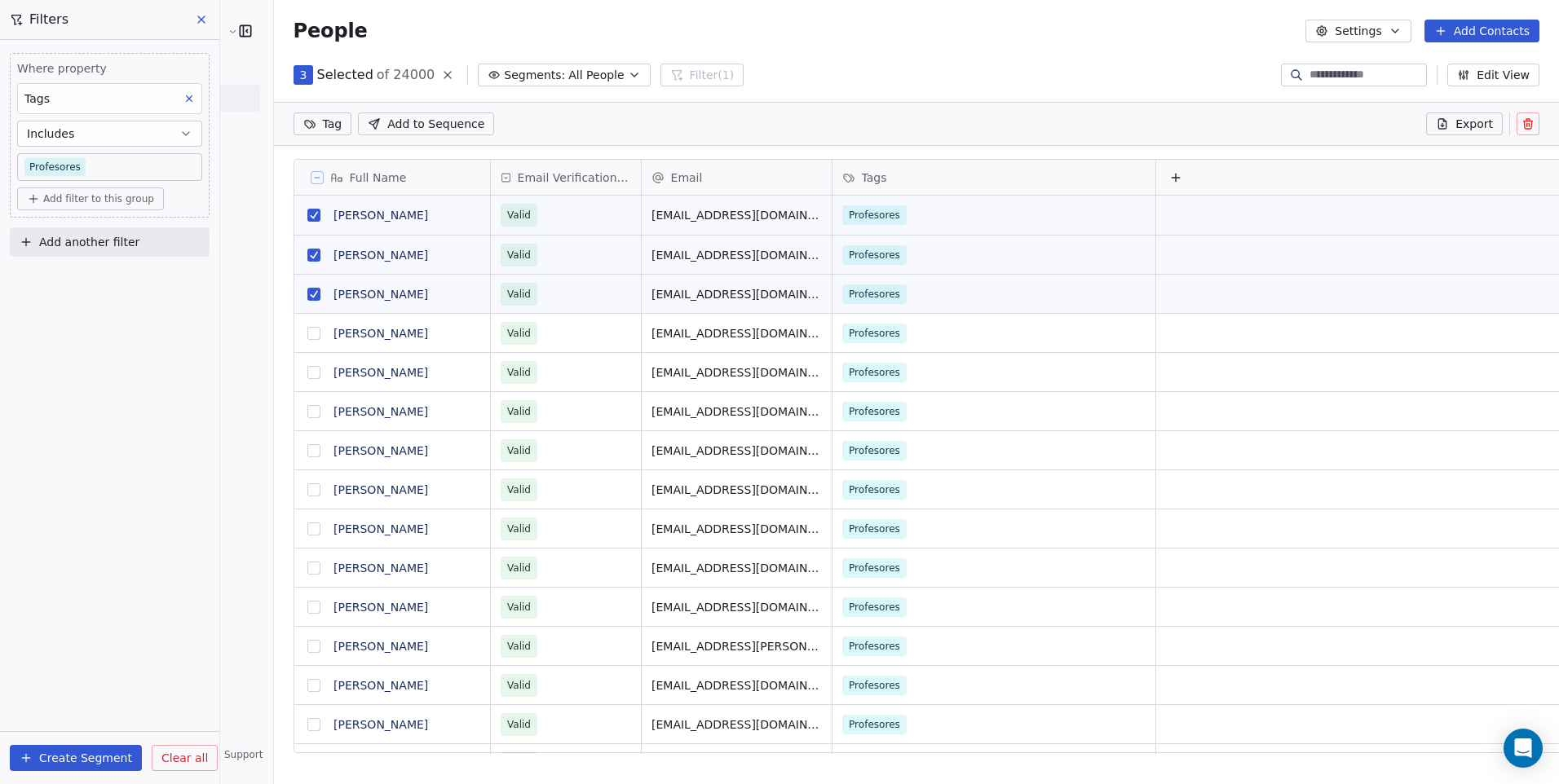
click at [307, 335] on button "grid" at bounding box center [313, 333] width 13 height 13
click at [307, 370] on button "grid" at bounding box center [313, 372] width 13 height 13
click at [307, 417] on button "grid" at bounding box center [313, 411] width 13 height 13
click at [307, 414] on button "grid" at bounding box center [313, 411] width 13 height 13
click at [307, 378] on button "grid" at bounding box center [313, 372] width 13 height 13
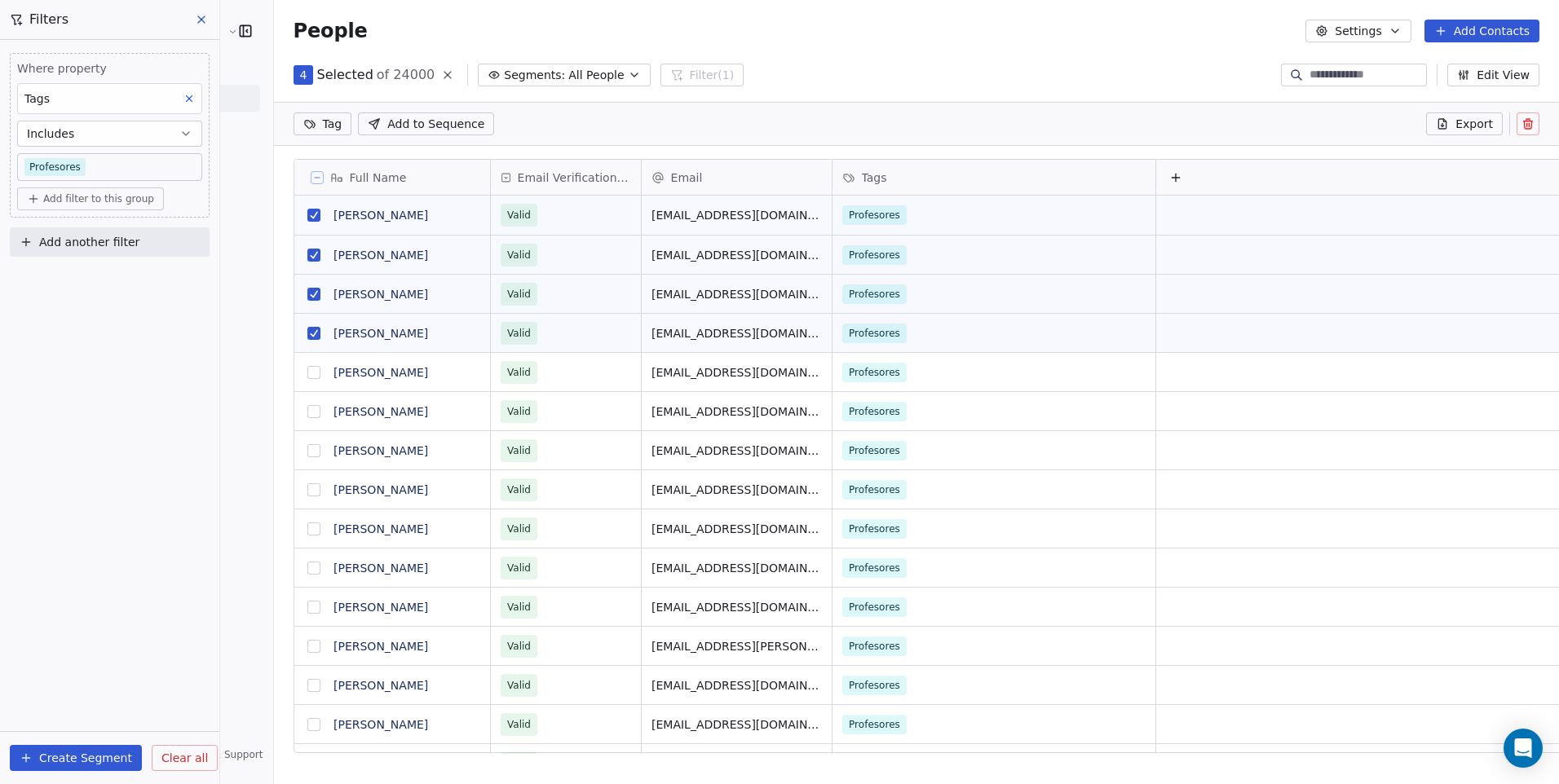
click at [307, 336] on button "grid" at bounding box center [313, 333] width 13 height 13
click at [305, 296] on div "R" at bounding box center [314, 294] width 20 height 20
drag, startPoint x: 260, startPoint y: 292, endPoint x: 262, endPoint y: 265, distance: 27.1
click at [307, 255] on button "grid" at bounding box center [313, 254] width 13 height 13
click at [307, 293] on button "grid" at bounding box center [313, 294] width 13 height 13
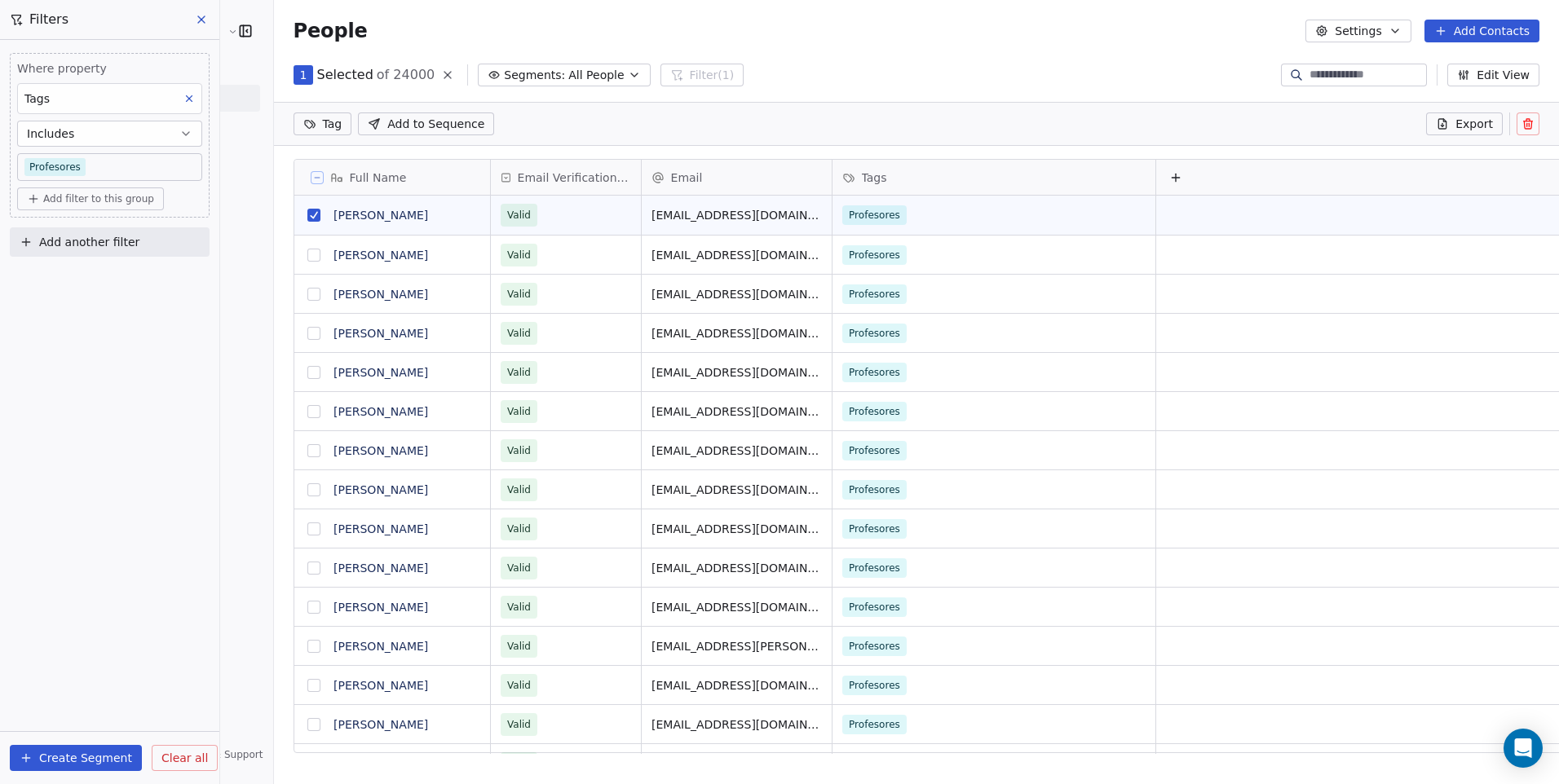
click at [307, 216] on button "grid" at bounding box center [313, 215] width 13 height 13
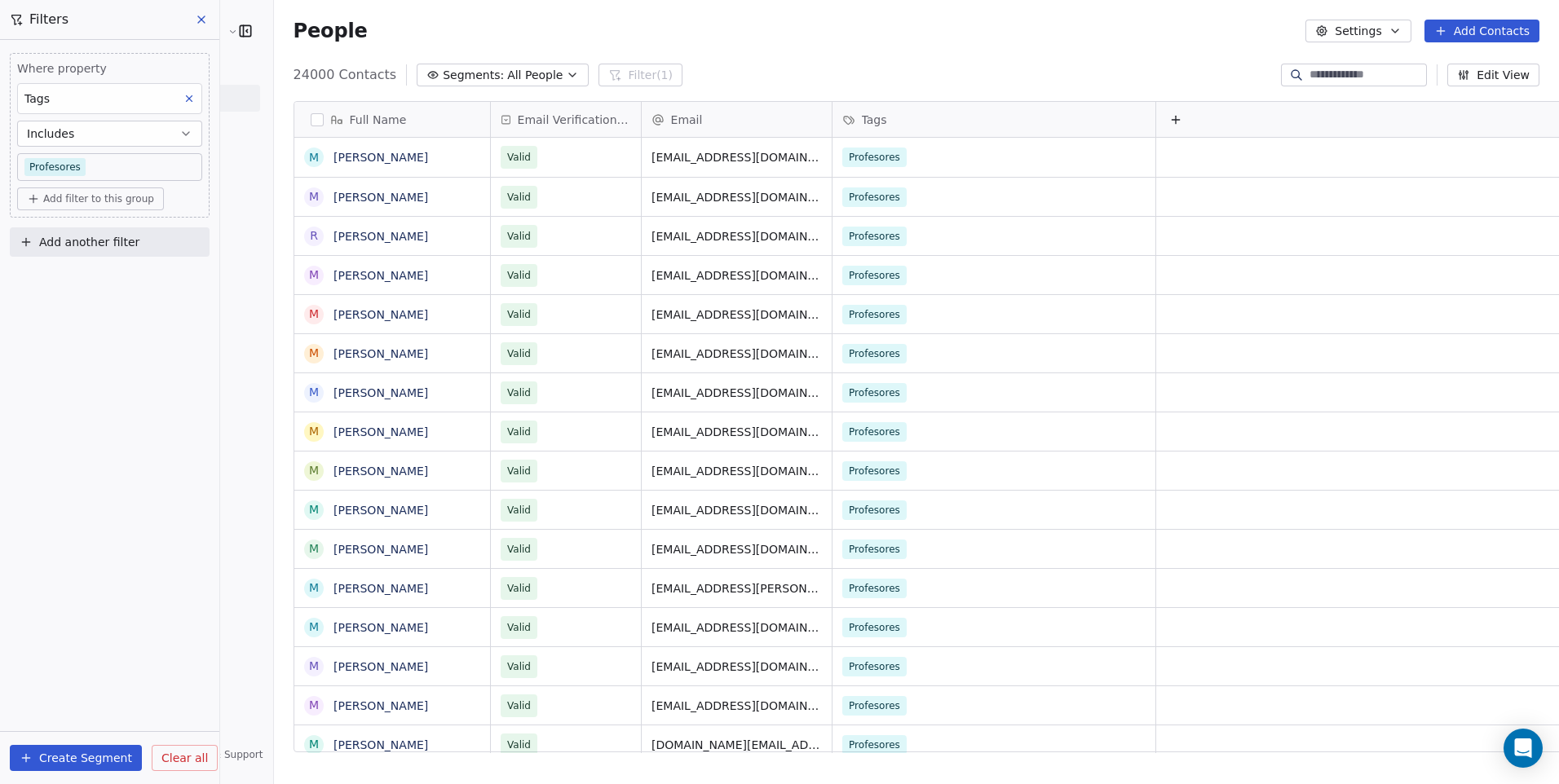
click at [189, 321] on div "Where property Tags Includes Profesores Add filter to this group Add another fi…" at bounding box center [110, 411] width 219 height 744
click at [491, 129] on div "Email Verification Status" at bounding box center [566, 119] width 150 height 35
click at [489, 129] on html "Cedetec-Chile Contacts People Marketing Workflows Campaigns Metrics & Events Sa…" at bounding box center [779, 392] width 1559 height 784
click at [123, 209] on button "Add filter to this group" at bounding box center [91, 198] width 147 height 22
click at [110, 244] on div "Contact properties" at bounding box center [109, 234] width 170 height 26
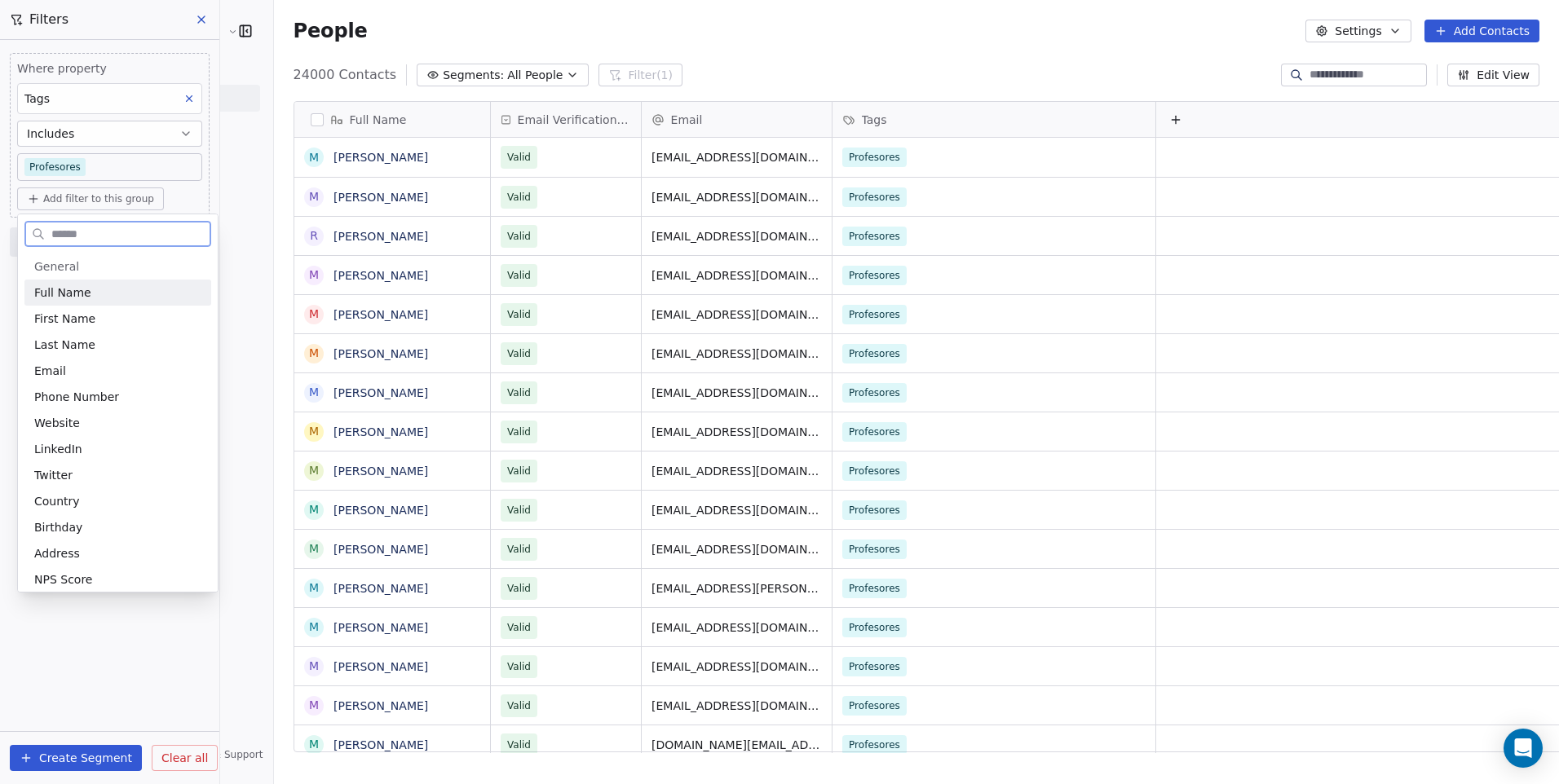
click at [111, 287] on div "Full Name" at bounding box center [118, 292] width 167 height 16
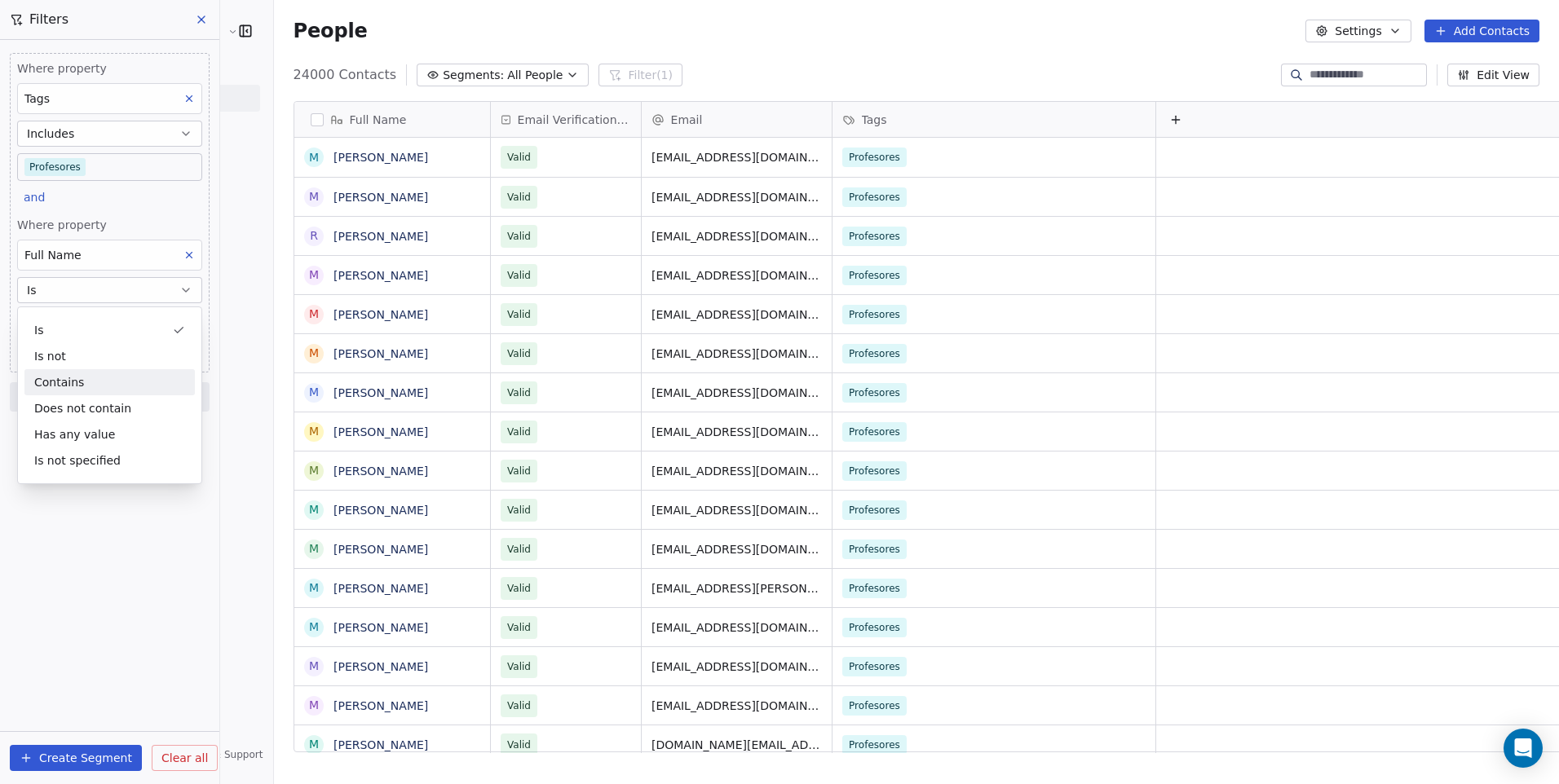
click at [83, 379] on div "Contains" at bounding box center [109, 382] width 170 height 26
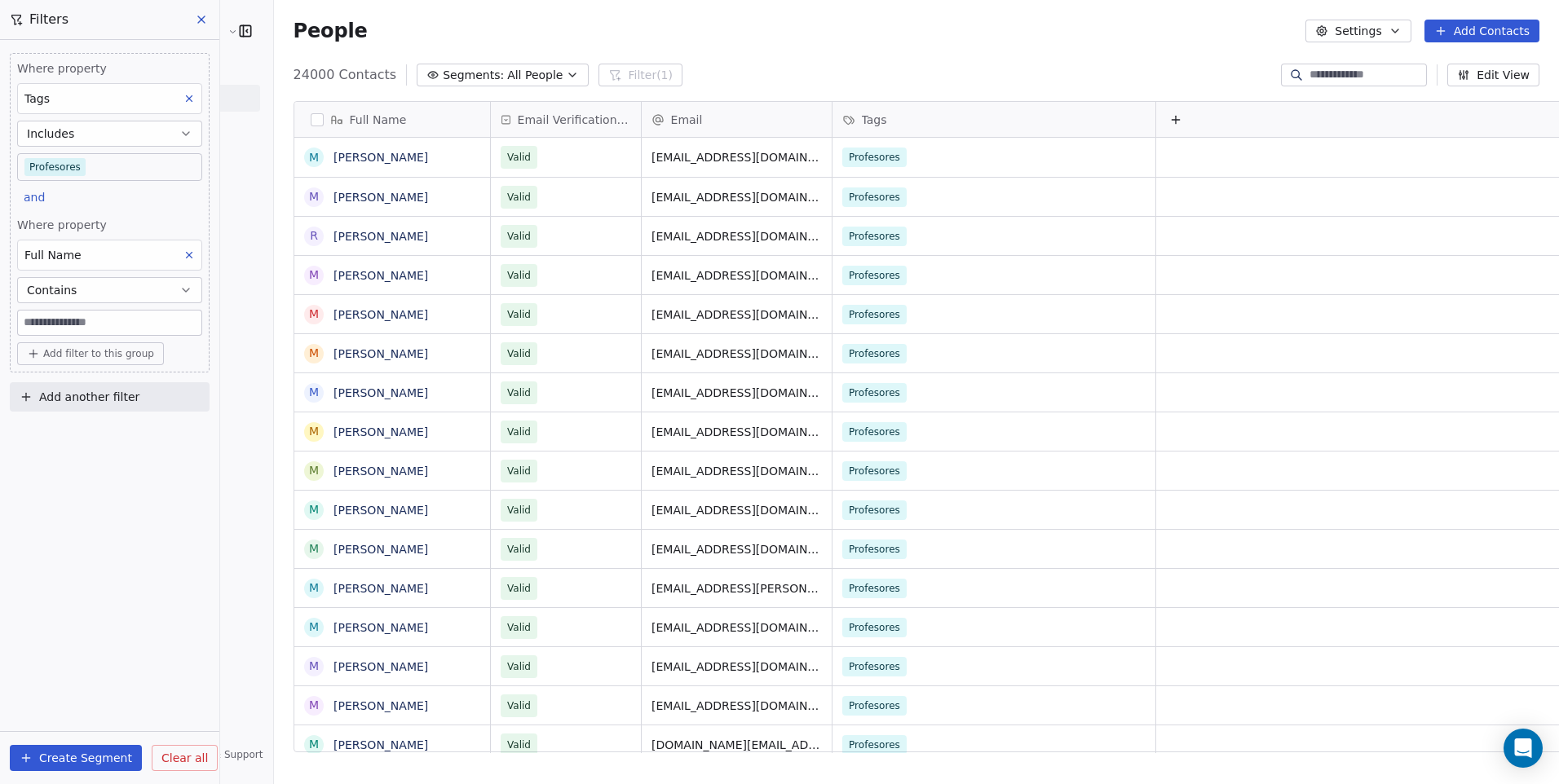
click at [89, 323] on input at bounding box center [110, 323] width 184 height 24
click at [43, 293] on span "Contains" at bounding box center [52, 290] width 50 height 16
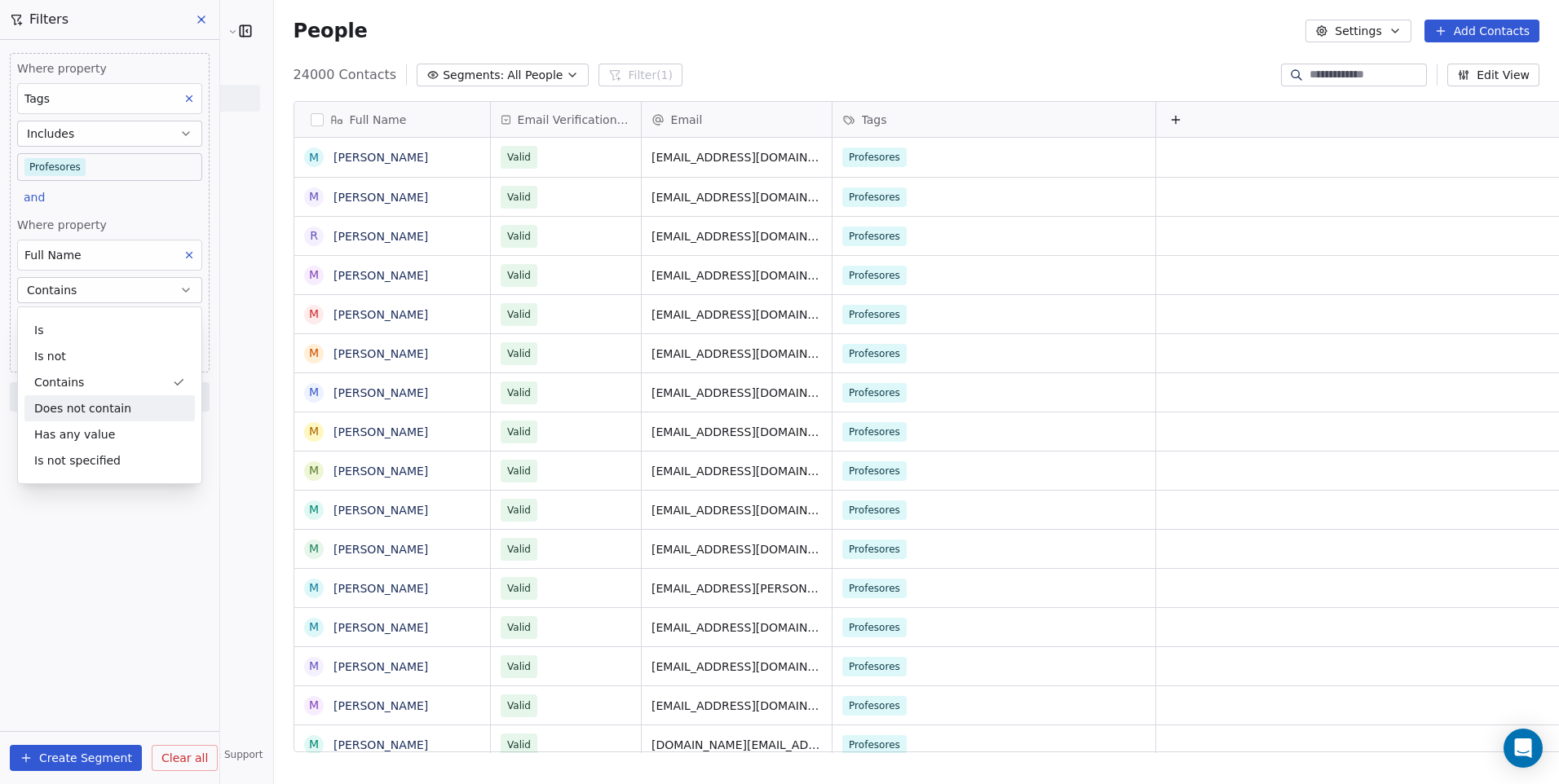
click at [71, 406] on div "Does not contain" at bounding box center [109, 408] width 170 height 26
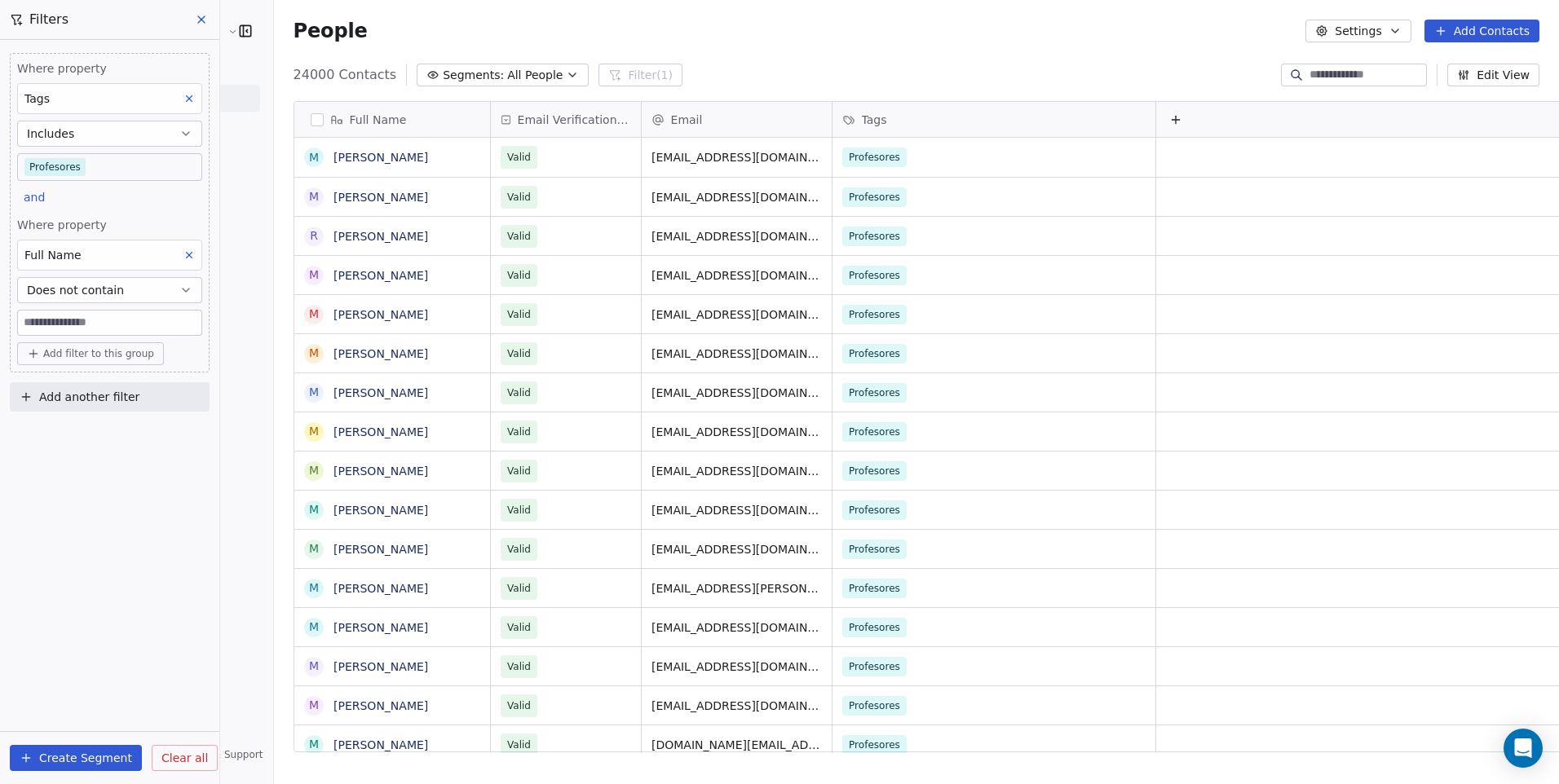
click at [89, 321] on input at bounding box center [110, 323] width 184 height 24
type input "**"
click at [88, 329] on input "**" at bounding box center [110, 323] width 184 height 24
type input "*"
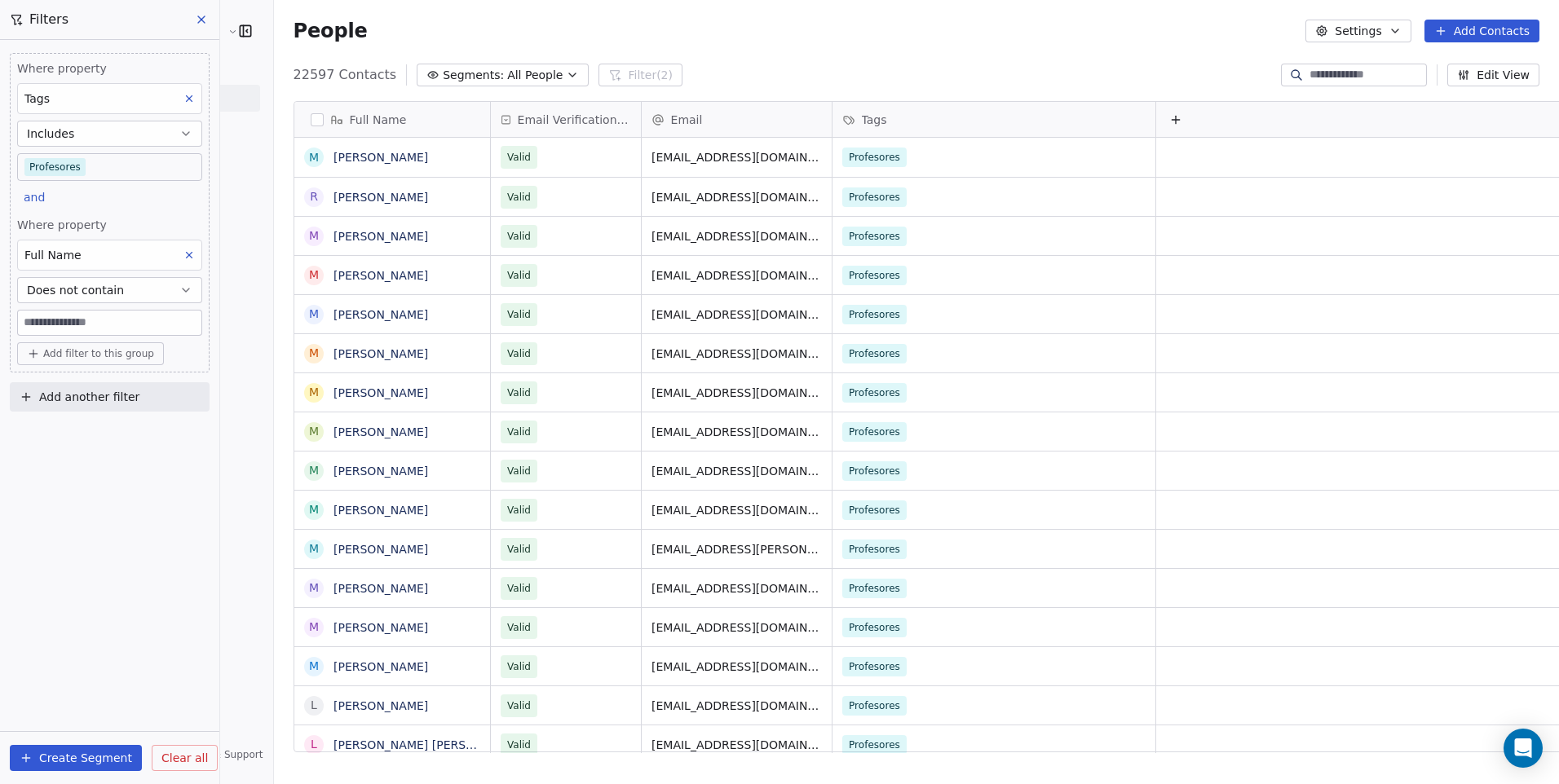
click at [115, 298] on button "Does not contain" at bounding box center [110, 290] width 185 height 26
click at [81, 375] on div "Contains" at bounding box center [109, 382] width 170 height 26
click at [96, 326] on input at bounding box center [110, 323] width 184 height 24
type input "*"
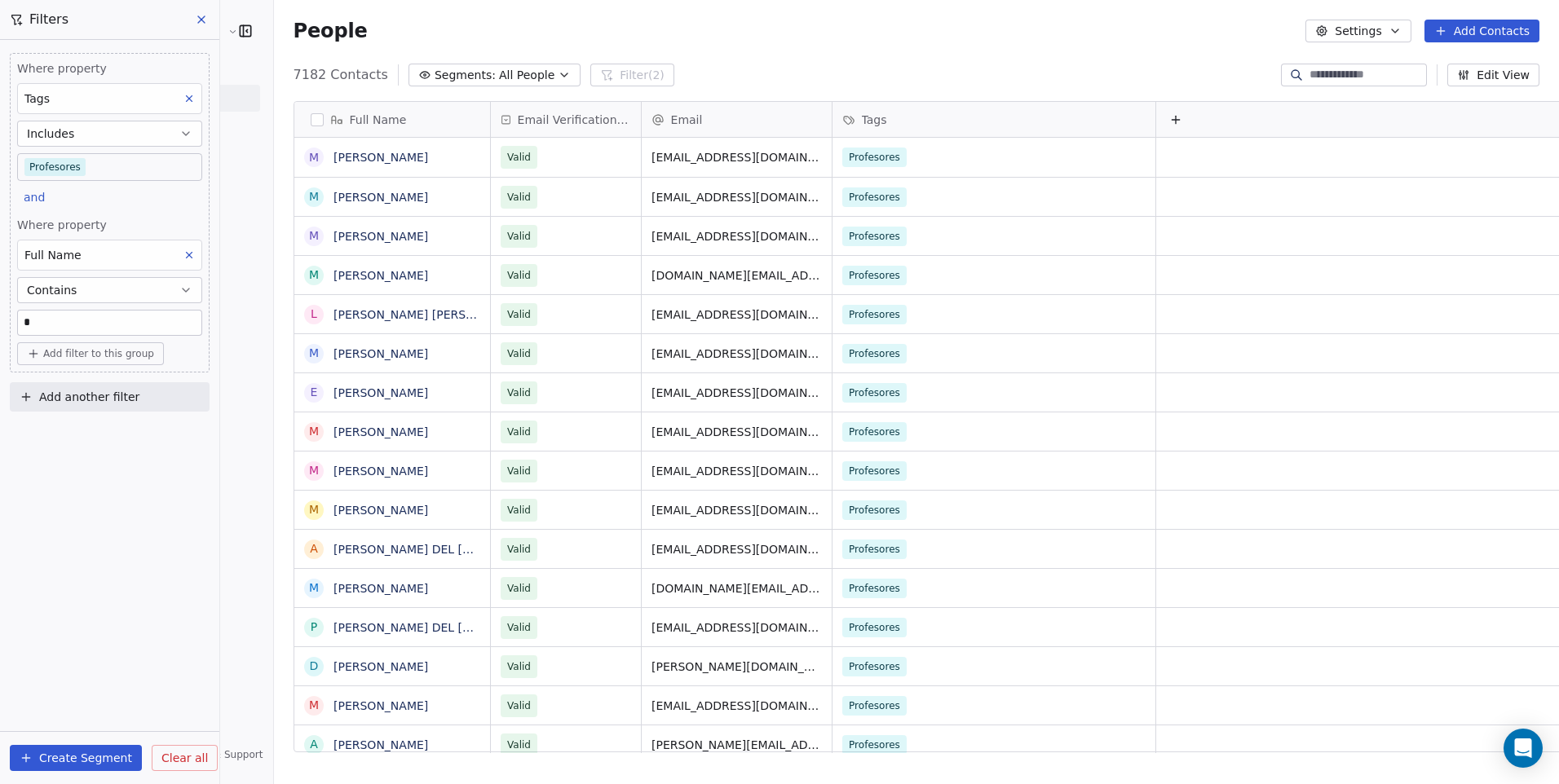
type input "*"
click at [115, 314] on input at bounding box center [110, 323] width 184 height 24
type input "*"
click at [311, 125] on button "button" at bounding box center [317, 119] width 13 height 13
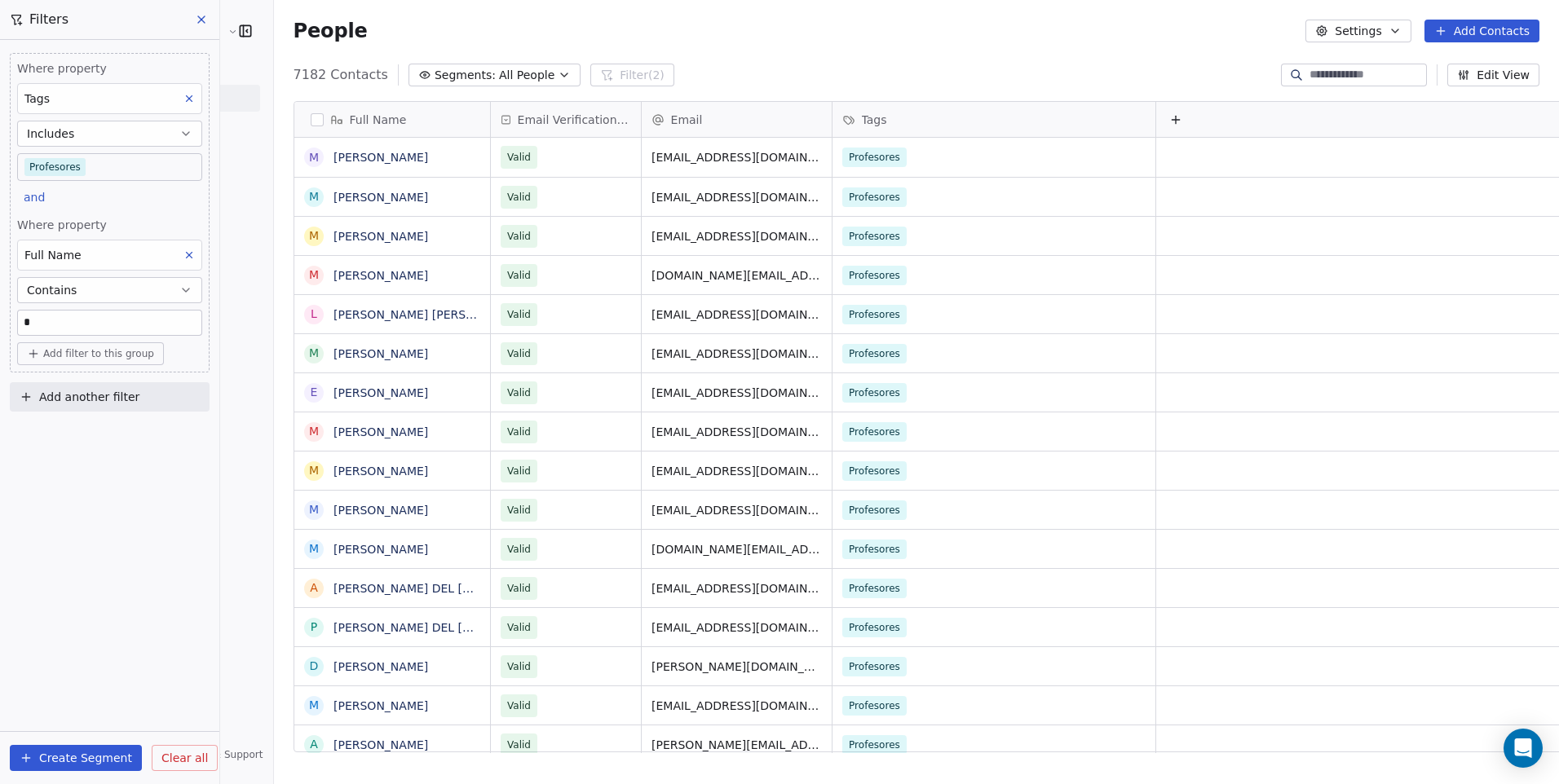
scroll to position [620, 1326]
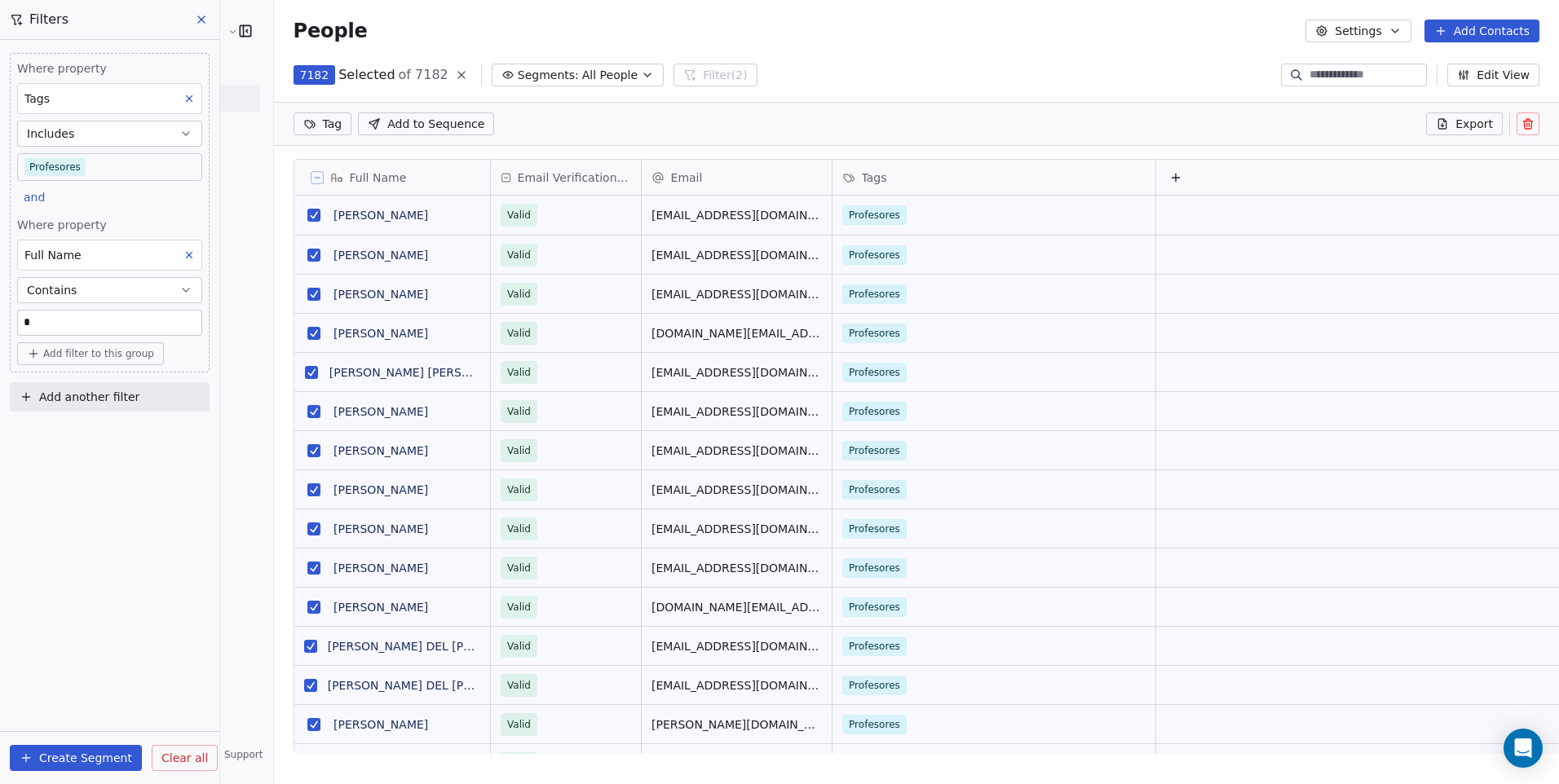
click at [1524, 122] on icon at bounding box center [1528, 122] width 9 height 0
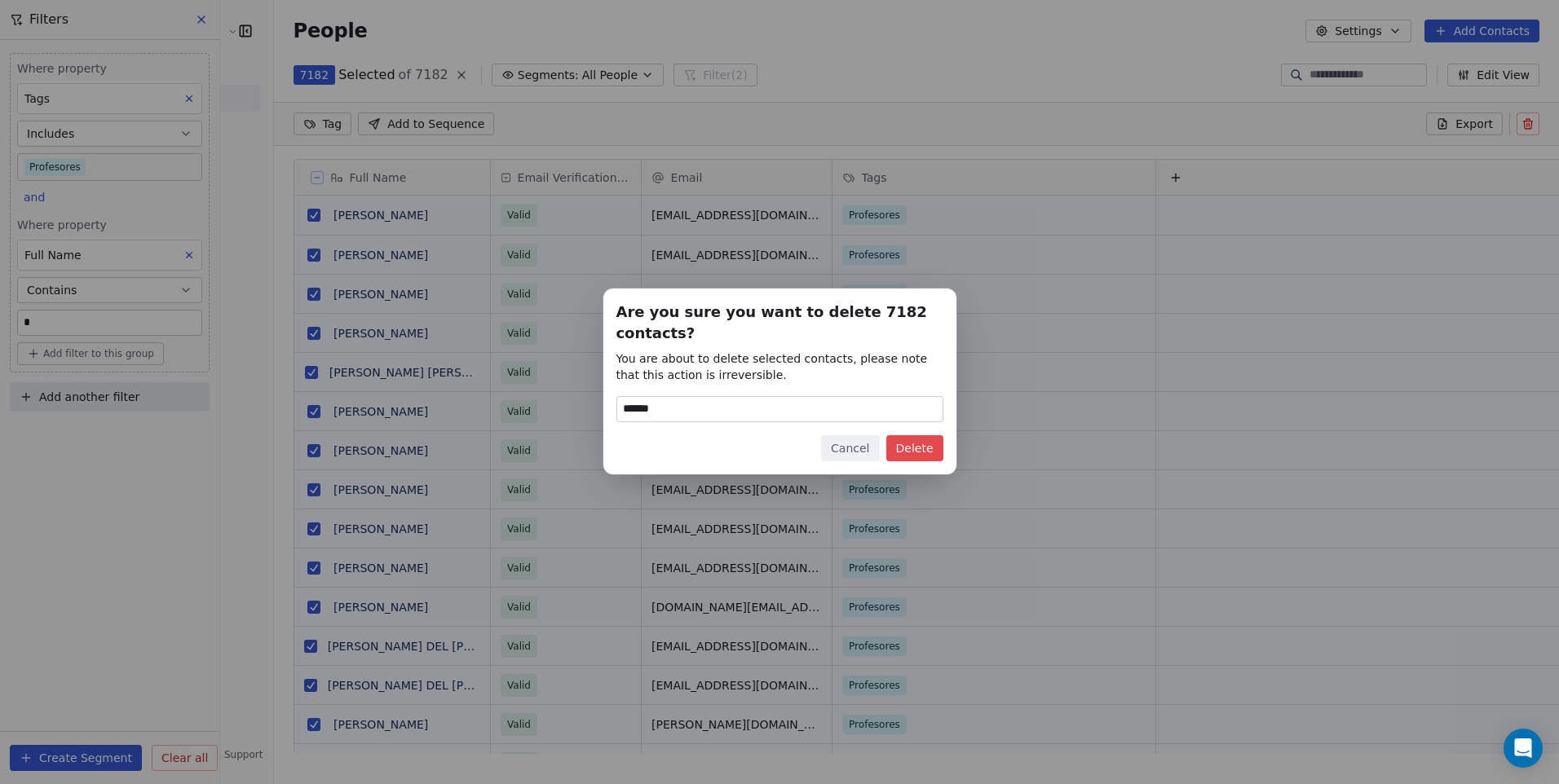
type input "******"
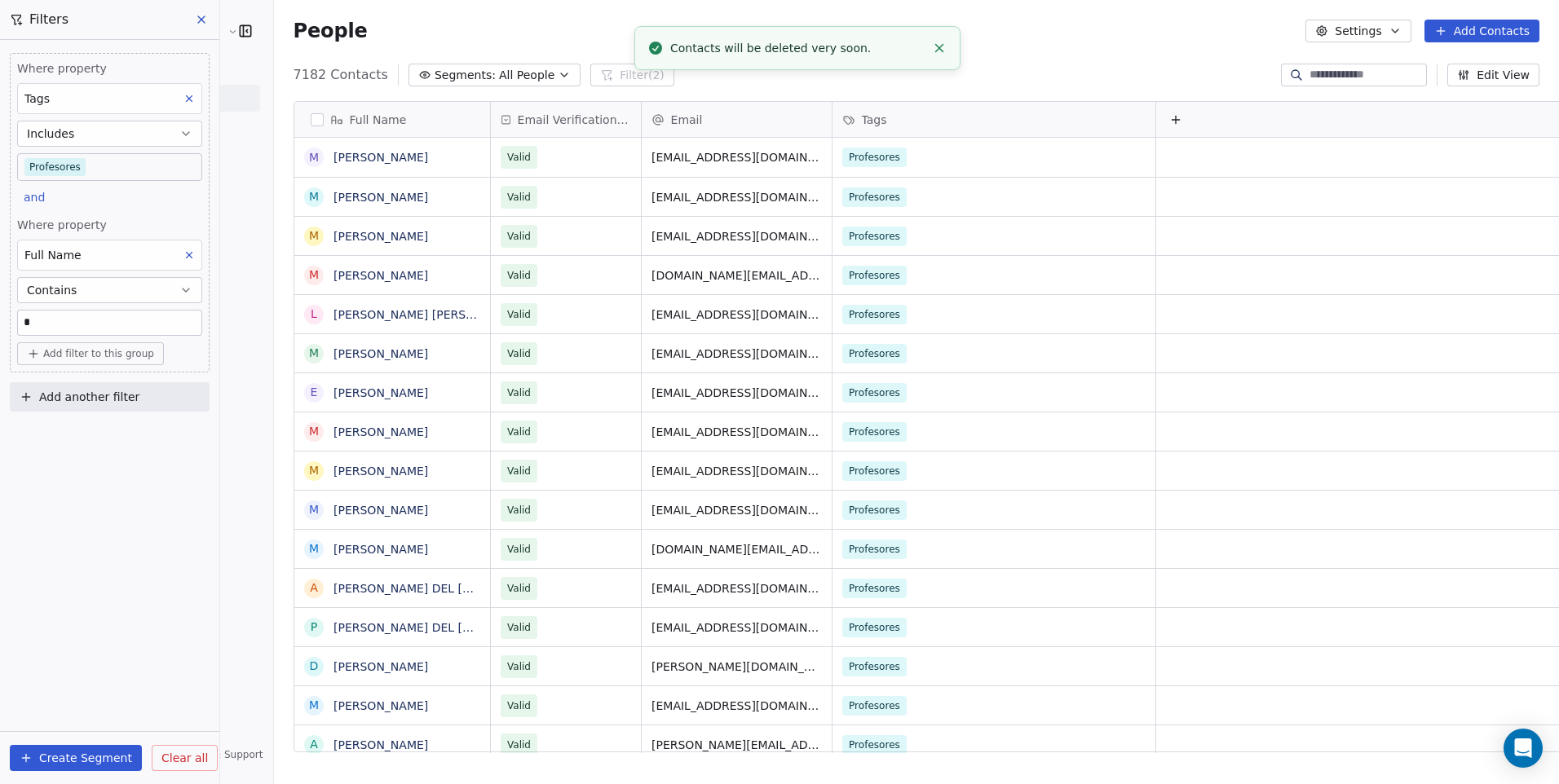
click at [185, 261] on button at bounding box center [189, 254] width 22 height 22
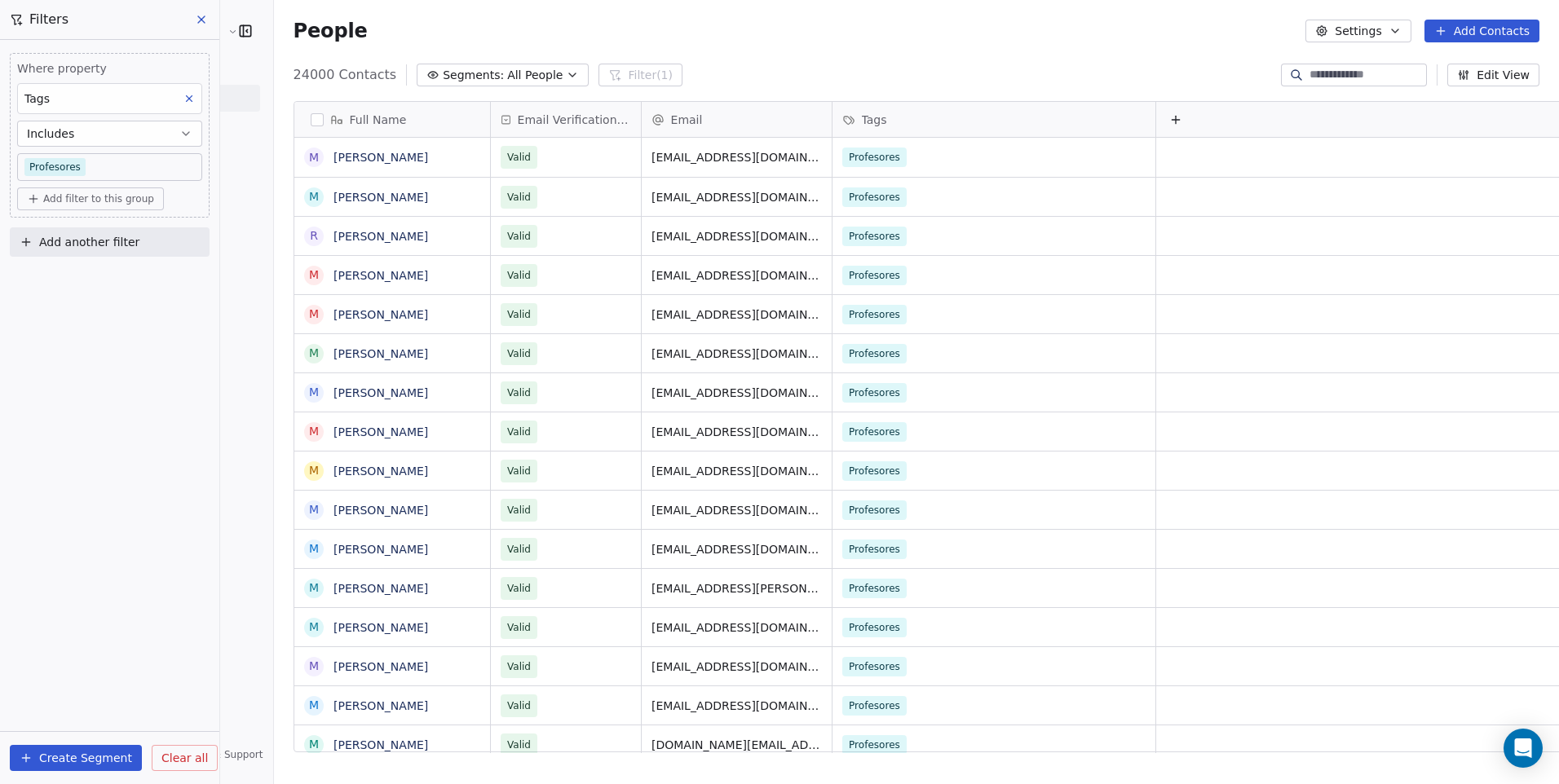
click at [96, 754] on button "Create Segment" at bounding box center [75, 758] width 132 height 26
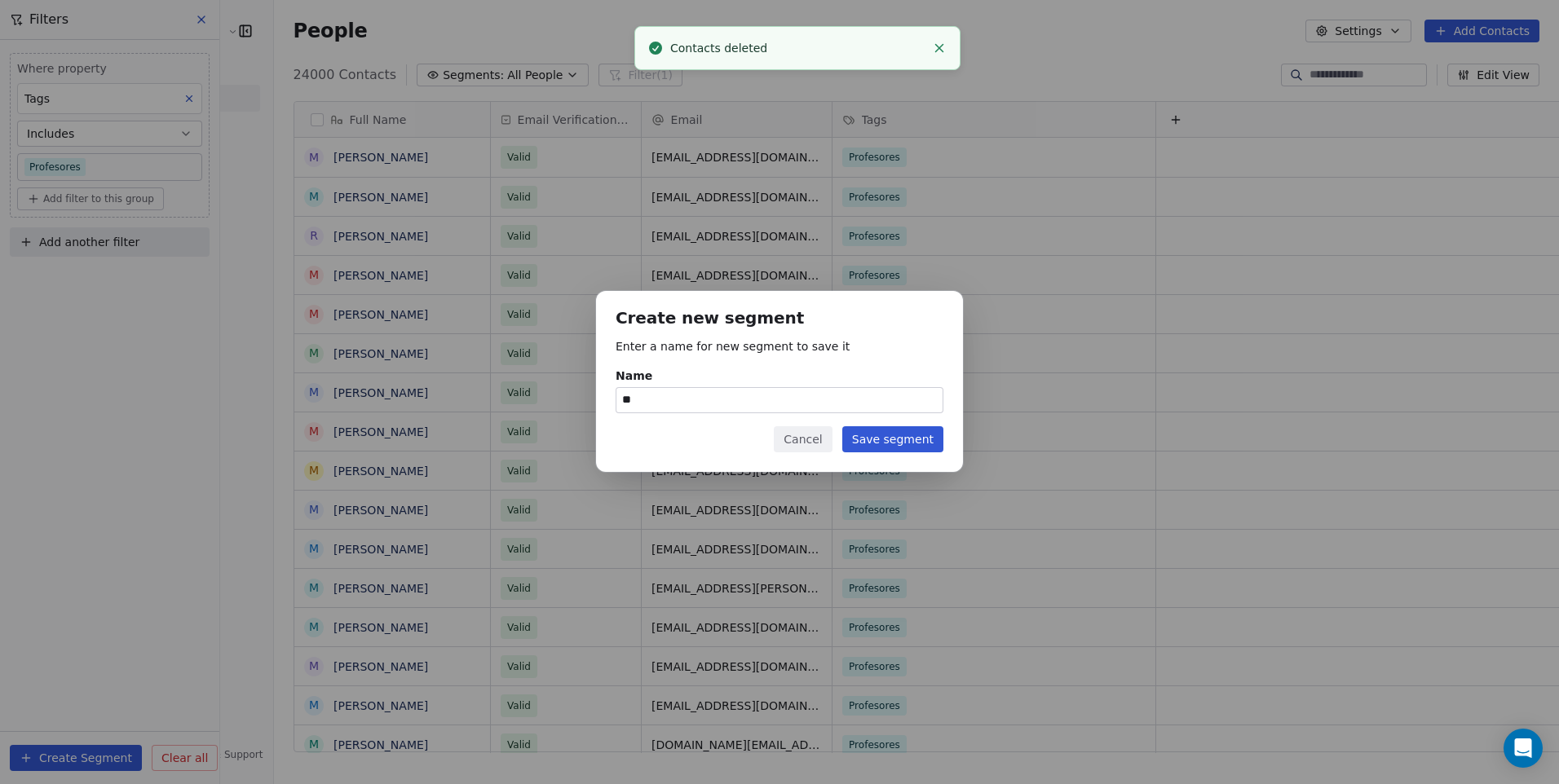
type input "*"
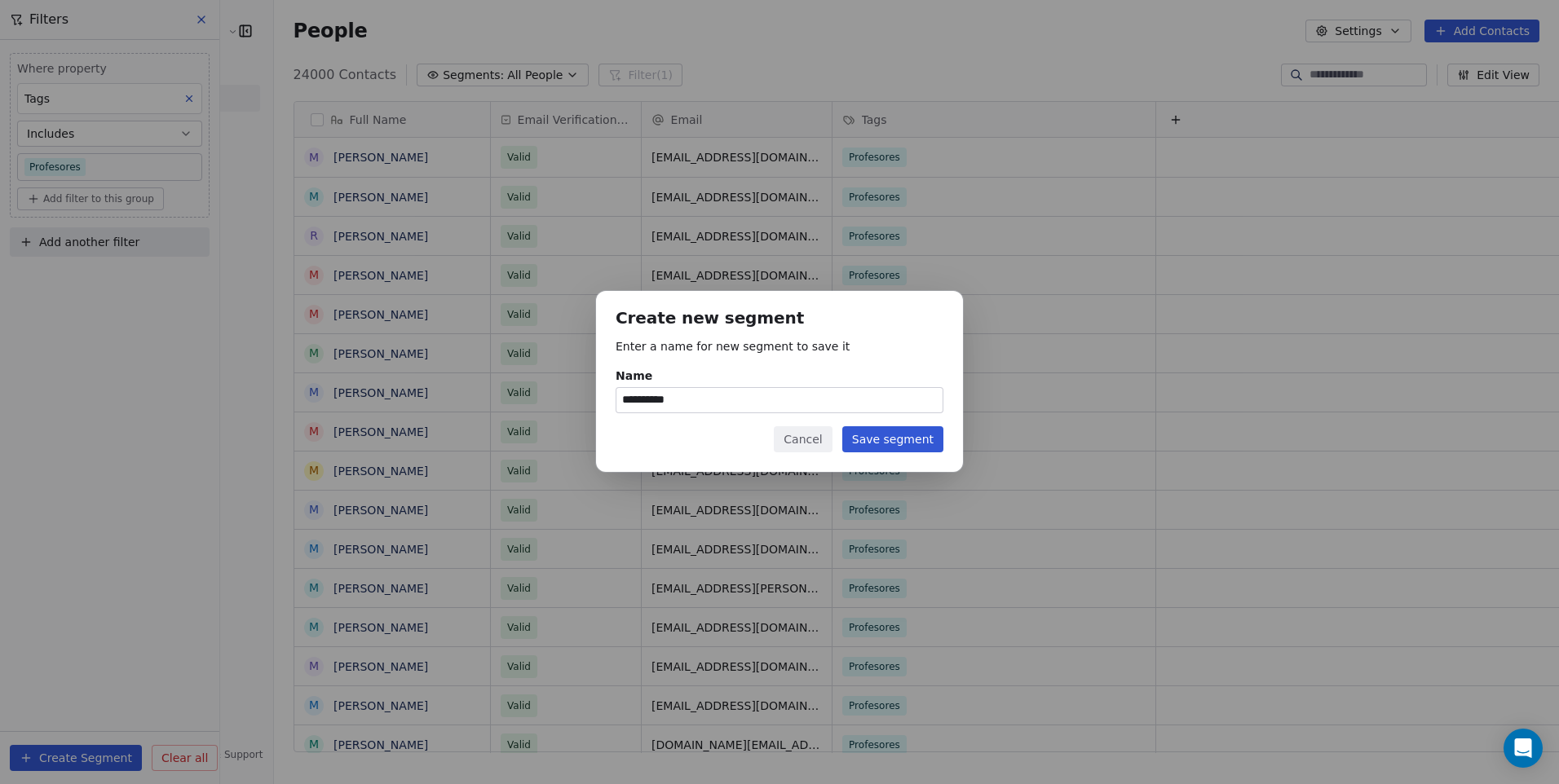
type input "**********"
click at [866, 440] on button "Save segment" at bounding box center [892, 439] width 101 height 26
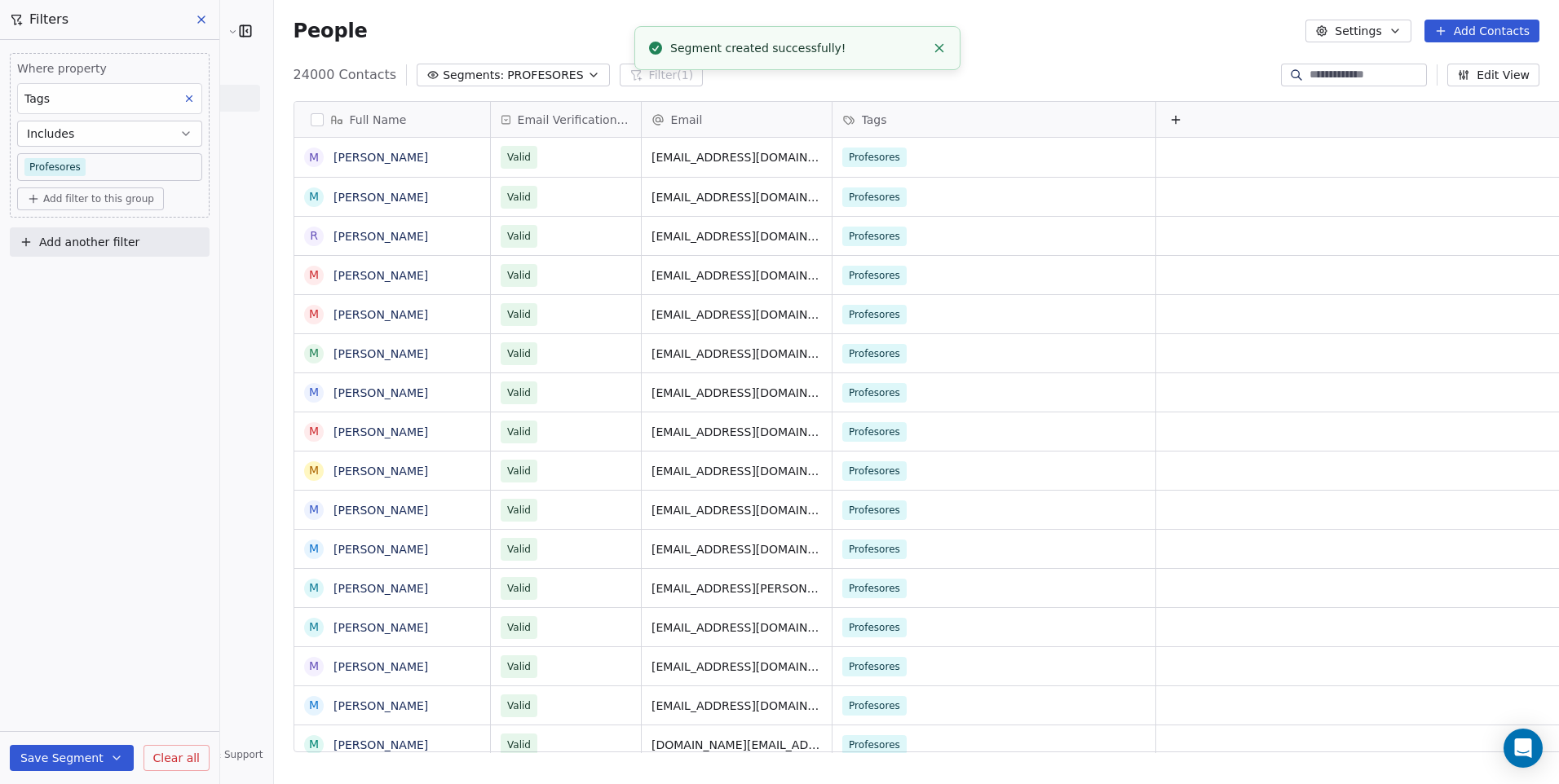
click at [196, 25] on icon at bounding box center [201, 19] width 13 height 13
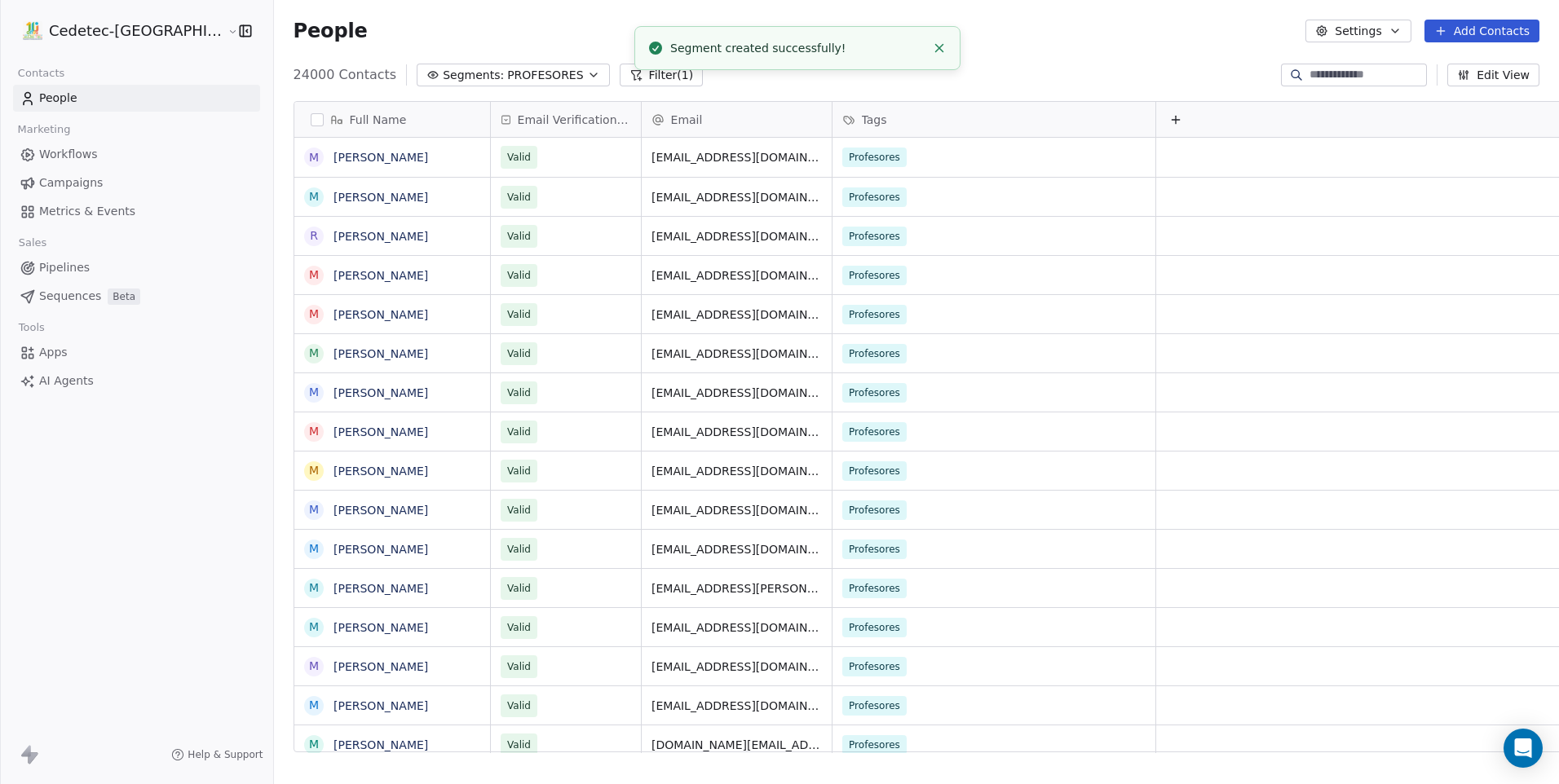
click at [122, 104] on link "People" at bounding box center [136, 97] width 247 height 27
click at [1493, 35] on button "Add Contacts" at bounding box center [1481, 31] width 115 height 22
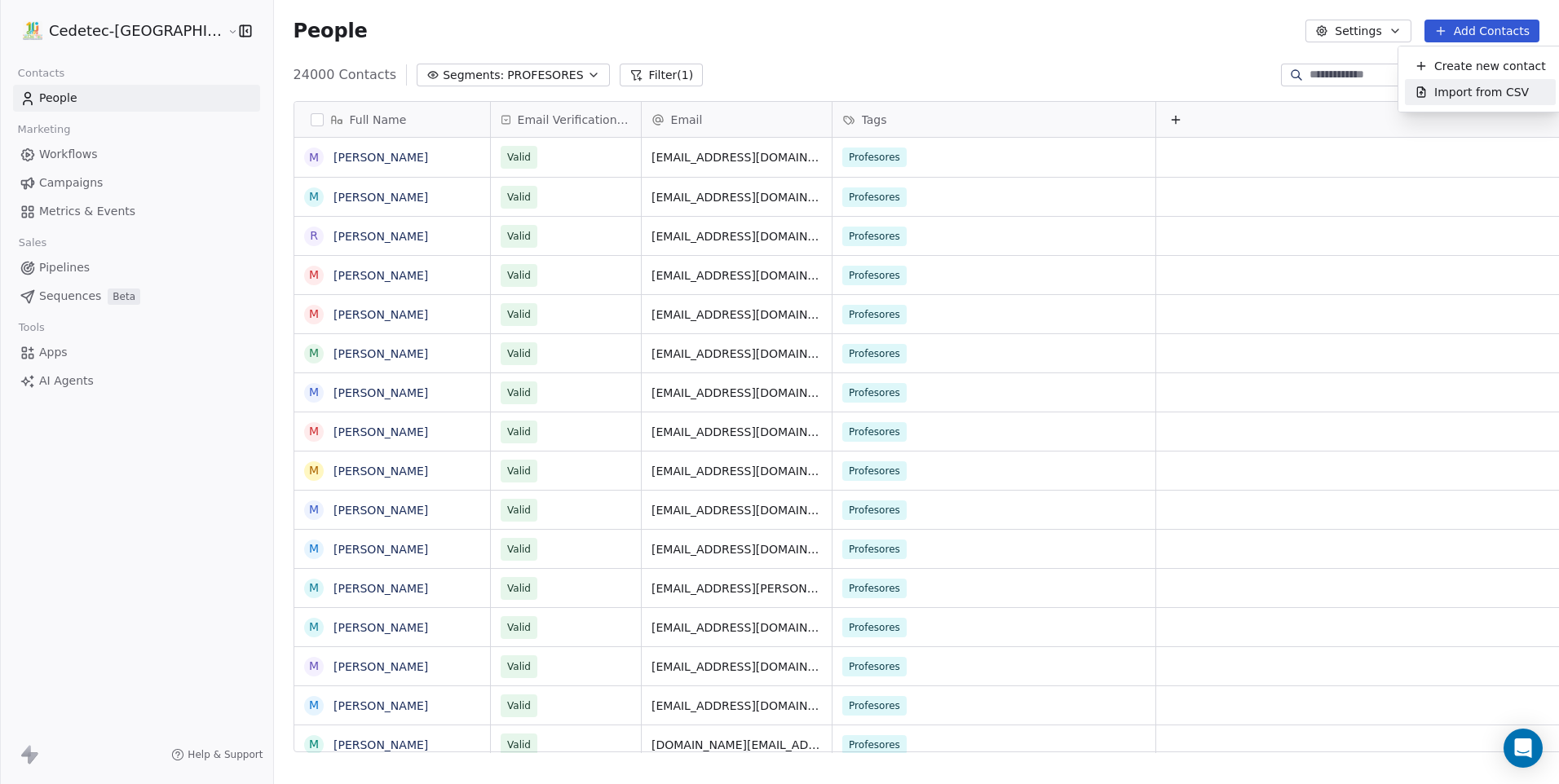
click at [1469, 86] on span "Import from CSV" at bounding box center [1481, 92] width 95 height 17
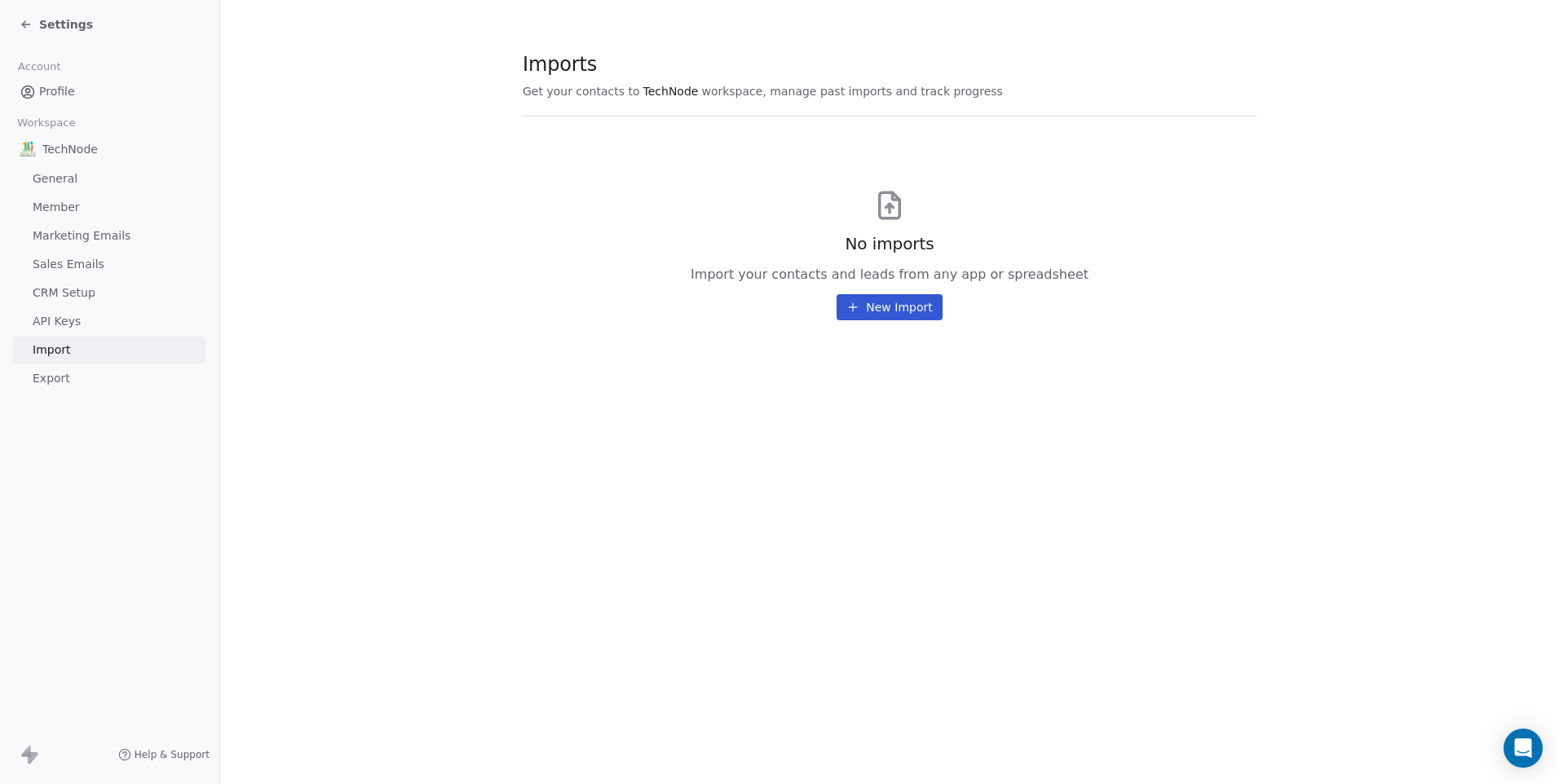
click at [881, 302] on button "New Import" at bounding box center [890, 307] width 105 height 26
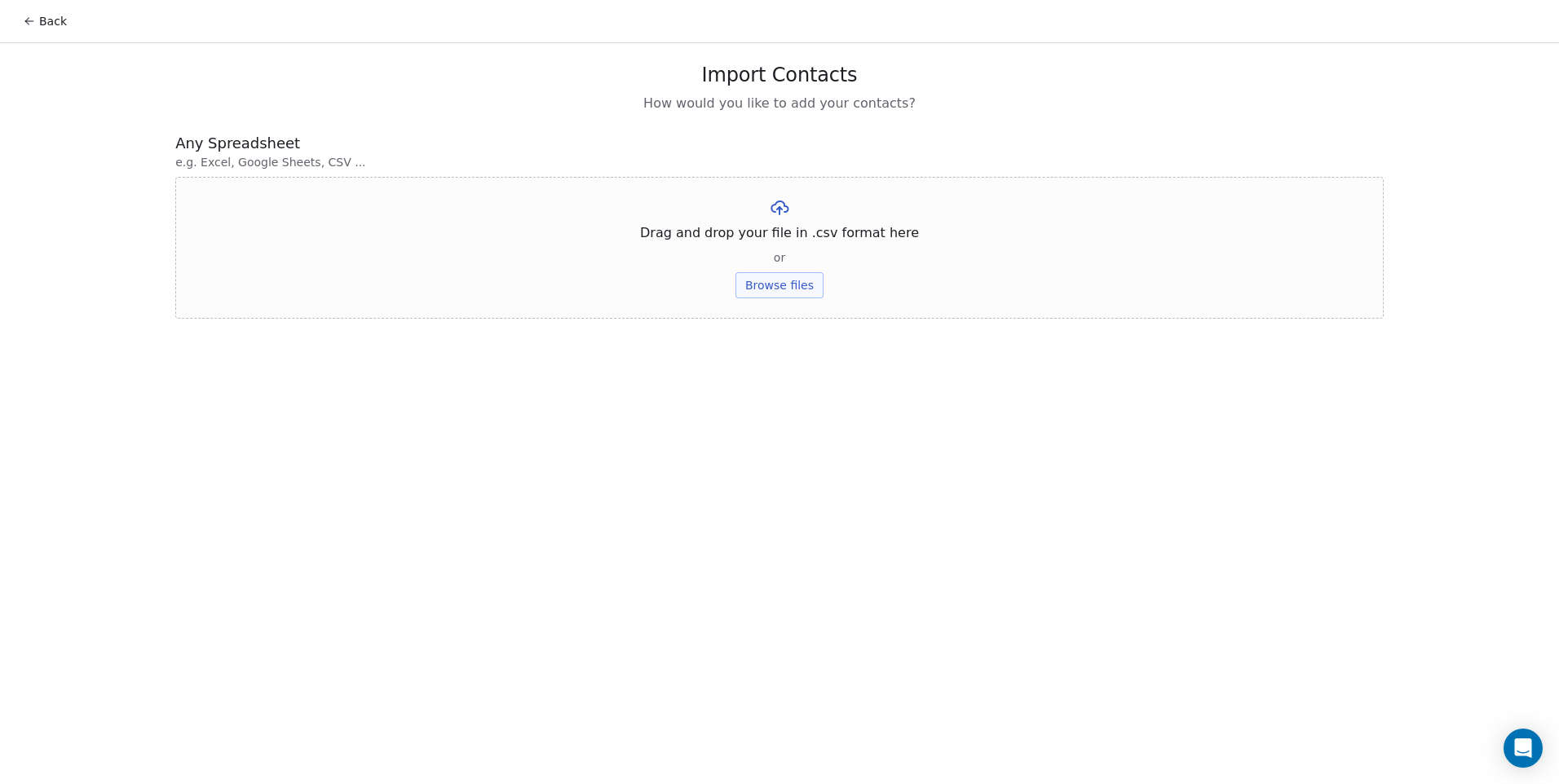
click at [811, 283] on button "Browse files" at bounding box center [779, 285] width 88 height 26
click at [790, 232] on button "Upload" at bounding box center [778, 240] width 60 height 26
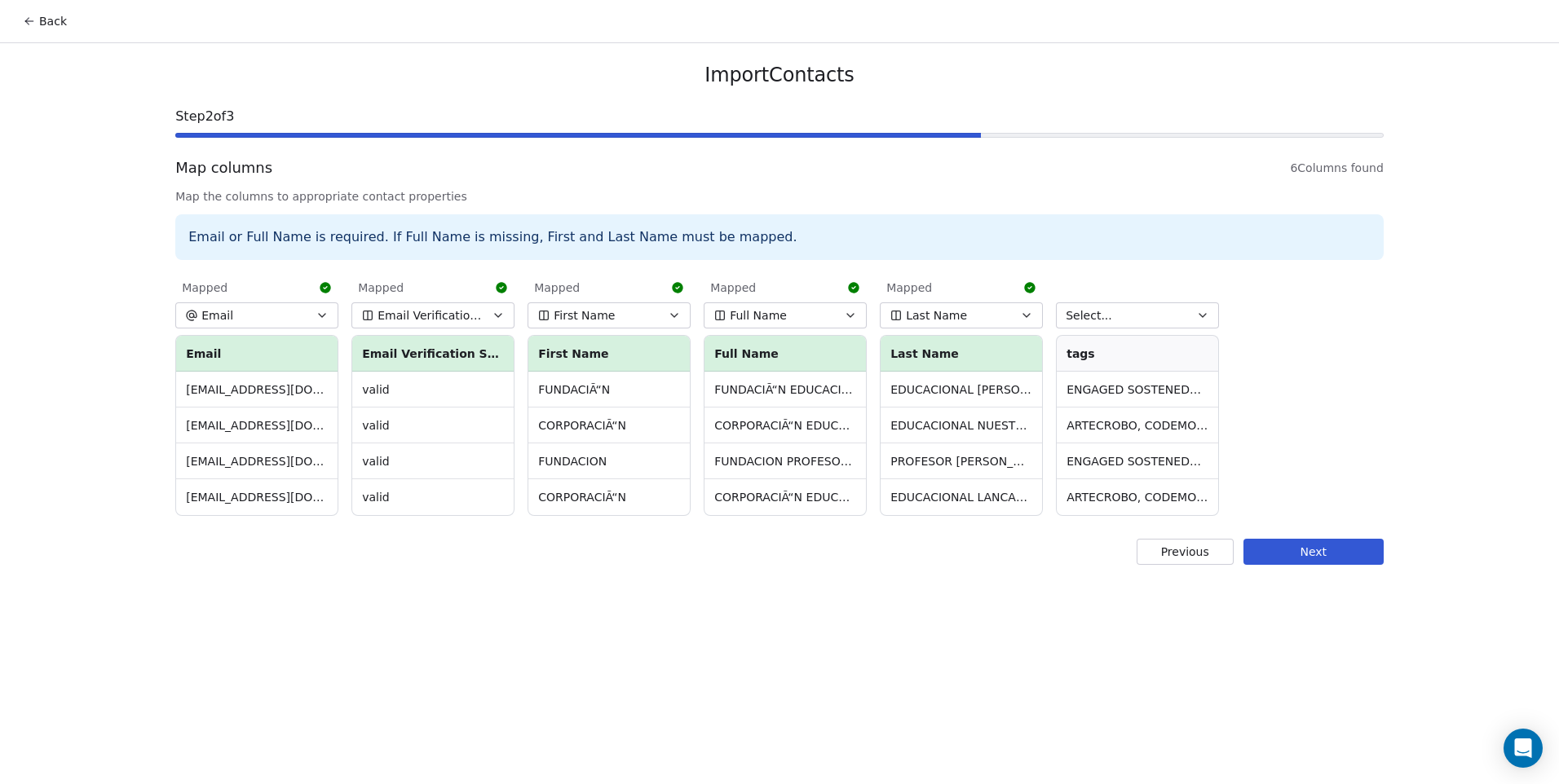
click at [1173, 463] on td "ENGAGED SOSTENEDORES, Lead, ARTECROBO, CODEMONKEY, WEBINAR TBOARD" at bounding box center [1137, 461] width 161 height 36
click at [1140, 317] on button "Select..." at bounding box center [1137, 316] width 163 height 26
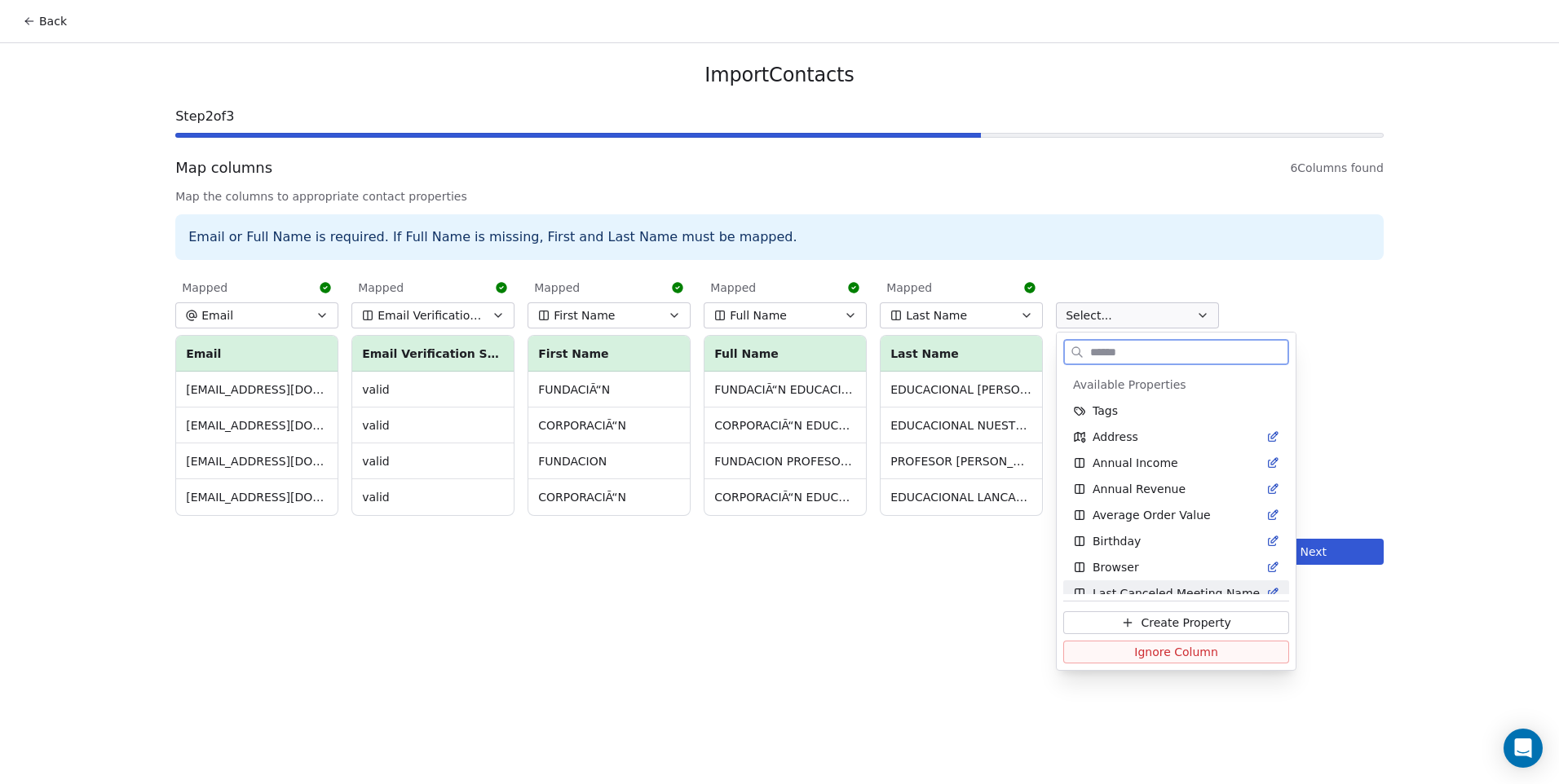
click at [1191, 650] on span "Ignore Column" at bounding box center [1175, 652] width 84 height 16
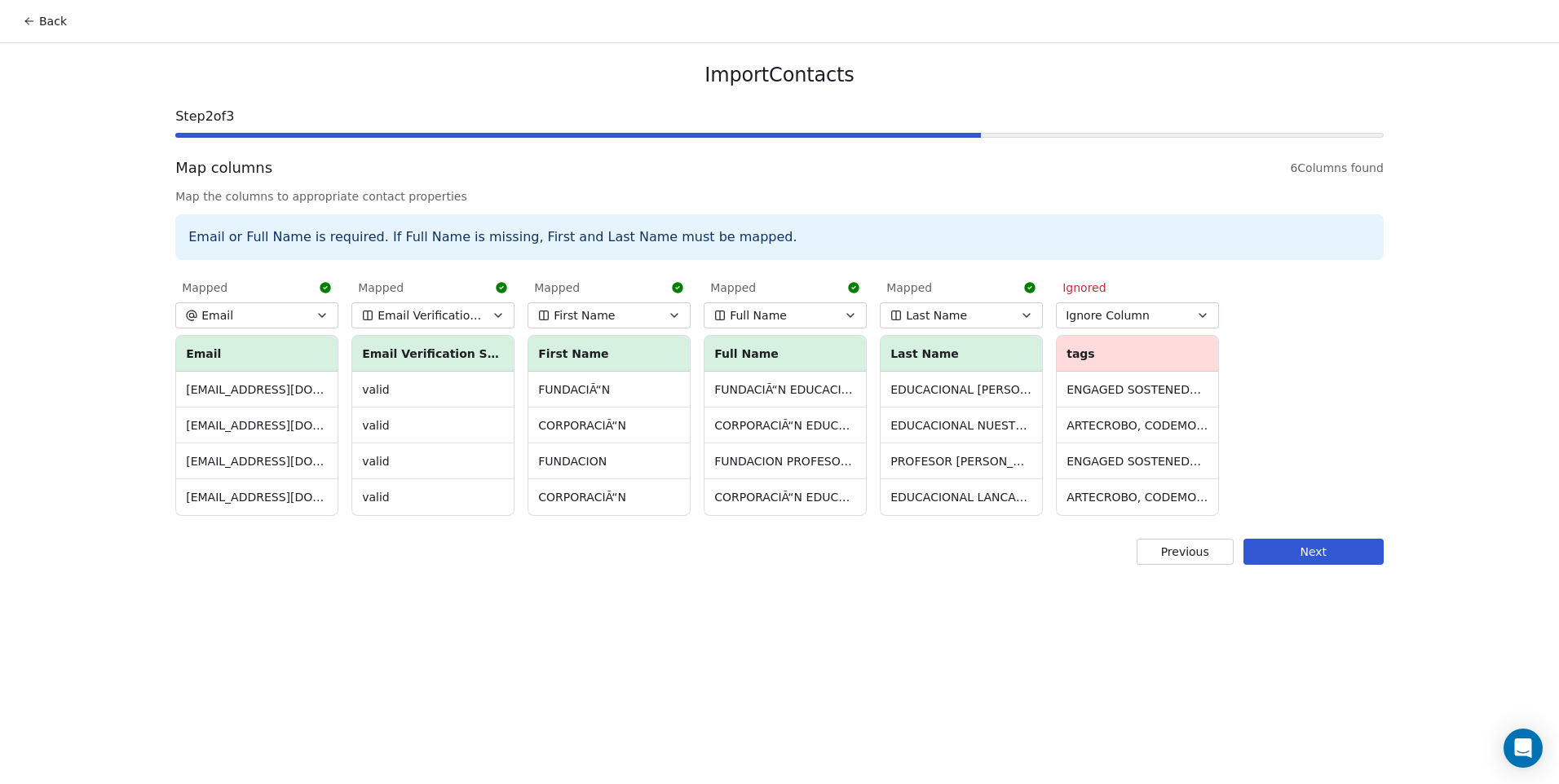
click at [1179, 319] on button "Ignore Column" at bounding box center [1137, 316] width 163 height 26
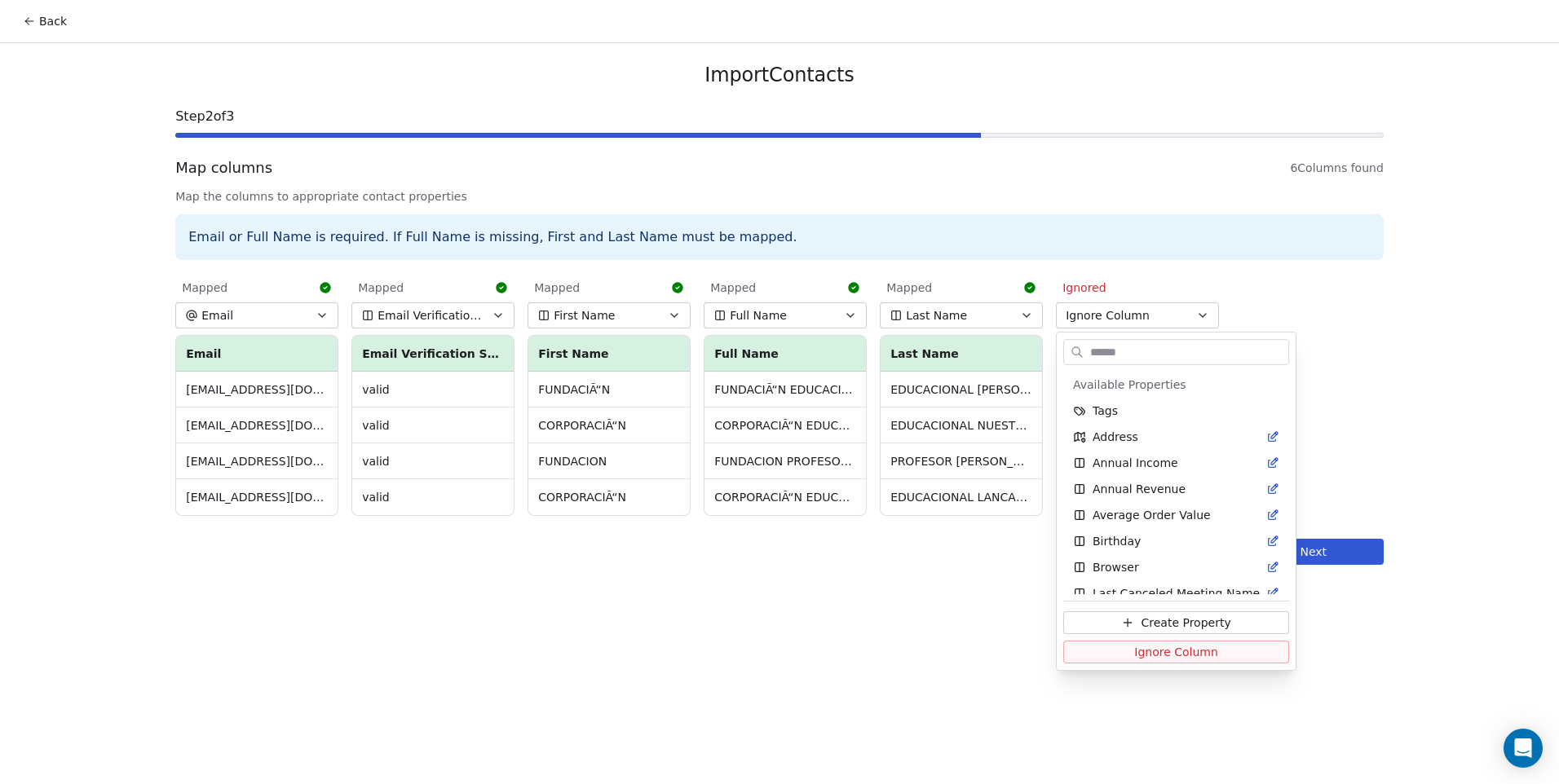
click at [1179, 319] on html "Back Import Contacts Step 2 of 3 Map columns 6 Columns found Map the columns to…" at bounding box center [779, 392] width 1559 height 784
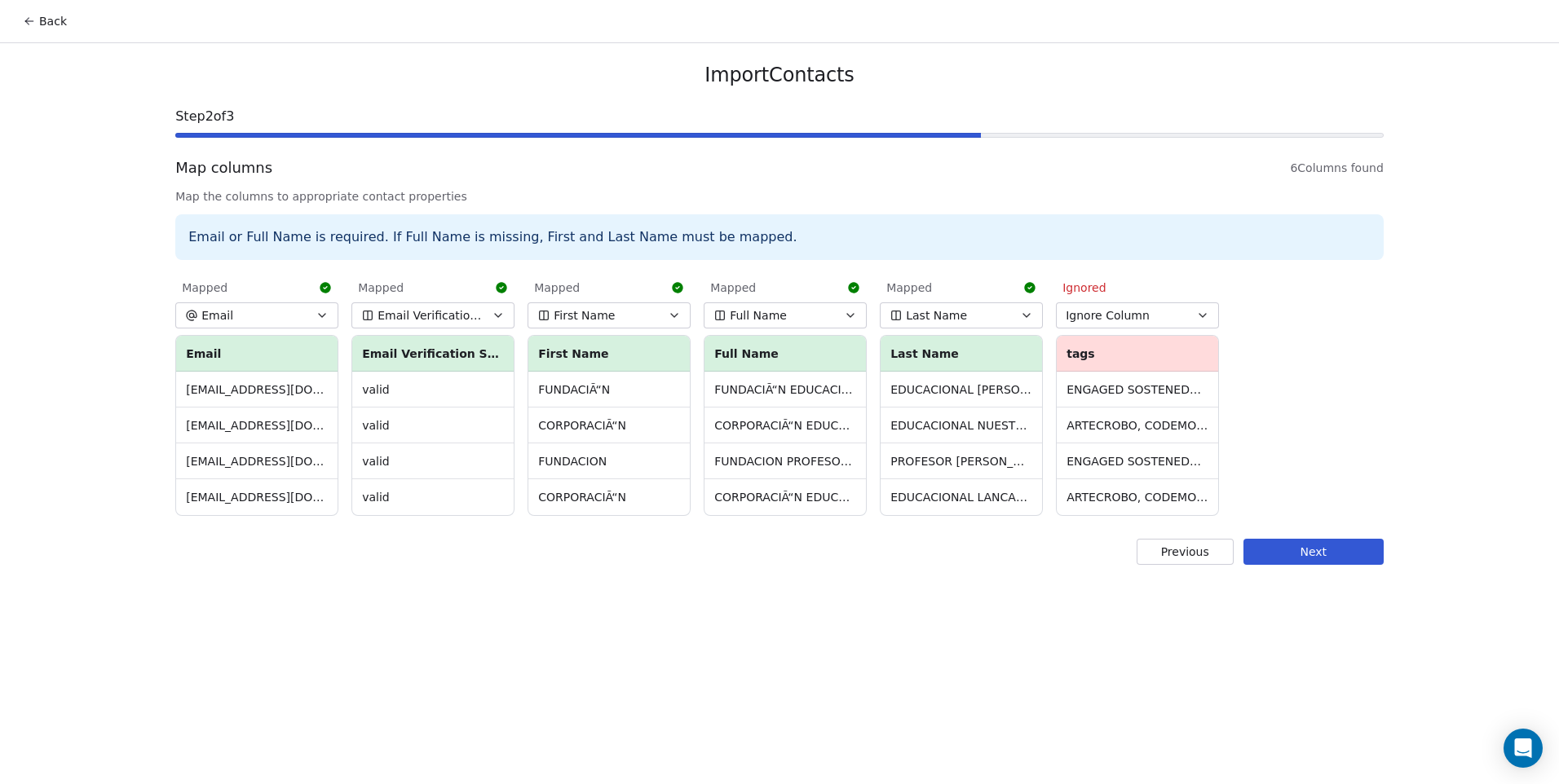
click at [1207, 494] on td "ARTECROBO, CODEMONKEY, WEBINAR TBOARD, ENGAGED [PERSON_NAME], Lead, ENGAGED SOS…" at bounding box center [1137, 498] width 161 height 36
click at [1203, 495] on td "ARTECROBO, CODEMONKEY, WEBINAR TBOARD, ENGAGED [PERSON_NAME], Lead, ENGAGED SOS…" at bounding box center [1137, 498] width 161 height 36
click at [1307, 558] on button "Next" at bounding box center [1313, 552] width 141 height 26
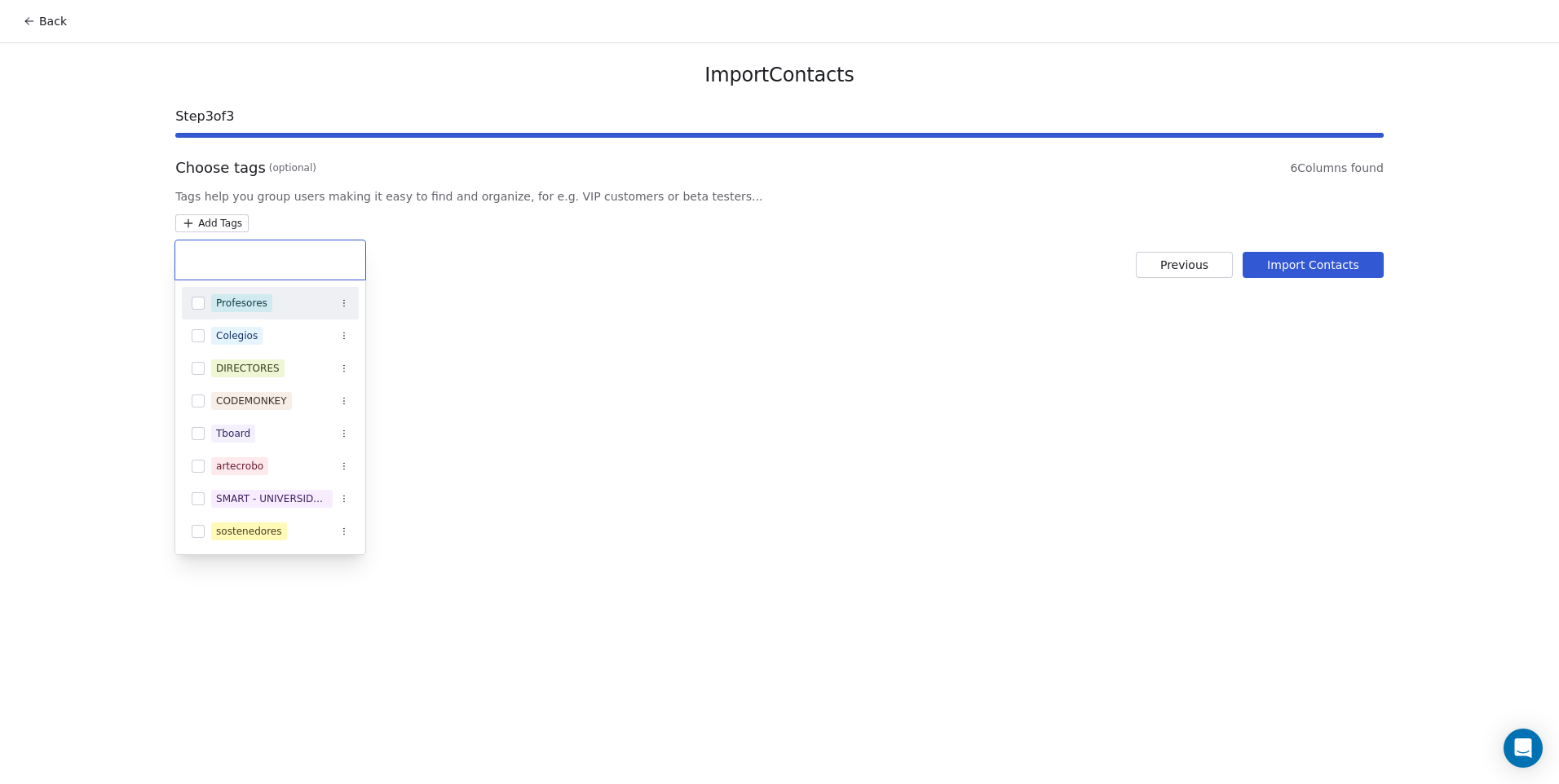
click at [229, 223] on html "Back Import Contacts Step 3 of 3 Choose tags (optional) 6 Columns found Tags he…" at bounding box center [779, 392] width 1559 height 784
click at [199, 403] on button "Suggestions" at bounding box center [198, 400] width 13 height 13
click at [198, 467] on button "Suggestions" at bounding box center [198, 466] width 13 height 13
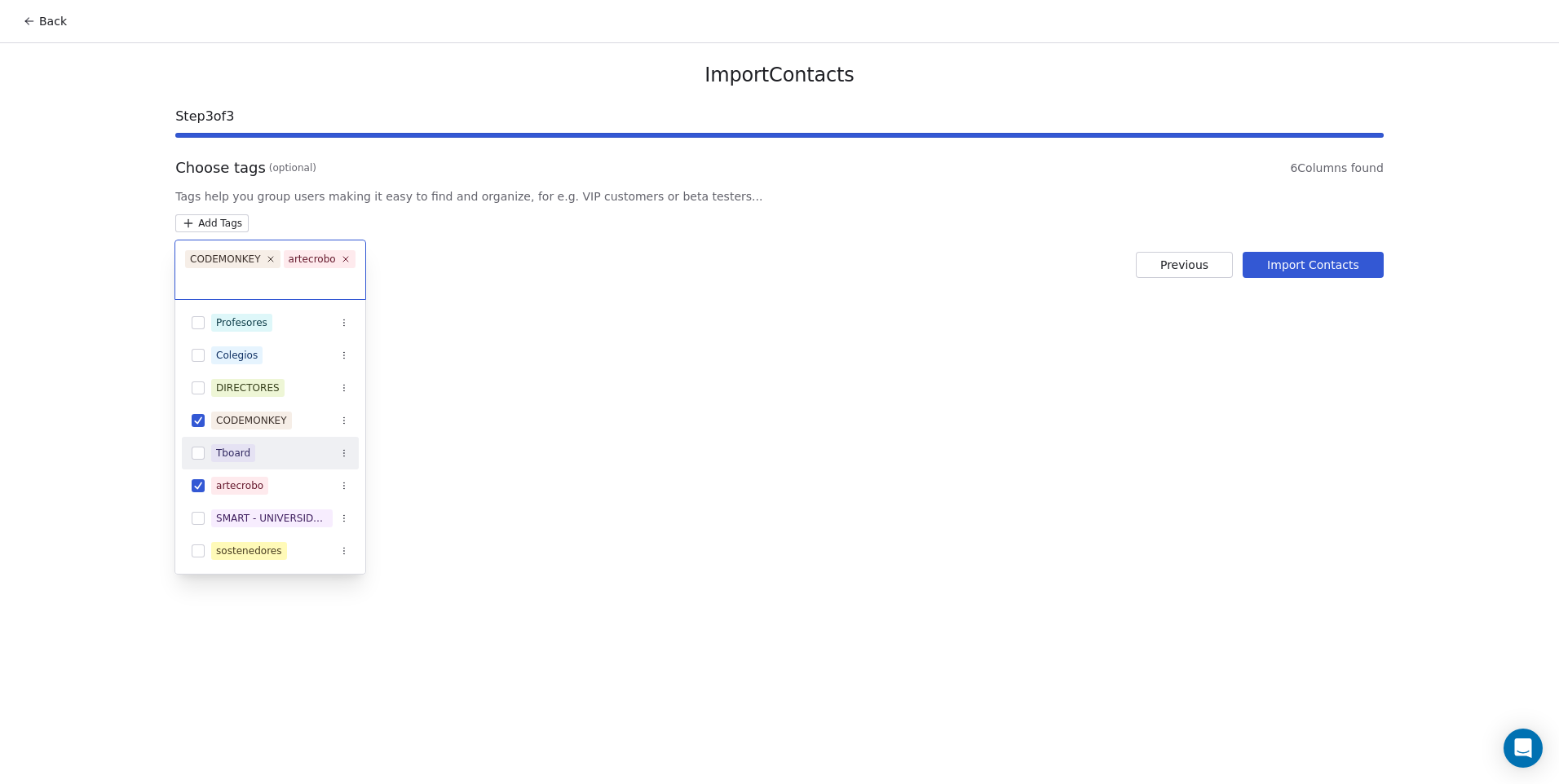
click at [568, 455] on html "Back Import Contacts Step 3 of 3 Choose tags (optional) 6 Columns found Tags he…" at bounding box center [779, 392] width 1559 height 784
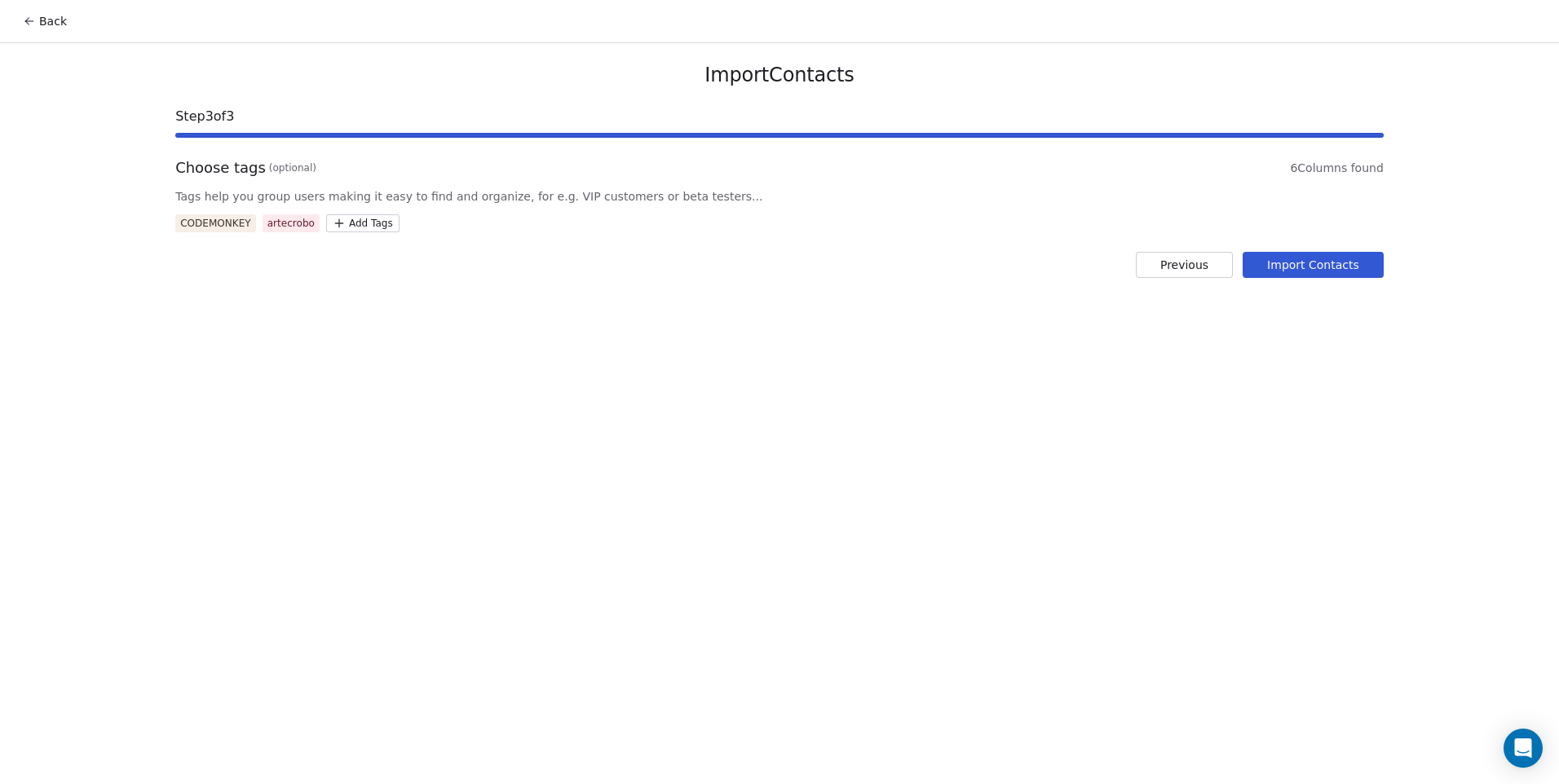
click at [1297, 262] on button "Import Contacts" at bounding box center [1312, 265] width 141 height 26
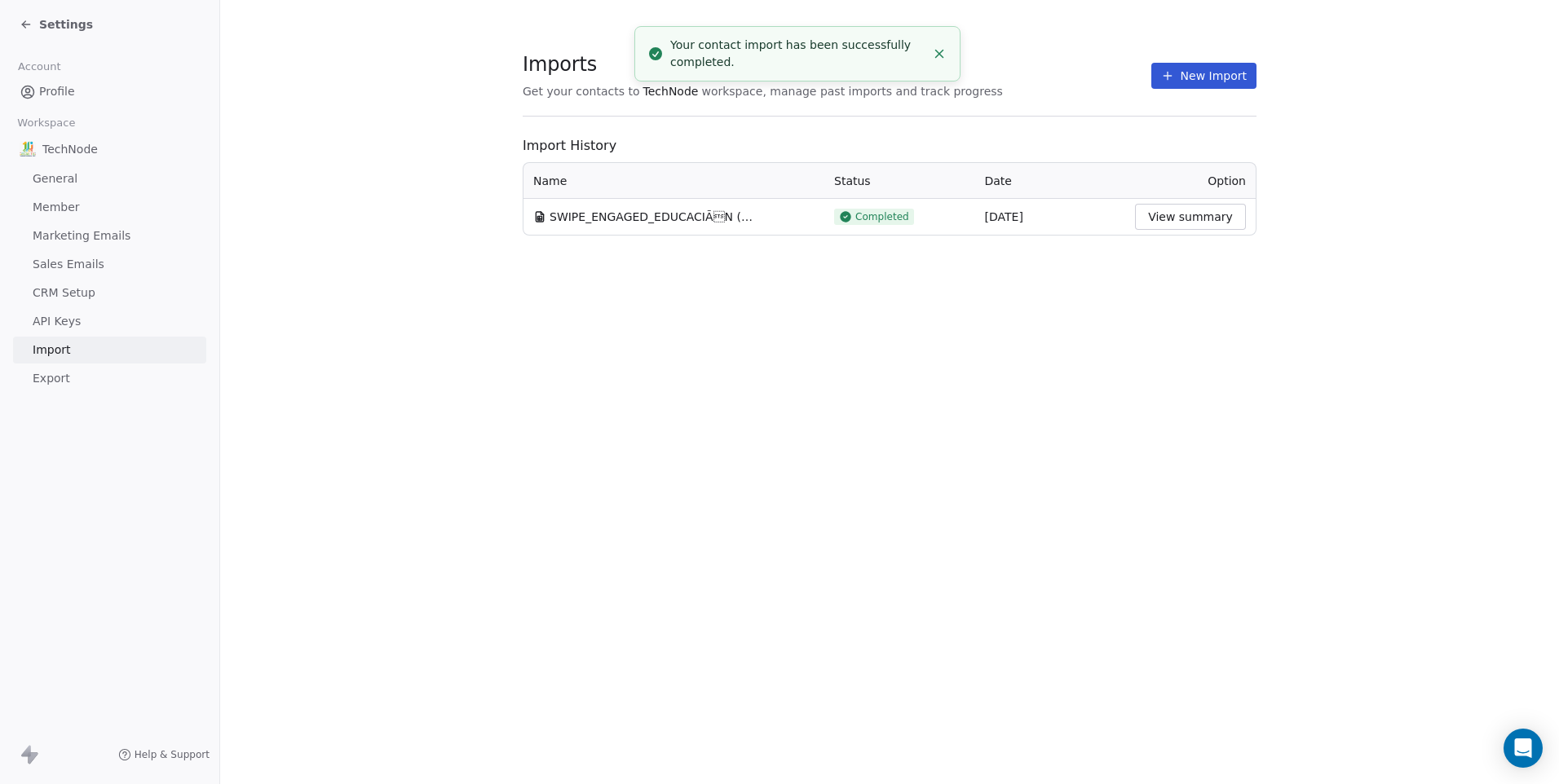
click at [1157, 72] on button "New Import" at bounding box center [1204, 76] width 105 height 26
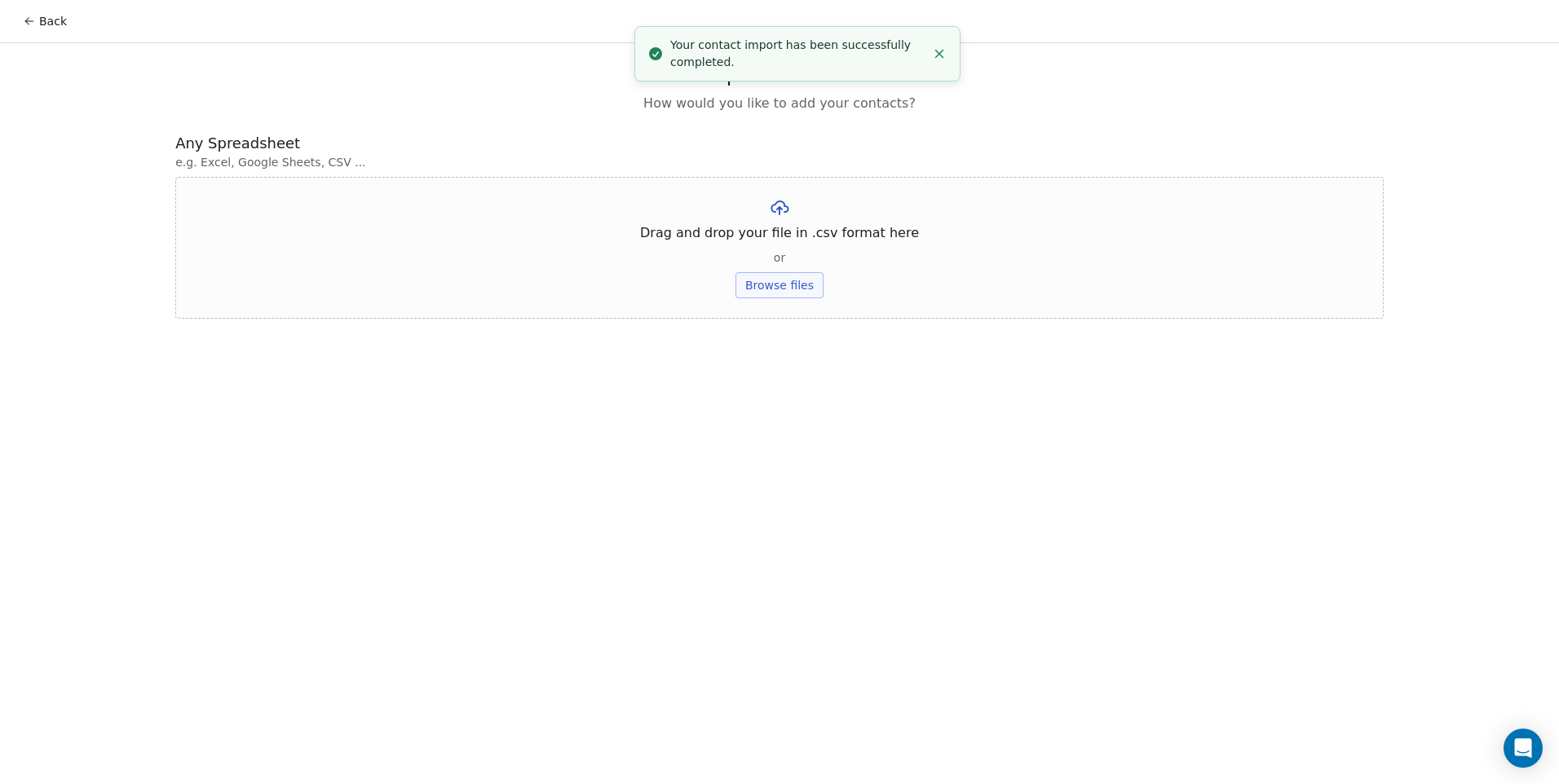
click at [794, 280] on button "Browse files" at bounding box center [779, 285] width 88 height 26
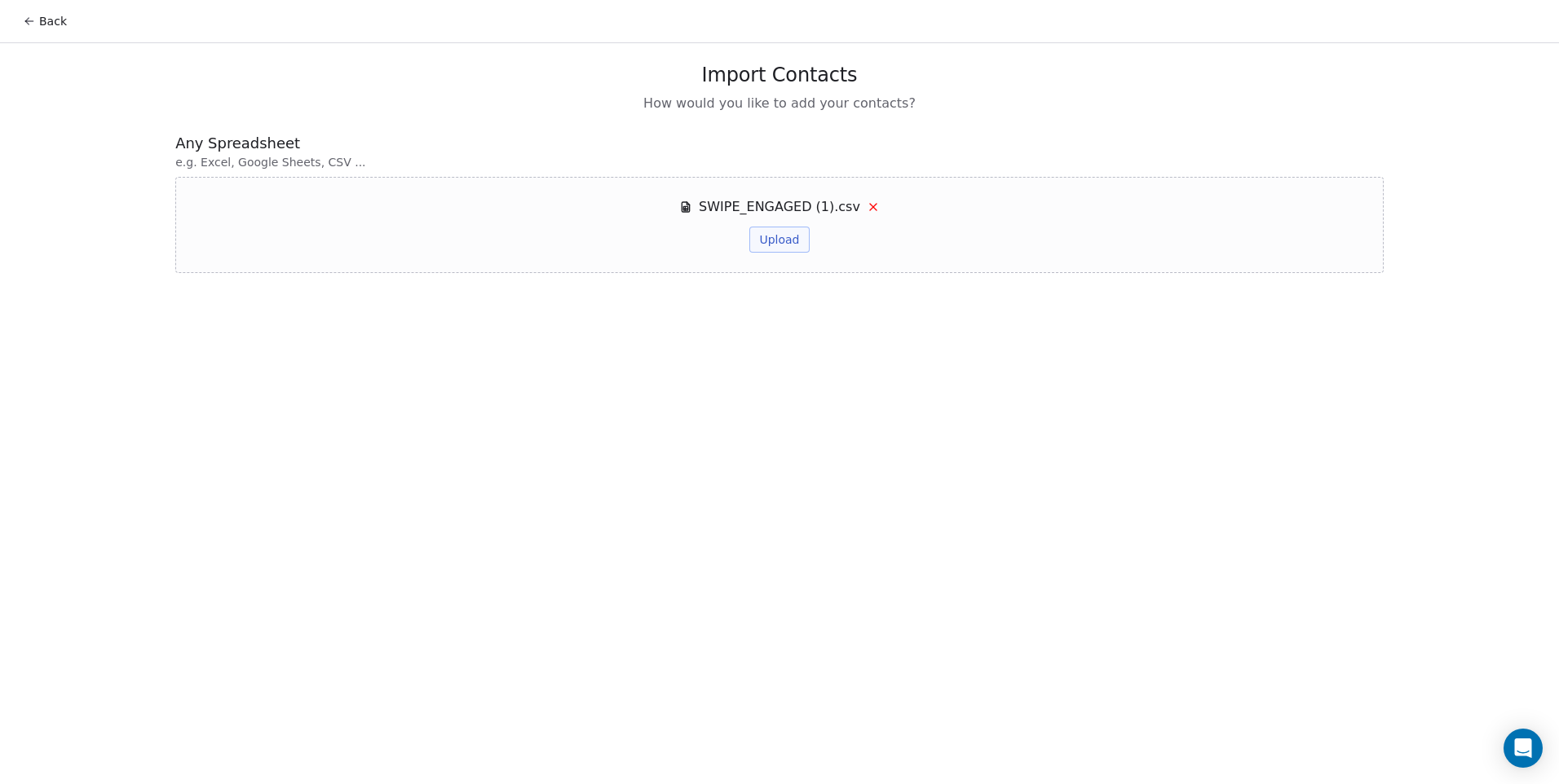
click at [798, 244] on button "Upload" at bounding box center [778, 240] width 60 height 26
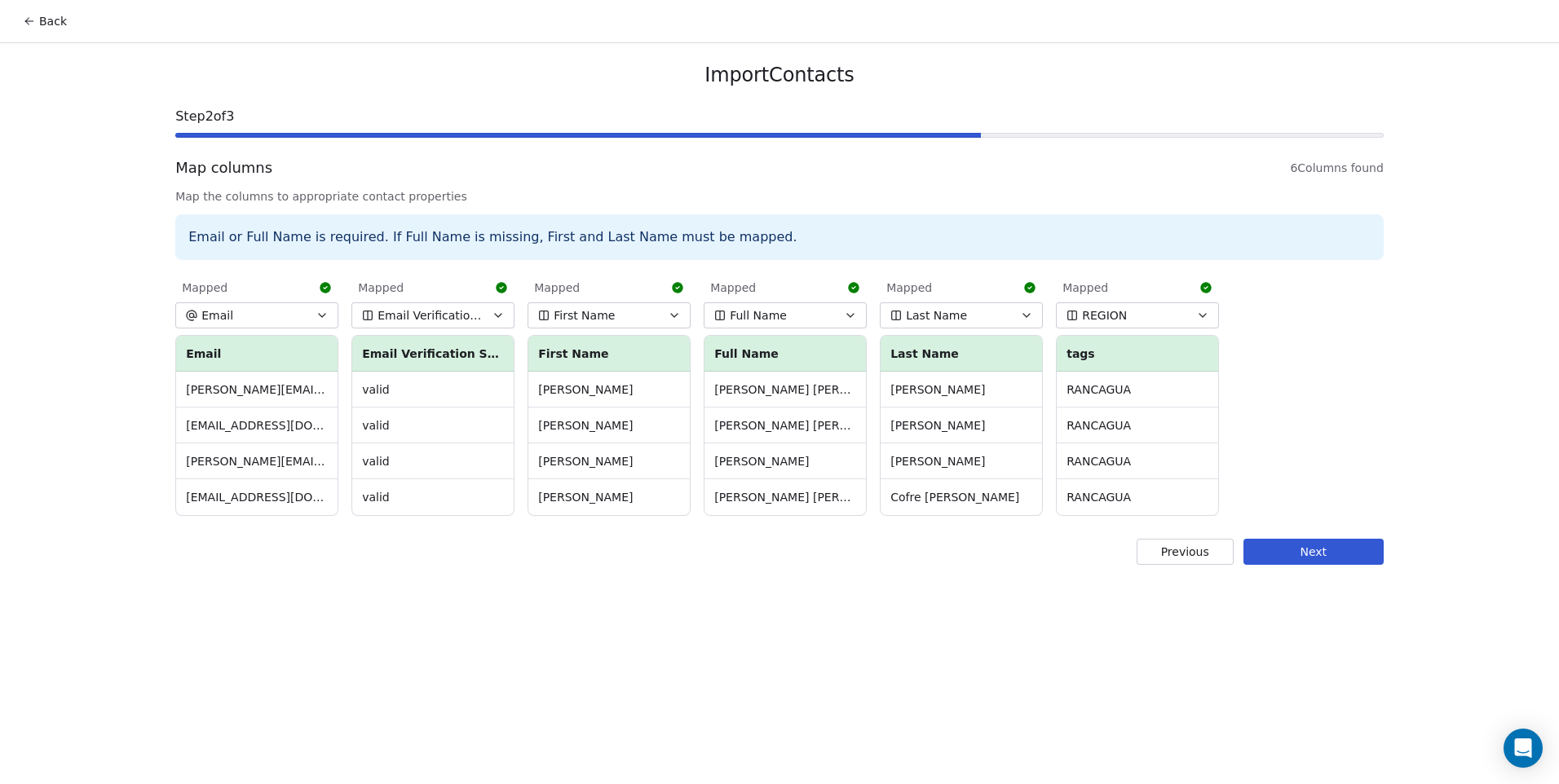
click at [1319, 546] on button "Next" at bounding box center [1313, 552] width 141 height 26
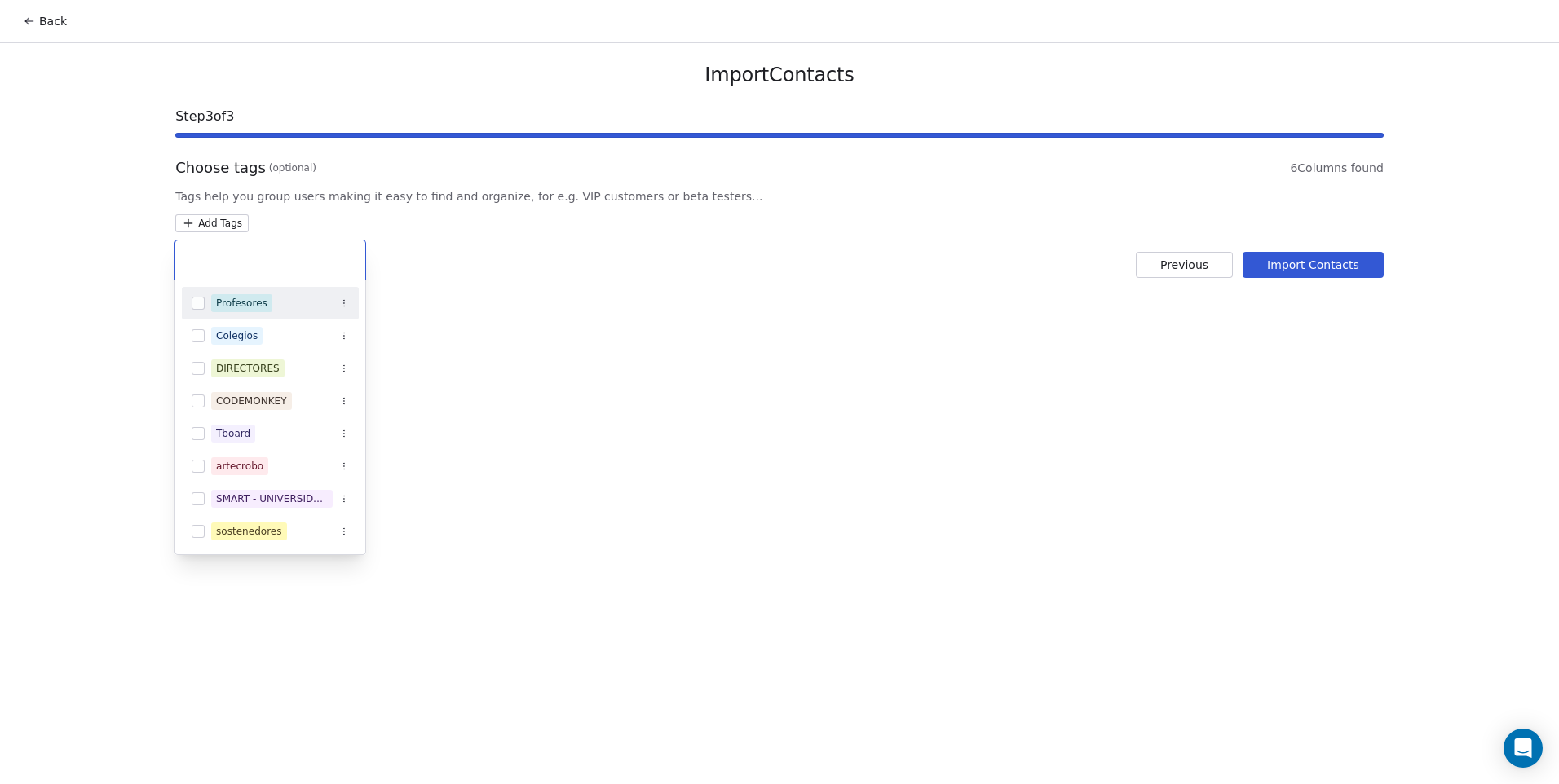
click at [224, 220] on html "Back Import Contacts Step 3 of 3 Choose tags (optional) 6 Columns found Tags he…" at bounding box center [779, 392] width 1559 height 784
click at [200, 464] on button "Suggestions" at bounding box center [198, 466] width 13 height 13
click at [205, 394] on div "CODEMONKEY" at bounding box center [270, 401] width 177 height 26
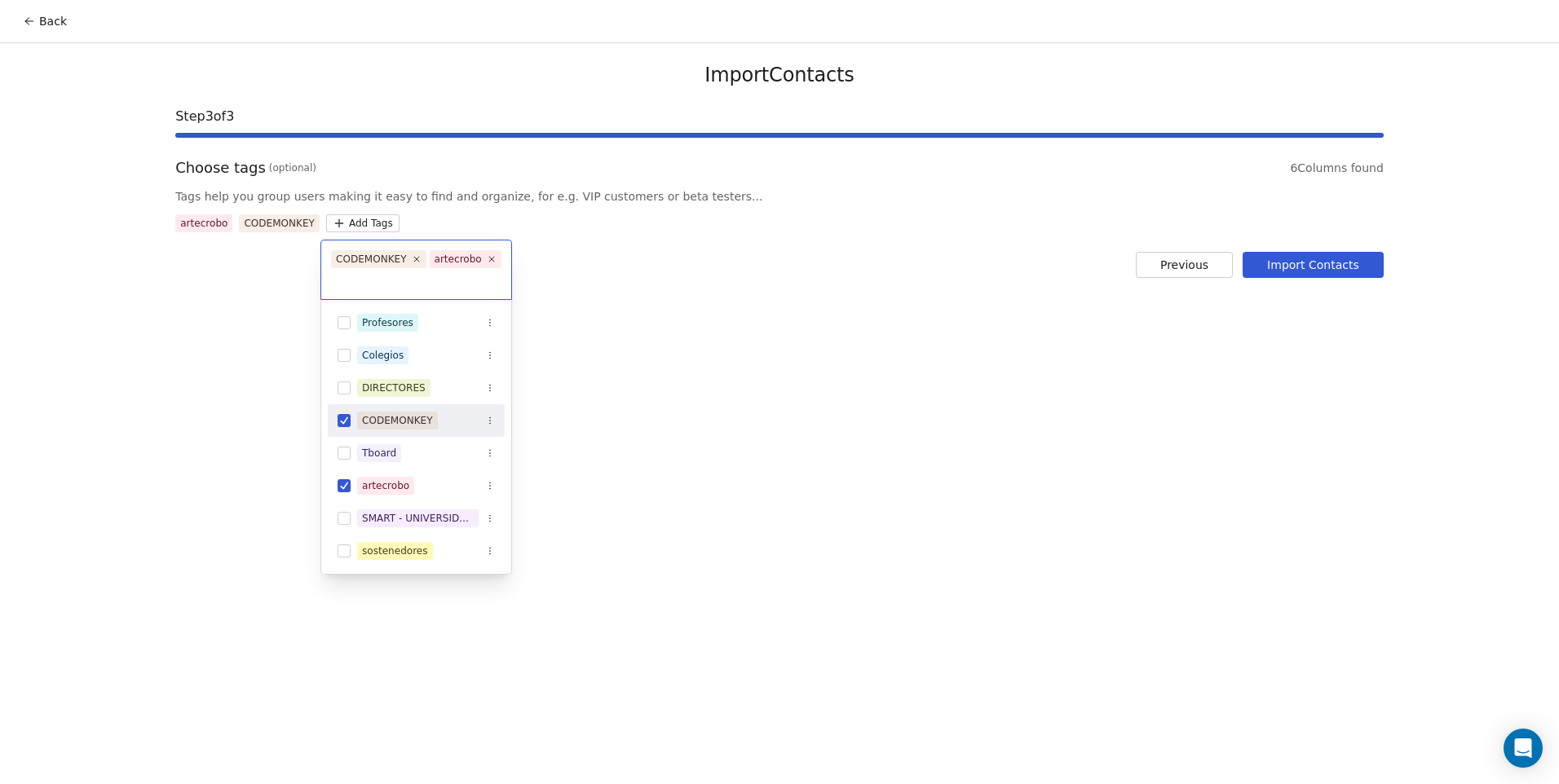
click at [588, 406] on html "Back Import Contacts Step 3 of 3 Choose tags (optional) 6 Columns found Tags he…" at bounding box center [779, 392] width 1559 height 784
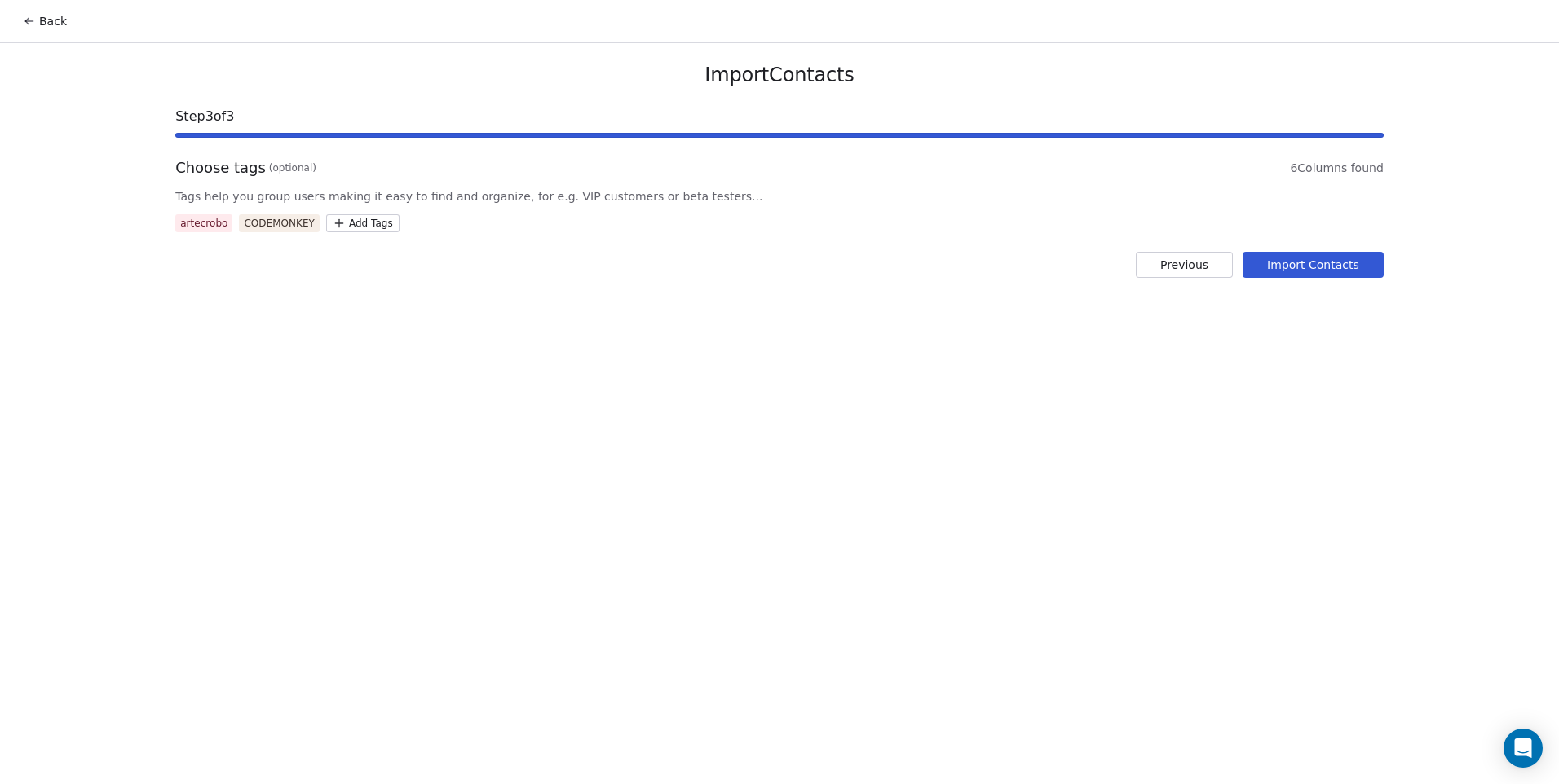
click at [1284, 261] on button "Import Contacts" at bounding box center [1312, 265] width 141 height 26
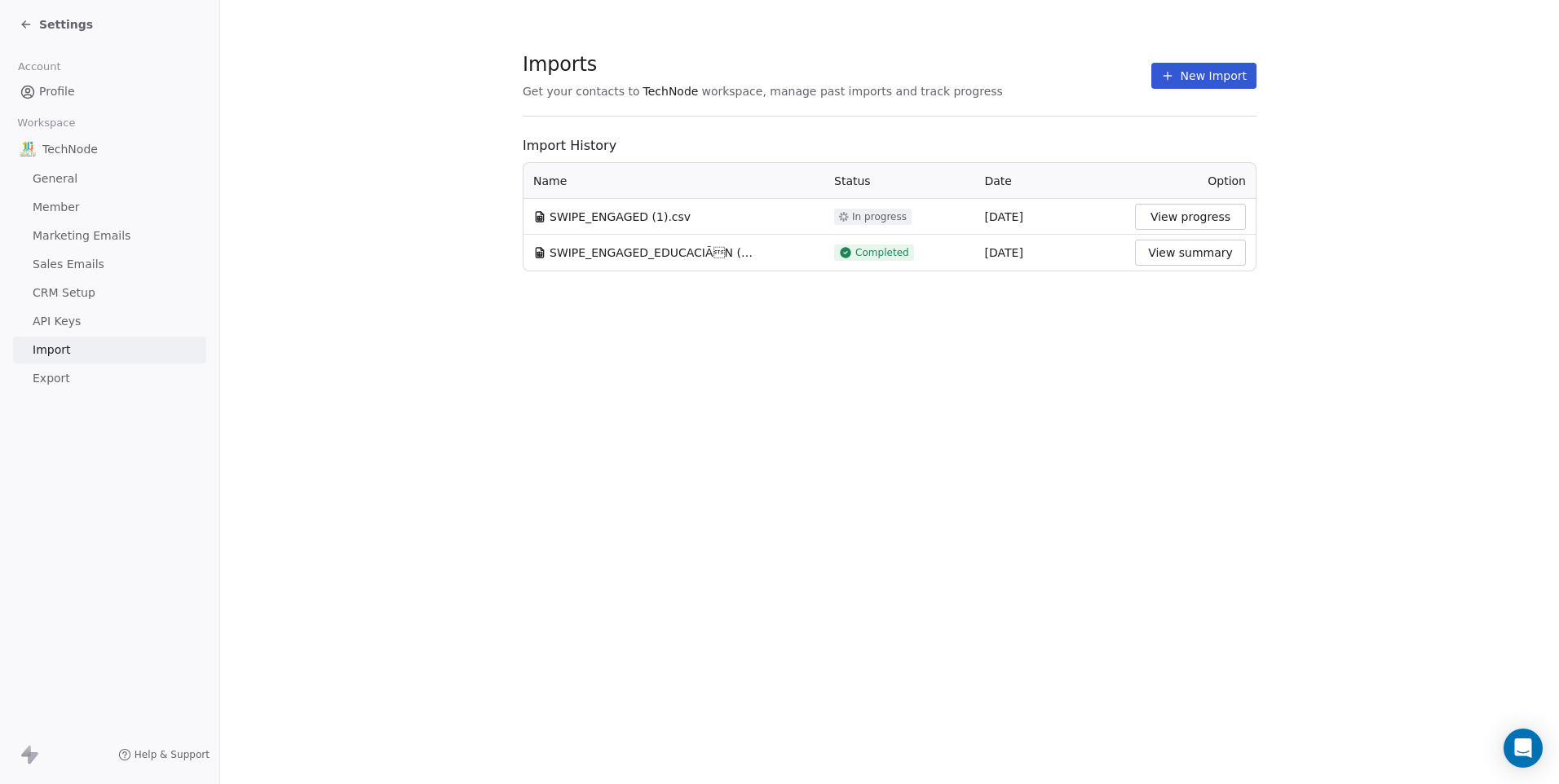
click at [1184, 78] on button "New Import" at bounding box center [1204, 76] width 105 height 26
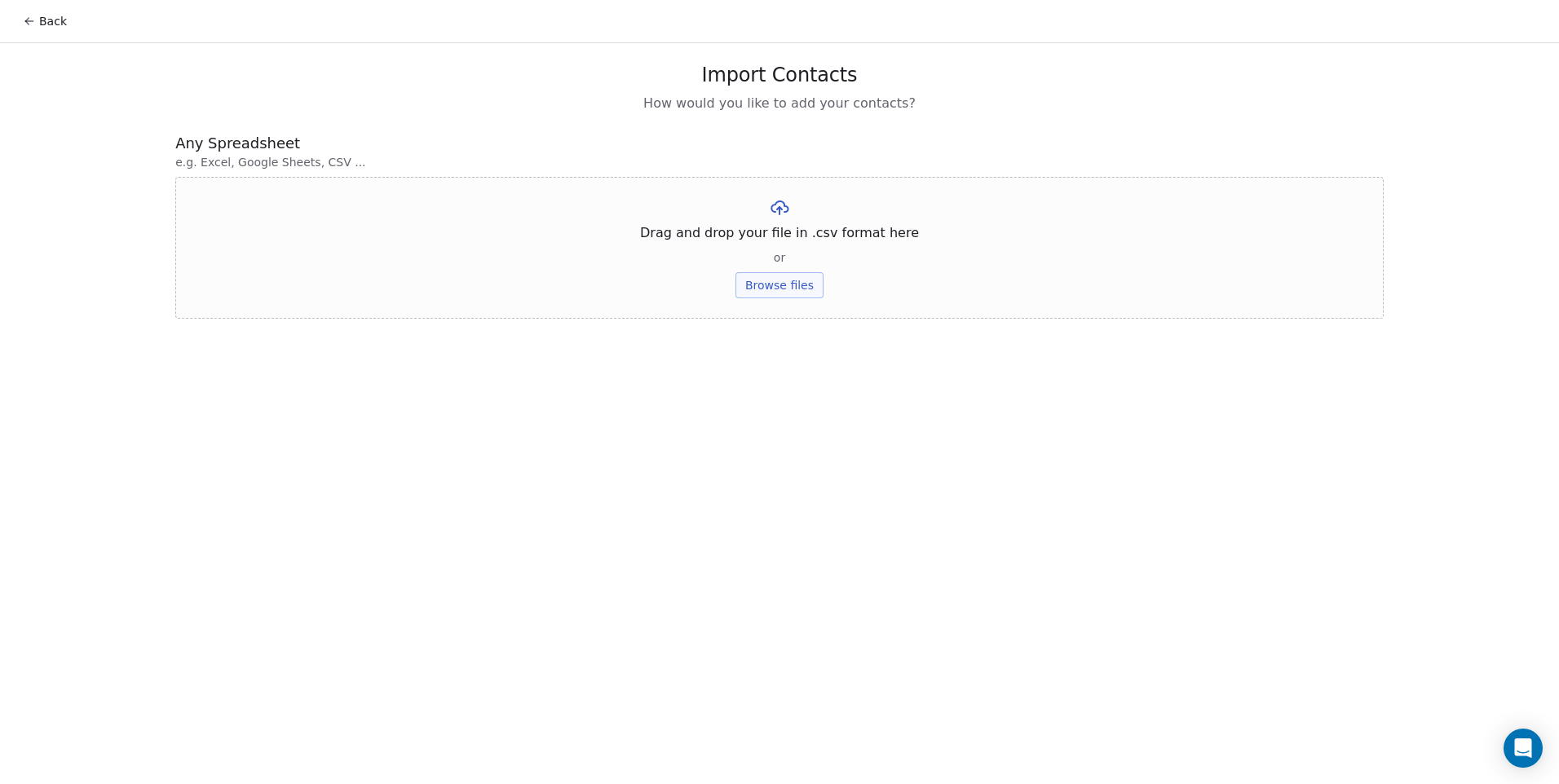
click at [44, 25] on button "Back" at bounding box center [45, 22] width 64 height 29
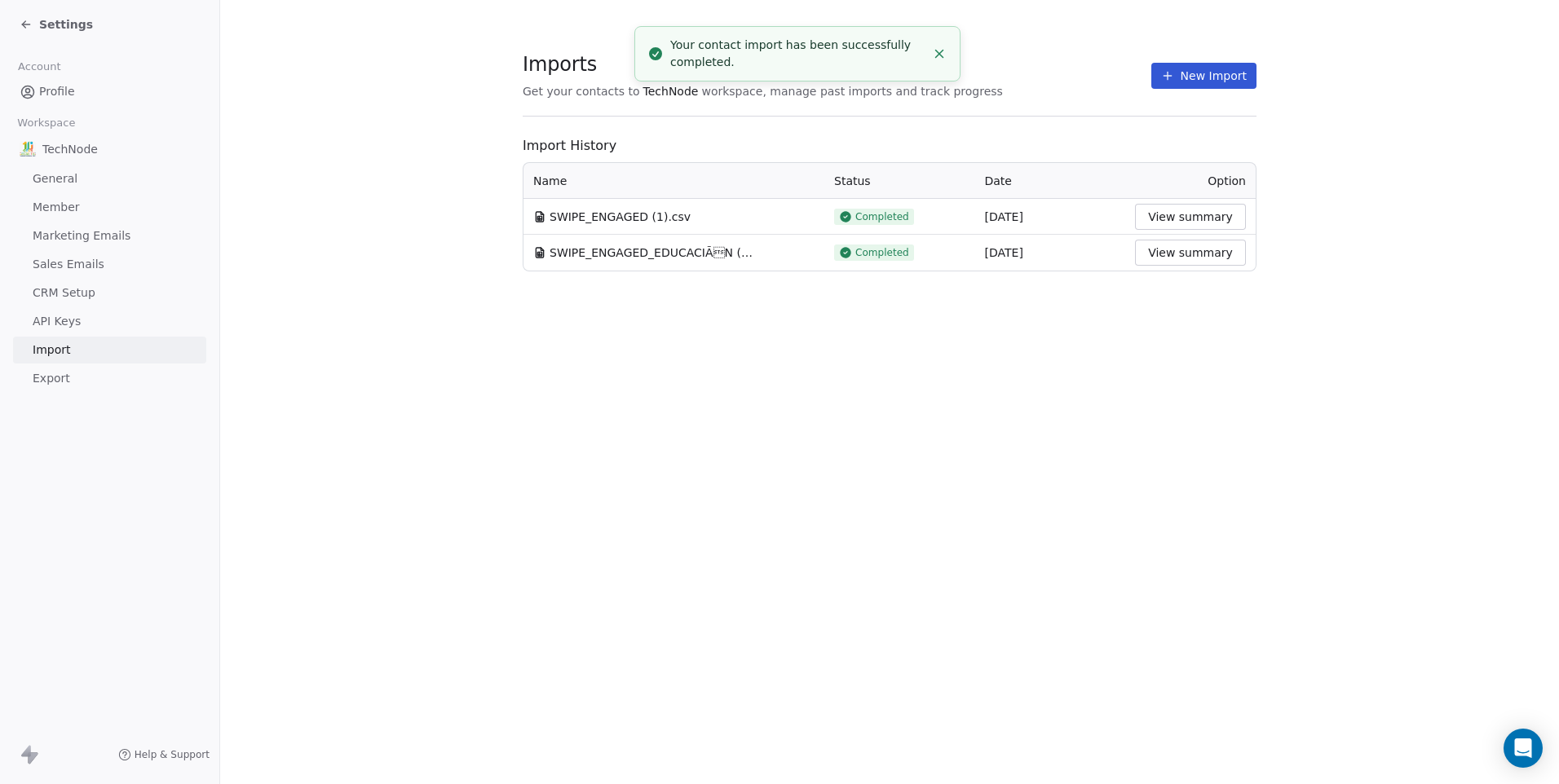
click at [1175, 66] on button "New Import" at bounding box center [1204, 76] width 105 height 26
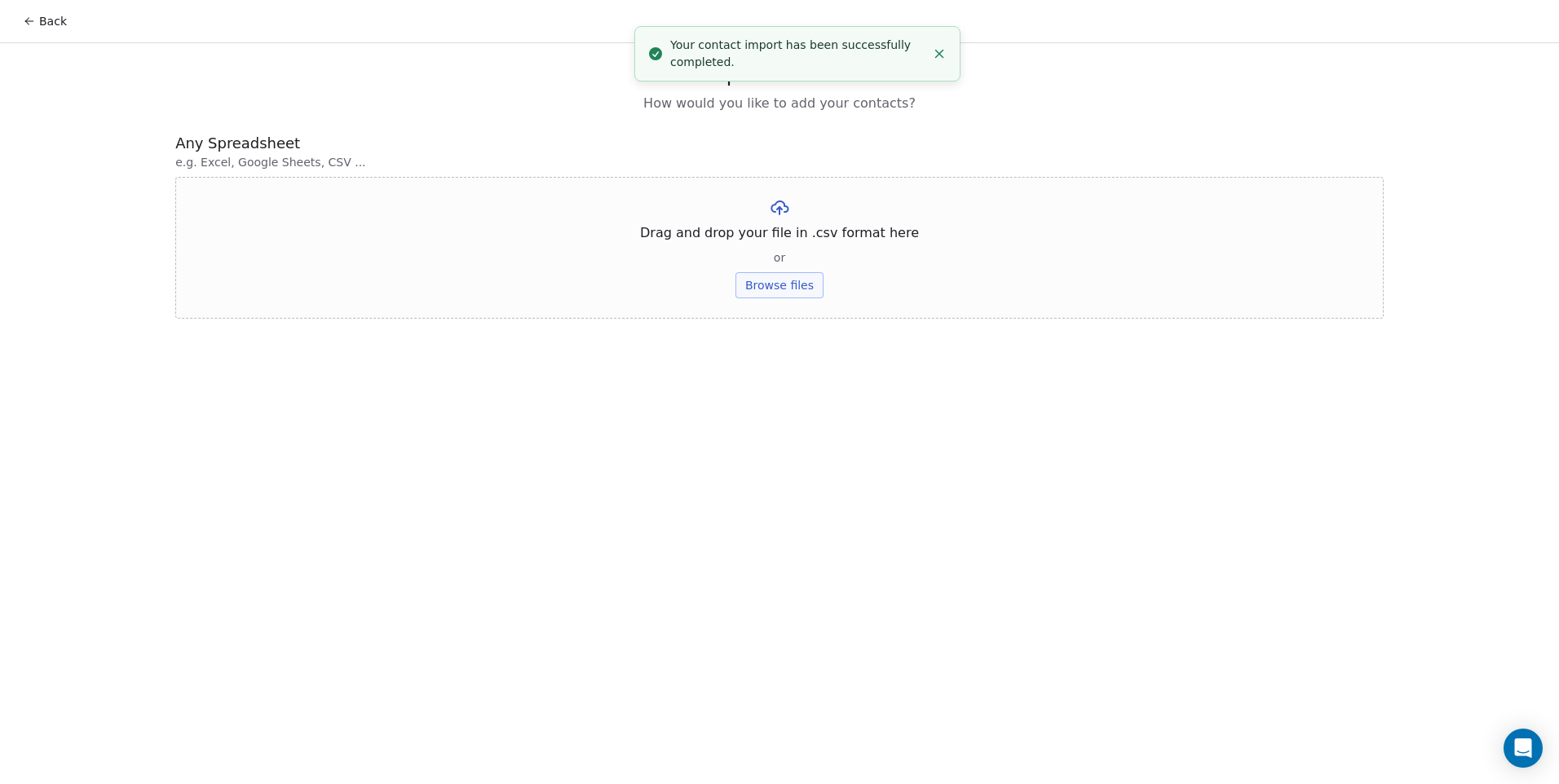
click at [789, 275] on button "Browse files" at bounding box center [779, 285] width 88 height 26
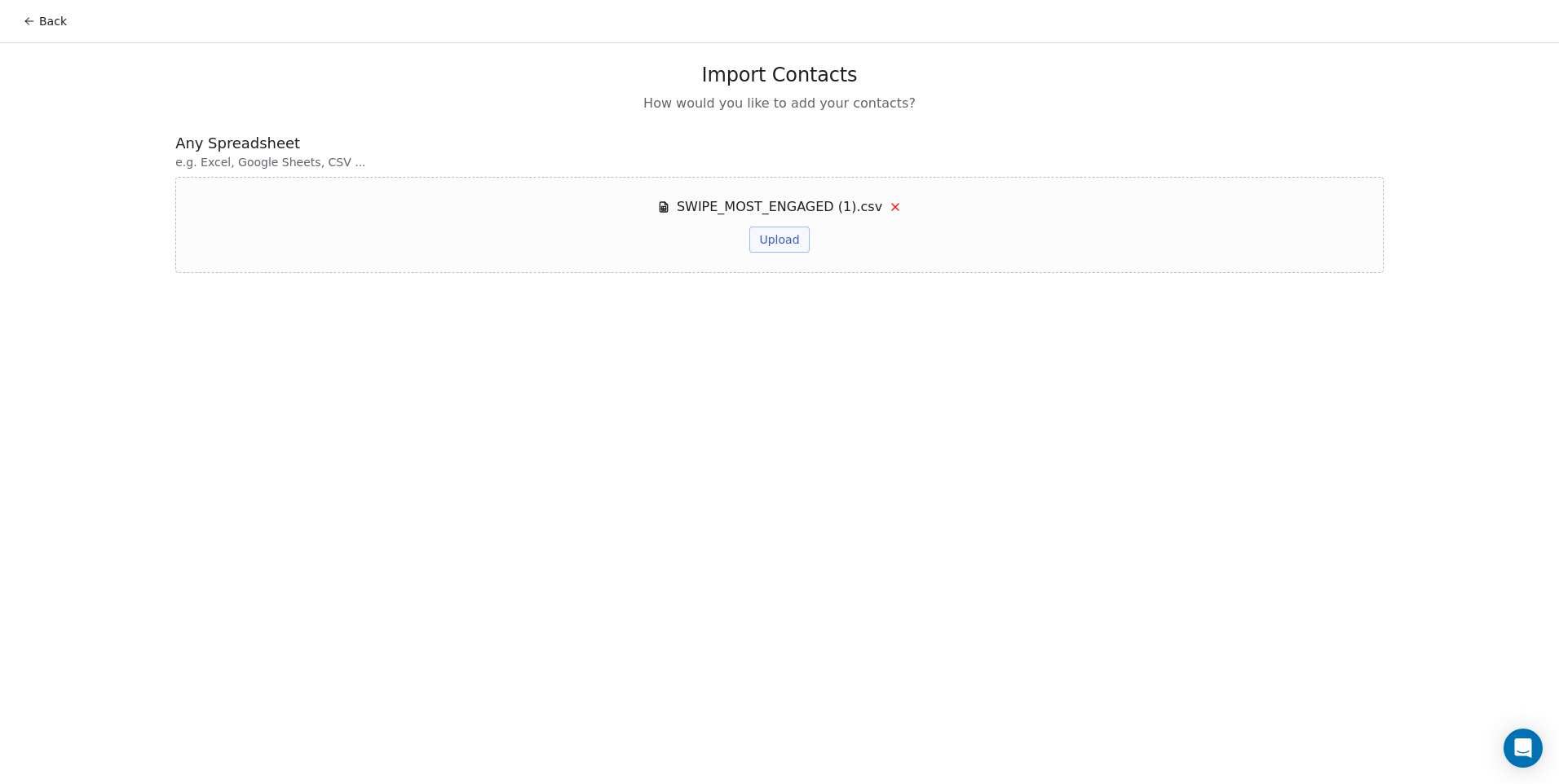
click at [780, 239] on button "Upload" at bounding box center [778, 240] width 60 height 26
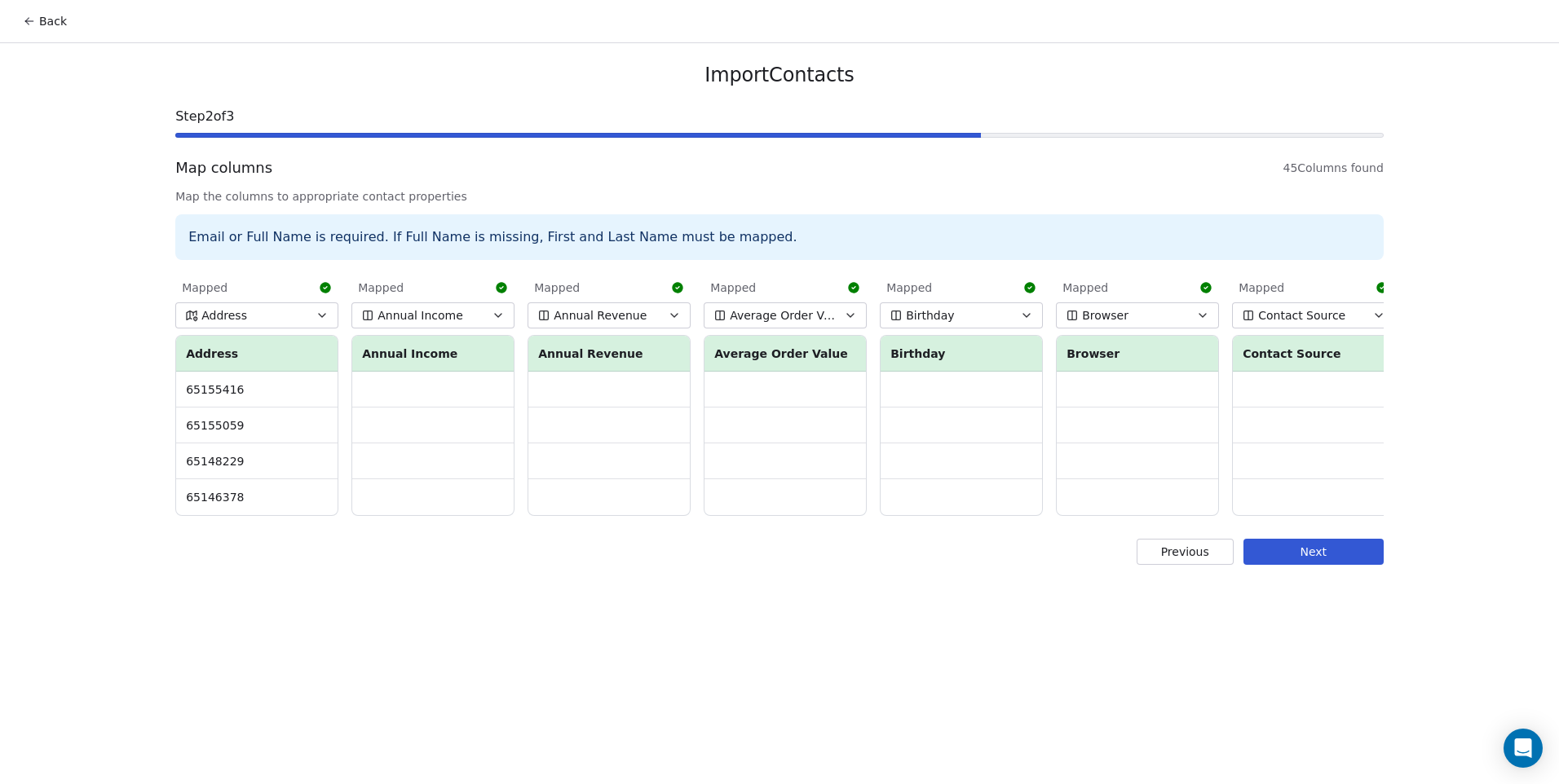
scroll to position [0, 11]
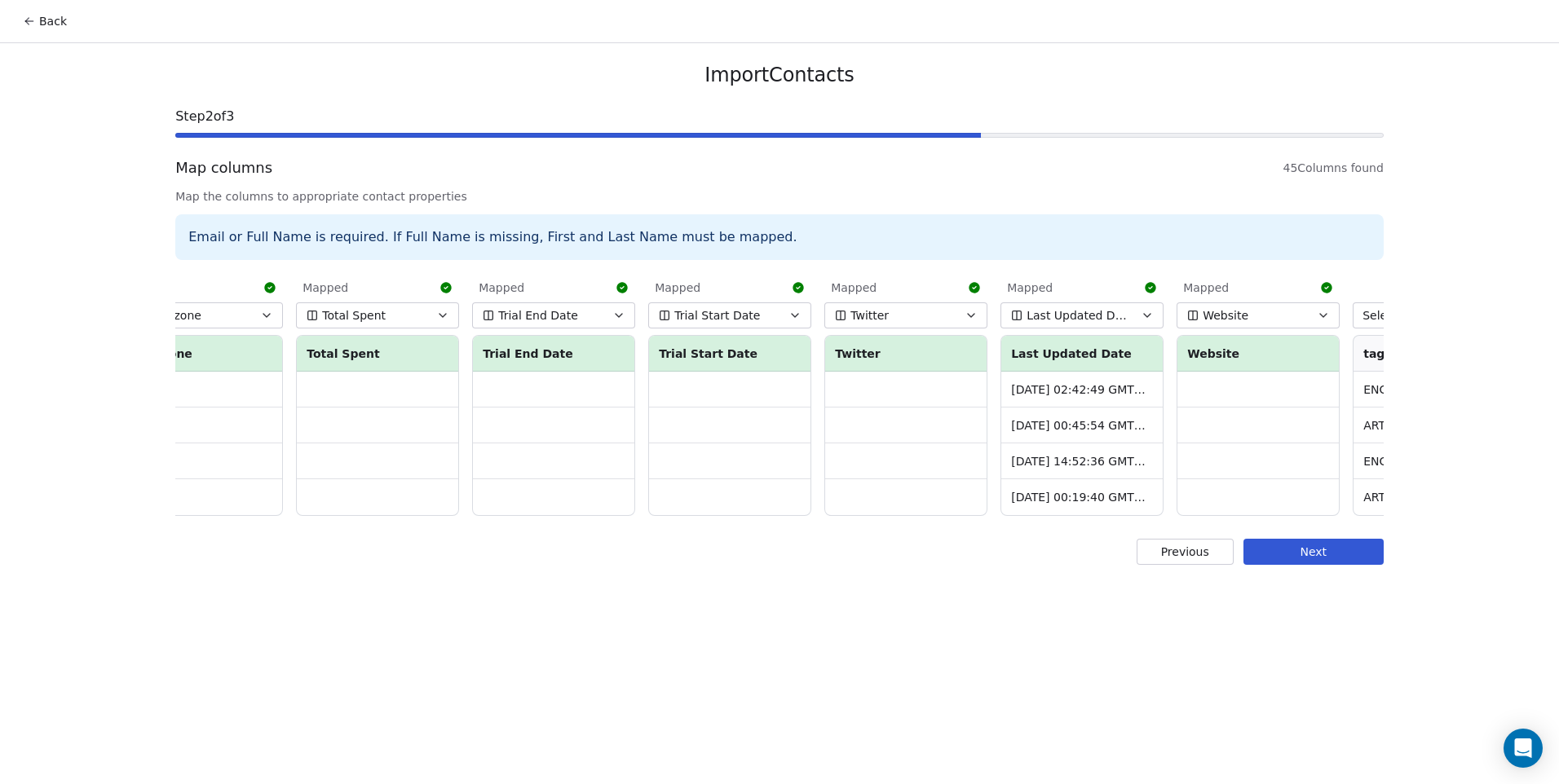
scroll to position [0, 6703]
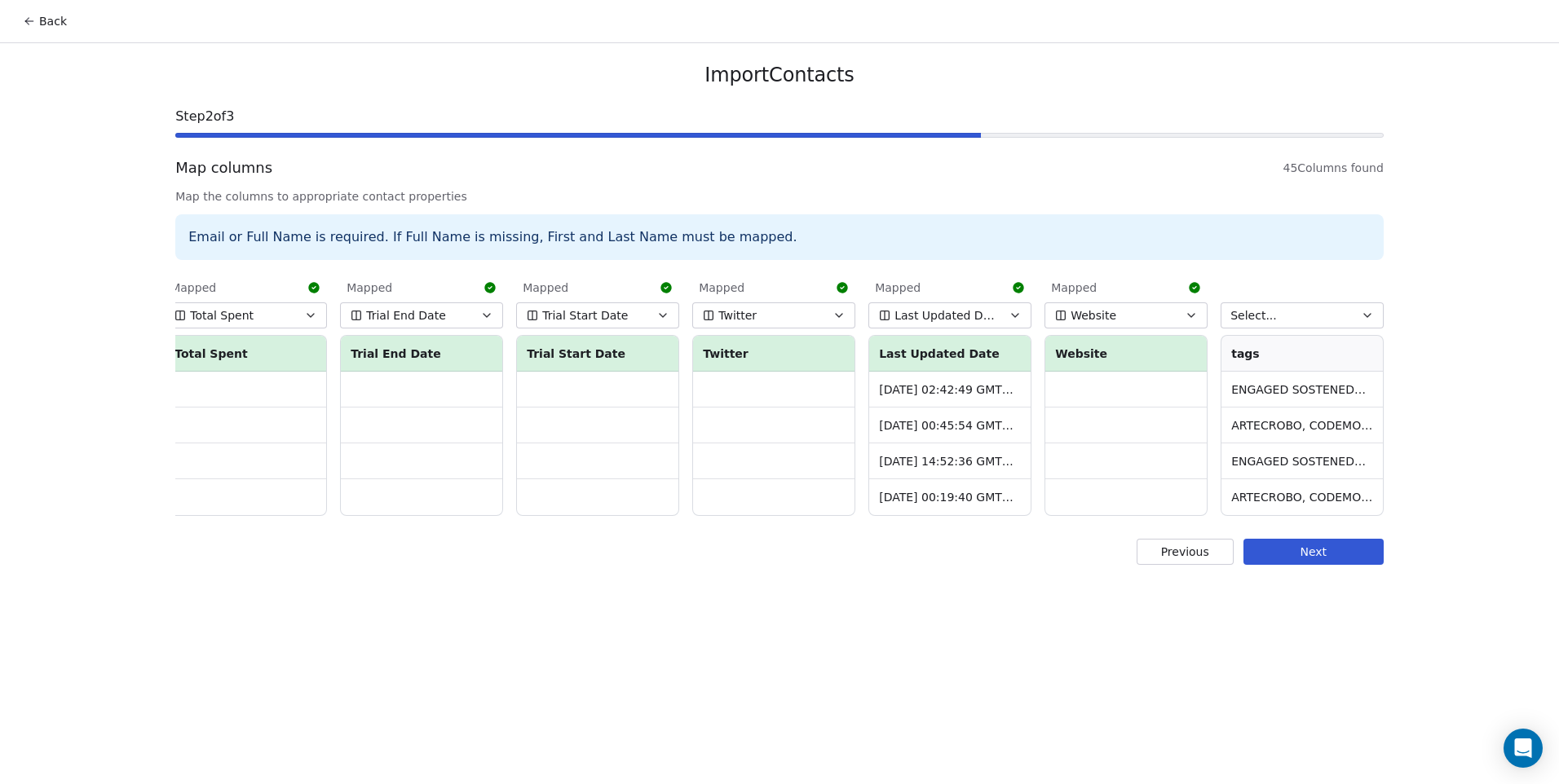
click at [1279, 310] on button "Select..." at bounding box center [1302, 316] width 163 height 26
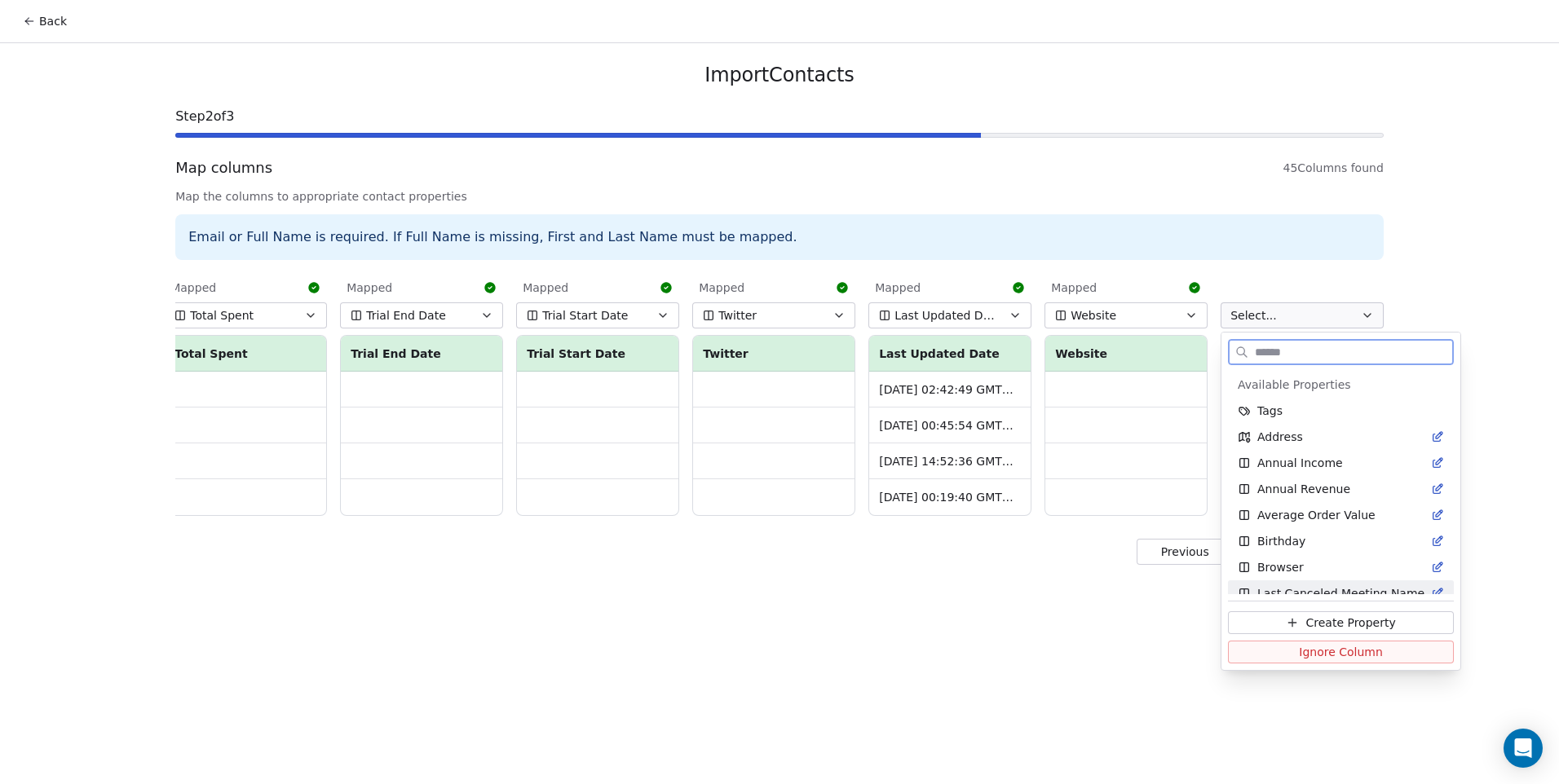
click at [1294, 642] on button "Ignore Column" at bounding box center [1341, 652] width 226 height 22
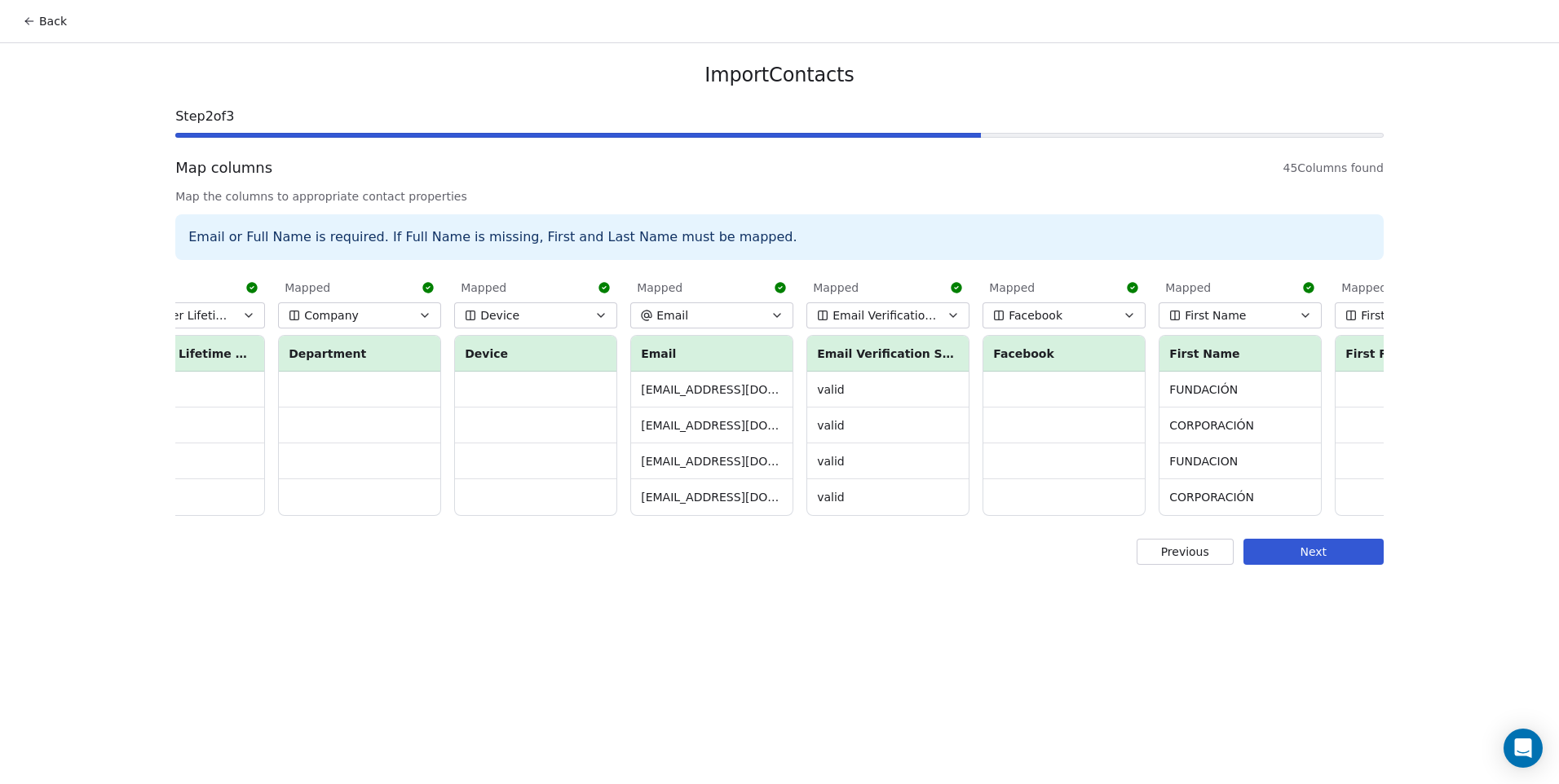
scroll to position [0, 1823]
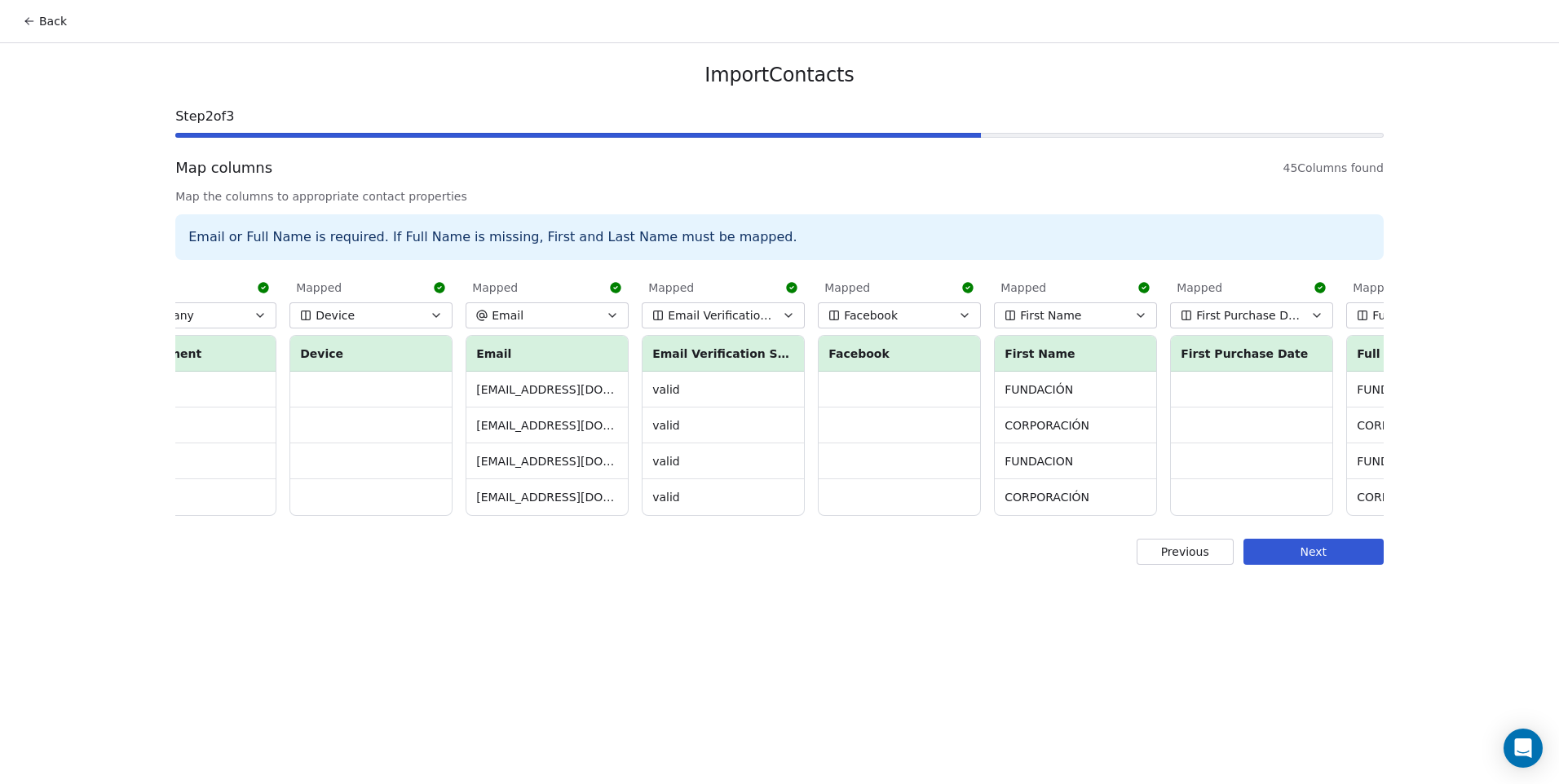
click at [1306, 559] on button "Next" at bounding box center [1313, 552] width 141 height 26
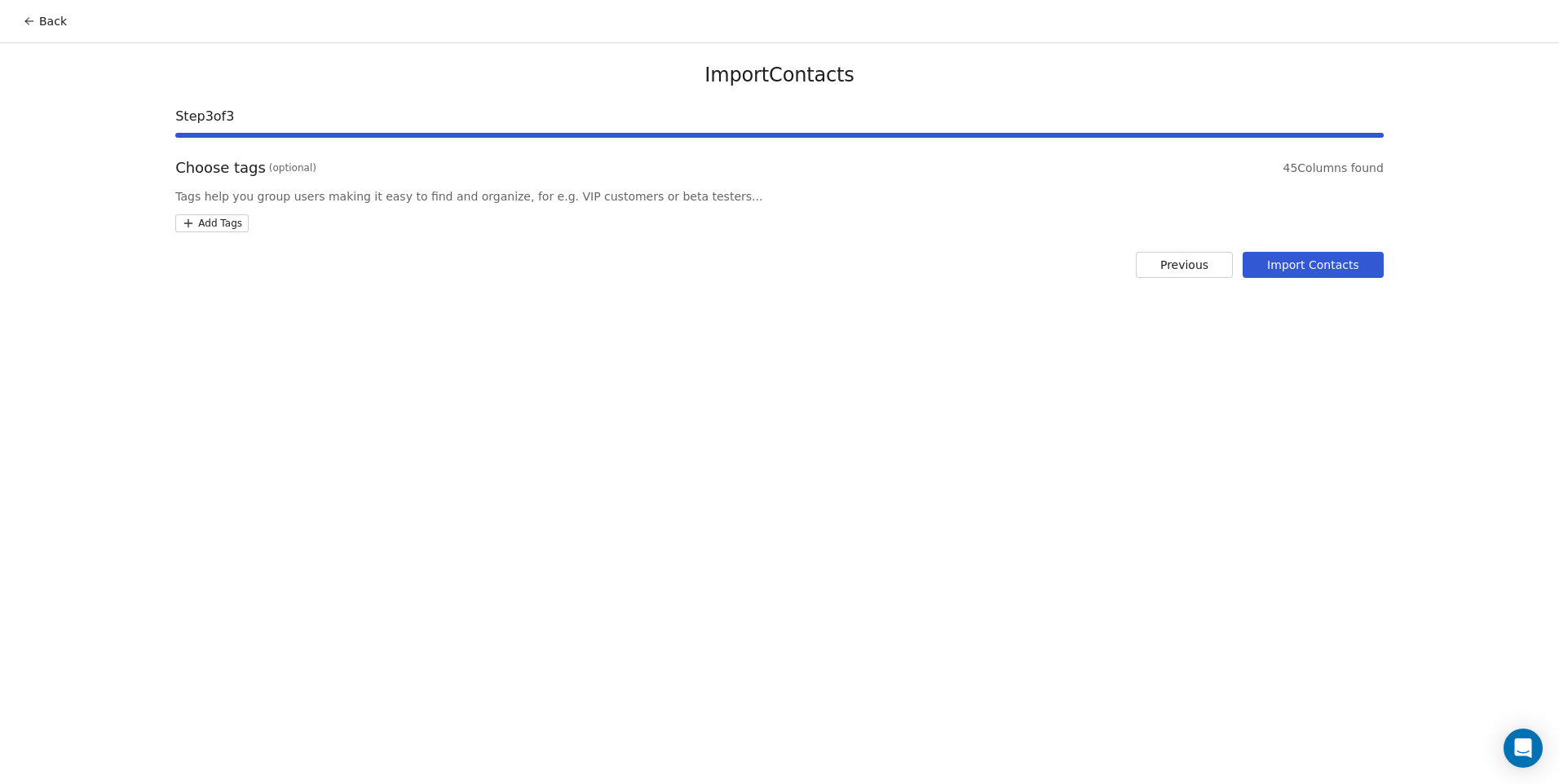
click at [217, 223] on html "Back Import Contacts Step 3 of 3 Choose tags (optional) 45 Columns found Tags h…" at bounding box center [779, 392] width 1559 height 784
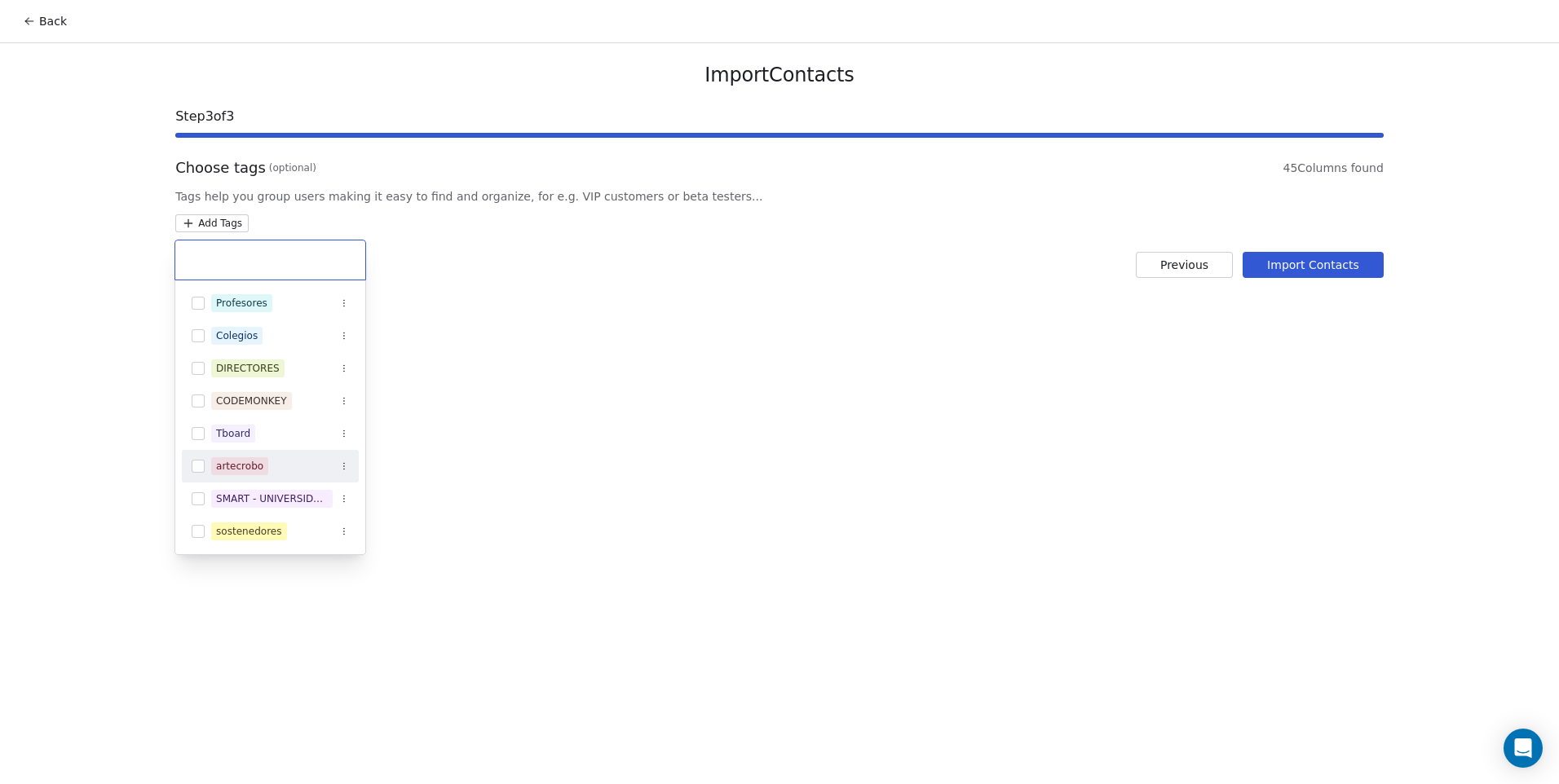
click at [199, 467] on button "Suggestions" at bounding box center [198, 466] width 13 height 13
click at [588, 439] on html "Back Import Contacts Step 3 of 3 Choose tags (optional) 45 Columns found Tags h…" at bounding box center [779, 392] width 1559 height 784
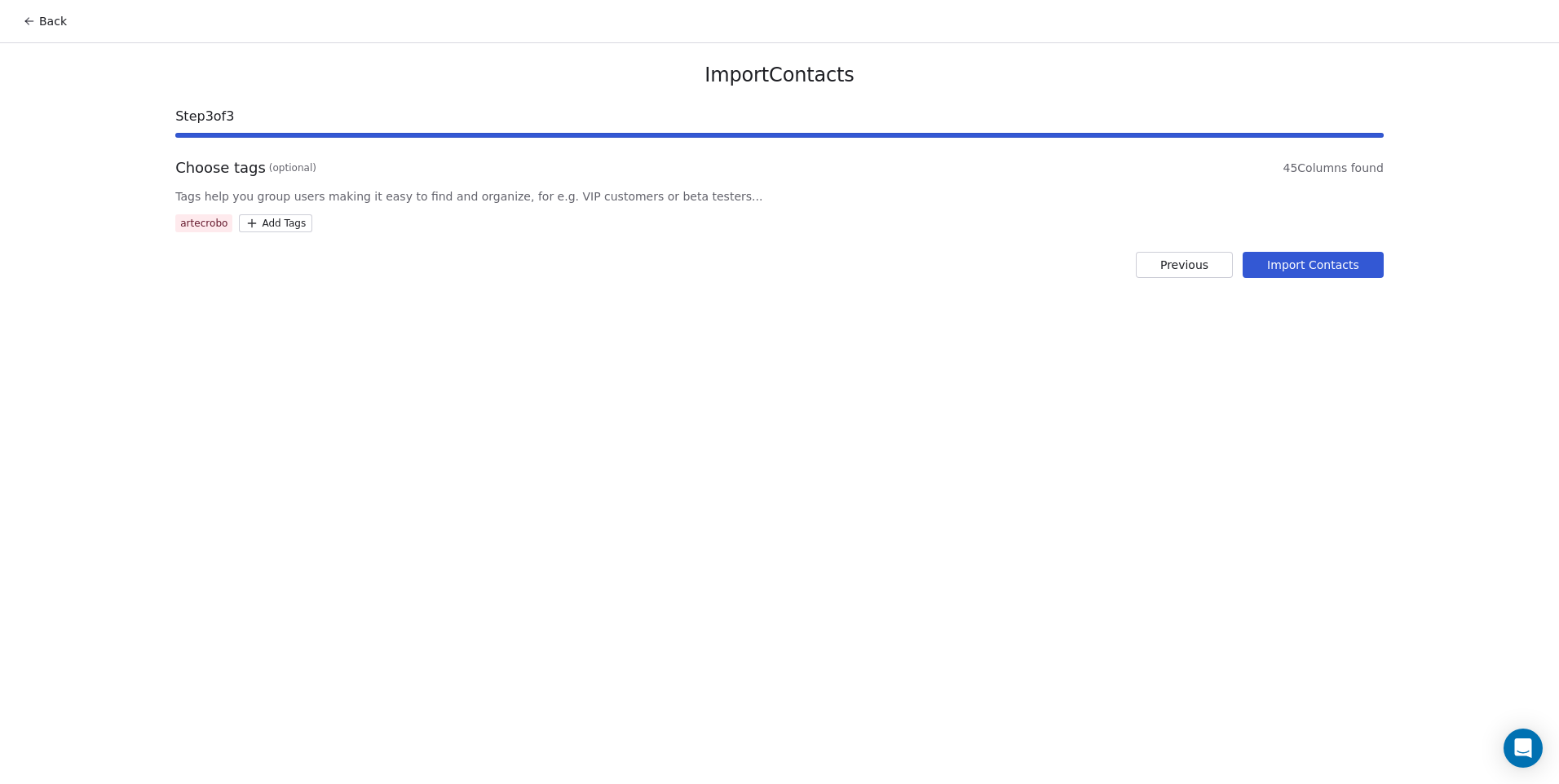
click at [269, 222] on html "Back Import Contacts Step 3 of 3 Choose tags (optional) 45 Columns found Tags h…" at bounding box center [779, 392] width 1559 height 784
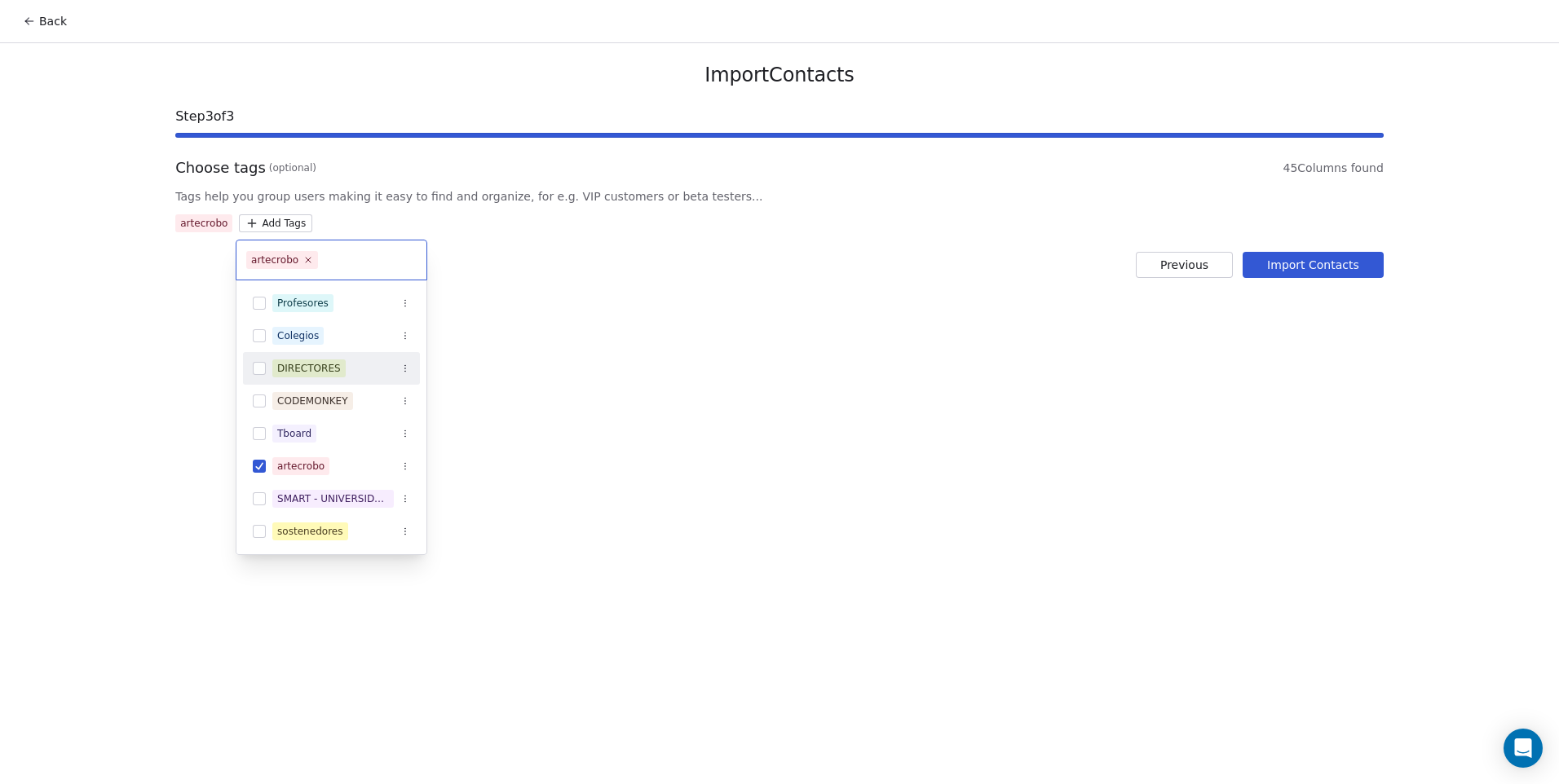
click at [616, 376] on html "Back Import Contacts Step 3 of 3 Choose tags (optional) 45 Columns found Tags h…" at bounding box center [779, 392] width 1559 height 784
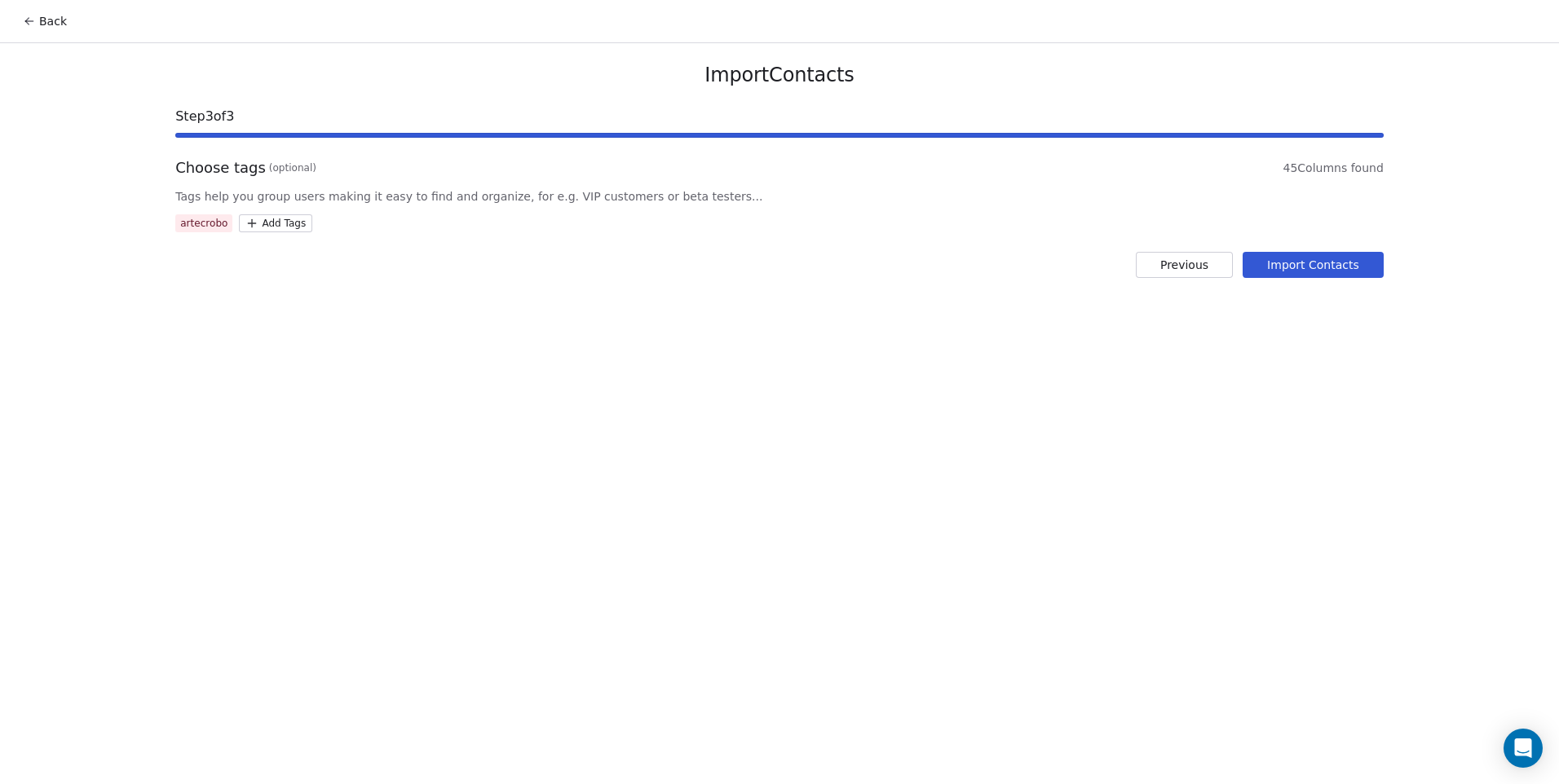
click at [1272, 268] on button "Import Contacts" at bounding box center [1312, 265] width 141 height 26
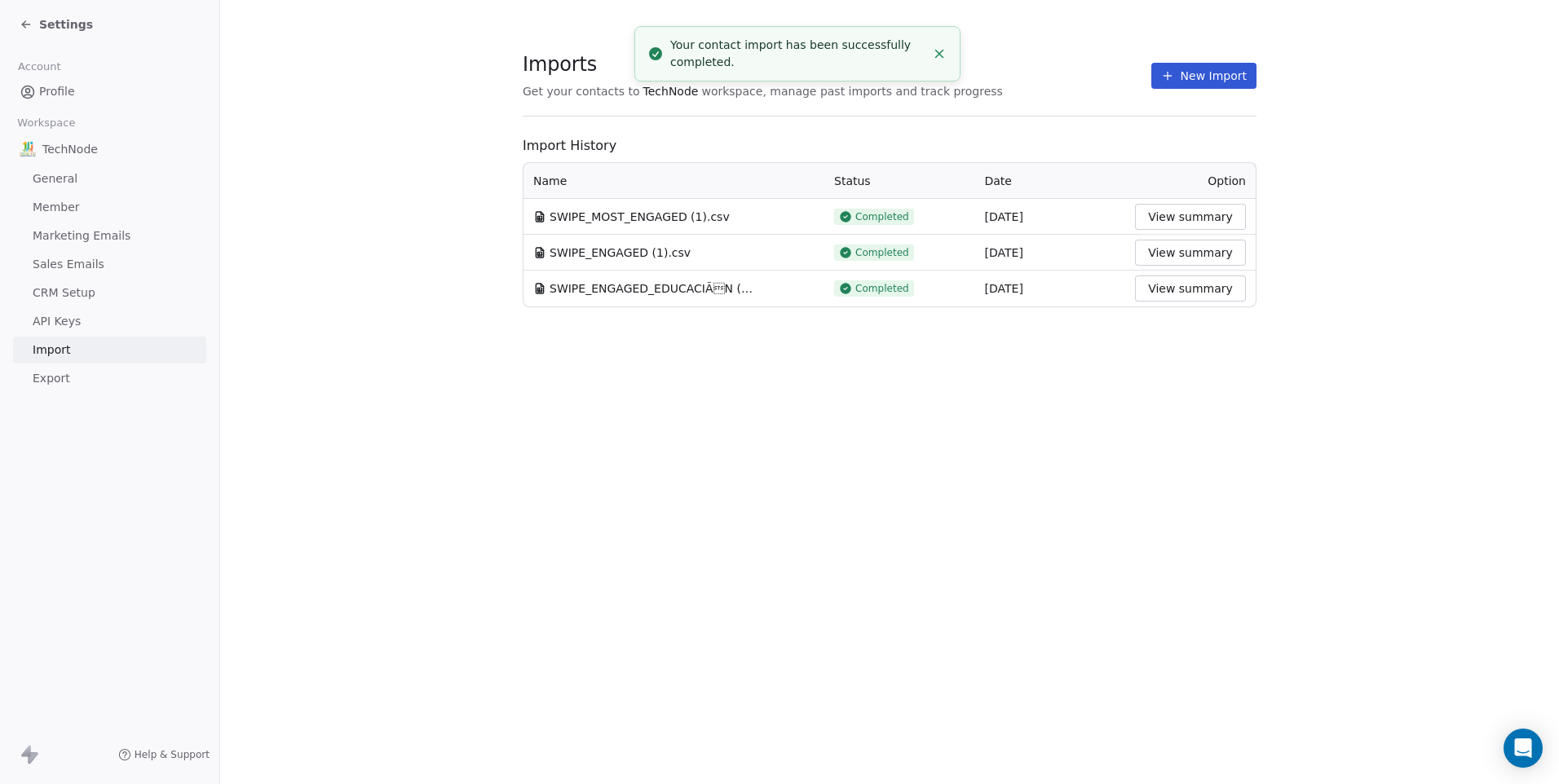
click at [55, 21] on span "Settings" at bounding box center [66, 24] width 53 height 16
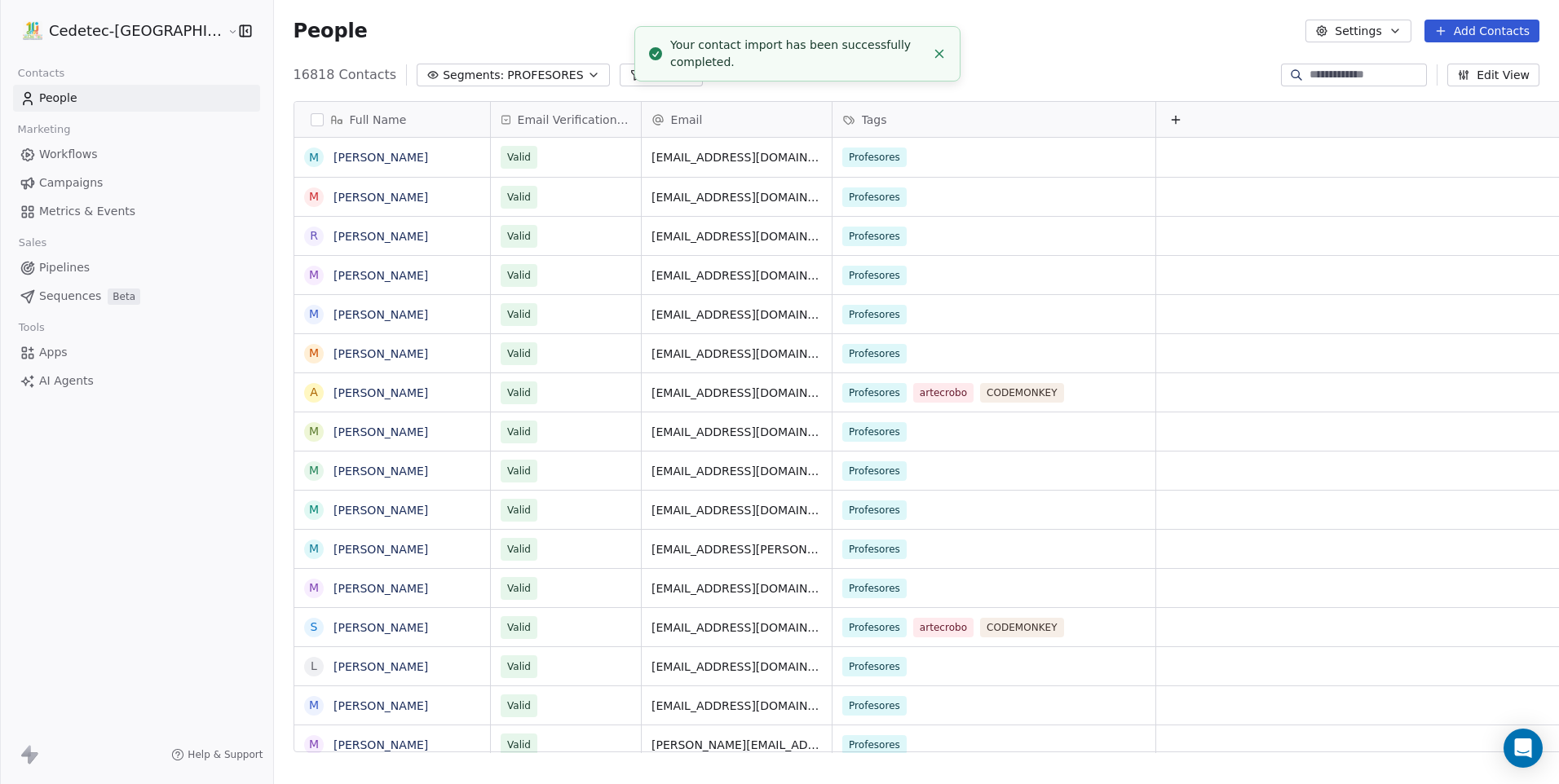
scroll to position [677, 1326]
click at [1463, 31] on button "Add Contacts" at bounding box center [1481, 31] width 115 height 22
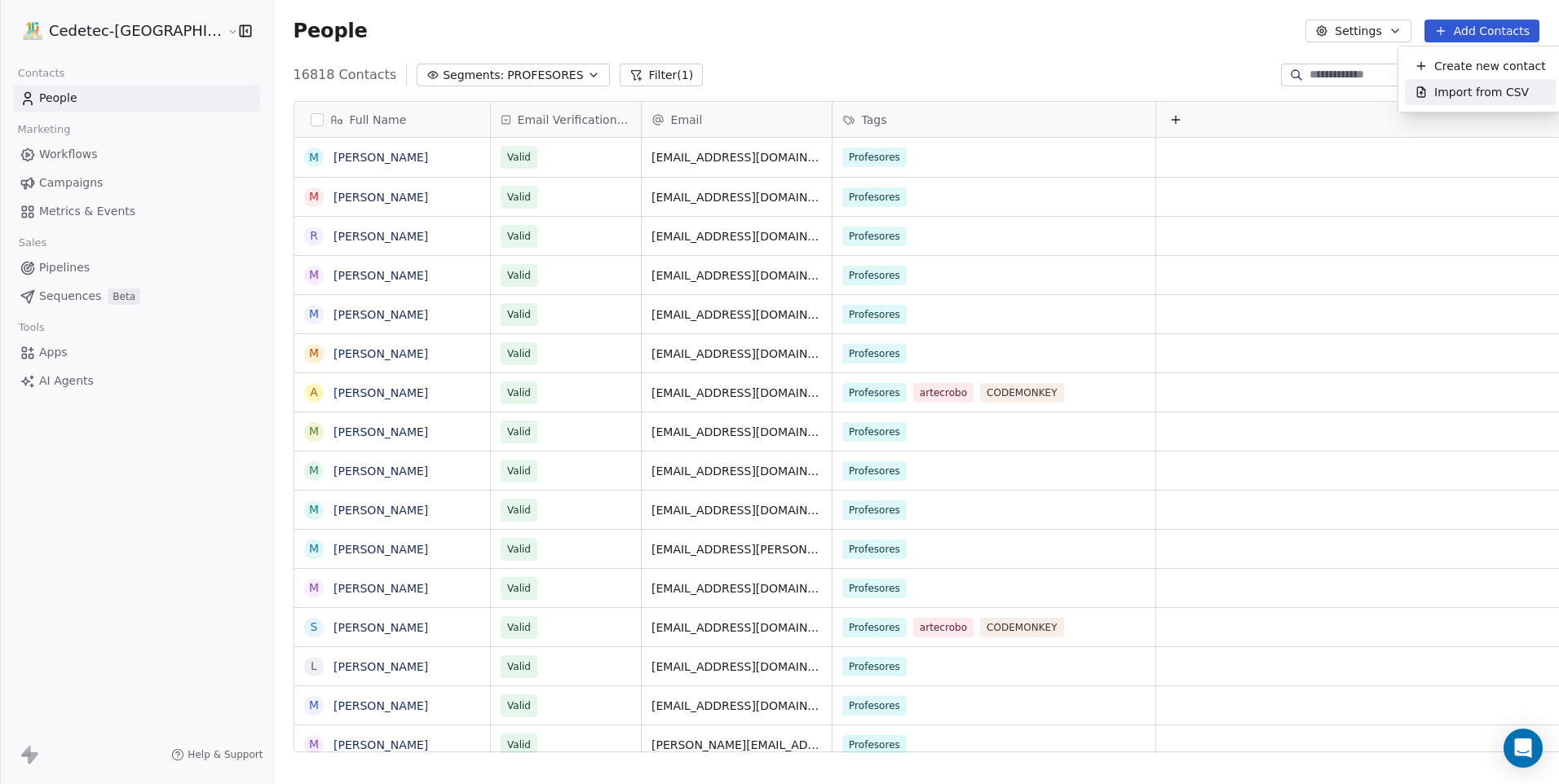
click at [1453, 91] on span "Import from CSV" at bounding box center [1481, 92] width 95 height 17
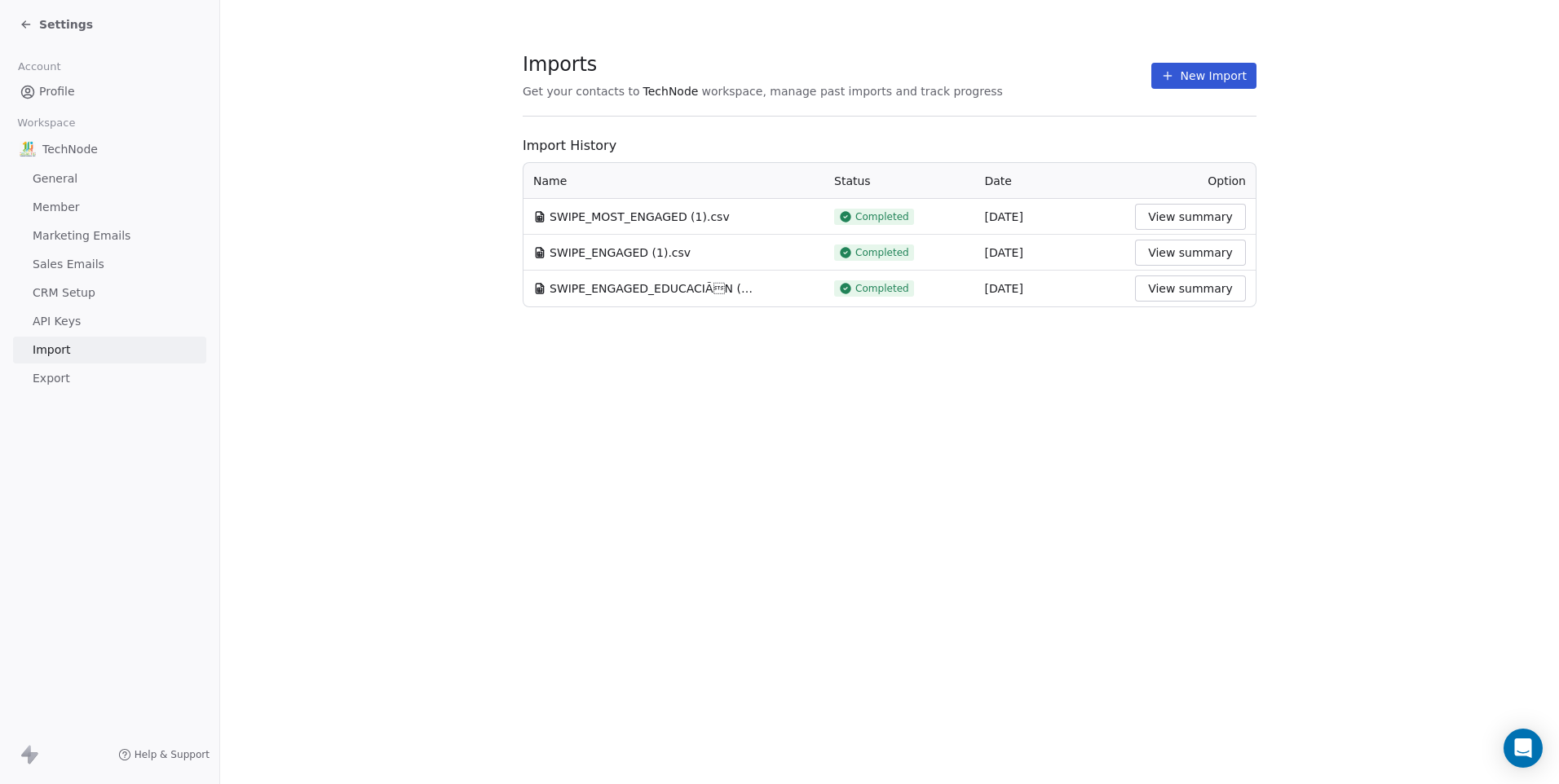
click at [1187, 82] on button "New Import" at bounding box center [1204, 76] width 105 height 26
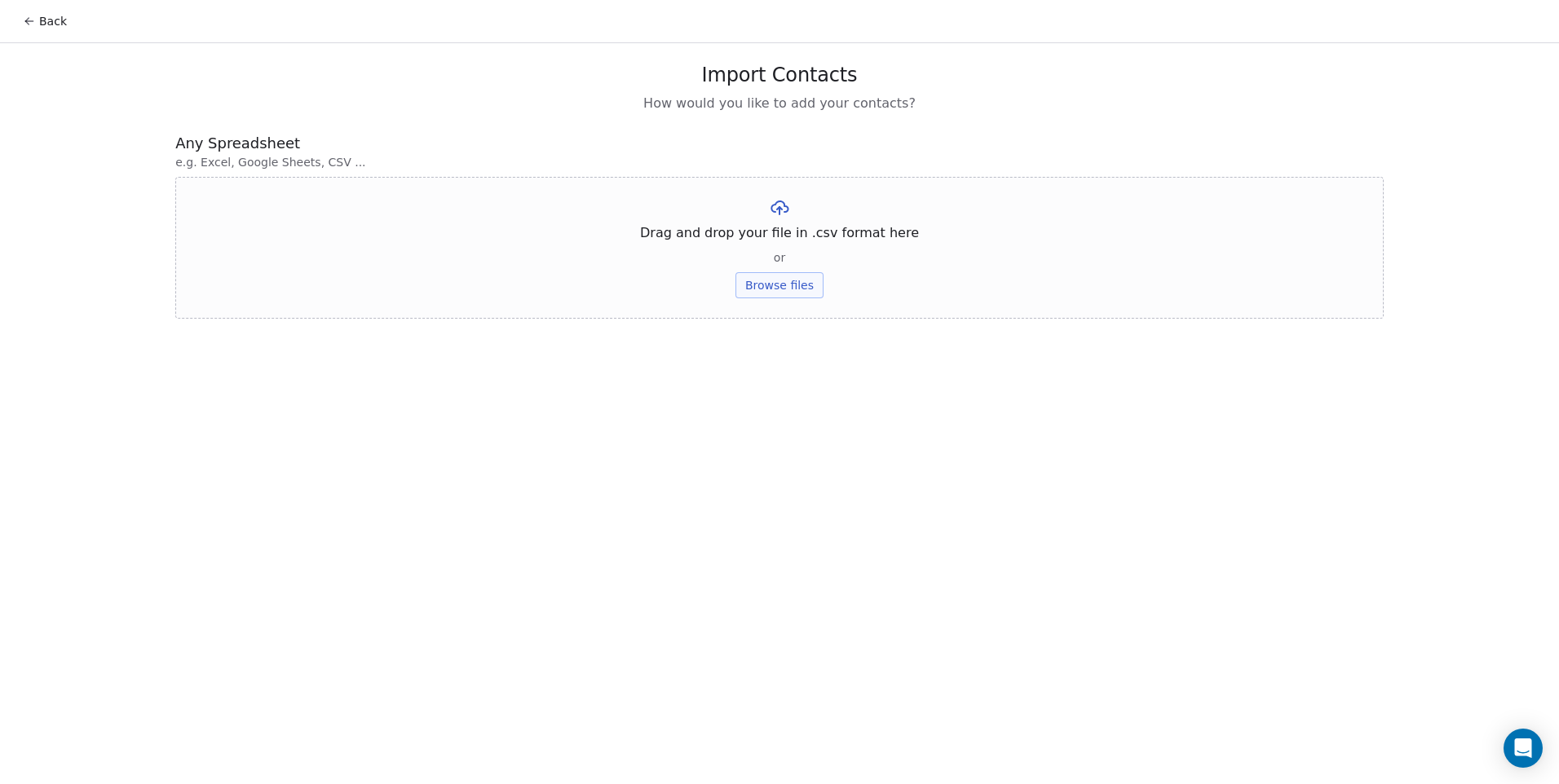
click at [785, 280] on button "Browse files" at bounding box center [779, 285] width 88 height 26
click at [775, 245] on button "Upload" at bounding box center [778, 240] width 60 height 26
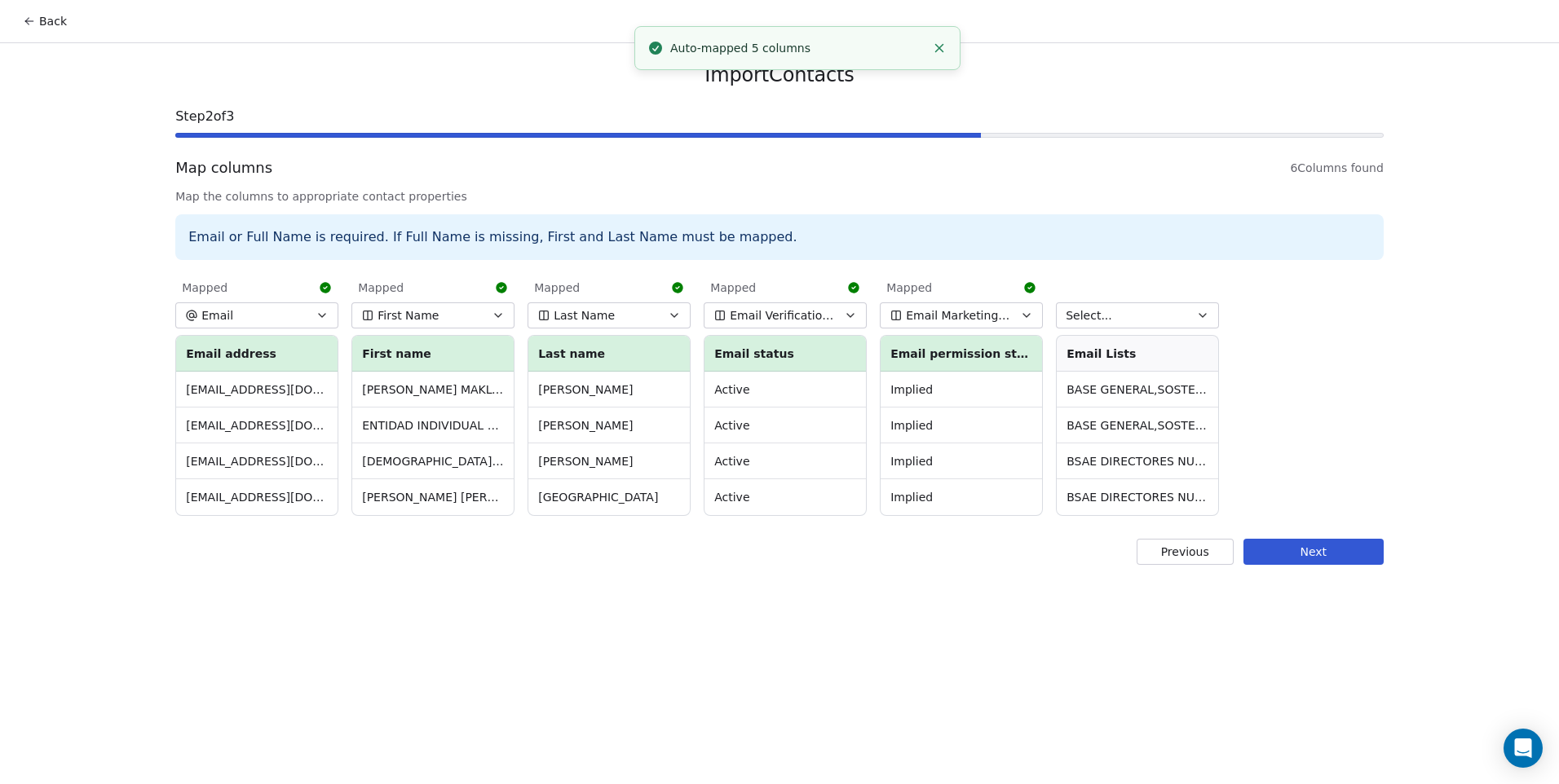
click at [1141, 318] on button "Select..." at bounding box center [1137, 316] width 163 height 26
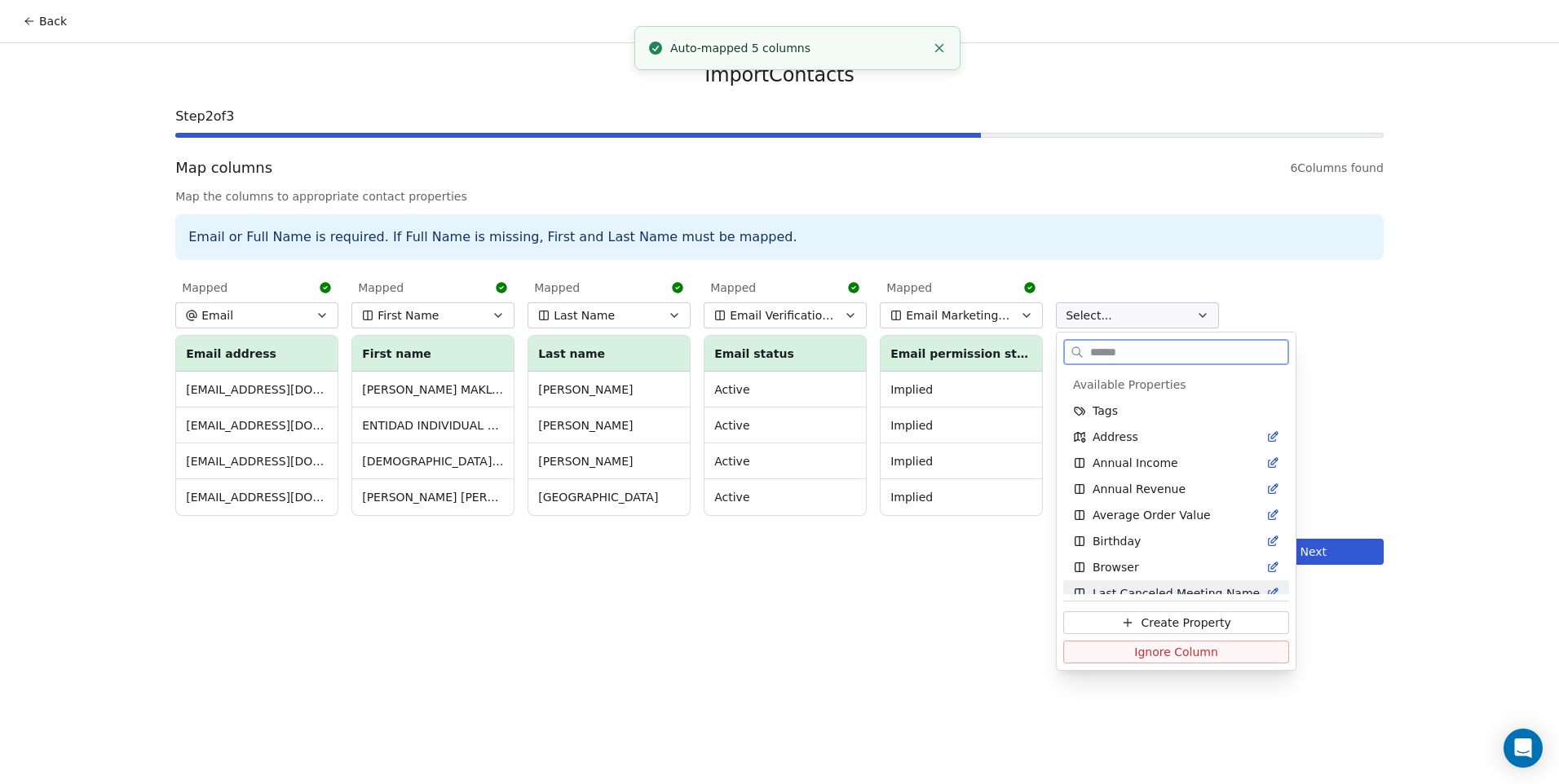
click at [1143, 644] on span "Ignore Column" at bounding box center [1175, 652] width 84 height 16
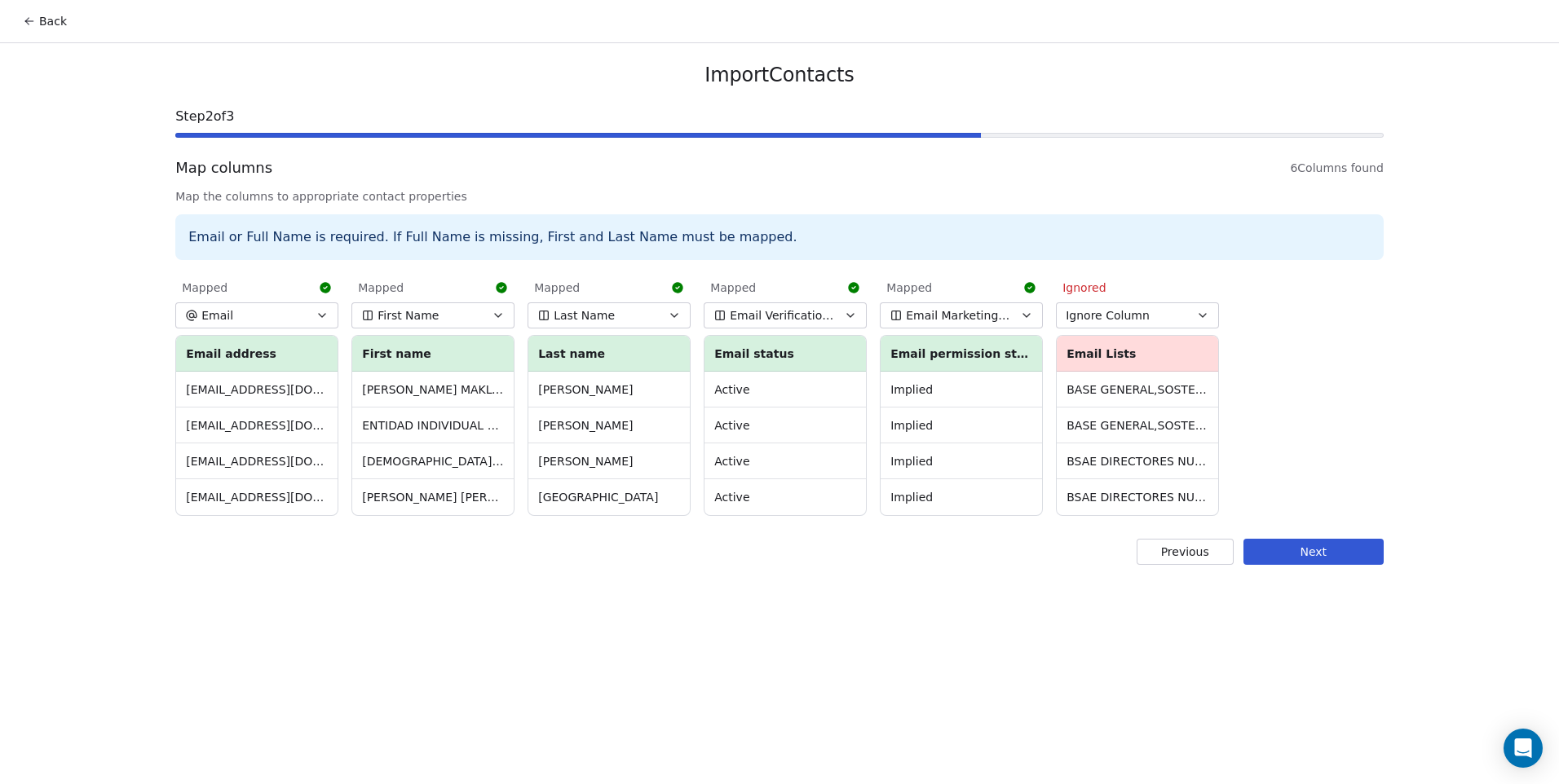
click at [1272, 545] on button "Next" at bounding box center [1313, 552] width 141 height 26
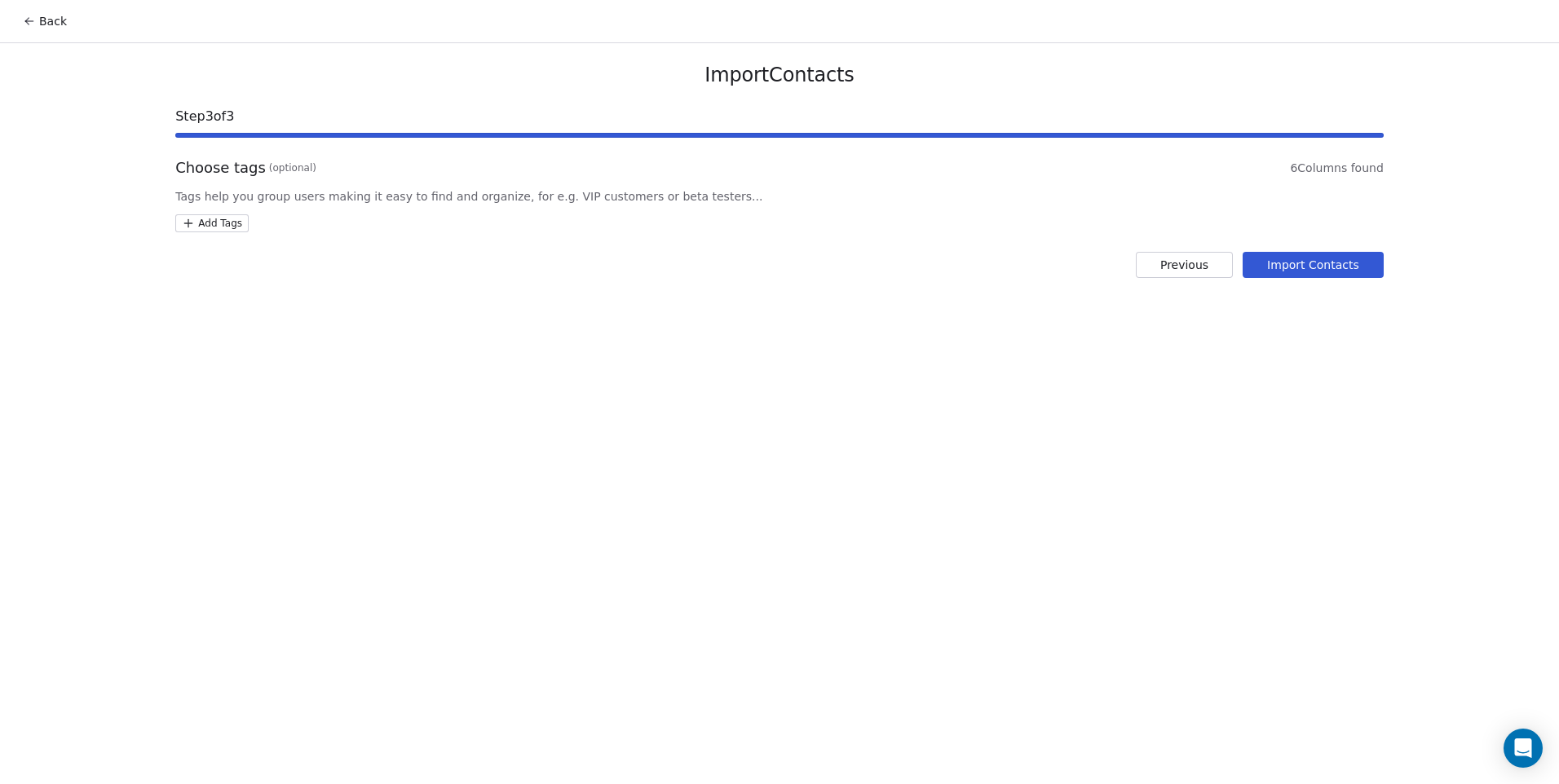
click at [226, 224] on html "Back Import Contacts Step 3 of 3 Choose tags (optional) 6 Columns found Tags he…" at bounding box center [779, 392] width 1559 height 784
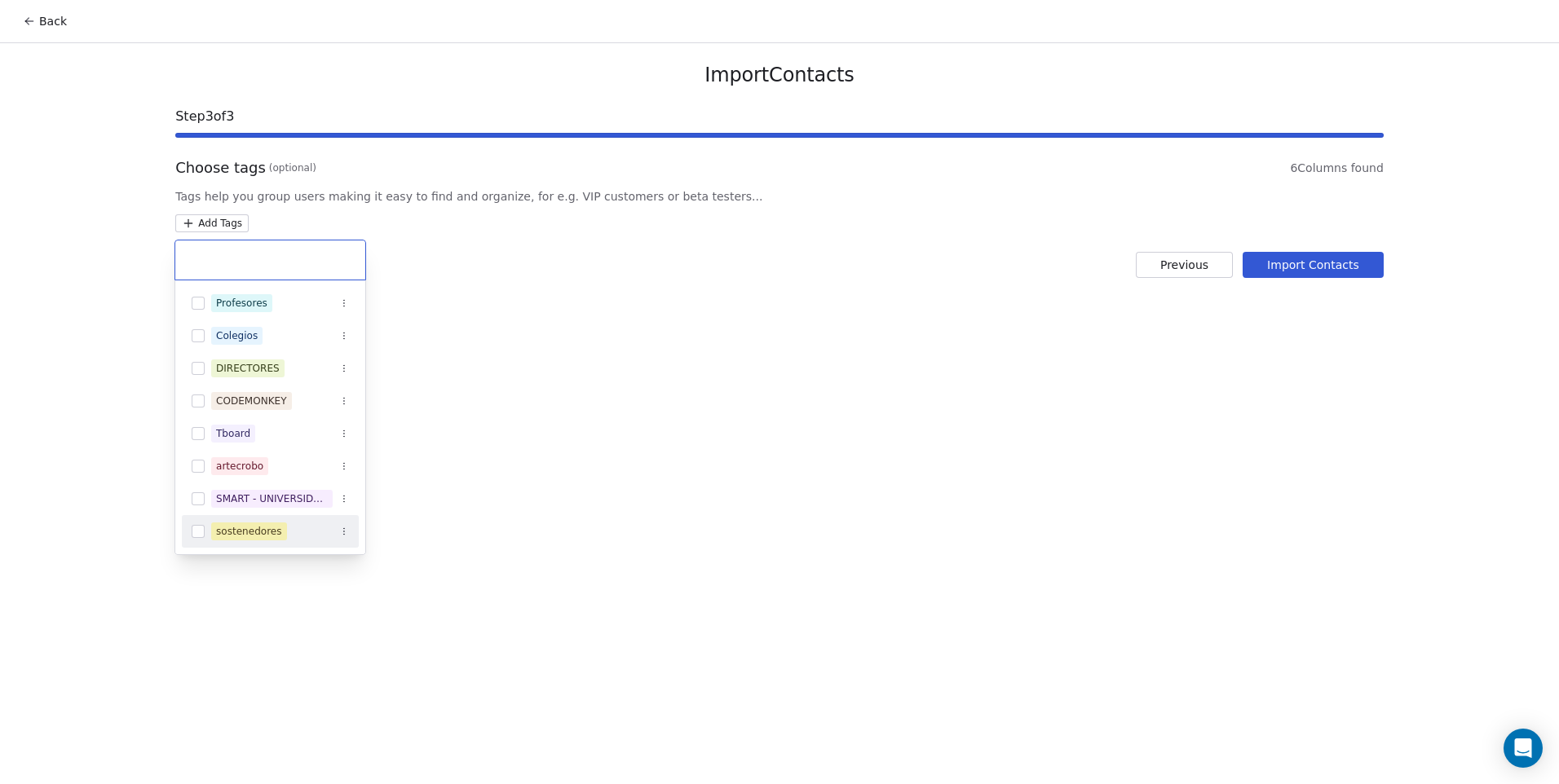
click at [197, 530] on button "Suggestions" at bounding box center [198, 531] width 13 height 13
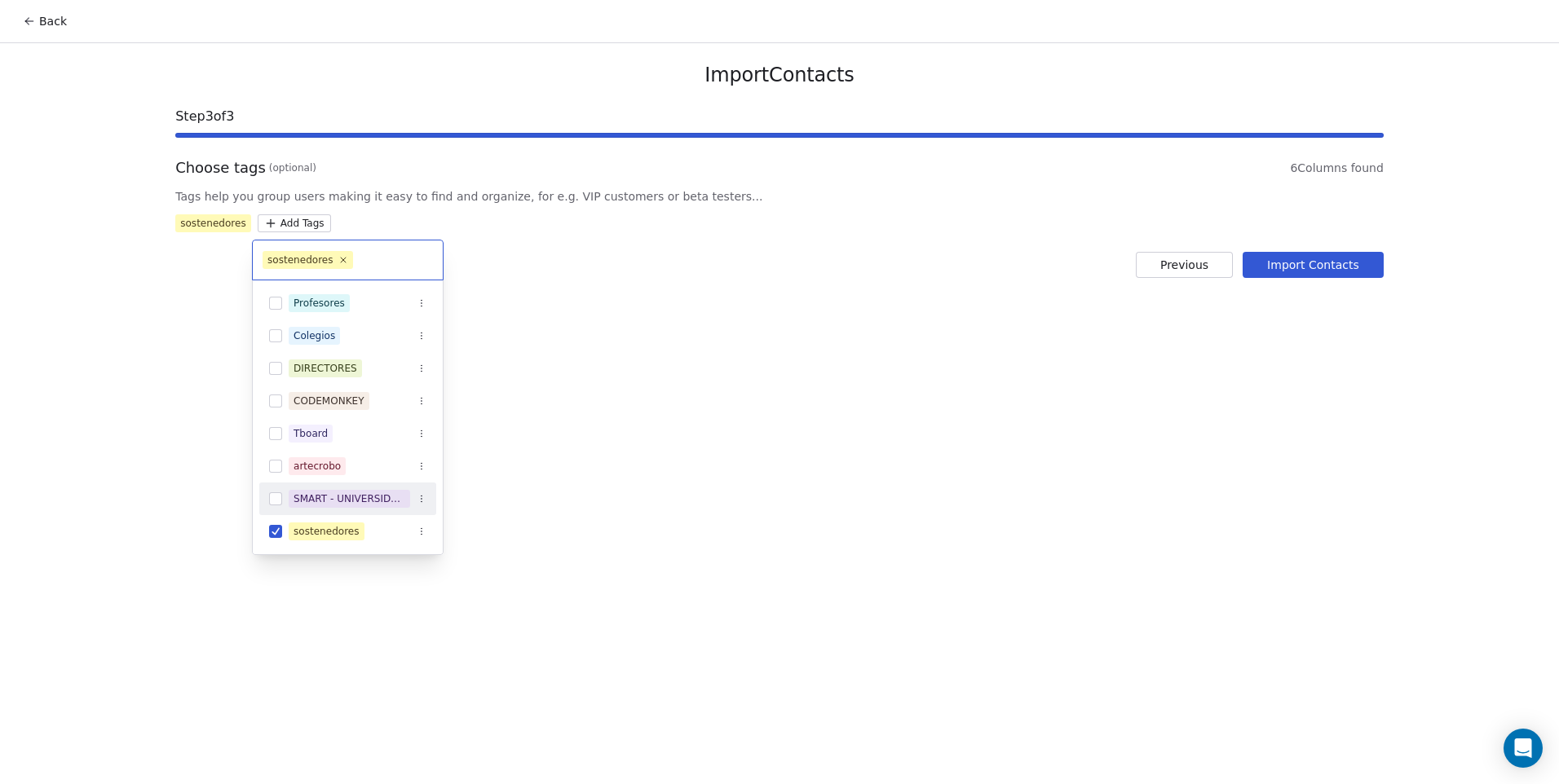
click at [582, 488] on html "Back Import Contacts Step 3 of 3 Choose tags (optional) 6 Columns found Tags he…" at bounding box center [779, 392] width 1559 height 784
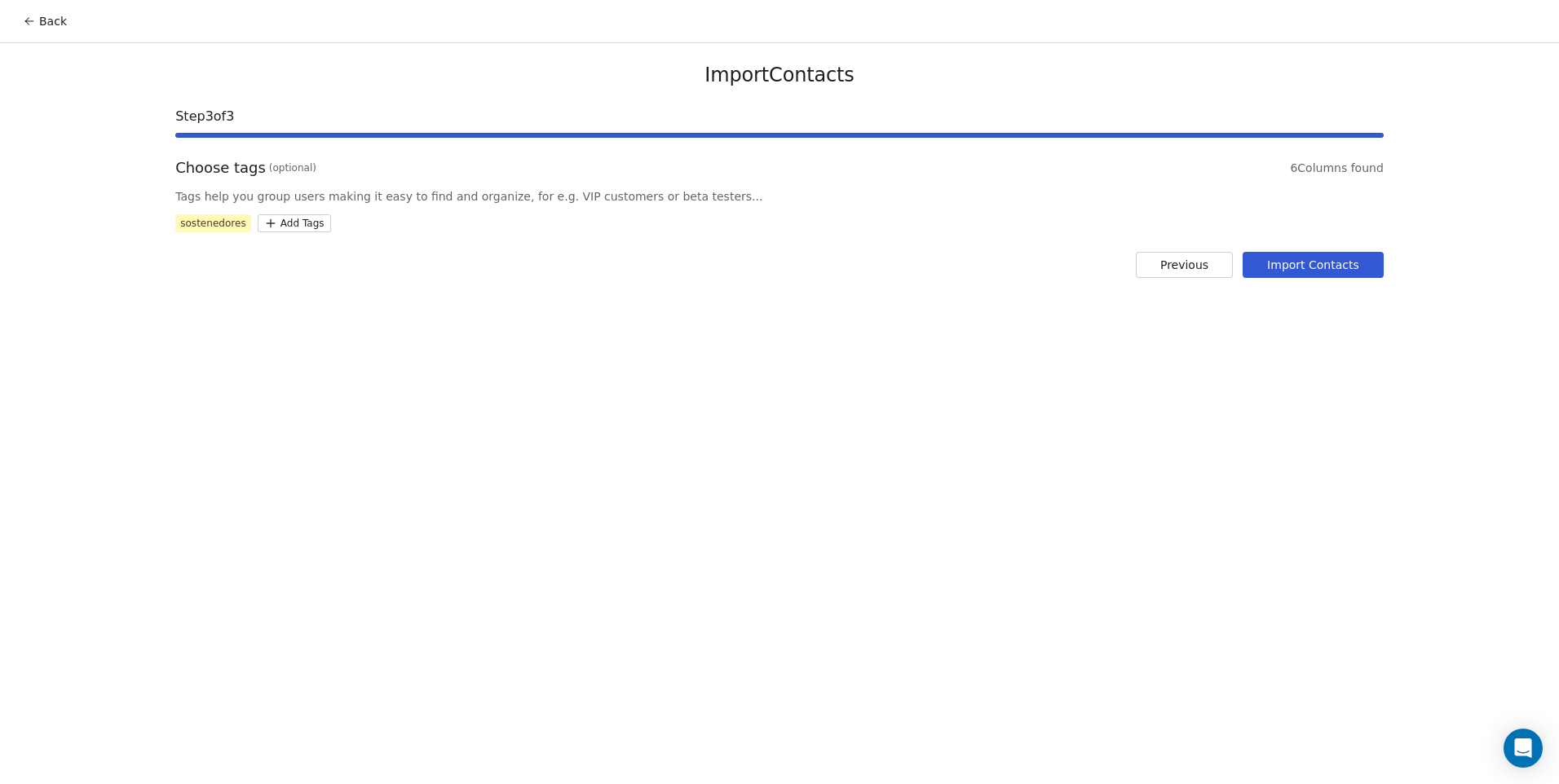
click at [1292, 262] on button "Import Contacts" at bounding box center [1312, 265] width 141 height 26
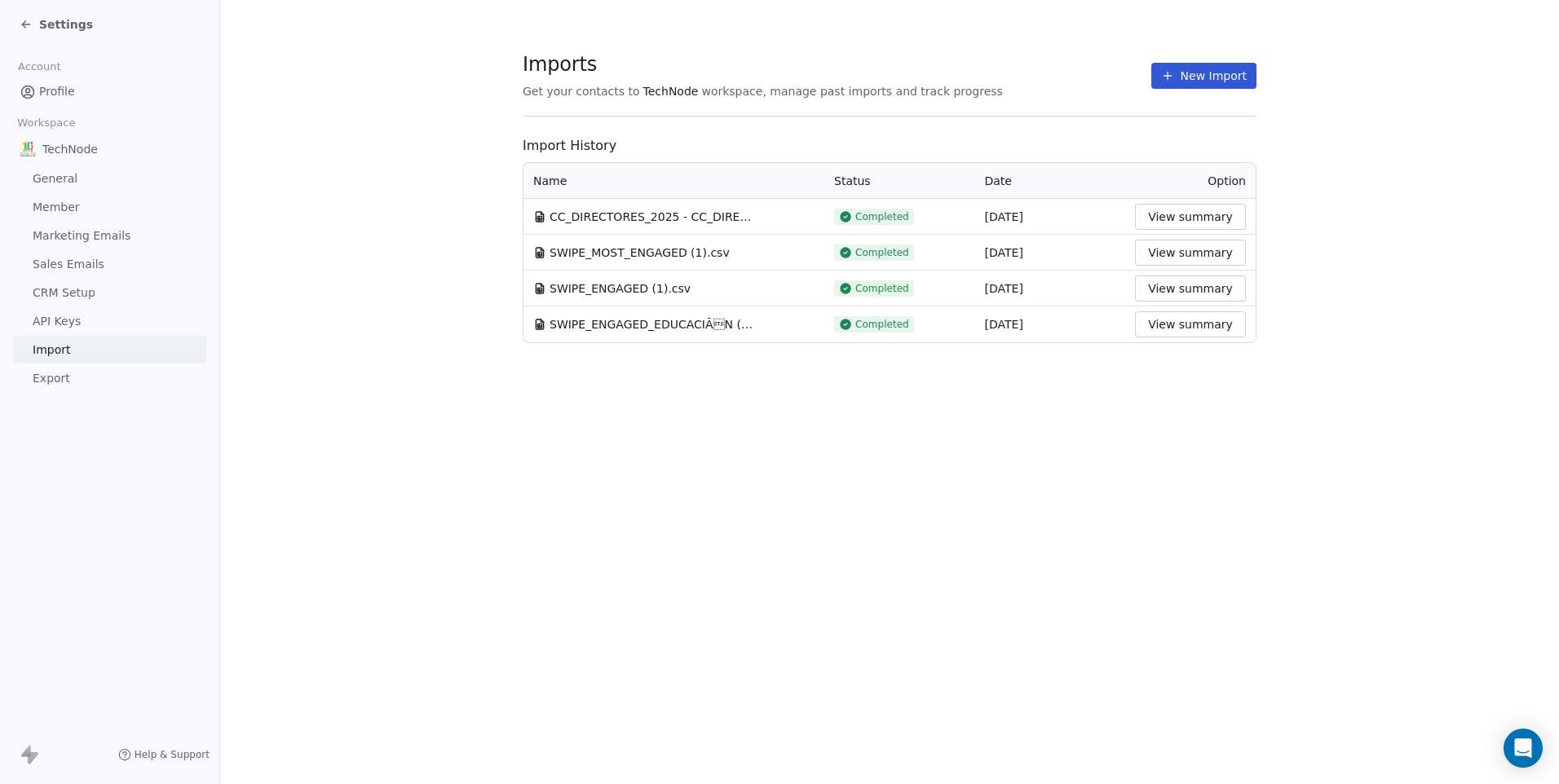
click at [391, 241] on section "Imports Get your contacts to TechNode workspace, manage past imports and track …" at bounding box center [890, 198] width 1339 height 395
click at [61, 13] on div "Settings" at bounding box center [113, 24] width 186 height 22
click at [71, 22] on span "Settings" at bounding box center [66, 24] width 53 height 16
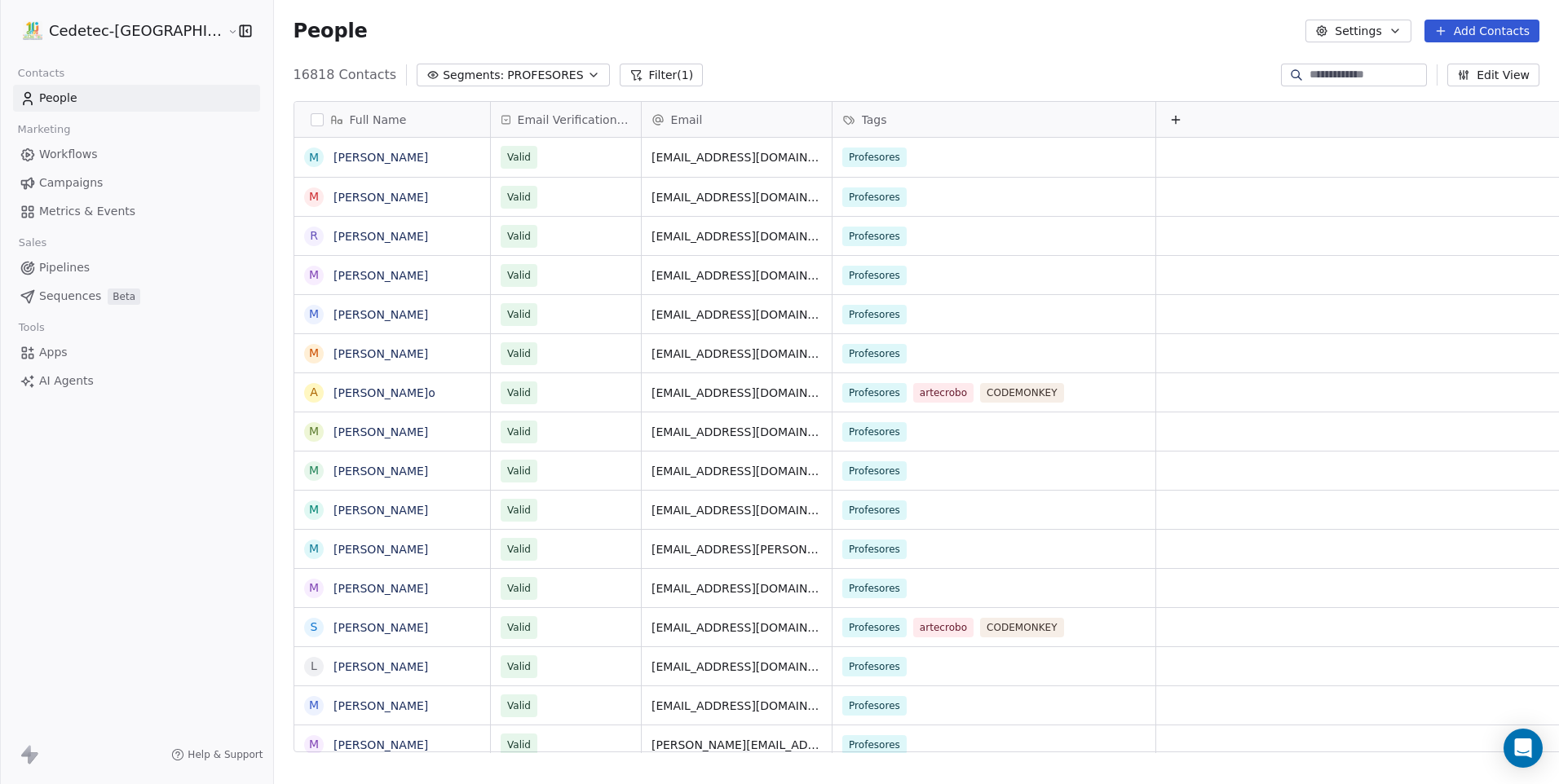
scroll to position [677, 1326]
click at [87, 97] on link "People" at bounding box center [136, 97] width 247 height 27
click at [507, 79] on span "PROFESORES" at bounding box center [545, 75] width 76 height 17
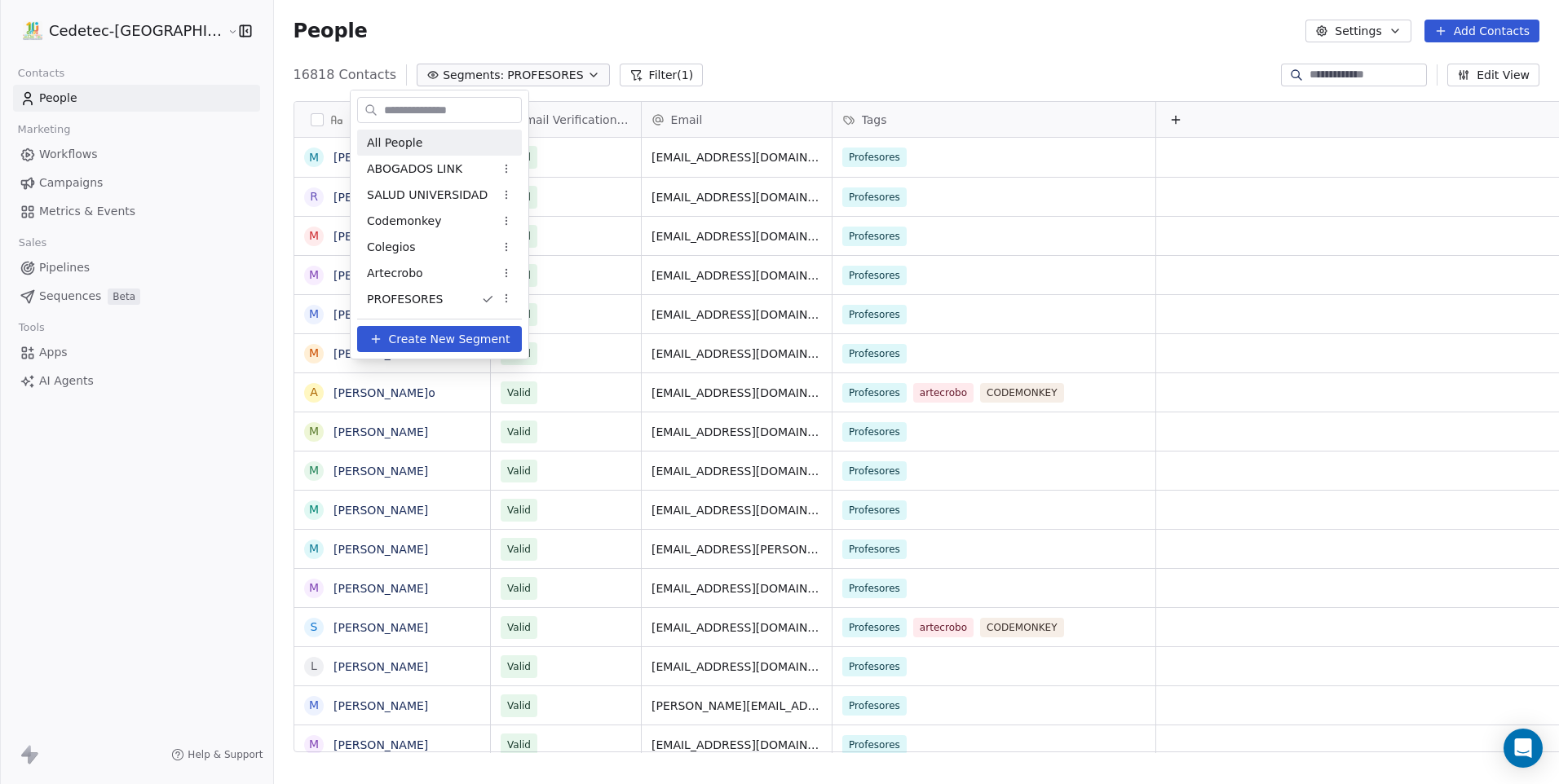
click at [429, 137] on div "All People" at bounding box center [439, 142] width 165 height 26
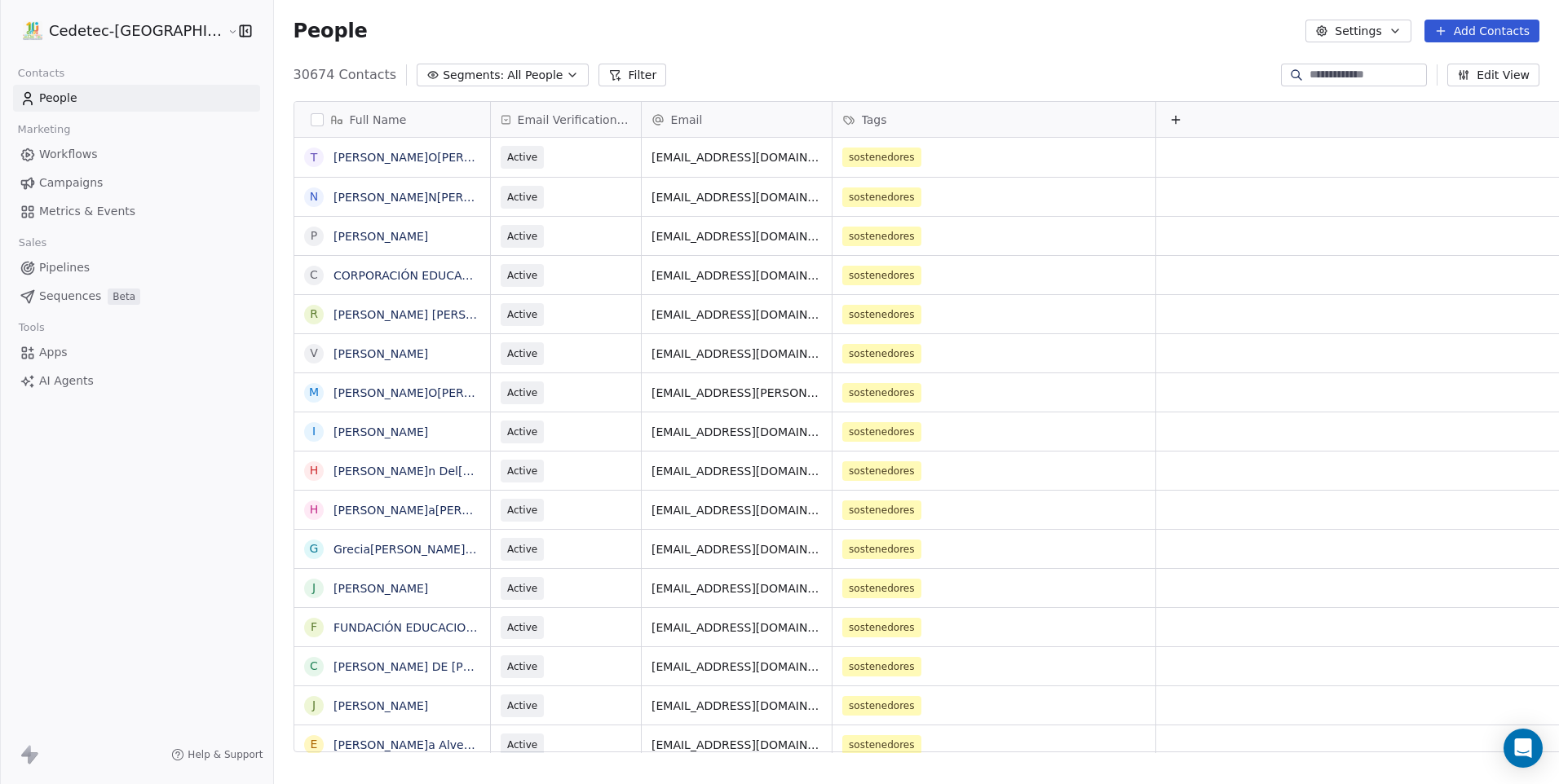
click at [443, 79] on span "Segments:" at bounding box center [473, 75] width 61 height 17
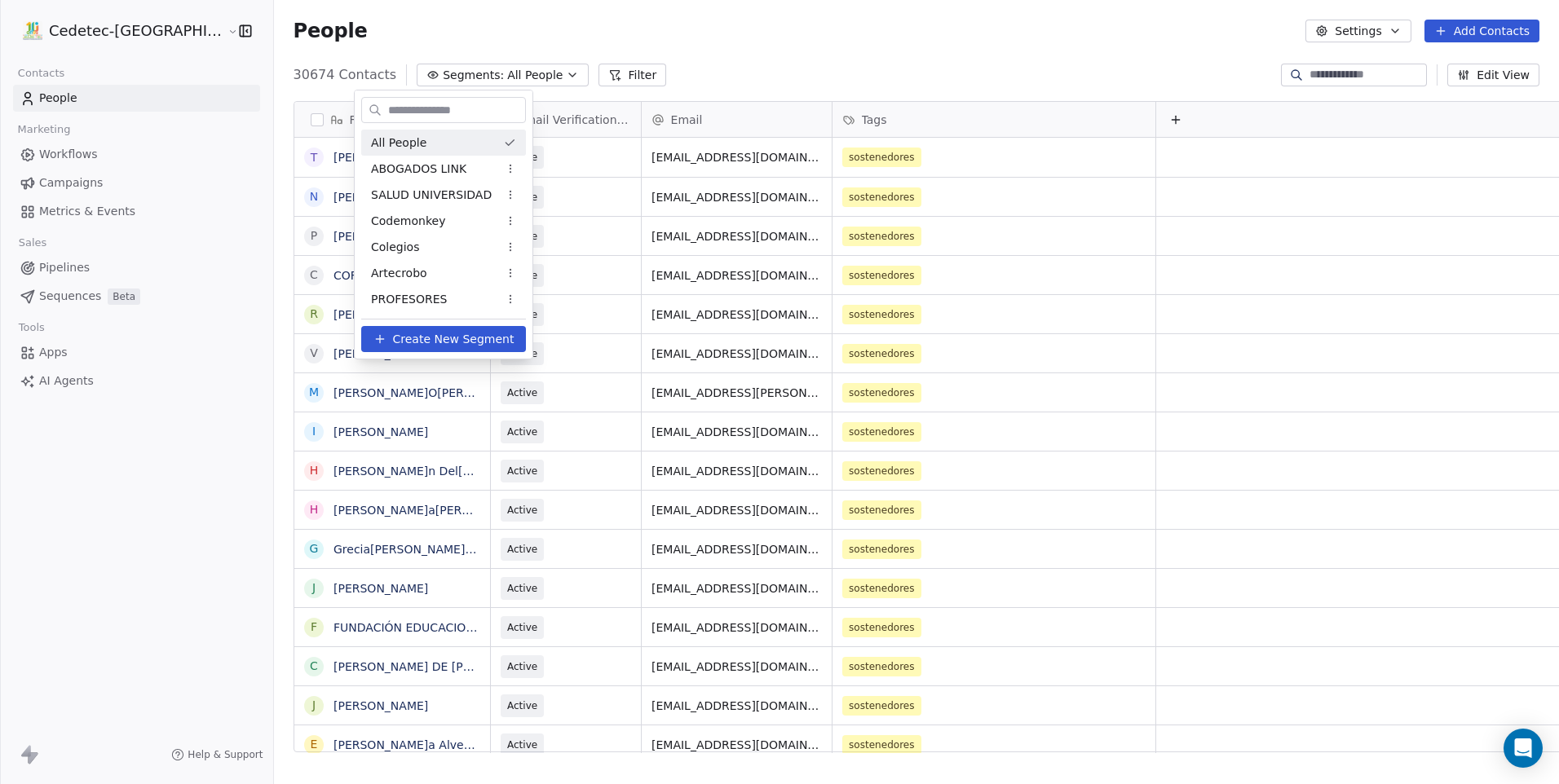
click at [440, 78] on html "Cedetec-[GEOGRAPHIC_DATA] Contacts People Marketing Workflows Campaigns Metrics…" at bounding box center [779, 392] width 1559 height 784
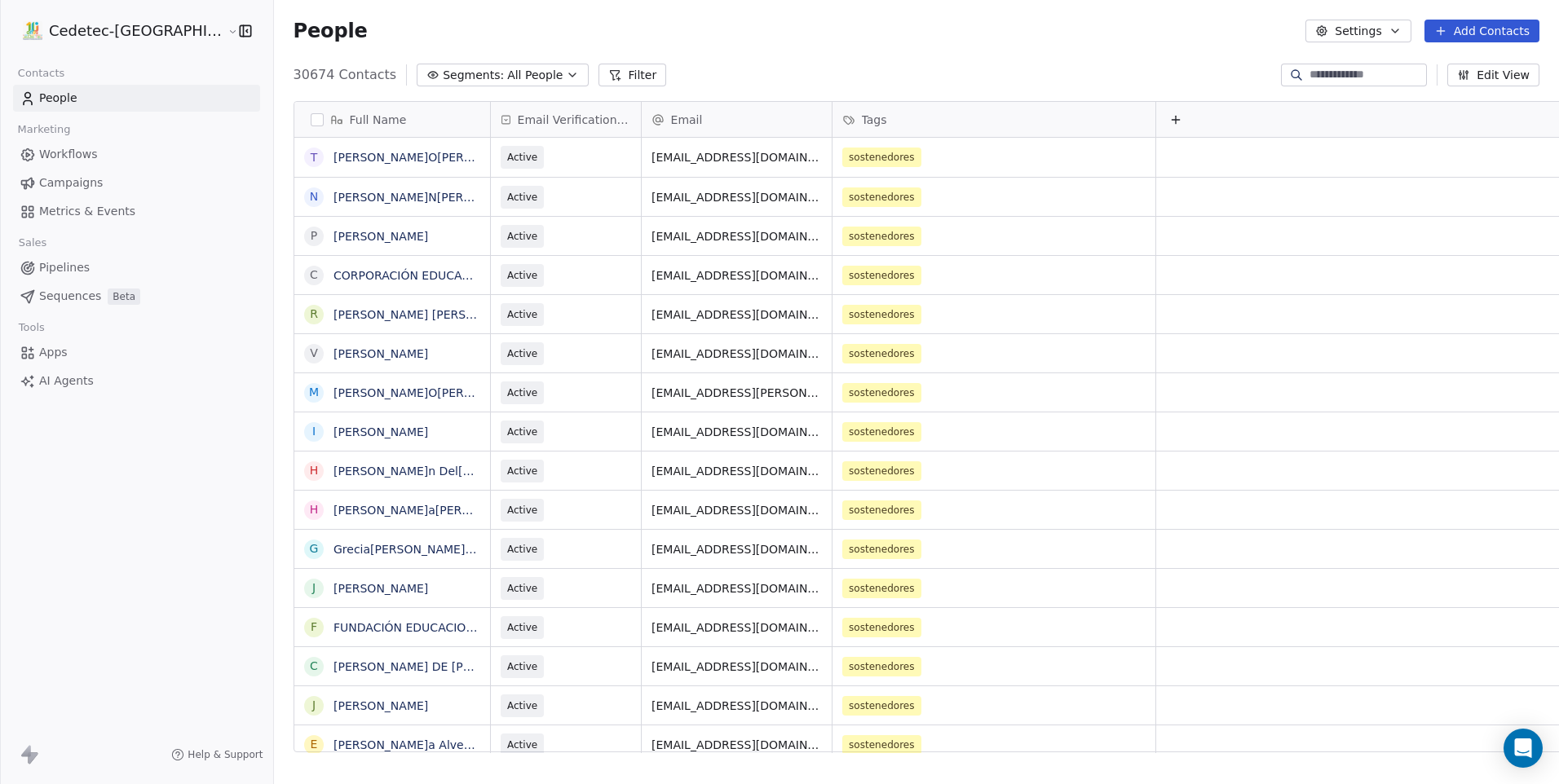
click at [507, 78] on span "All People" at bounding box center [535, 75] width 55 height 17
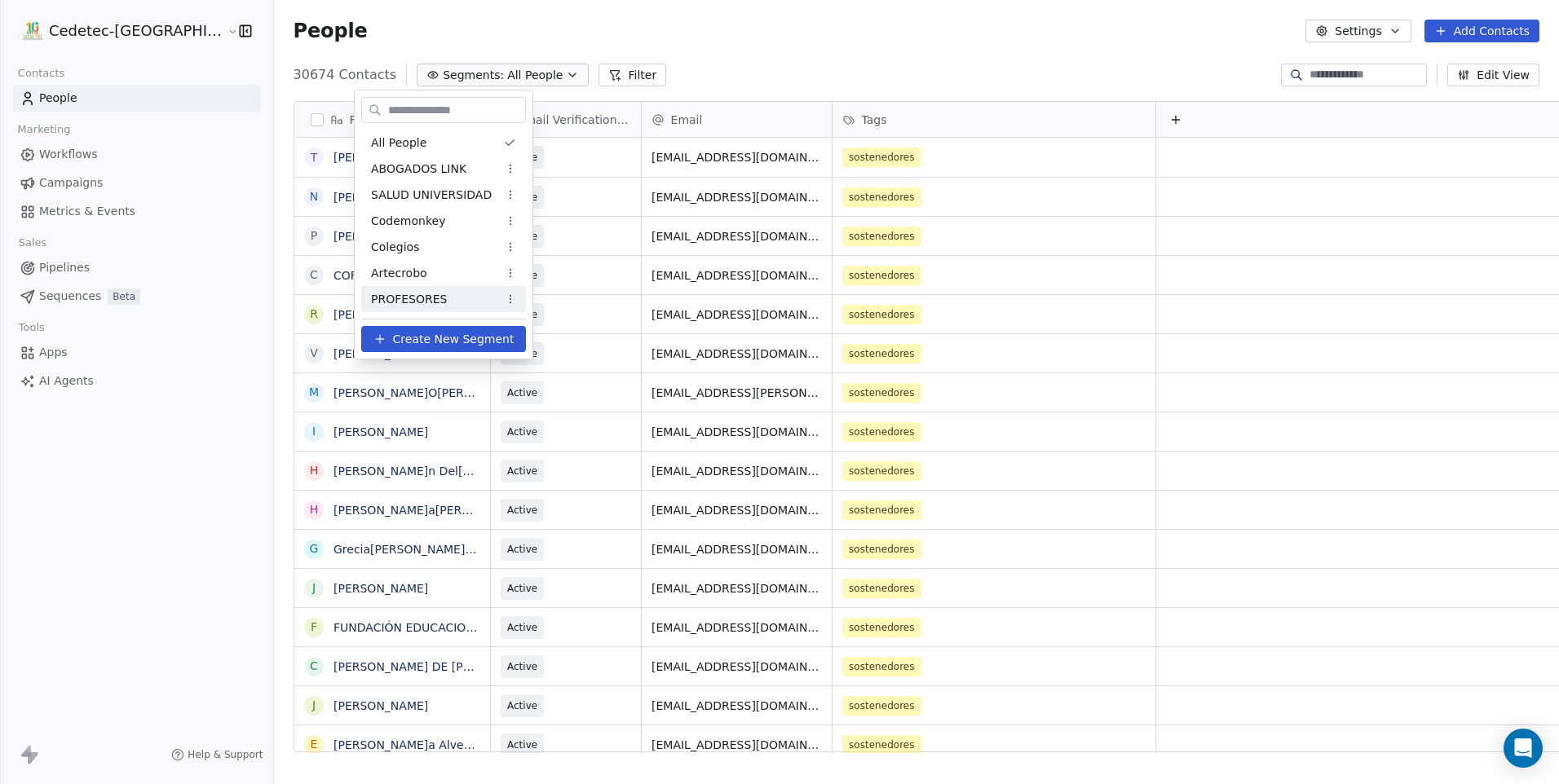
click at [469, 340] on span "Create New Segment" at bounding box center [453, 340] width 122 height 17
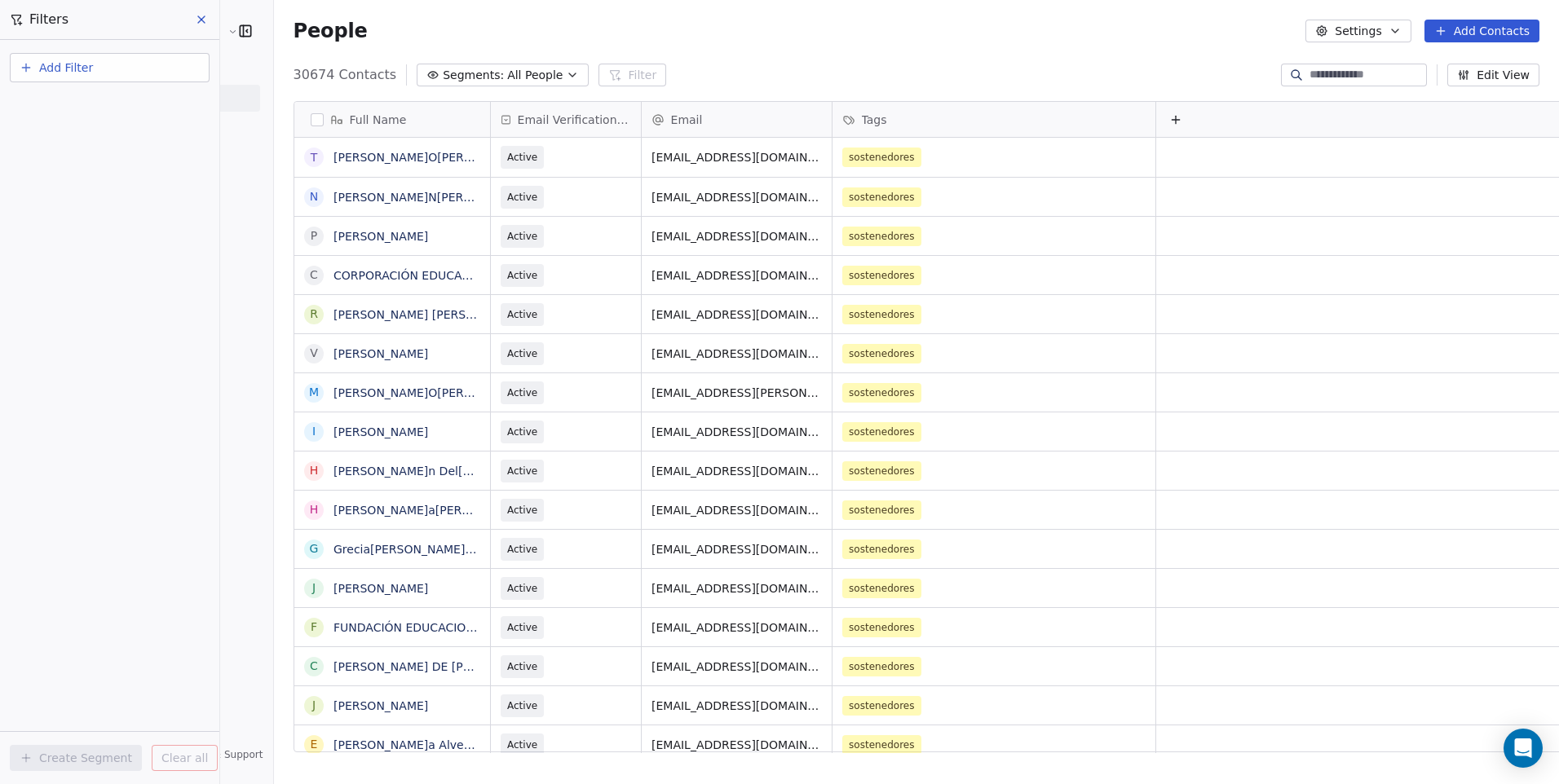
click at [111, 76] on button "Add Filter" at bounding box center [110, 67] width 200 height 29
click at [101, 105] on span "Contact properties" at bounding box center [79, 106] width 106 height 17
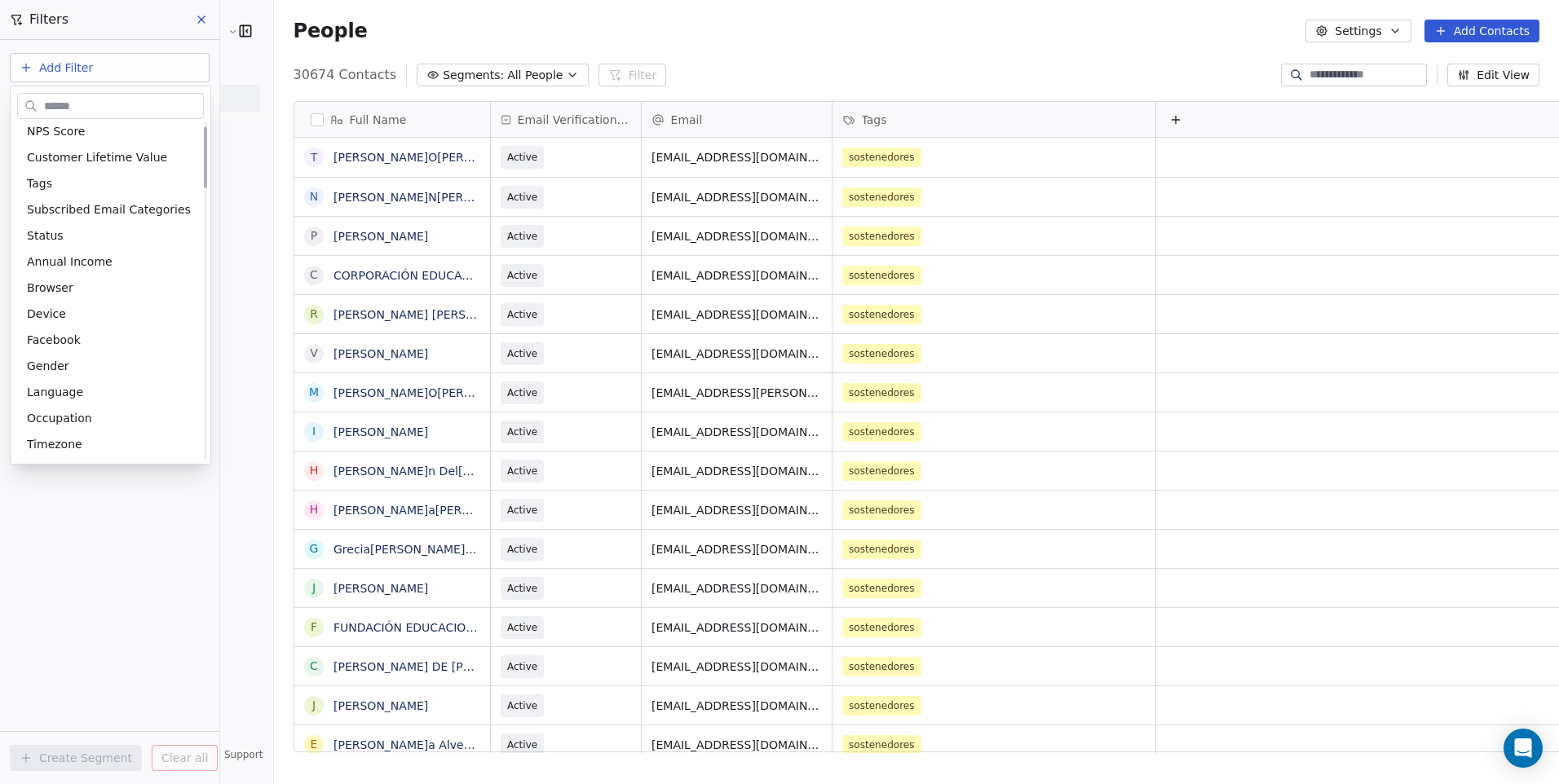
scroll to position [326, 0]
click at [76, 189] on div "Tags" at bounding box center [110, 178] width 186 height 26
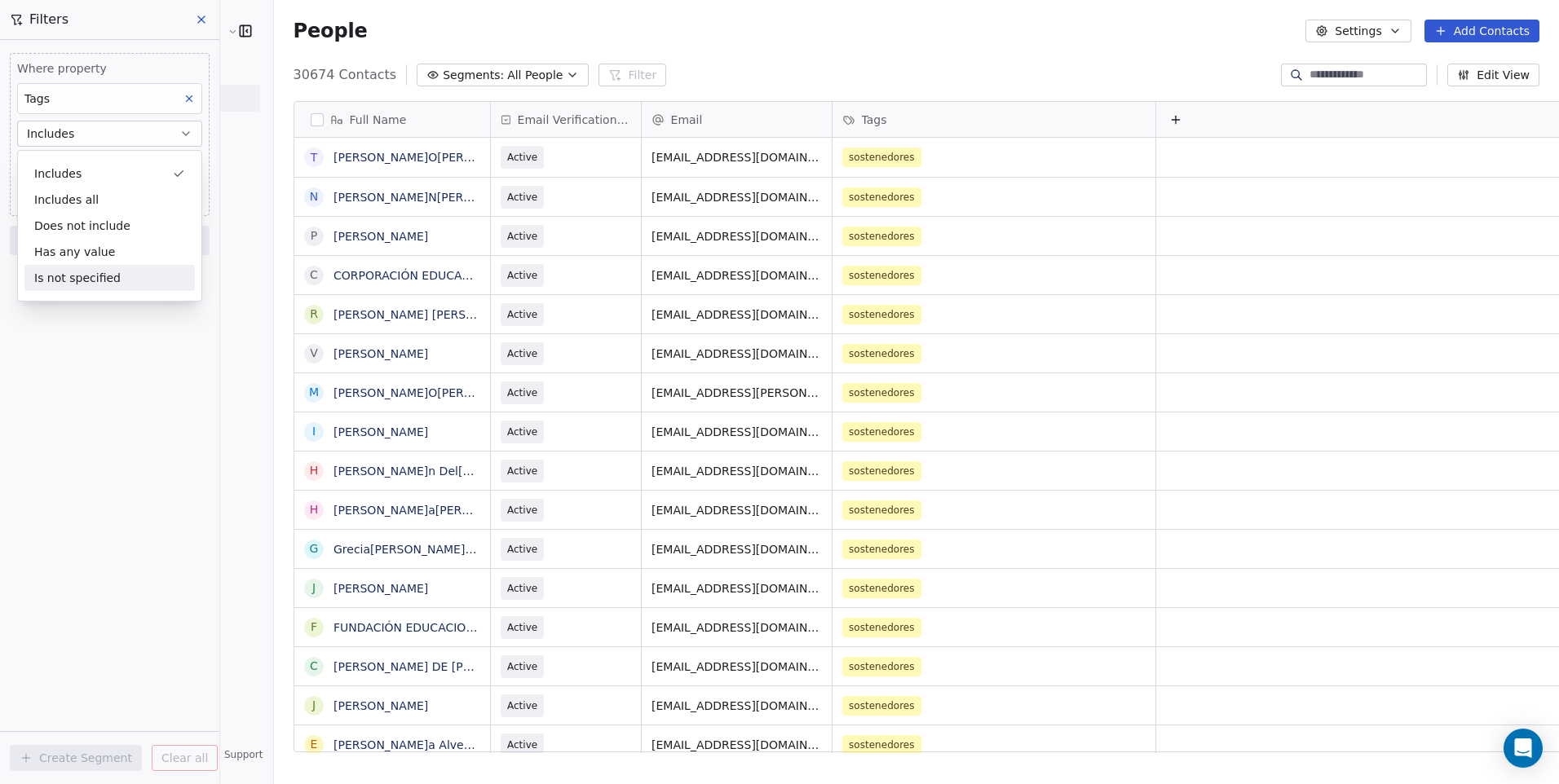
click at [97, 355] on div "Where property Tags Includes Select Tags Add filter to this group Add another f…" at bounding box center [110, 411] width 219 height 744
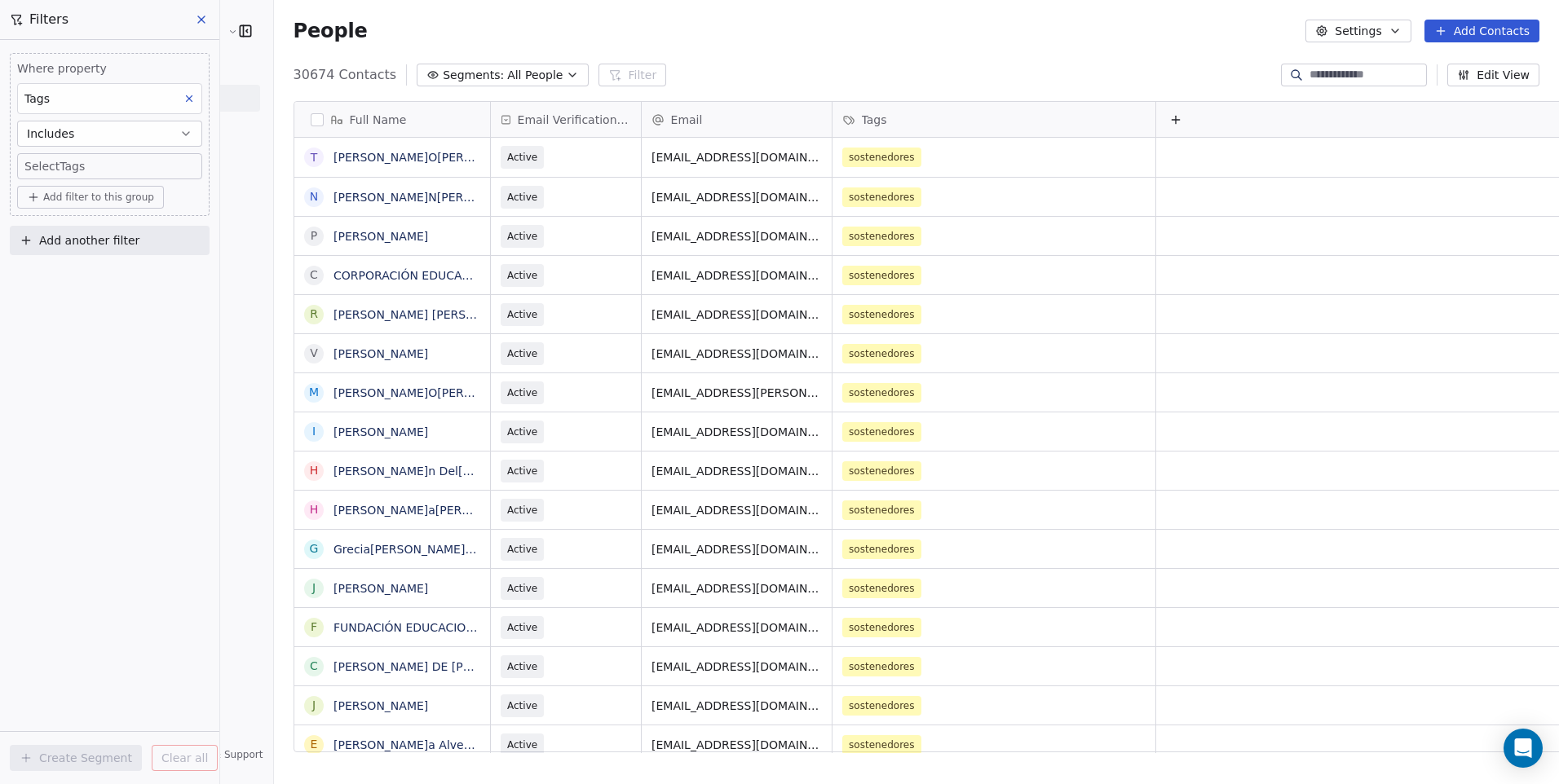
click at [91, 165] on body "Cedetec-[GEOGRAPHIC_DATA] Contacts People Marketing Workflows Campaigns Metrics…" at bounding box center [779, 392] width 1559 height 784
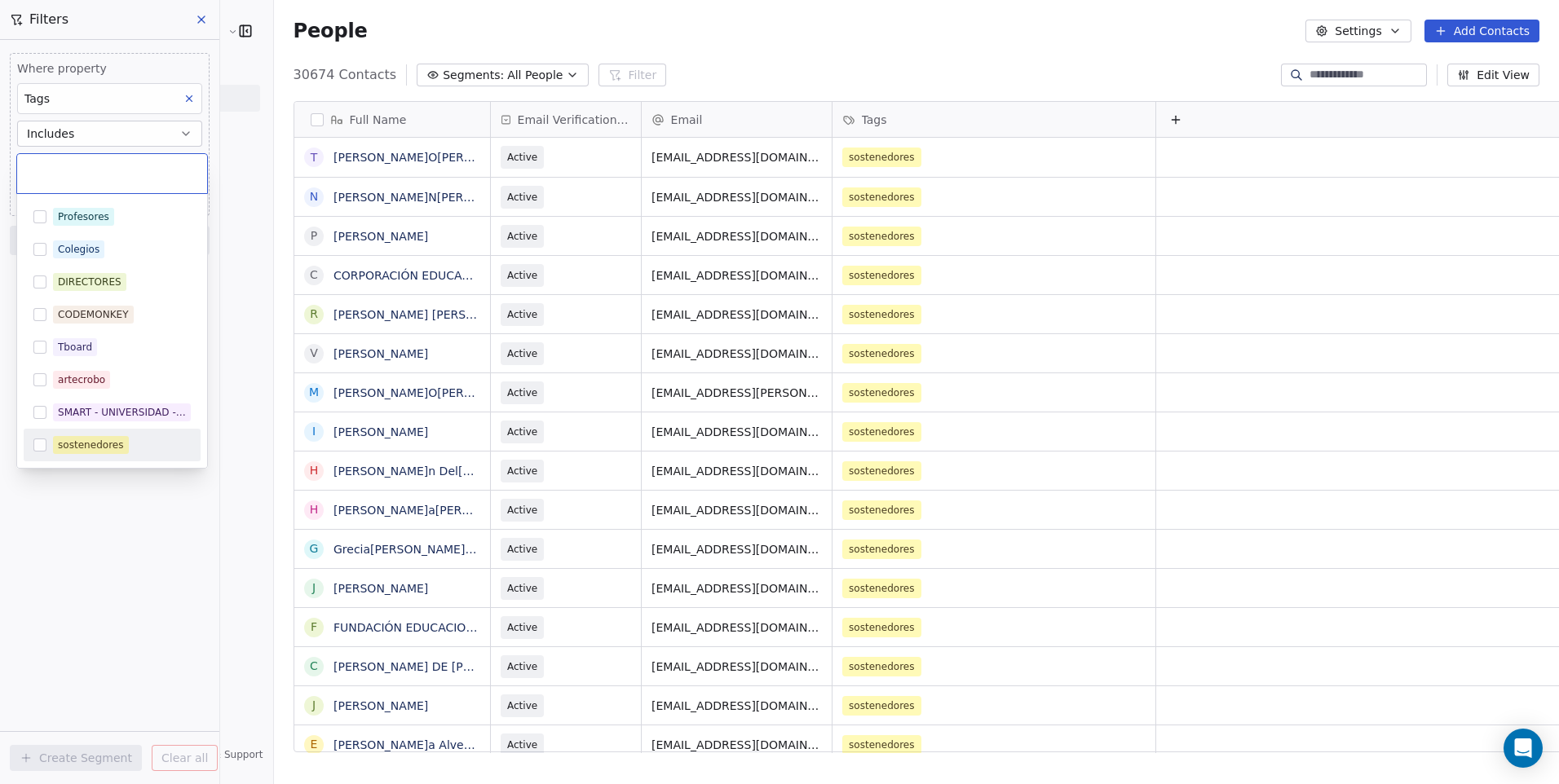
click at [66, 443] on div "sostenedores" at bounding box center [91, 444] width 66 height 15
drag, startPoint x: 66, startPoint y: 509, endPoint x: 78, endPoint y: 421, distance: 88.8
click at [66, 509] on html "Cedetec-[GEOGRAPHIC_DATA] Contacts People Marketing Workflows Campaigns Metrics…" at bounding box center [779, 392] width 1559 height 784
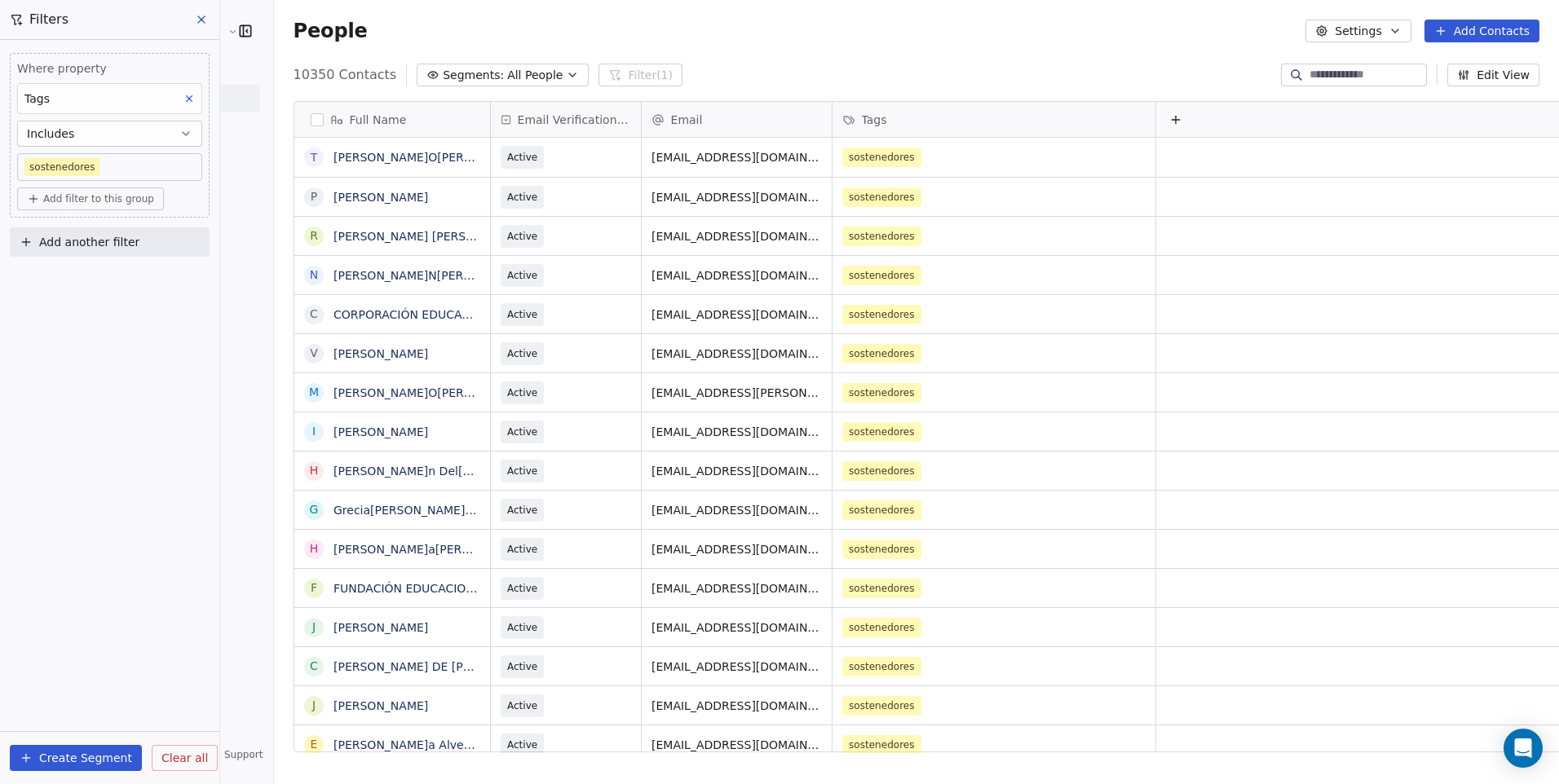
scroll to position [677, 1326]
click at [65, 750] on button "Create Segment" at bounding box center [75, 758] width 132 height 26
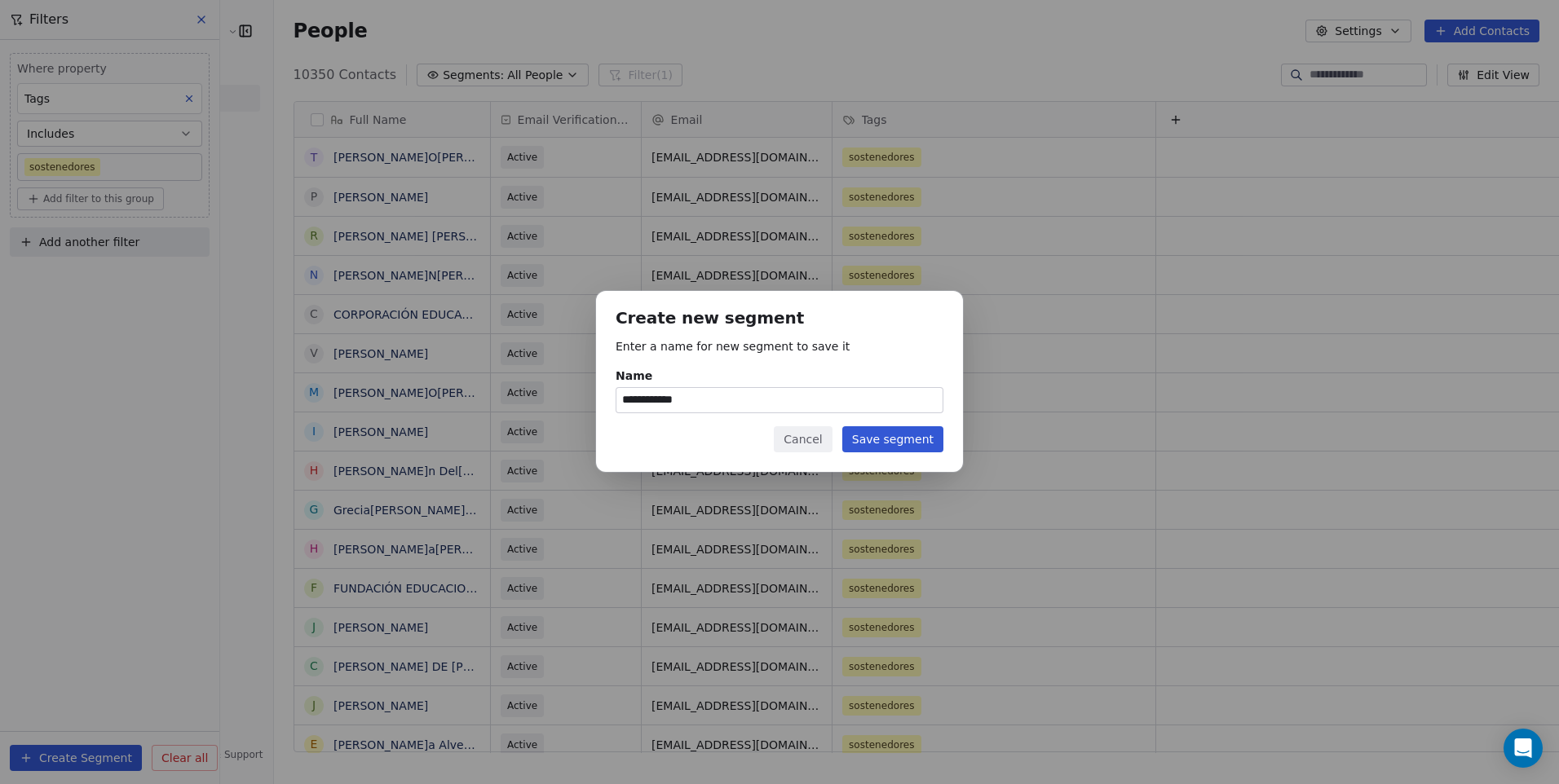
type input "**********"
click at [907, 431] on button "Save segment" at bounding box center [892, 439] width 101 height 26
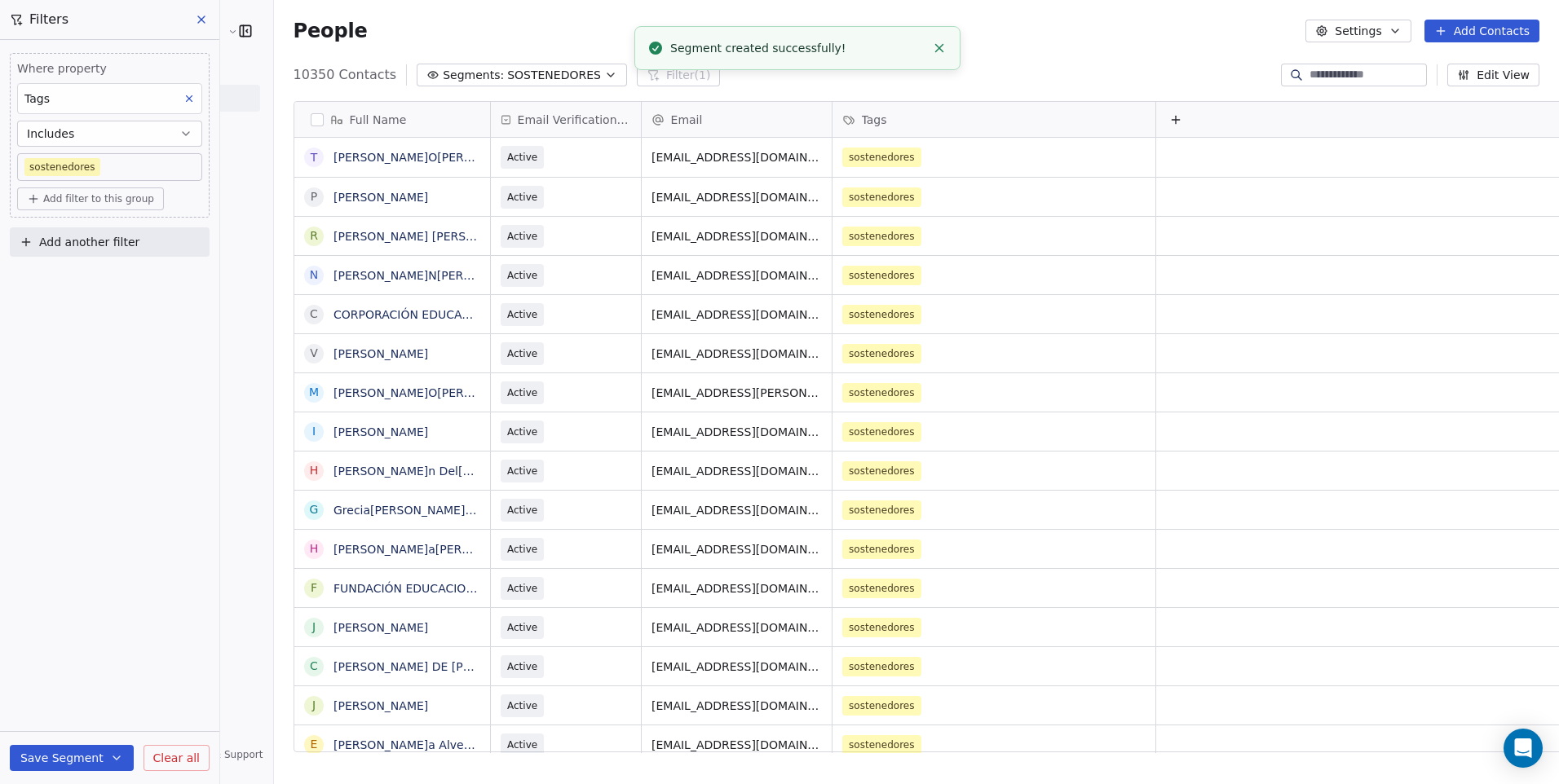
click at [205, 17] on icon at bounding box center [201, 19] width 13 height 13
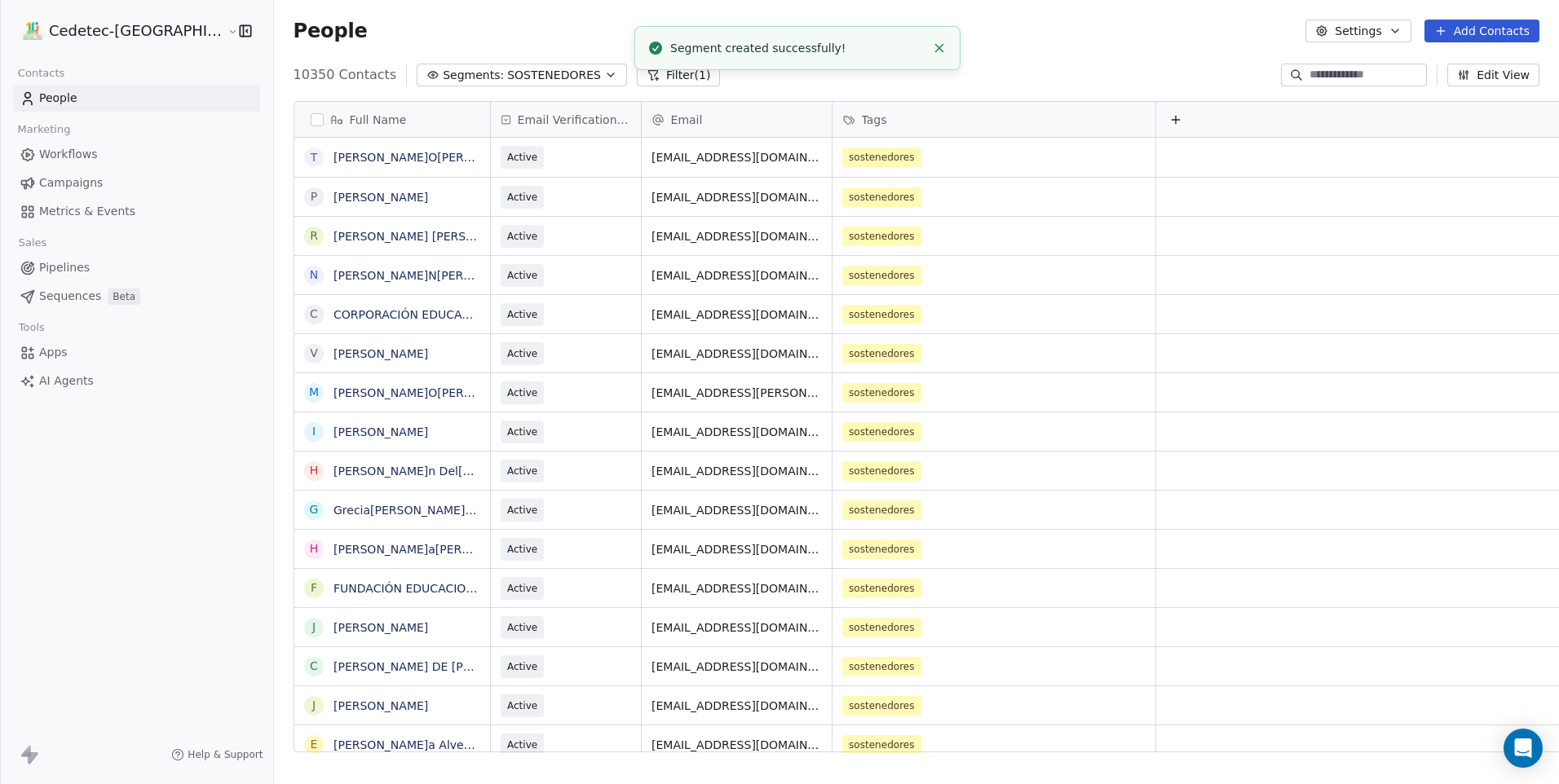
click at [507, 73] on span "SOSTENEDORES" at bounding box center [554, 75] width 94 height 17
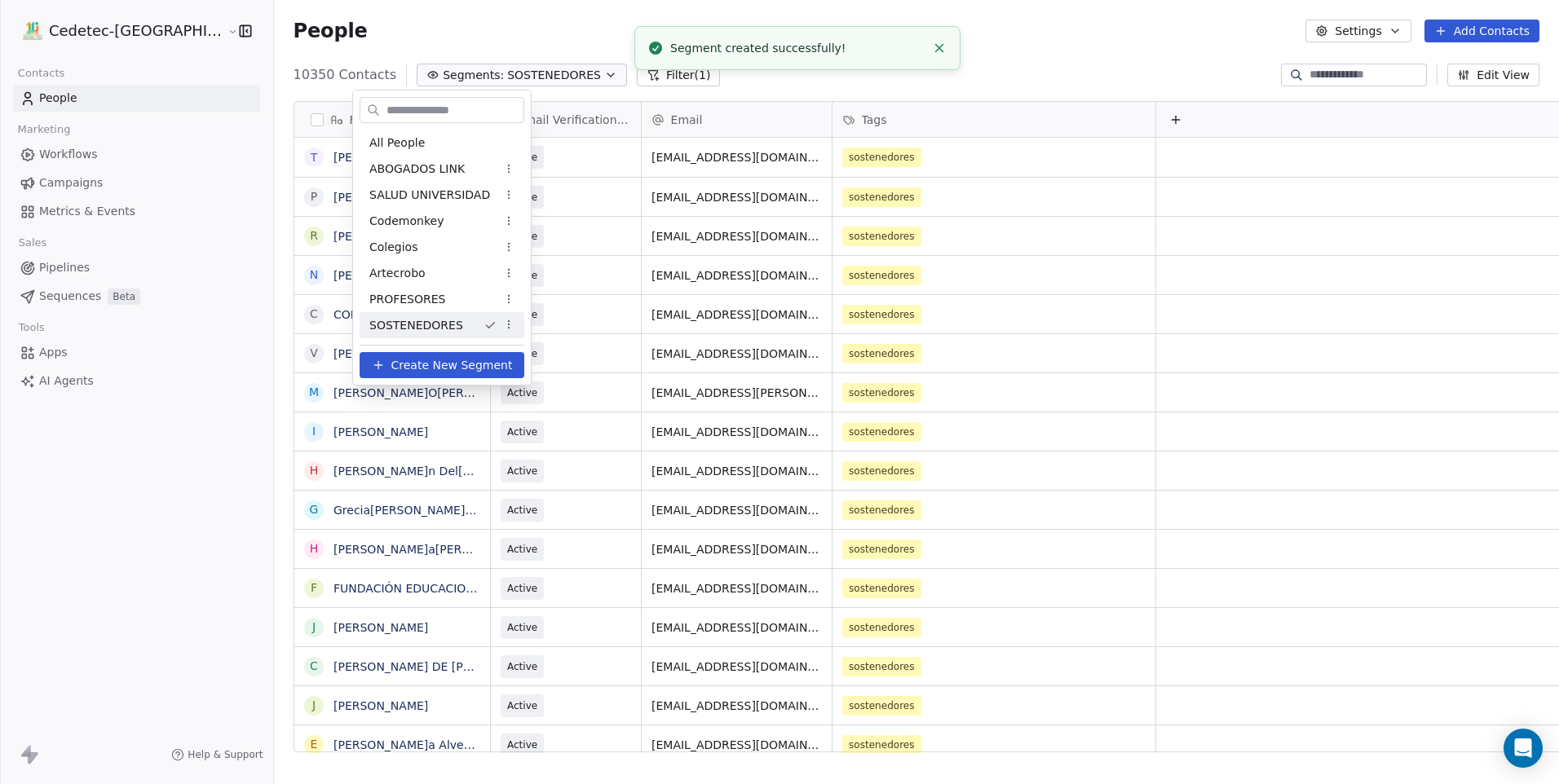
click at [418, 135] on span "All People" at bounding box center [397, 143] width 55 height 17
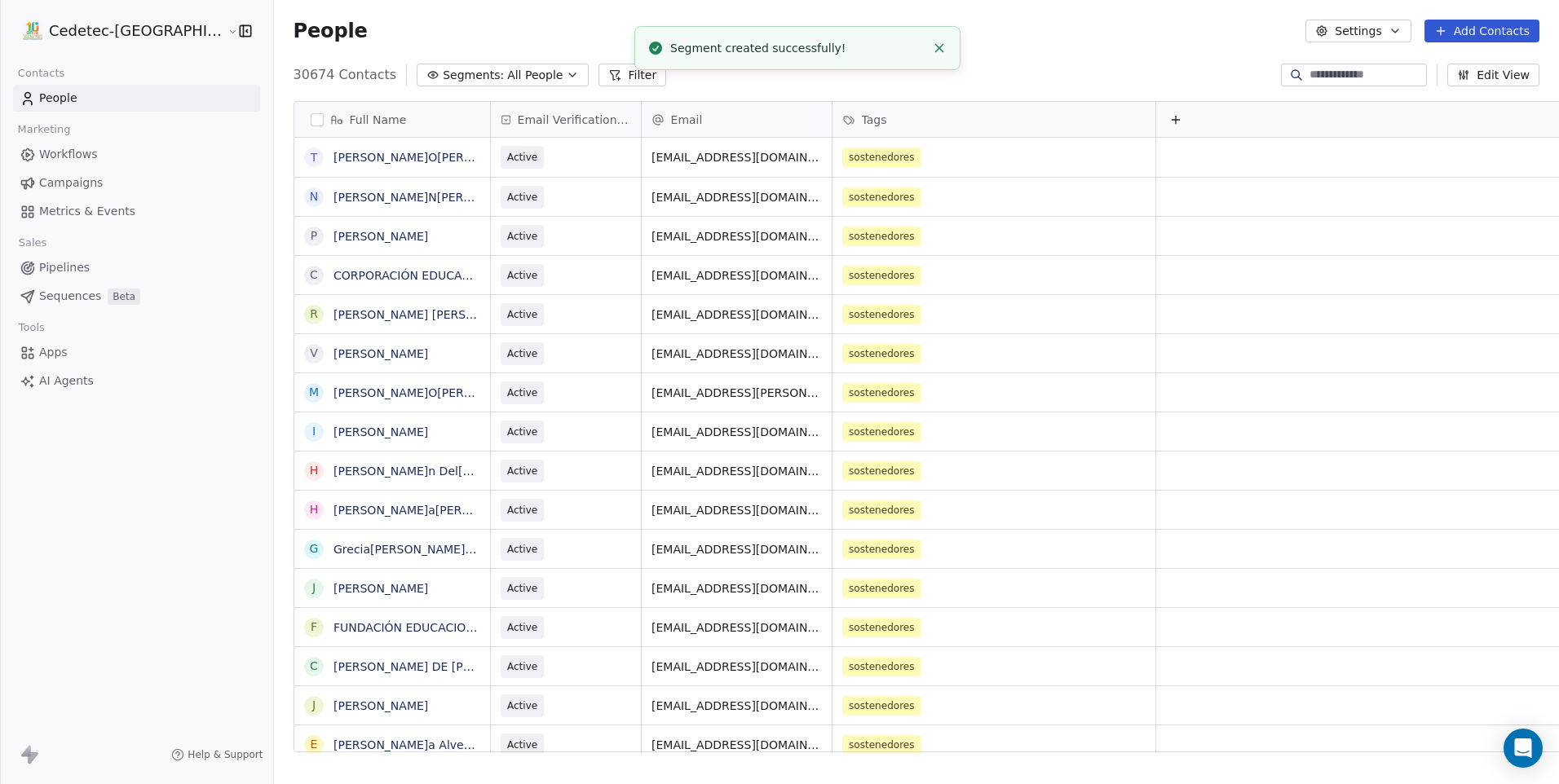
click at [507, 70] on span "All People" at bounding box center [535, 75] width 55 height 17
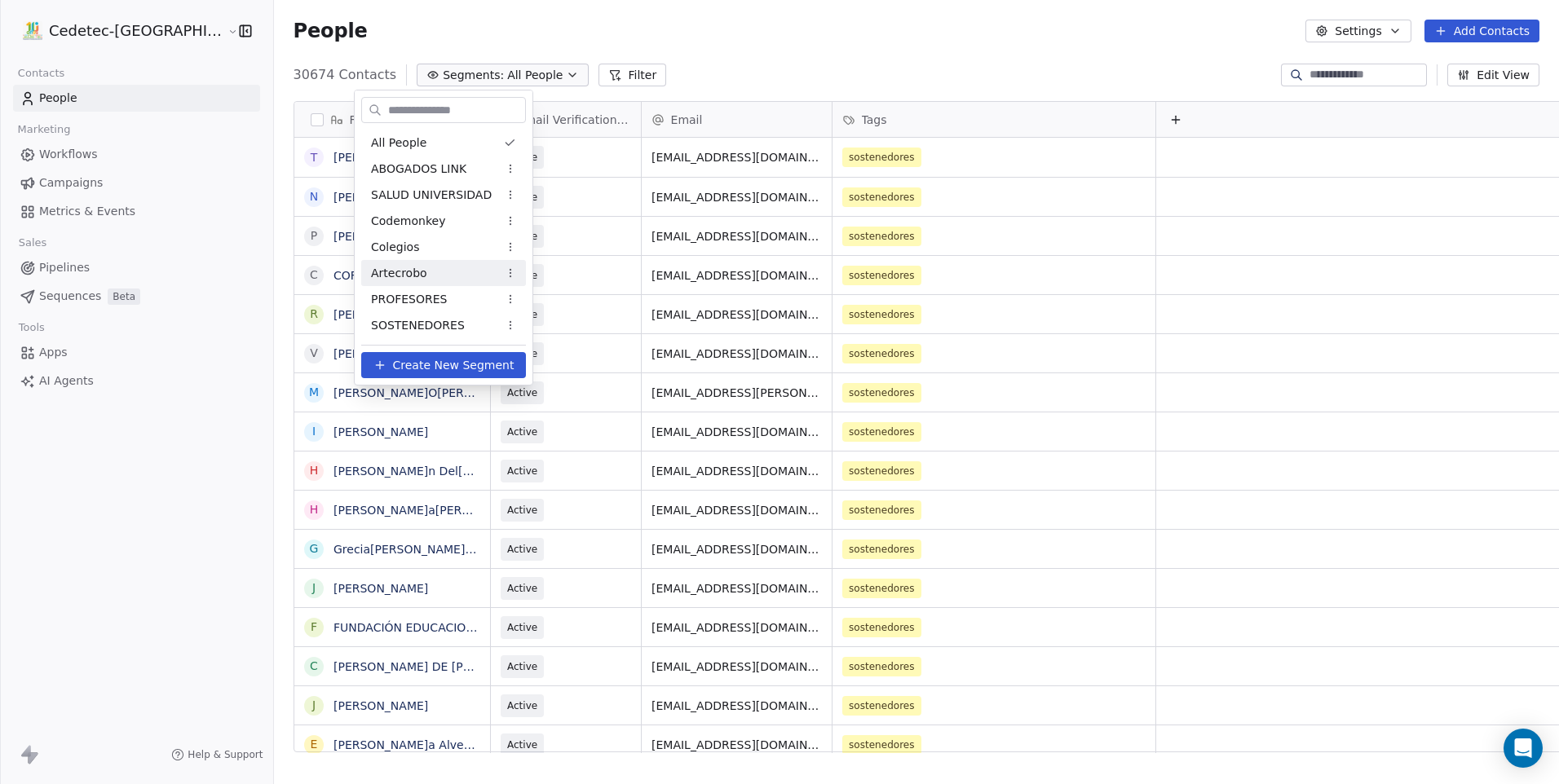
click at [429, 276] on div "Artecrobo" at bounding box center [443, 273] width 165 height 26
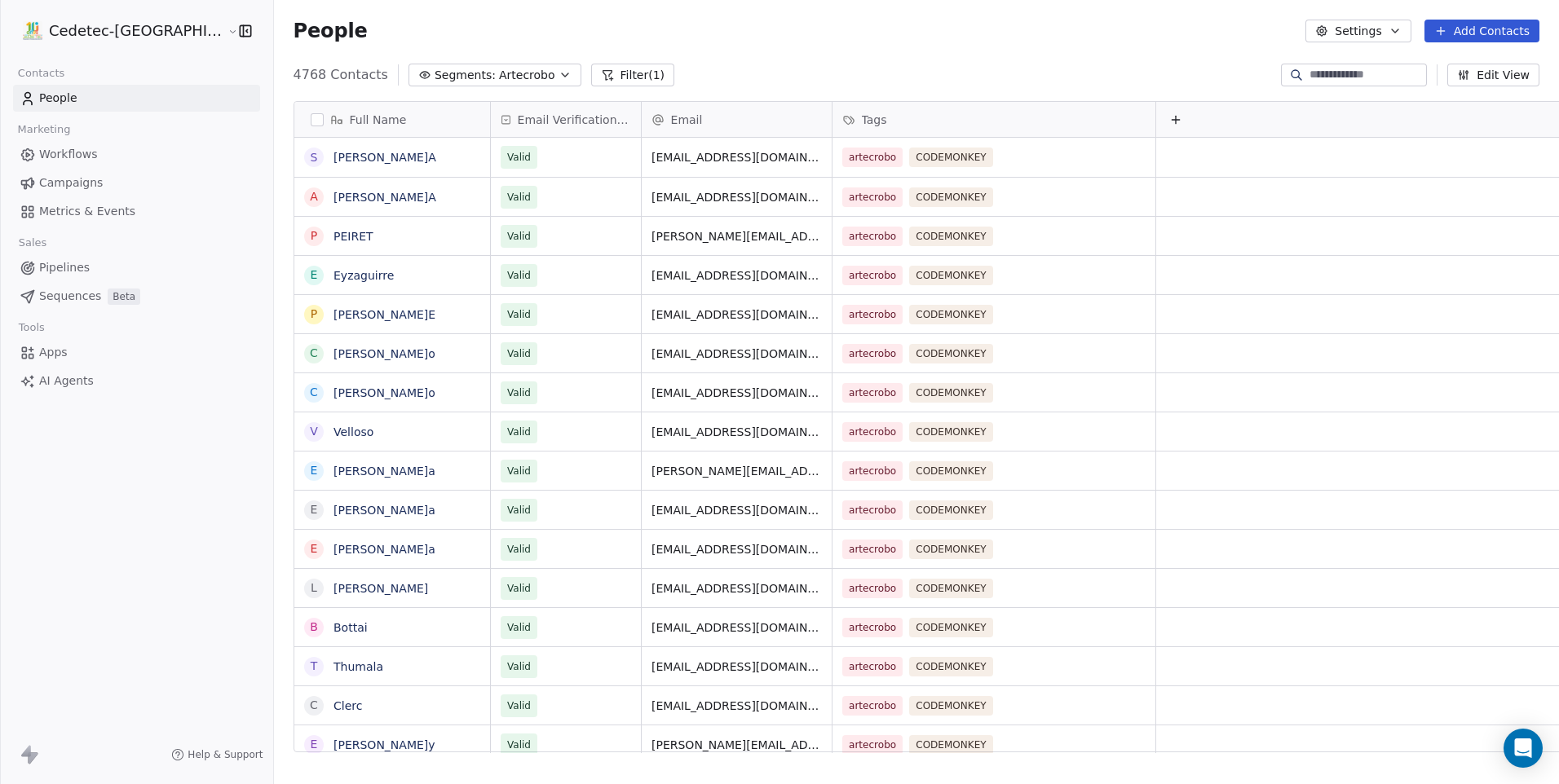
click at [499, 71] on span "Artecrobo" at bounding box center [526, 75] width 56 height 17
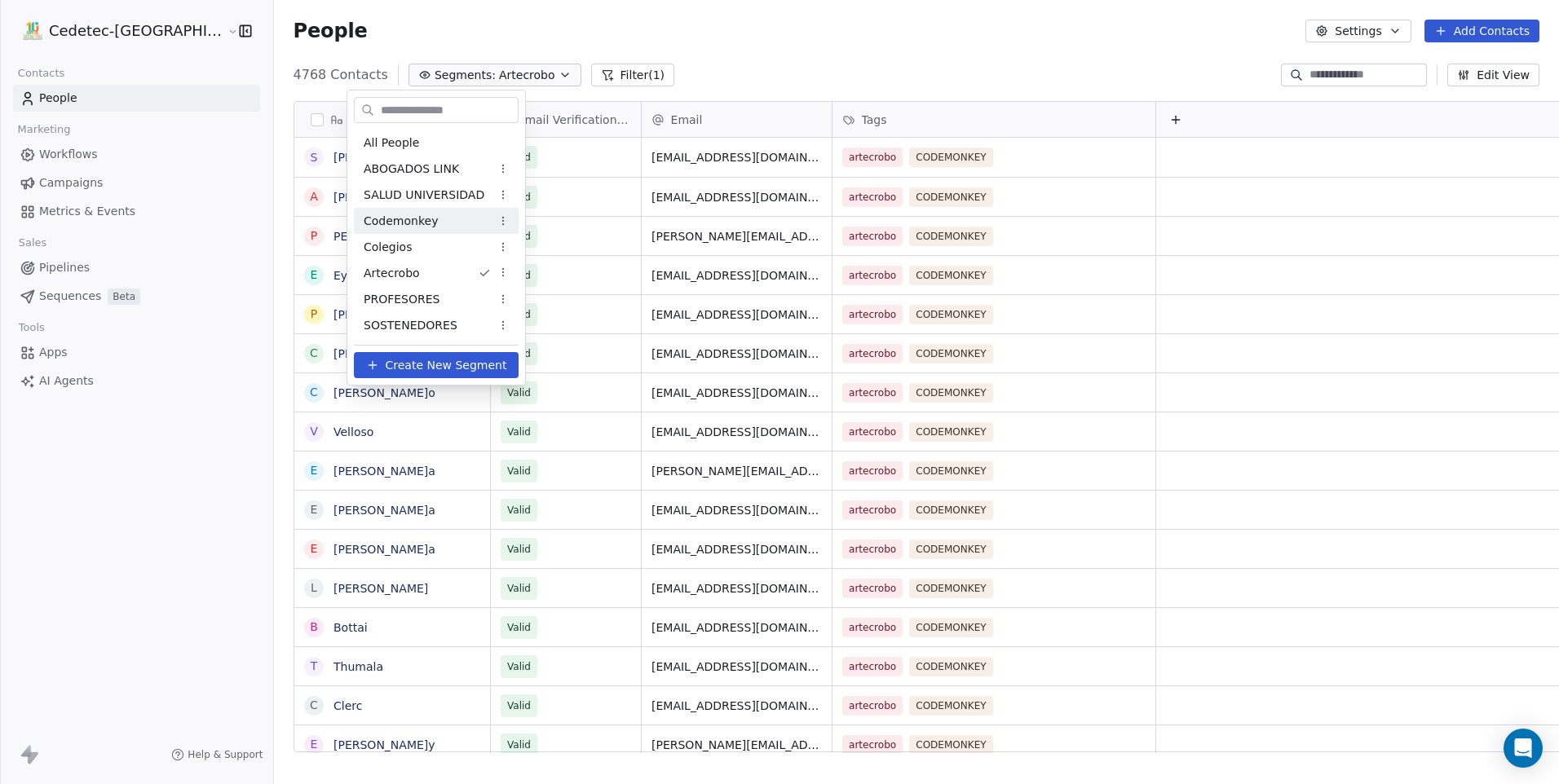
click at [439, 219] on div "Codemonkey" at bounding box center [436, 221] width 165 height 26
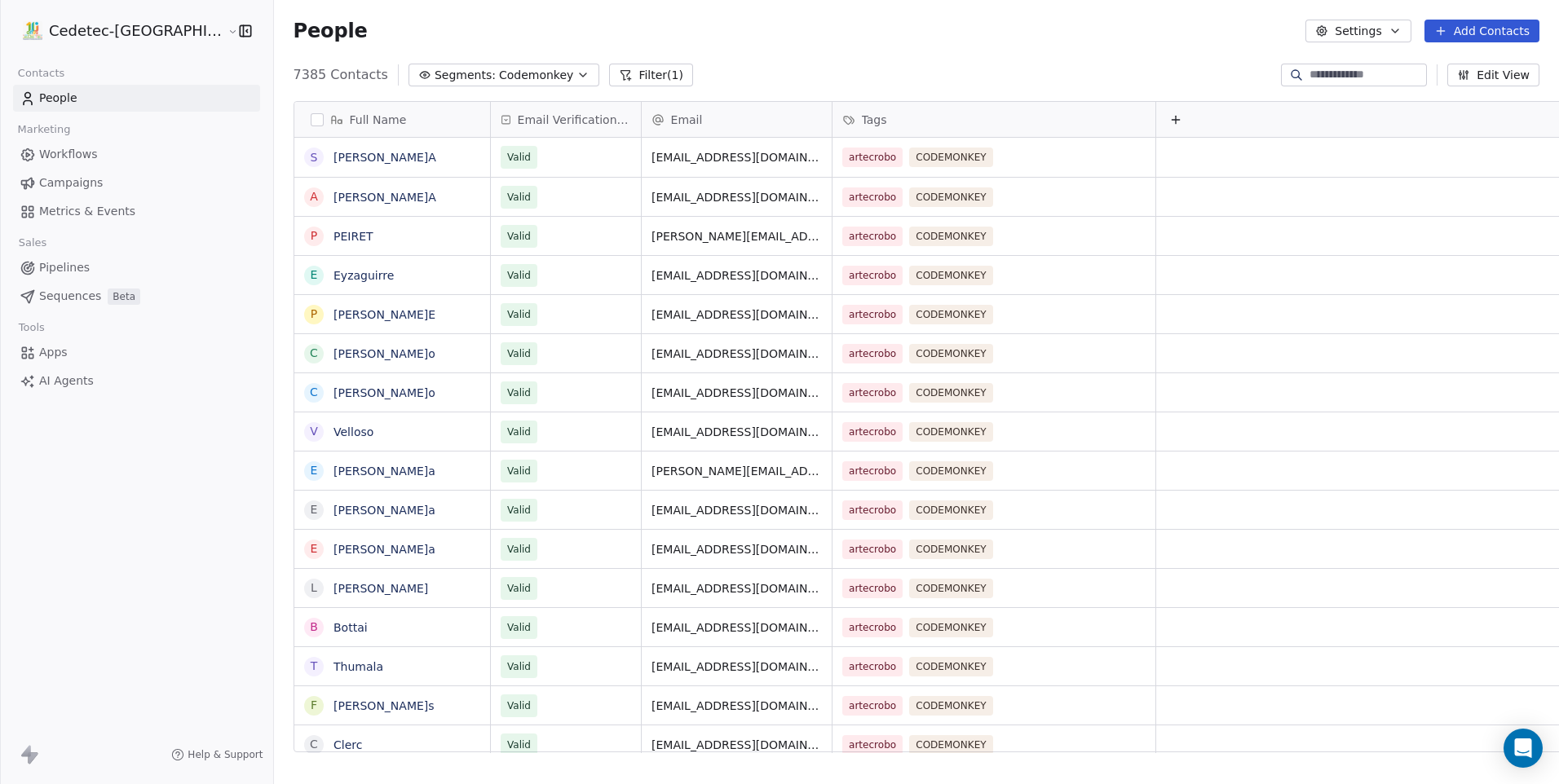
click at [499, 78] on span "Codemonkey" at bounding box center [536, 75] width 74 height 17
